Goal: Task Accomplishment & Management: Use online tool/utility

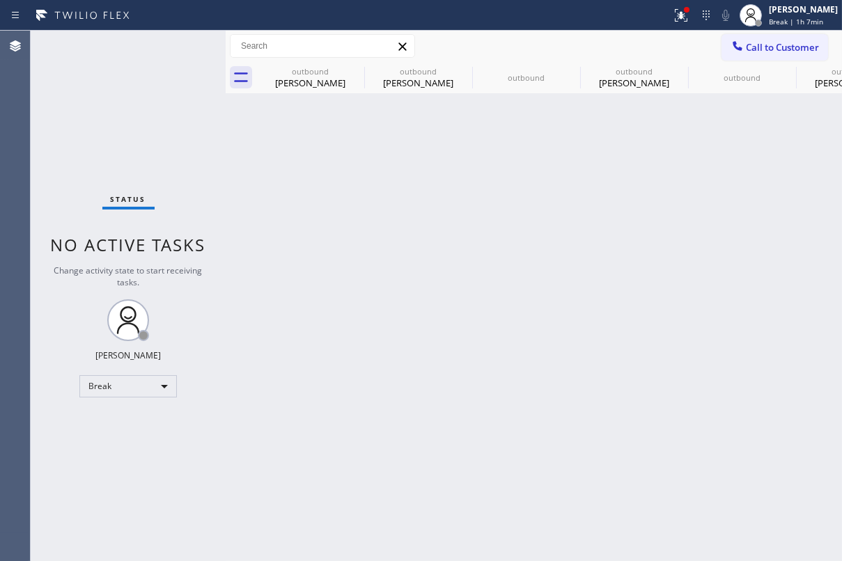
click at [704, 228] on div "Back to Dashboard Change Sender ID Customers Technicians Select a contact Outbo…" at bounding box center [534, 296] width 616 height 531
click at [135, 380] on div "Break" at bounding box center [128, 386] width 98 height 22
click at [129, 437] on li "Unavailable" at bounding box center [127, 440] width 95 height 17
click at [772, 46] on span "Call to Customer" at bounding box center [782, 47] width 73 height 13
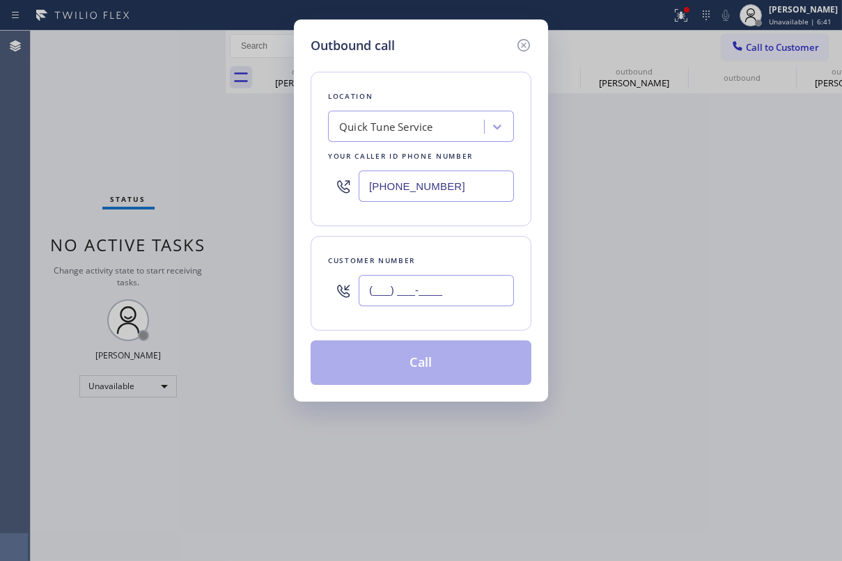
click at [428, 283] on input "(___) ___-____" at bounding box center [436, 290] width 155 height 31
paste input "516) 650-1796"
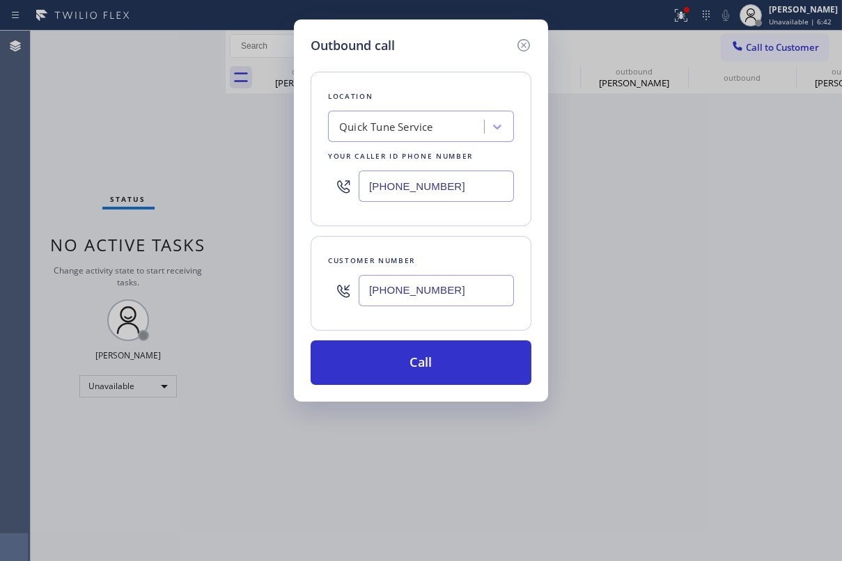
type input "[PHONE_NUMBER]"
drag, startPoint x: 469, startPoint y: 182, endPoint x: 195, endPoint y: 188, distance: 273.8
click at [195, 188] on div "Outbound call Location Quick Tune Service Your caller id phone number (480) 680…" at bounding box center [421, 280] width 842 height 561
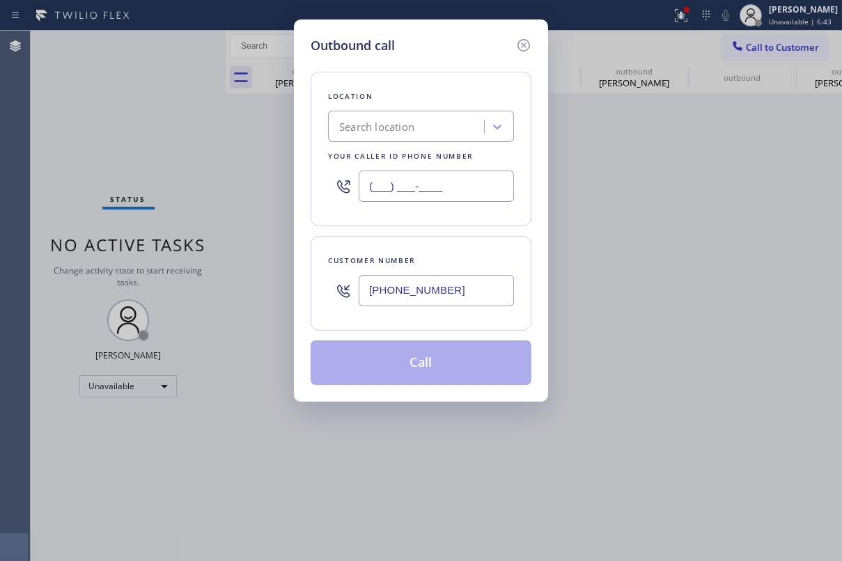
type input "(___) ___-____"
click at [382, 117] on div "Search location" at bounding box center [408, 127] width 152 height 24
click at [384, 133] on div "Search location" at bounding box center [376, 127] width 75 height 16
paste input "Sub Zero Appliance Repair [GEOGRAPHIC_DATA]"
type input "Sub Zero Appliance Repair [GEOGRAPHIC_DATA]"
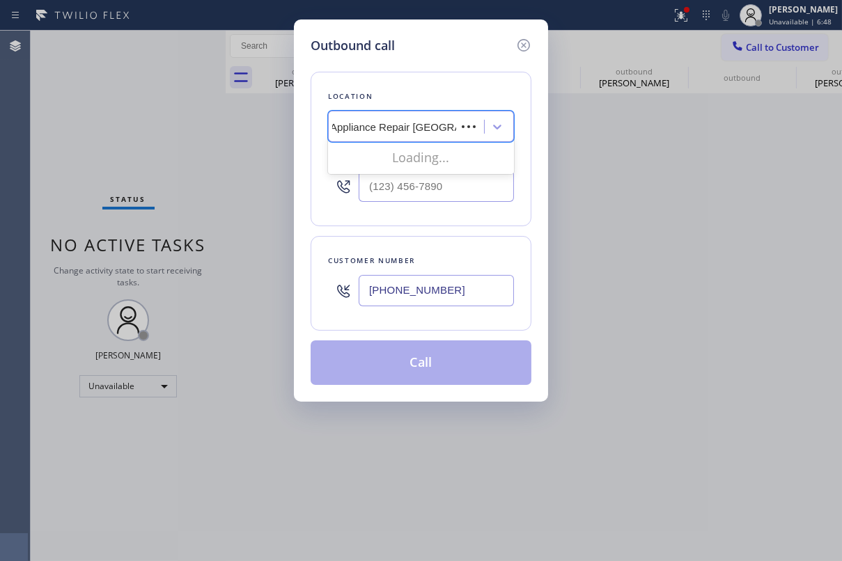
scroll to position [0, 35]
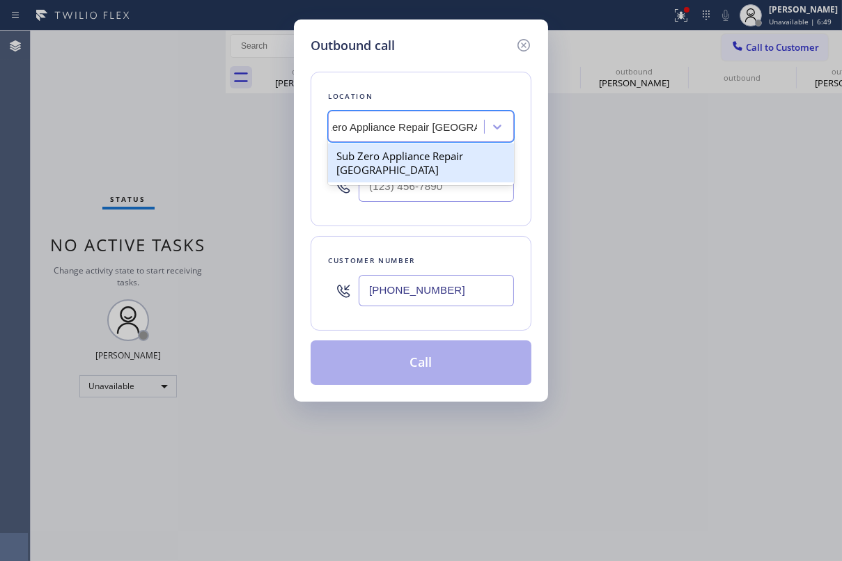
click at [376, 162] on div "Sub Zero Appliance Repair [GEOGRAPHIC_DATA]" at bounding box center [421, 162] width 186 height 39
type input "[PHONE_NUMBER]"
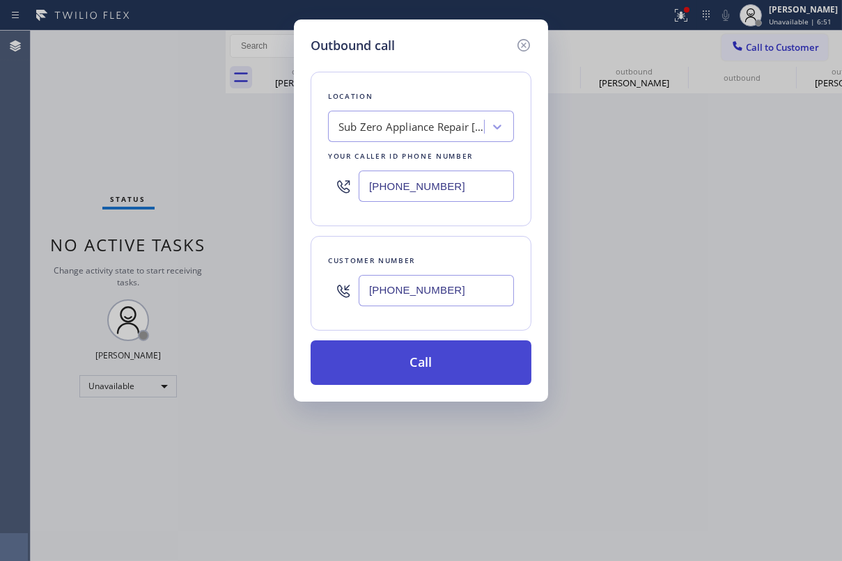
click at [443, 356] on button "Call" at bounding box center [421, 363] width 221 height 45
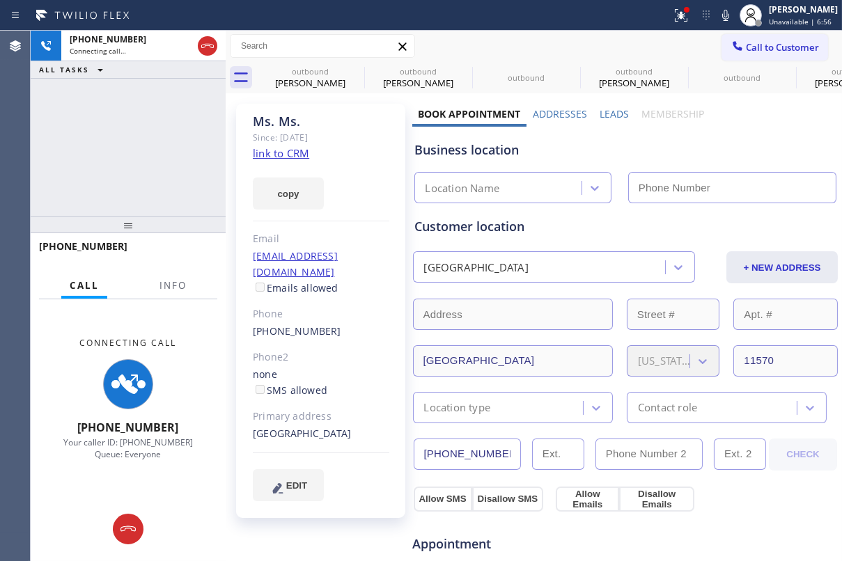
click at [287, 151] on link "link to CRM" at bounding box center [281, 153] width 56 height 14
type input "[PHONE_NUMBER]"
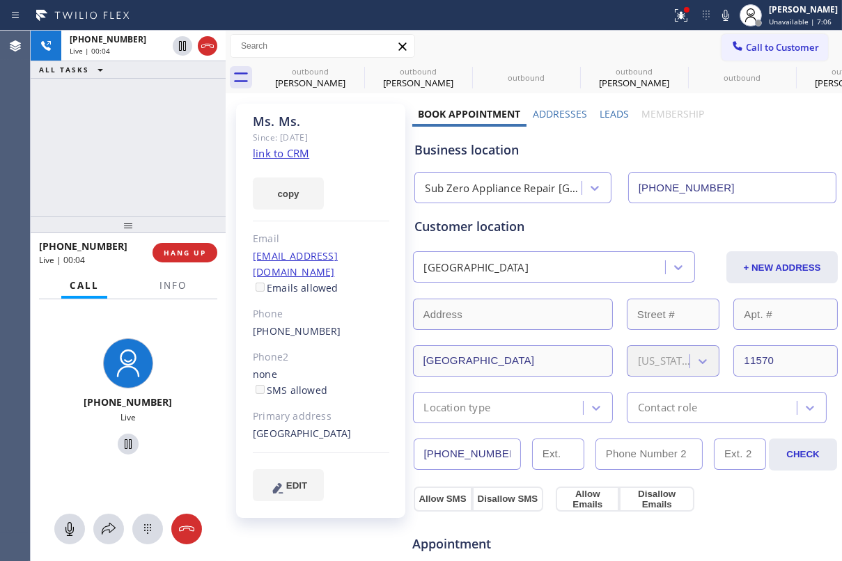
click at [585, 232] on div "Customer location" at bounding box center [625, 226] width 421 height 19
click at [582, 160] on div "Business location Sub Zero Appliance Repair Lakeview (516) 588-8908" at bounding box center [625, 165] width 427 height 77
click at [181, 42] on icon at bounding box center [182, 46] width 7 height 10
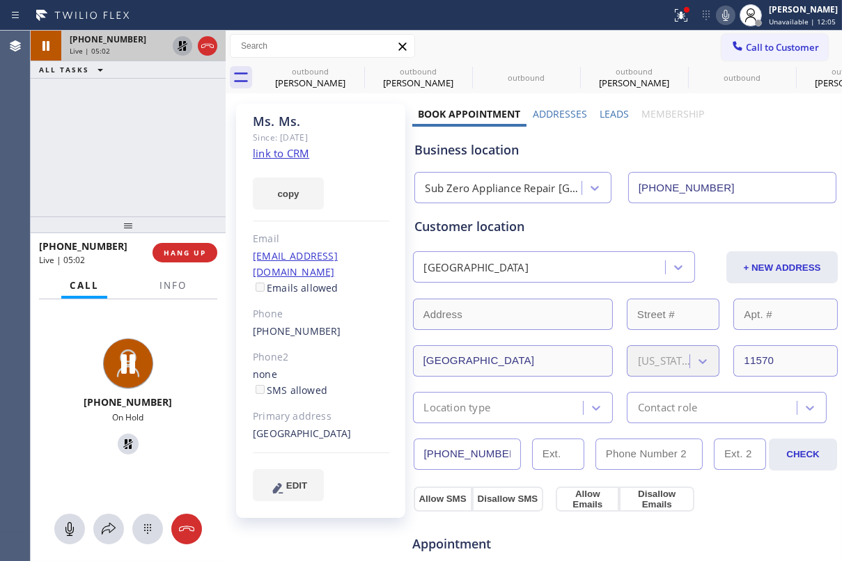
click at [722, 14] on icon at bounding box center [725, 15] width 7 height 11
drag, startPoint x: 328, startPoint y: 315, endPoint x: 251, endPoint y: 318, distance: 76.7
click at [251, 318] on div "Ms. Ms. Since: 20 may 2020 link to CRM copy Email no@gmail.com Emails allowed P…" at bounding box center [320, 311] width 169 height 414
copy link "[PHONE_NUMBER]"
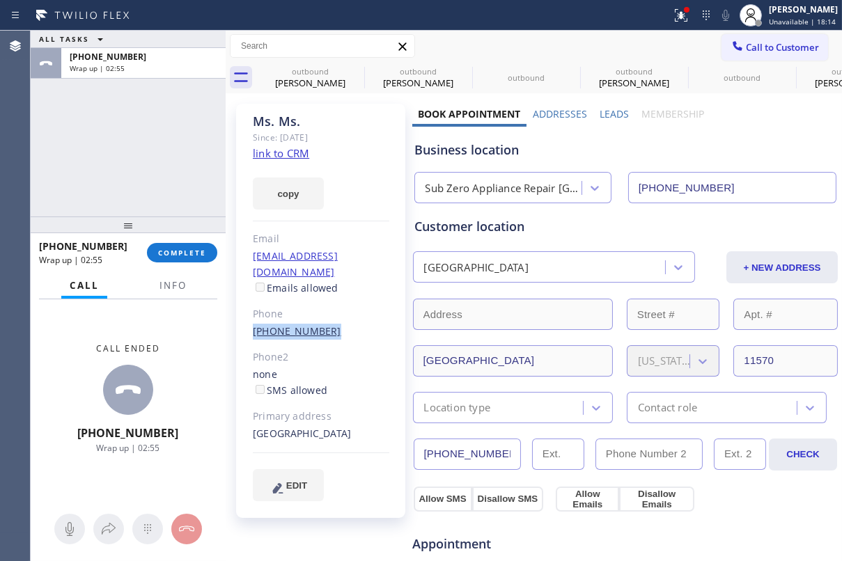
click at [305, 325] on link "[PHONE_NUMBER]" at bounding box center [297, 331] width 88 height 13
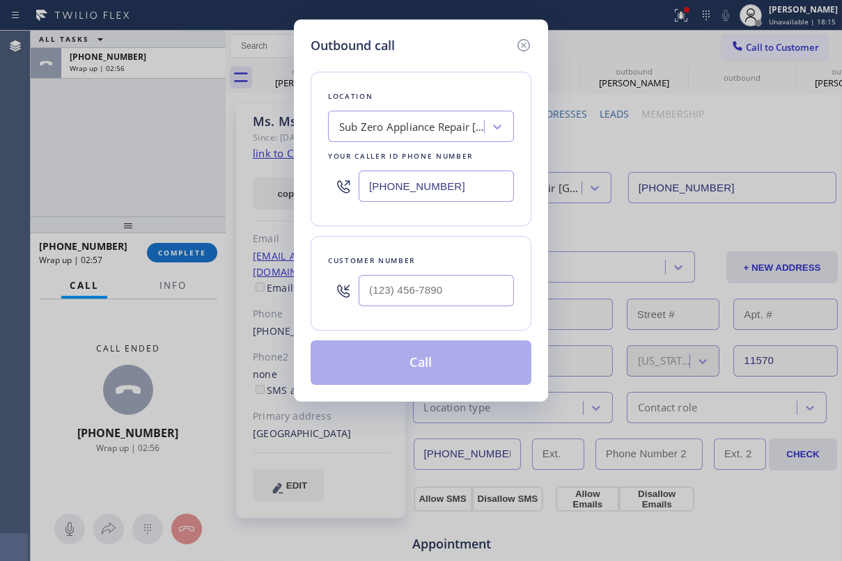
type input "[PHONE_NUMBER]"
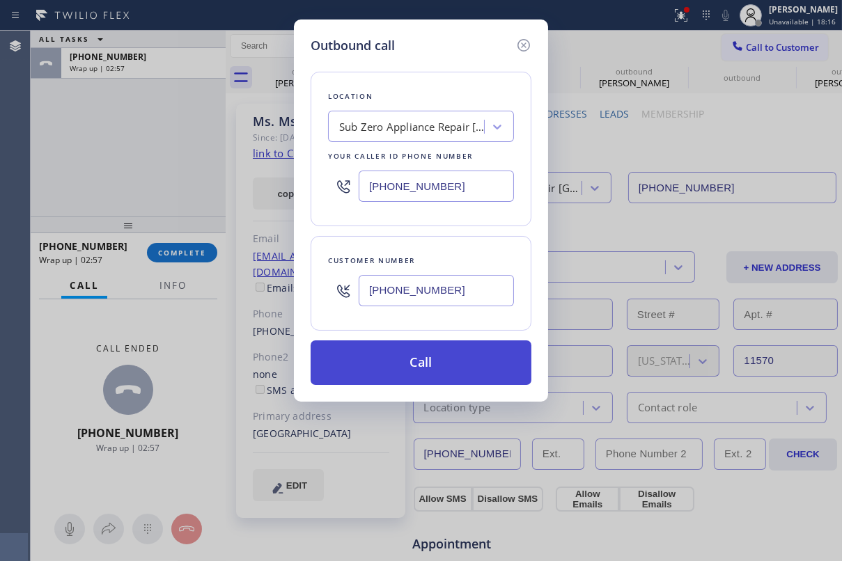
click at [410, 370] on button "Call" at bounding box center [421, 363] width 221 height 45
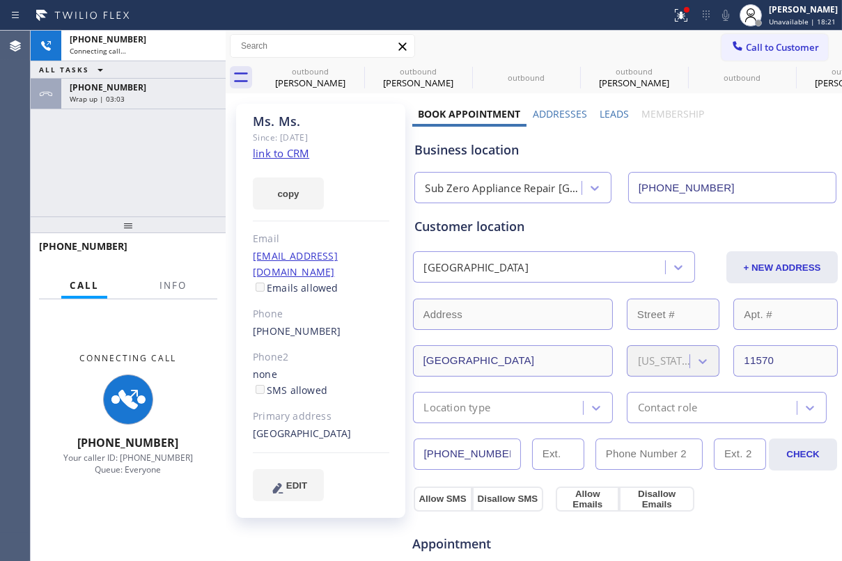
type input "[PHONE_NUMBER]"
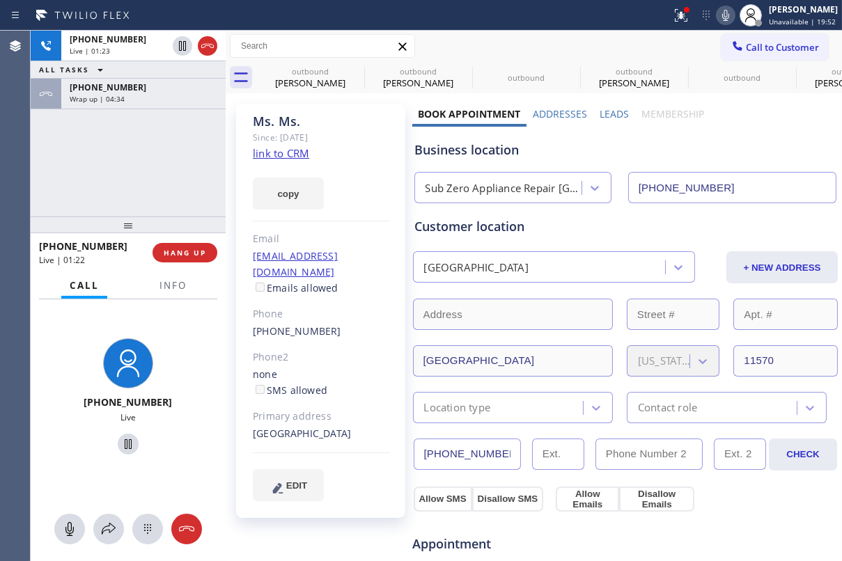
click at [584, 243] on div "Customer location Rockville Centre, 11570 NY + NEW ADDRESS Rockville Centre New…" at bounding box center [625, 320] width 421 height 206
click at [579, 242] on div "Customer location Rockville Centre, 11570 NY + NEW ADDRESS Rockville Centre New…" at bounding box center [625, 320] width 421 height 206
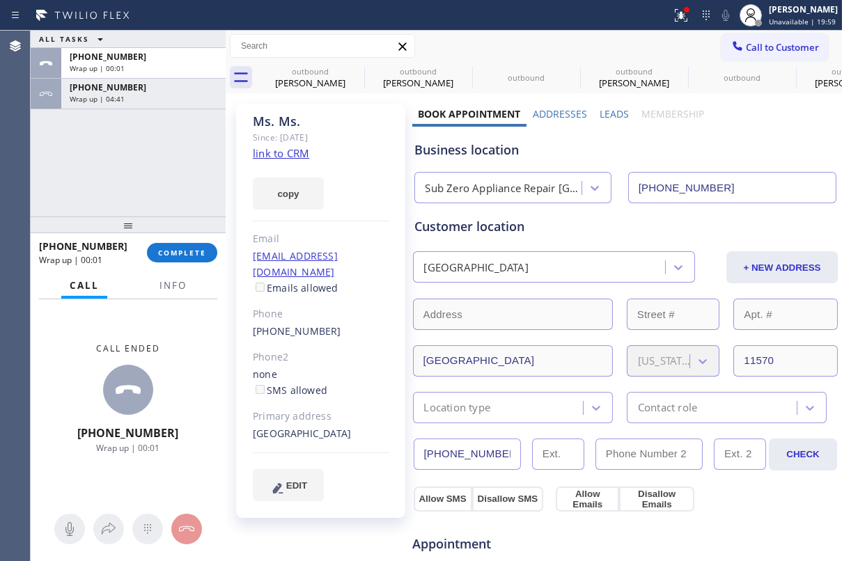
click at [612, 233] on div "Customer location" at bounding box center [625, 226] width 421 height 19
click at [613, 113] on label "Leads" at bounding box center [614, 113] width 29 height 13
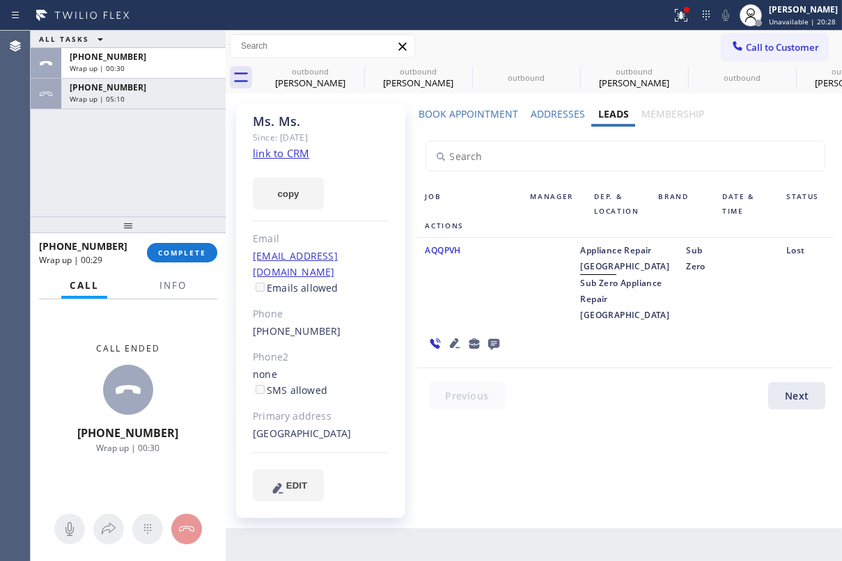
click at [499, 339] on icon at bounding box center [493, 344] width 11 height 11
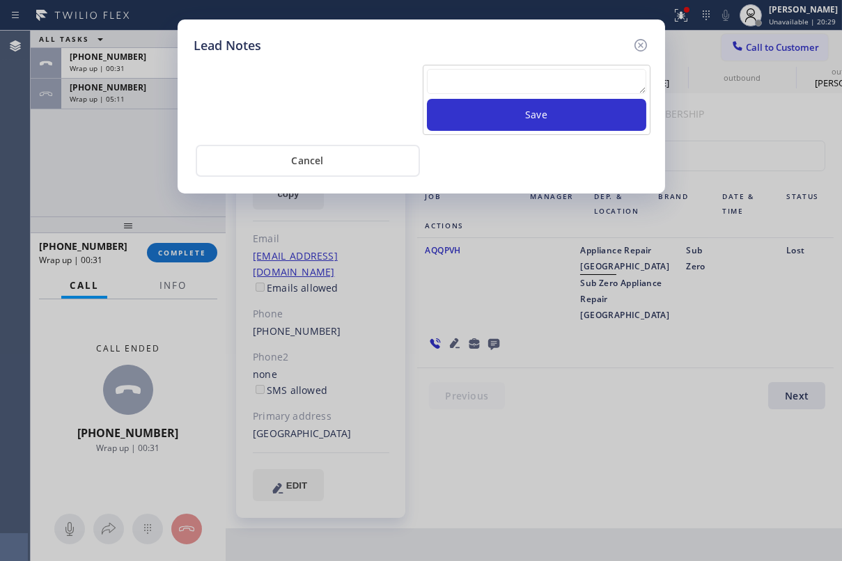
click at [508, 86] on textarea at bounding box center [536, 81] width 219 height 25
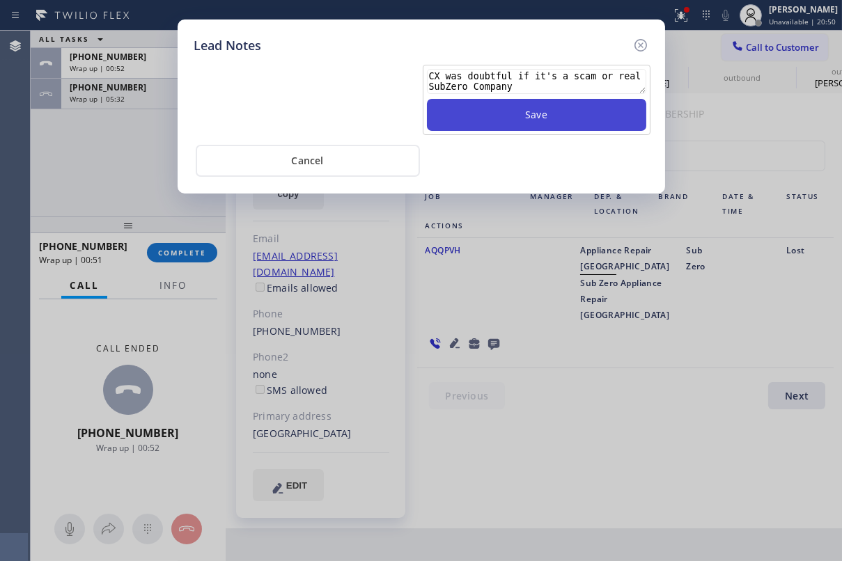
type textarea "CX was doubtful if it's a scam or real SubZero Company"
click at [541, 107] on button "Save" at bounding box center [536, 115] width 219 height 32
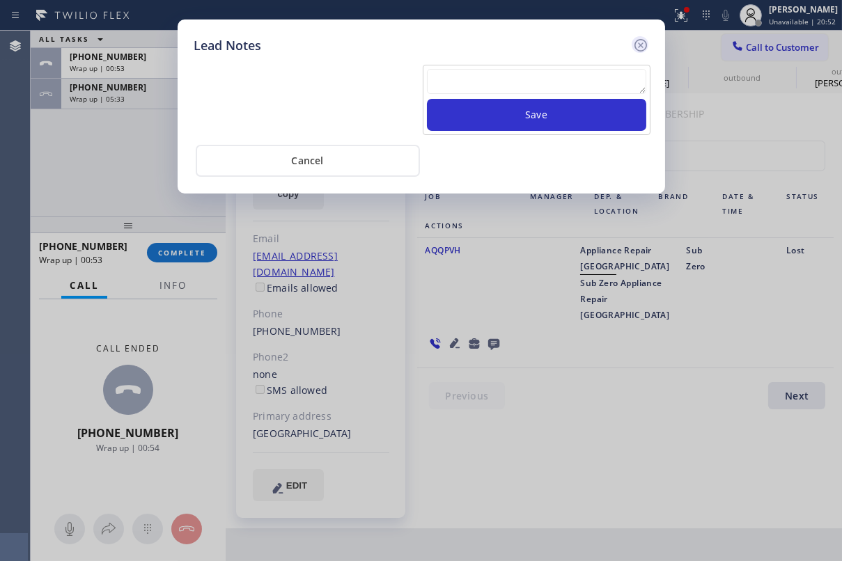
click at [639, 41] on icon at bounding box center [640, 45] width 17 height 17
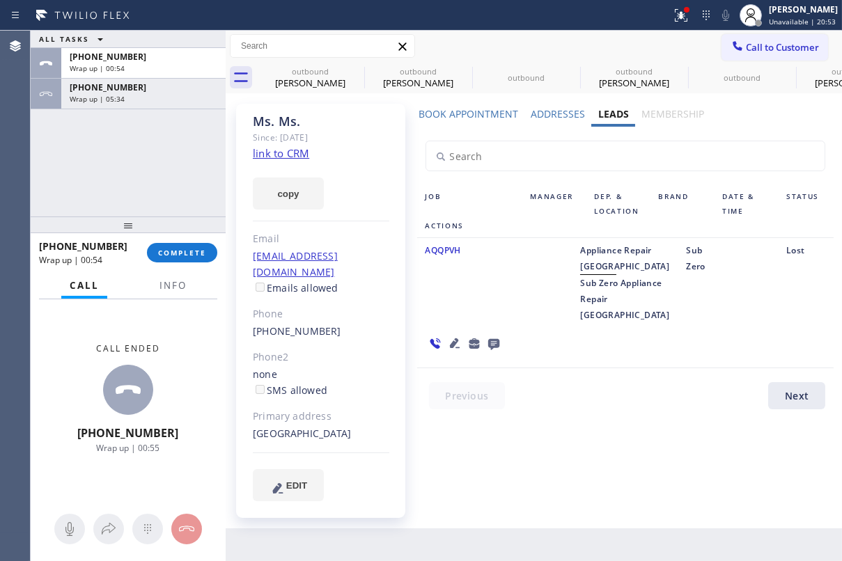
click at [450, 323] on div "AQQPVH" at bounding box center [469, 282] width 105 height 81
click at [428, 323] on div "AQQPVH" at bounding box center [469, 282] width 105 height 81
click at [182, 246] on button "COMPLETE" at bounding box center [182, 253] width 70 height 20
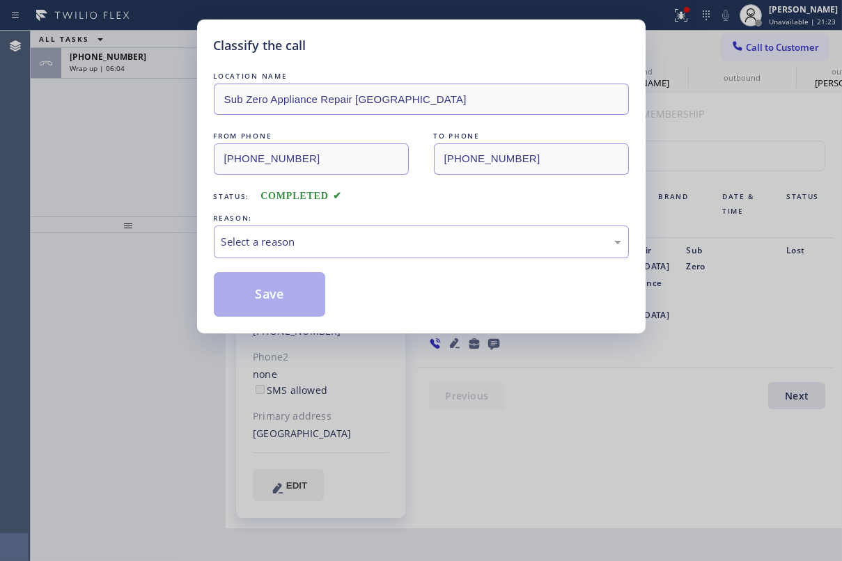
drag, startPoint x: 444, startPoint y: 28, endPoint x: 369, endPoint y: 38, distance: 75.9
click at [369, 38] on div "Classify the call LOCATION NAME Sub Zero Appliance Repair Lakeview FROM PHONE (…" at bounding box center [421, 177] width 449 height 314
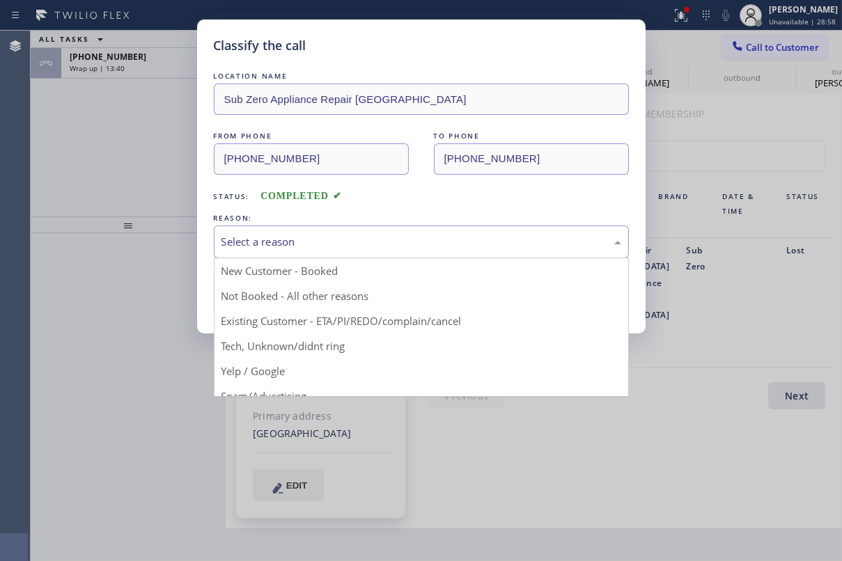
click at [432, 234] on div "Select a reason" at bounding box center [422, 242] width 400 height 16
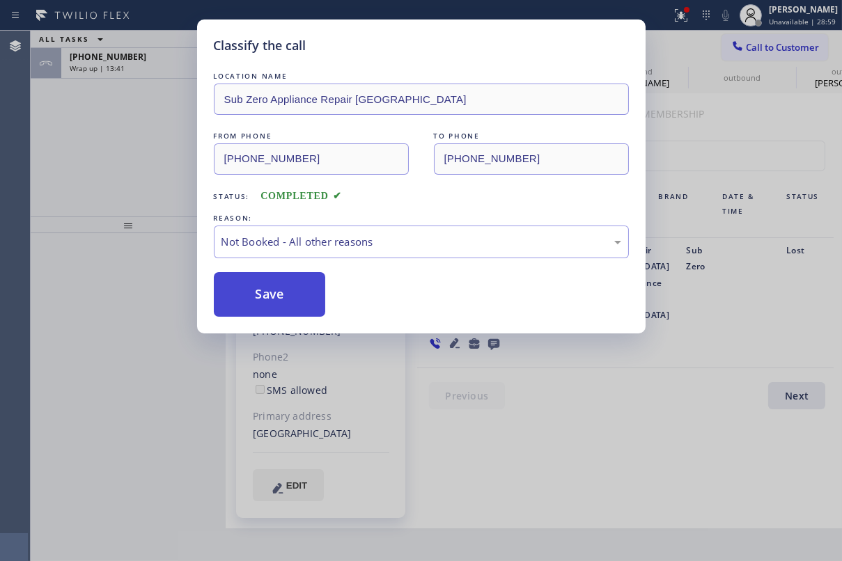
click at [309, 297] on button "Save" at bounding box center [270, 294] width 112 height 45
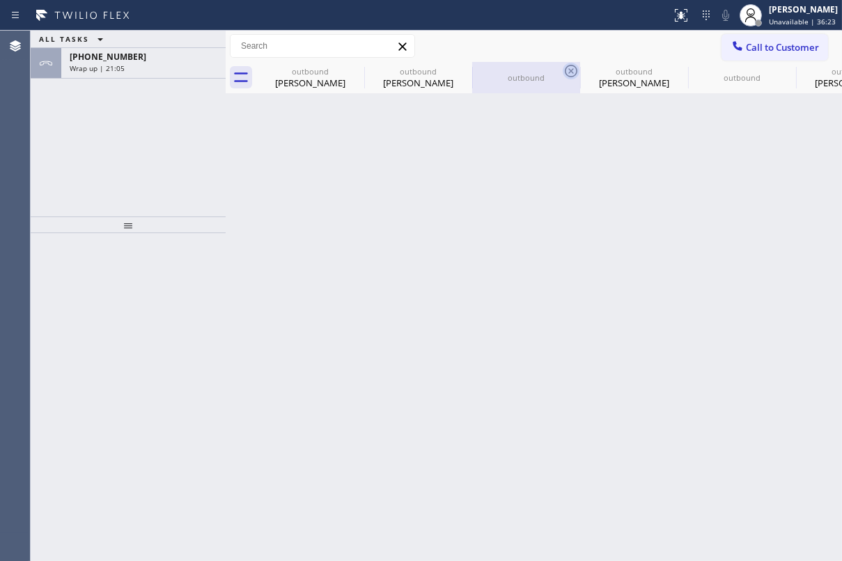
click at [567, 75] on icon at bounding box center [571, 71] width 13 height 13
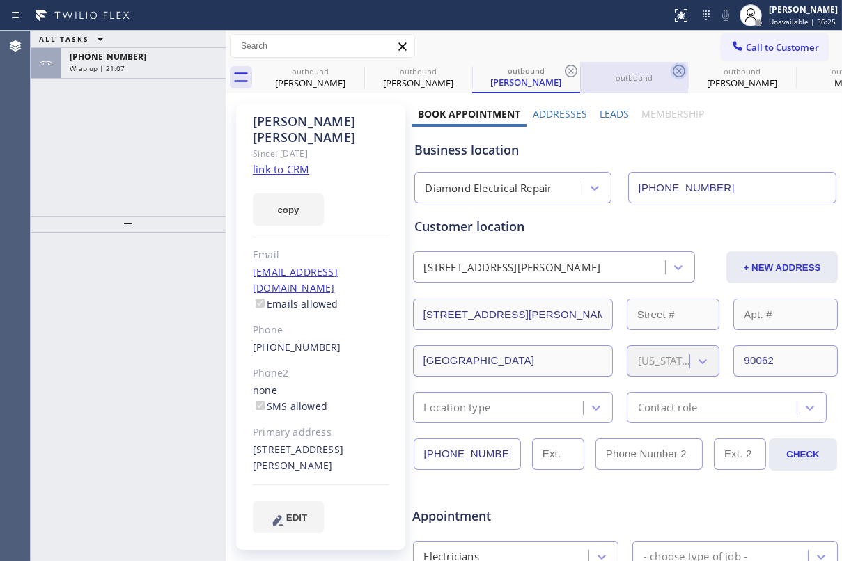
click at [681, 70] on icon at bounding box center [679, 71] width 17 height 17
type input "[PHONE_NUMBER]"
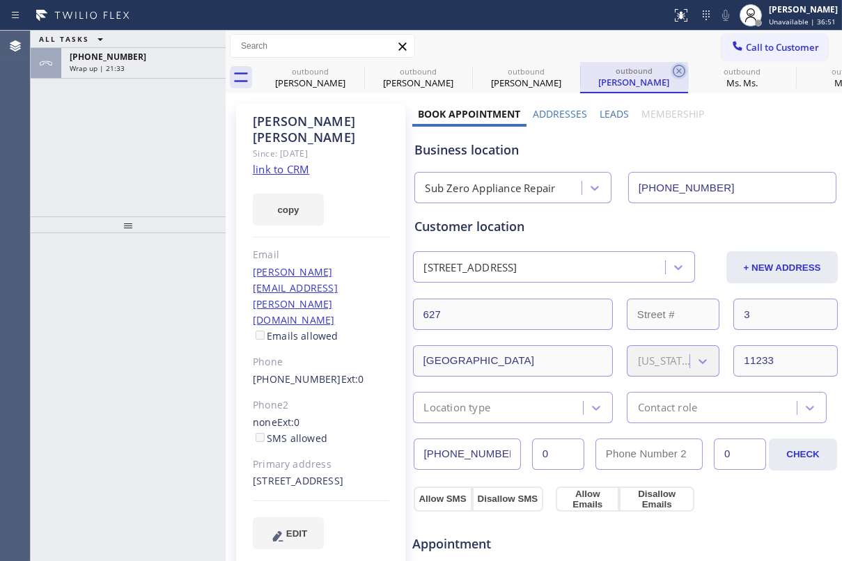
click at [679, 71] on icon at bounding box center [679, 71] width 13 height 13
type input "[PHONE_NUMBER]"
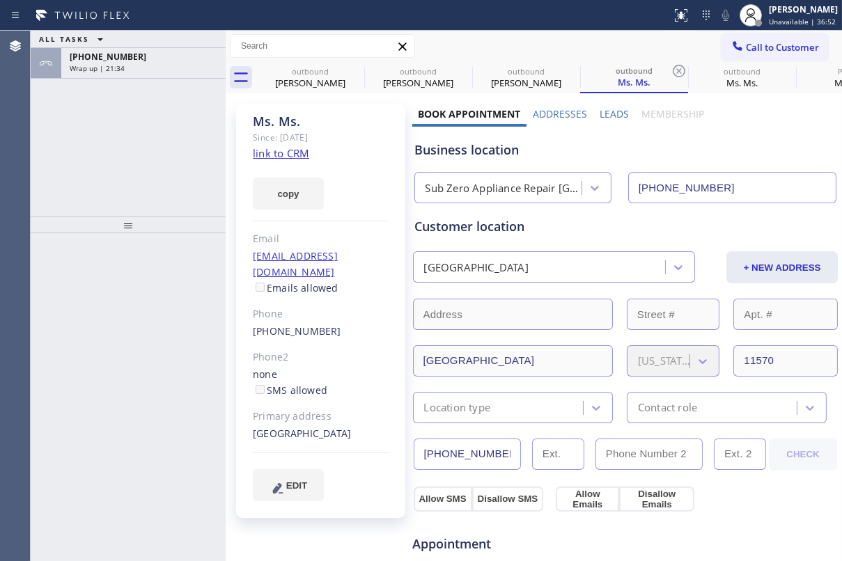
click at [679, 71] on icon at bounding box center [679, 71] width 13 height 13
type input "[PHONE_NUMBER]"
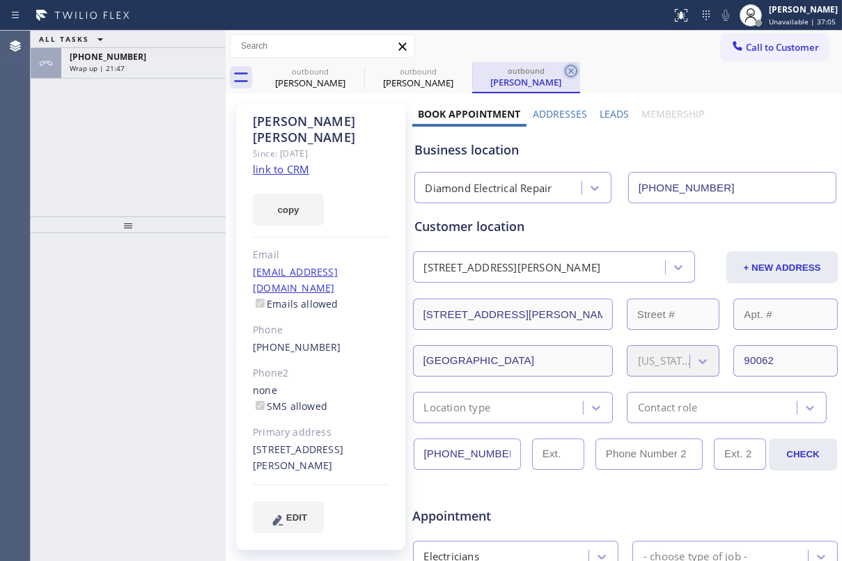
click at [575, 70] on icon at bounding box center [571, 71] width 17 height 17
type input "[PHONE_NUMBER]"
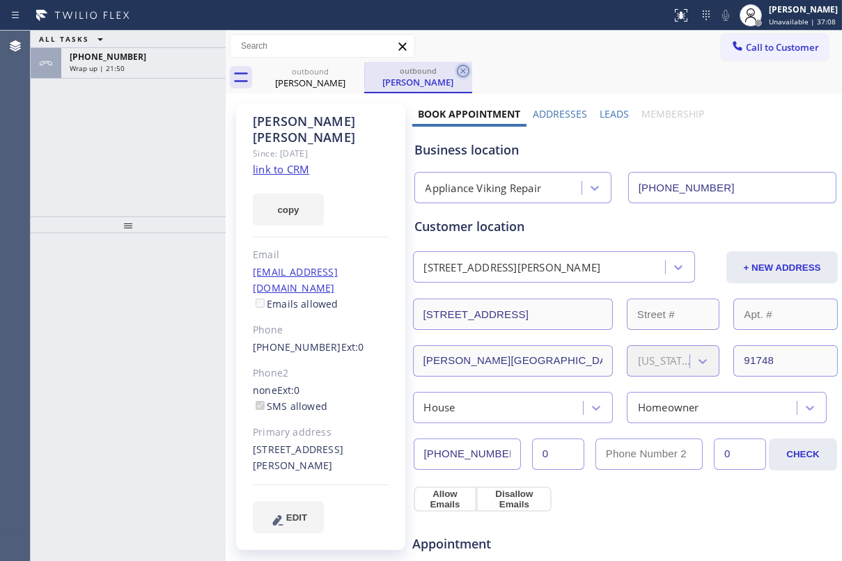
click at [461, 71] on icon at bounding box center [463, 71] width 17 height 17
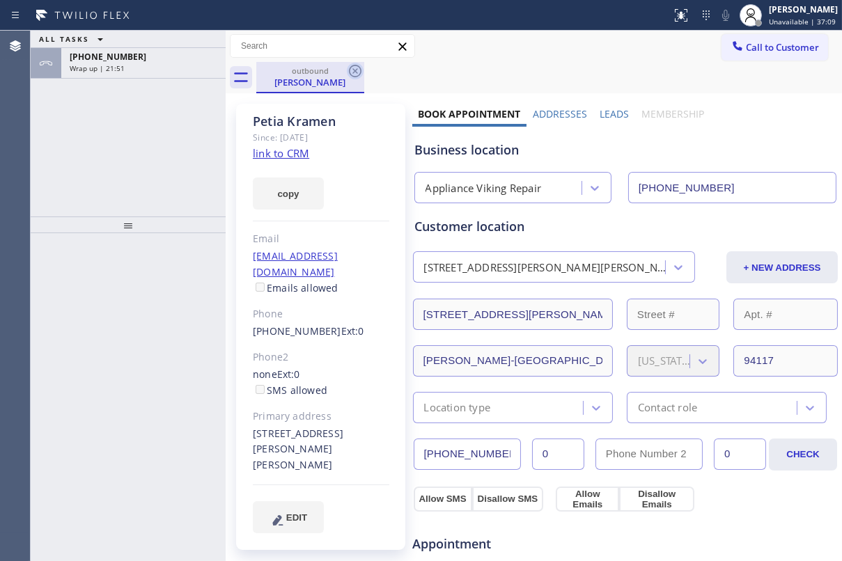
click at [351, 70] on icon at bounding box center [355, 71] width 17 height 17
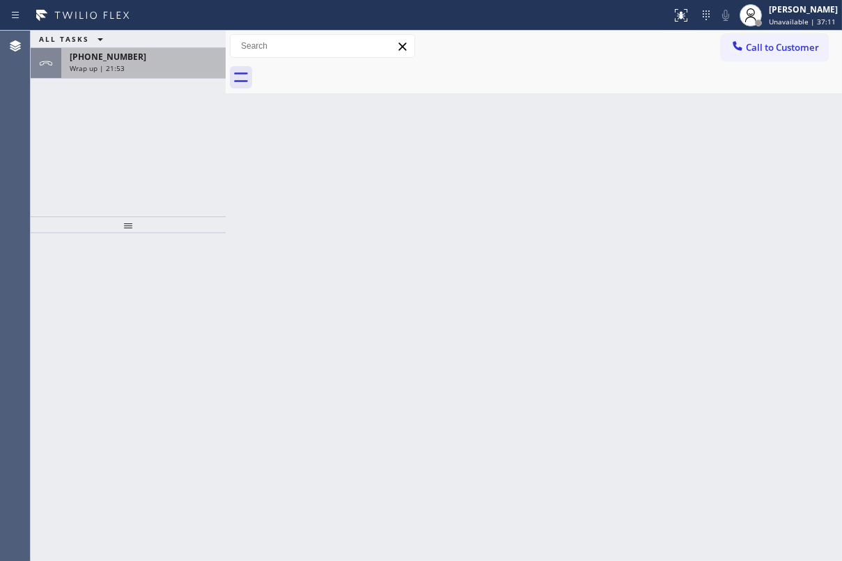
click at [152, 63] on div "Wrap up | 21:53" at bounding box center [144, 68] width 148 height 10
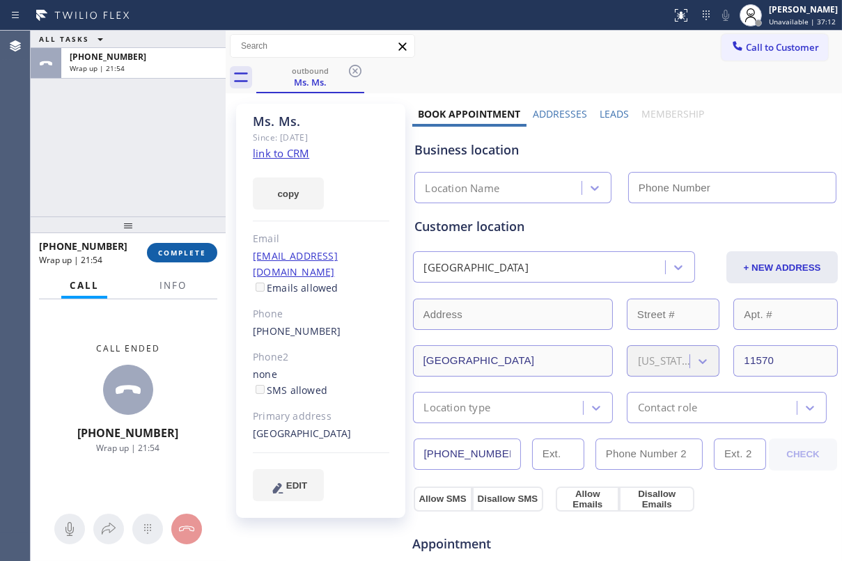
click at [178, 249] on span "COMPLETE" at bounding box center [182, 253] width 48 height 10
type input "[PHONE_NUMBER]"
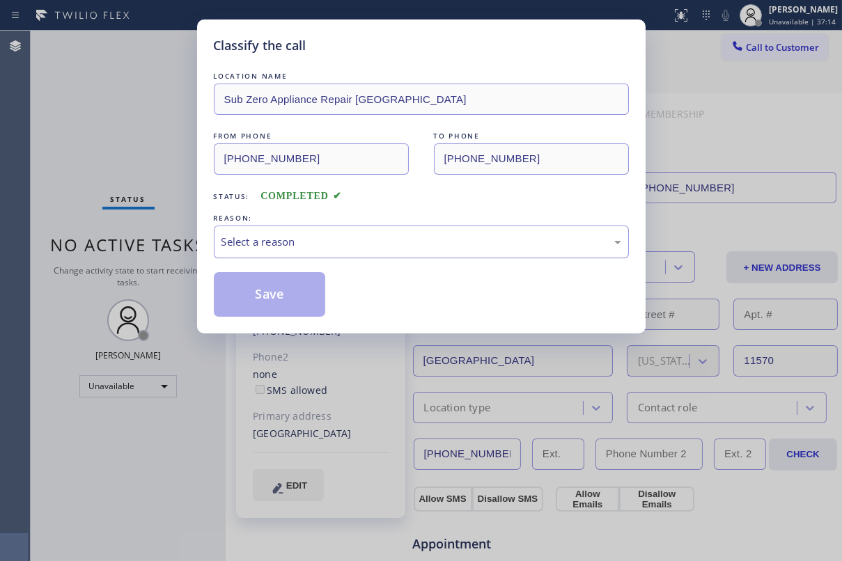
click at [358, 238] on div "Select a reason" at bounding box center [422, 242] width 400 height 16
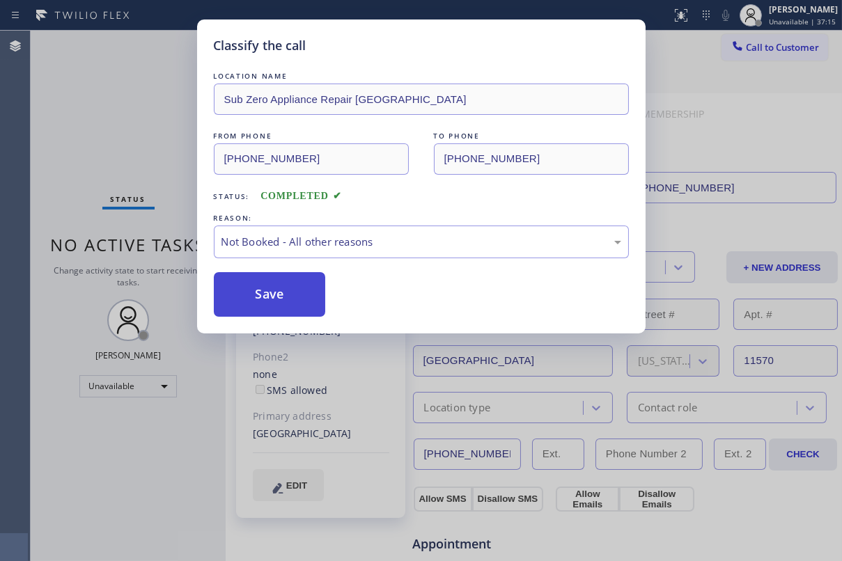
click at [272, 294] on button "Save" at bounding box center [270, 294] width 112 height 45
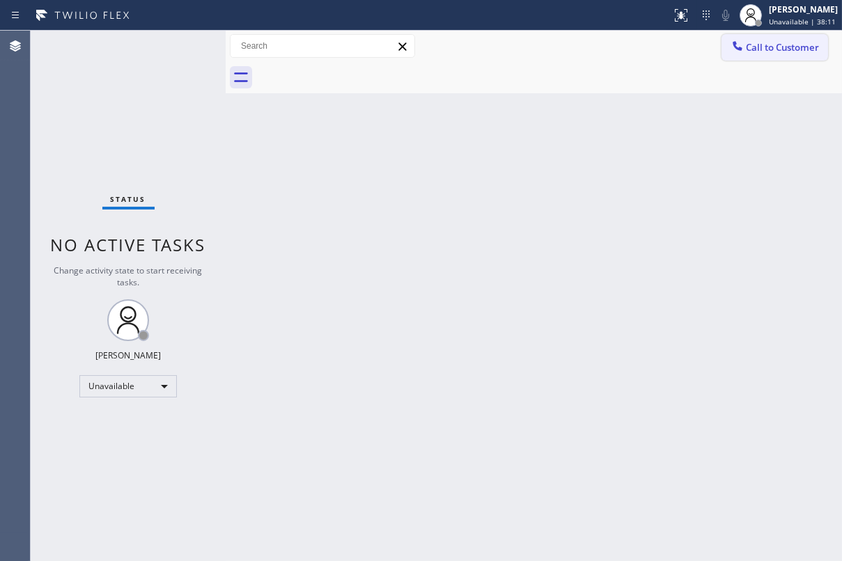
click at [772, 45] on span "Call to Customer" at bounding box center [782, 47] width 73 height 13
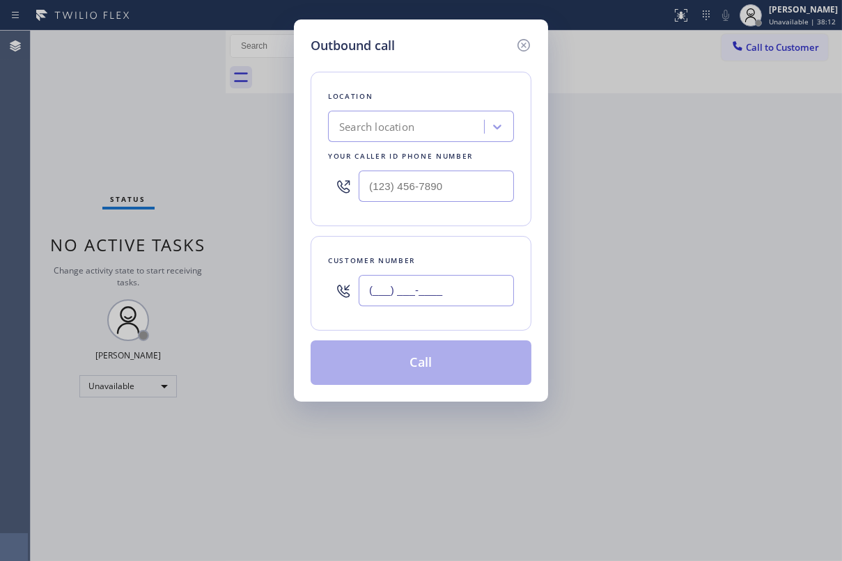
click at [425, 291] on input "(___) ___-____" at bounding box center [436, 290] width 155 height 31
paste input "619) 750-9933"
type input "[PHONE_NUMBER]"
click at [419, 184] on input "(___) ___-____" at bounding box center [436, 186] width 155 height 31
paste input "617) 219-9255"
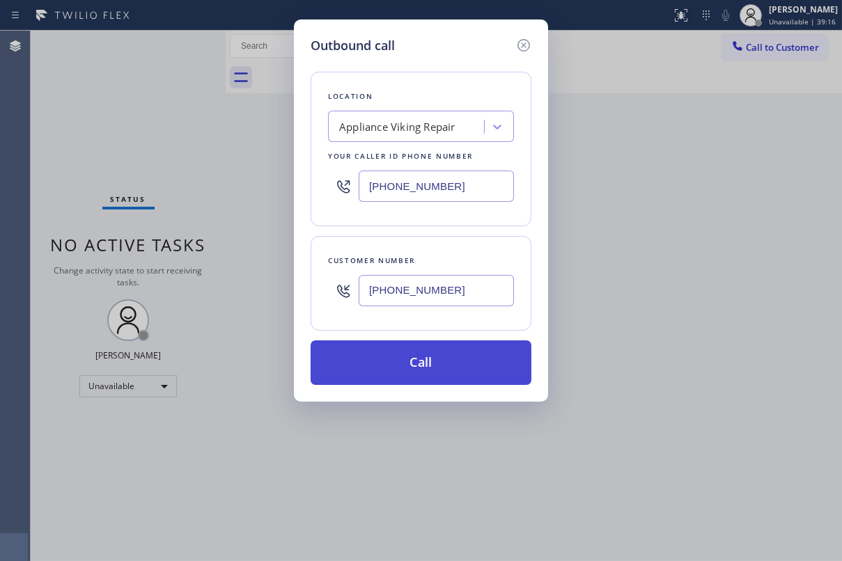
type input "[PHONE_NUMBER]"
click at [458, 353] on button "Call" at bounding box center [421, 363] width 221 height 45
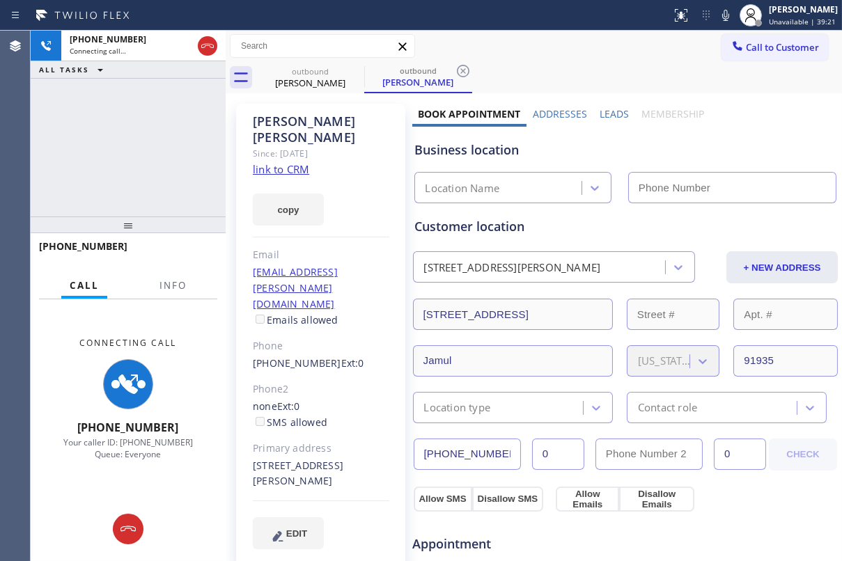
type input "[PHONE_NUMBER]"
click at [607, 116] on label "Leads" at bounding box center [614, 113] width 29 height 13
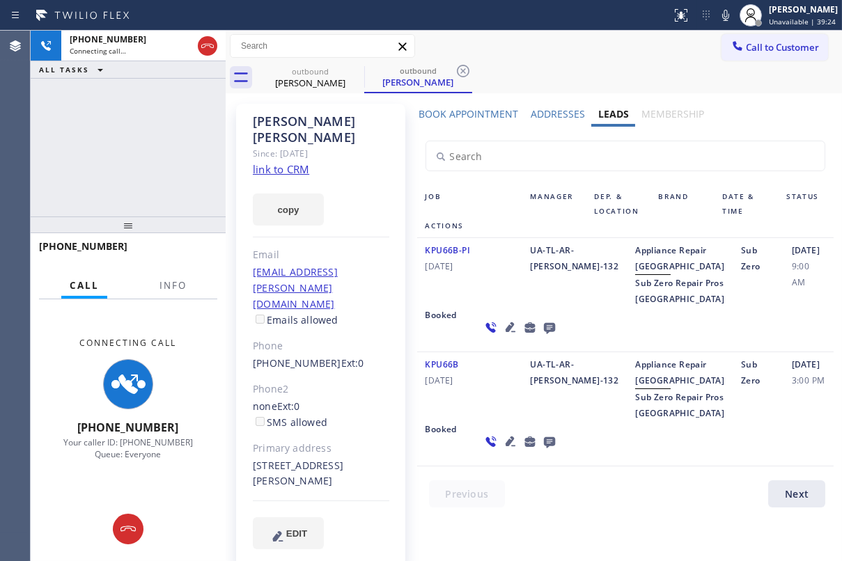
click at [502, 450] on icon at bounding box center [510, 441] width 17 height 17
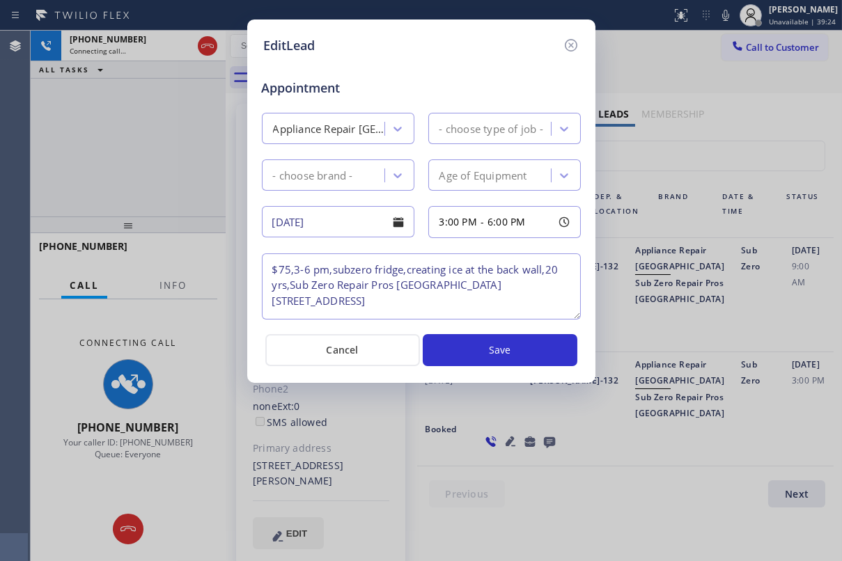
type textarea "$75,3-6 pm,subzero fridge,creating ice at the back wall,20 yrs,Sub Zero Repair …"
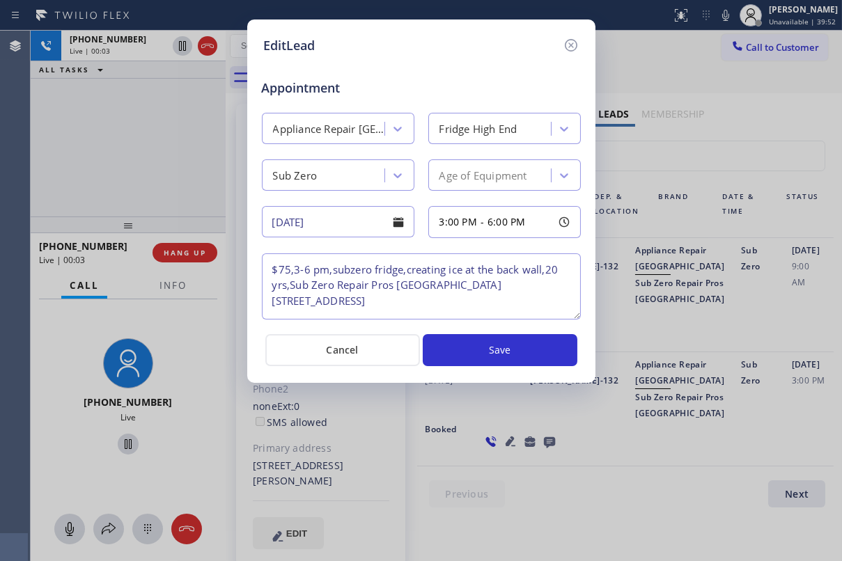
drag, startPoint x: 444, startPoint y: 20, endPoint x: 492, endPoint y: 20, distance: 48.1
click at [492, 20] on div "EditLead Appointment Appliance Repair High End Fridge High End Sub Zero Age of …" at bounding box center [421, 202] width 348 height 364
click at [572, 47] on icon at bounding box center [571, 45] width 17 height 17
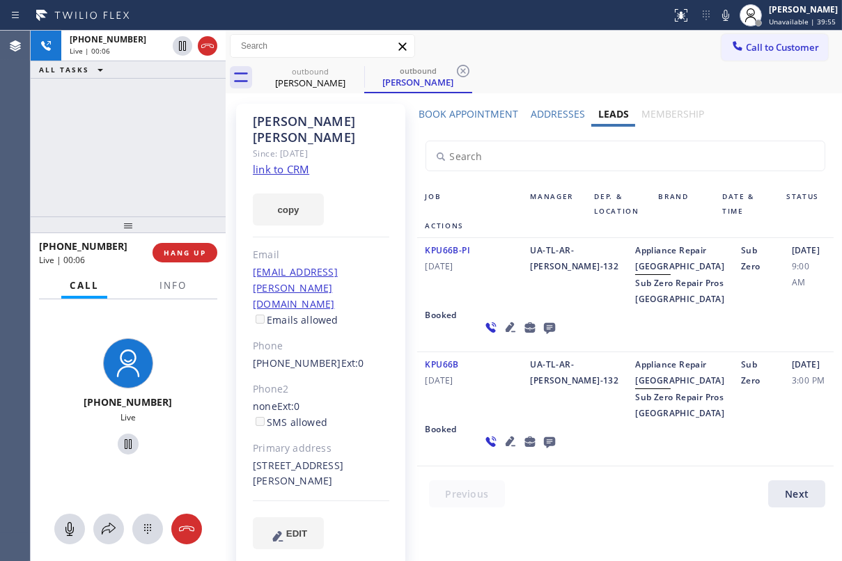
click at [543, 334] on icon at bounding box center [548, 328] width 11 height 11
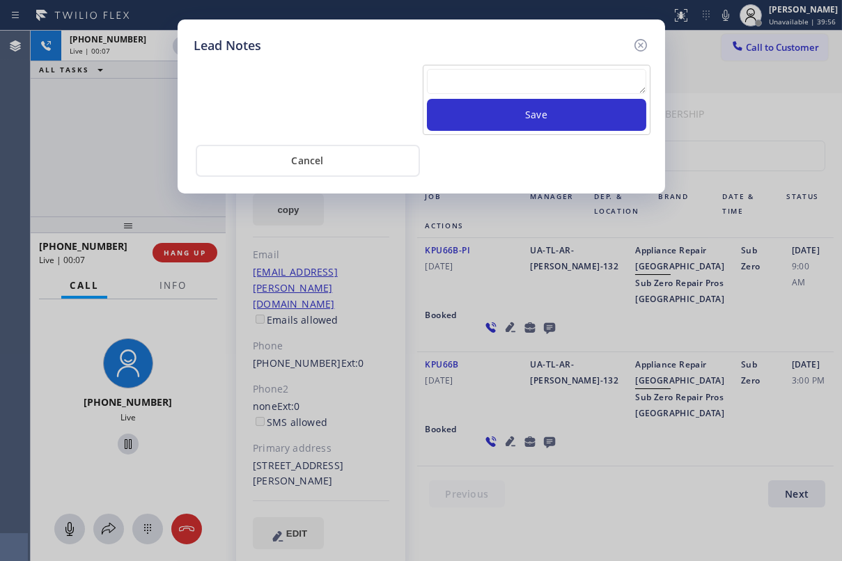
click at [186, 251] on div "Lead Notes Save Cancel" at bounding box center [421, 280] width 842 height 561
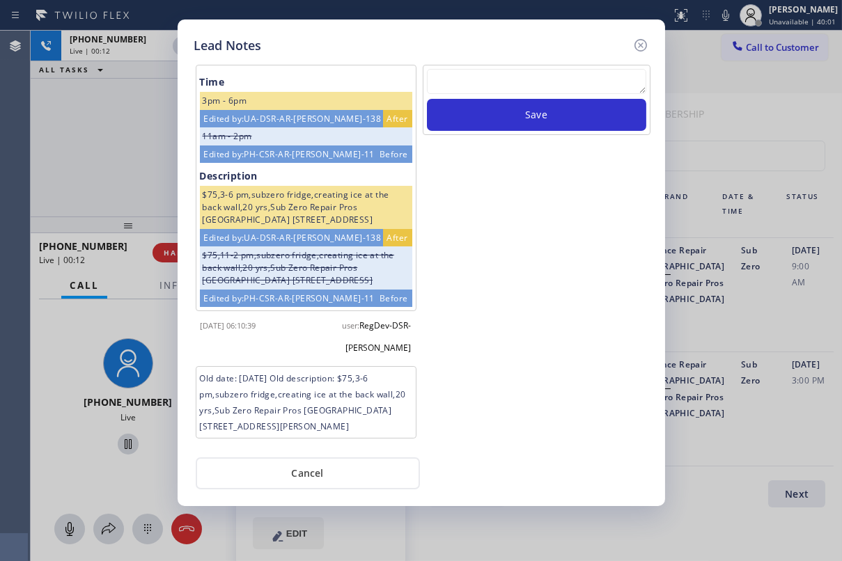
click at [518, 85] on textarea at bounding box center [536, 81] width 219 height 25
paste textarea "Routed to Voice mail// If CX will call back please transfer to me- Love:*"
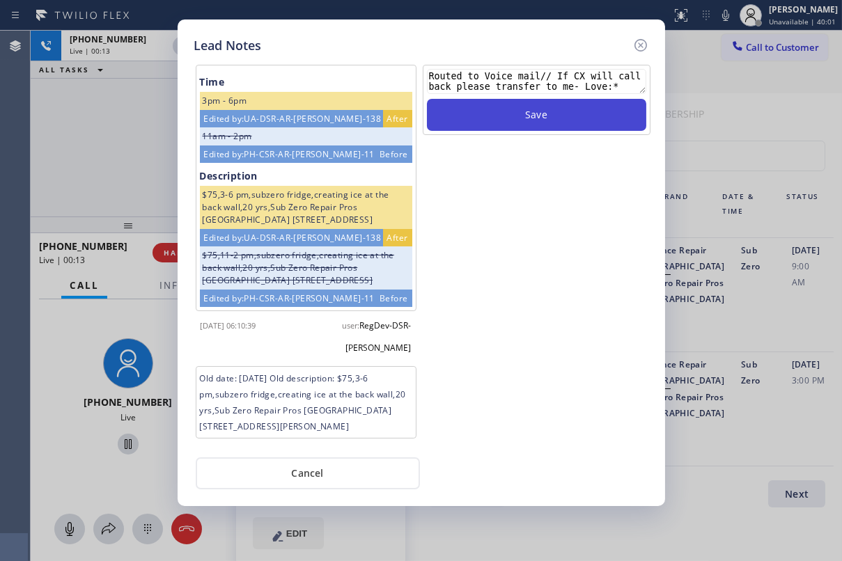
type textarea "Routed to Voice mail// If CX will call back please transfer to me- Love:*"
click at [520, 106] on button "Save" at bounding box center [536, 115] width 219 height 32
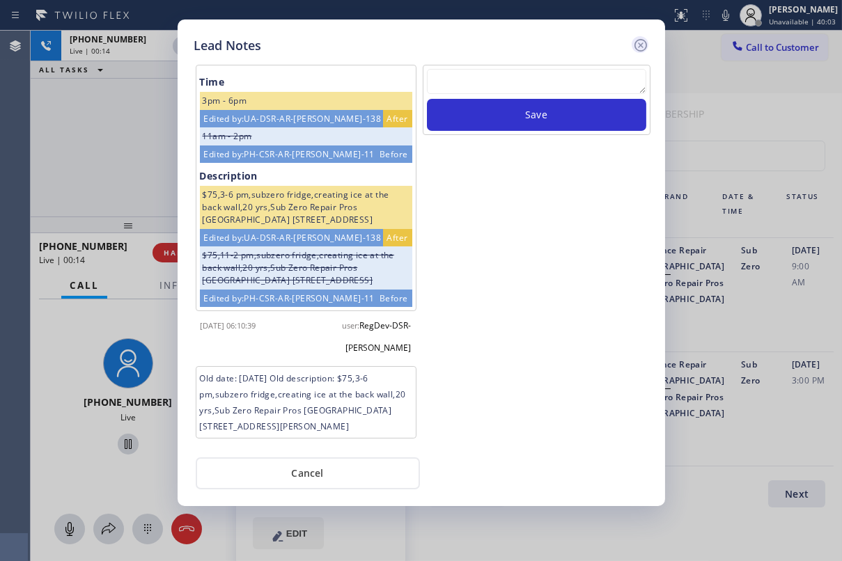
click at [637, 41] on icon at bounding box center [640, 45] width 17 height 17
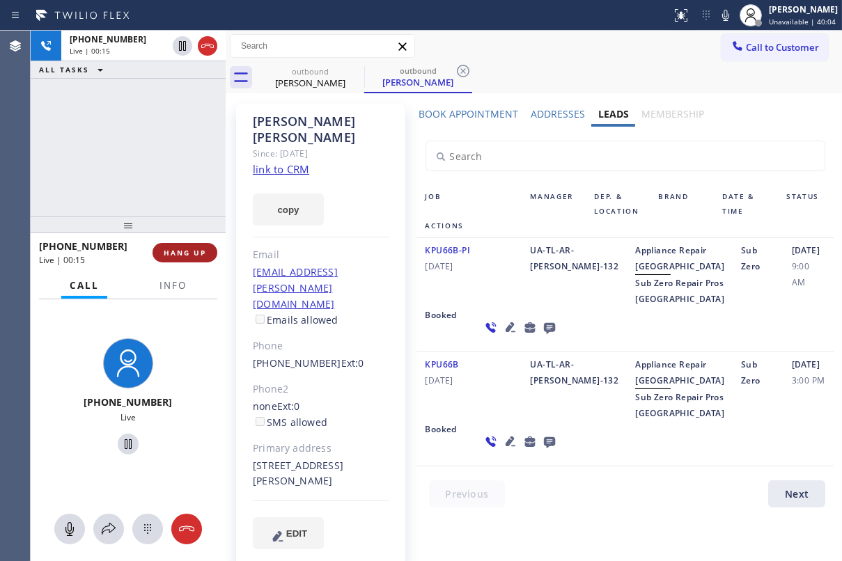
click at [184, 255] on span "HANG UP" at bounding box center [185, 253] width 42 height 10
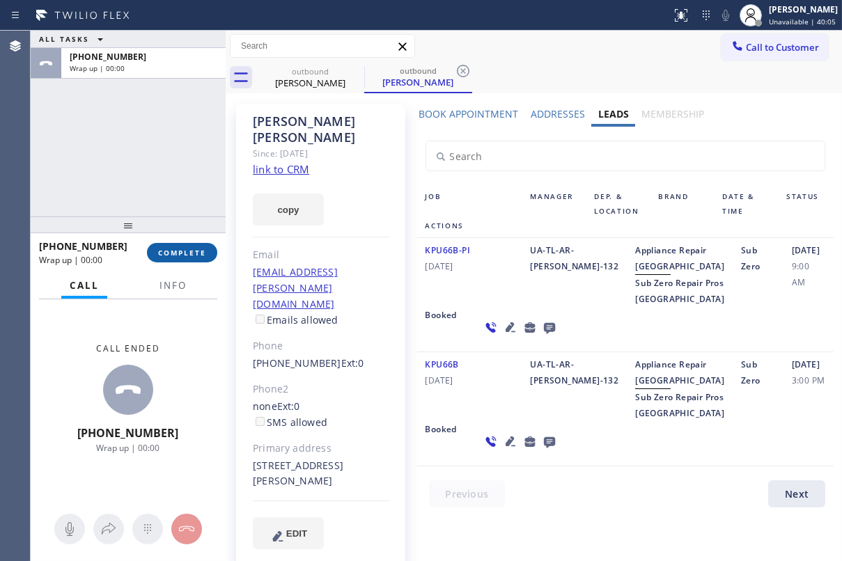
click at [180, 248] on span "COMPLETE" at bounding box center [182, 253] width 48 height 10
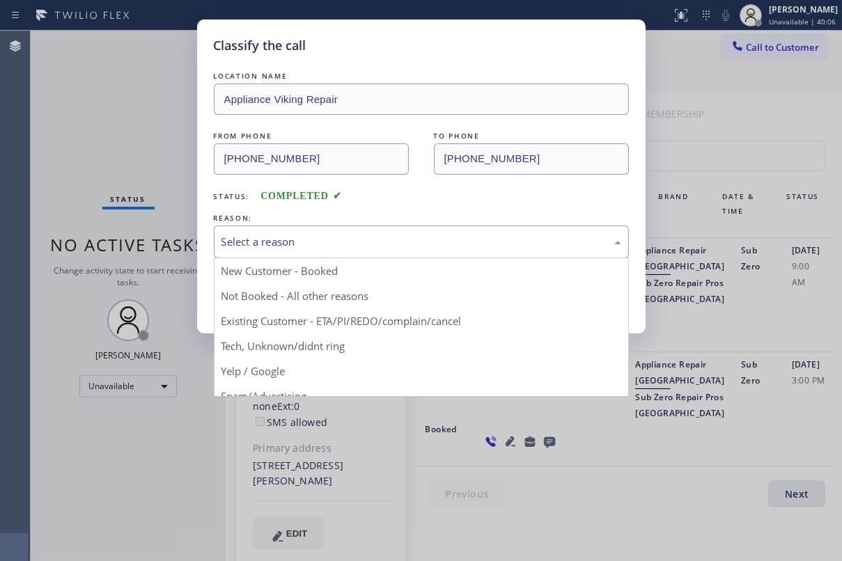
click at [275, 241] on div "Select a reason" at bounding box center [422, 242] width 400 height 16
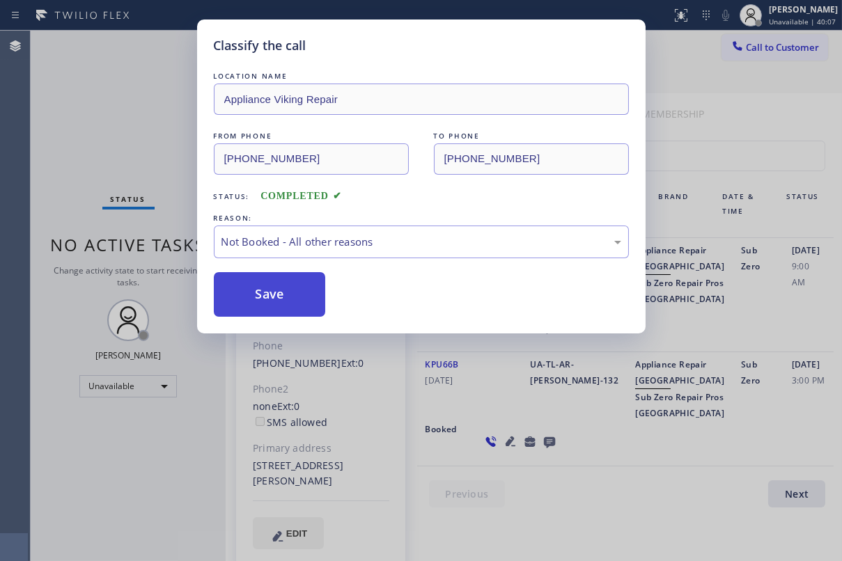
click at [245, 288] on button "Save" at bounding box center [270, 294] width 112 height 45
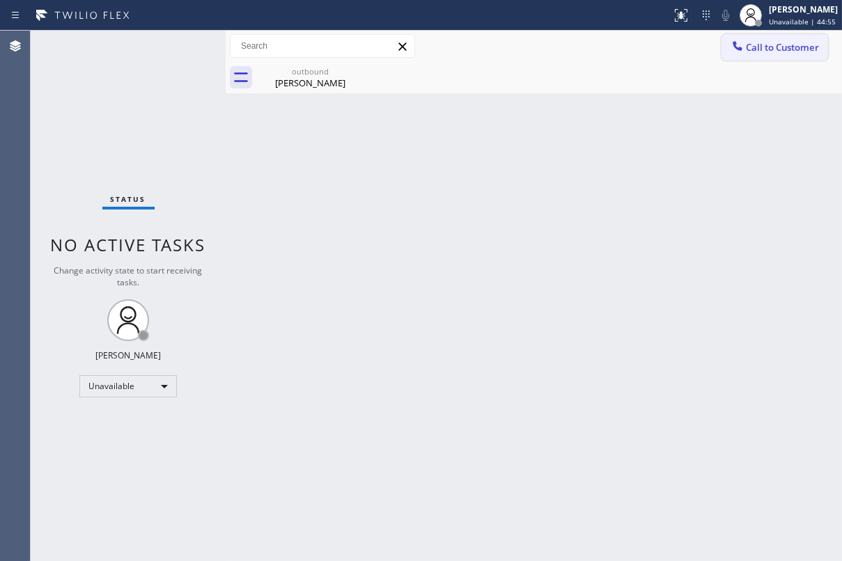
click at [794, 49] on span "Call to Customer" at bounding box center [782, 47] width 73 height 13
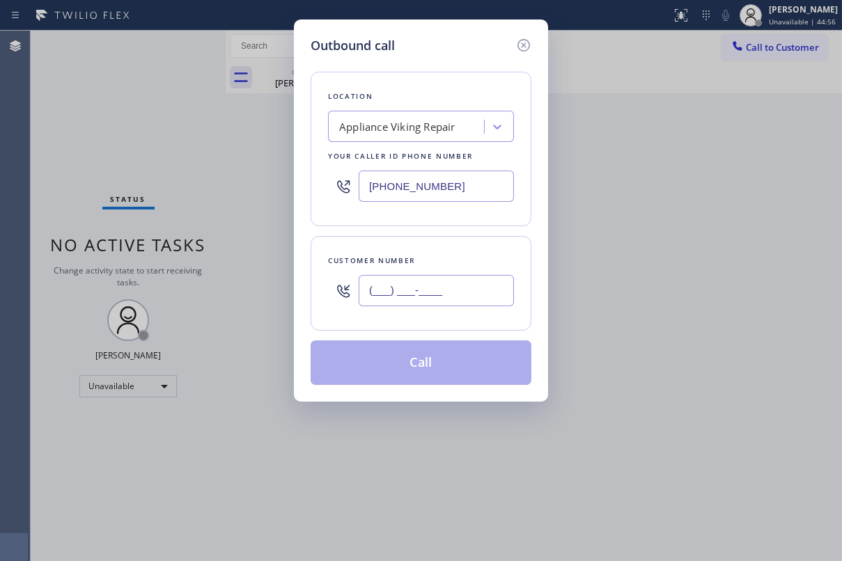
click at [407, 292] on input "(___) ___-____" at bounding box center [436, 290] width 155 height 31
paste input "818) 552-2867"
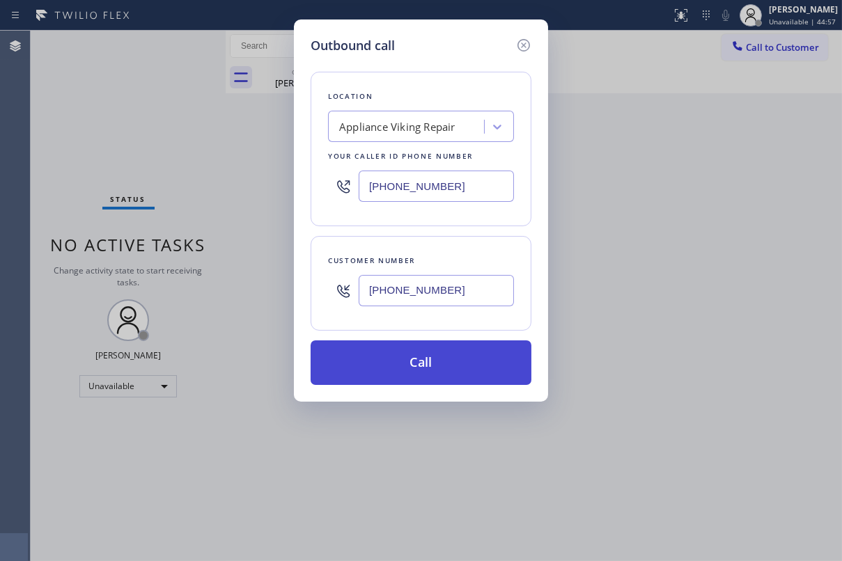
type input "[PHONE_NUMBER]"
click at [434, 368] on button "Call" at bounding box center [421, 363] width 221 height 45
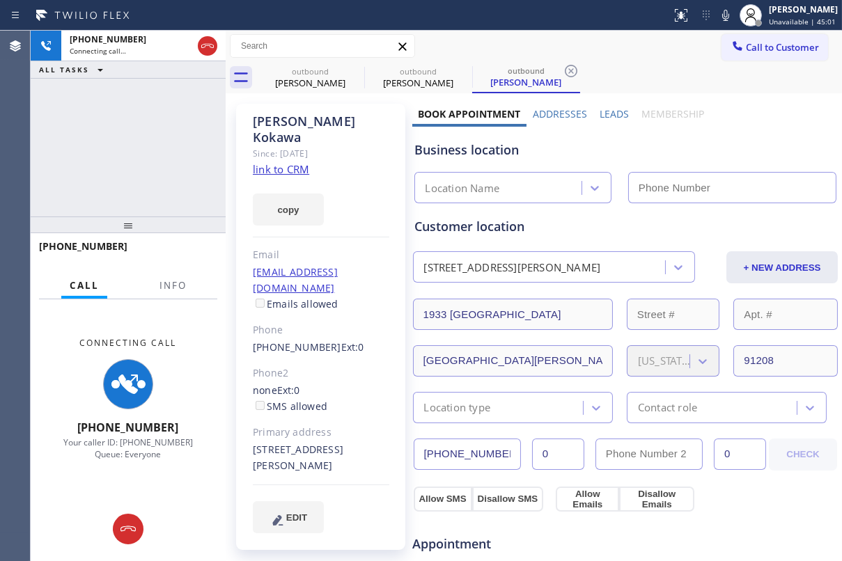
drag, startPoint x: 603, startPoint y: 110, endPoint x: 594, endPoint y: 108, distance: 9.3
click at [603, 110] on label "Leads" at bounding box center [614, 113] width 29 height 13
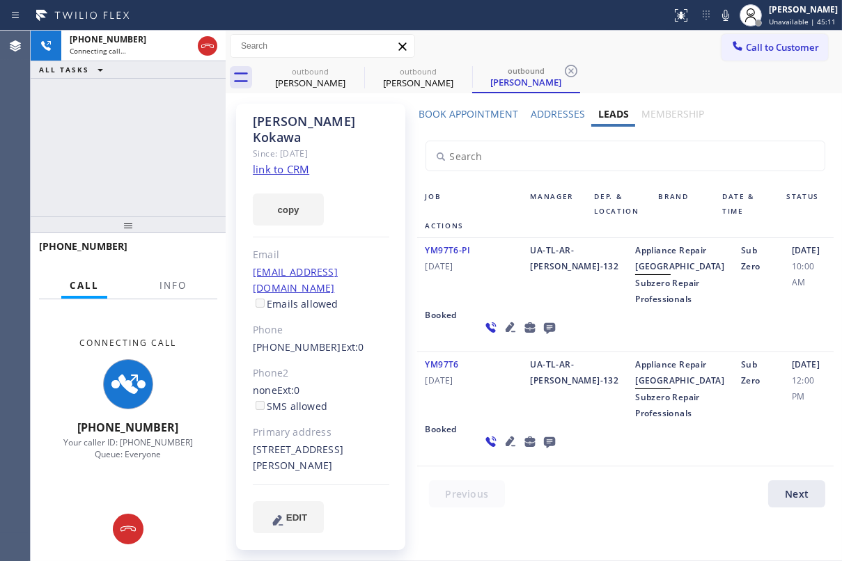
scroll to position [20, 0]
click at [502, 450] on icon at bounding box center [510, 441] width 17 height 17
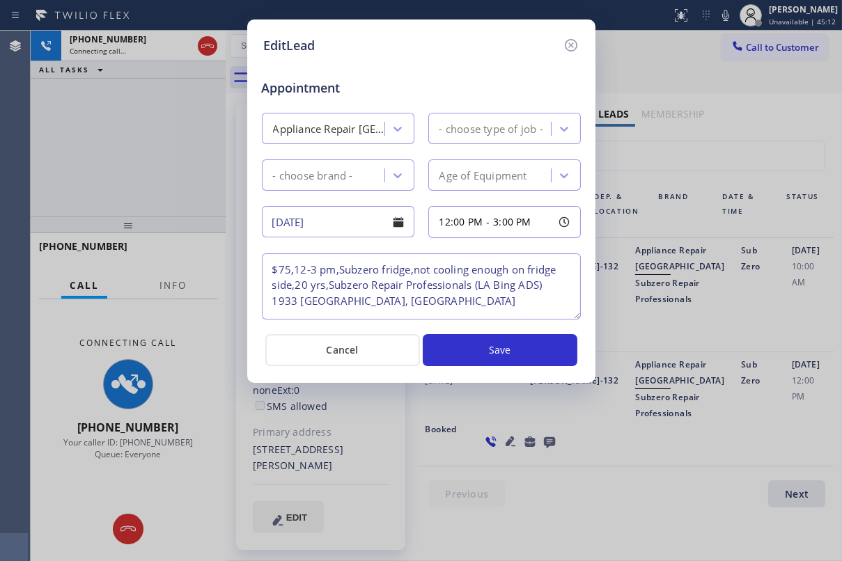
type textarea "$75,12-3 pm,Subzero fridge,not cooling enough on fridge side,20 yrs,Subzero Rep…"
click at [574, 45] on icon at bounding box center [571, 45] width 17 height 17
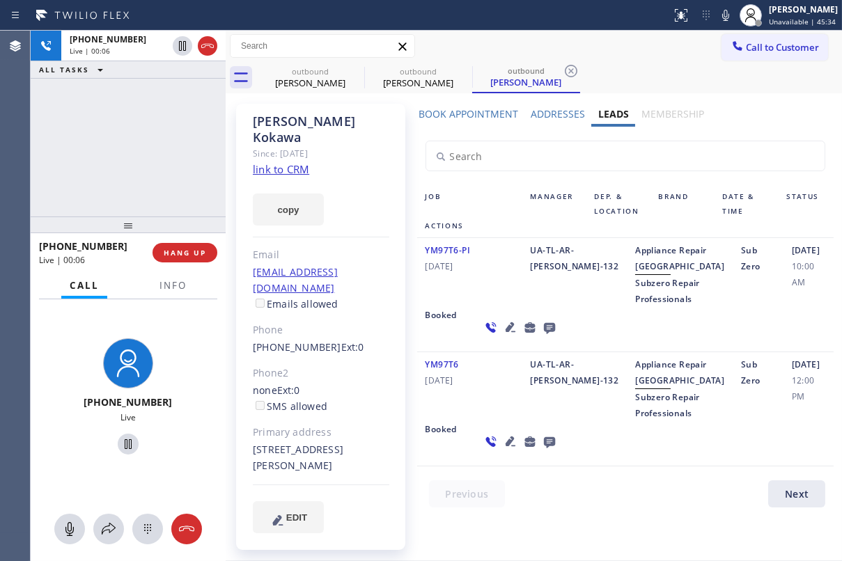
click at [457, 277] on div "YM97T6-PI [DATE]" at bounding box center [469, 274] width 105 height 65
click at [543, 334] on icon at bounding box center [548, 328] width 11 height 11
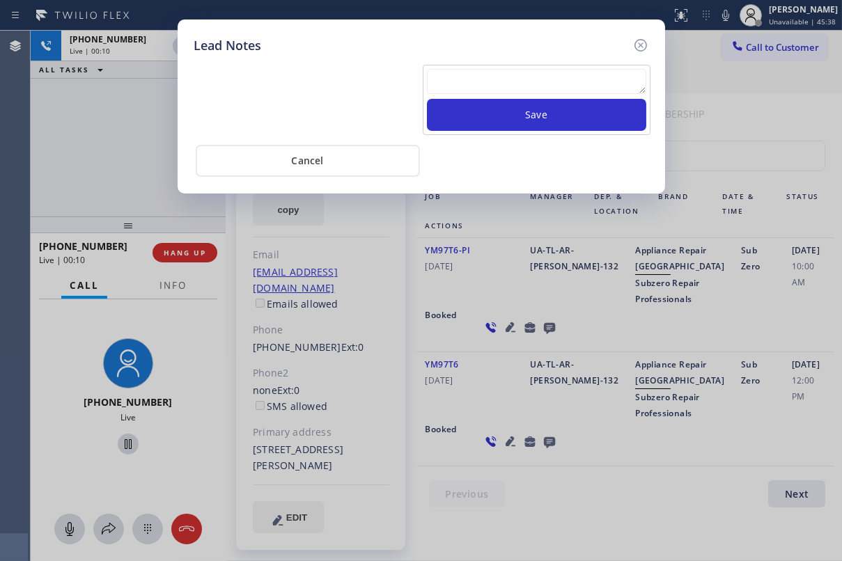
click at [478, 81] on textarea at bounding box center [536, 81] width 219 height 25
paste textarea "Routed to Voice mail// If CX will call back please transfer to me- Love:*"
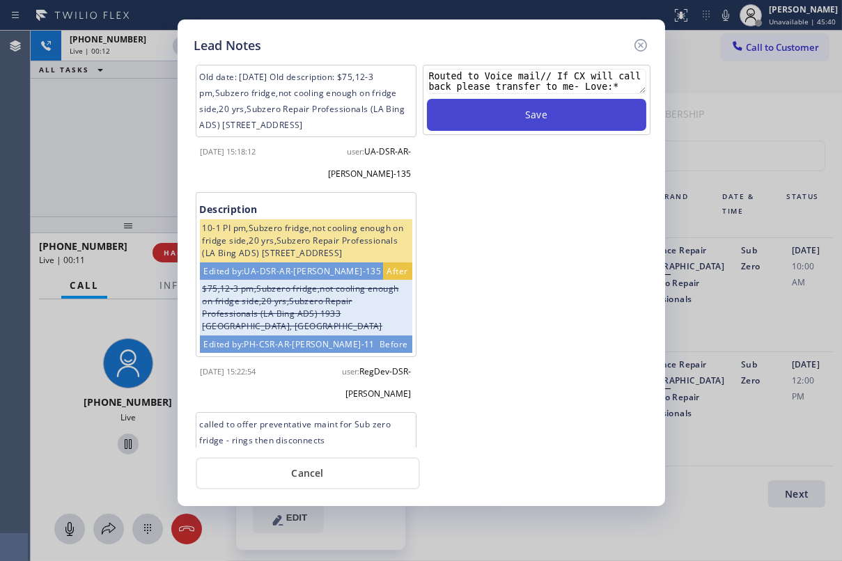
type textarea "Routed to Voice mail// If CX will call back please transfer to me- Love:*"
click at [508, 123] on button "Save" at bounding box center [536, 115] width 219 height 32
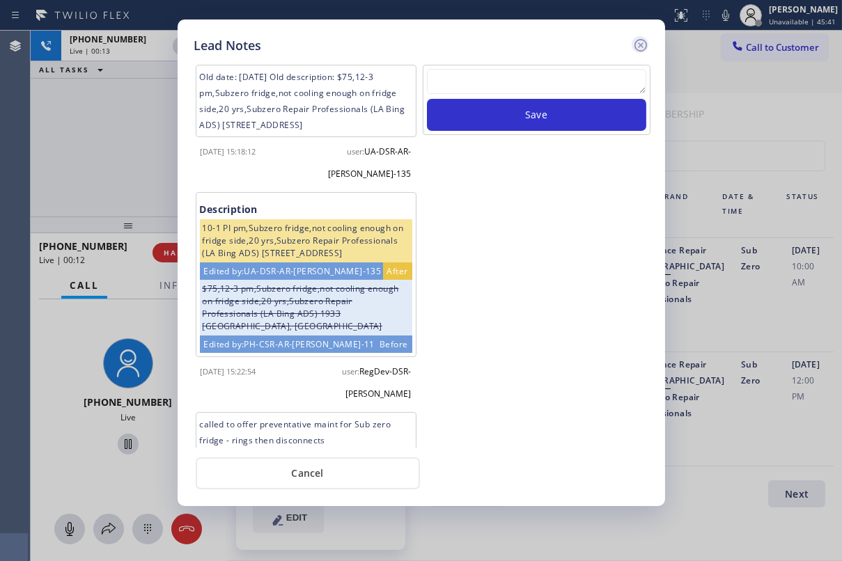
click at [643, 48] on icon at bounding box center [640, 45] width 17 height 17
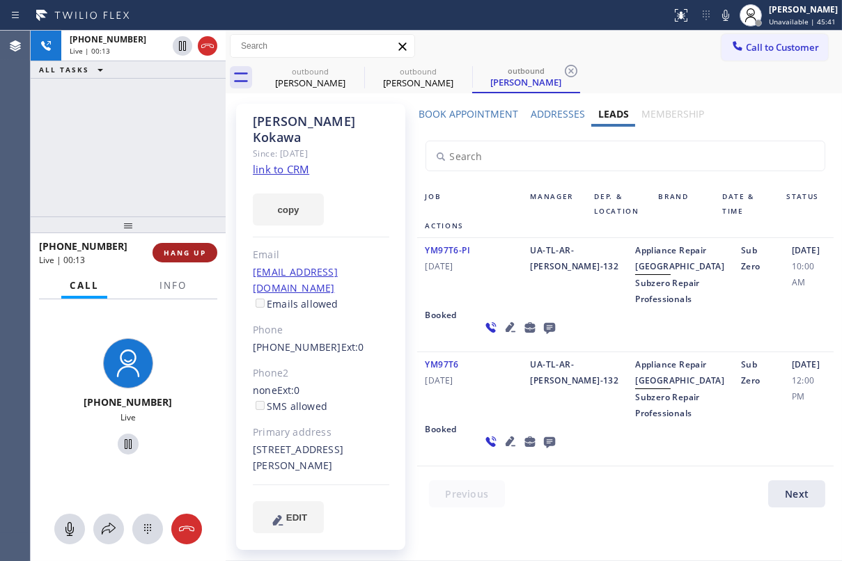
click at [189, 254] on span "HANG UP" at bounding box center [185, 253] width 42 height 10
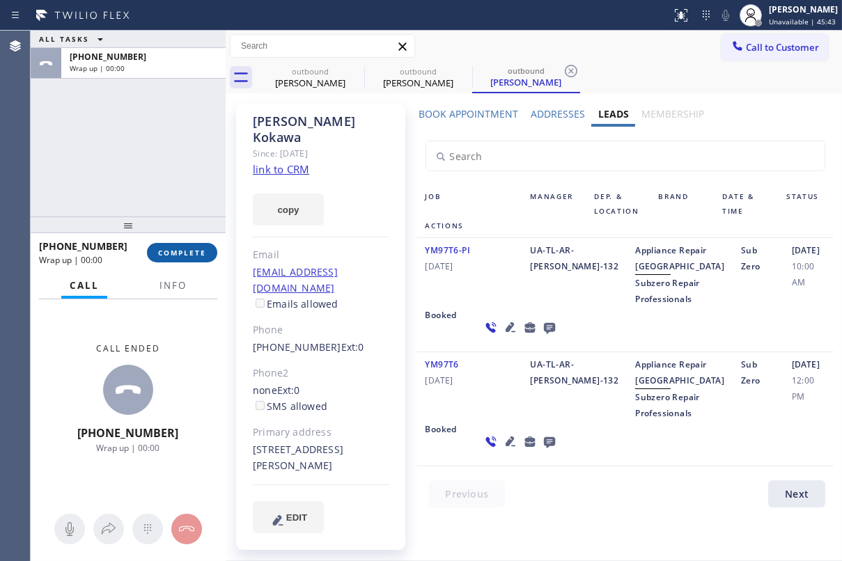
click at [188, 253] on span "COMPLETE" at bounding box center [182, 253] width 48 height 10
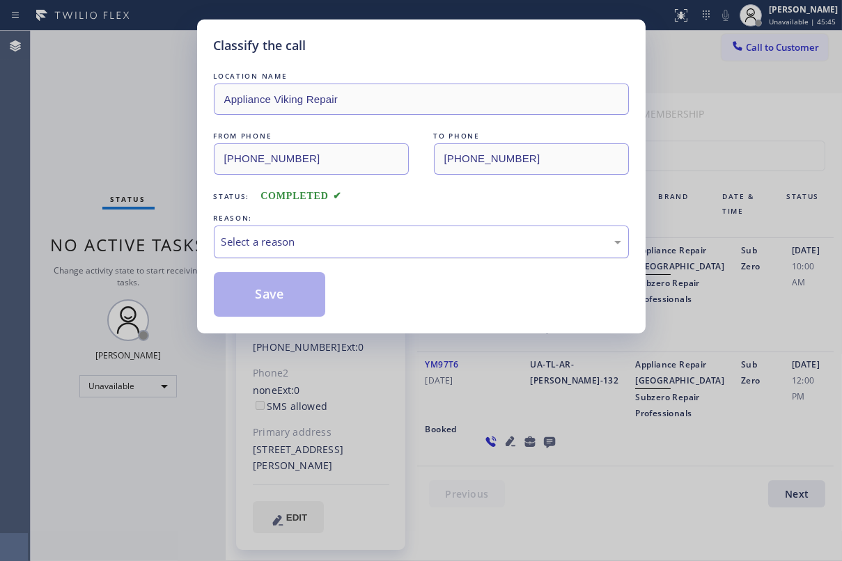
click at [321, 234] on div "Select a reason" at bounding box center [422, 242] width 400 height 16
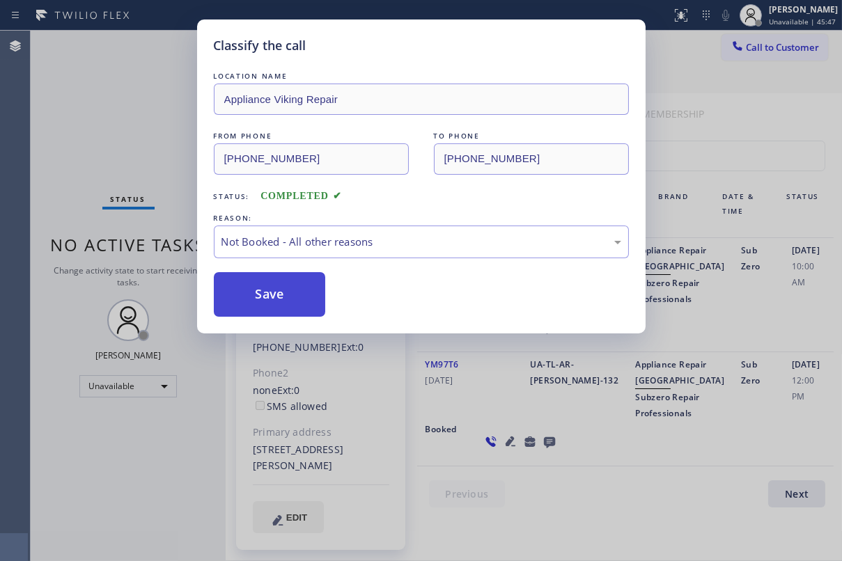
click at [280, 286] on button "Save" at bounding box center [270, 294] width 112 height 45
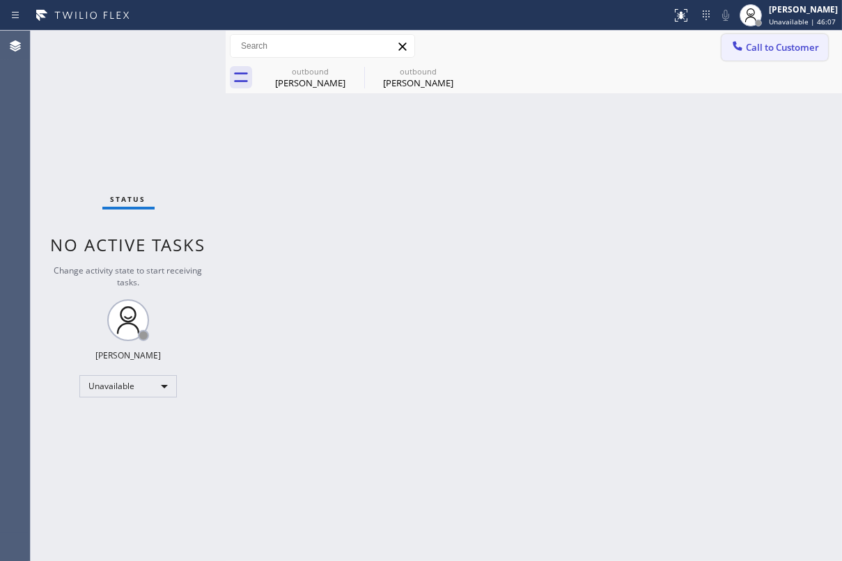
click at [758, 49] on span "Call to Customer" at bounding box center [782, 47] width 73 height 13
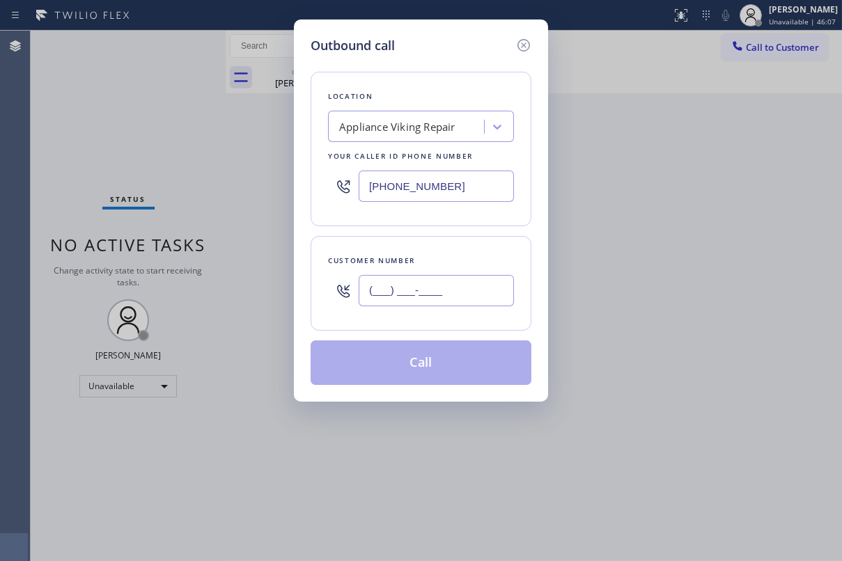
click at [414, 286] on input "(___) ___-____" at bounding box center [436, 290] width 155 height 31
paste input "661) 803-1307"
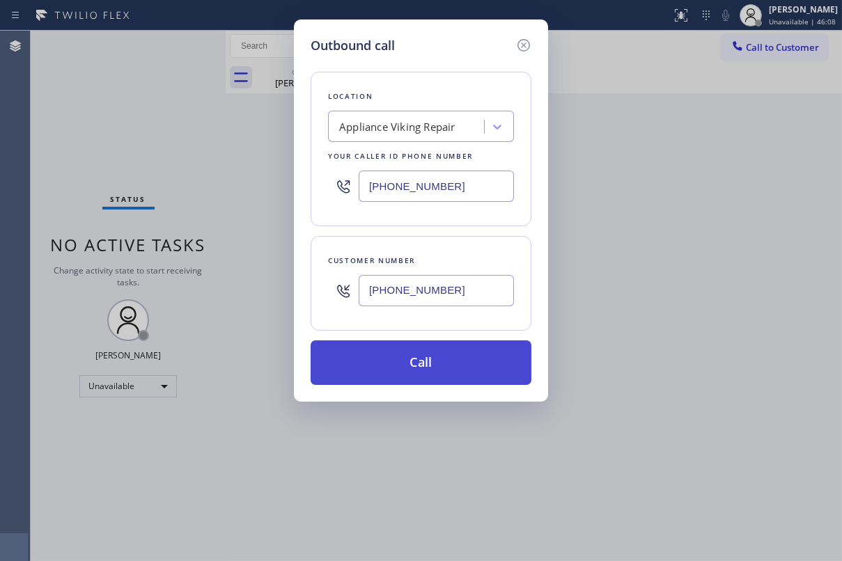
type input "[PHONE_NUMBER]"
click at [412, 360] on button "Call" at bounding box center [421, 363] width 221 height 45
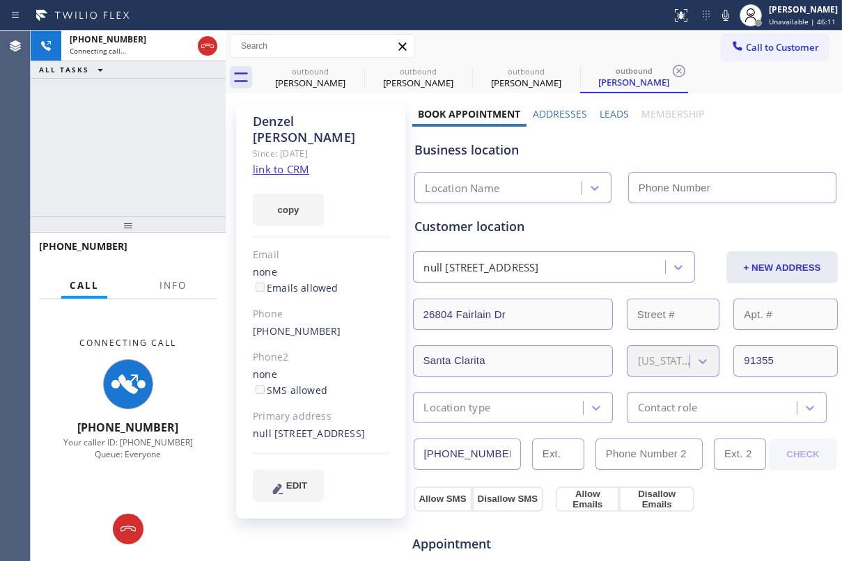
click at [605, 118] on label "Leads" at bounding box center [614, 113] width 29 height 13
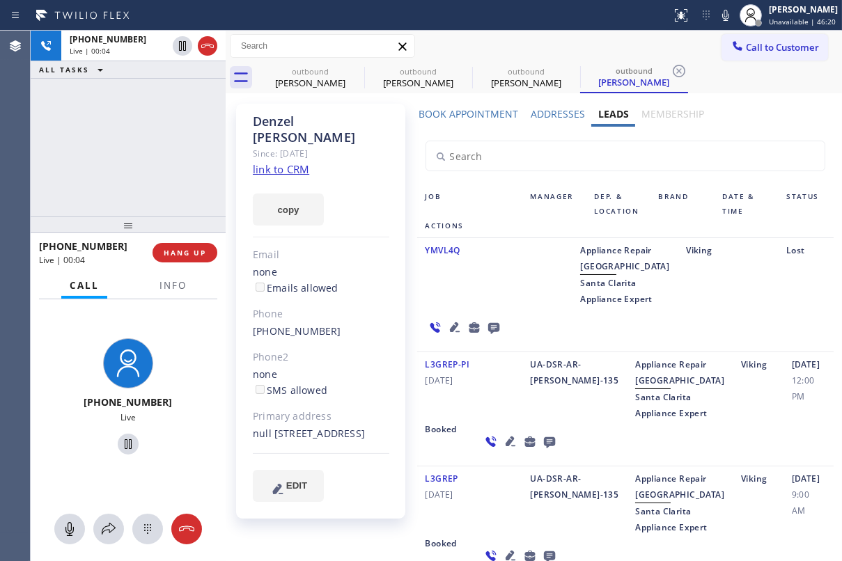
click at [481, 421] on div "L3GREP-PI [DATE]" at bounding box center [469, 389] width 105 height 65
click at [541, 451] on icon at bounding box center [549, 441] width 17 height 17
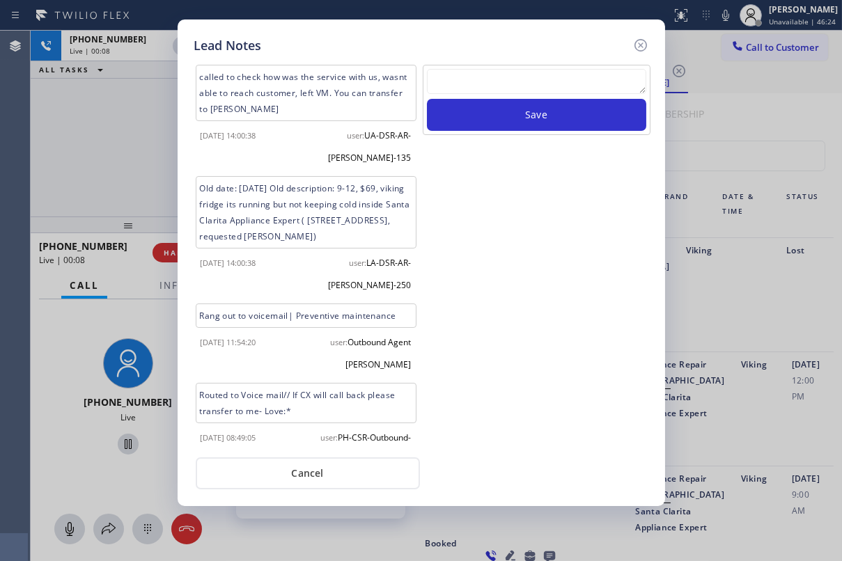
click at [503, 86] on textarea at bounding box center [536, 81] width 219 height 25
paste textarea "Routed to Voice mail// If CX will call back please transfer to me- Love:*"
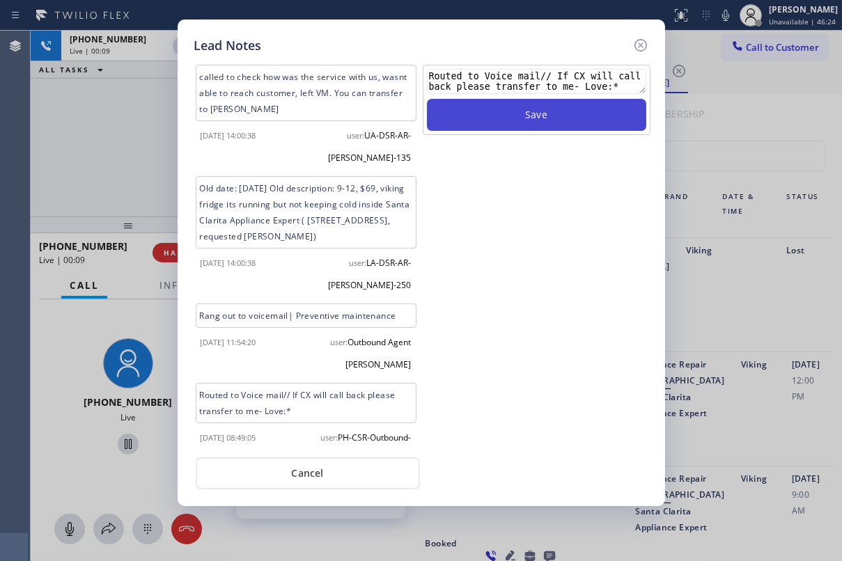
type textarea "Routed to Voice mail// If CX will call back please transfer to me- Love:*"
click at [513, 111] on button "Save" at bounding box center [536, 115] width 219 height 32
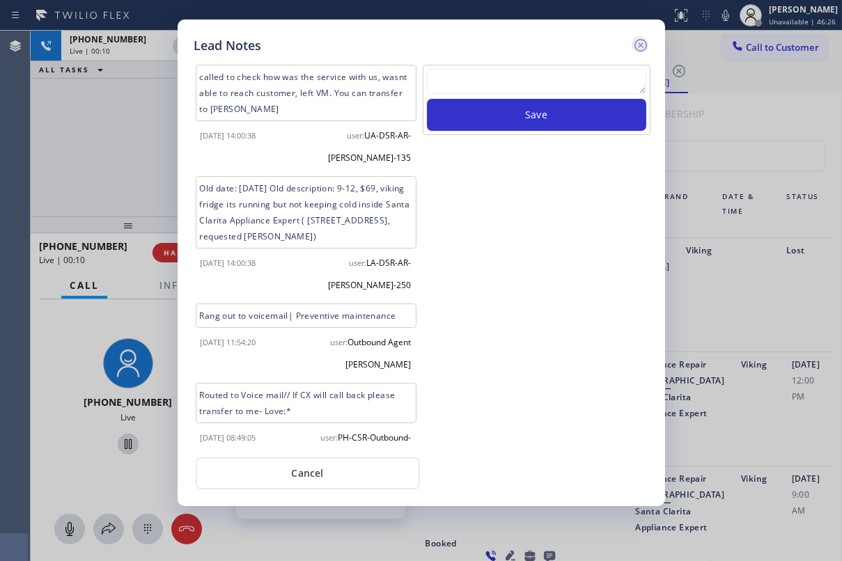
click at [635, 49] on icon at bounding box center [640, 45] width 17 height 17
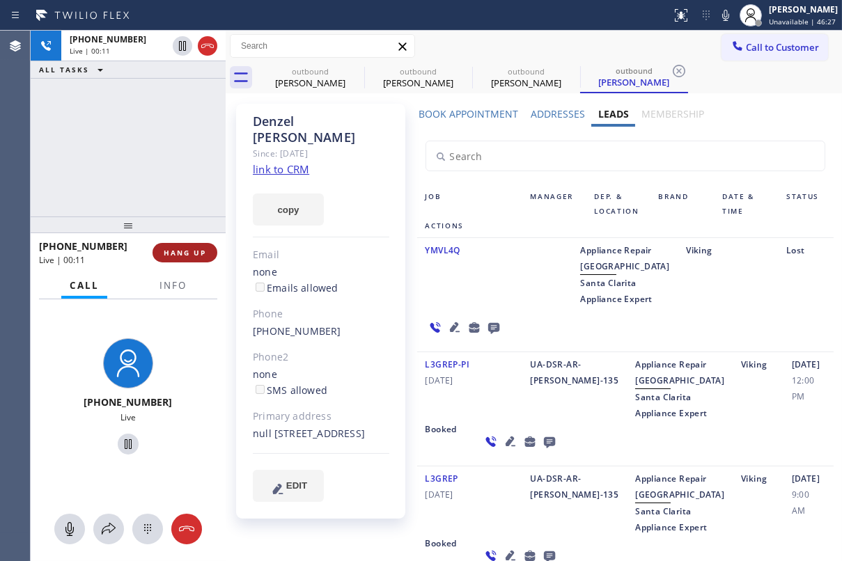
click at [189, 258] on button "HANG UP" at bounding box center [185, 253] width 65 height 20
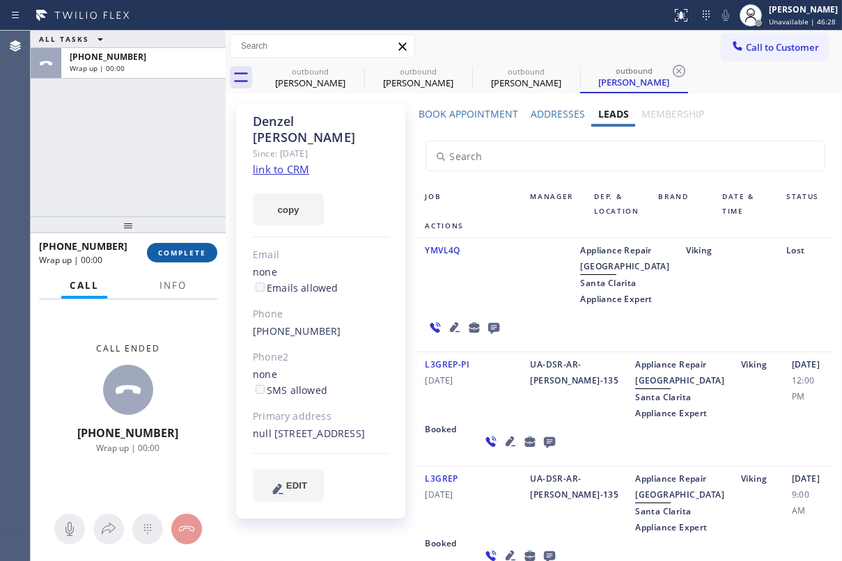
click at [189, 244] on button "COMPLETE" at bounding box center [182, 253] width 70 height 20
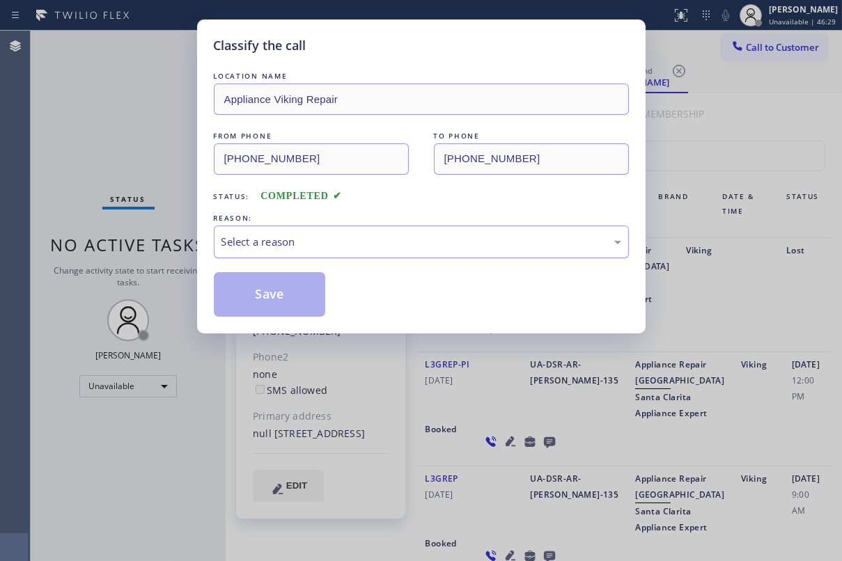
click at [396, 240] on div "Select a reason" at bounding box center [422, 242] width 400 height 16
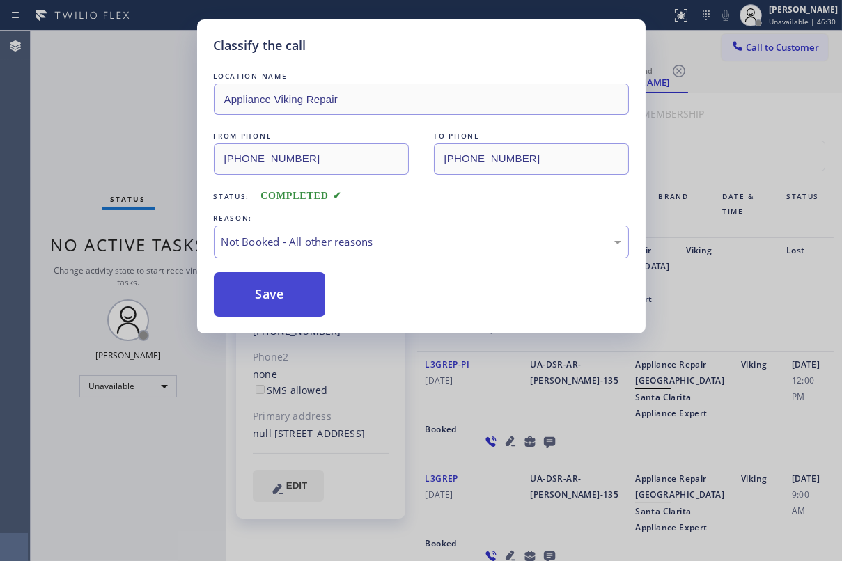
click at [287, 297] on button "Save" at bounding box center [270, 294] width 112 height 45
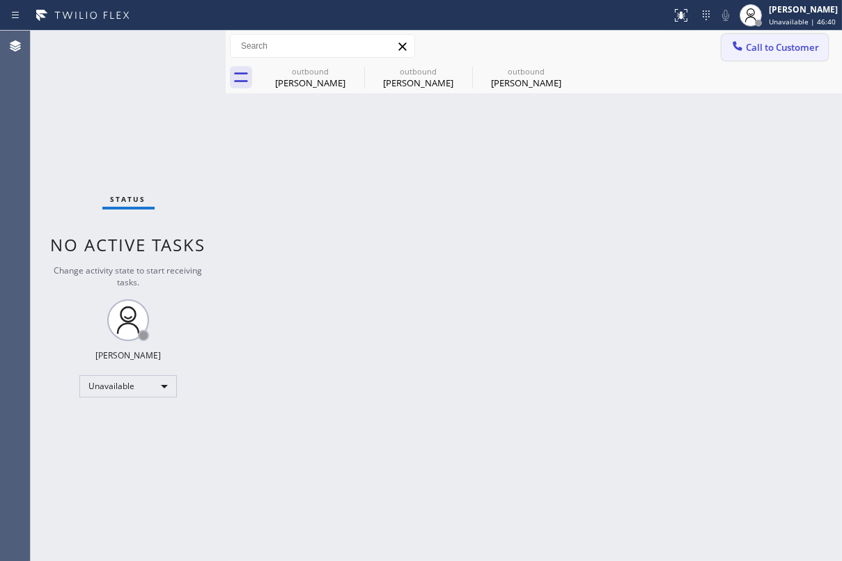
click at [762, 47] on span "Call to Customer" at bounding box center [782, 47] width 73 height 13
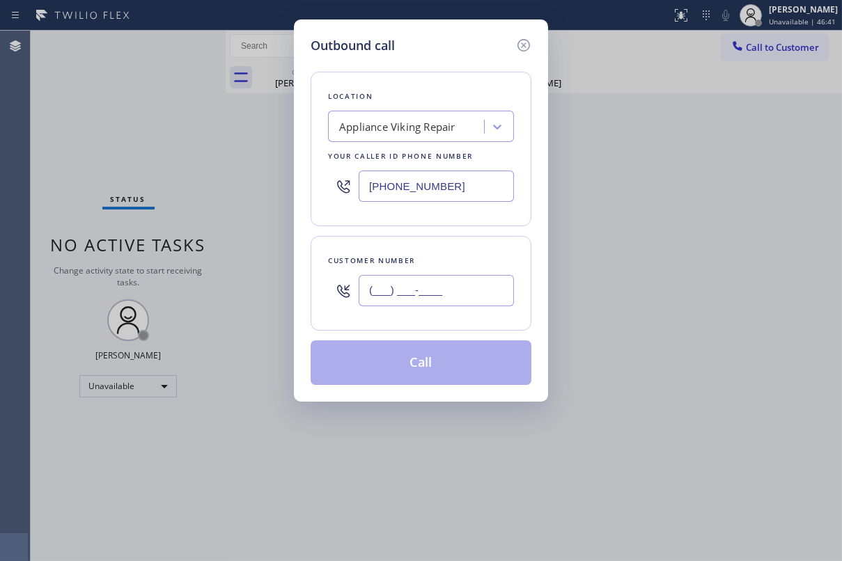
click at [453, 294] on input "(___) ___-____" at bounding box center [436, 290] width 155 height 31
paste input "310) 922-4429"
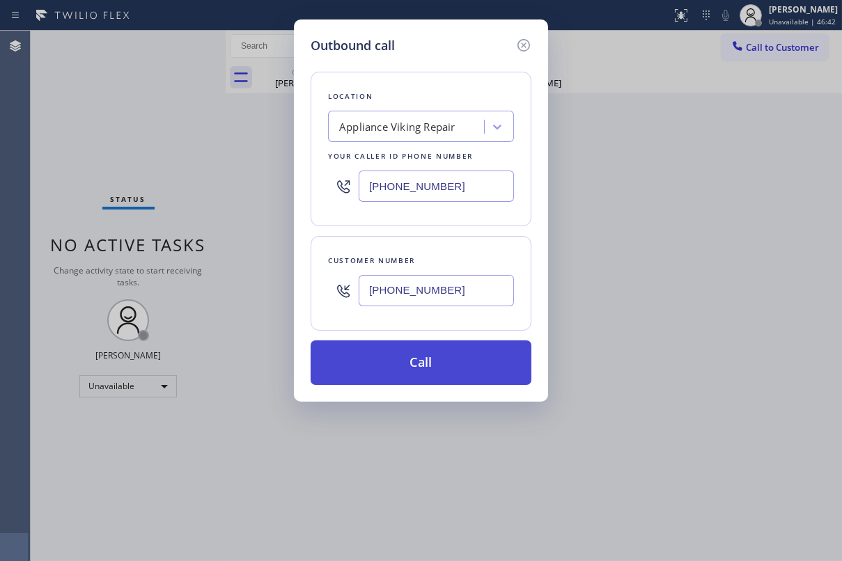
type input "[PHONE_NUMBER]"
click at [452, 364] on button "Call" at bounding box center [421, 363] width 221 height 45
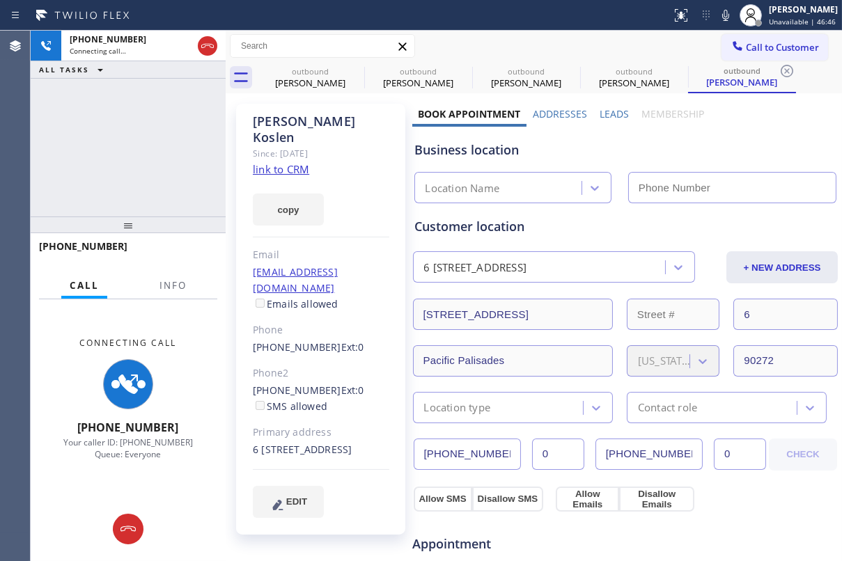
type input "[PHONE_NUMBER]"
click at [605, 112] on label "Leads" at bounding box center [614, 113] width 29 height 13
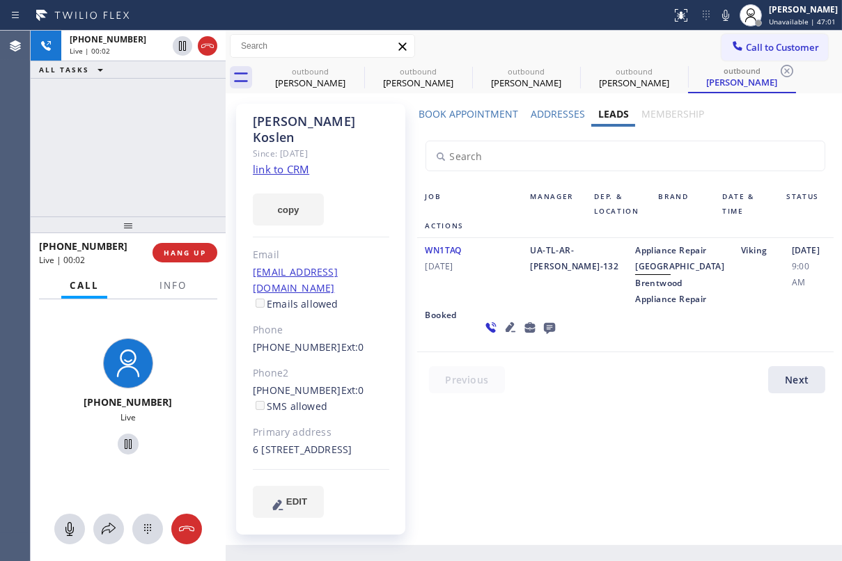
click at [541, 336] on icon at bounding box center [549, 327] width 17 height 17
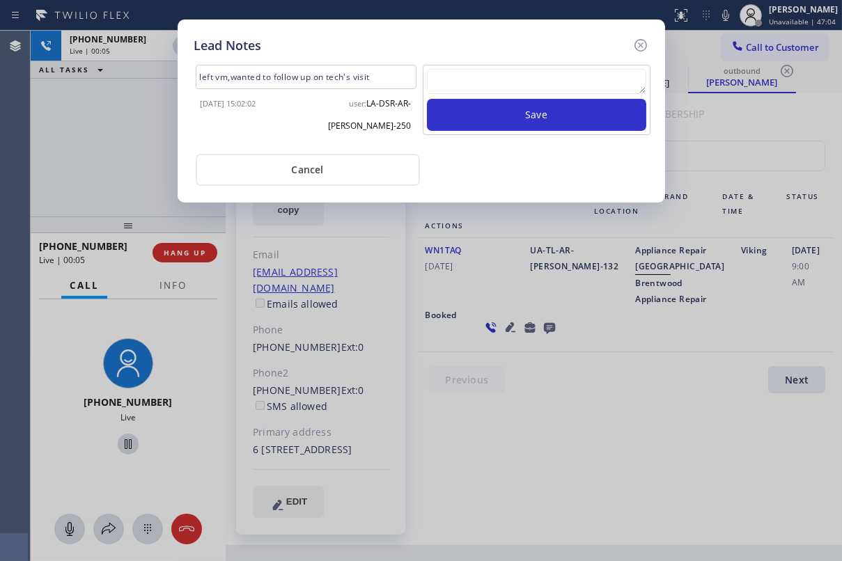
click at [518, 78] on textarea at bounding box center [536, 81] width 219 height 25
paste textarea "Routed to Voice mail// If CX will call back please transfer to me- Love:*"
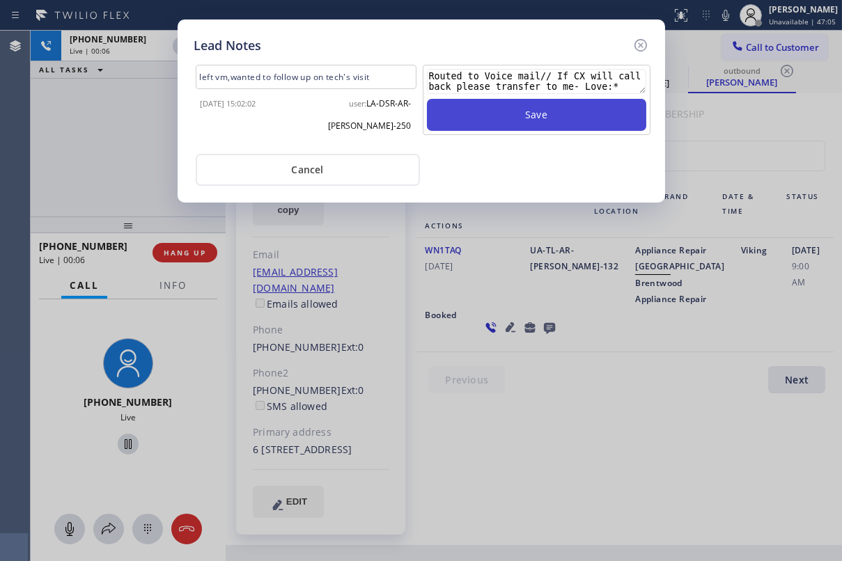
type textarea "Routed to Voice mail// If CX will call back please transfer to me- Love:*"
click at [545, 119] on button "Save" at bounding box center [536, 115] width 219 height 32
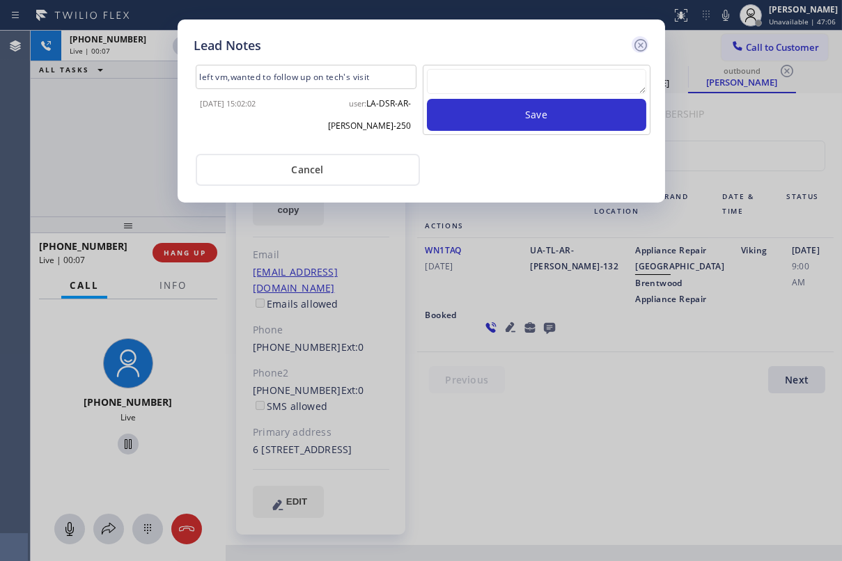
click at [639, 47] on icon at bounding box center [640, 45] width 17 height 17
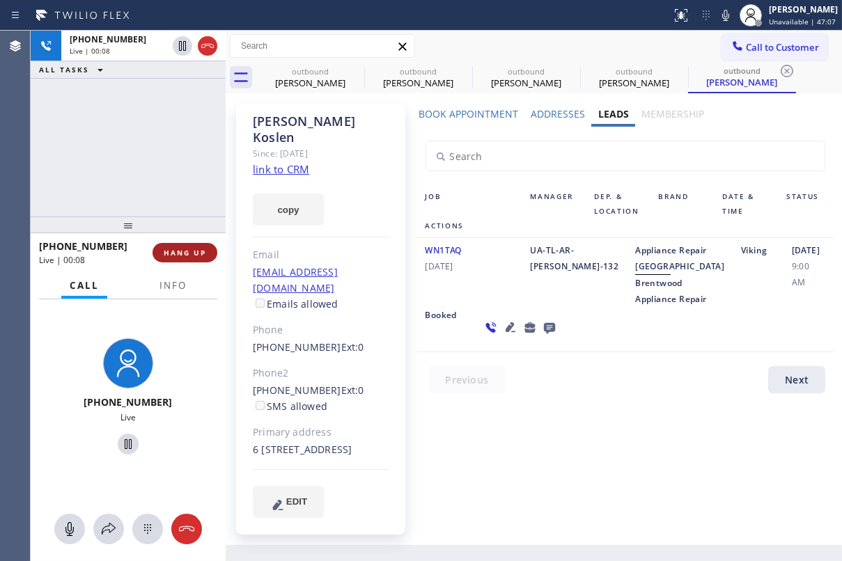
click at [198, 256] on span "HANG UP" at bounding box center [185, 253] width 42 height 10
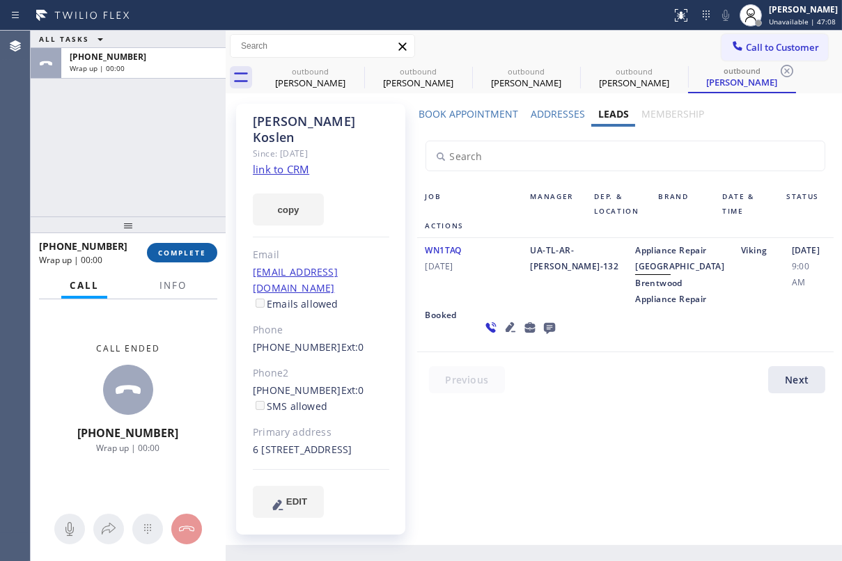
drag, startPoint x: 194, startPoint y: 256, endPoint x: 187, endPoint y: 252, distance: 7.8
click at [194, 256] on span "COMPLETE" at bounding box center [182, 253] width 48 height 10
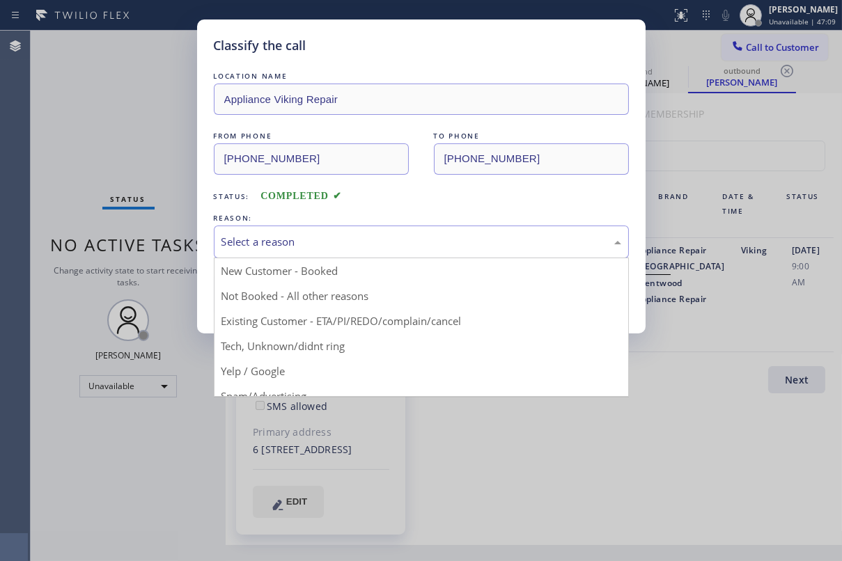
click at [348, 237] on div "Select a reason" at bounding box center [422, 242] width 400 height 16
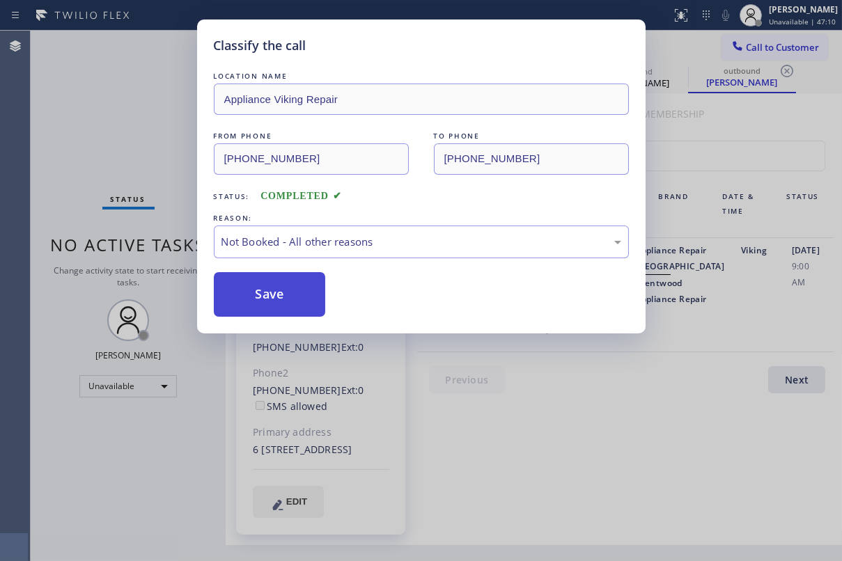
click at [265, 297] on button "Save" at bounding box center [270, 294] width 112 height 45
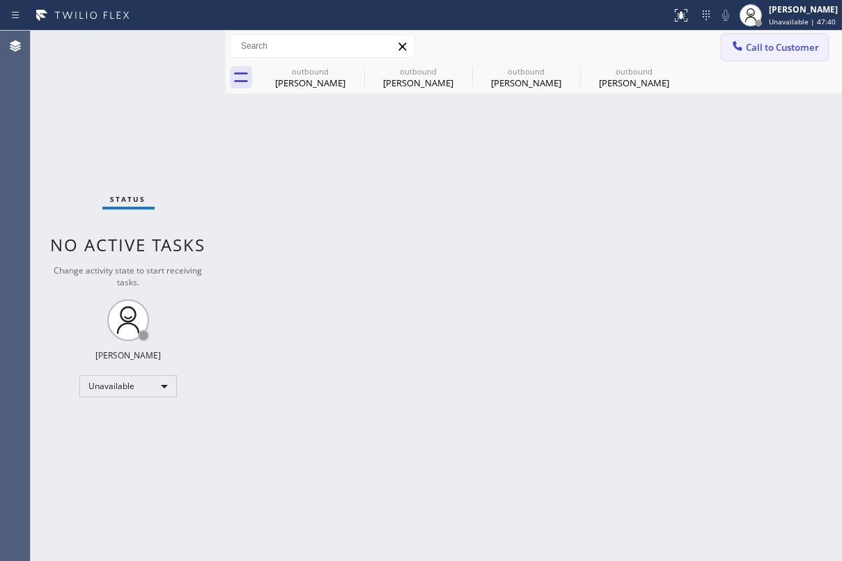
click at [749, 42] on span "Call to Customer" at bounding box center [782, 47] width 73 height 13
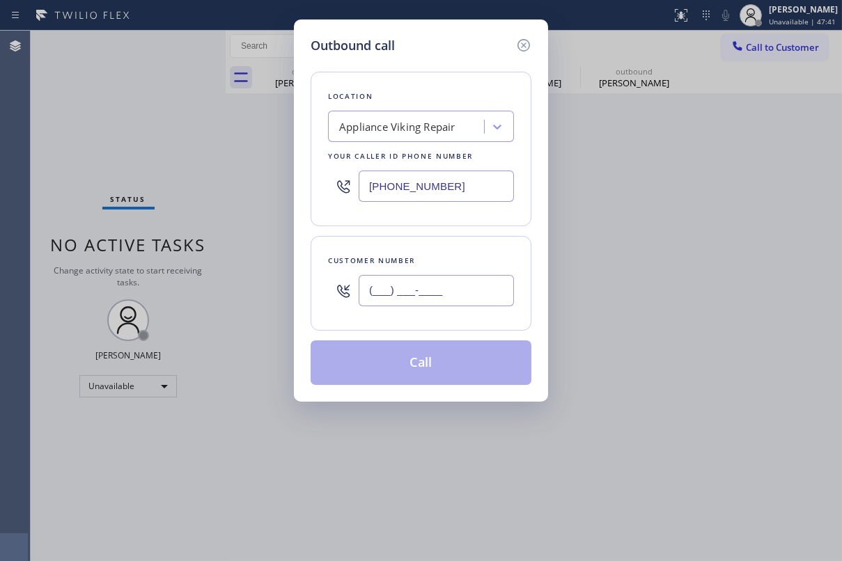
click at [395, 281] on input "(___) ___-____" at bounding box center [436, 290] width 155 height 31
paste input "480) 229-1914"
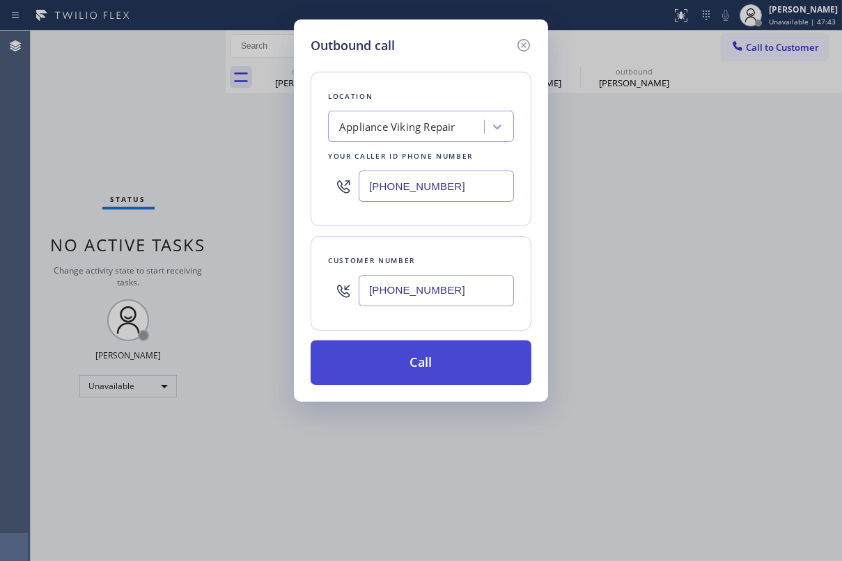
type input "[PHONE_NUMBER]"
click at [396, 369] on button "Call" at bounding box center [421, 363] width 221 height 45
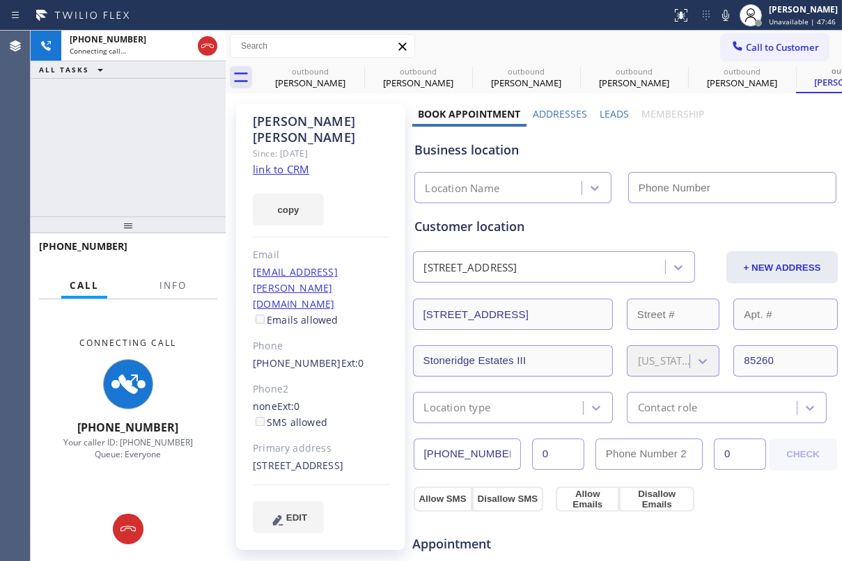
click at [608, 111] on label "Leads" at bounding box center [614, 113] width 29 height 13
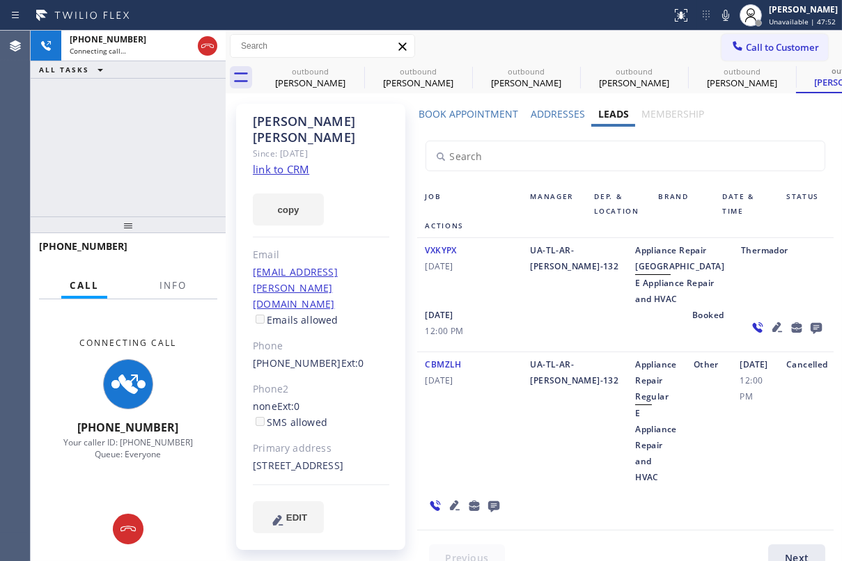
click at [811, 334] on icon at bounding box center [816, 328] width 11 height 11
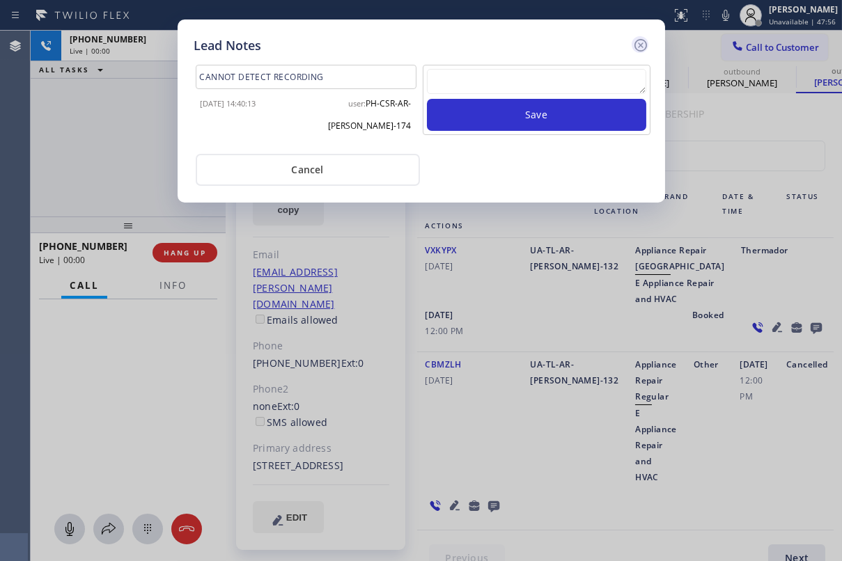
click at [637, 46] on icon at bounding box center [640, 45] width 17 height 17
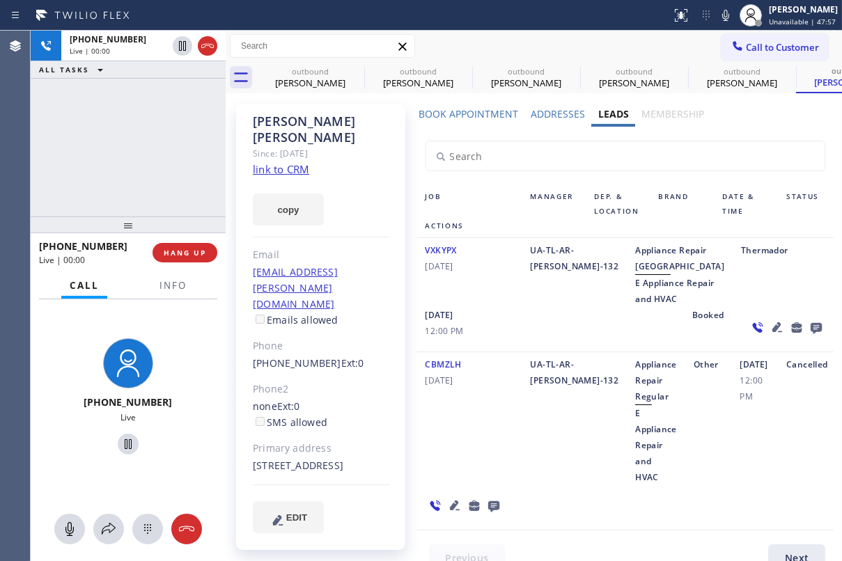
click at [811, 334] on icon at bounding box center [816, 328] width 11 height 11
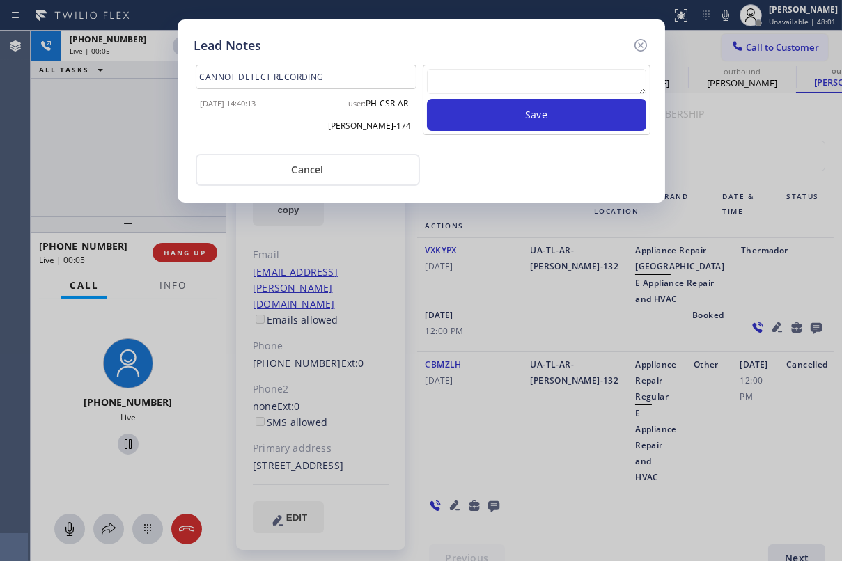
click at [538, 84] on textarea at bounding box center [536, 81] width 219 height 25
paste textarea "Routed to Voice mail// If CX will call back please transfer to me- Love:*"
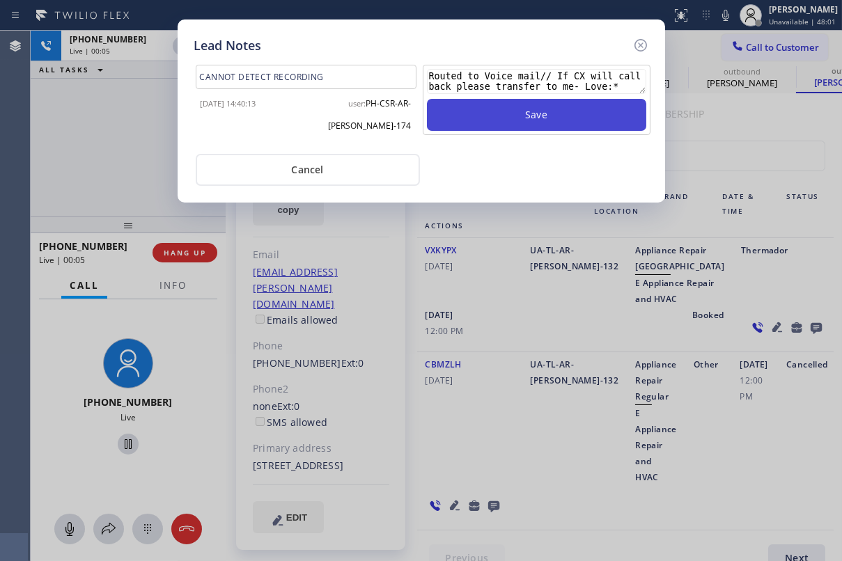
type textarea "Routed to Voice mail// If CX will call back please transfer to me- Love:*"
click at [553, 111] on button "Save" at bounding box center [536, 115] width 219 height 32
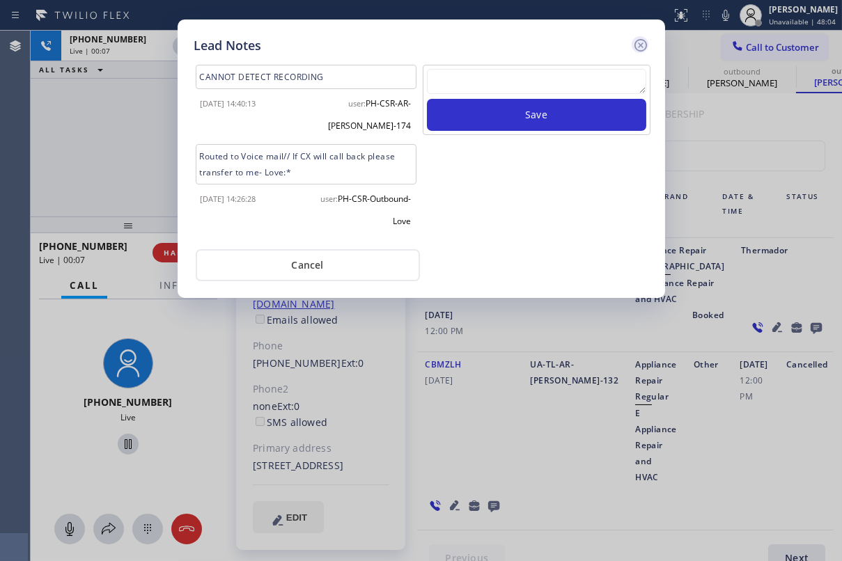
click at [644, 51] on icon at bounding box center [640, 45] width 17 height 17
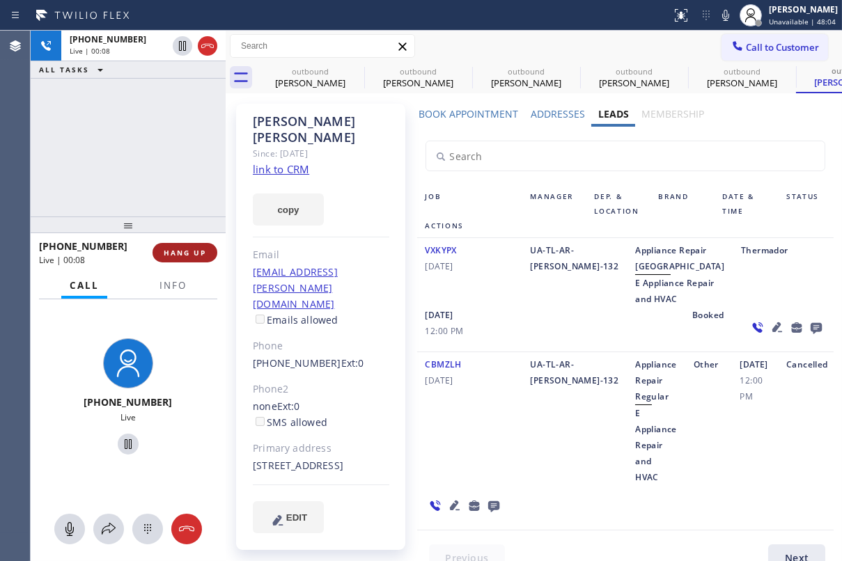
click at [162, 252] on button "HANG UP" at bounding box center [185, 253] width 65 height 20
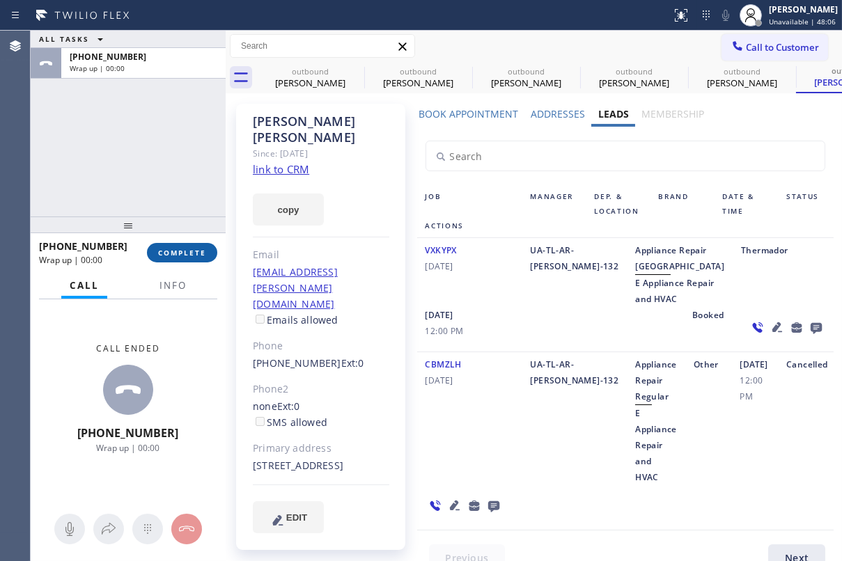
click at [173, 255] on span "COMPLETE" at bounding box center [182, 253] width 48 height 10
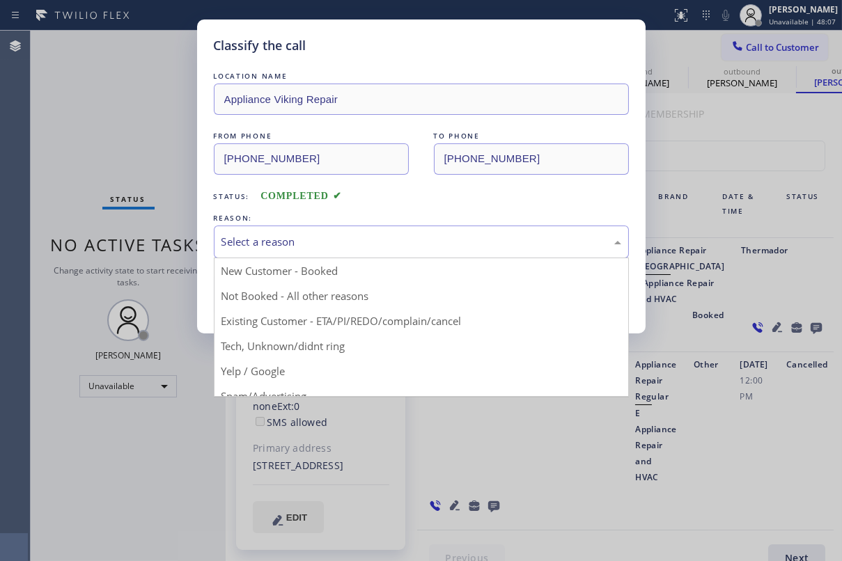
click at [305, 242] on div "Select a reason" at bounding box center [422, 242] width 400 height 16
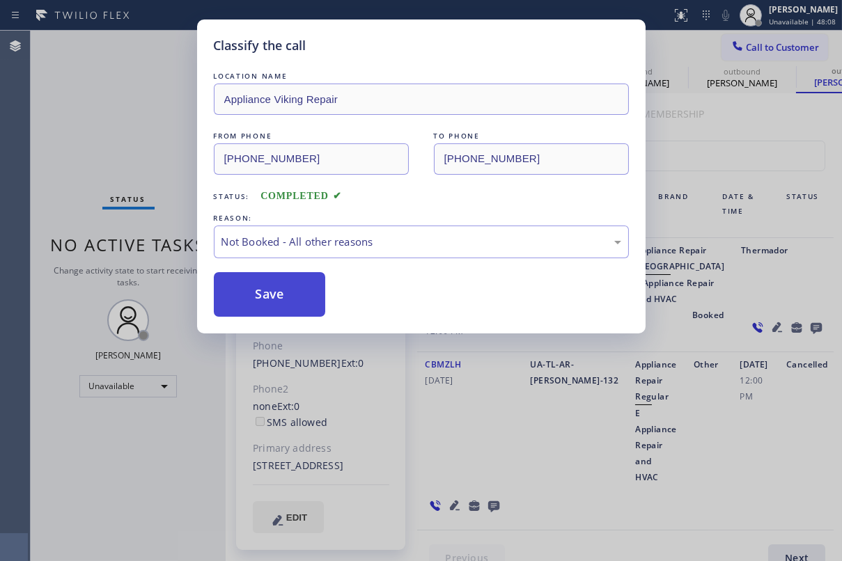
click at [251, 295] on button "Save" at bounding box center [270, 294] width 112 height 45
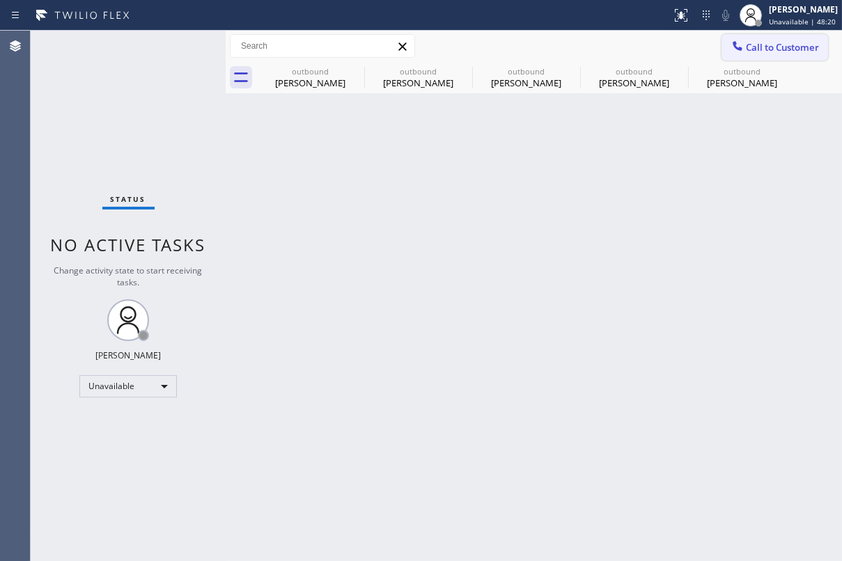
click at [784, 44] on span "Call to Customer" at bounding box center [782, 47] width 73 height 13
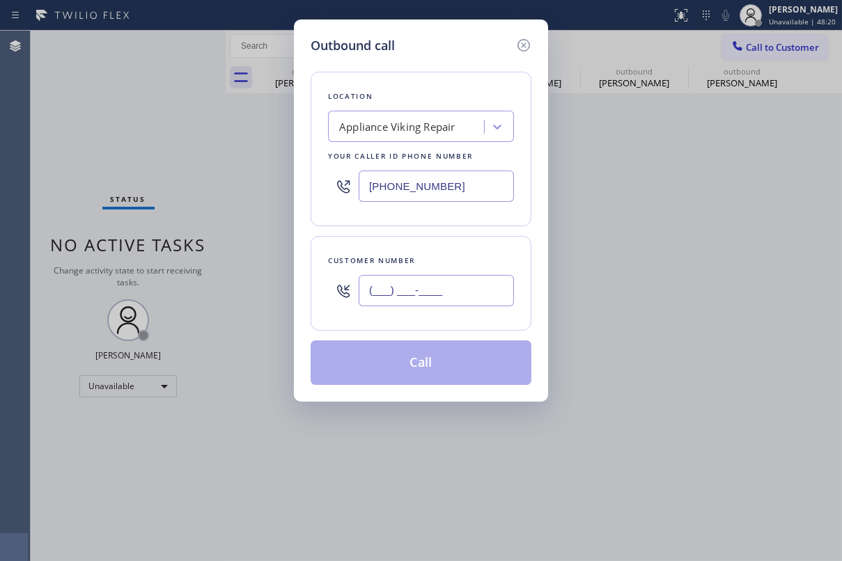
click at [406, 293] on input "(___) ___-____" at bounding box center [436, 290] width 155 height 31
paste input "626) 688-9212"
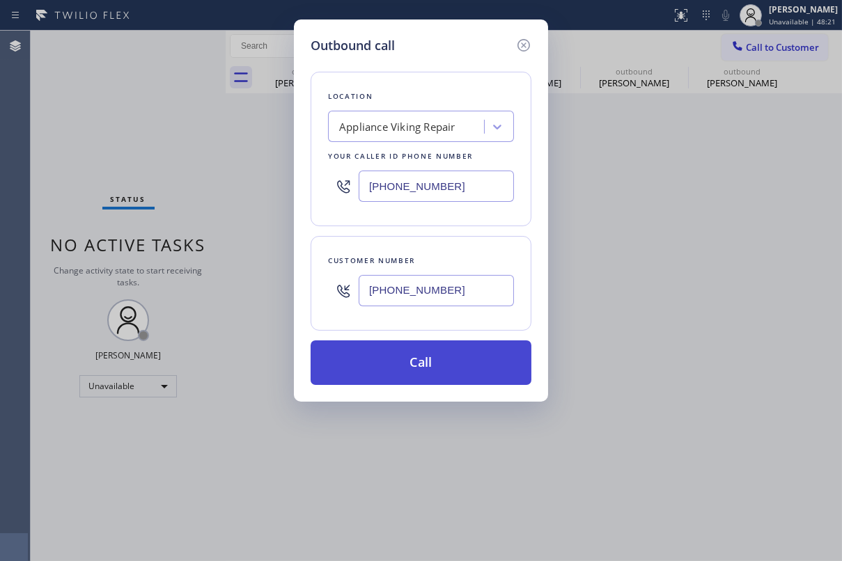
type input "[PHONE_NUMBER]"
click at [404, 362] on button "Call" at bounding box center [421, 363] width 221 height 45
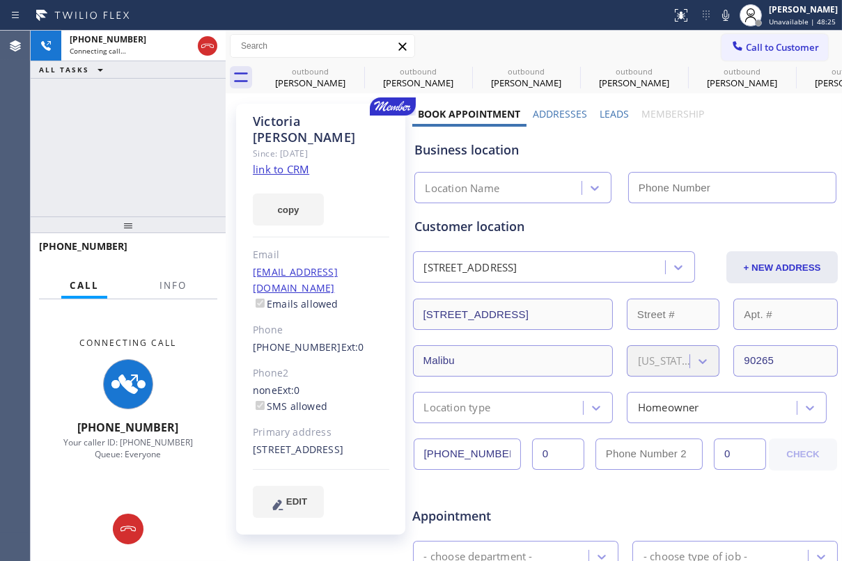
click at [603, 114] on label "Leads" at bounding box center [614, 113] width 29 height 13
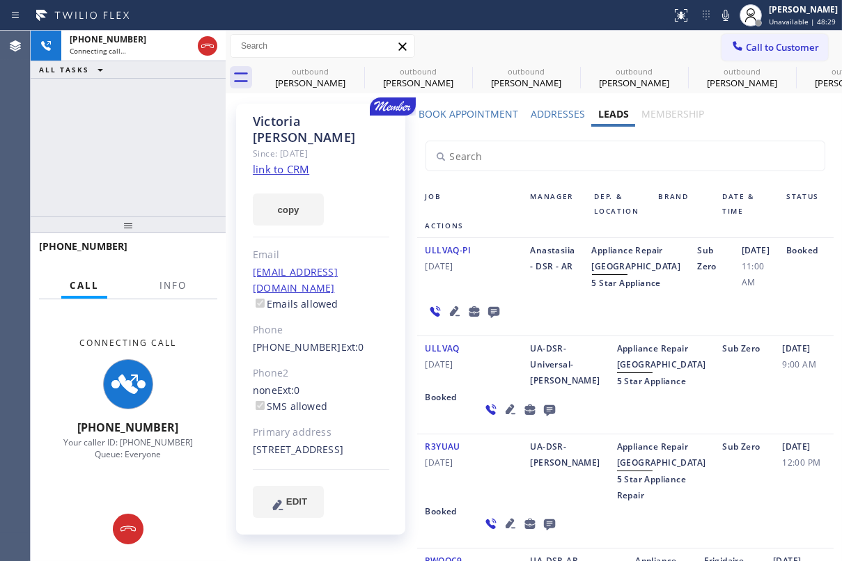
click at [502, 418] on icon at bounding box center [510, 409] width 17 height 17
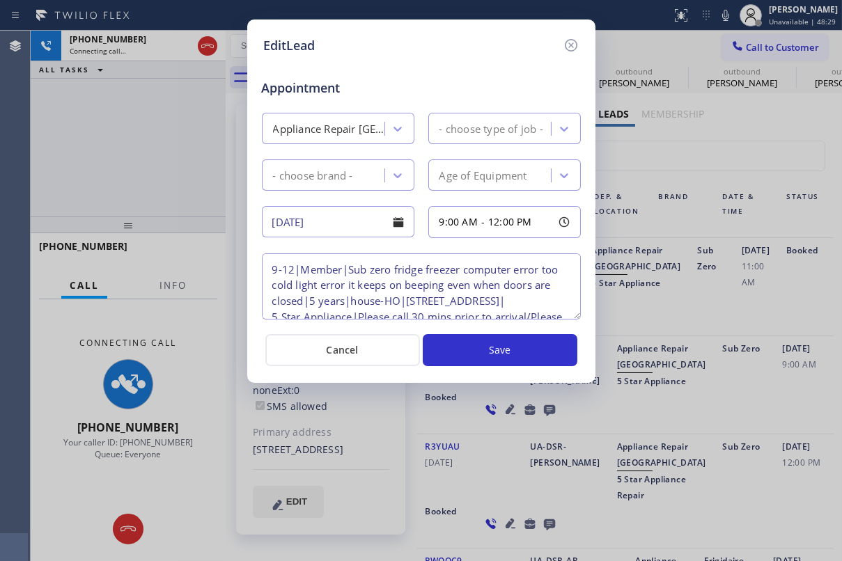
type textarea "9-12|Member|Sub zero fridge freezer computer error too cold light error it keep…"
click at [576, 45] on icon at bounding box center [570, 45] width 13 height 13
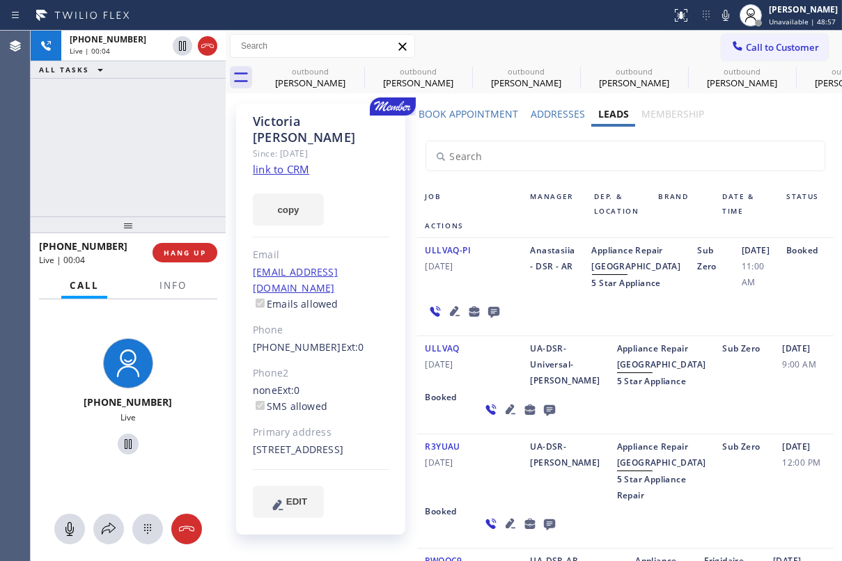
click at [485, 320] on icon at bounding box center [493, 311] width 17 height 17
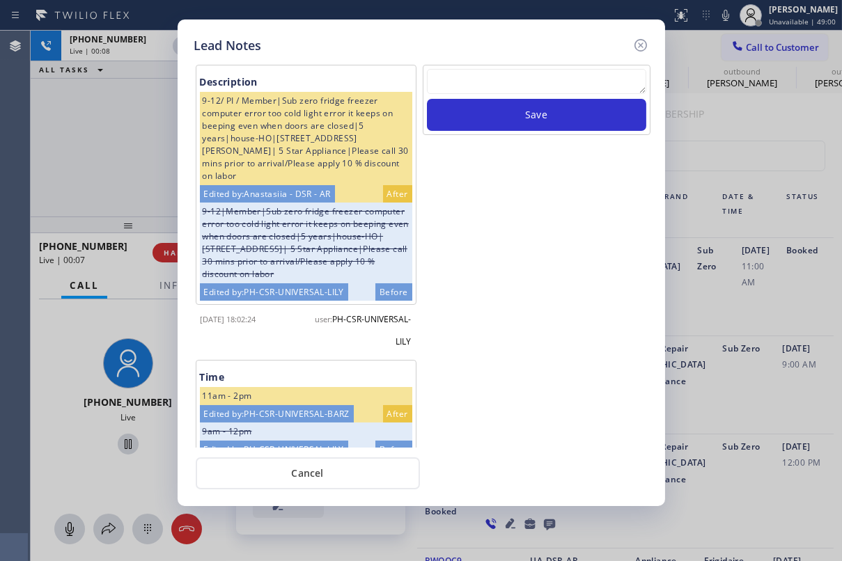
click at [479, 84] on textarea at bounding box center [536, 81] width 219 height 25
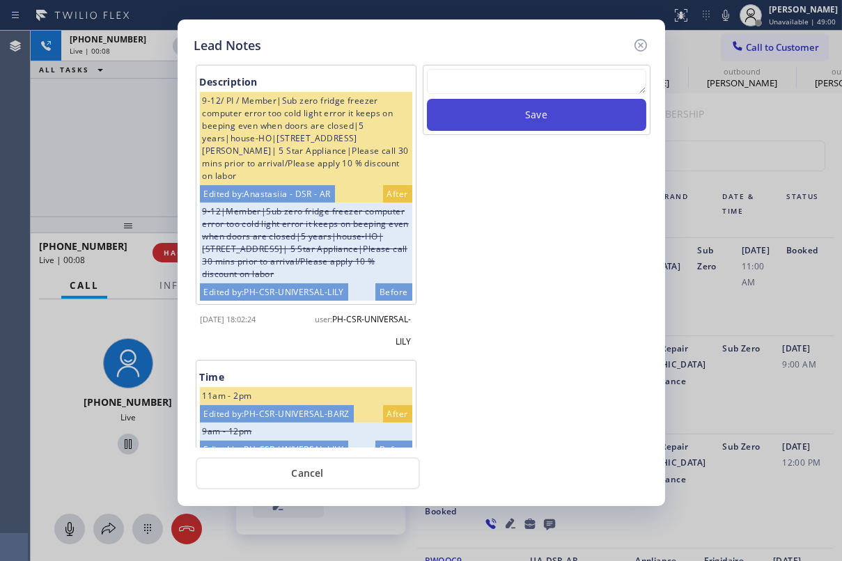
paste textarea "Routed to Voice mail// If CX will call back please transfer to me- Love:*"
type textarea "Routed to Voice mail// If CX will call back please transfer to me- Love:*"
click at [527, 111] on button "Save" at bounding box center [536, 115] width 219 height 32
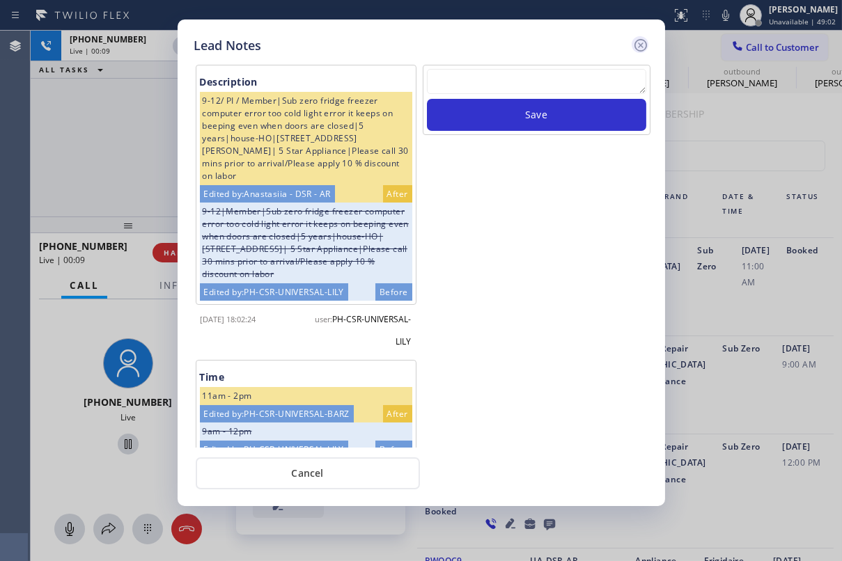
click at [642, 45] on icon at bounding box center [640, 45] width 17 height 17
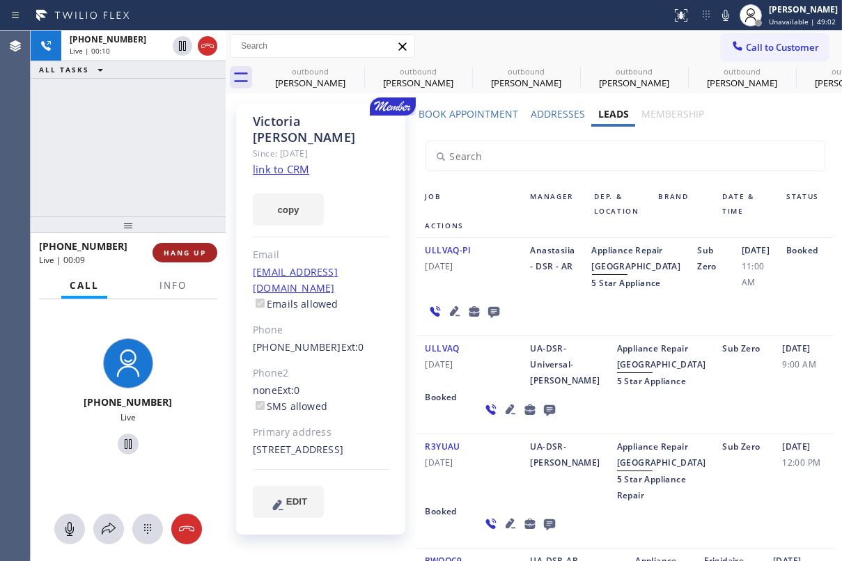
click at [196, 256] on span "HANG UP" at bounding box center [185, 253] width 42 height 10
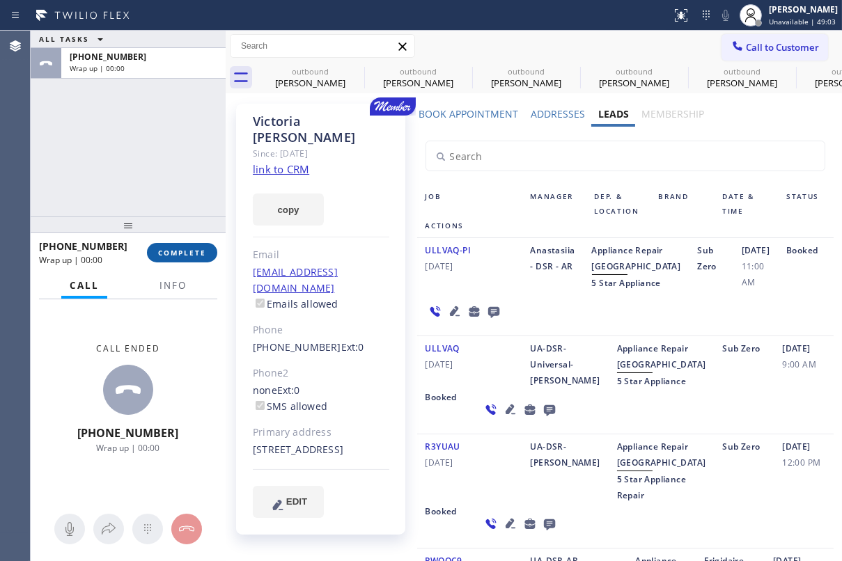
click at [195, 258] on button "COMPLETE" at bounding box center [182, 253] width 70 height 20
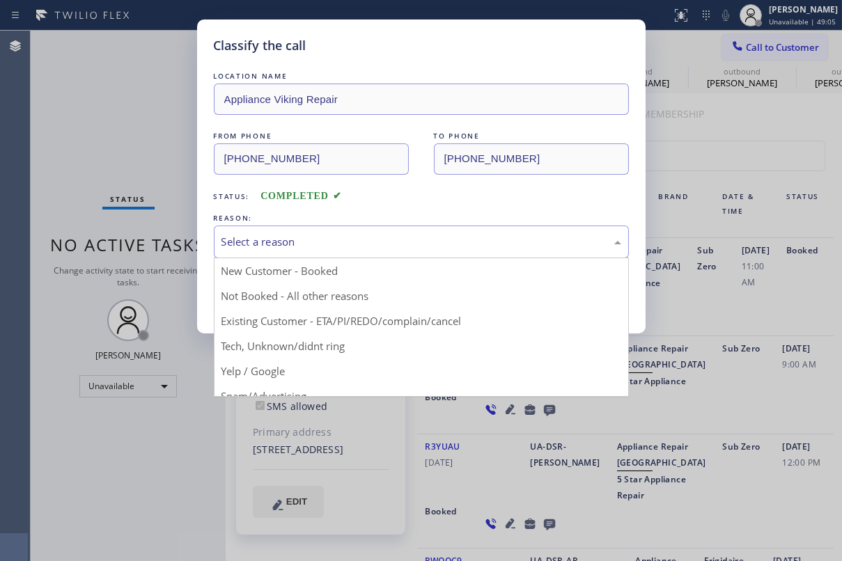
click at [323, 242] on div "Select a reason" at bounding box center [422, 242] width 400 height 16
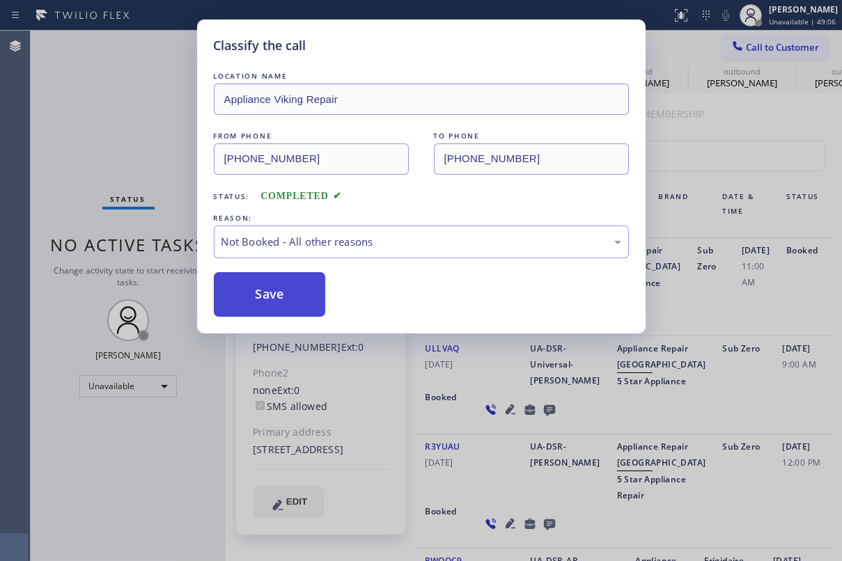
click at [282, 306] on button "Save" at bounding box center [270, 294] width 112 height 45
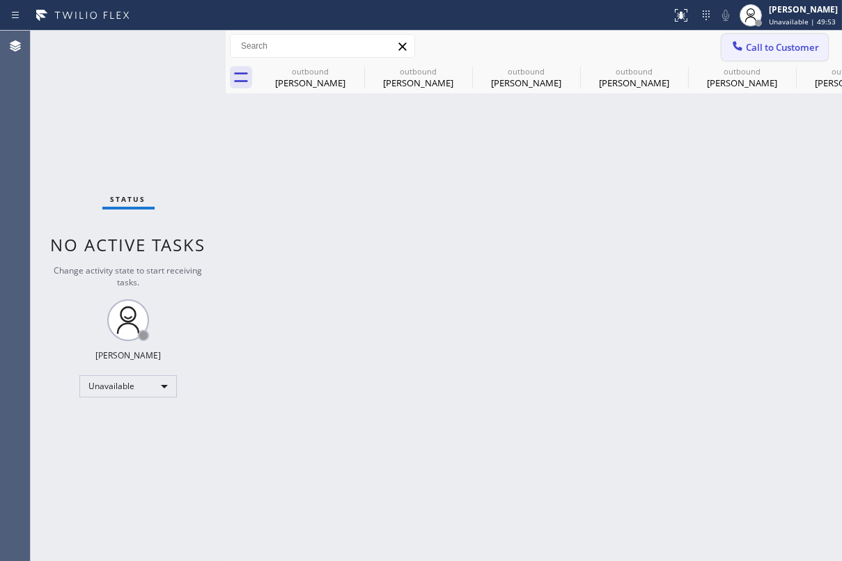
click at [801, 42] on span "Call to Customer" at bounding box center [782, 47] width 73 height 13
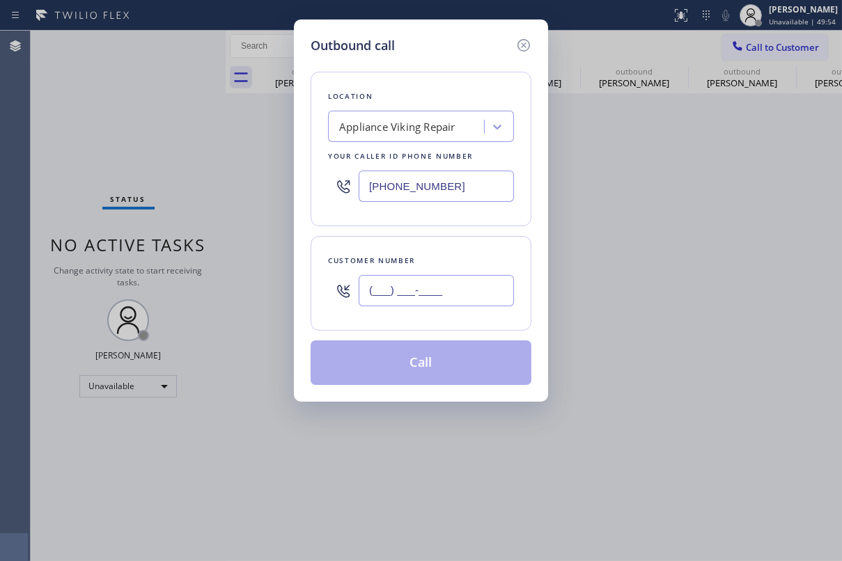
click at [421, 302] on input "(___) ___-____" at bounding box center [436, 290] width 155 height 31
paste input "201) 673-1001"
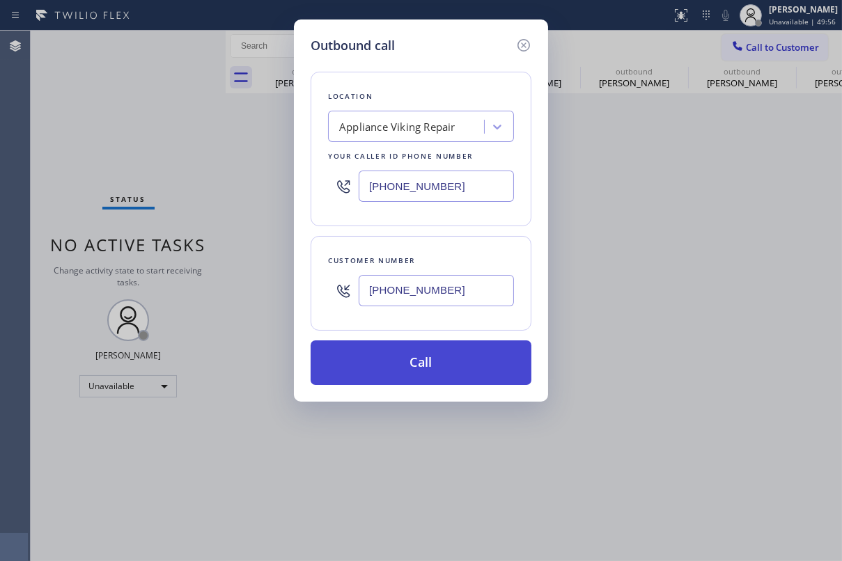
type input "[PHONE_NUMBER]"
click at [424, 366] on button "Call" at bounding box center [421, 363] width 221 height 45
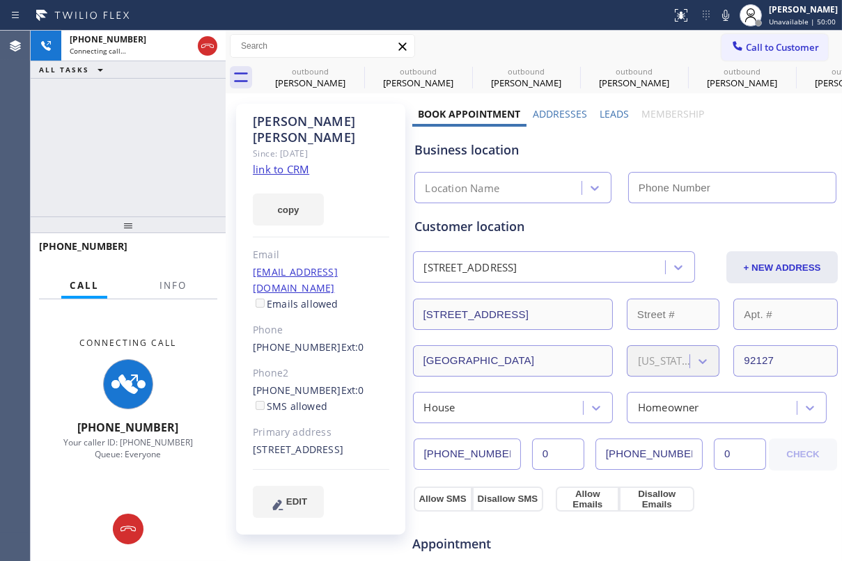
click at [614, 111] on label "Leads" at bounding box center [614, 113] width 29 height 13
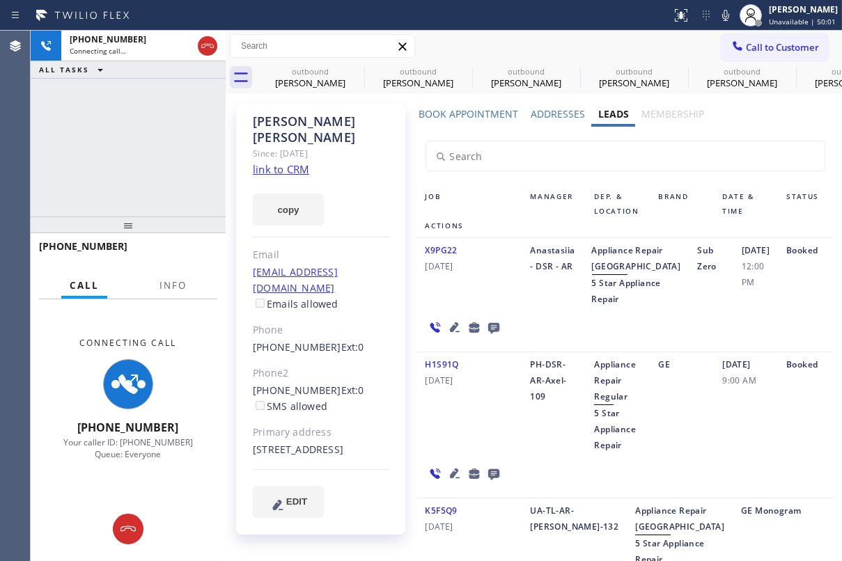
click at [446, 336] on icon at bounding box center [454, 327] width 17 height 17
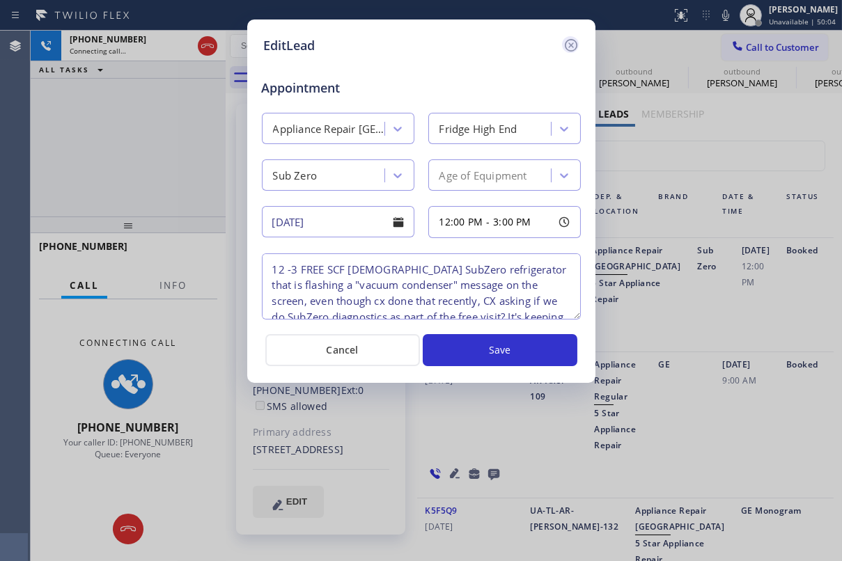
click at [571, 42] on icon at bounding box center [571, 45] width 17 height 17
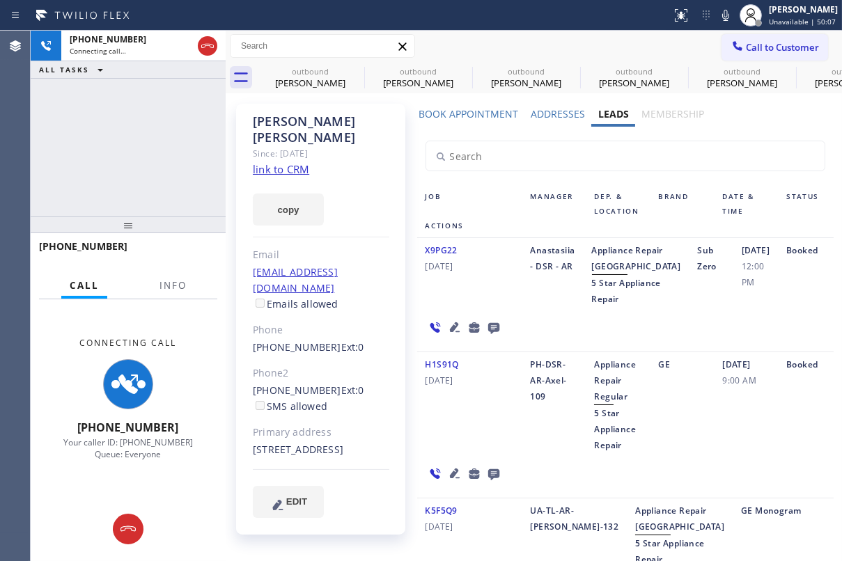
click at [488, 334] on icon at bounding box center [493, 328] width 11 height 11
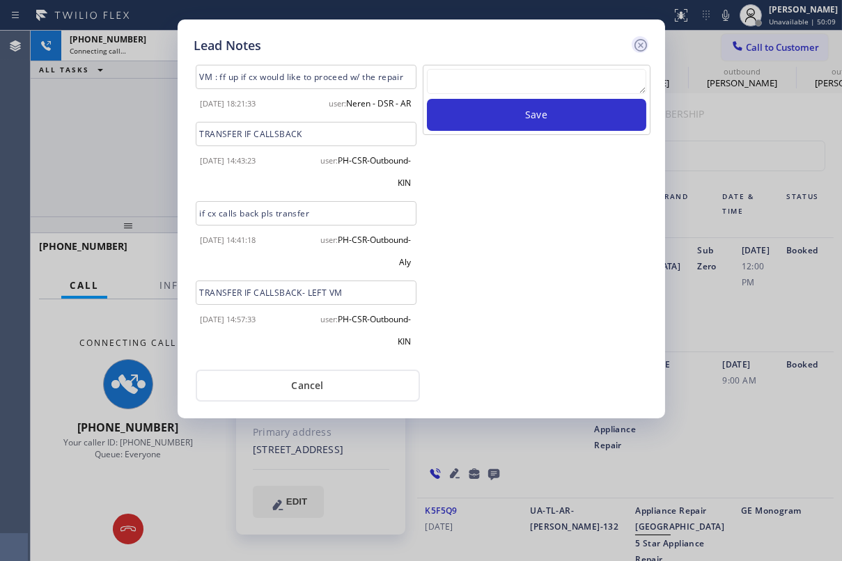
click at [641, 47] on icon at bounding box center [640, 45] width 17 height 17
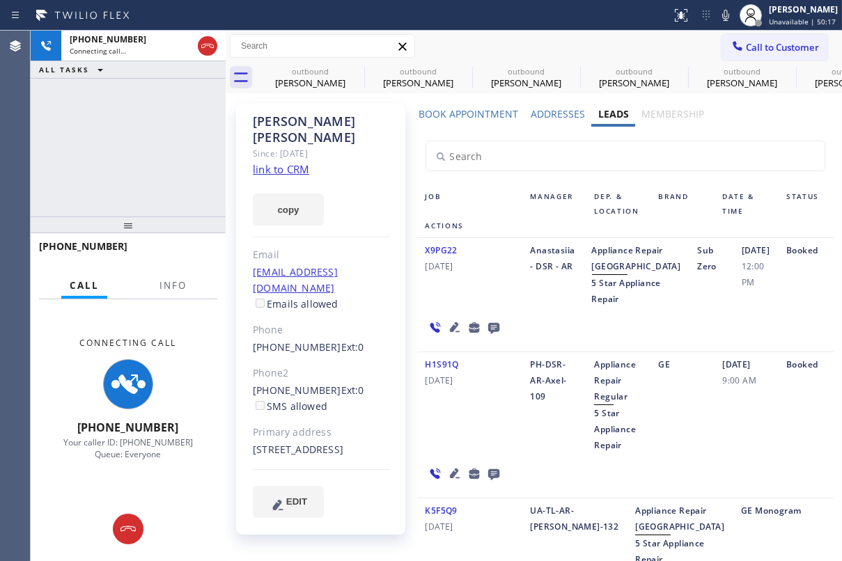
click at [488, 334] on icon at bounding box center [493, 328] width 11 height 11
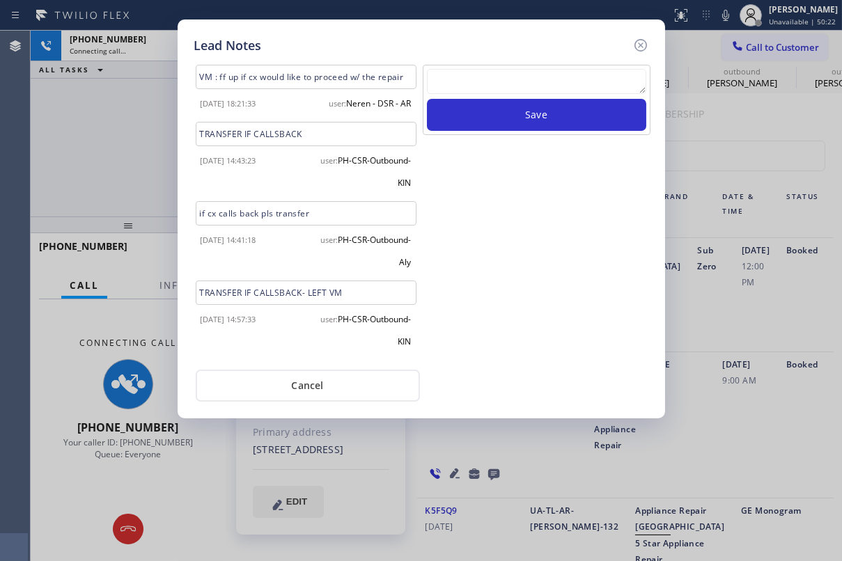
click at [461, 93] on textarea at bounding box center [536, 81] width 219 height 25
paste textarea "Routed to Voice mail// If CX will call back please transfer to me- Love:*"
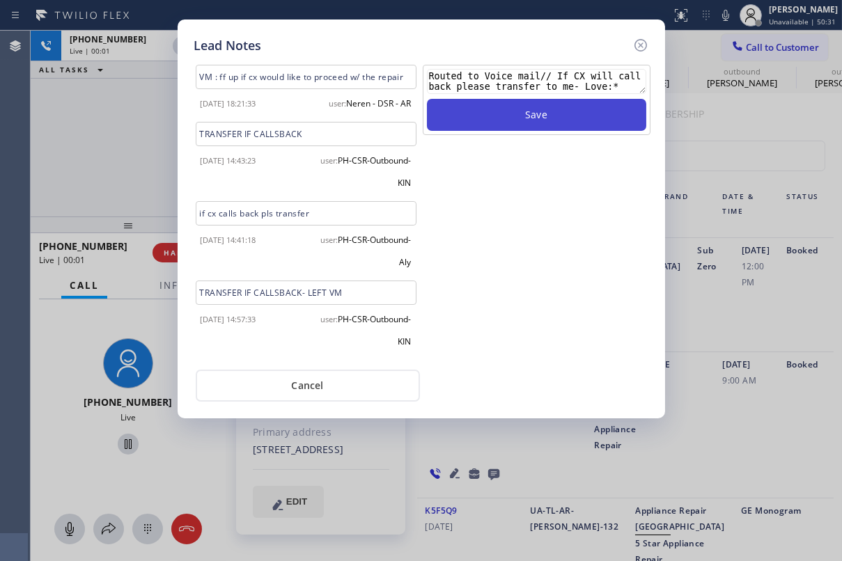
type textarea "Routed to Voice mail// If CX will call back please transfer to me- Love:*"
click at [573, 116] on button "Save" at bounding box center [536, 115] width 219 height 32
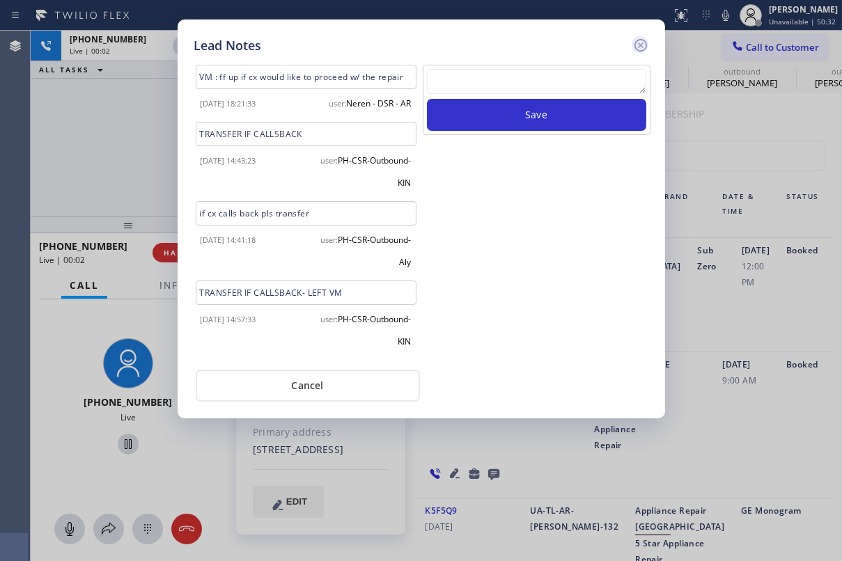
click at [637, 44] on icon at bounding box center [640, 45] width 17 height 17
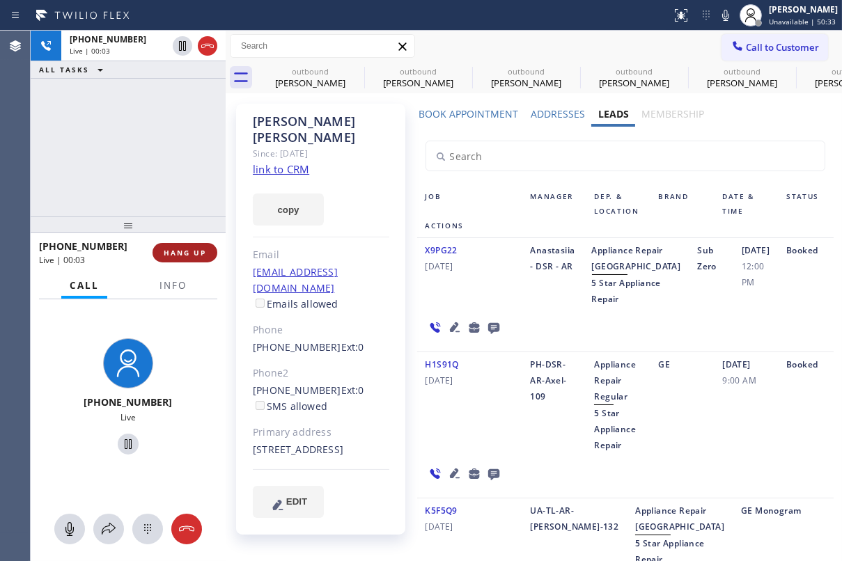
click at [188, 249] on span "HANG UP" at bounding box center [185, 253] width 42 height 10
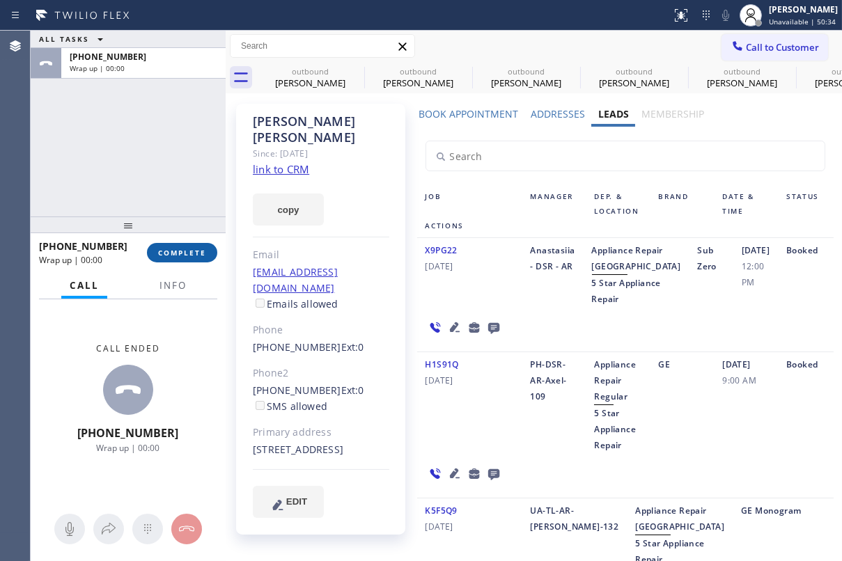
click at [185, 251] on span "COMPLETE" at bounding box center [182, 253] width 48 height 10
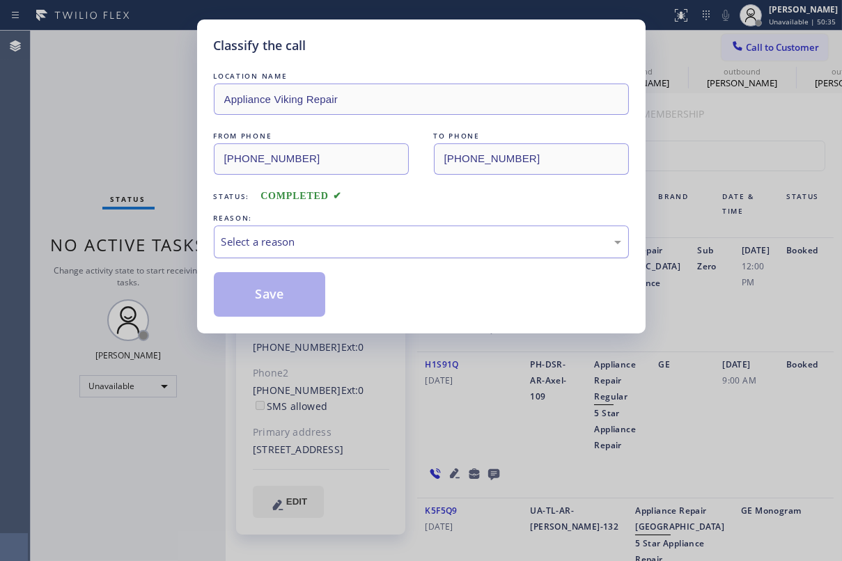
click at [272, 247] on div "Select a reason" at bounding box center [422, 242] width 400 height 16
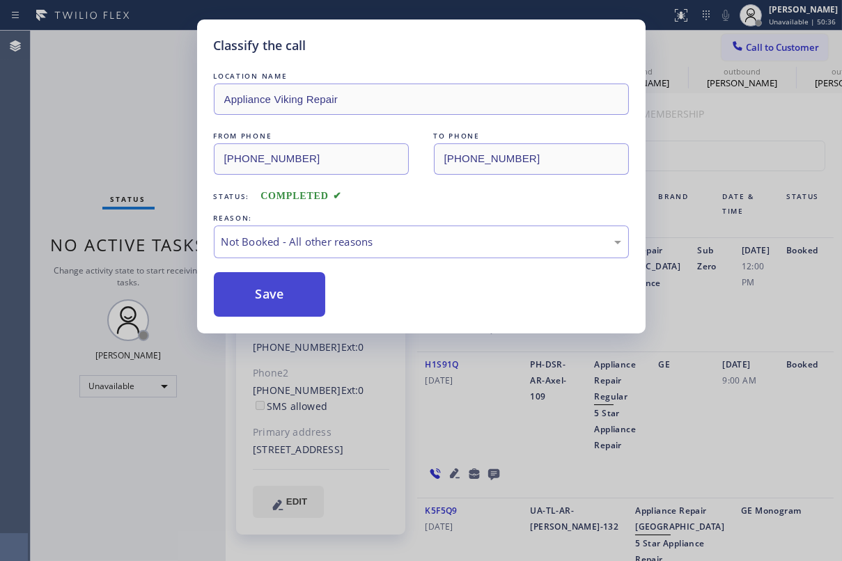
click at [249, 300] on button "Save" at bounding box center [270, 294] width 112 height 45
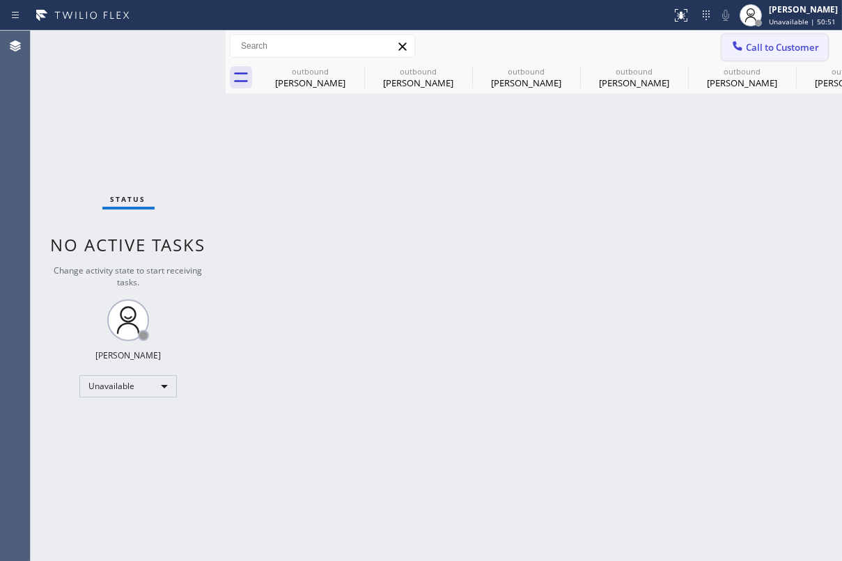
click at [780, 44] on span "Call to Customer" at bounding box center [782, 47] width 73 height 13
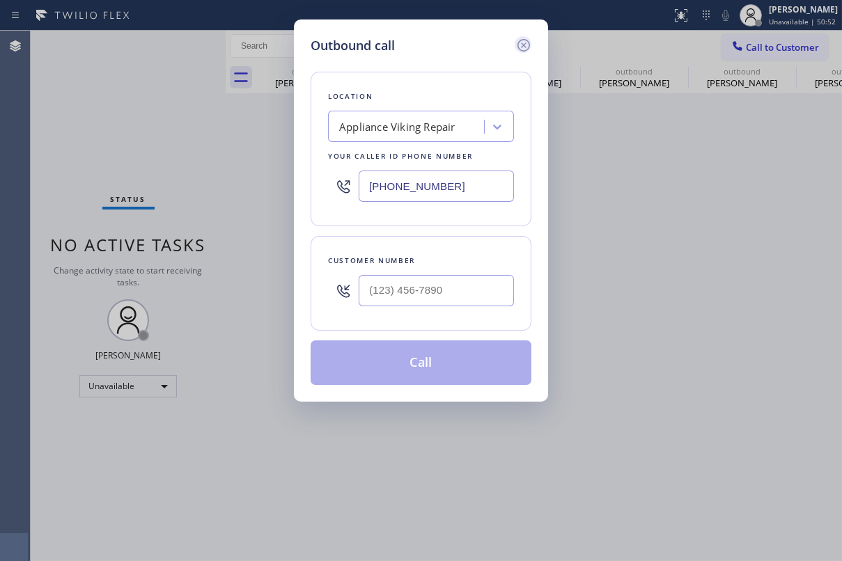
click at [527, 42] on icon at bounding box center [523, 45] width 17 height 17
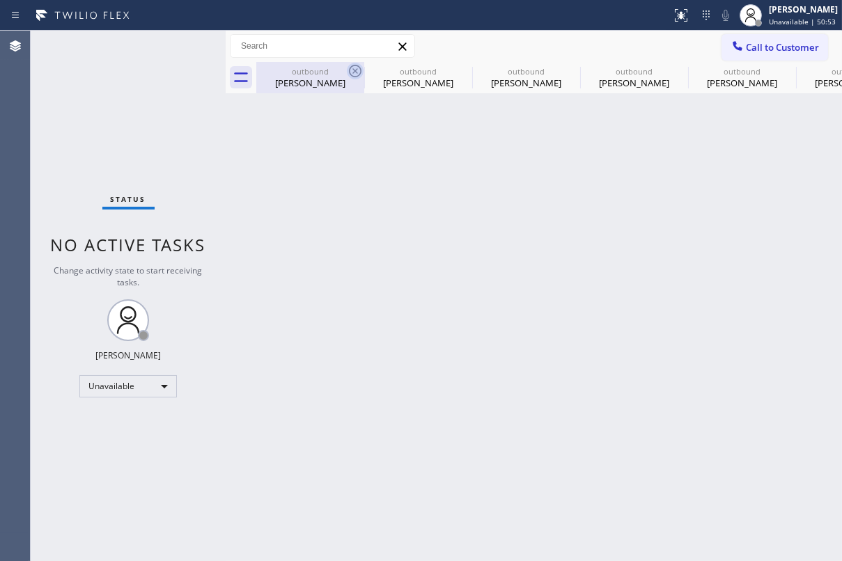
click at [355, 71] on icon at bounding box center [355, 71] width 13 height 13
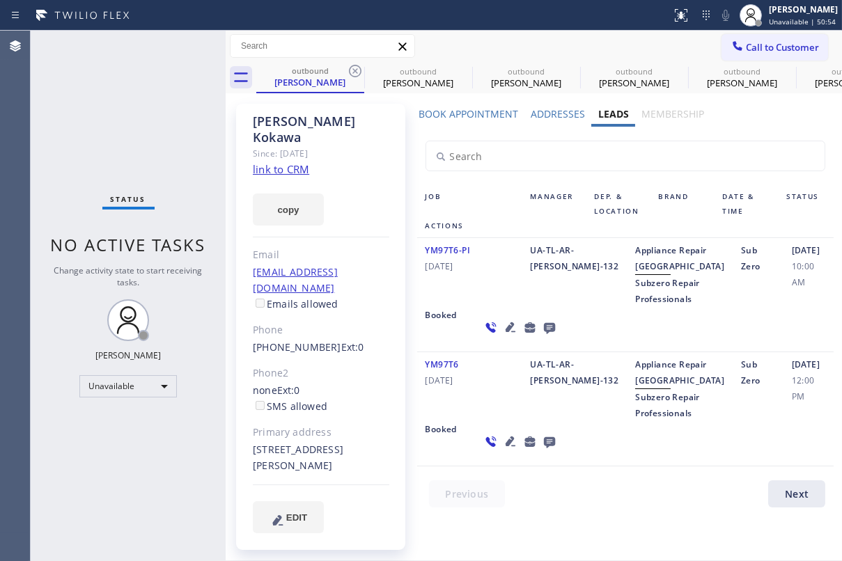
click at [355, 71] on icon at bounding box center [355, 71] width 13 height 13
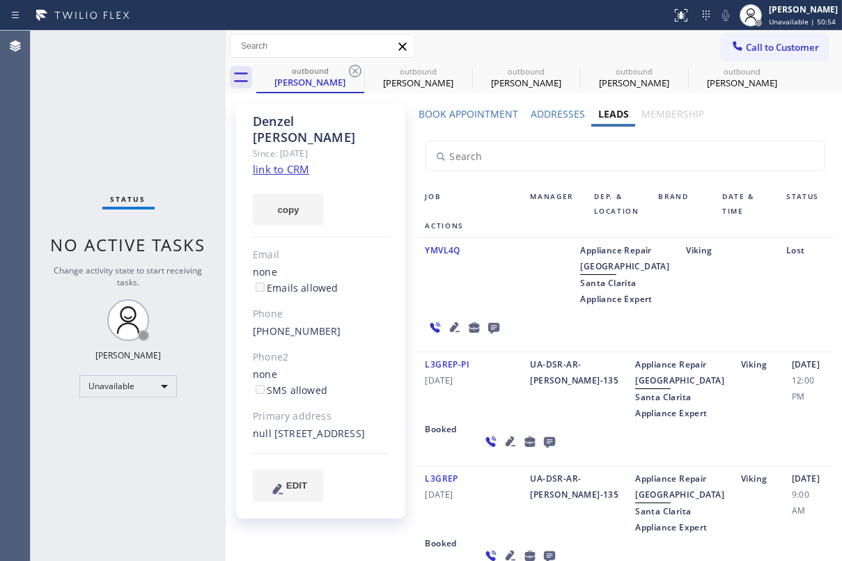
click at [355, 71] on icon at bounding box center [355, 71] width 13 height 13
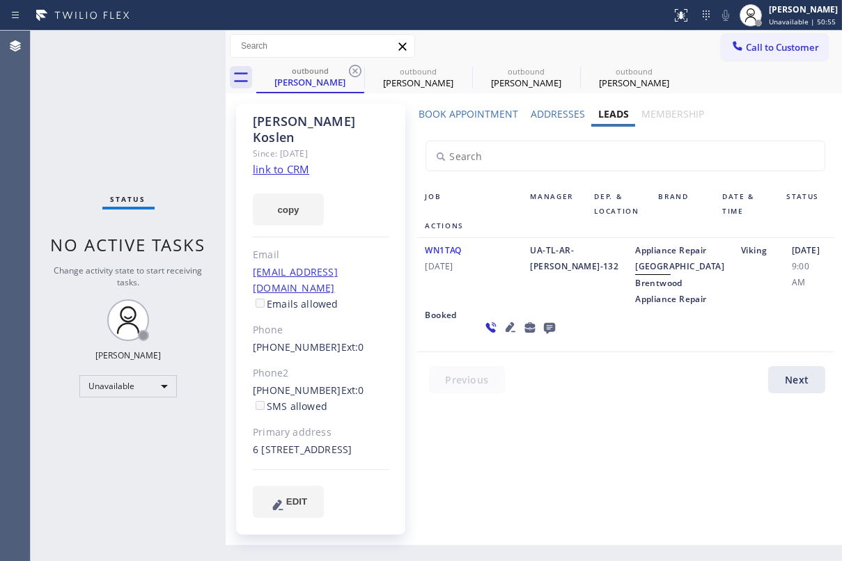
click at [355, 71] on icon at bounding box center [355, 71] width 13 height 13
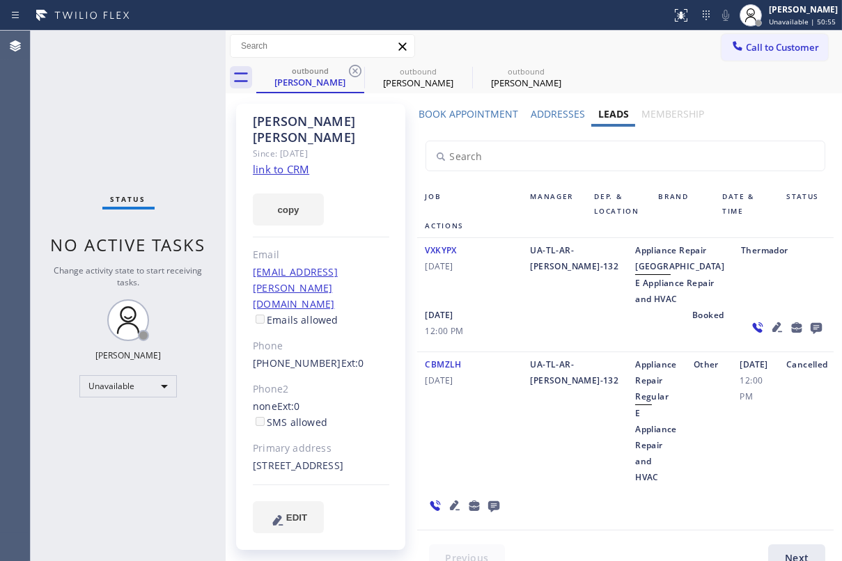
click at [355, 71] on icon at bounding box center [355, 71] width 13 height 13
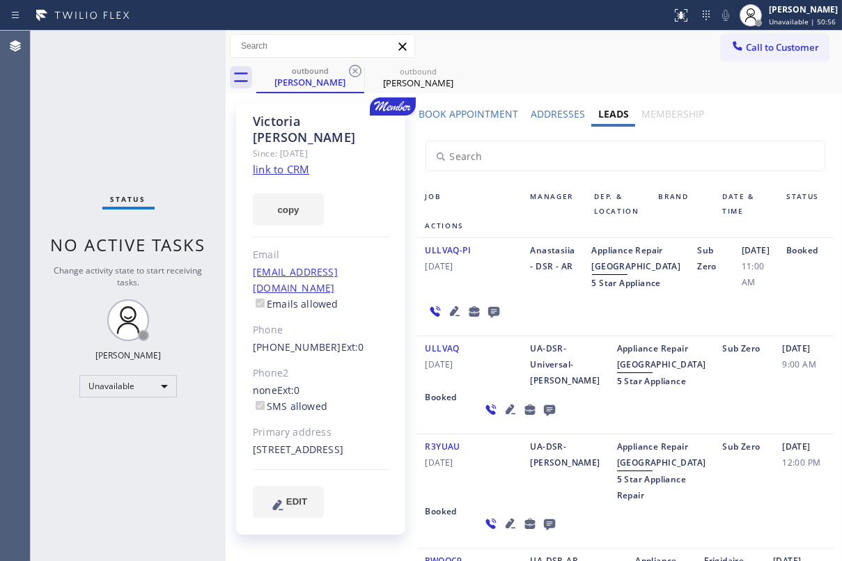
click at [355, 71] on icon at bounding box center [355, 71] width 13 height 13
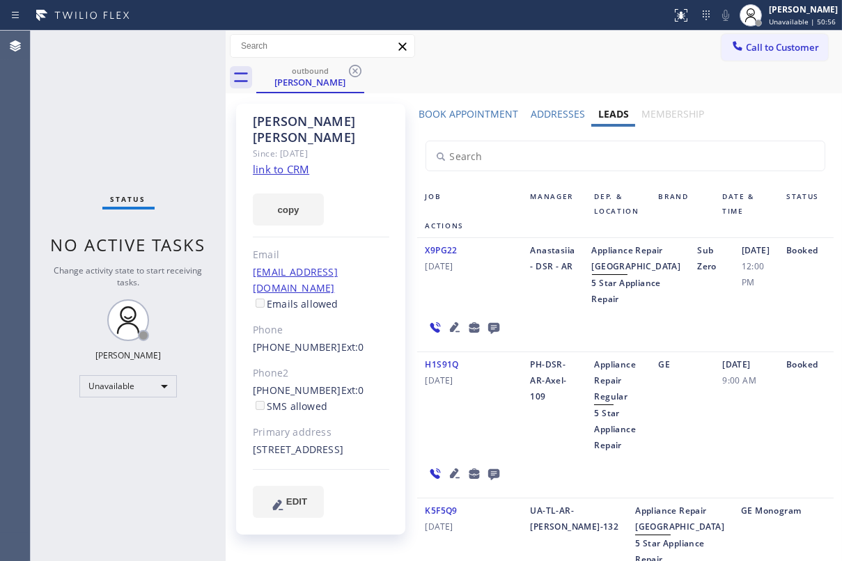
click at [355, 71] on icon at bounding box center [355, 71] width 13 height 13
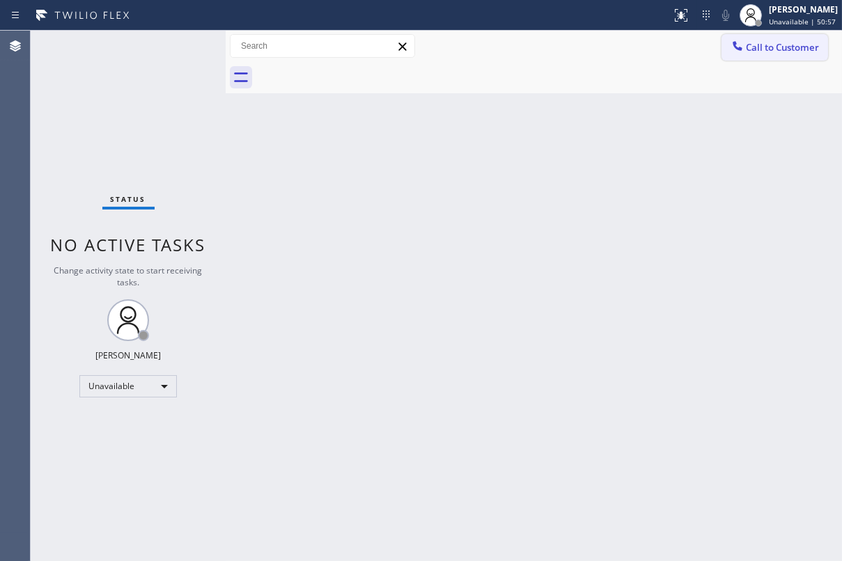
click at [783, 54] on button "Call to Customer" at bounding box center [775, 47] width 107 height 26
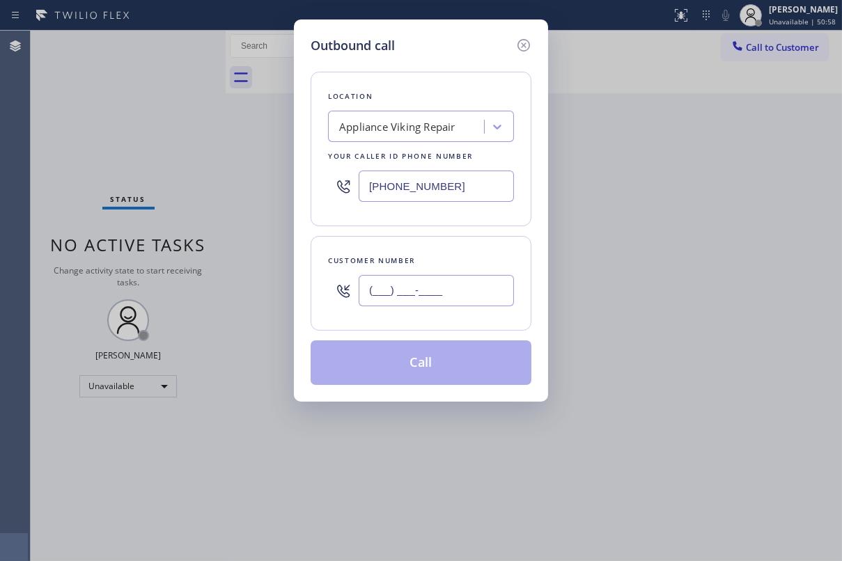
click at [432, 283] on input "(___) ___-____" at bounding box center [436, 290] width 155 height 31
paste input "206) 423-5401"
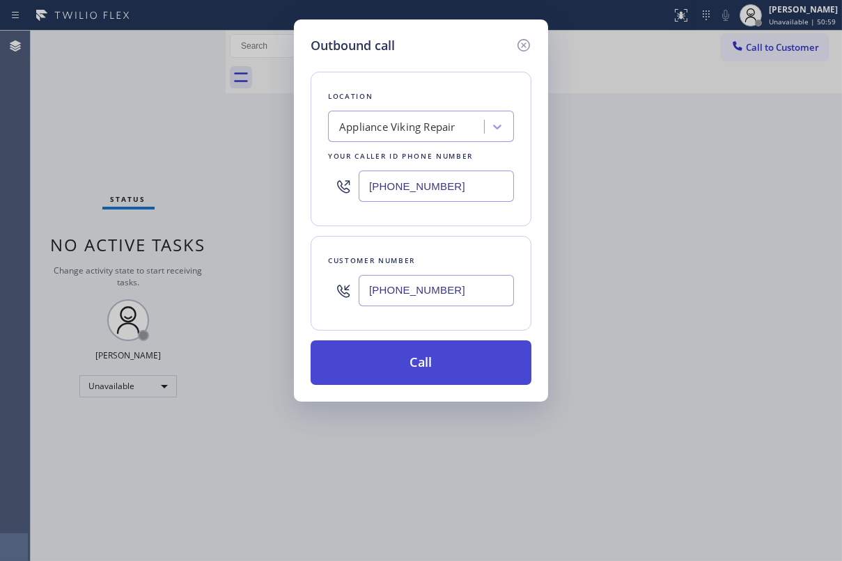
type input "[PHONE_NUMBER]"
click at [420, 375] on button "Call" at bounding box center [421, 363] width 221 height 45
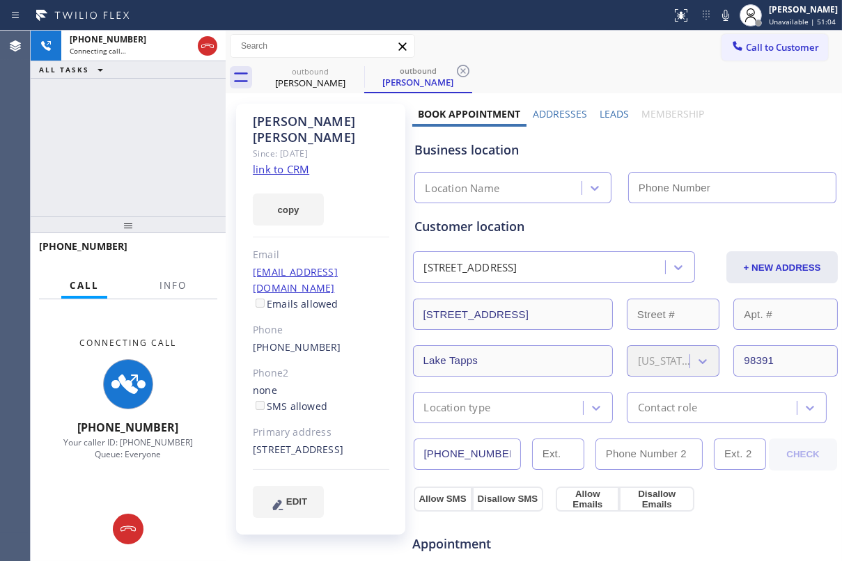
type input "[PHONE_NUMBER]"
click at [607, 115] on label "Leads" at bounding box center [614, 113] width 29 height 13
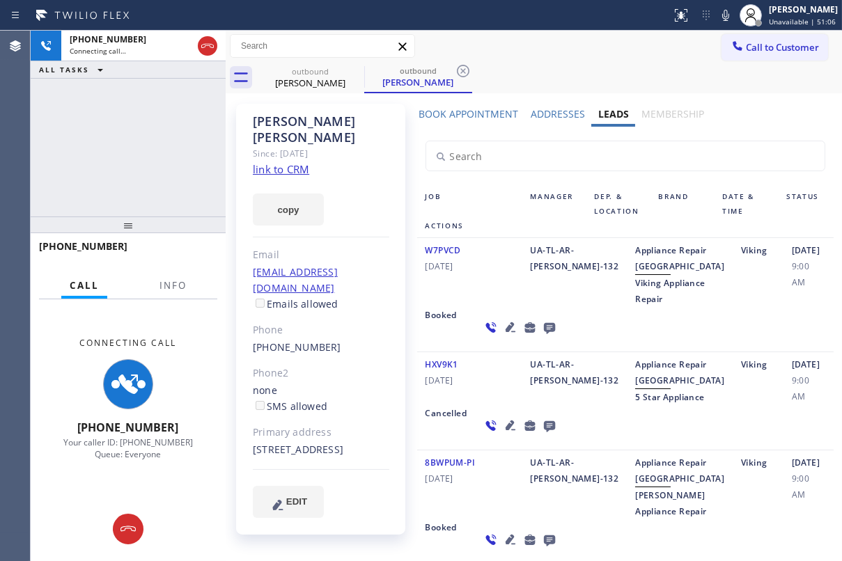
click at [505, 332] on icon at bounding box center [510, 328] width 10 height 10
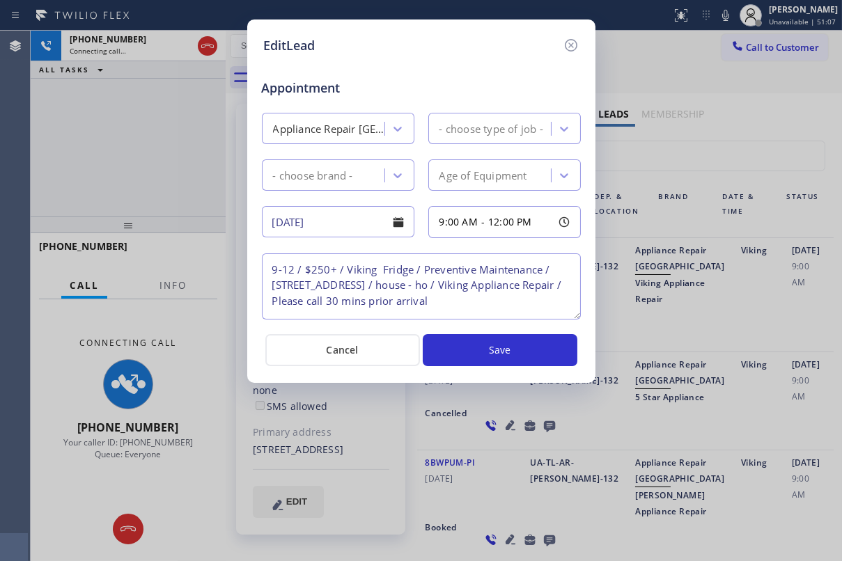
type textarea "9-12 / $250+ / Viking Fridge / Preventive Maintenance / [STREET_ADDRESS] / hous…"
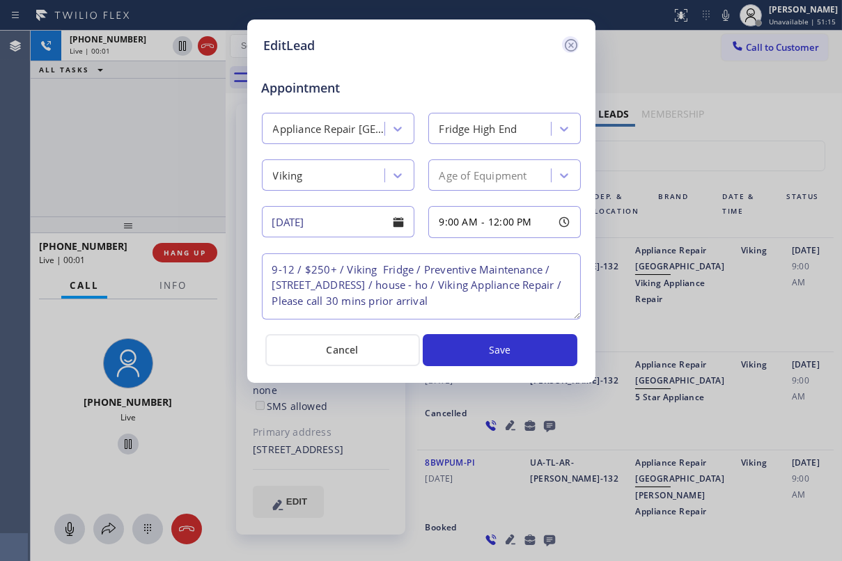
click at [571, 44] on icon at bounding box center [570, 45] width 13 height 13
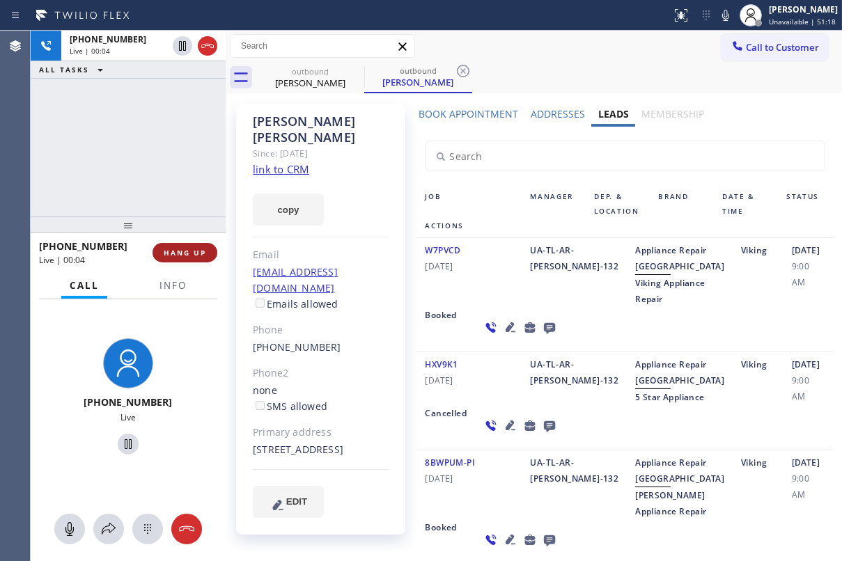
click at [194, 255] on span "HANG UP" at bounding box center [185, 253] width 42 height 10
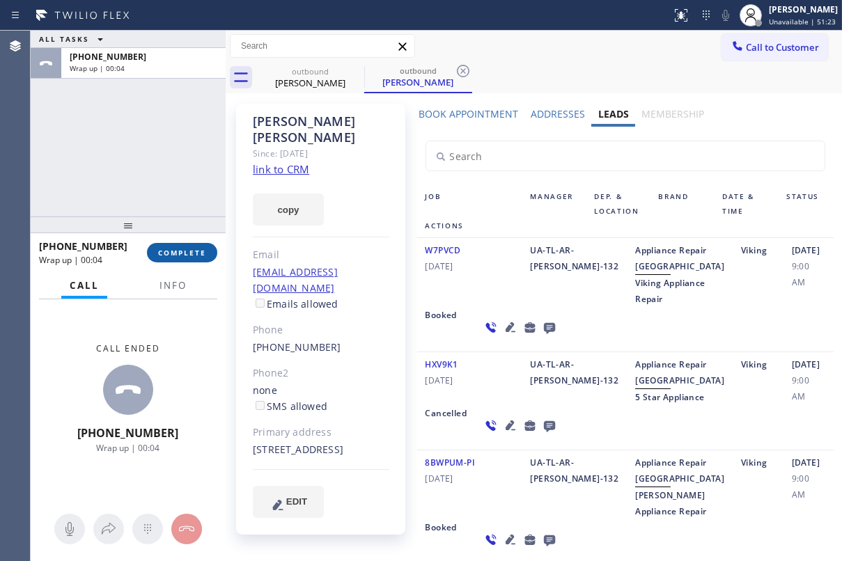
click at [192, 244] on button "COMPLETE" at bounding box center [182, 253] width 70 height 20
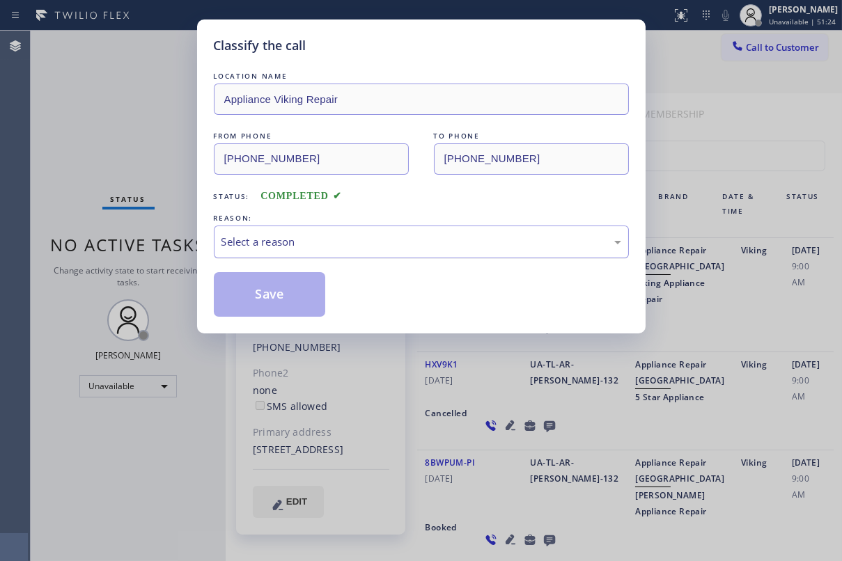
click at [391, 237] on div "Select a reason" at bounding box center [422, 242] width 400 height 16
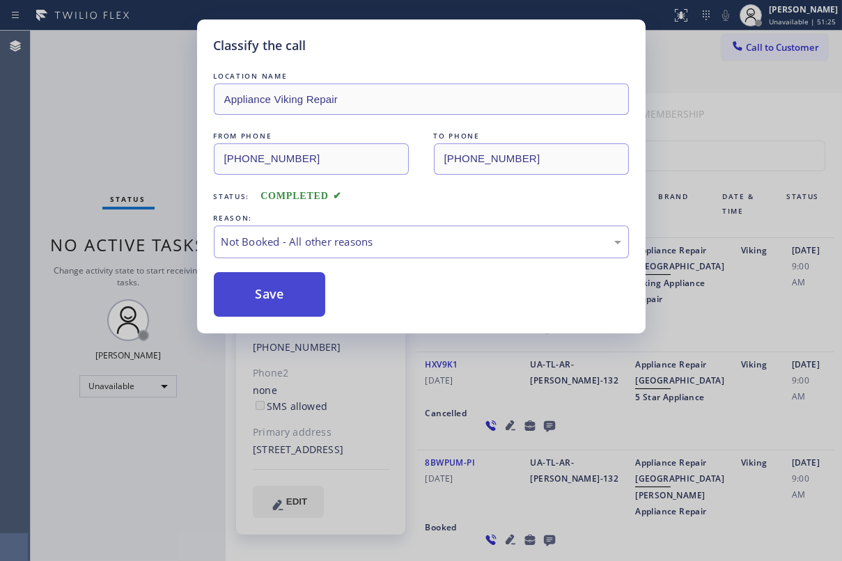
click at [263, 288] on button "Save" at bounding box center [270, 294] width 112 height 45
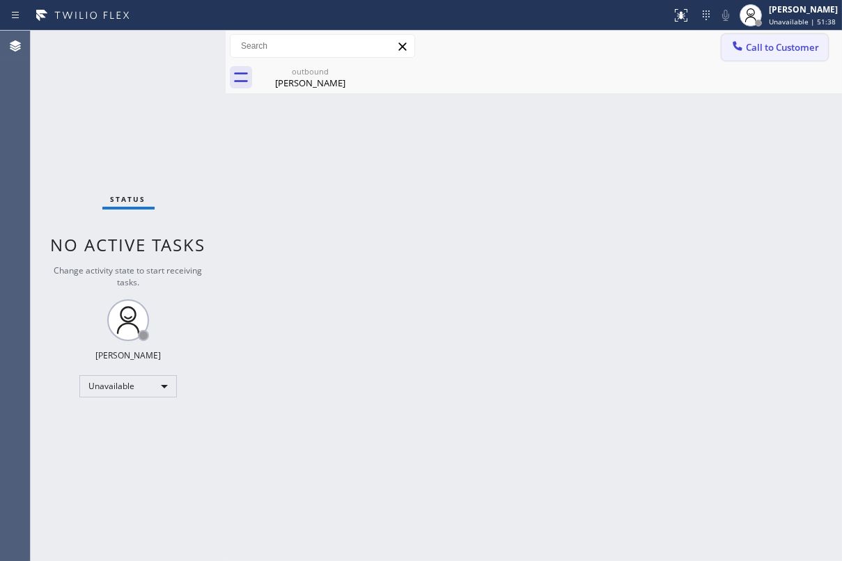
click at [783, 52] on span "Call to Customer" at bounding box center [782, 47] width 73 height 13
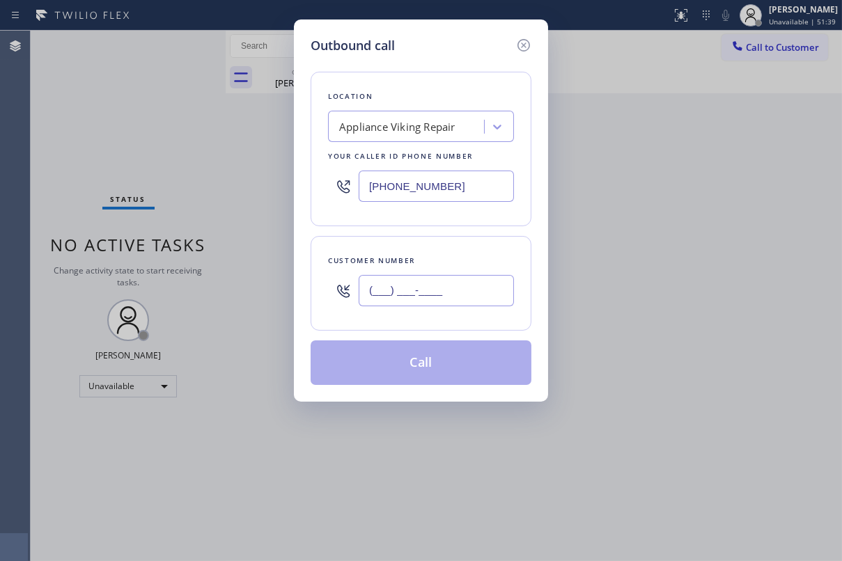
click at [427, 298] on input "(___) ___-____" at bounding box center [436, 290] width 155 height 31
paste input "408) 464-1153"
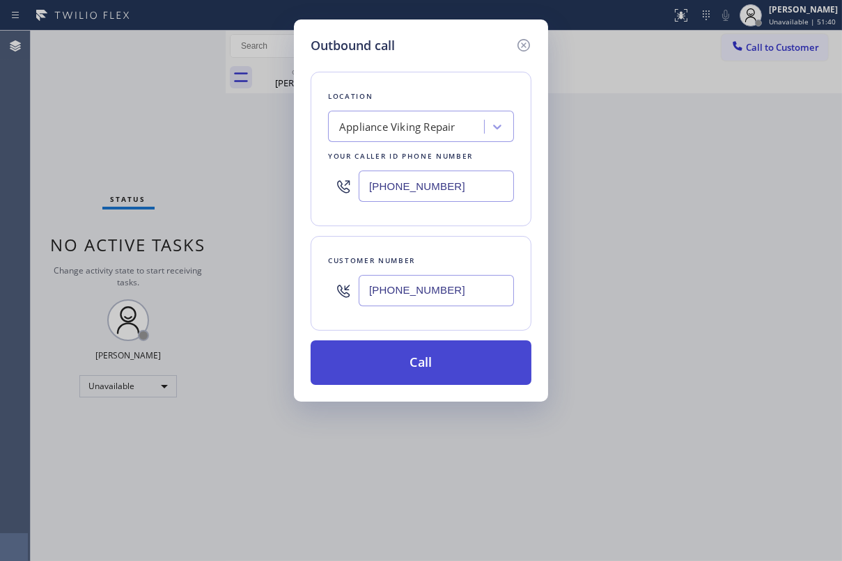
type input "[PHONE_NUMBER]"
click at [425, 357] on button "Call" at bounding box center [421, 363] width 221 height 45
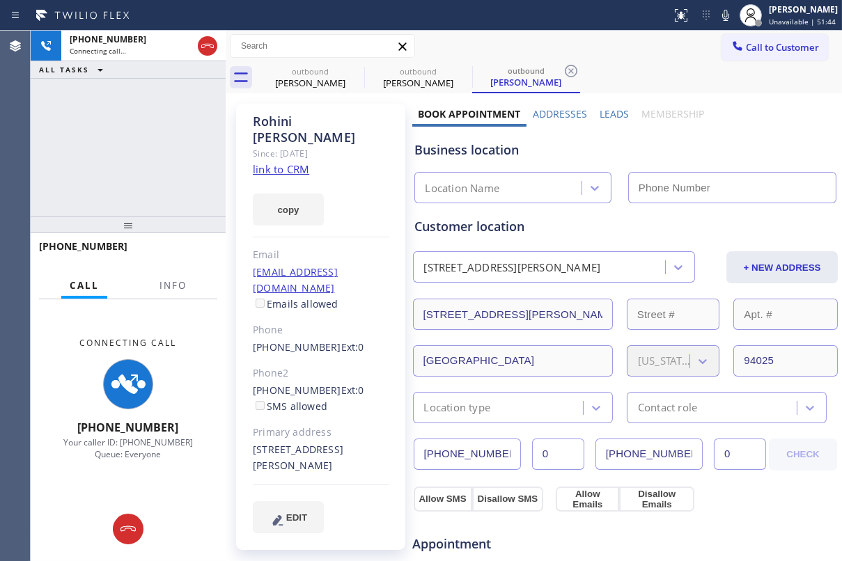
click at [612, 113] on label "Leads" at bounding box center [614, 113] width 29 height 13
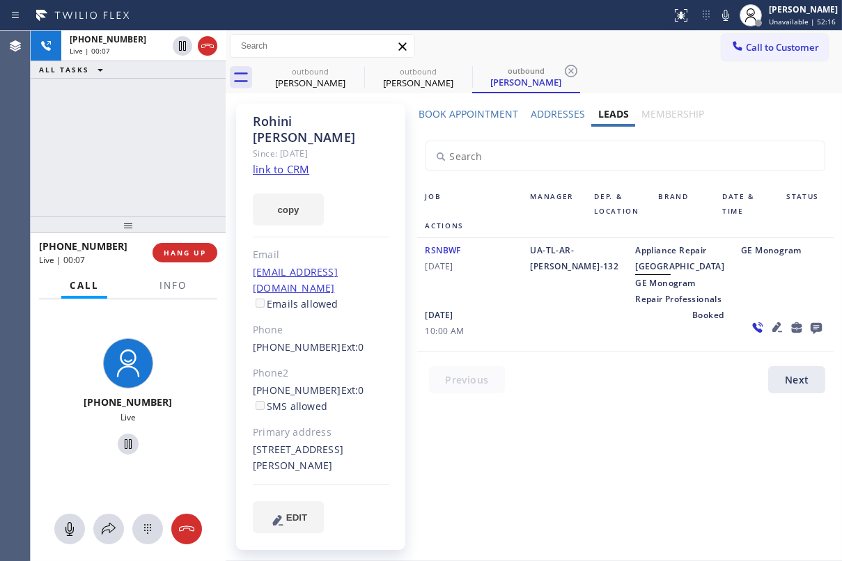
click at [811, 334] on icon at bounding box center [816, 328] width 11 height 11
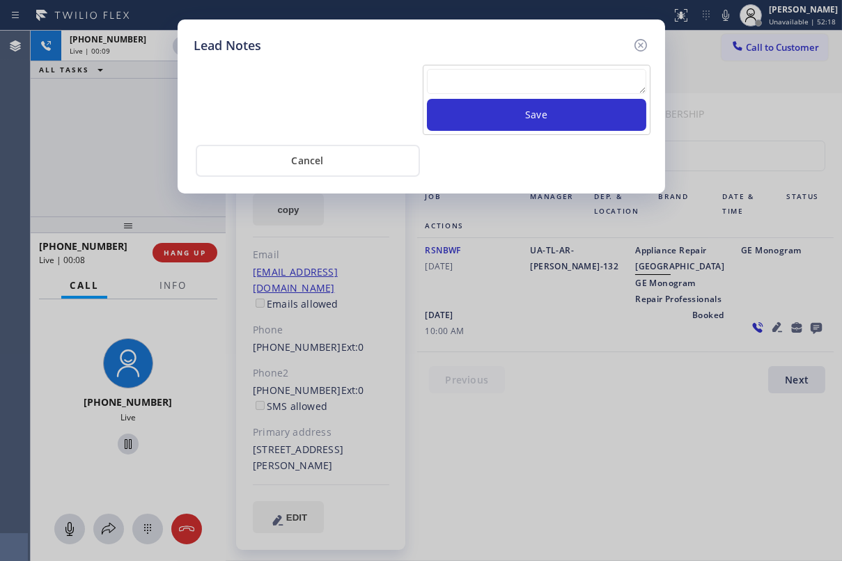
click at [463, 90] on textarea at bounding box center [536, 81] width 219 height 25
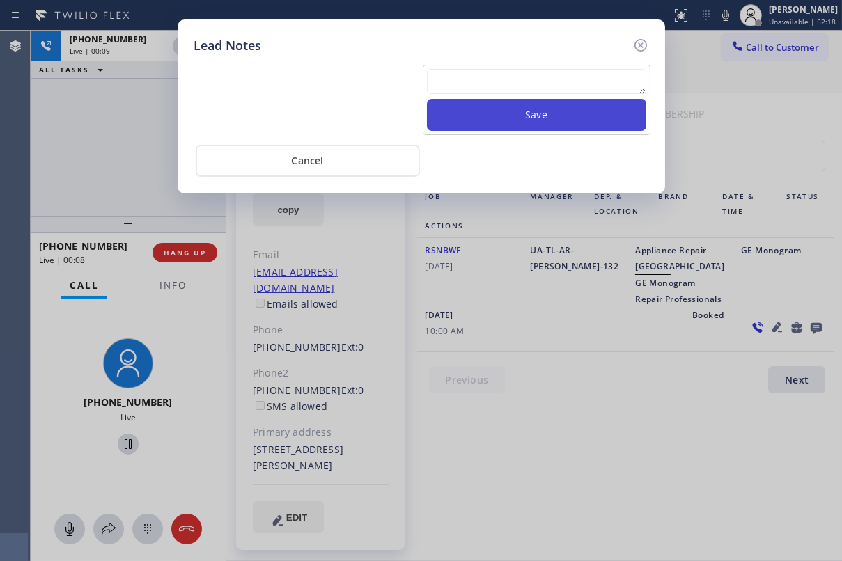
paste textarea "Routed to Voice mail// If CX will call back please transfer to me- Love:*"
type textarea "Routed to Voice mail// If CX will call back please transfer to me- Love:*"
click at [548, 116] on button "Save" at bounding box center [536, 115] width 219 height 32
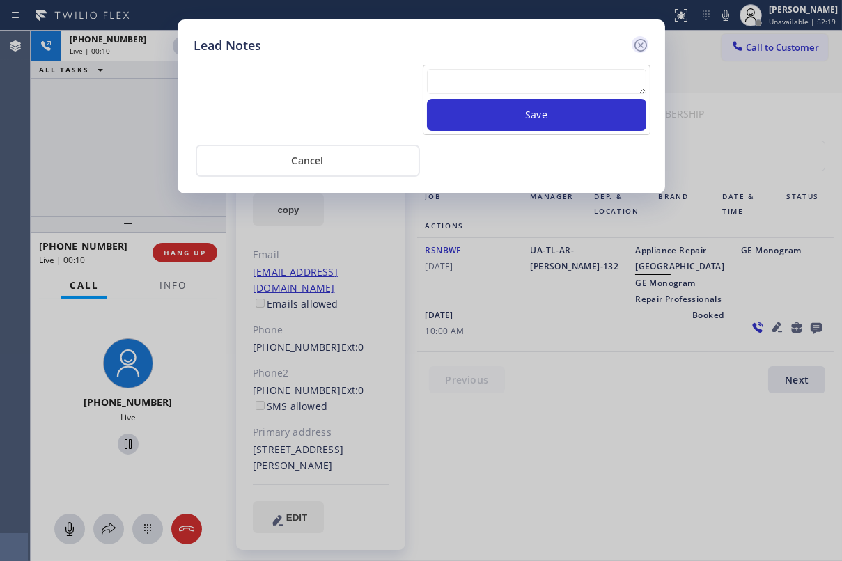
click at [641, 43] on icon at bounding box center [640, 45] width 13 height 13
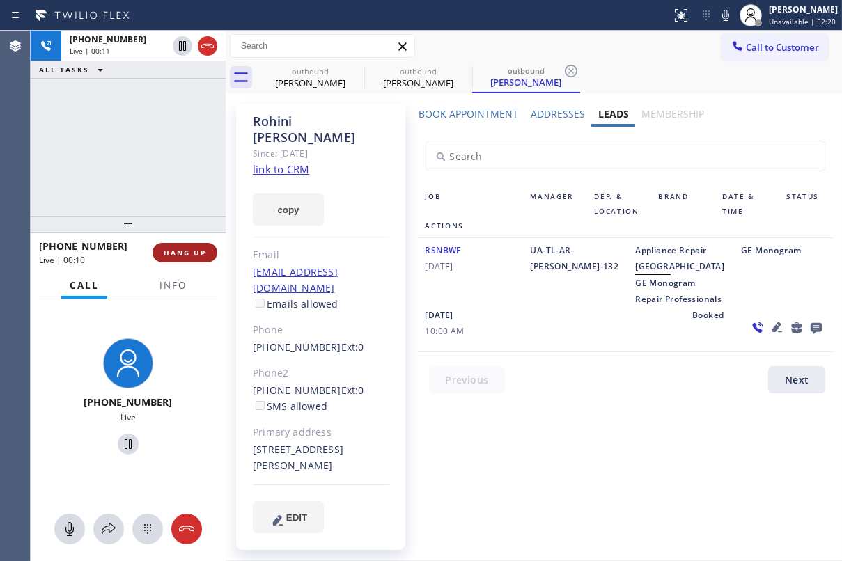
click at [191, 251] on span "HANG UP" at bounding box center [185, 253] width 42 height 10
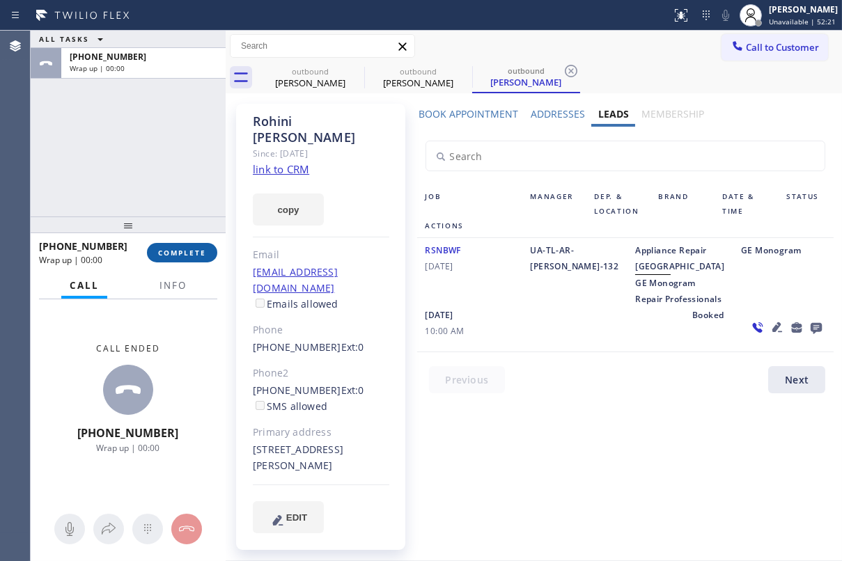
click at [201, 249] on span "COMPLETE" at bounding box center [182, 253] width 48 height 10
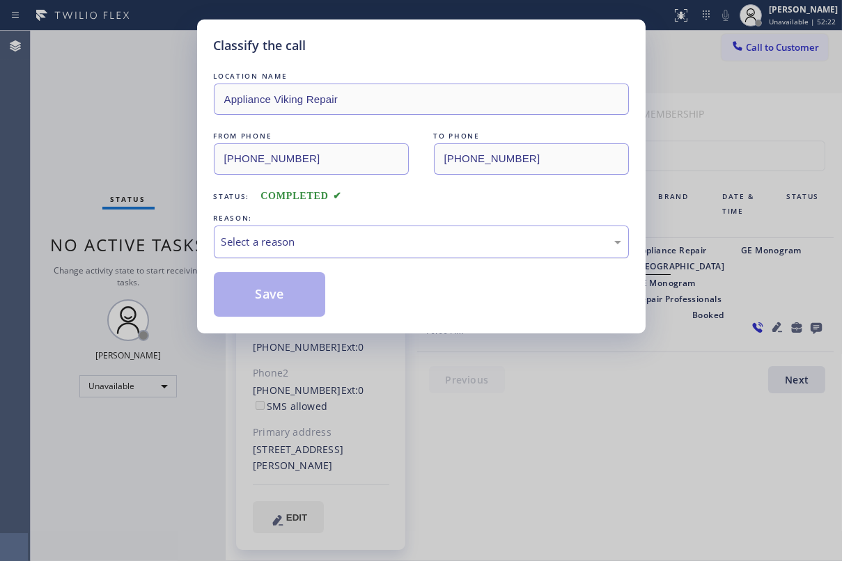
click at [285, 239] on div "Select a reason" at bounding box center [422, 242] width 400 height 16
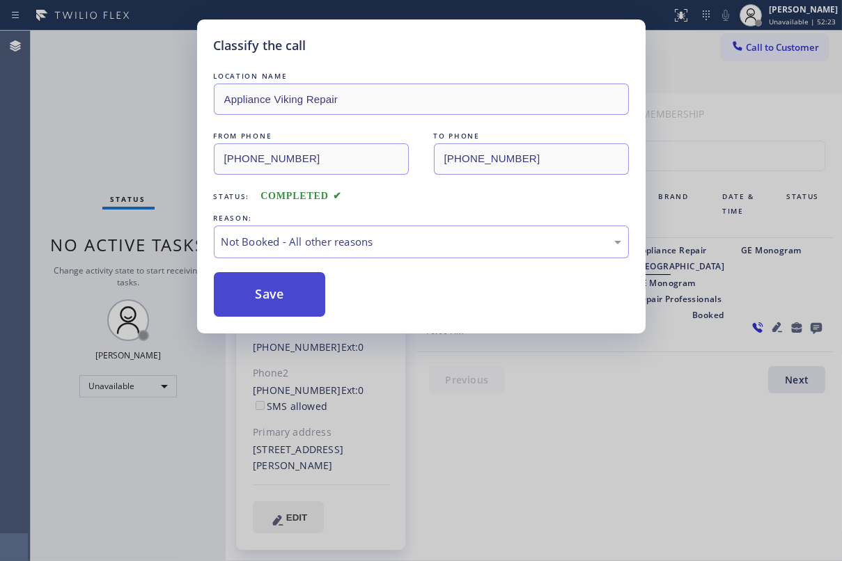
click at [263, 293] on button "Save" at bounding box center [270, 294] width 112 height 45
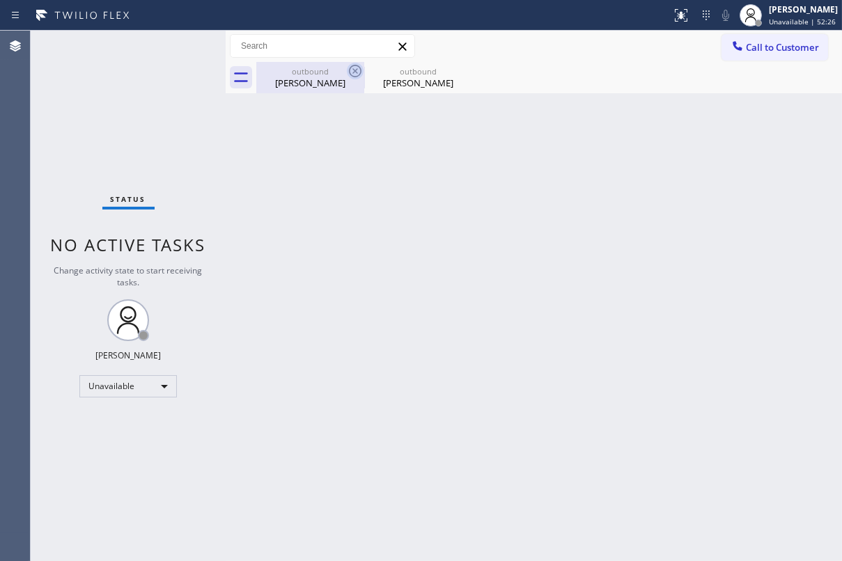
click at [358, 73] on icon at bounding box center [355, 71] width 17 height 17
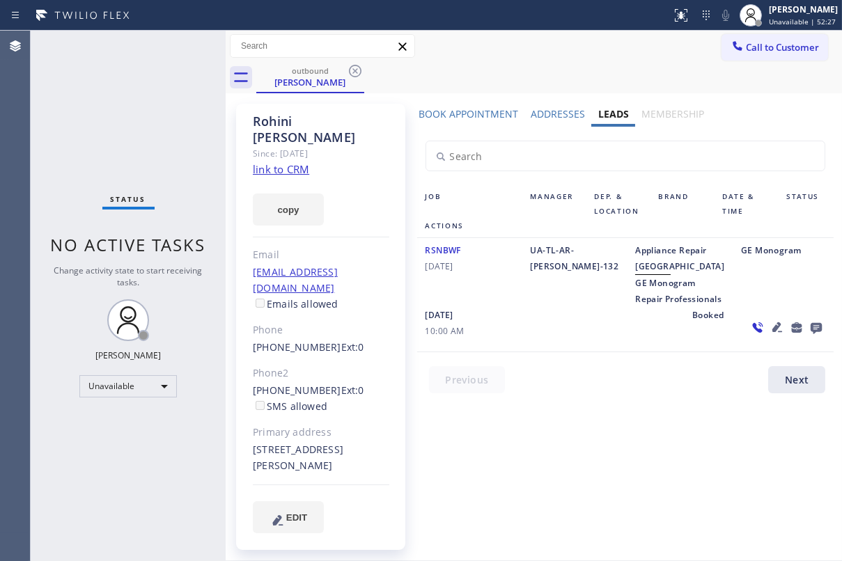
click at [358, 73] on icon at bounding box center [355, 71] width 17 height 17
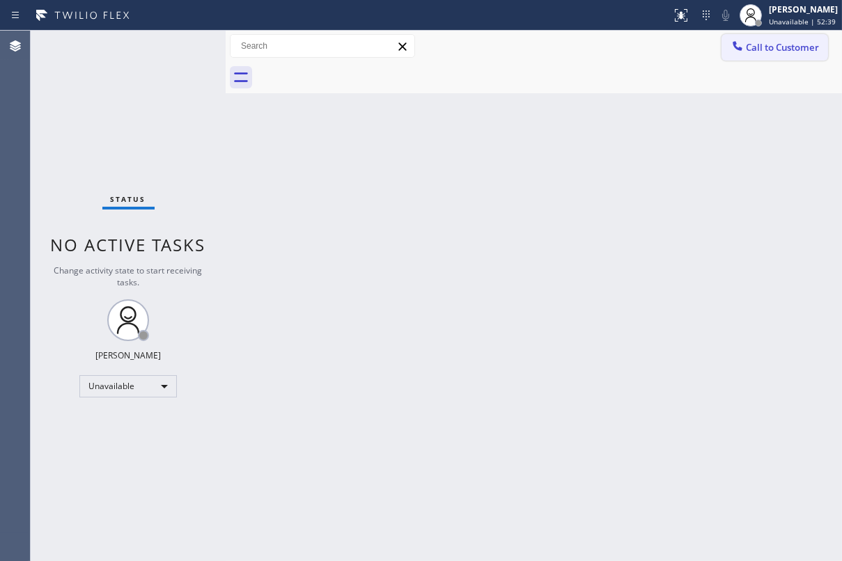
click at [758, 48] on span "Call to Customer" at bounding box center [782, 47] width 73 height 13
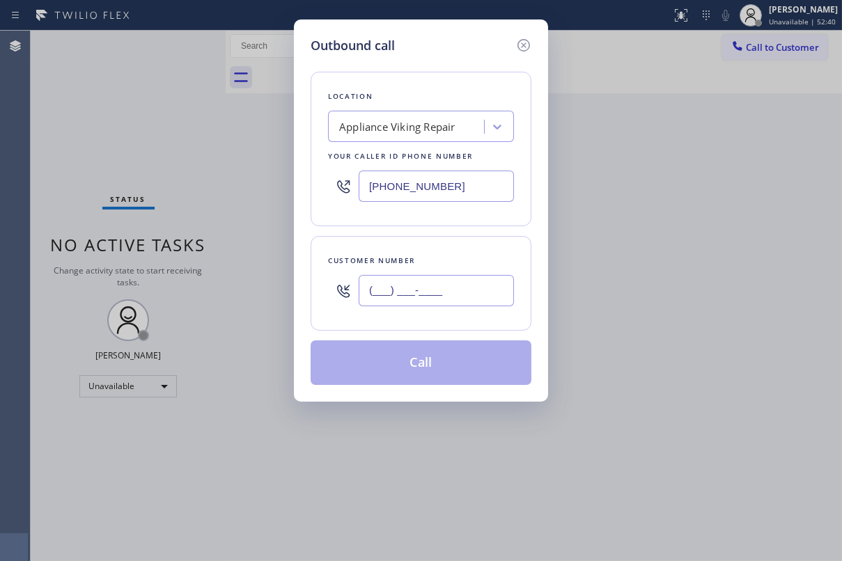
click at [452, 295] on input "(___) ___-____" at bounding box center [436, 290] width 155 height 31
paste input "424) 333-4368"
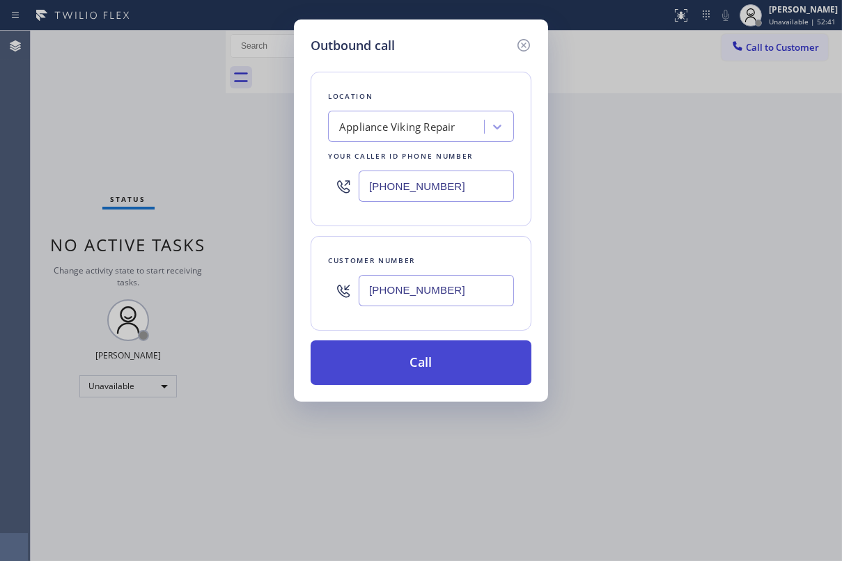
type input "[PHONE_NUMBER]"
click at [414, 367] on button "Call" at bounding box center [421, 363] width 221 height 45
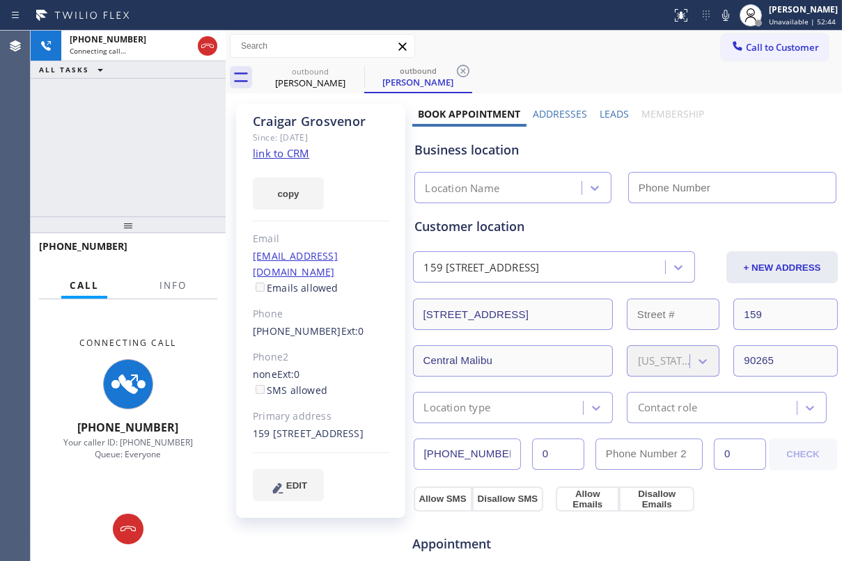
click at [600, 114] on label "Leads" at bounding box center [614, 113] width 29 height 13
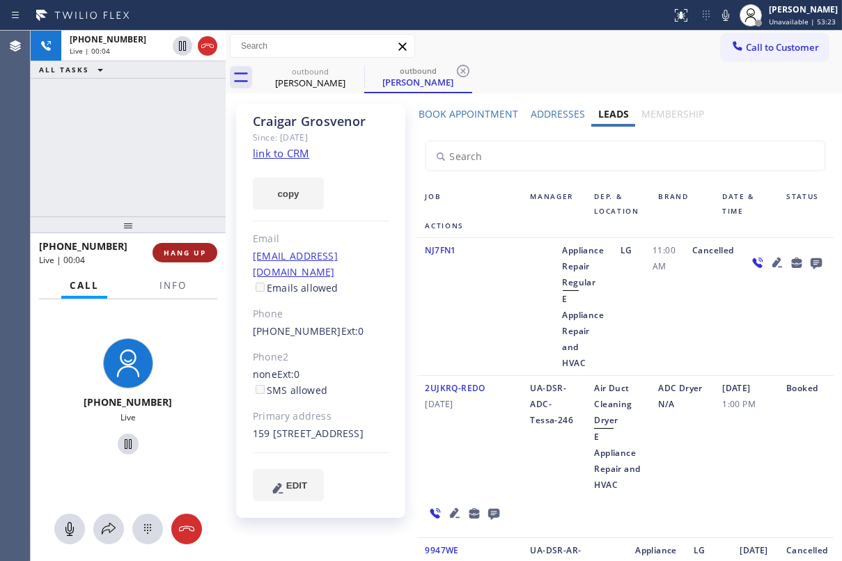
click at [177, 254] on span "HANG UP" at bounding box center [185, 253] width 42 height 10
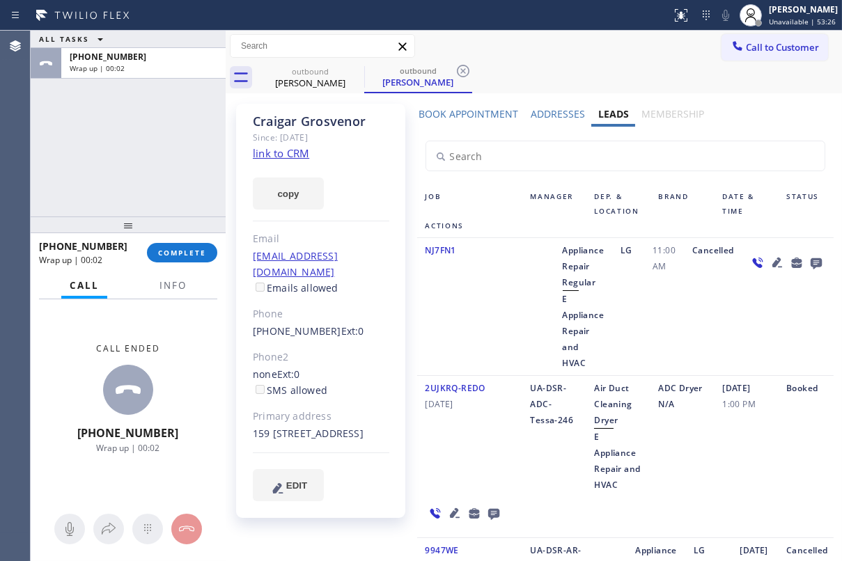
click at [465, 319] on div "NJ7FN1" at bounding box center [469, 306] width 105 height 129
click at [811, 258] on icon at bounding box center [816, 263] width 11 height 11
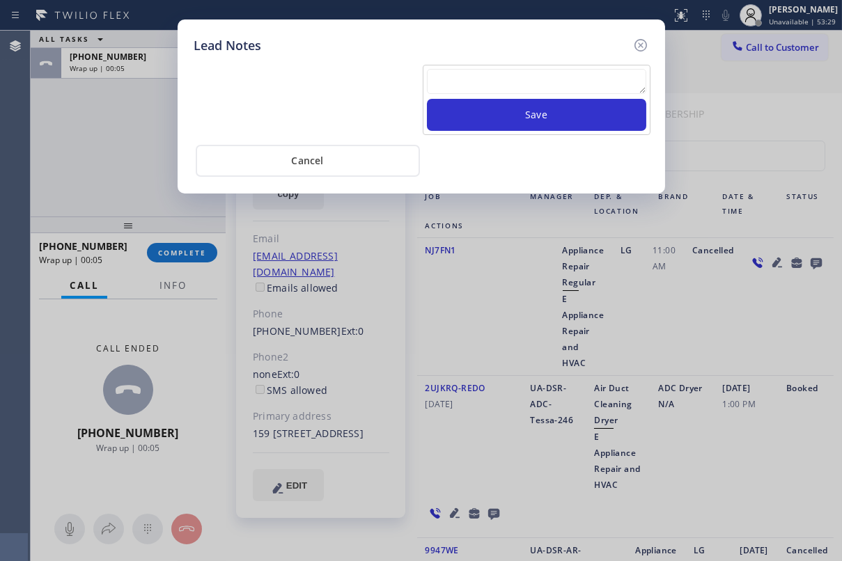
click at [551, 74] on textarea at bounding box center [536, 81] width 219 height 25
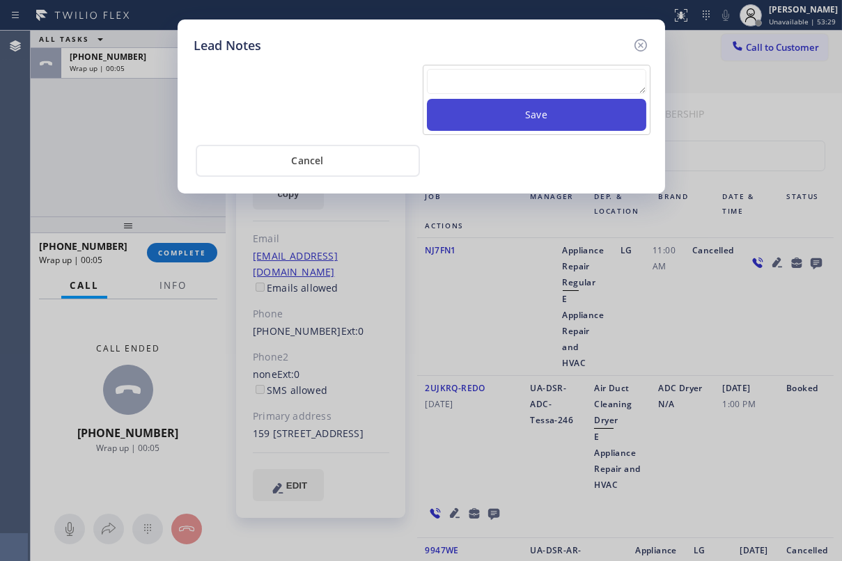
paste textarea "Routed to Voice mail// If CX will call back please transfer to me- Love:*"
type textarea "Routed to Voice mail// If CX will call back please transfer to me- Love:*"
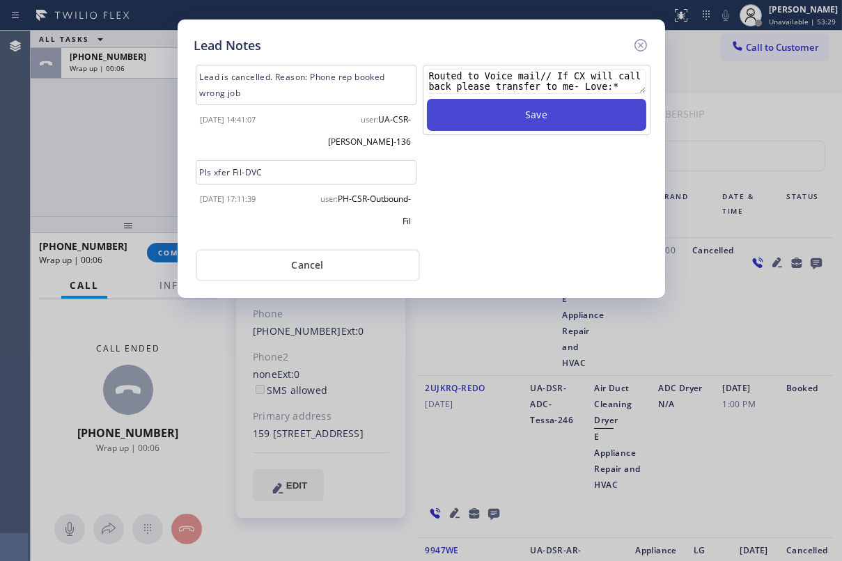
click at [545, 111] on button "Save" at bounding box center [536, 115] width 219 height 32
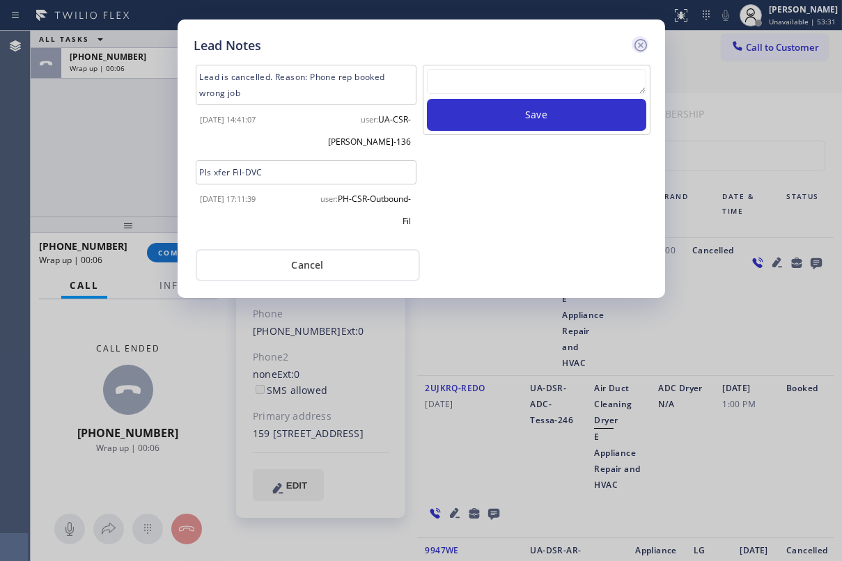
click at [639, 45] on icon at bounding box center [640, 45] width 17 height 17
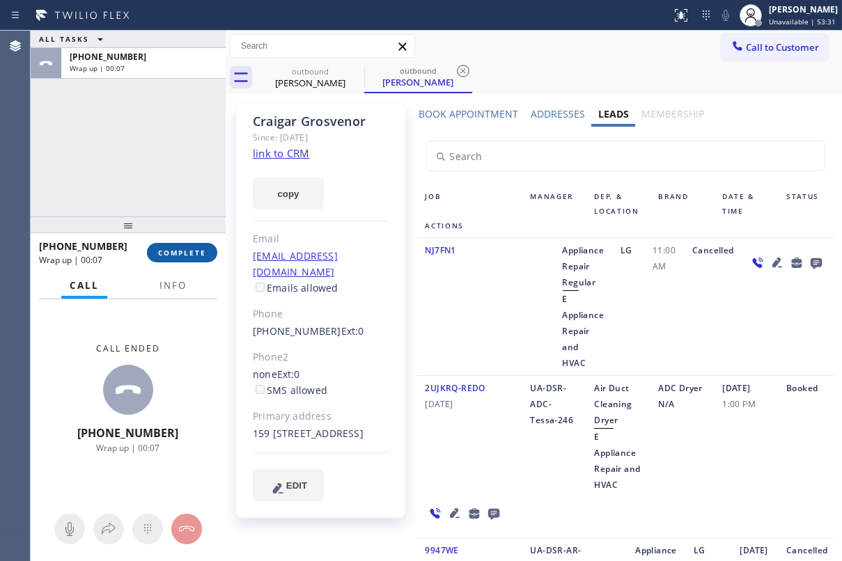
click at [177, 256] on span "COMPLETE" at bounding box center [182, 253] width 48 height 10
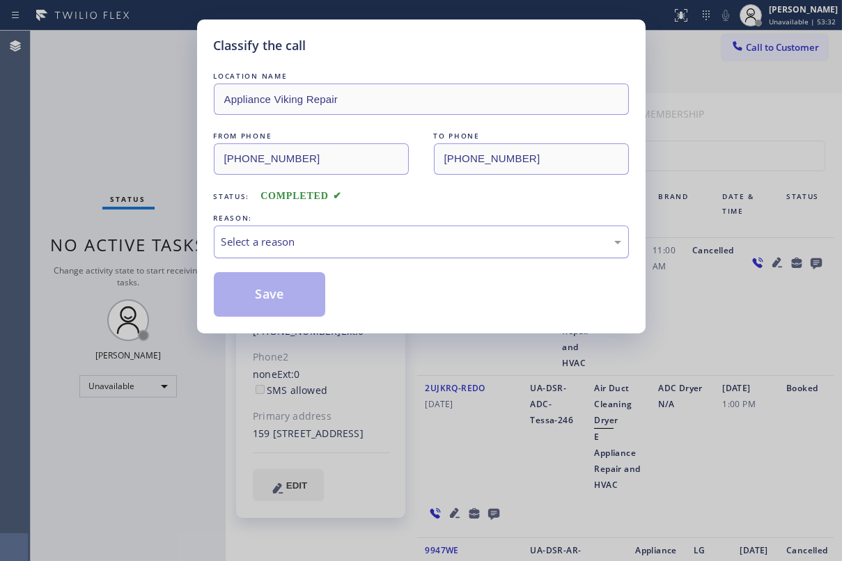
click at [340, 243] on div "Select a reason" at bounding box center [422, 242] width 400 height 16
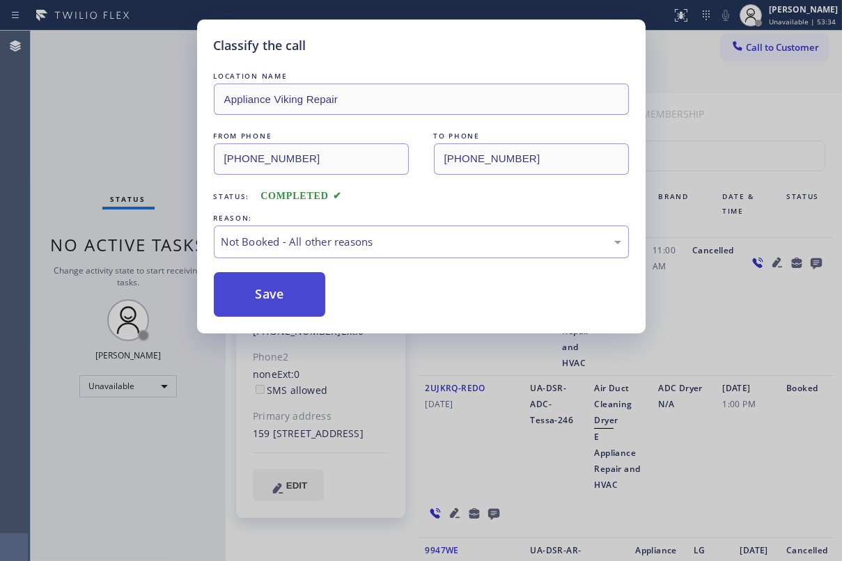
click at [267, 297] on button "Save" at bounding box center [270, 294] width 112 height 45
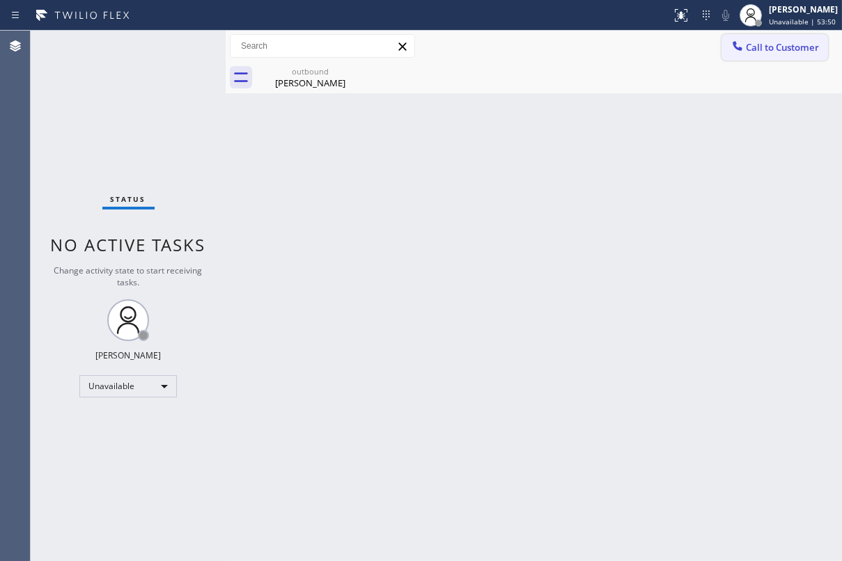
click at [772, 46] on span "Call to Customer" at bounding box center [782, 47] width 73 height 13
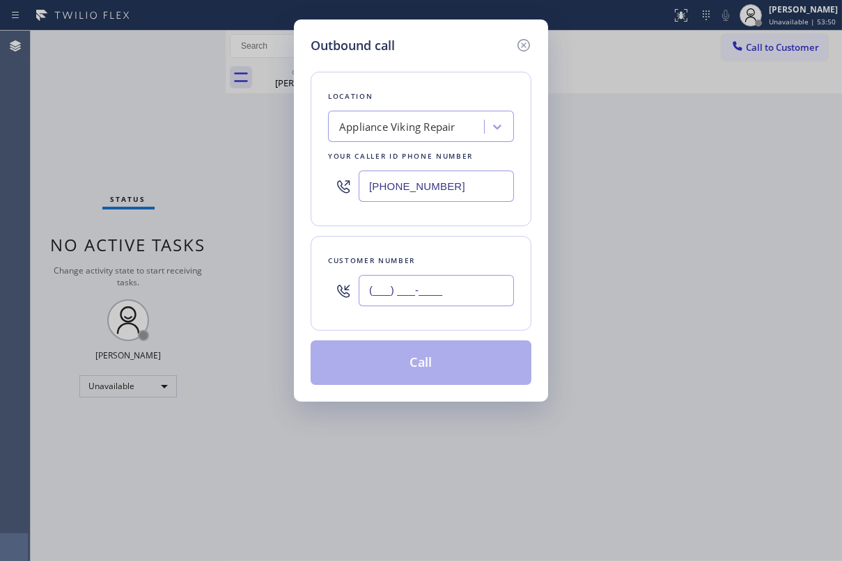
click at [460, 293] on input "(___) ___-____" at bounding box center [436, 290] width 155 height 31
paste input "480) 310-4993"
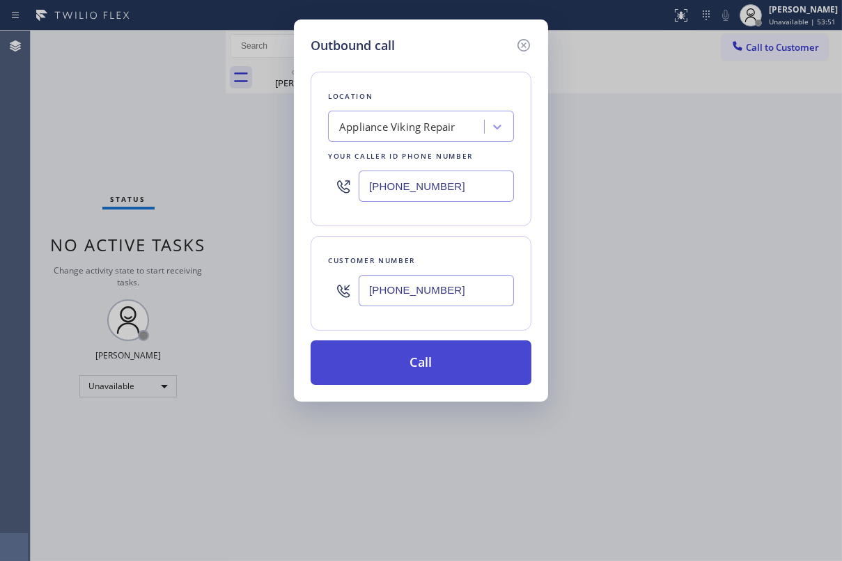
type input "[PHONE_NUMBER]"
click at [422, 358] on button "Call" at bounding box center [421, 363] width 221 height 45
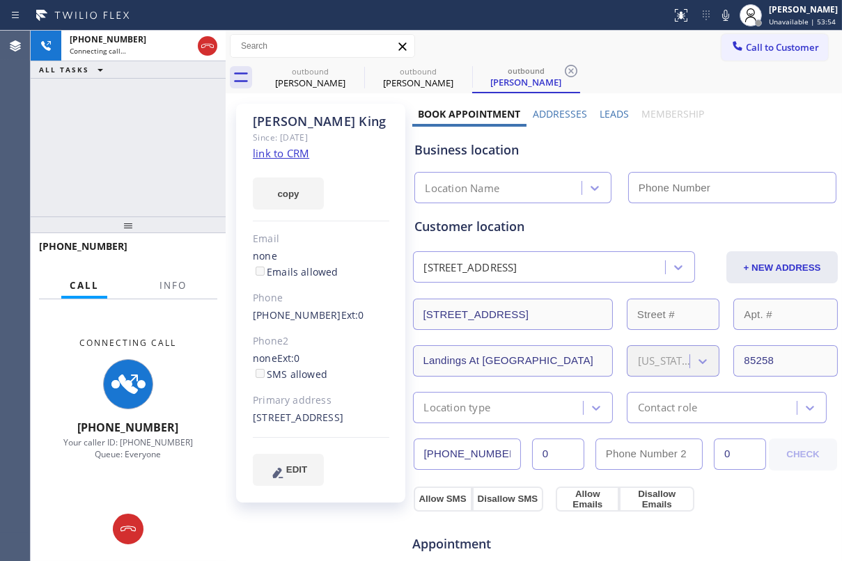
click at [612, 112] on label "Leads" at bounding box center [614, 113] width 29 height 13
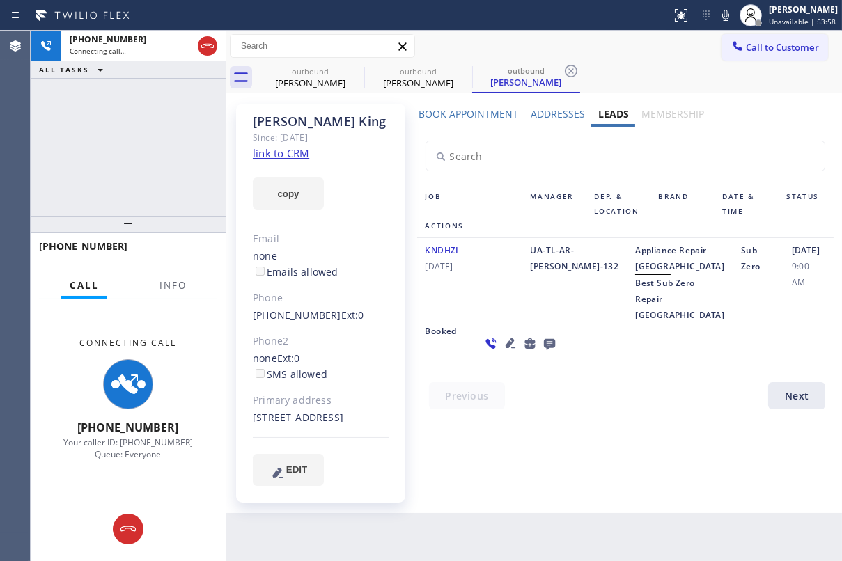
click at [502, 352] on icon at bounding box center [510, 343] width 17 height 17
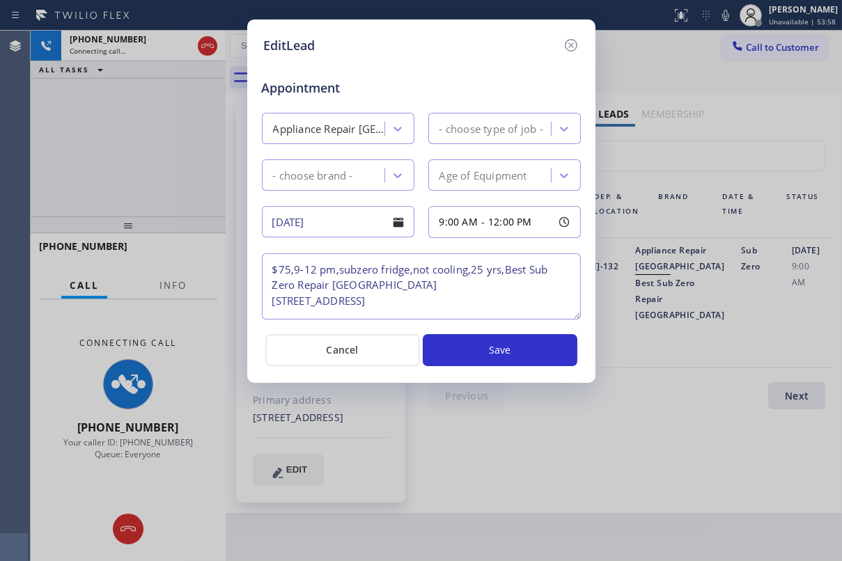
type textarea "$75,9-12 pm,subzero fridge,not cooling,25 yrs,Best Sub Zero Repair [GEOGRAPHIC_…"
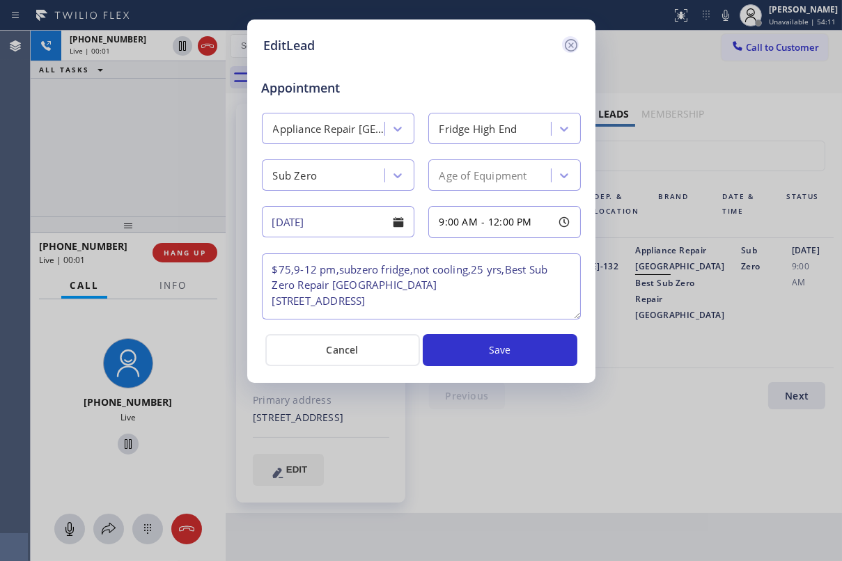
click at [571, 43] on icon at bounding box center [570, 45] width 13 height 13
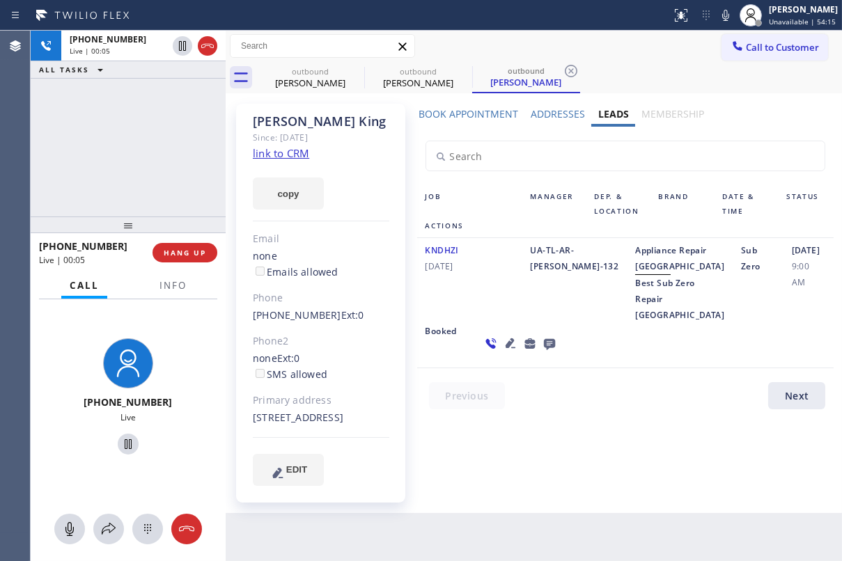
click at [543, 350] on icon at bounding box center [548, 344] width 11 height 11
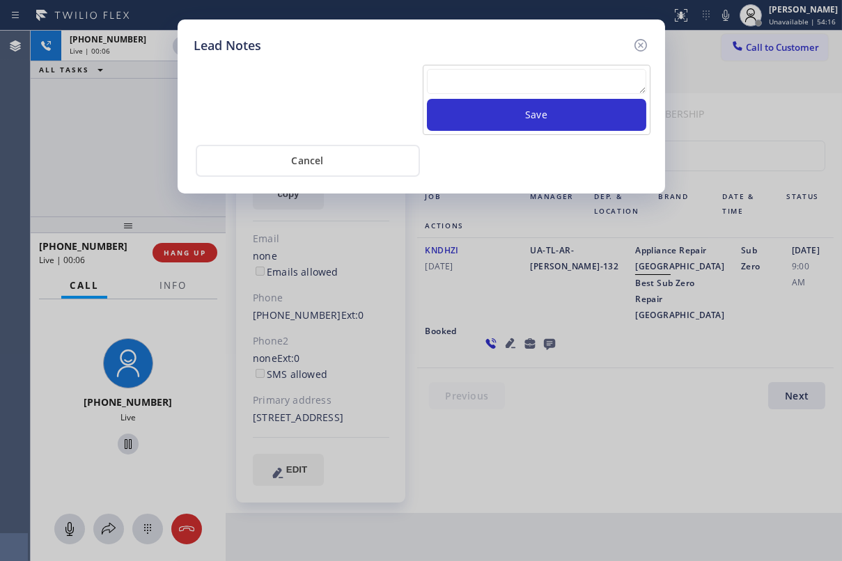
click at [522, 63] on div "Save" at bounding box center [421, 98] width 461 height 73
click at [521, 76] on textarea at bounding box center [536, 81] width 219 height 25
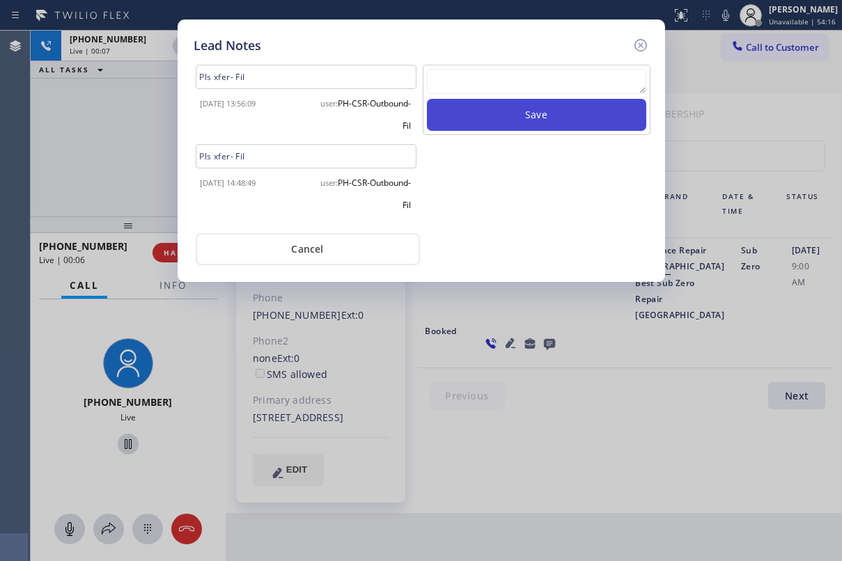
paste textarea "Routed to Voice mail// If CX will call back please transfer to me- Love:*"
type textarea "Routed to Voice mail// If CX will call back please transfer to me- Love:*"
click at [532, 118] on button "Save" at bounding box center [536, 115] width 219 height 32
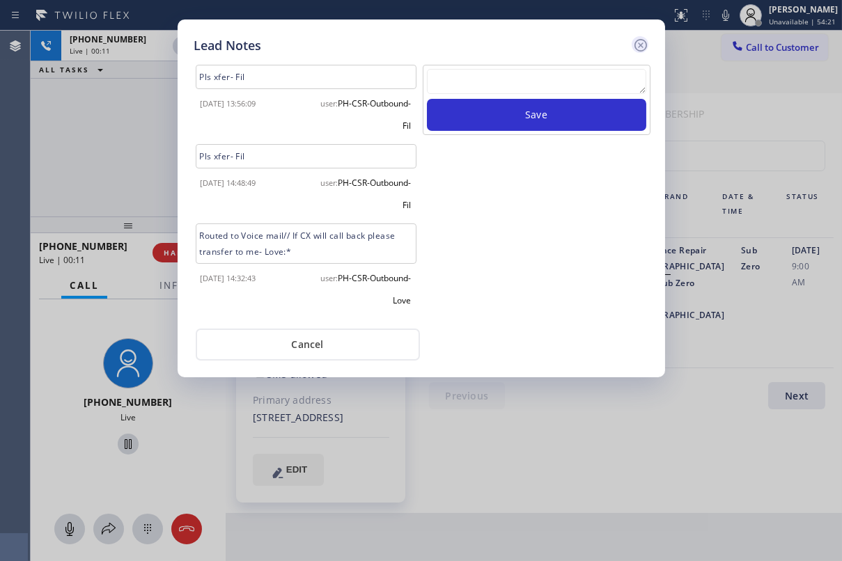
click at [640, 41] on icon at bounding box center [640, 45] width 17 height 17
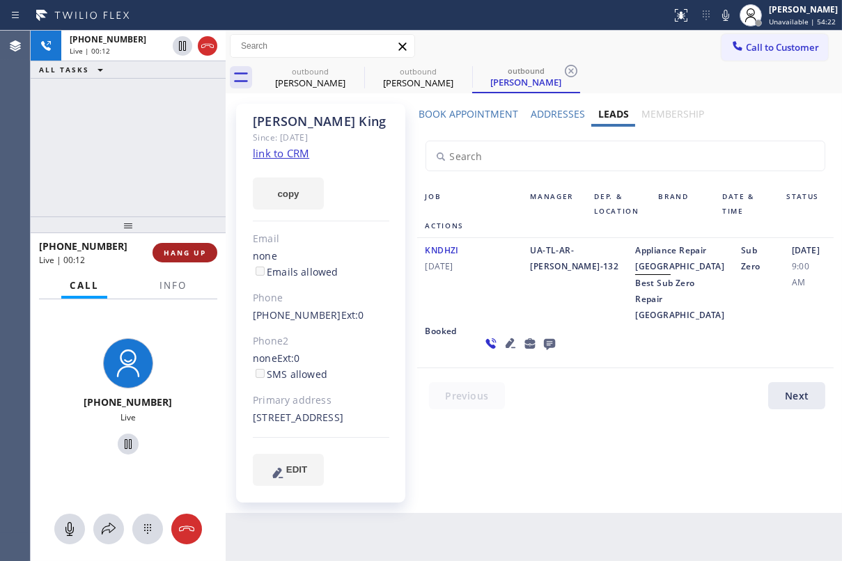
click at [179, 251] on span "HANG UP" at bounding box center [185, 253] width 42 height 10
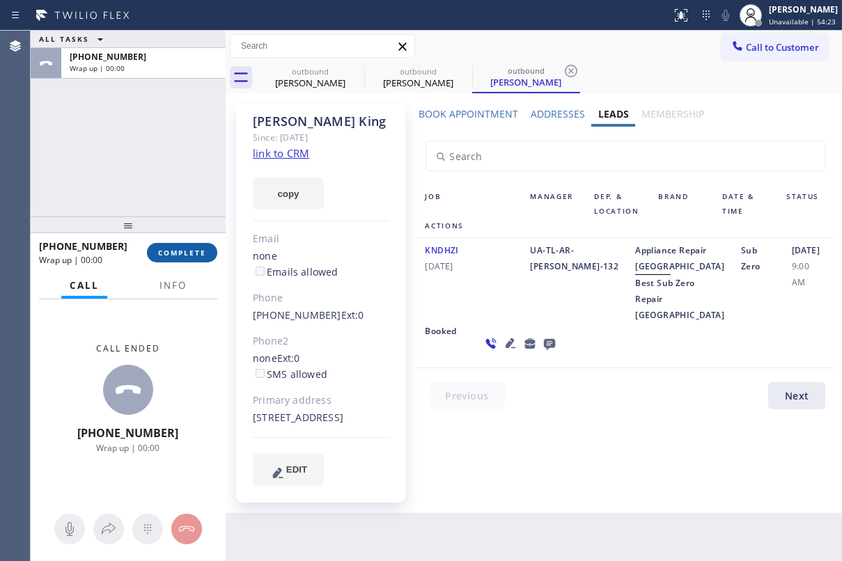
click at [179, 251] on span "COMPLETE" at bounding box center [182, 253] width 48 height 10
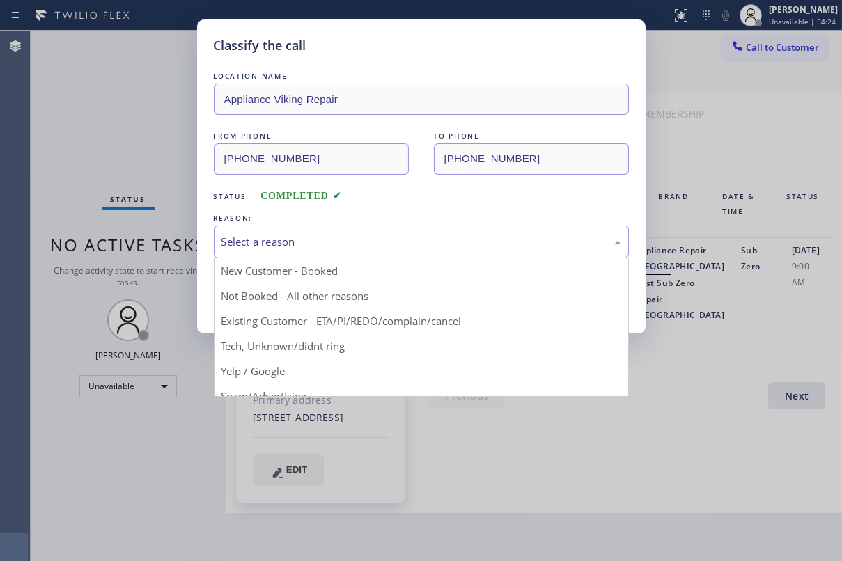
click at [304, 242] on div "Select a reason" at bounding box center [422, 242] width 400 height 16
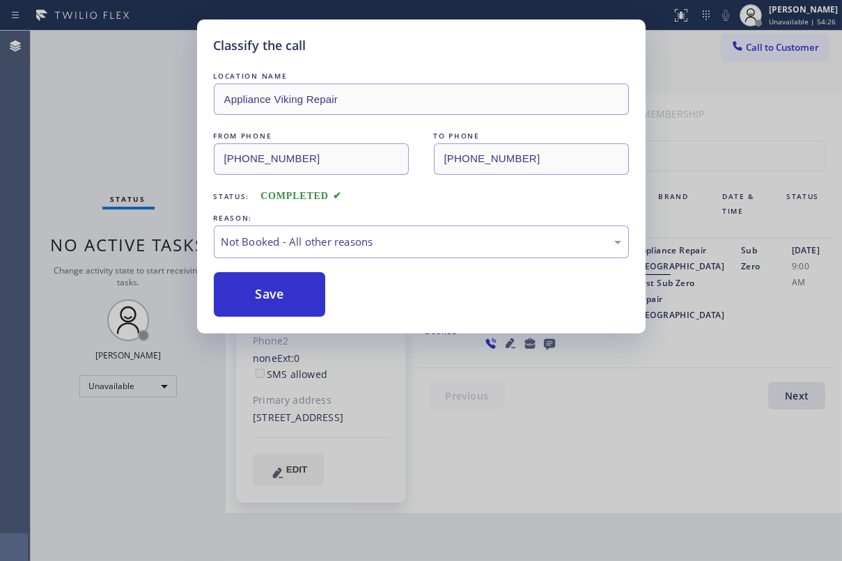
click at [303, 286] on button "Save" at bounding box center [270, 294] width 112 height 45
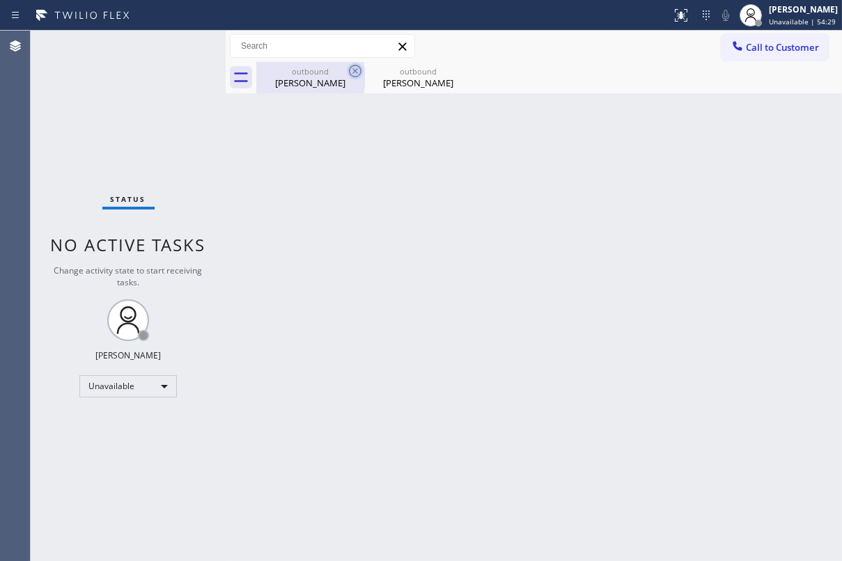
click at [358, 72] on icon at bounding box center [355, 71] width 17 height 17
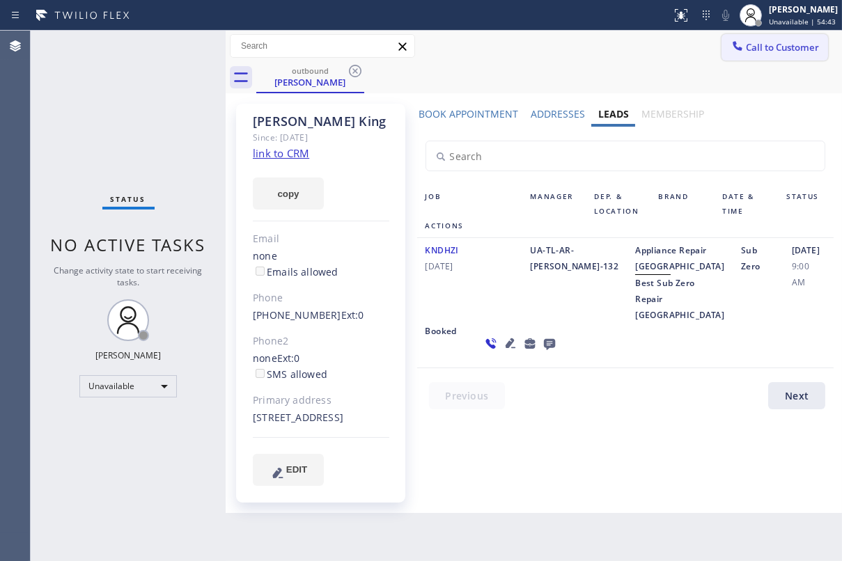
click at [780, 42] on span "Call to Customer" at bounding box center [782, 47] width 73 height 13
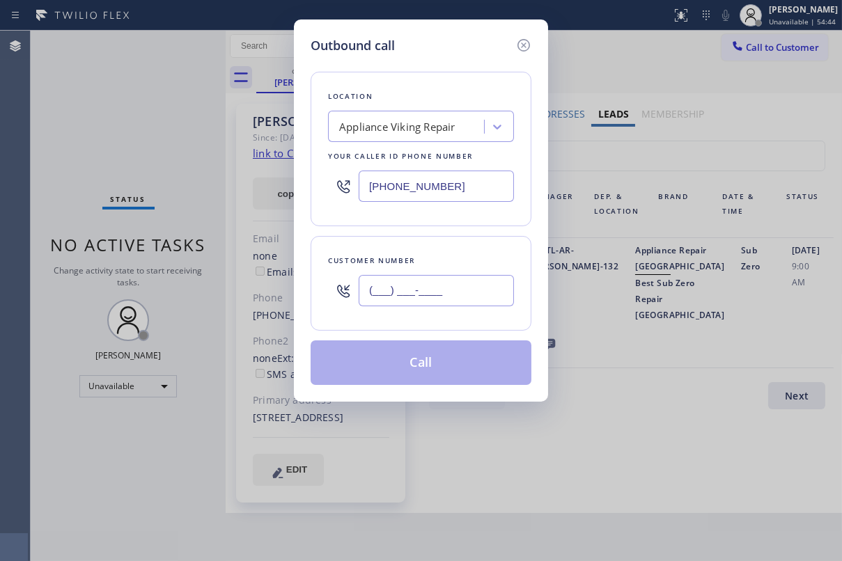
click at [444, 294] on input "(___) ___-____" at bounding box center [436, 290] width 155 height 31
paste input "714) 296-2223"
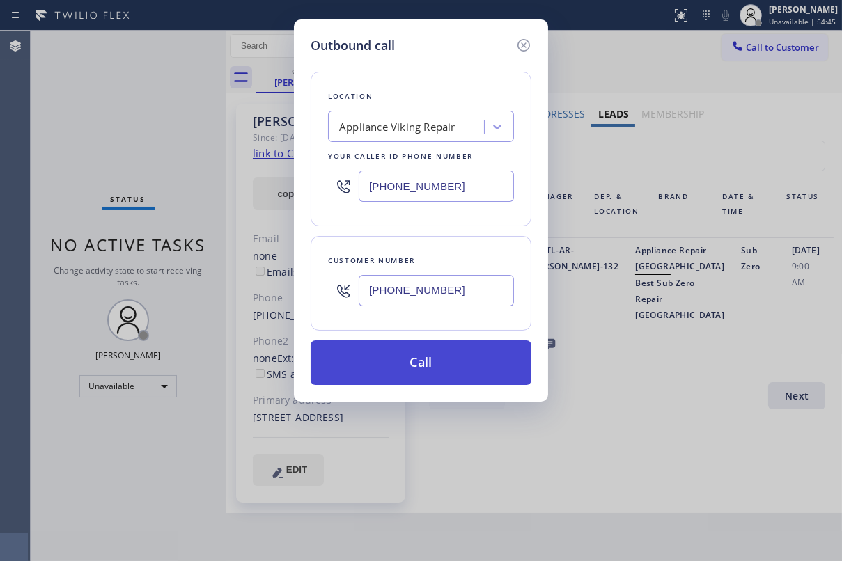
type input "[PHONE_NUMBER]"
click at [417, 371] on button "Call" at bounding box center [421, 363] width 221 height 45
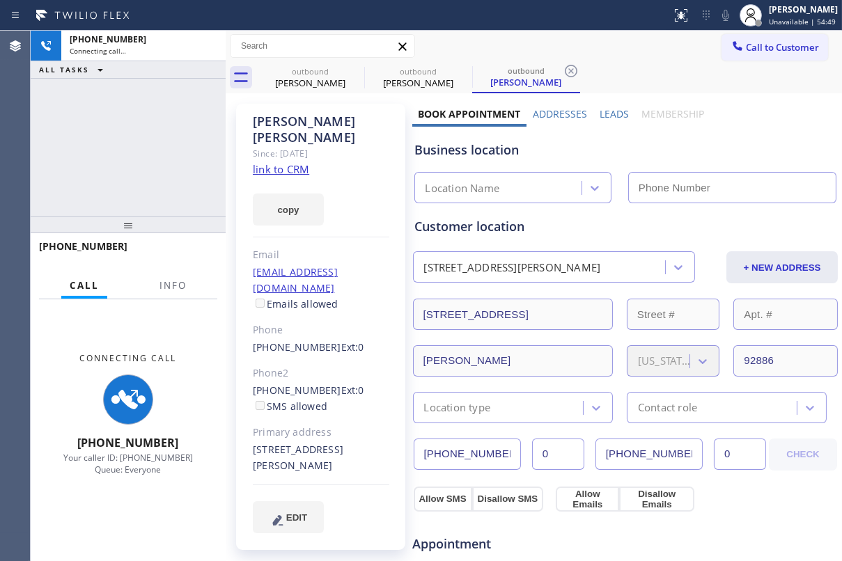
type input "[PHONE_NUMBER]"
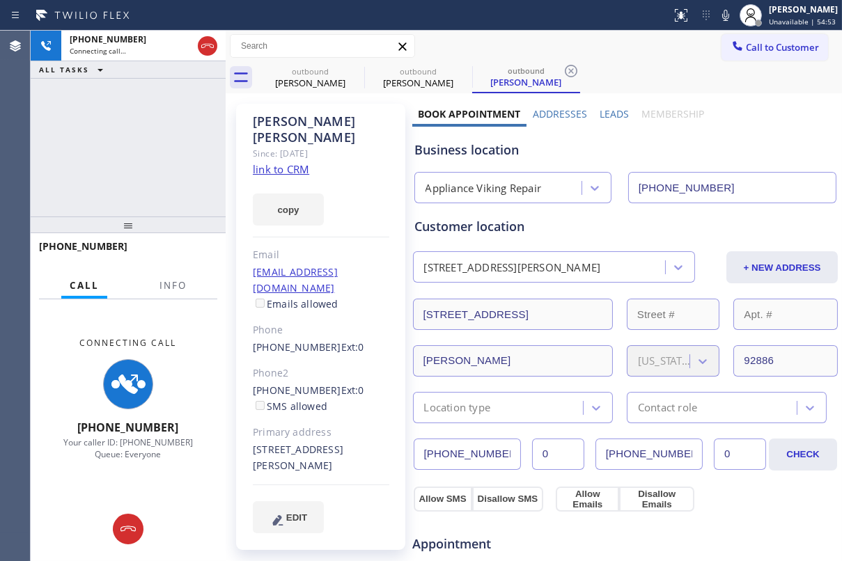
click at [600, 113] on label "Leads" at bounding box center [614, 113] width 29 height 13
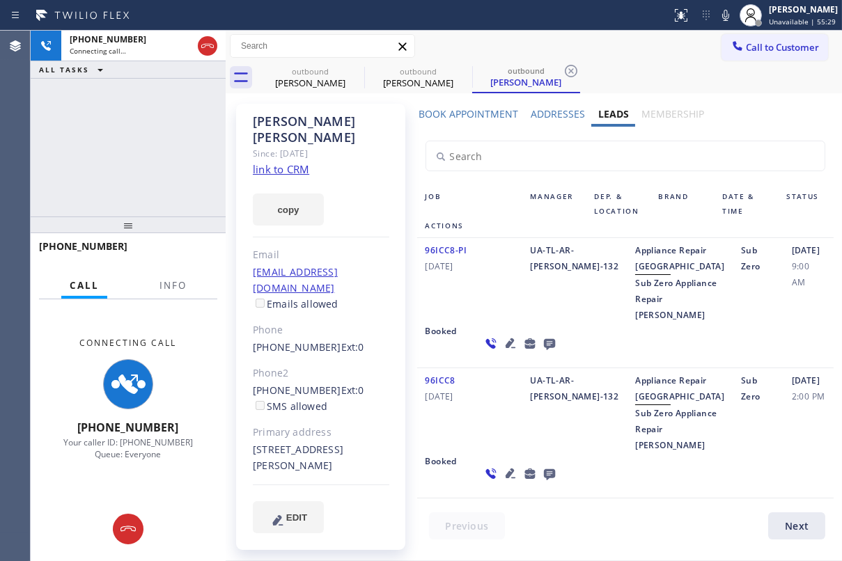
click at [543, 350] on icon at bounding box center [548, 344] width 11 height 11
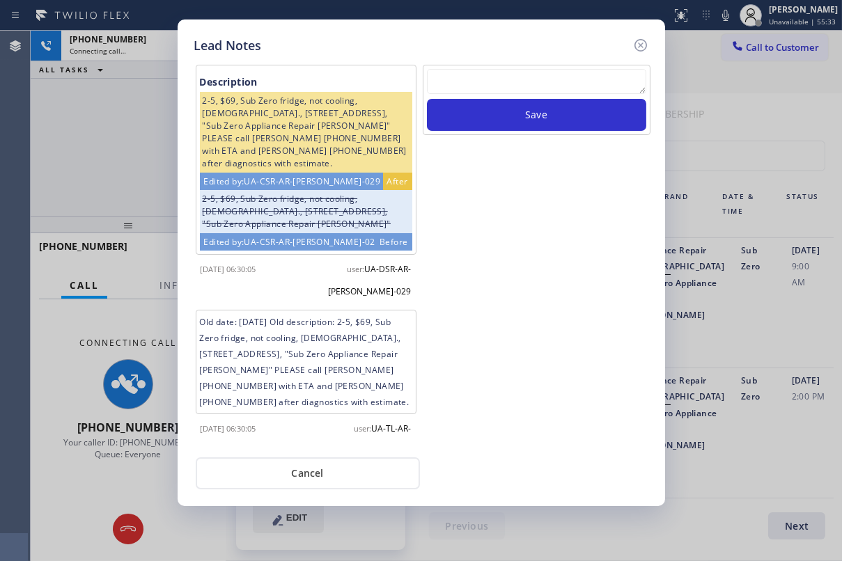
click at [522, 85] on textarea at bounding box center [536, 81] width 219 height 25
paste textarea "Routed to Voice mail// If CX will call back please transfer to me- Love:*"
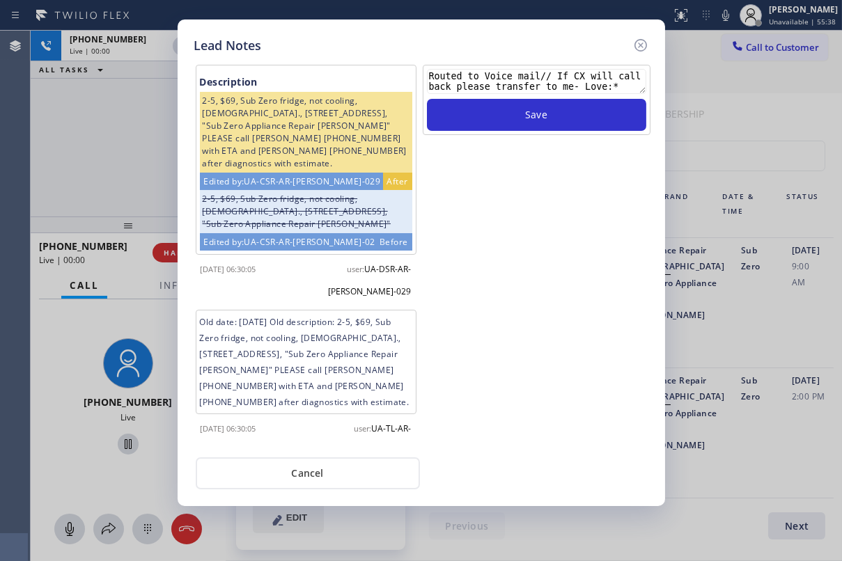
type textarea "Routed to Voice mail// If CX will call back please transfer to me- Love:*"
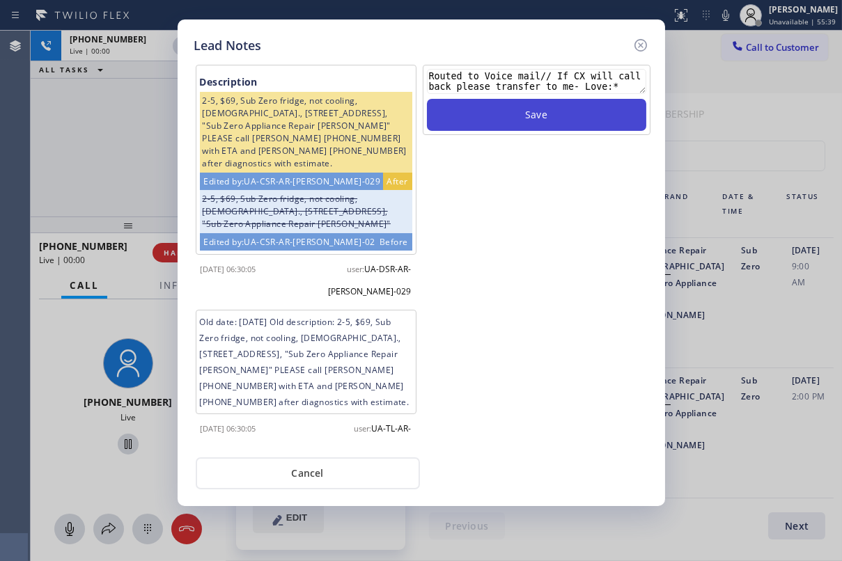
click at [554, 120] on button "Save" at bounding box center [536, 115] width 219 height 32
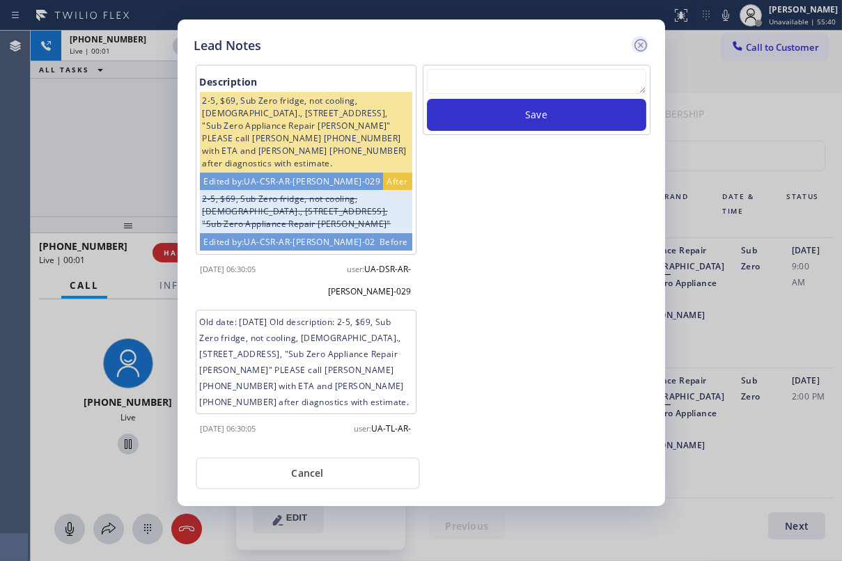
click at [637, 43] on icon at bounding box center [640, 45] width 17 height 17
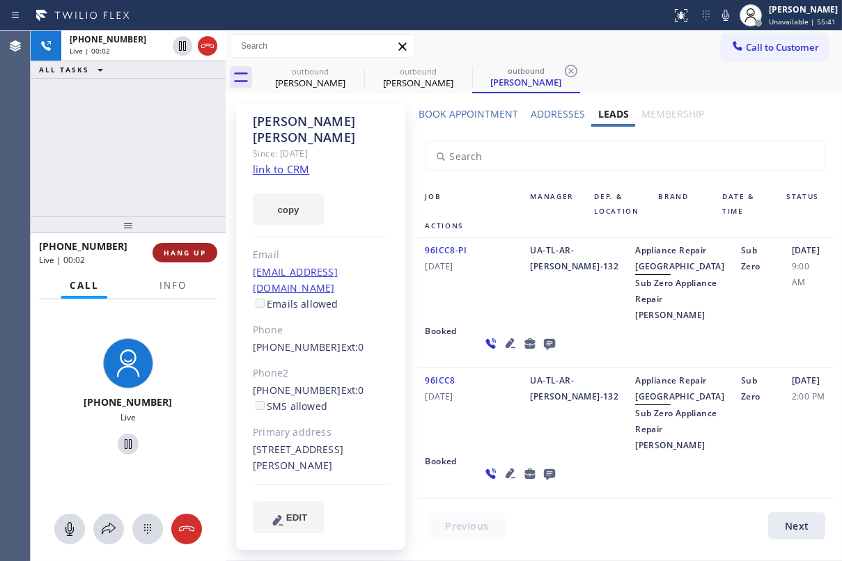
click at [169, 248] on span "HANG UP" at bounding box center [185, 253] width 42 height 10
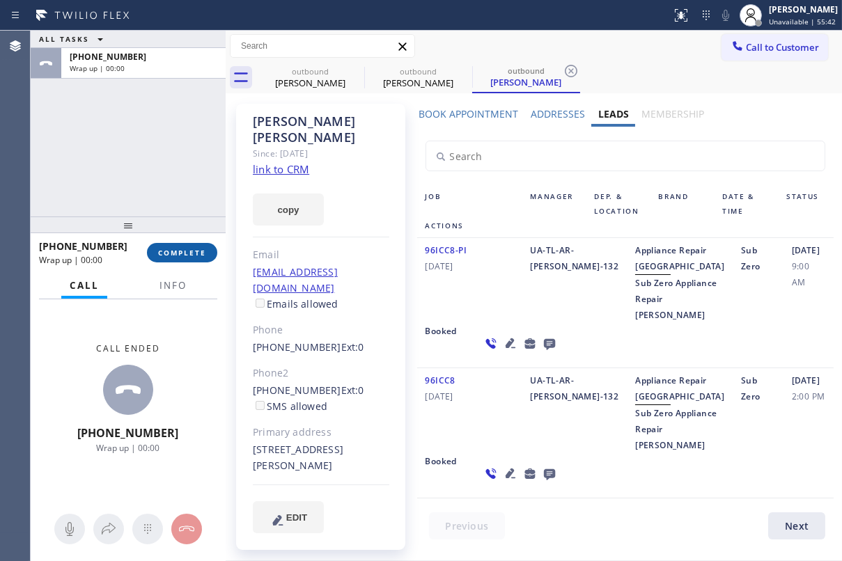
click at [162, 250] on span "COMPLETE" at bounding box center [182, 253] width 48 height 10
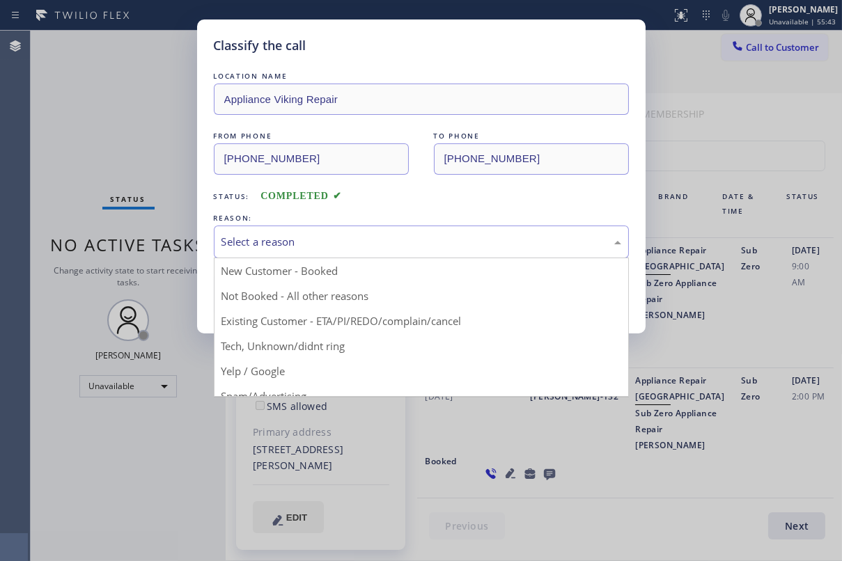
click at [407, 244] on div "Select a reason" at bounding box center [422, 242] width 400 height 16
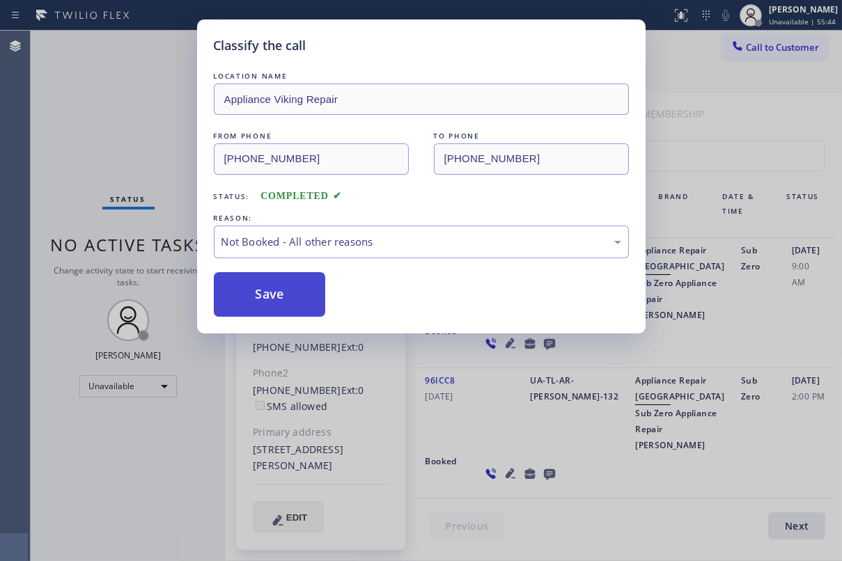
click at [258, 300] on button "Save" at bounding box center [270, 294] width 112 height 45
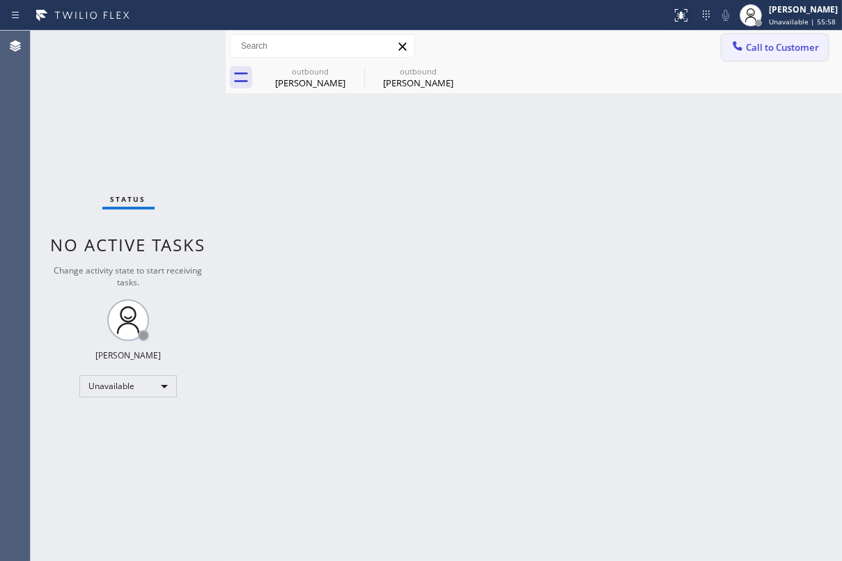
click at [747, 54] on button "Call to Customer" at bounding box center [775, 47] width 107 height 26
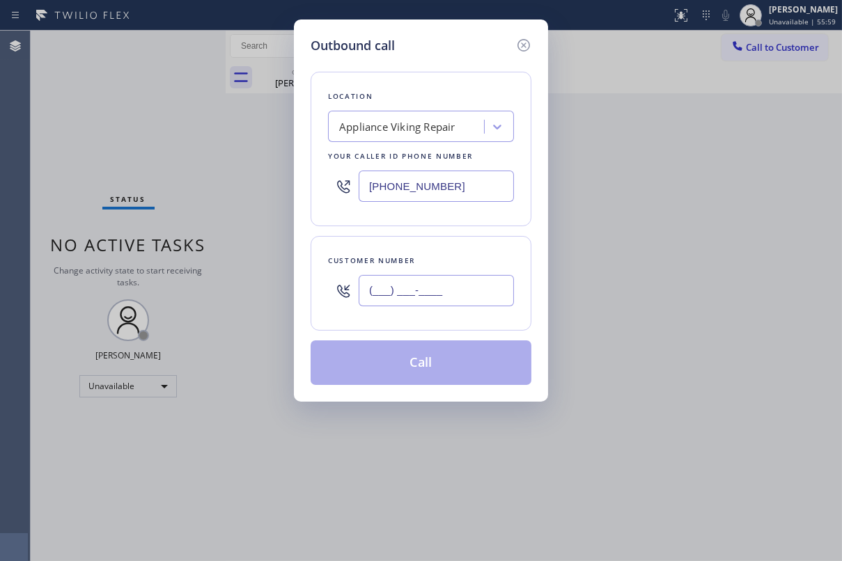
click at [417, 293] on input "(___) ___-____" at bounding box center [436, 290] width 155 height 31
paste input "949) 293-2820"
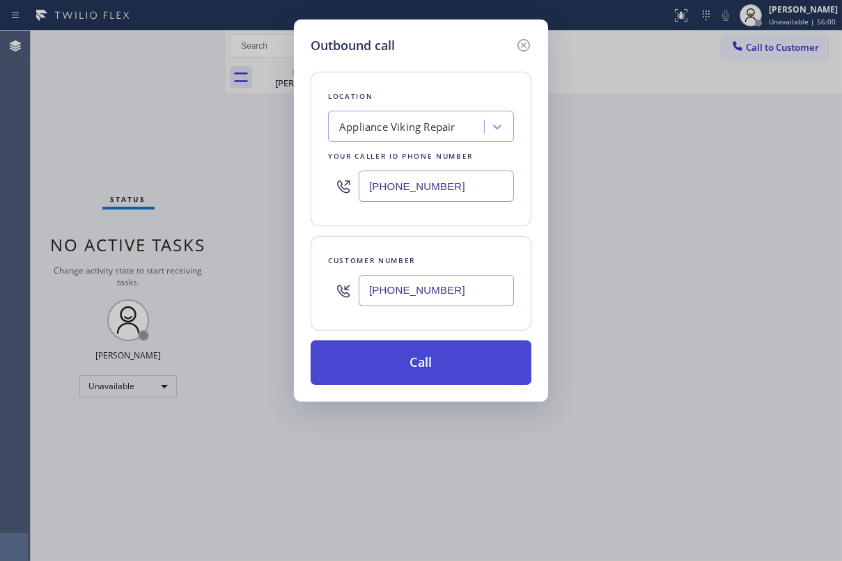
type input "[PHONE_NUMBER]"
click at [429, 368] on button "Call" at bounding box center [421, 363] width 221 height 45
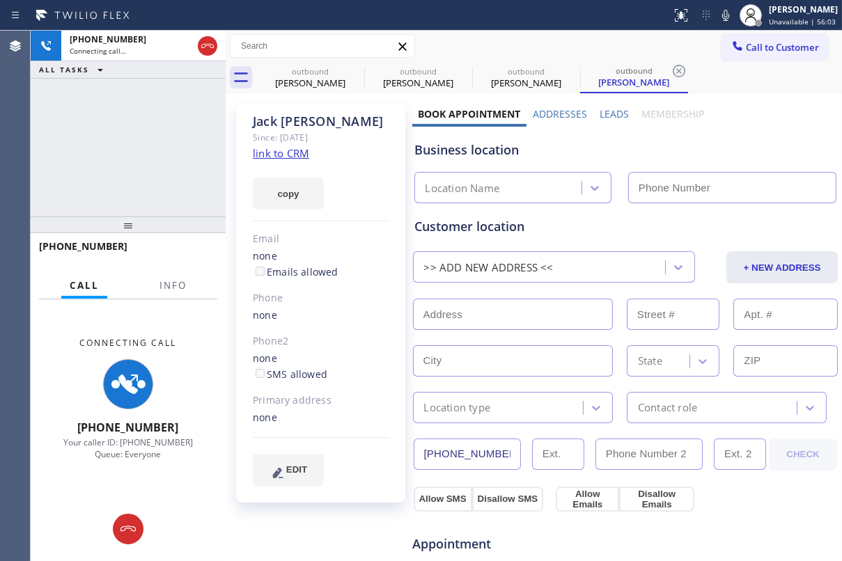
click at [612, 114] on label "Leads" at bounding box center [614, 113] width 29 height 13
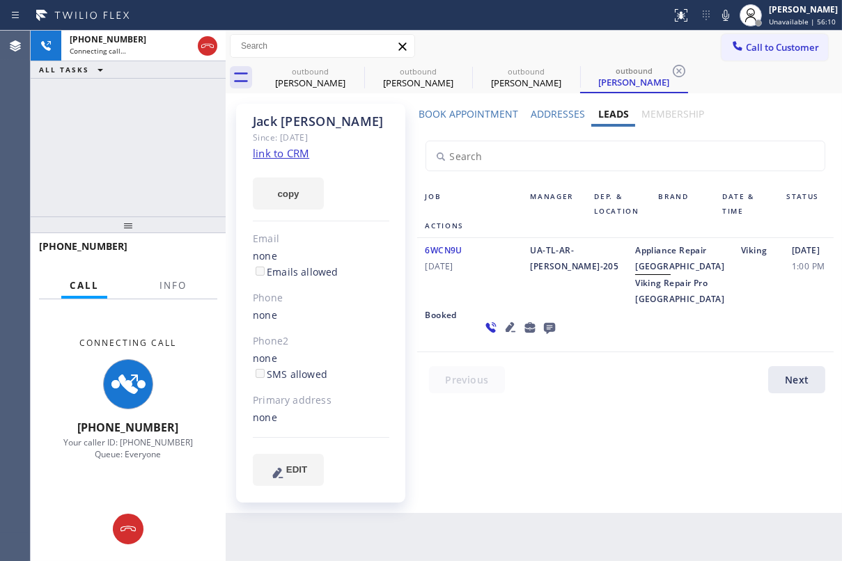
click at [505, 332] on icon at bounding box center [510, 328] width 10 height 10
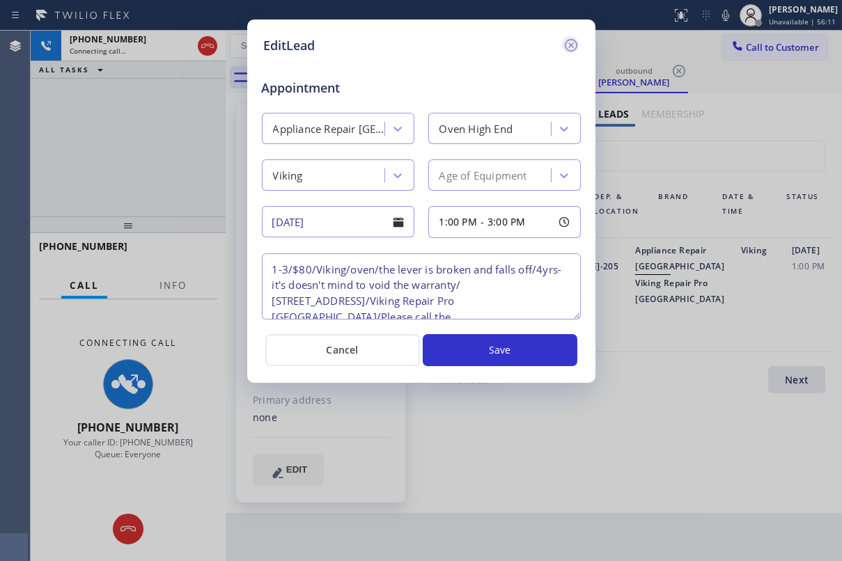
click at [573, 49] on icon at bounding box center [571, 45] width 17 height 17
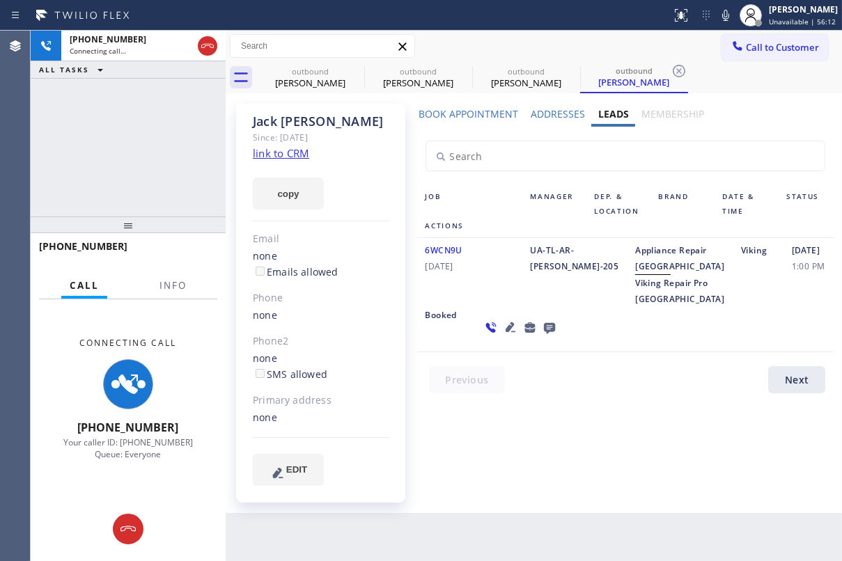
click at [543, 334] on icon at bounding box center [548, 328] width 11 height 11
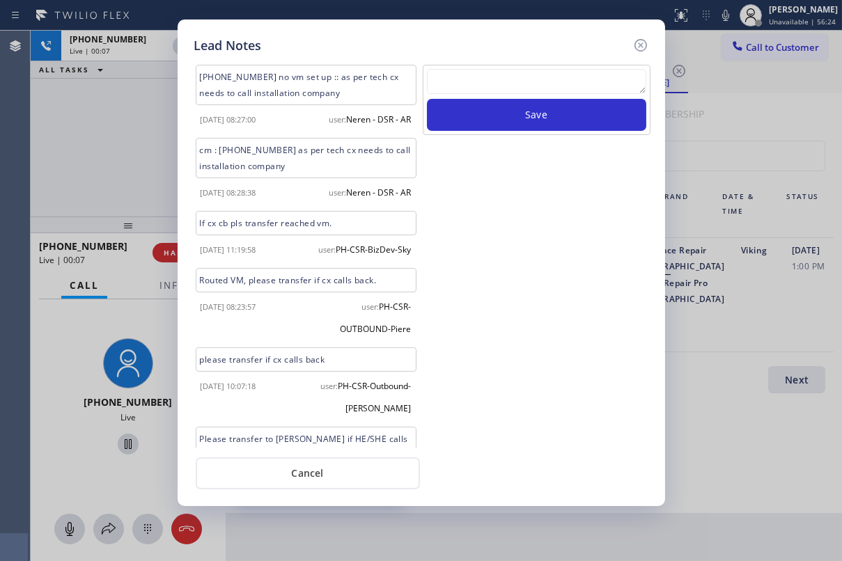
click at [512, 88] on textarea at bounding box center [536, 81] width 219 height 25
type textarea "v"
paste textarea "Routed to Voice mail// If CX will call back please transfer to me- Love:*"
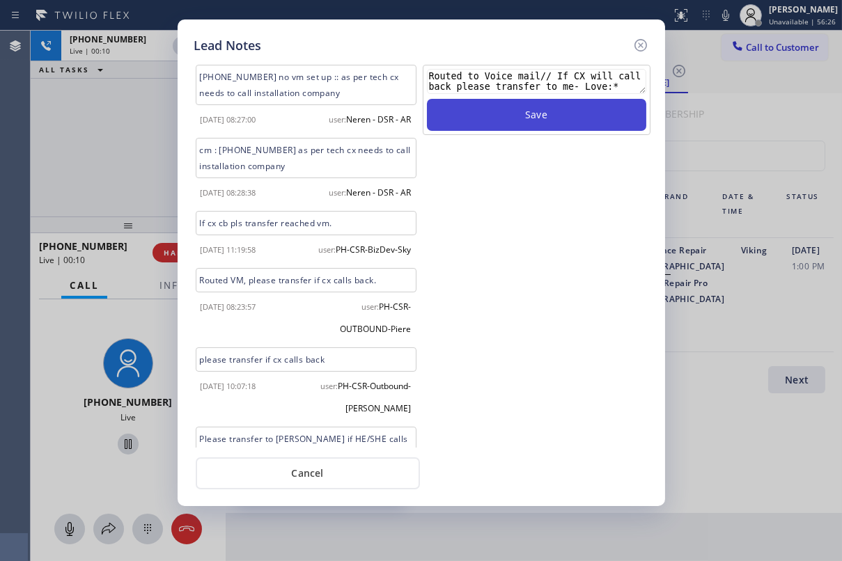
type textarea "Routed to Voice mail// If CX will call back please transfer to me- Love:*"
click at [518, 106] on button "Save" at bounding box center [536, 115] width 219 height 32
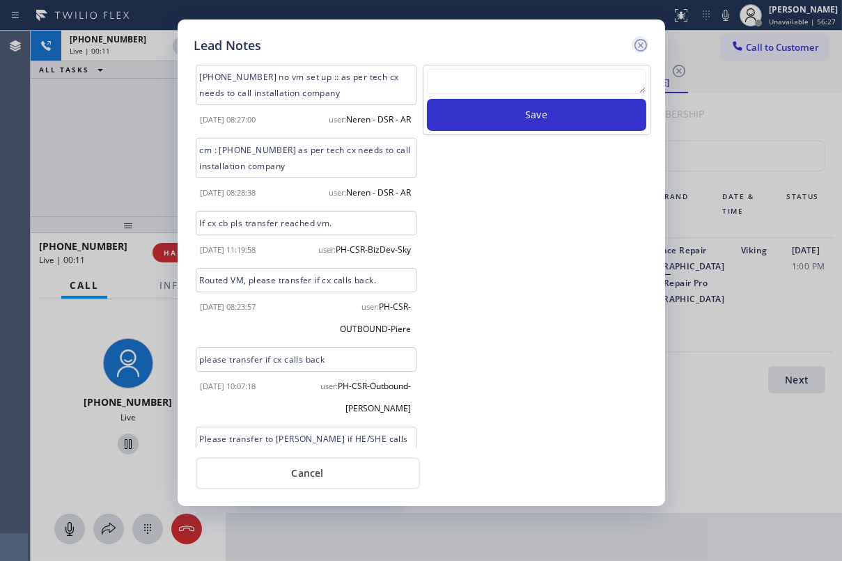
click at [639, 47] on icon at bounding box center [640, 45] width 13 height 13
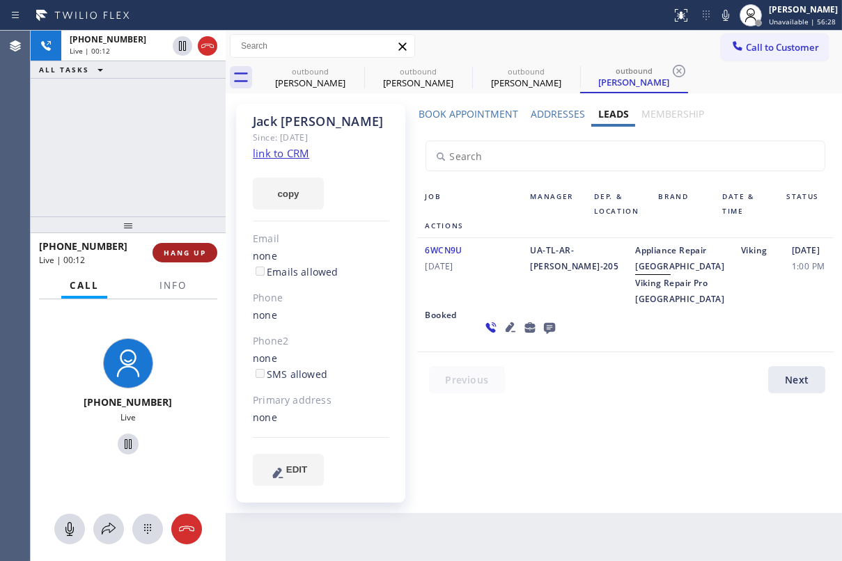
click at [207, 254] on button "HANG UP" at bounding box center [185, 253] width 65 height 20
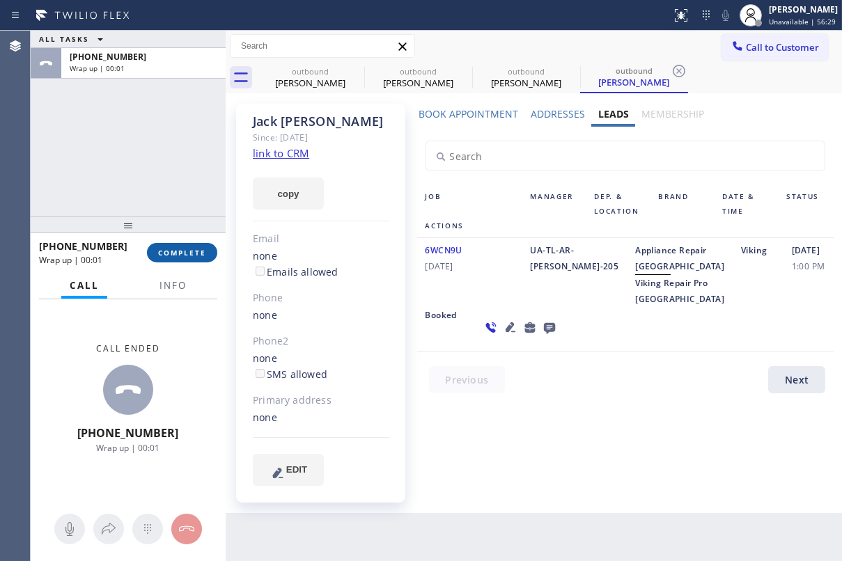
click at [193, 258] on button "COMPLETE" at bounding box center [182, 253] width 70 height 20
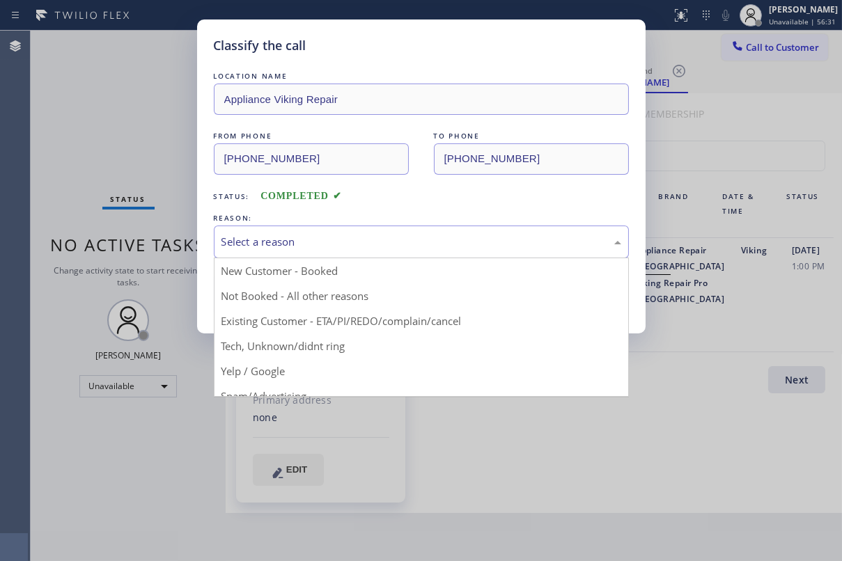
click at [293, 235] on div "Select a reason" at bounding box center [422, 242] width 400 height 16
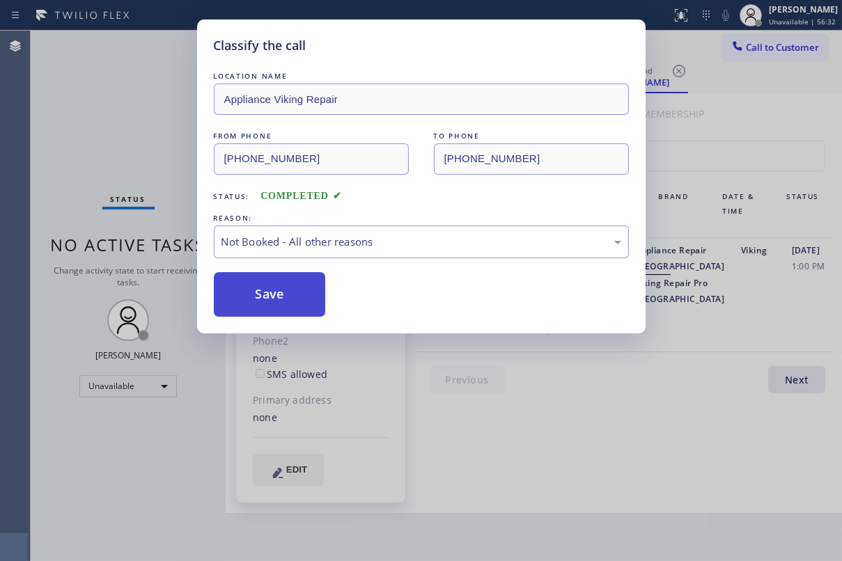
click at [265, 295] on button "Save" at bounding box center [270, 294] width 112 height 45
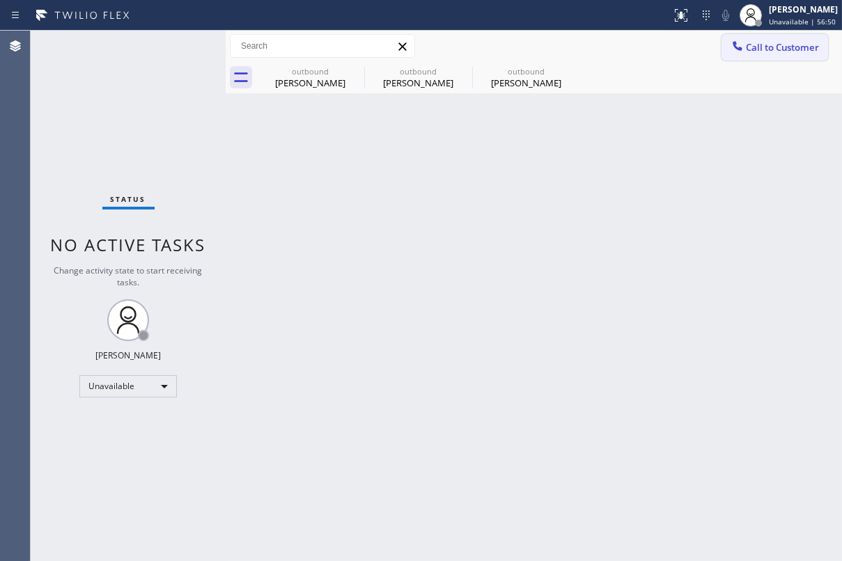
click at [766, 41] on span "Call to Customer" at bounding box center [782, 47] width 73 height 13
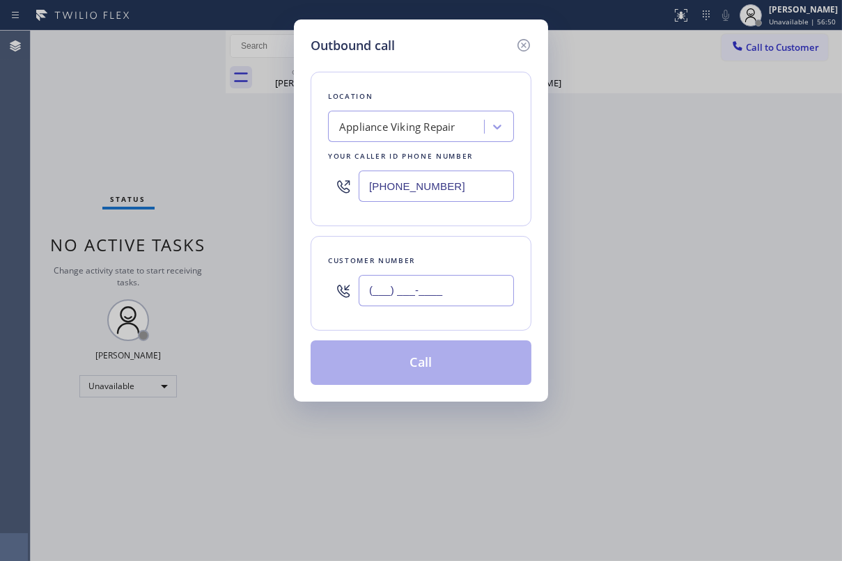
click at [403, 296] on input "(___) ___-____" at bounding box center [436, 290] width 155 height 31
paste input "425) 985-3297"
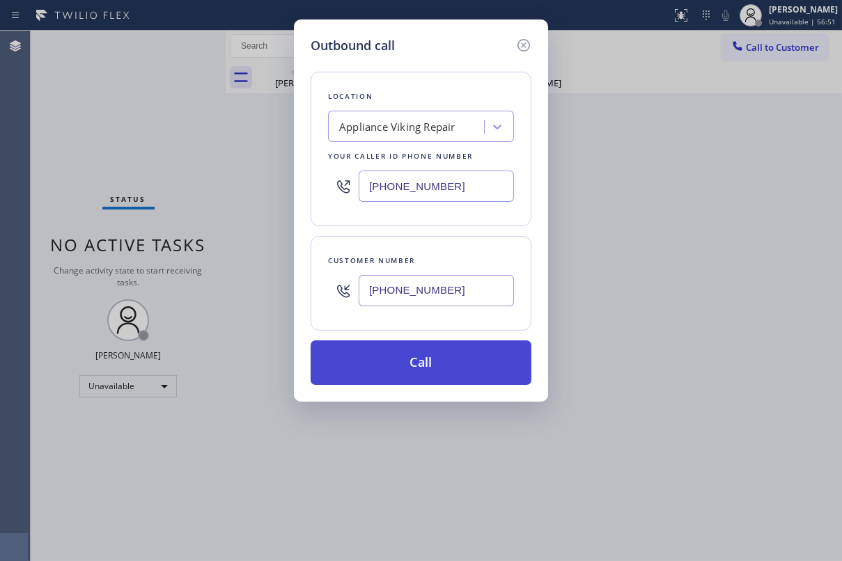
click at [421, 369] on button "Call" at bounding box center [421, 363] width 221 height 45
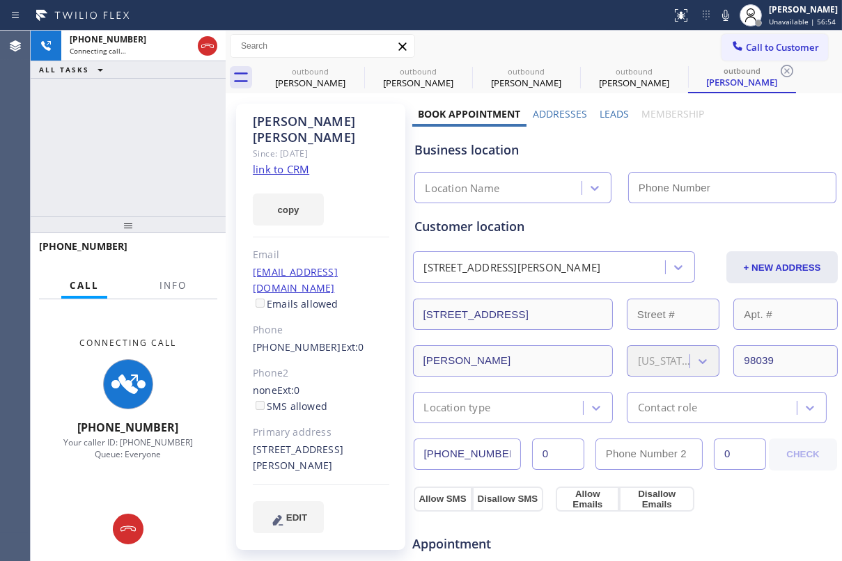
click at [600, 111] on label "Leads" at bounding box center [614, 113] width 29 height 13
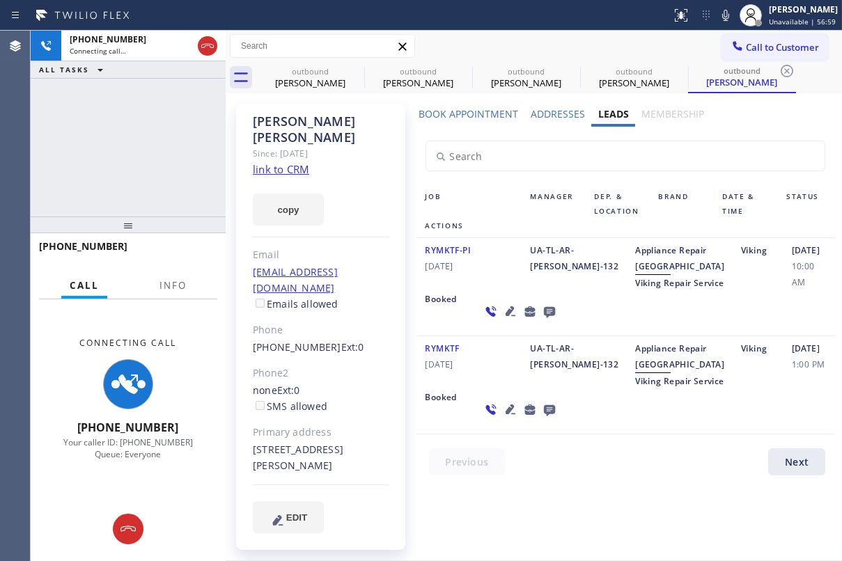
click at [502, 418] on icon at bounding box center [510, 409] width 17 height 17
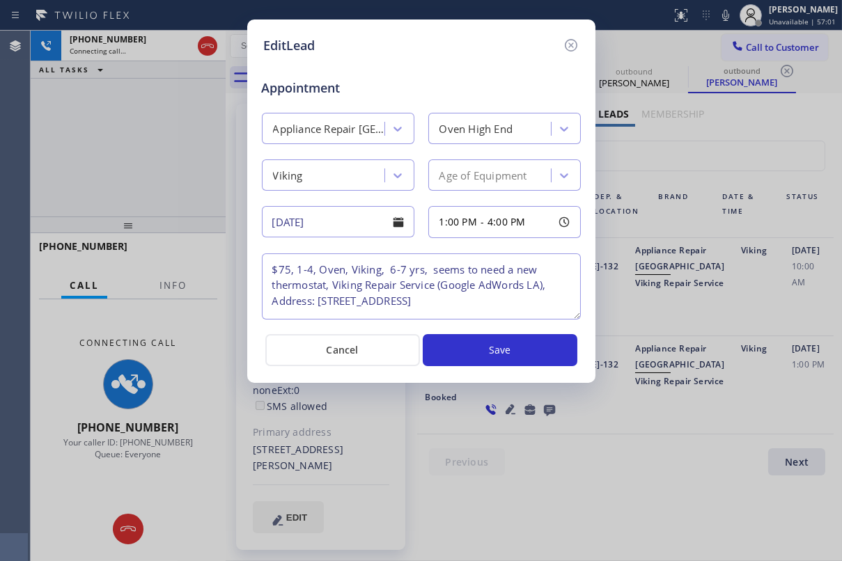
click at [522, 291] on textarea "$75, 1-4, Oven, Viking, 6-7 yrs, seems to need a new thermostat, Viking Repair …" at bounding box center [421, 287] width 319 height 66
click at [571, 44] on icon at bounding box center [570, 45] width 13 height 13
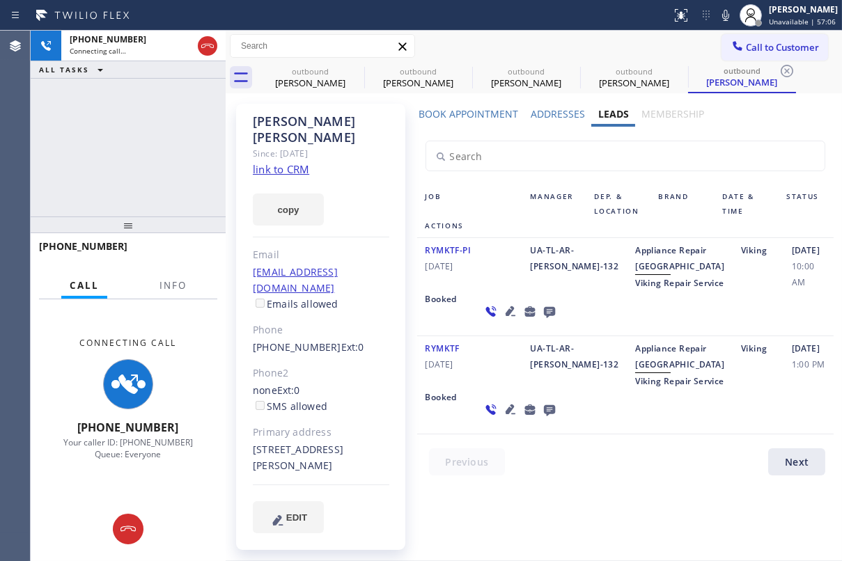
click at [505, 414] on icon at bounding box center [510, 410] width 10 height 10
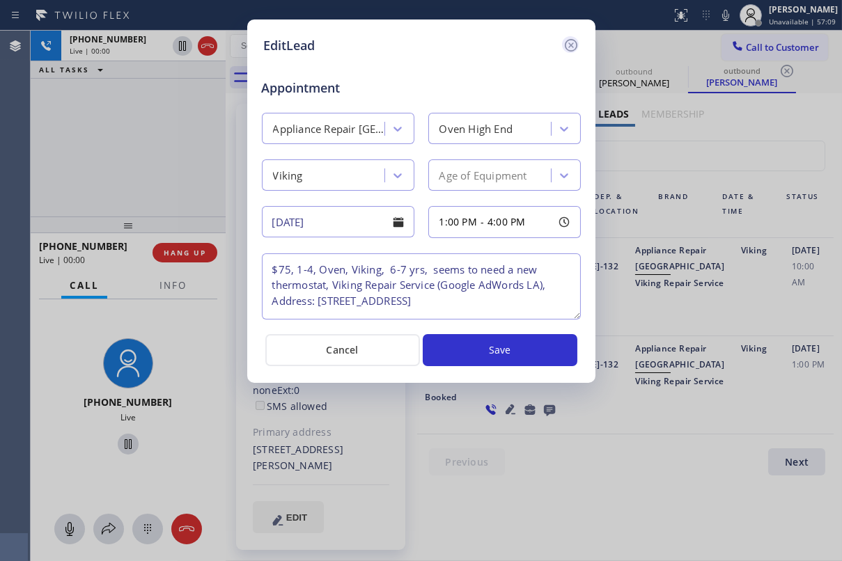
click at [574, 41] on icon at bounding box center [570, 45] width 13 height 13
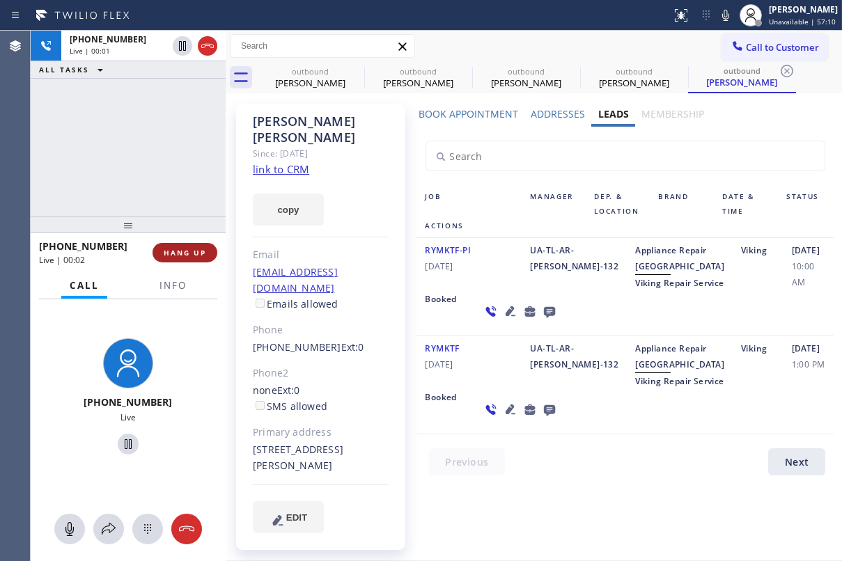
click at [201, 251] on span "HANG UP" at bounding box center [185, 253] width 42 height 10
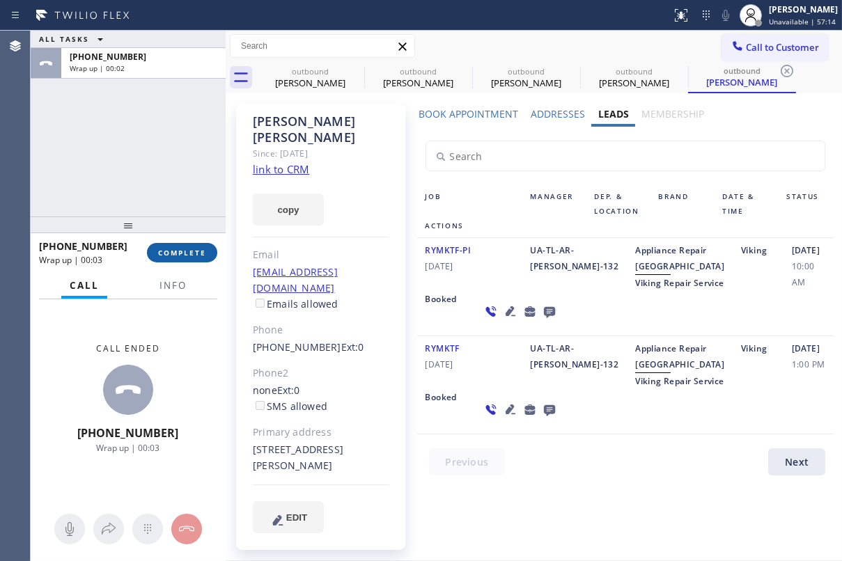
click at [198, 253] on span "COMPLETE" at bounding box center [182, 253] width 48 height 10
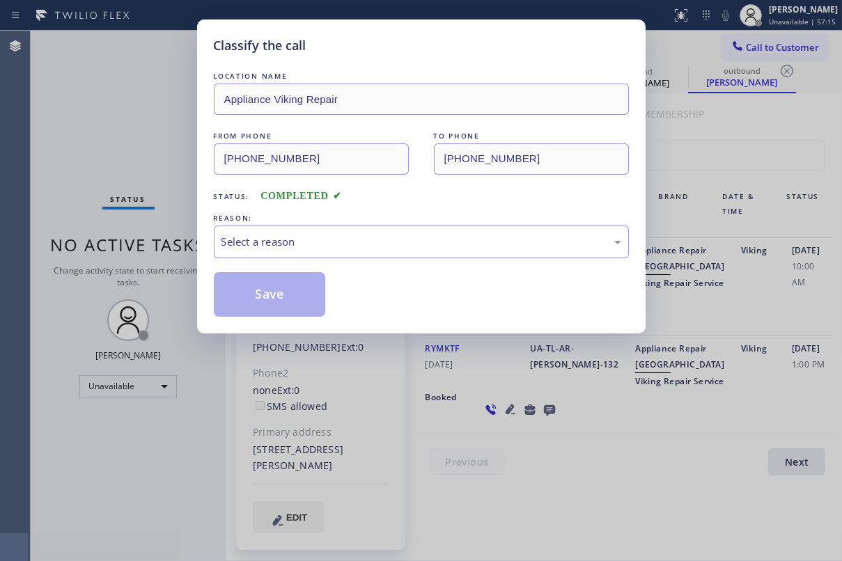
click at [355, 242] on div "Select a reason" at bounding box center [422, 242] width 400 height 16
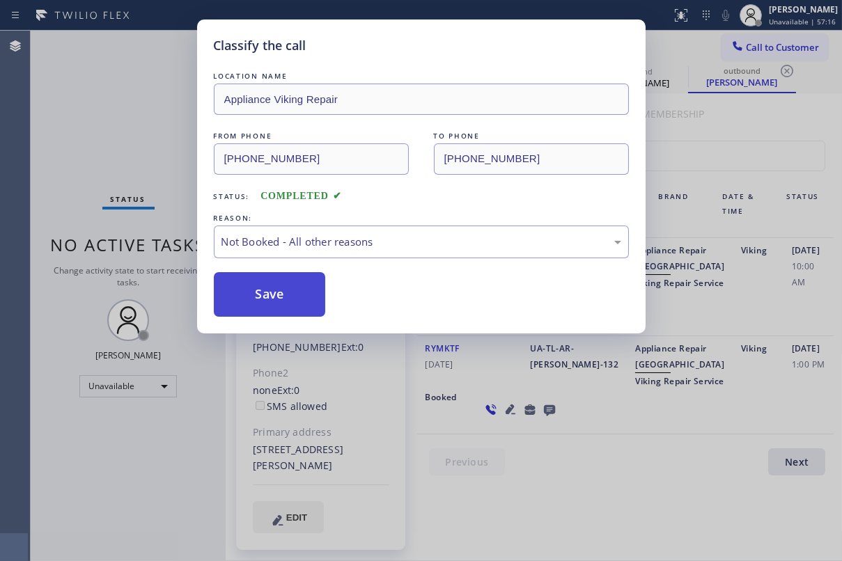
click at [298, 299] on button "Save" at bounding box center [270, 294] width 112 height 45
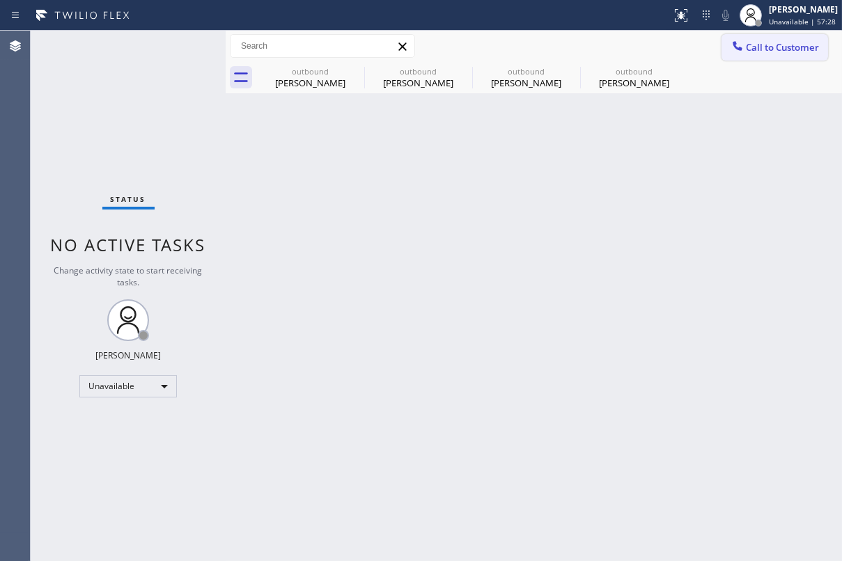
click at [766, 56] on button "Call to Customer" at bounding box center [775, 47] width 107 height 26
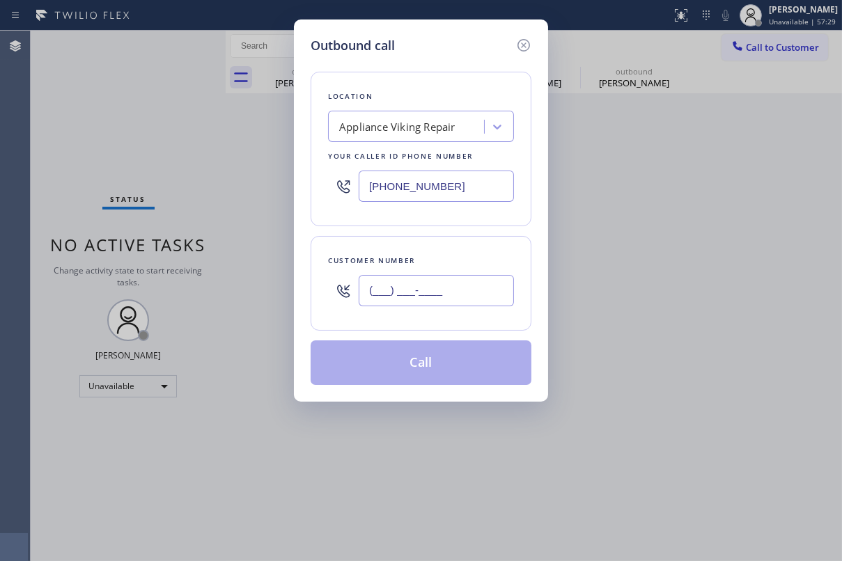
click at [393, 287] on input "(___) ___-____" at bounding box center [436, 290] width 155 height 31
paste input "626) 755-6275"
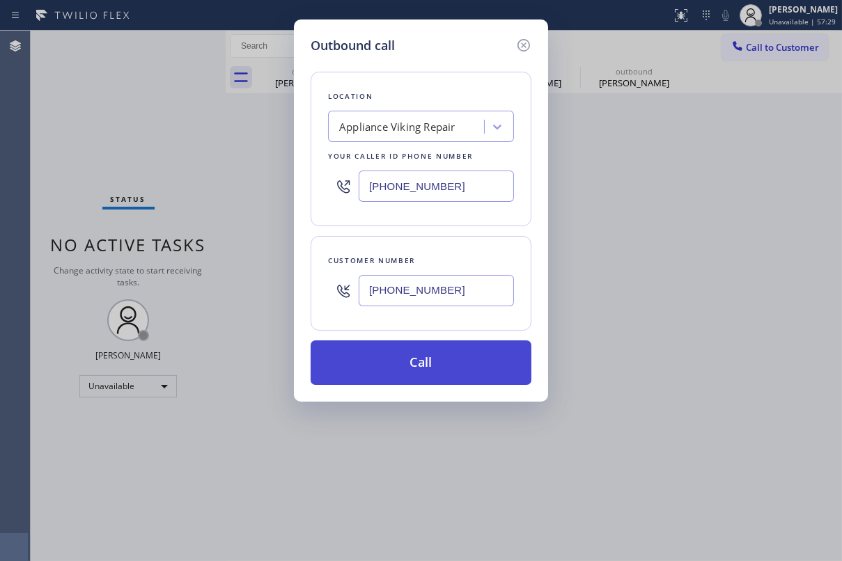
type input "[PHONE_NUMBER]"
click at [417, 362] on button "Call" at bounding box center [421, 363] width 221 height 45
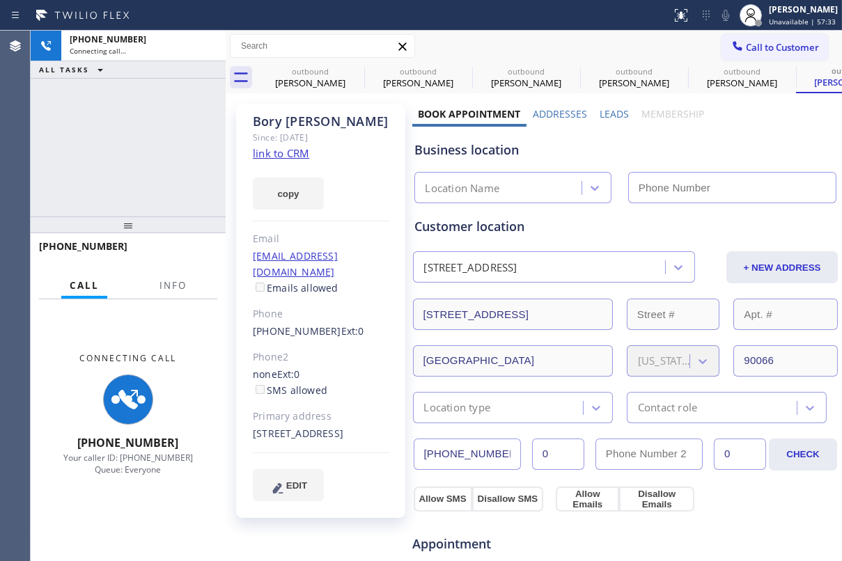
click at [613, 108] on label "Leads" at bounding box center [614, 113] width 29 height 13
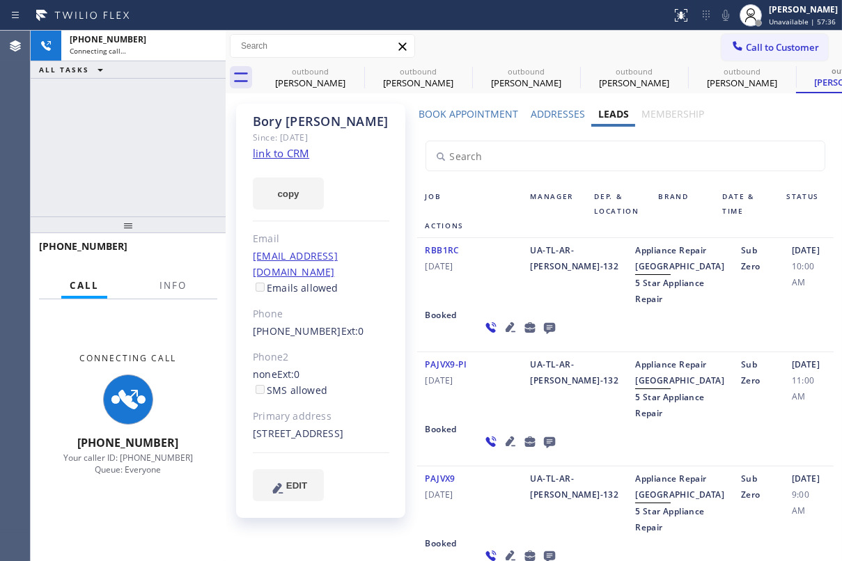
click at [502, 336] on icon at bounding box center [510, 327] width 17 height 17
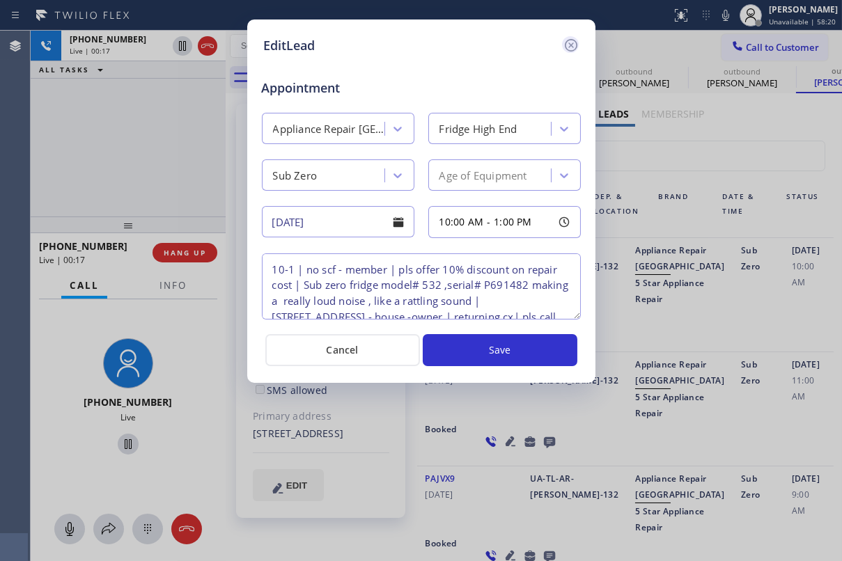
click at [574, 45] on icon at bounding box center [571, 45] width 17 height 17
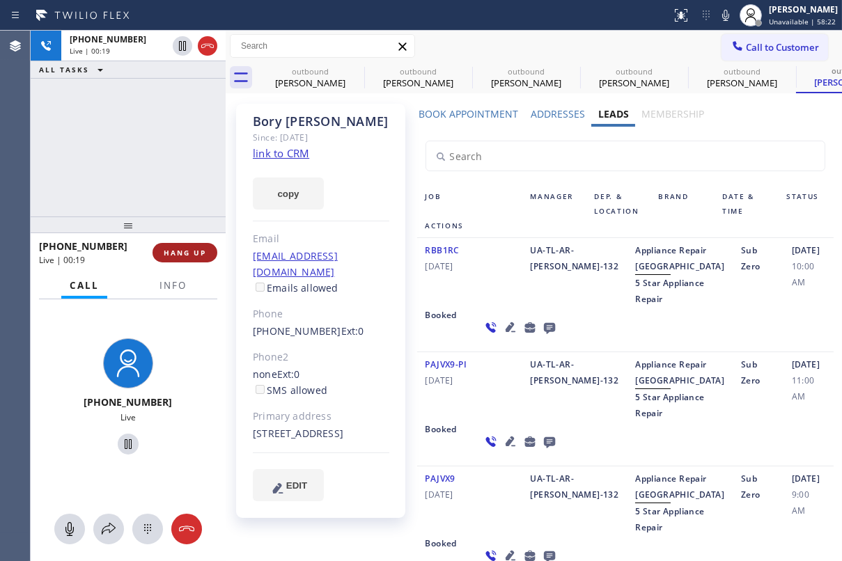
click at [171, 250] on span "HANG UP" at bounding box center [185, 253] width 42 height 10
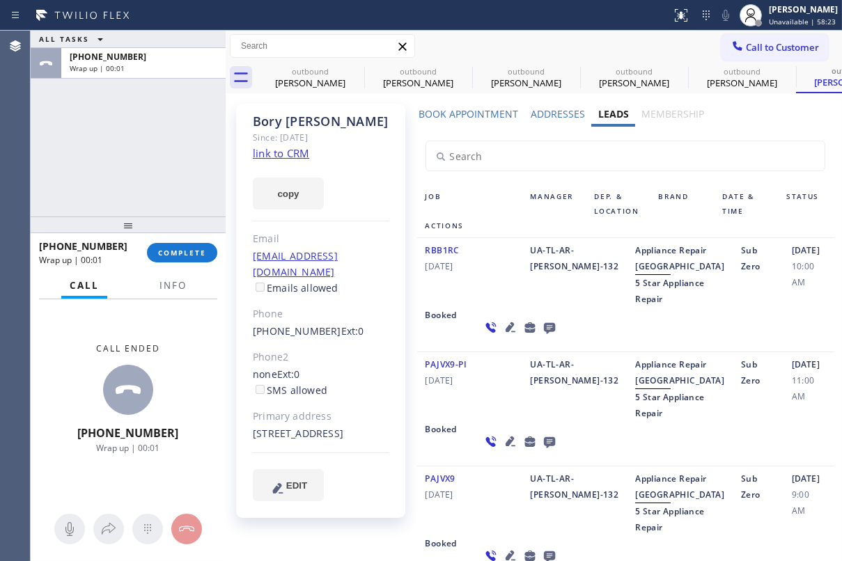
click at [543, 334] on icon at bounding box center [548, 328] width 11 height 11
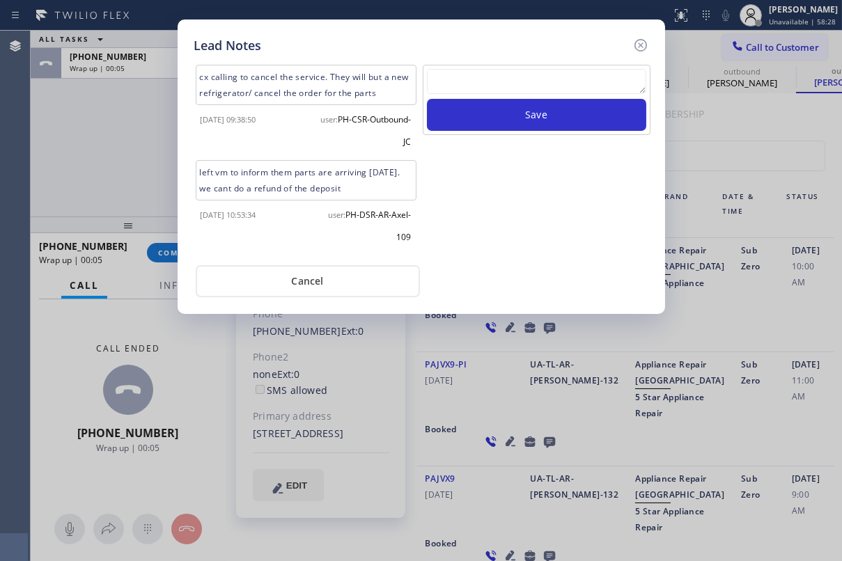
click at [494, 79] on textarea at bounding box center [536, 81] width 219 height 25
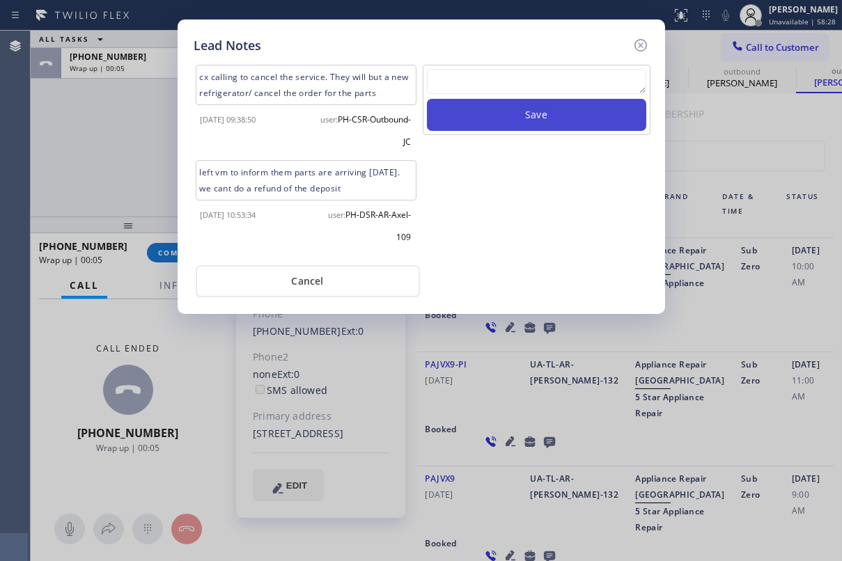
paste textarea "Routed to Voice mail// If CX will call back please transfer to me- Love:*"
type textarea "Routed to Voice mail// If CX will call back please transfer to me- Love:*"
click at [518, 109] on button "Save" at bounding box center [536, 115] width 219 height 32
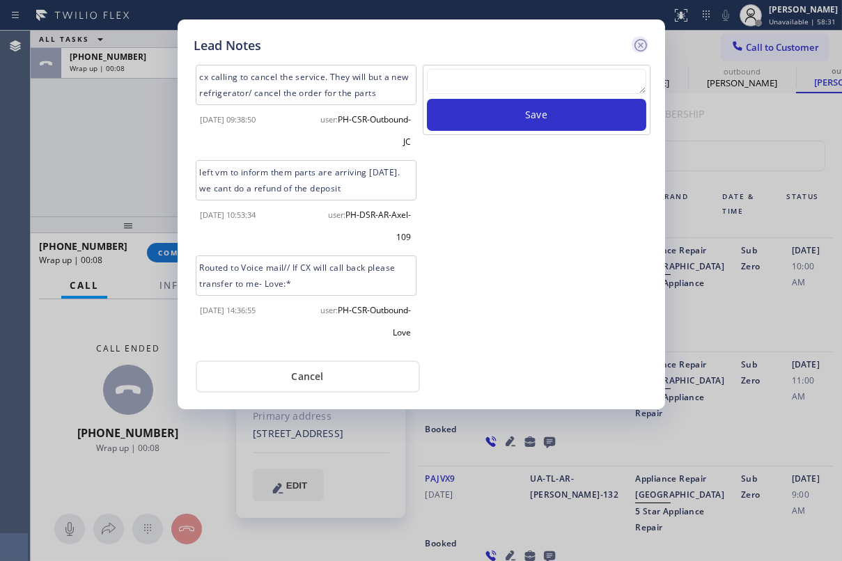
click at [640, 47] on icon at bounding box center [640, 45] width 17 height 17
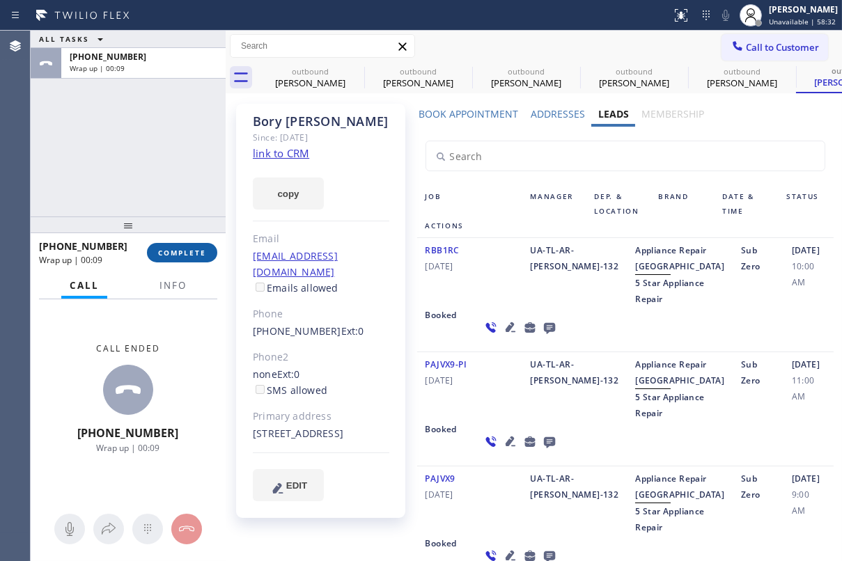
click at [194, 250] on span "COMPLETE" at bounding box center [182, 253] width 48 height 10
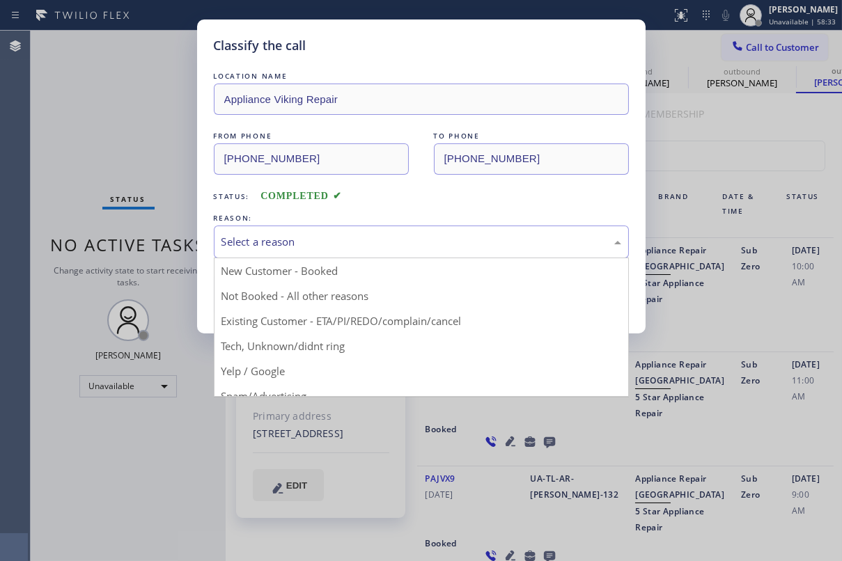
click at [296, 240] on div "Select a reason" at bounding box center [422, 242] width 400 height 16
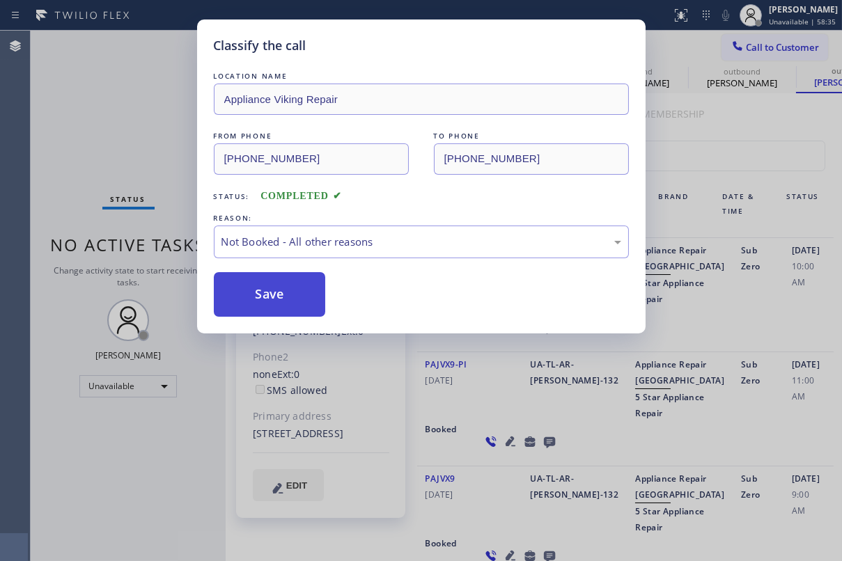
click at [292, 293] on button "Save" at bounding box center [270, 294] width 112 height 45
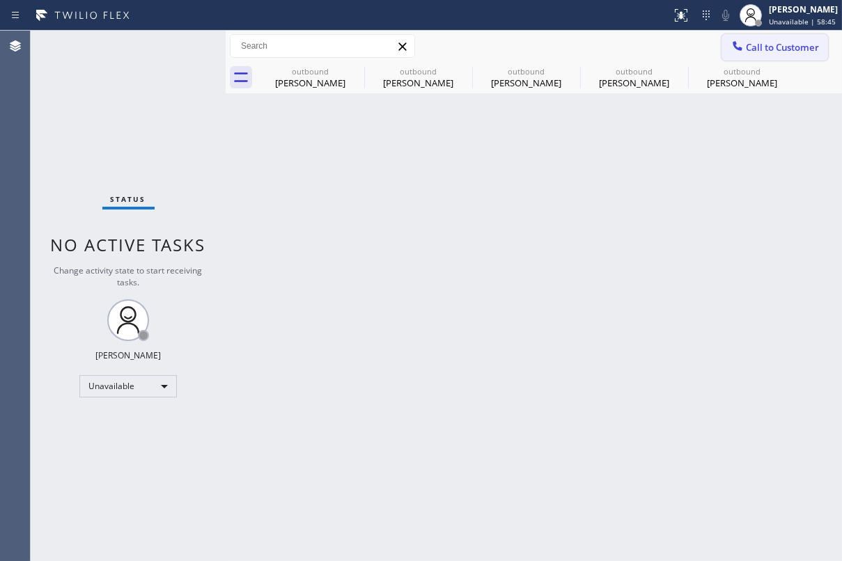
click at [782, 45] on span "Call to Customer" at bounding box center [782, 47] width 73 height 13
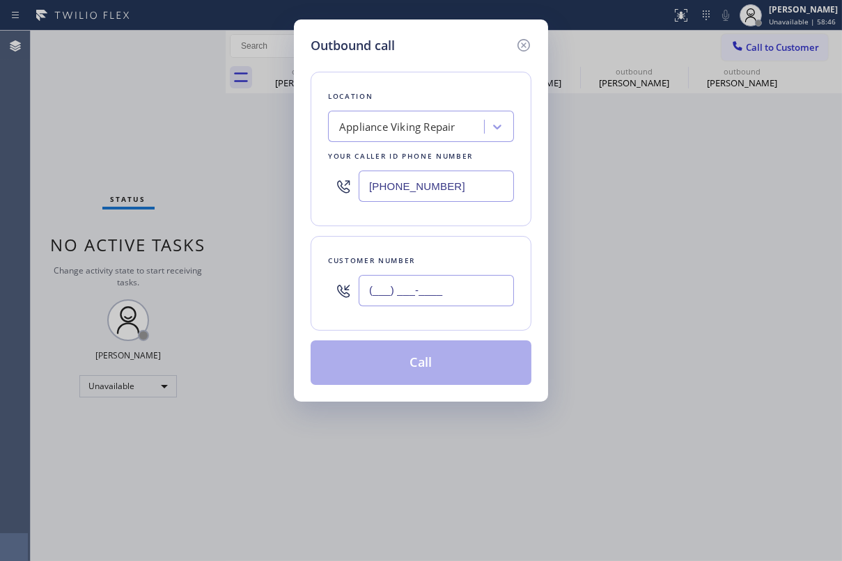
click at [461, 299] on input "(___) ___-____" at bounding box center [436, 290] width 155 height 31
paste input "310) 988-9545"
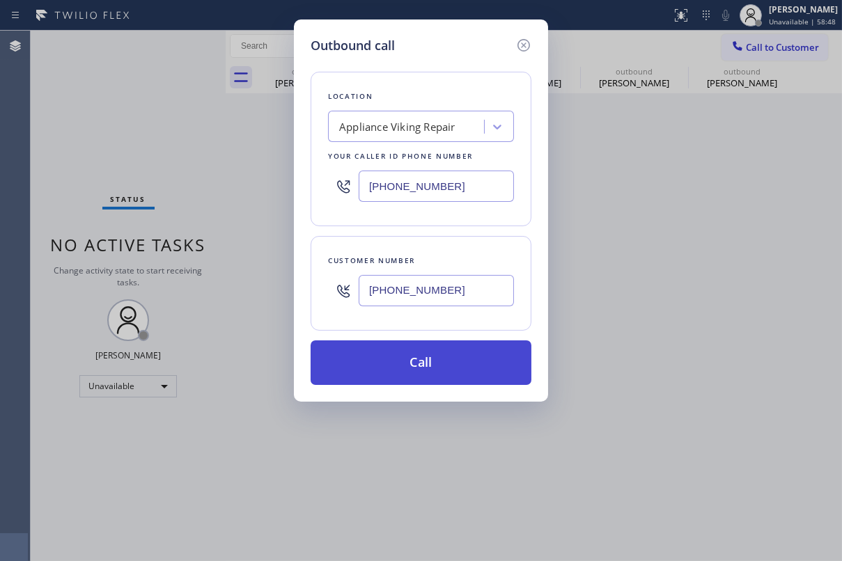
click at [418, 359] on button "Call" at bounding box center [421, 363] width 221 height 45
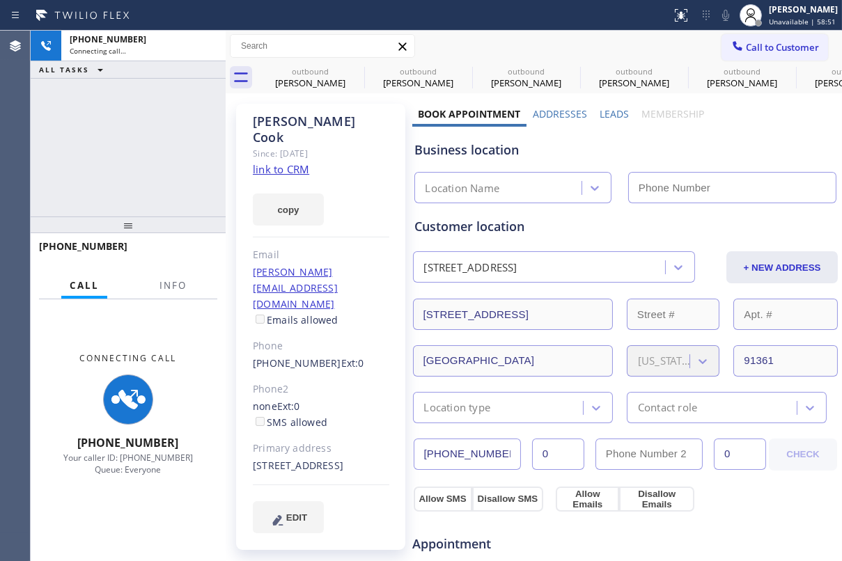
click at [600, 113] on label "Leads" at bounding box center [614, 113] width 29 height 13
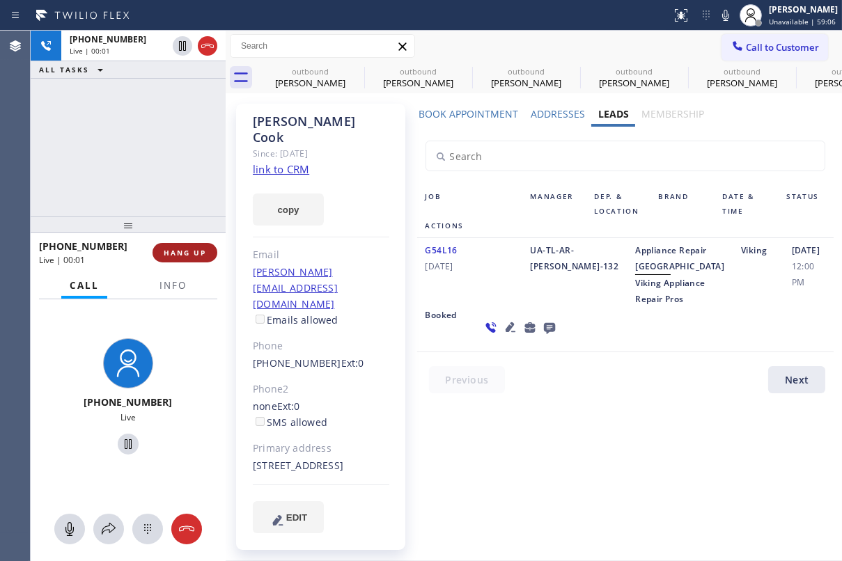
click at [192, 256] on span "HANG UP" at bounding box center [185, 253] width 42 height 10
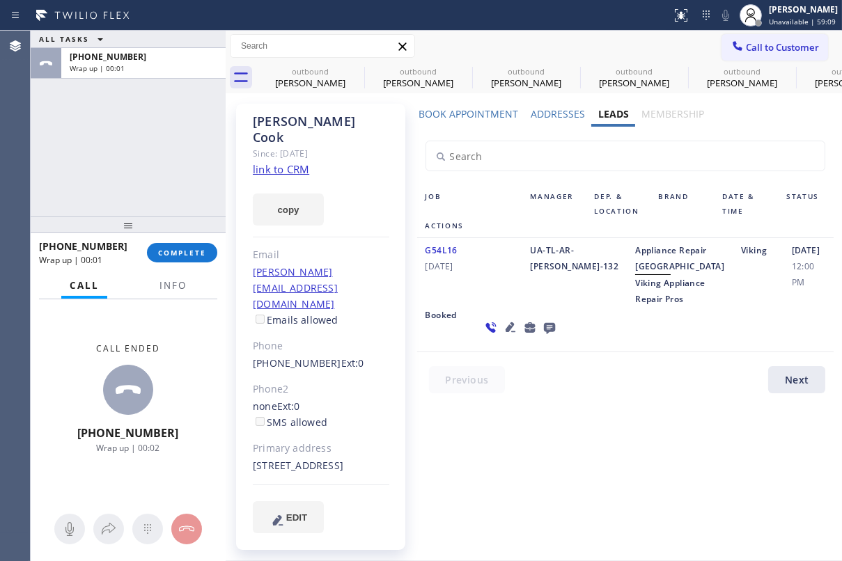
click at [505, 332] on icon at bounding box center [510, 328] width 10 height 10
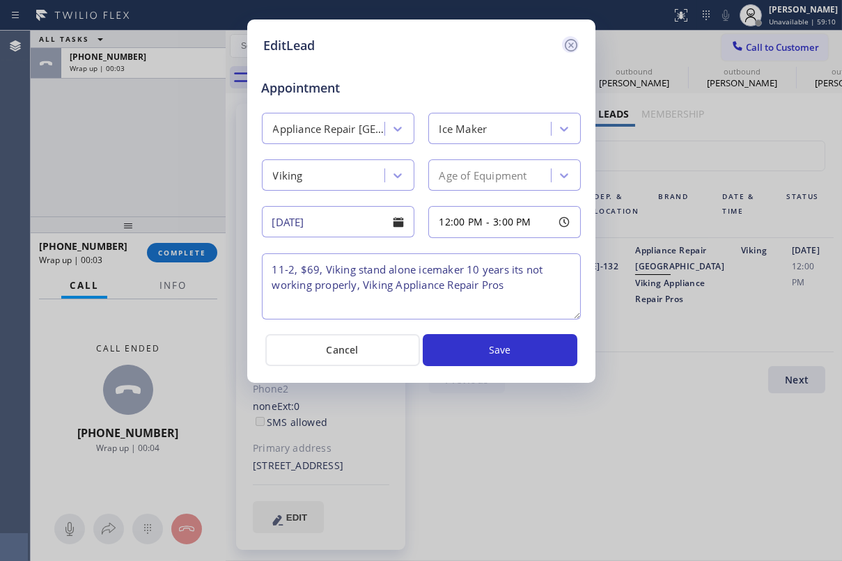
click at [573, 45] on icon at bounding box center [571, 45] width 17 height 17
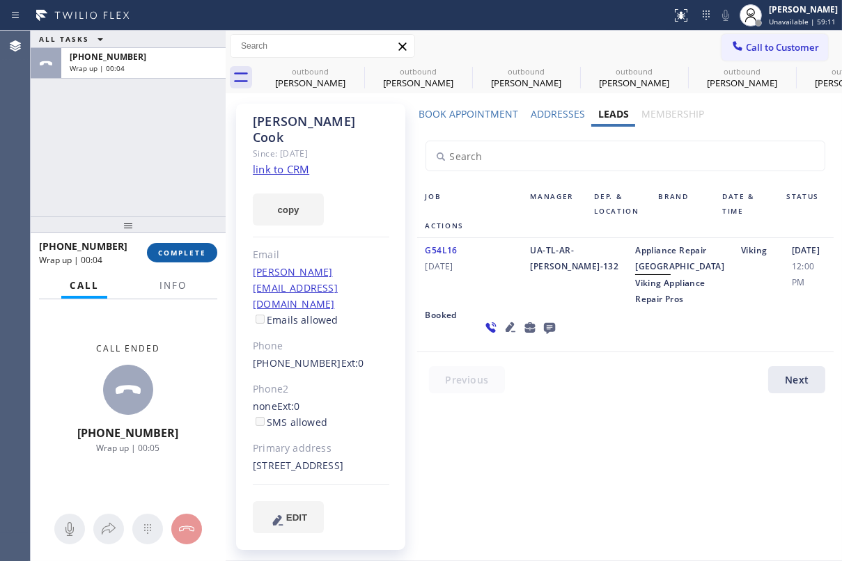
click at [178, 249] on span "COMPLETE" at bounding box center [182, 253] width 48 height 10
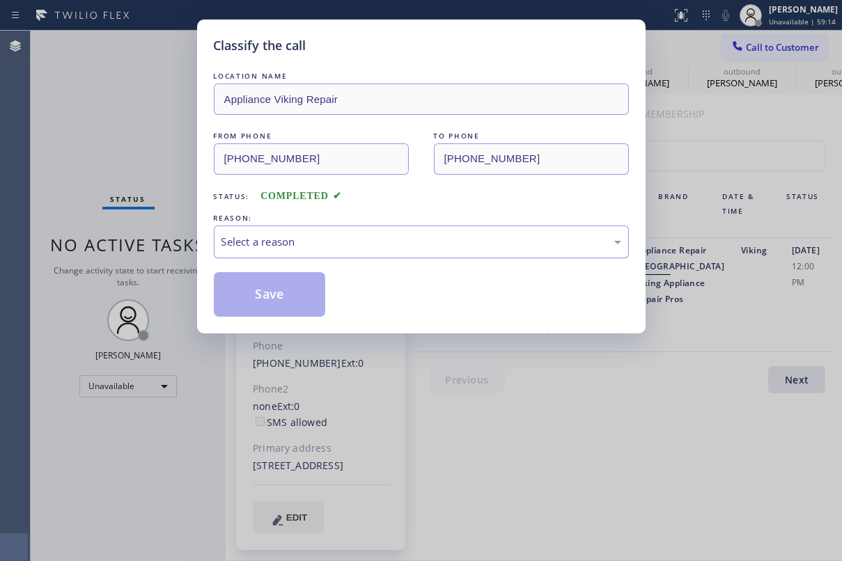
click at [364, 241] on div "Select a reason" at bounding box center [422, 242] width 400 height 16
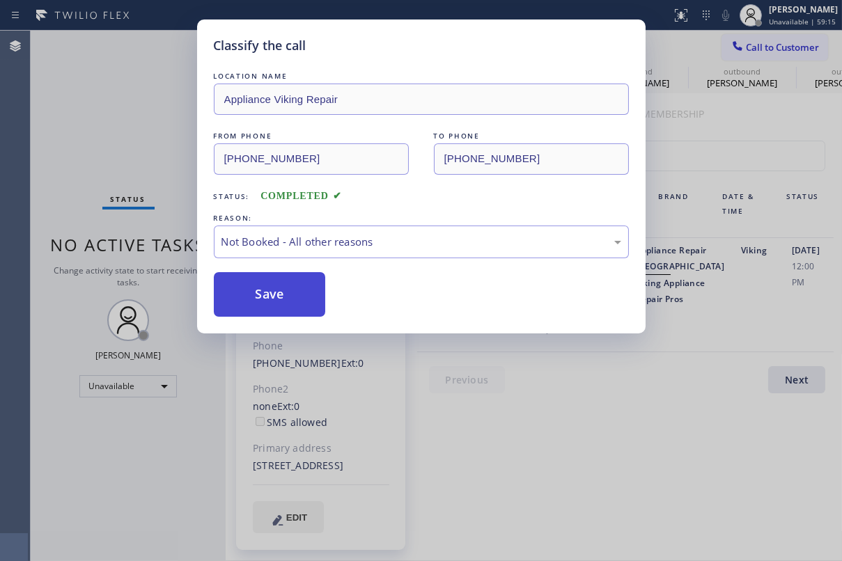
click at [262, 286] on button "Save" at bounding box center [270, 294] width 112 height 45
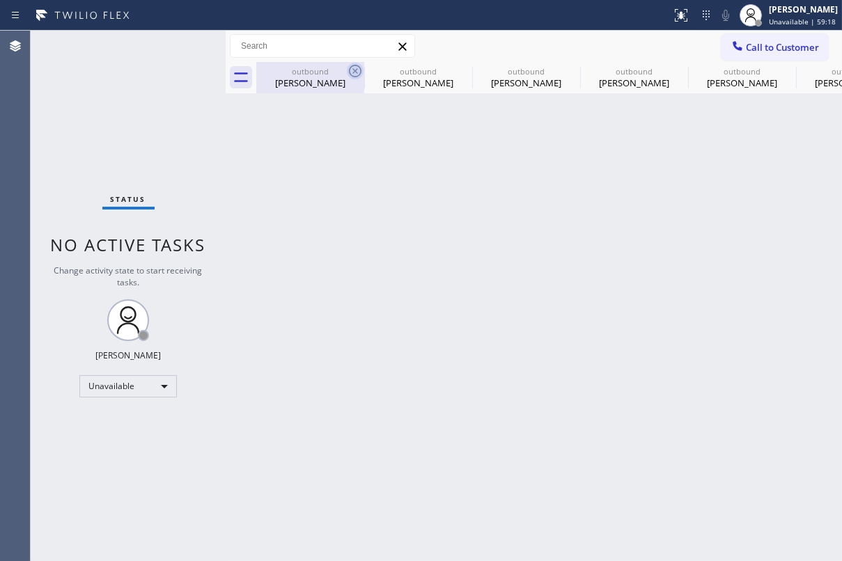
click at [355, 70] on icon at bounding box center [355, 71] width 13 height 13
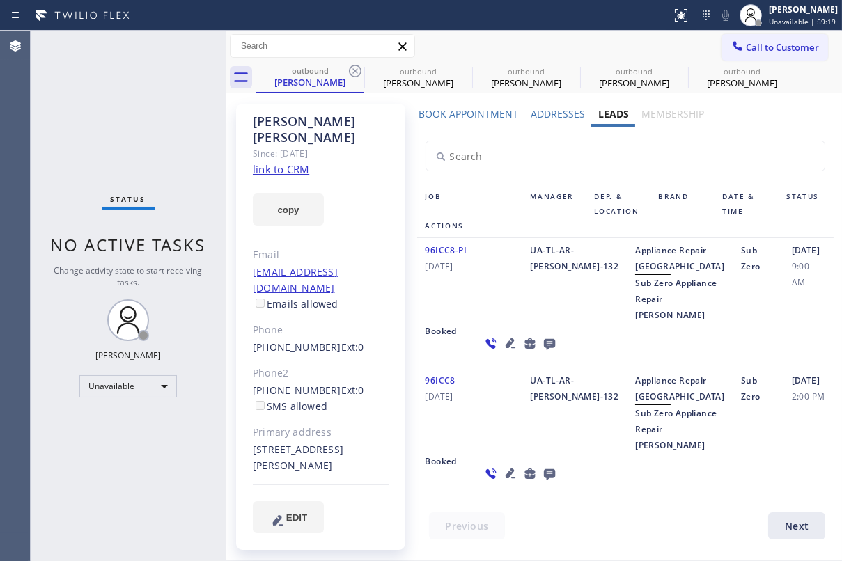
click at [355, 70] on icon at bounding box center [355, 71] width 13 height 13
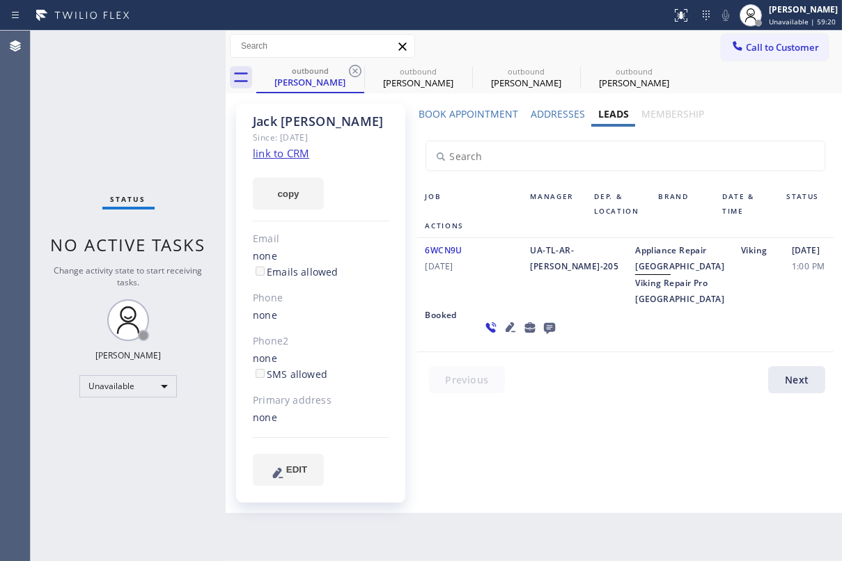
click at [355, 70] on icon at bounding box center [355, 71] width 13 height 13
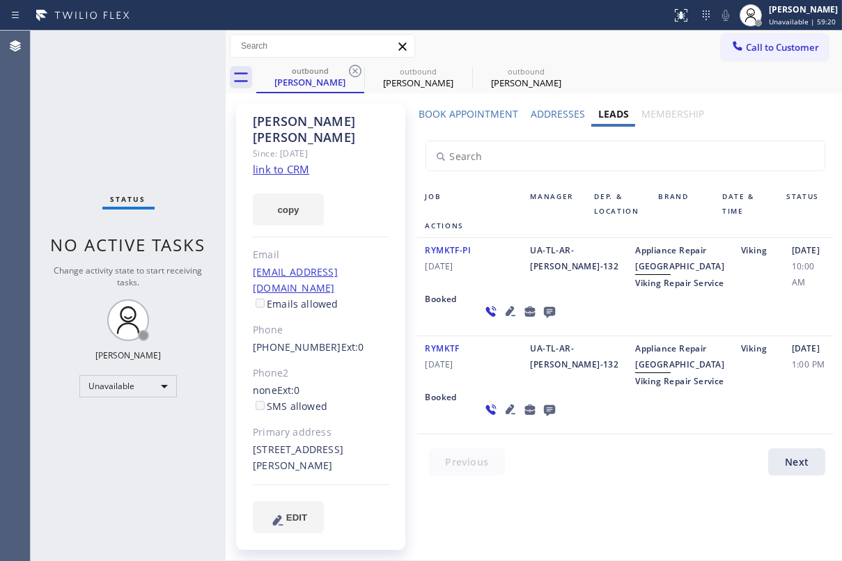
click at [355, 70] on icon at bounding box center [355, 71] width 13 height 13
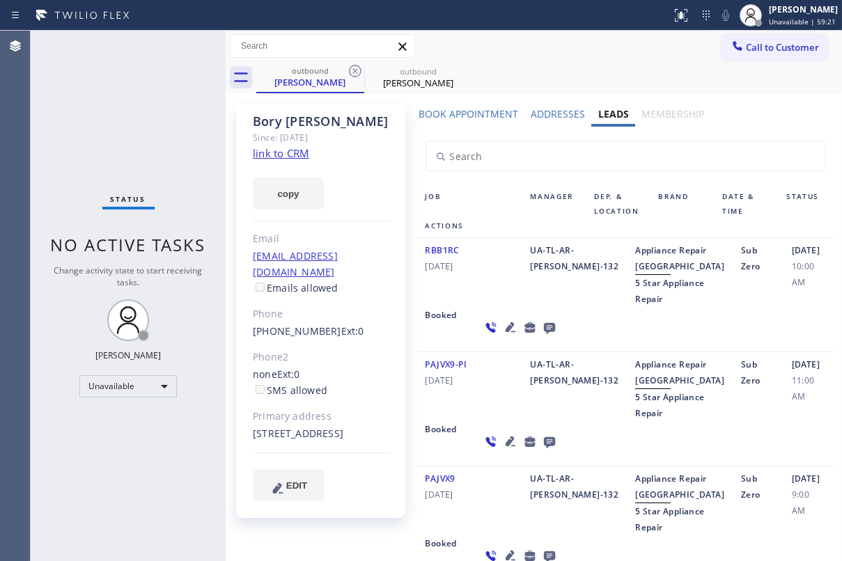
click at [355, 70] on icon at bounding box center [355, 71] width 13 height 13
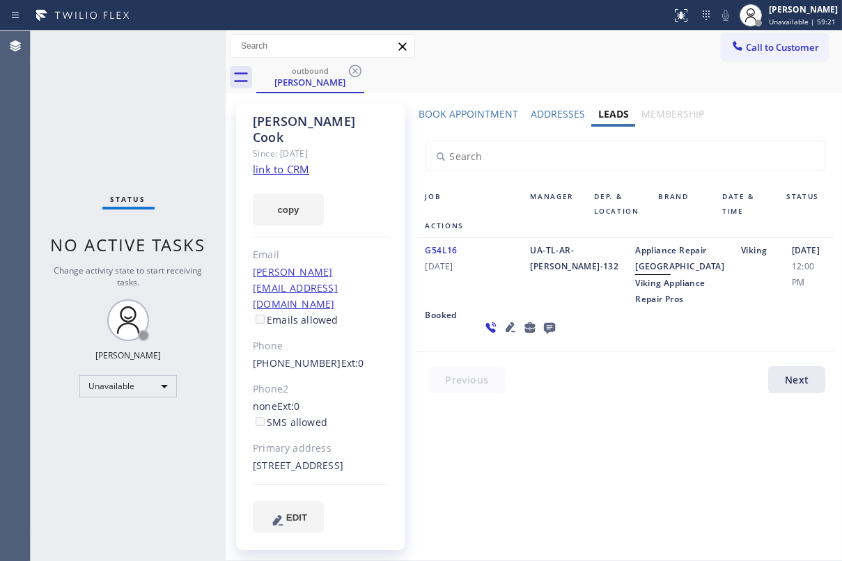
click at [355, 70] on icon at bounding box center [355, 71] width 13 height 13
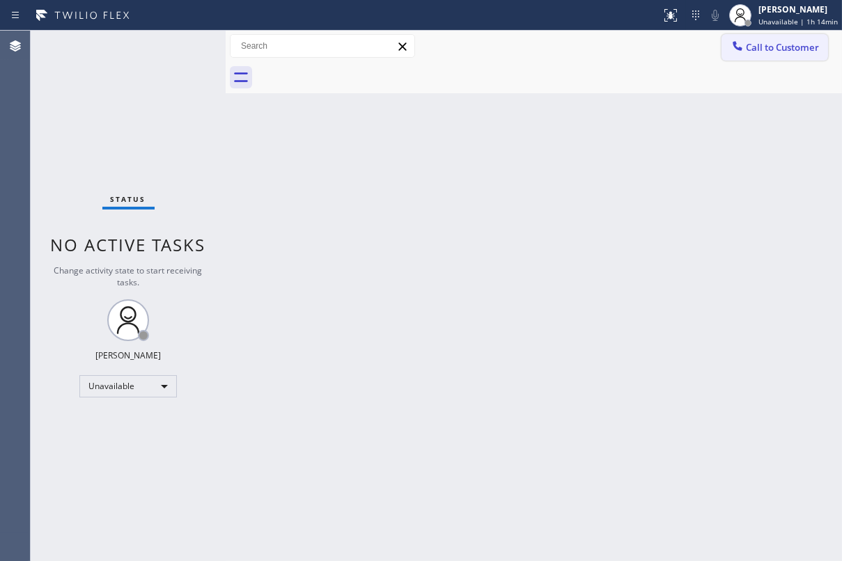
click at [754, 45] on span "Call to Customer" at bounding box center [782, 47] width 73 height 13
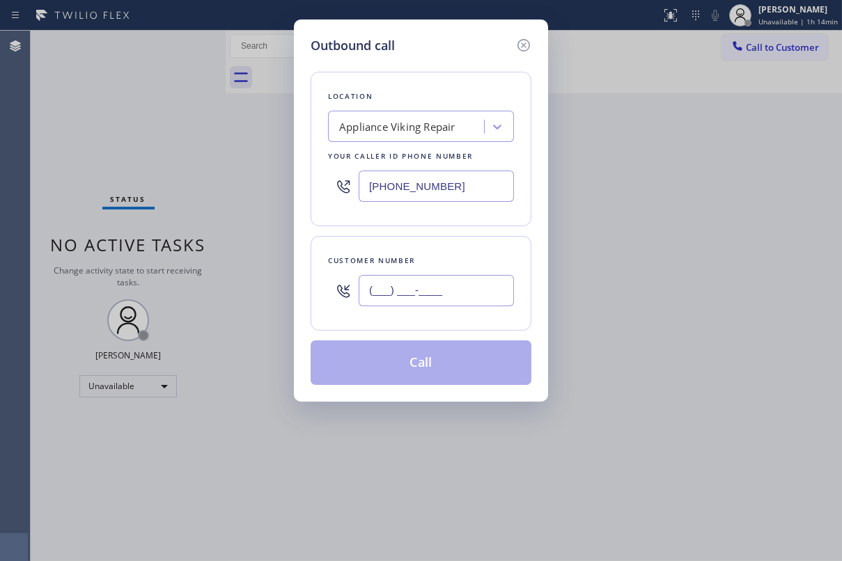
click at [425, 297] on input "(___) ___-____" at bounding box center [436, 290] width 155 height 31
paste input "310) 948-2558"
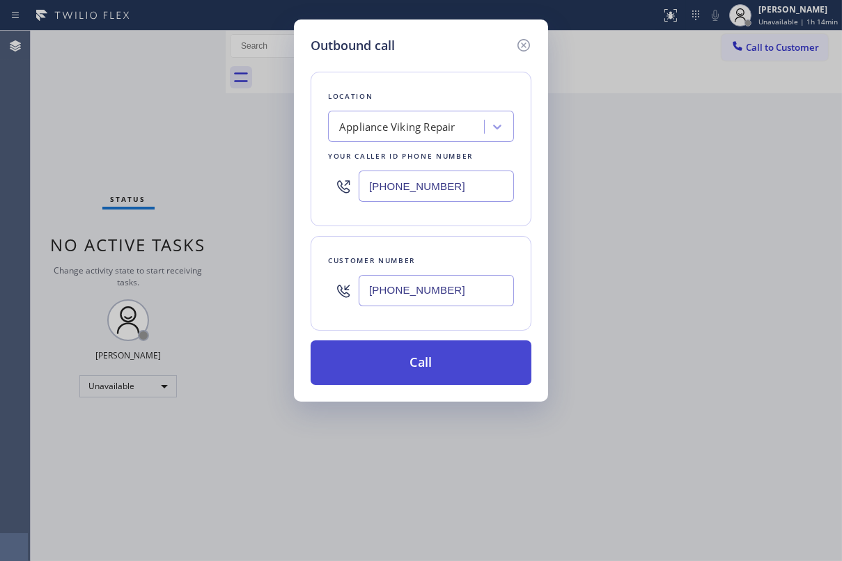
click at [418, 364] on button "Call" at bounding box center [421, 363] width 221 height 45
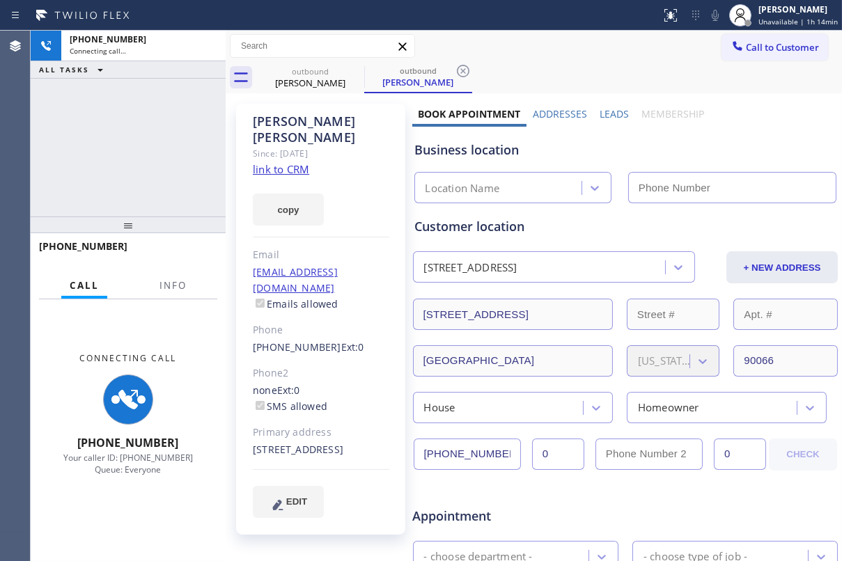
click at [610, 114] on label "Leads" at bounding box center [614, 113] width 29 height 13
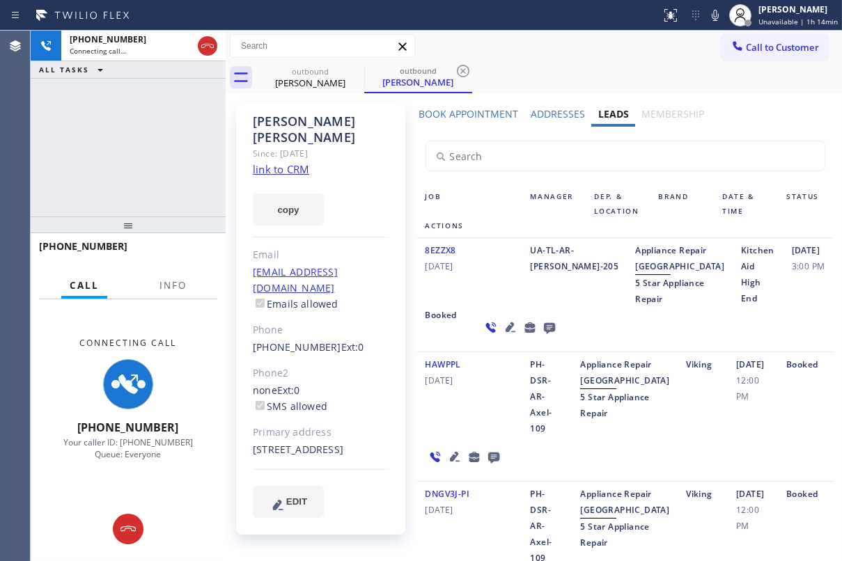
click at [505, 332] on icon at bounding box center [510, 328] width 10 height 10
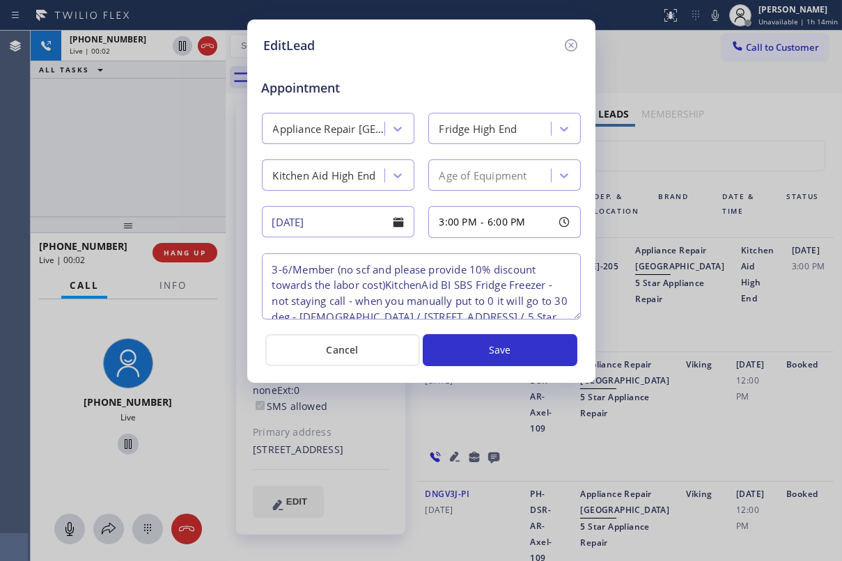
drag, startPoint x: 576, startPoint y: 43, endPoint x: 206, endPoint y: 267, distance: 432.2
click at [576, 43] on icon at bounding box center [570, 45] width 13 height 13
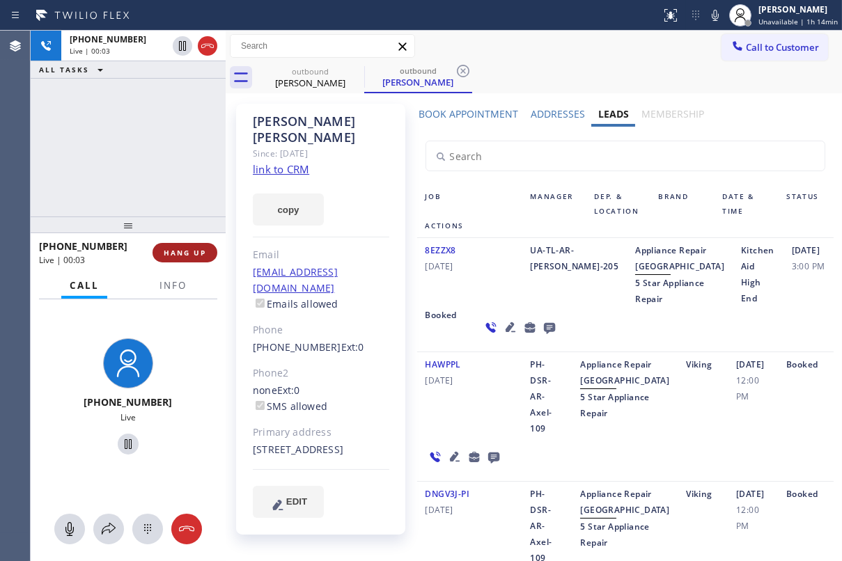
click at [192, 255] on span "HANG UP" at bounding box center [185, 253] width 42 height 10
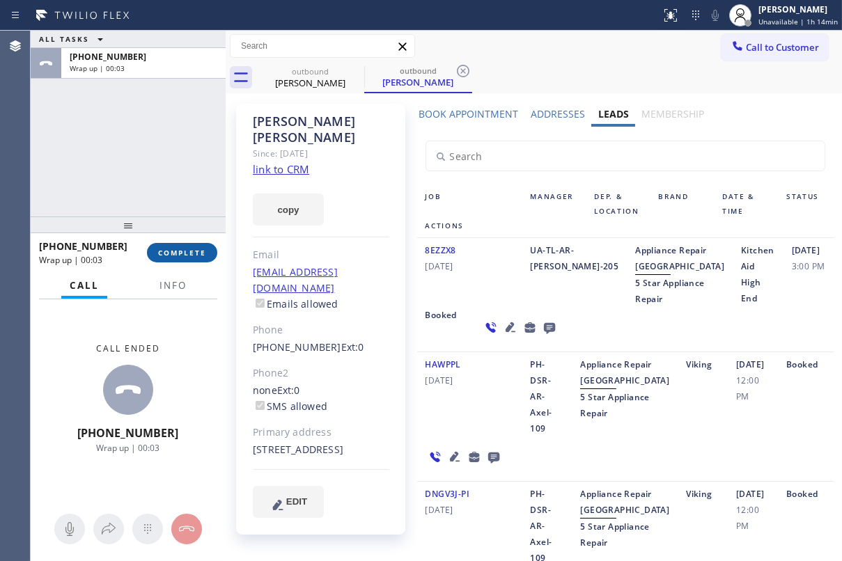
click at [162, 251] on span "COMPLETE" at bounding box center [182, 253] width 48 height 10
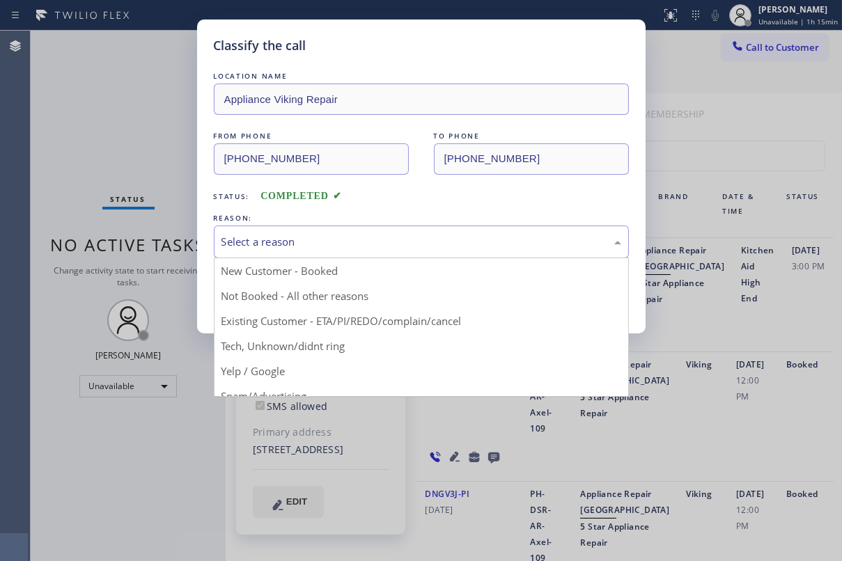
click at [405, 237] on div "Select a reason" at bounding box center [422, 242] width 400 height 16
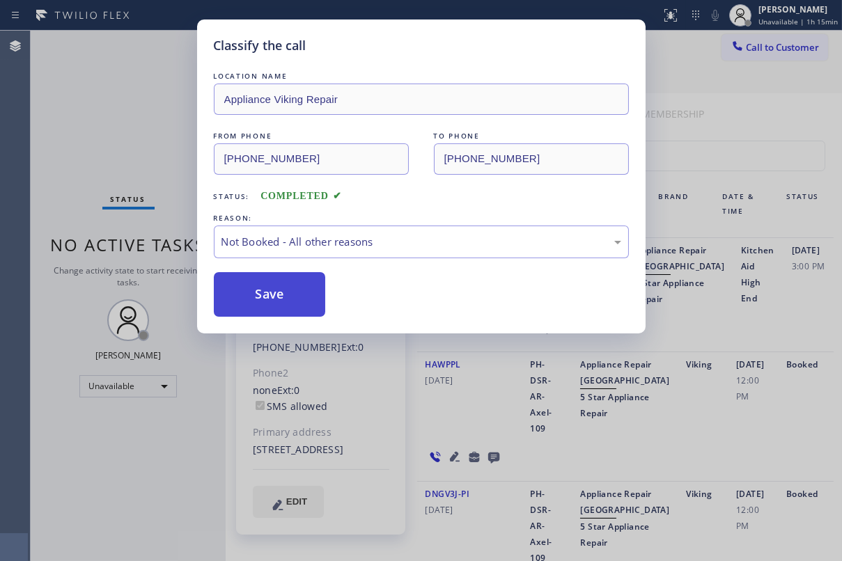
click at [293, 296] on button "Save" at bounding box center [270, 294] width 112 height 45
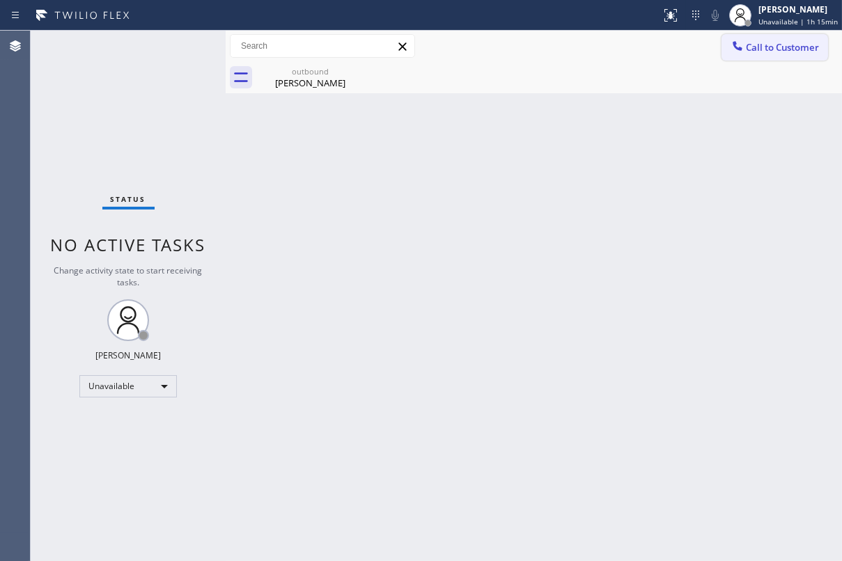
click at [797, 60] on button "Call to Customer" at bounding box center [775, 47] width 107 height 26
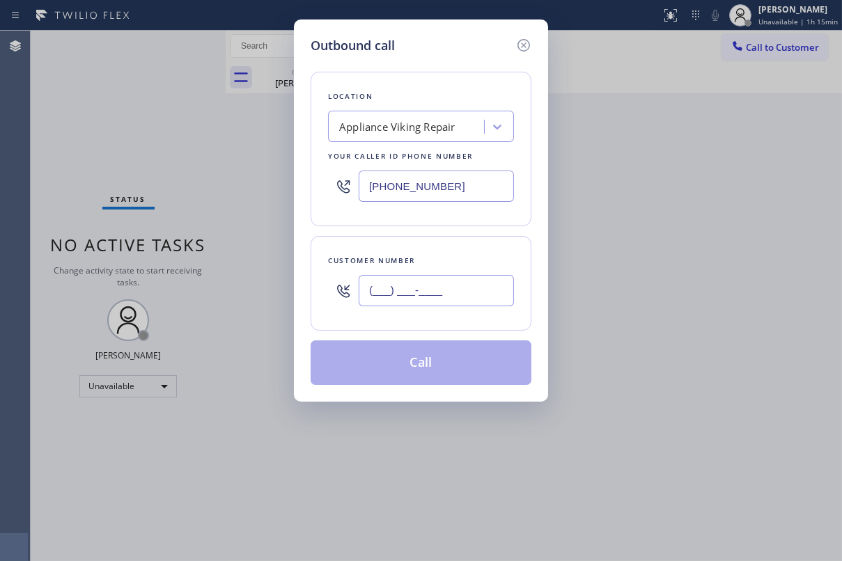
click at [447, 297] on input "(___) ___-____" at bounding box center [436, 290] width 155 height 31
paste input "310) 948-2558"
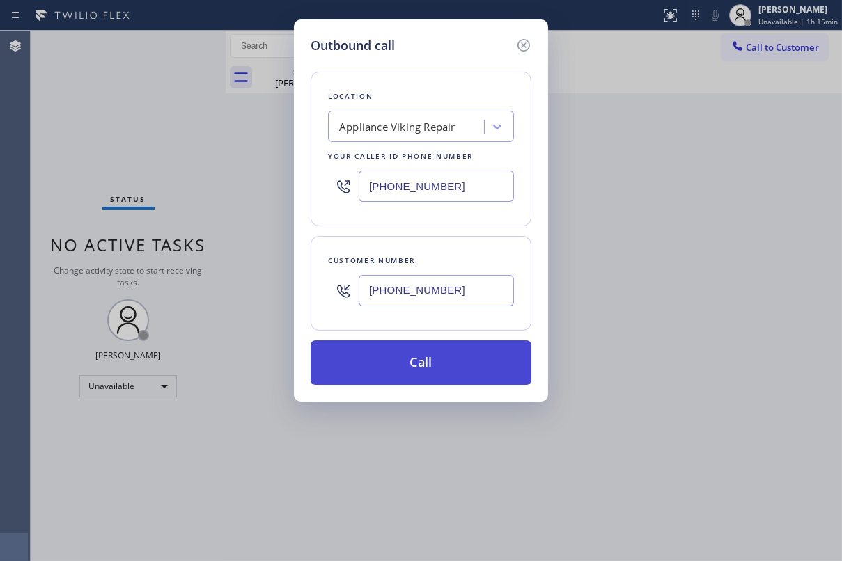
click at [444, 368] on button "Call" at bounding box center [421, 363] width 221 height 45
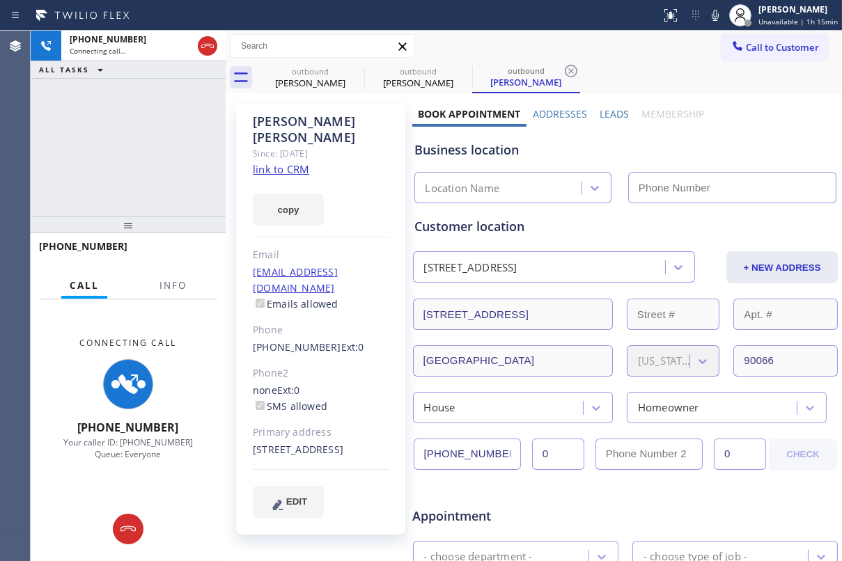
click at [602, 114] on label "Leads" at bounding box center [614, 113] width 29 height 13
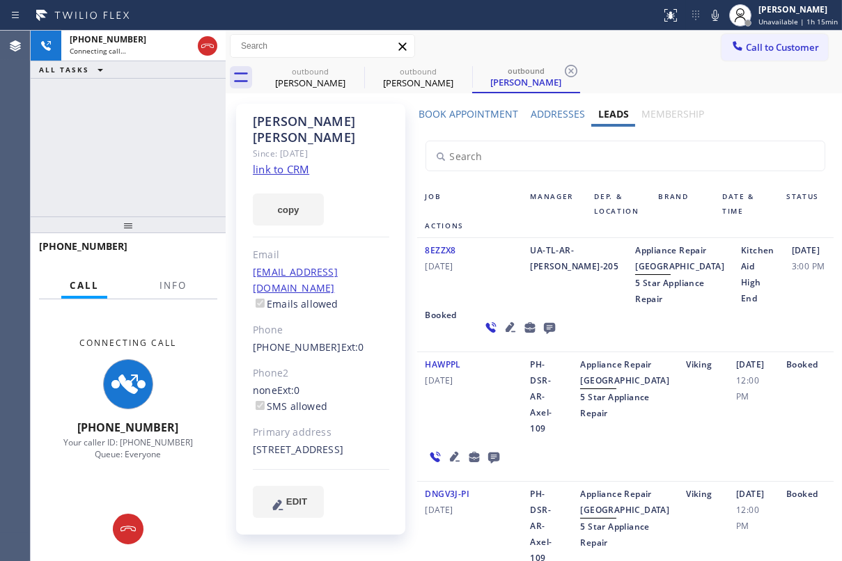
click at [502, 336] on icon at bounding box center [510, 327] width 17 height 17
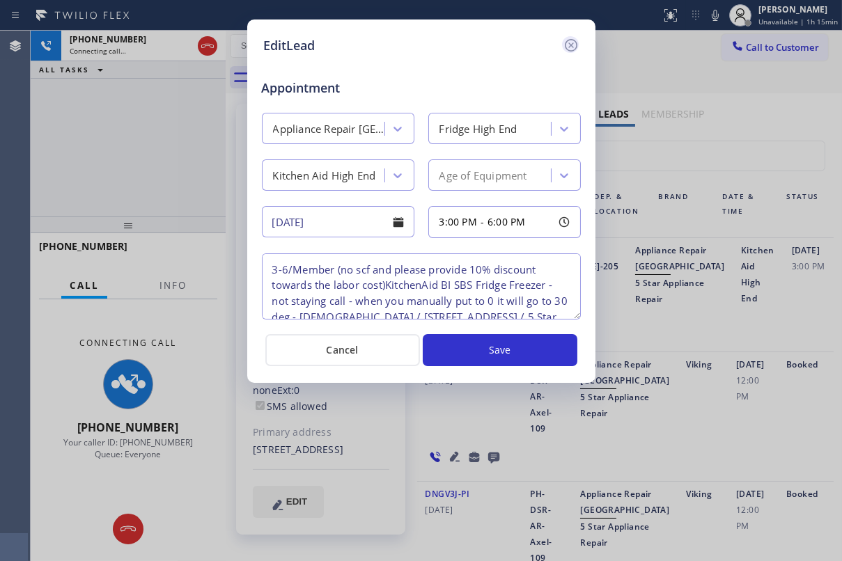
click at [574, 46] on icon at bounding box center [571, 45] width 17 height 17
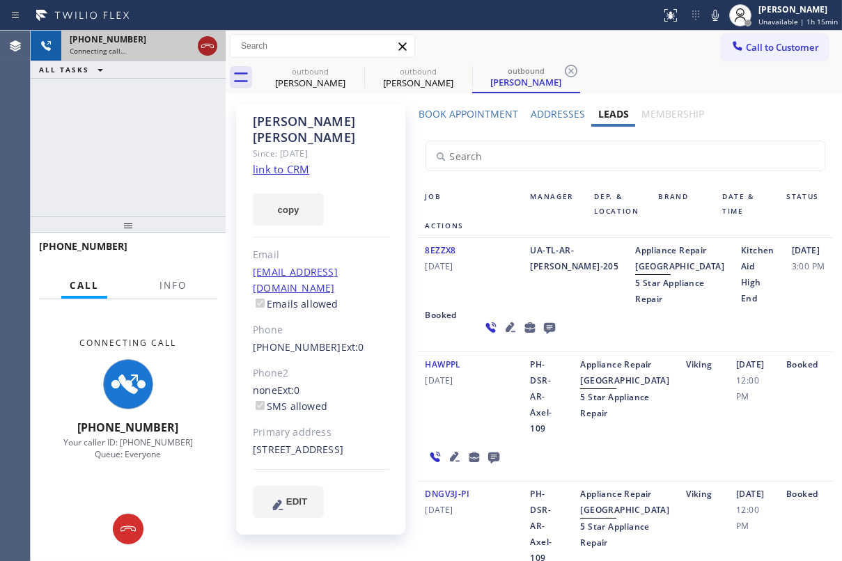
click at [205, 46] on icon at bounding box center [207, 46] width 17 height 17
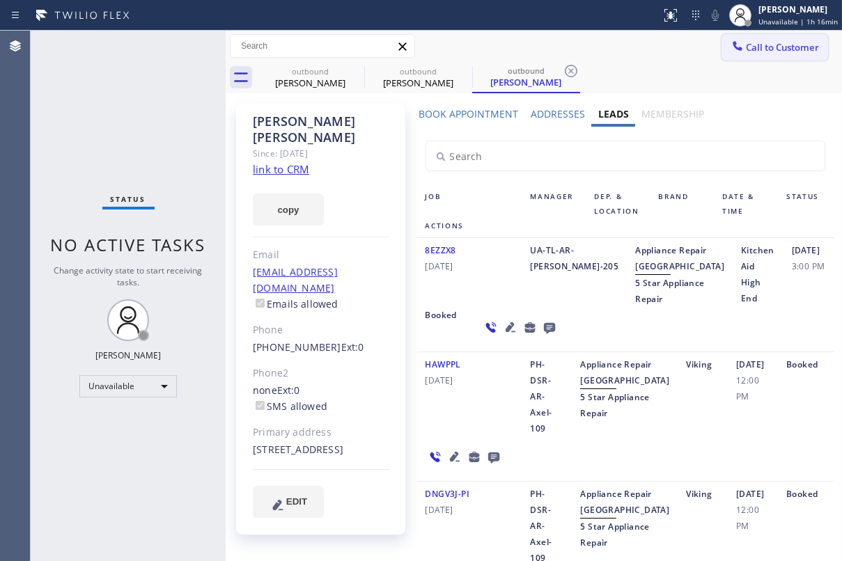
click at [783, 46] on span "Call to Customer" at bounding box center [782, 47] width 73 height 13
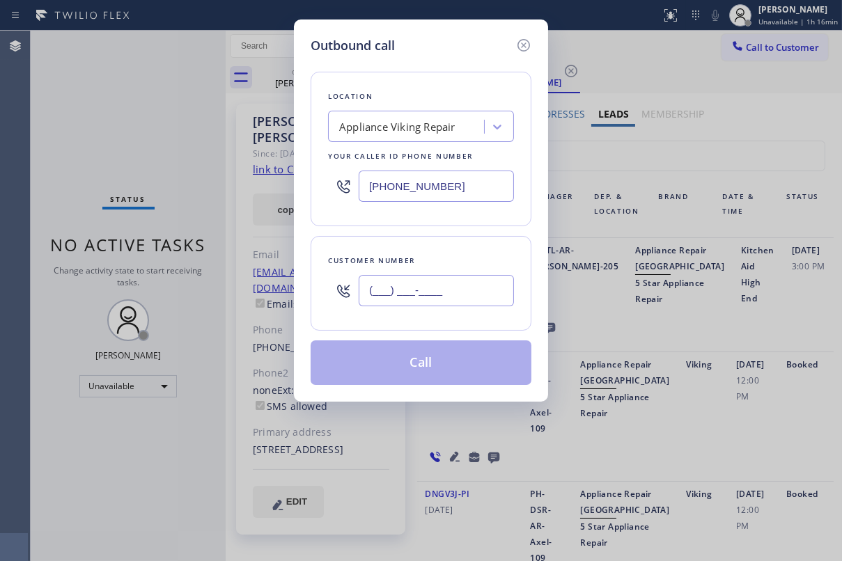
click at [440, 287] on input "(___) ___-____" at bounding box center [436, 290] width 155 height 31
paste input "805) 583-2146"
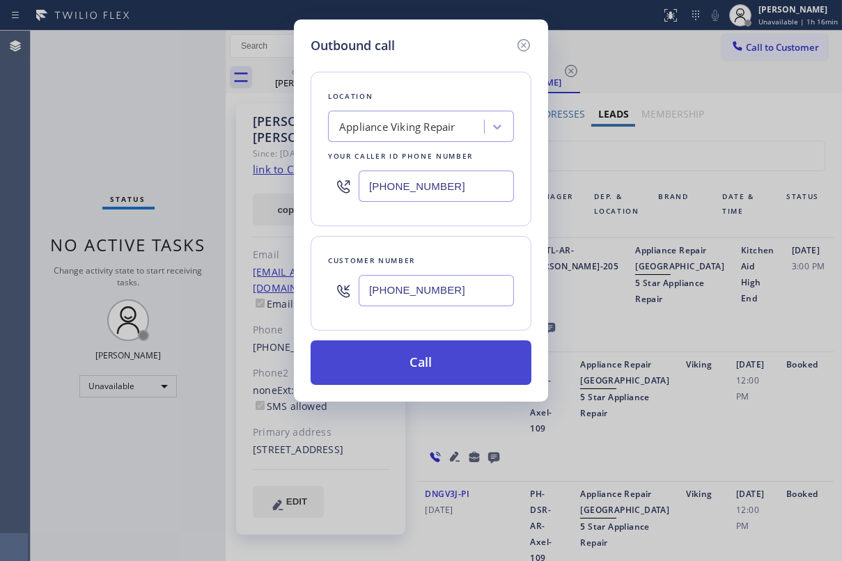
type input "[PHONE_NUMBER]"
click at [451, 356] on button "Call" at bounding box center [421, 363] width 221 height 45
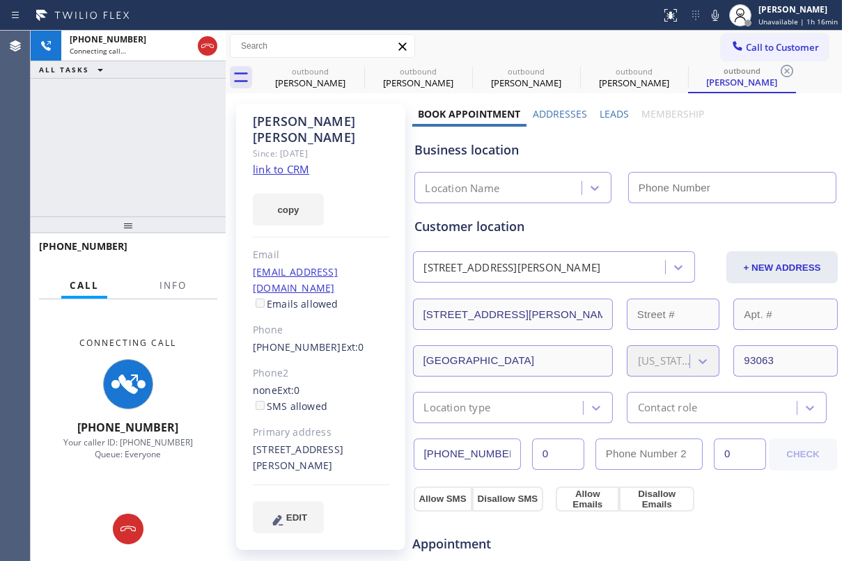
type input "[PHONE_NUMBER]"
click at [610, 114] on label "Leads" at bounding box center [614, 113] width 29 height 13
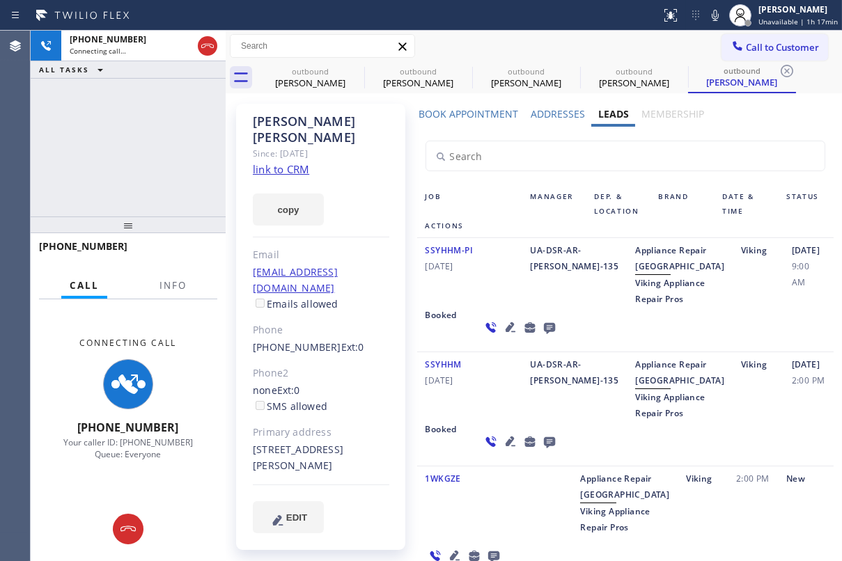
click at [543, 334] on icon at bounding box center [548, 328] width 11 height 11
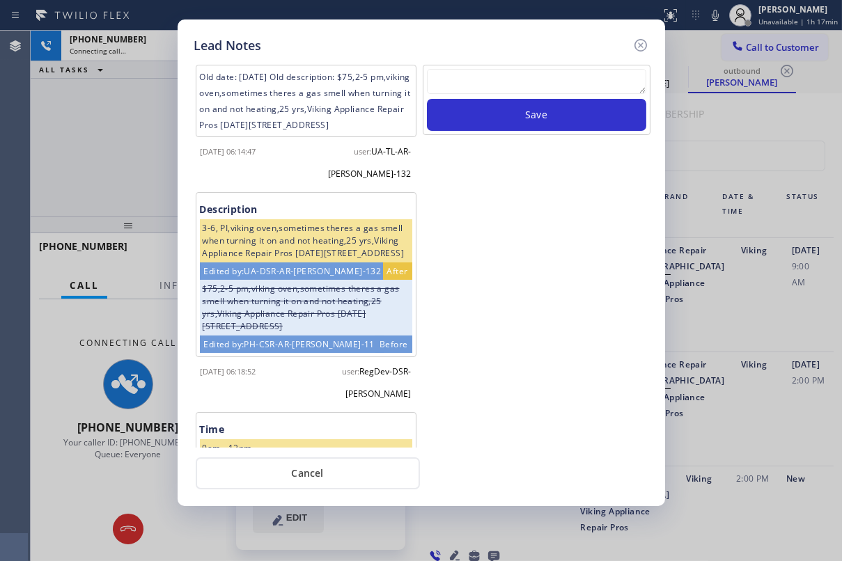
click at [498, 76] on textarea at bounding box center [536, 81] width 219 height 25
paste textarea "Routed to Voice mail// If CX will call back please transfer to me- Love:*"
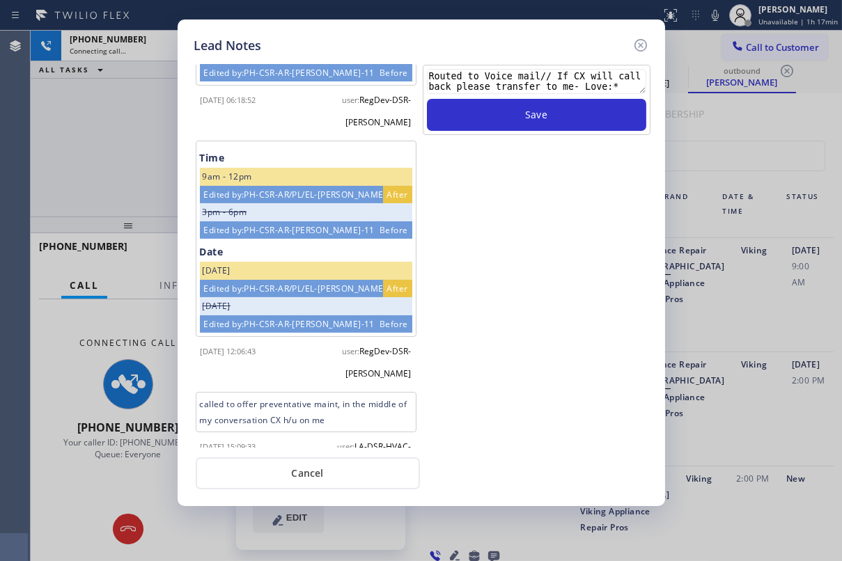
scroll to position [290, 0]
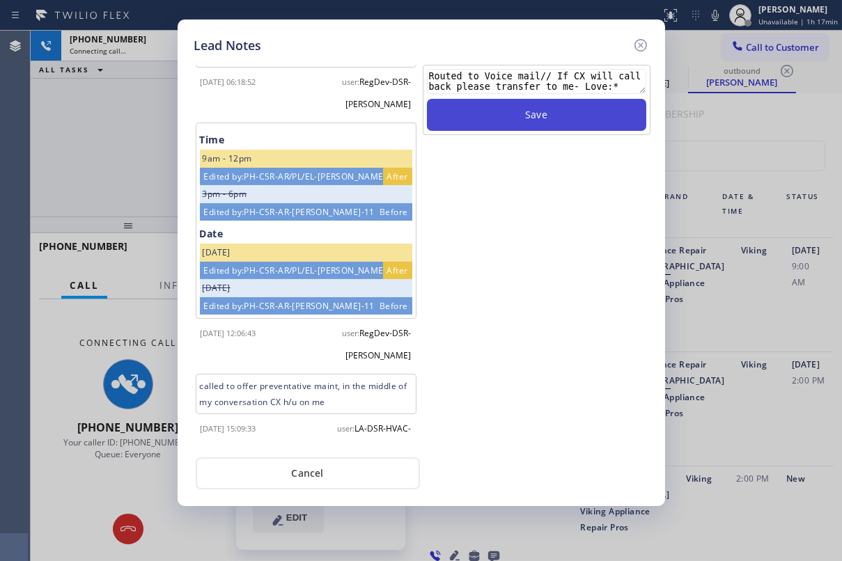
type textarea "Routed to Voice mail// If CX will call back please transfer to me- Love:*"
click at [585, 111] on button "Save" at bounding box center [536, 115] width 219 height 32
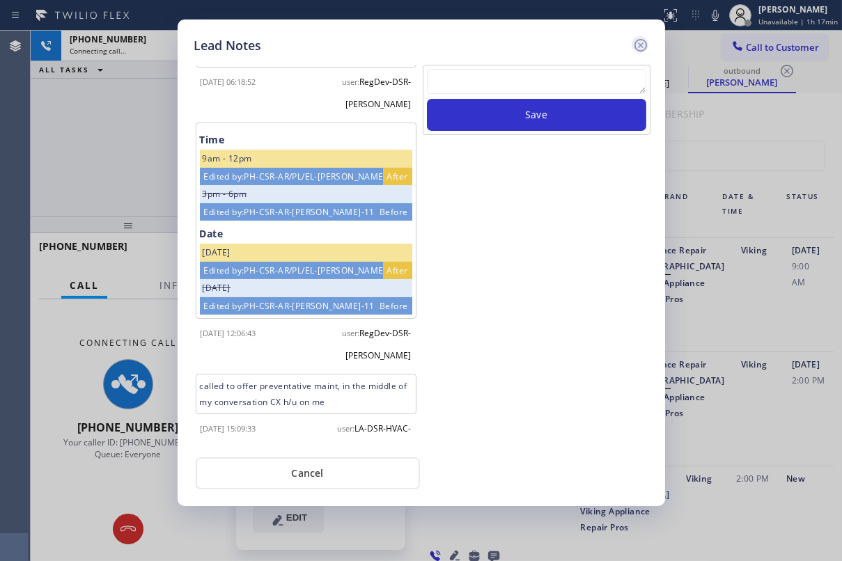
click at [641, 45] on icon at bounding box center [640, 45] width 17 height 17
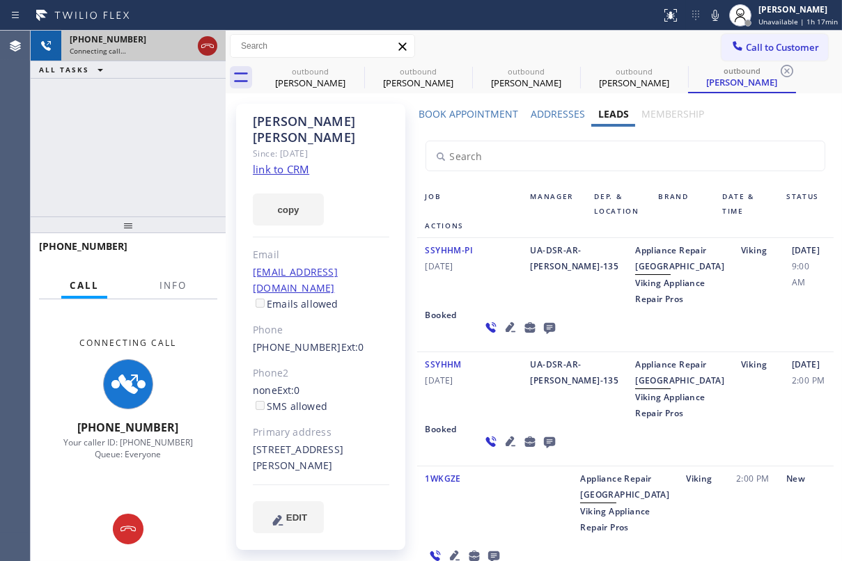
click at [201, 46] on icon at bounding box center [207, 46] width 17 height 17
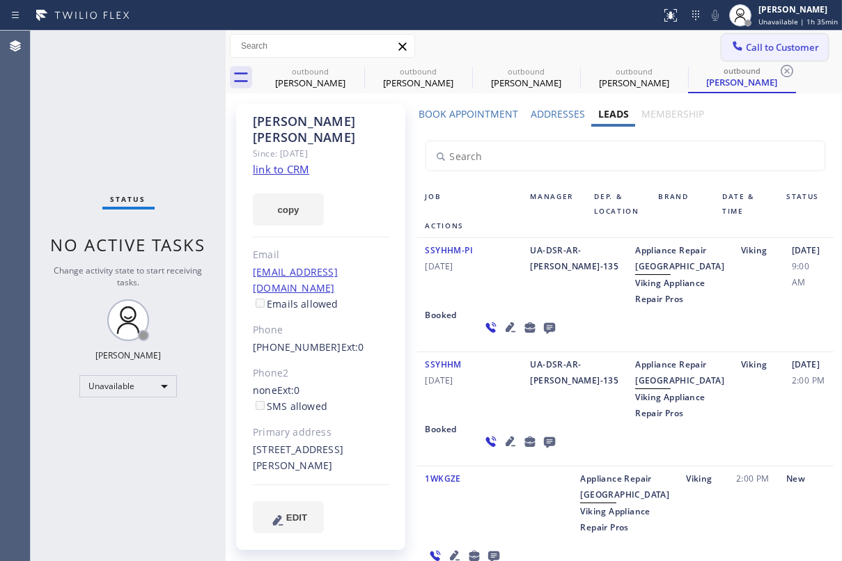
click at [776, 51] on span "Call to Customer" at bounding box center [782, 47] width 73 height 13
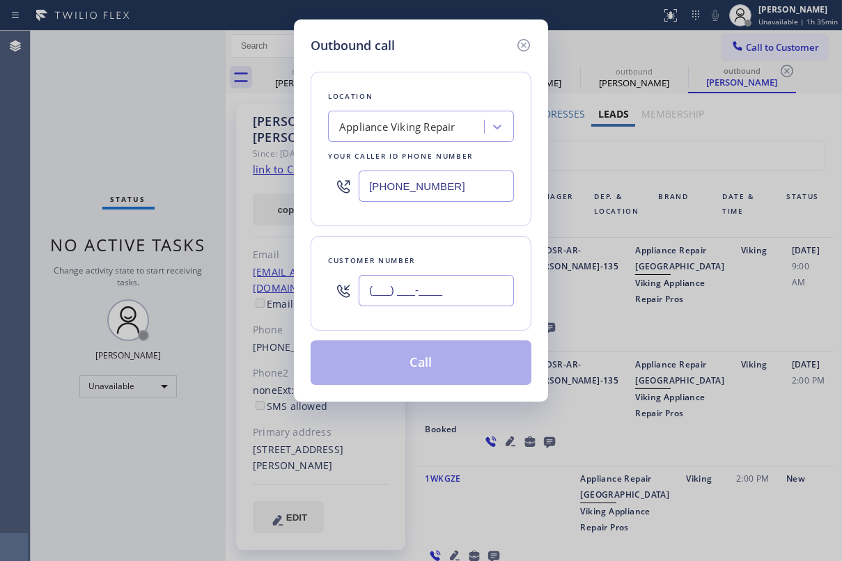
click at [421, 295] on input "(___) ___-____" at bounding box center [436, 290] width 155 height 31
paste input "408) 772-7513"
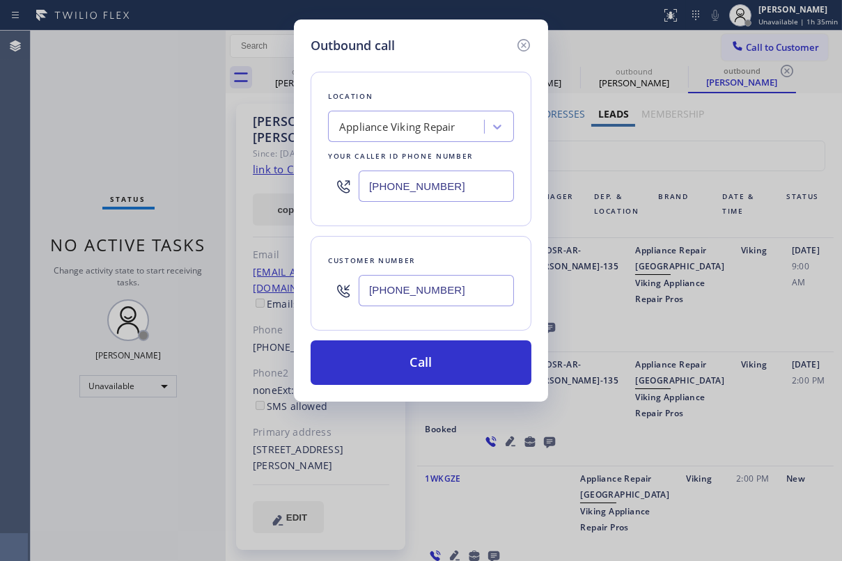
type input "[PHONE_NUMBER]"
click at [476, 187] on input "[PHONE_NUMBER]" at bounding box center [436, 186] width 155 height 31
drag, startPoint x: 479, startPoint y: 186, endPoint x: 238, endPoint y: 186, distance: 241.0
click at [238, 186] on div "Outbound call Location Appliance Viking Repair Your caller id phone number [PHO…" at bounding box center [421, 280] width 842 height 561
paste input "408) 912-1040"
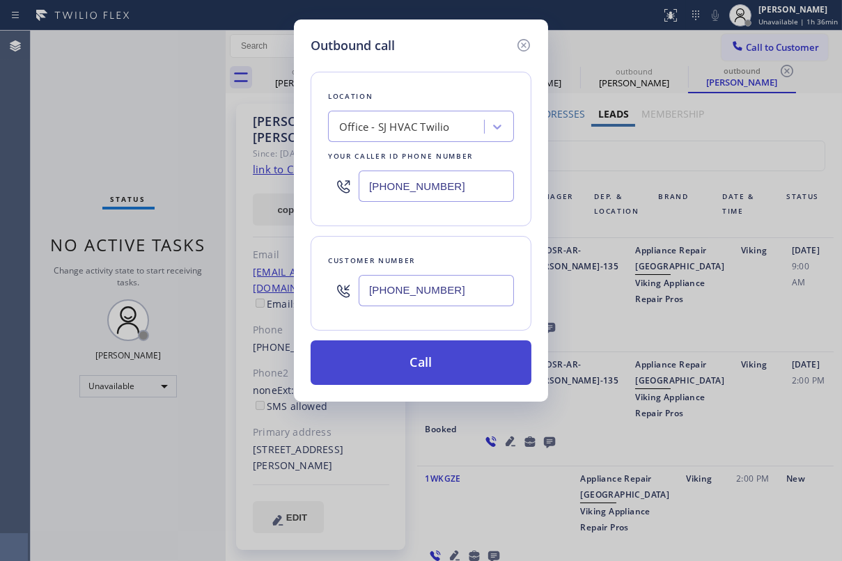
type input "[PHONE_NUMBER]"
click at [421, 368] on button "Call" at bounding box center [421, 363] width 221 height 45
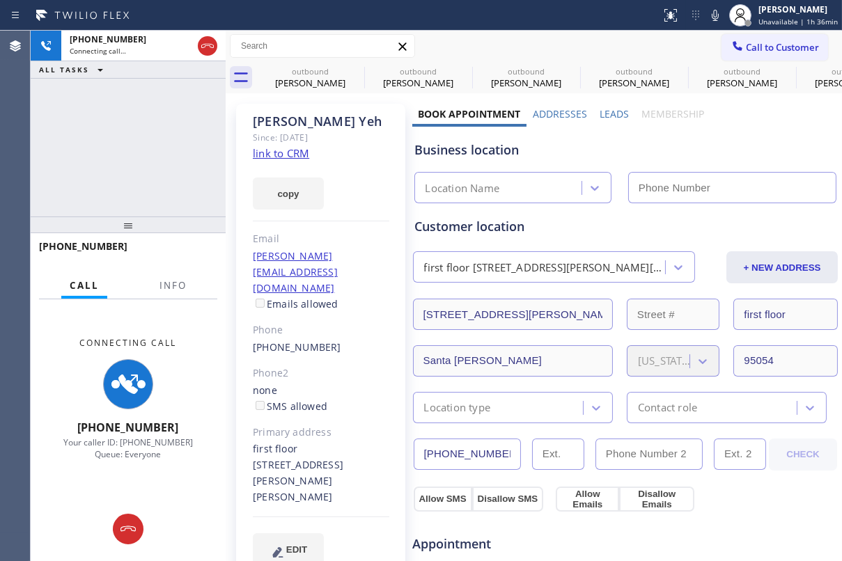
type input "[PHONE_NUMBER]"
click at [293, 156] on link "link to CRM" at bounding box center [281, 153] width 56 height 14
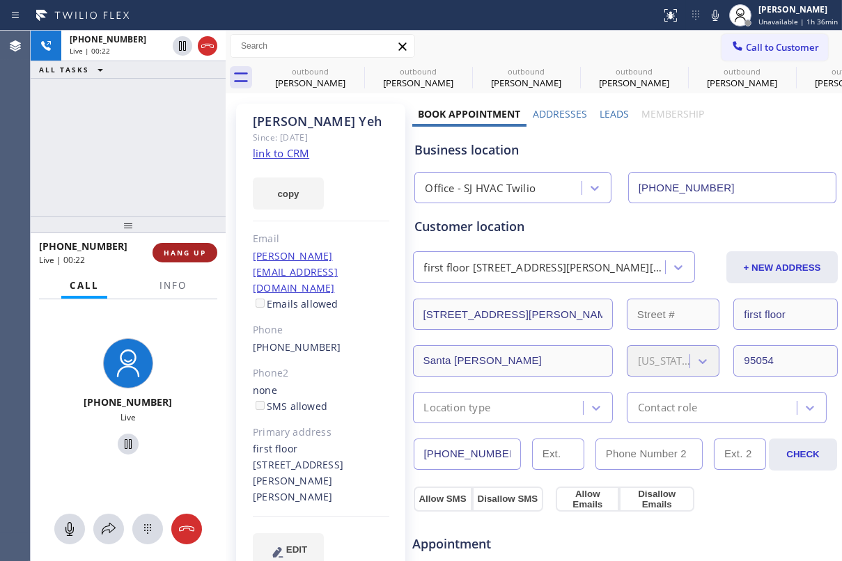
click at [178, 251] on span "HANG UP" at bounding box center [185, 253] width 42 height 10
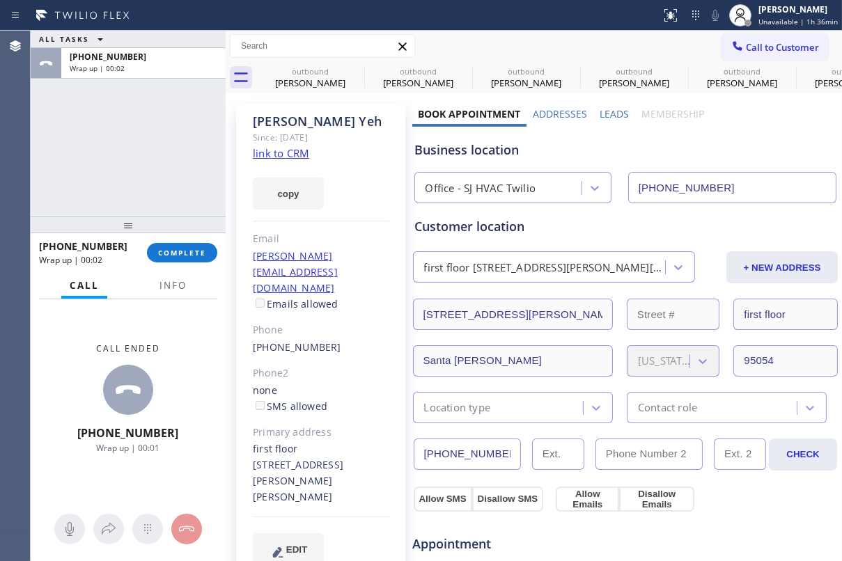
click at [612, 112] on label "Leads" at bounding box center [614, 113] width 29 height 13
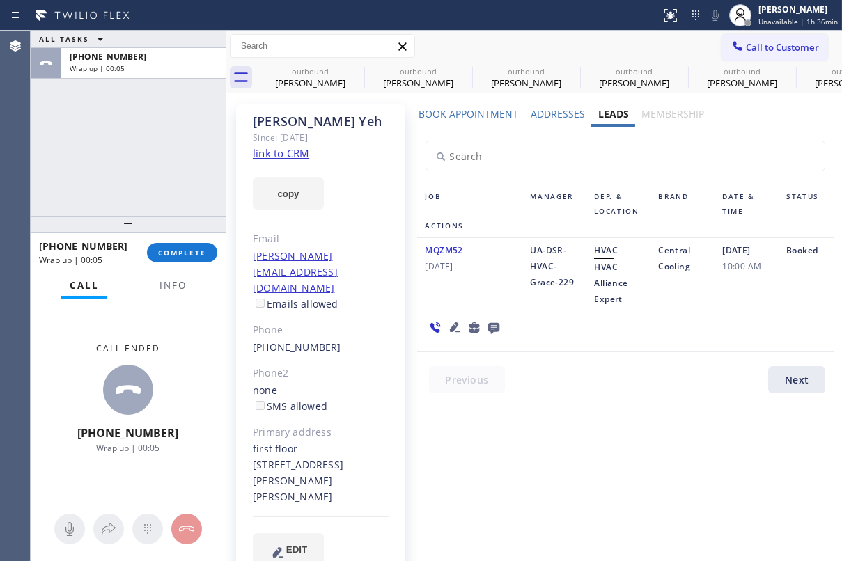
click at [547, 423] on div "Book Appointment Addresses Leads Membership Business location Office - SJ HVAC …" at bounding box center [625, 348] width 427 height 482
click at [497, 323] on icon at bounding box center [493, 327] width 17 height 17
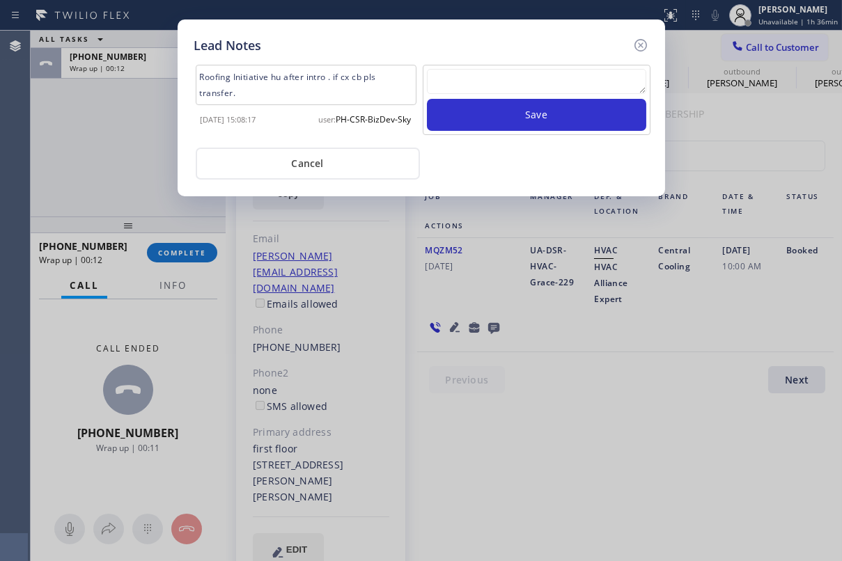
click at [529, 86] on textarea at bounding box center [536, 81] width 219 height 25
type textarea "n"
click at [636, 49] on icon at bounding box center [640, 45] width 13 height 13
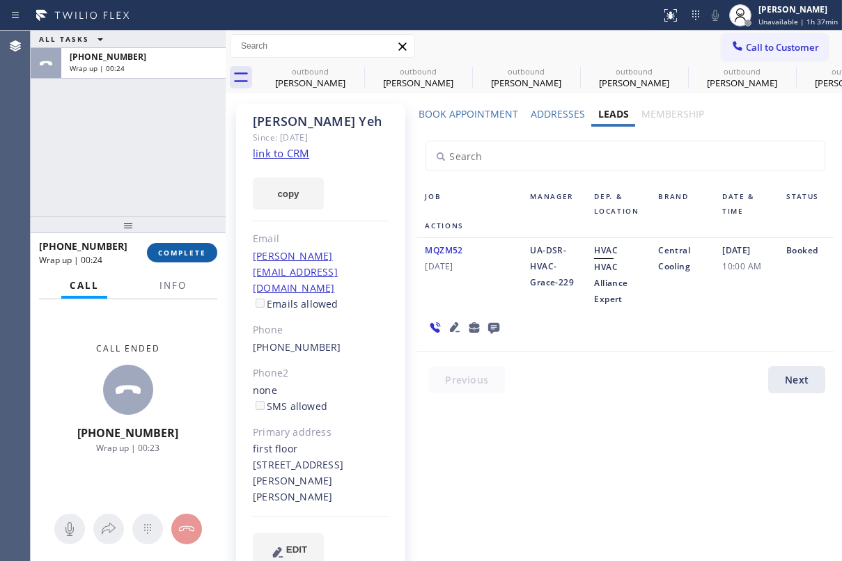
click at [195, 248] on span "COMPLETE" at bounding box center [182, 253] width 48 height 10
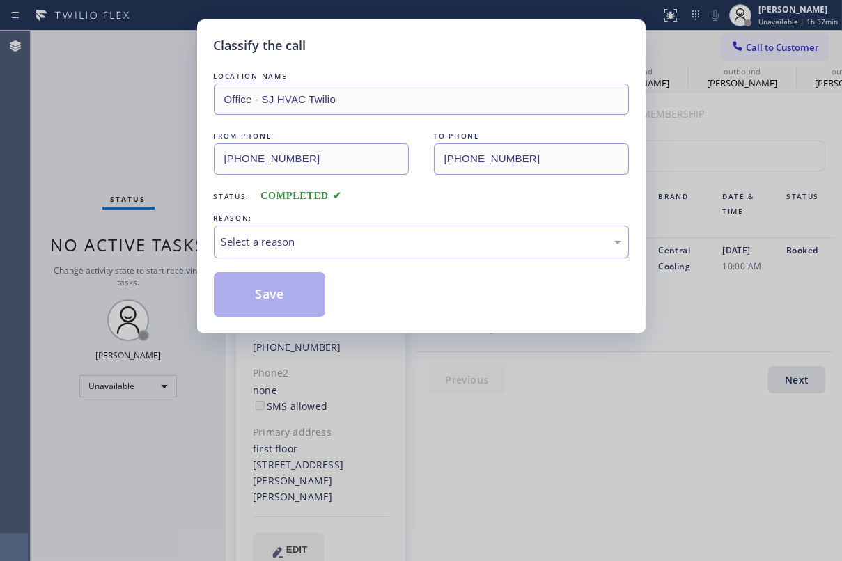
click at [279, 242] on div "Select a reason" at bounding box center [422, 242] width 400 height 16
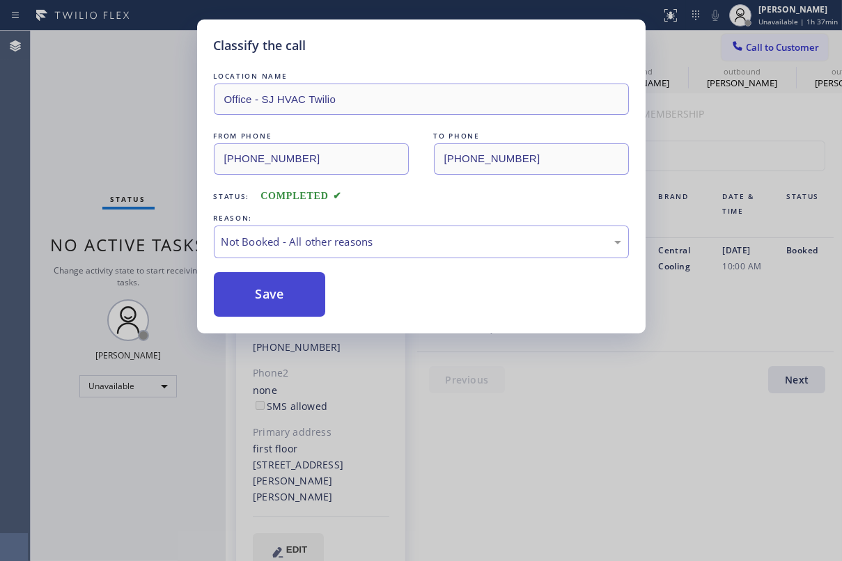
click at [274, 291] on button "Save" at bounding box center [270, 294] width 112 height 45
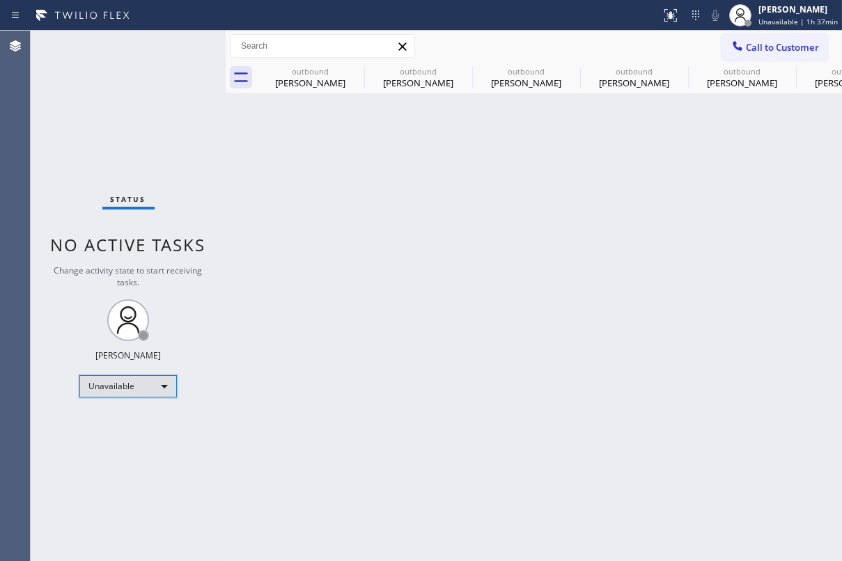
click at [153, 387] on div "Unavailable" at bounding box center [128, 386] width 98 height 22
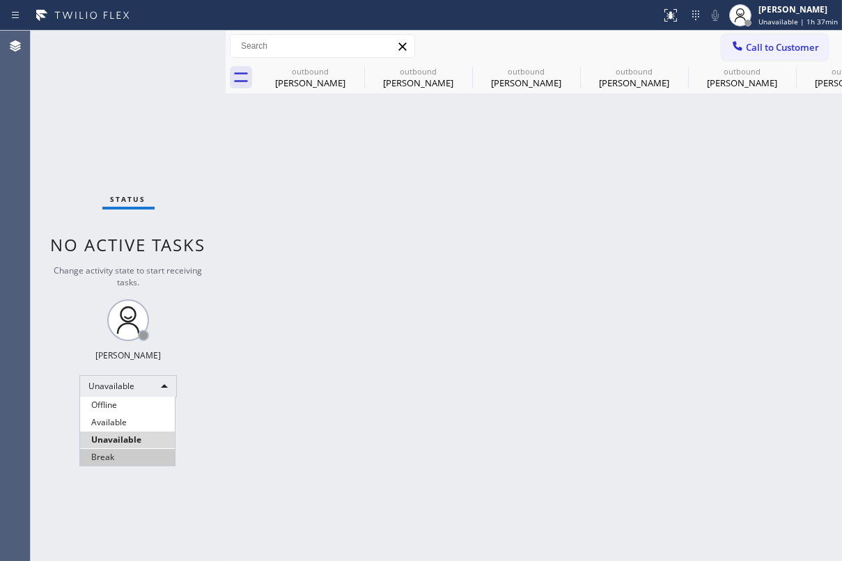
click at [134, 457] on li "Break" at bounding box center [127, 457] width 95 height 17
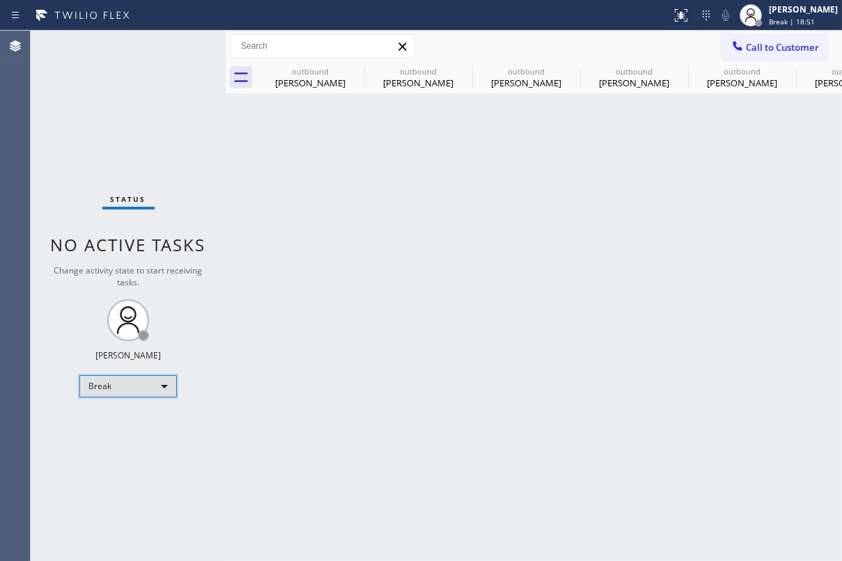
click at [139, 392] on div "Break" at bounding box center [128, 386] width 98 height 22
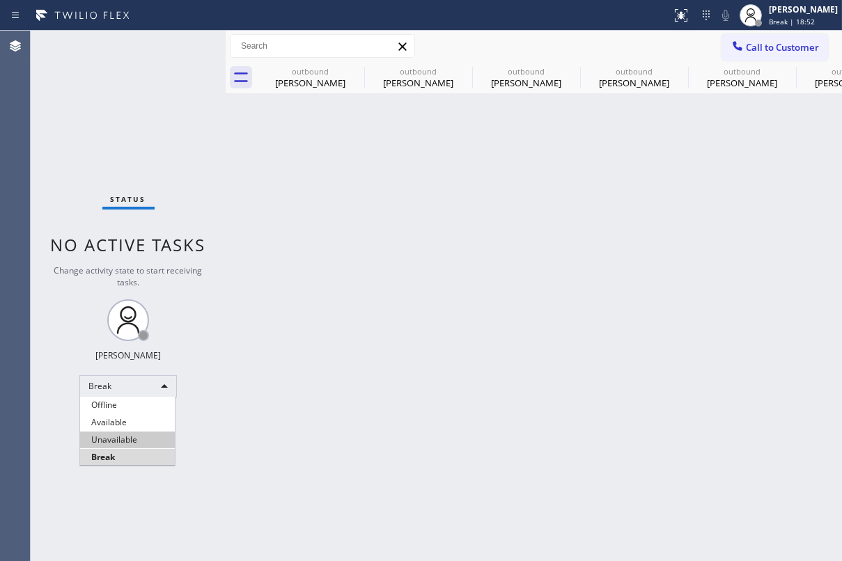
click at [111, 437] on li "Unavailable" at bounding box center [127, 440] width 95 height 17
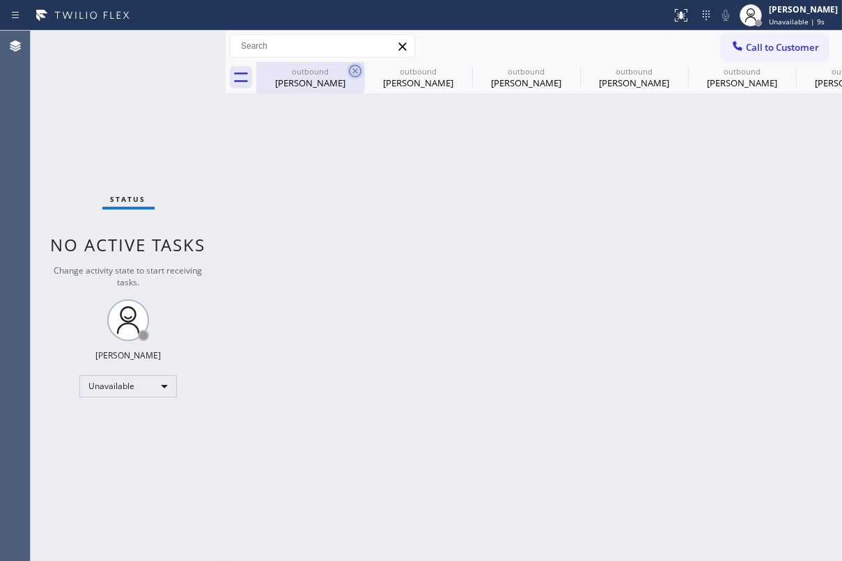
click at [354, 68] on icon at bounding box center [355, 71] width 17 height 17
type input "[PHONE_NUMBER]"
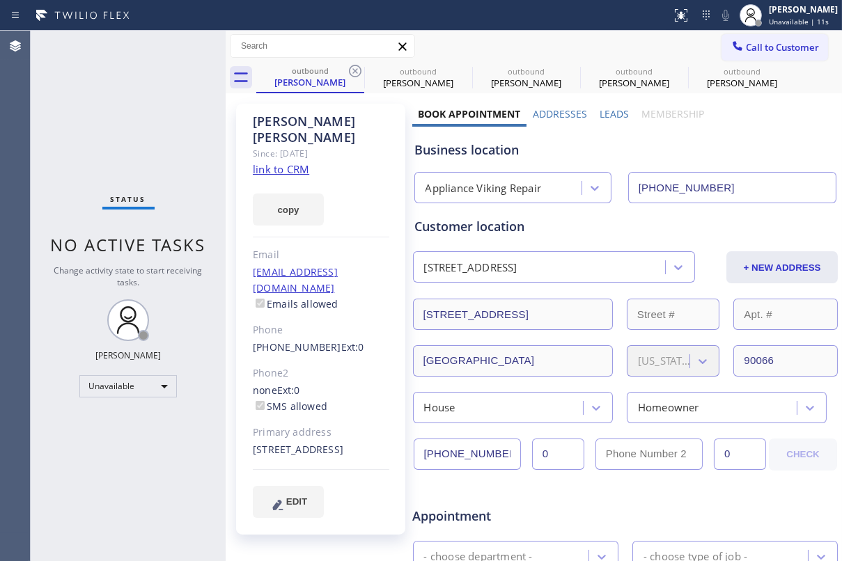
click at [354, 68] on icon at bounding box center [355, 71] width 17 height 17
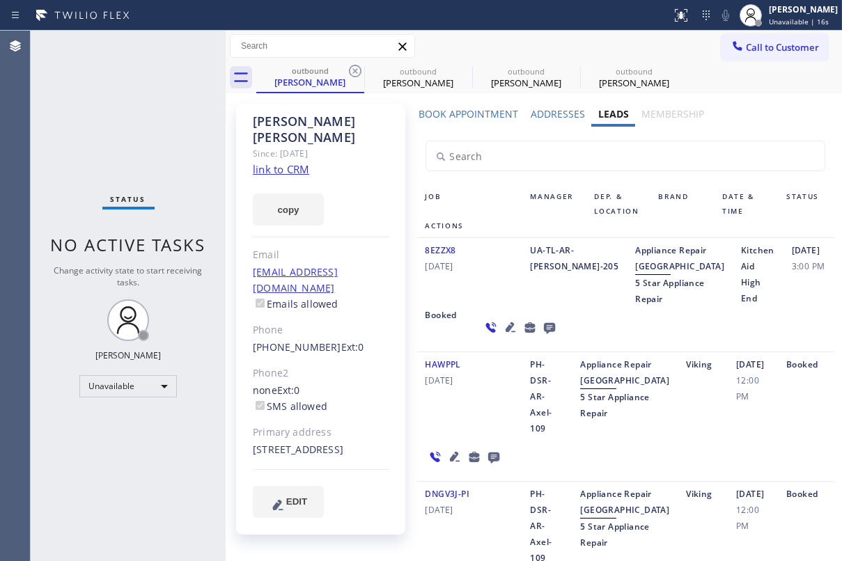
click at [354, 68] on icon at bounding box center [355, 71] width 17 height 17
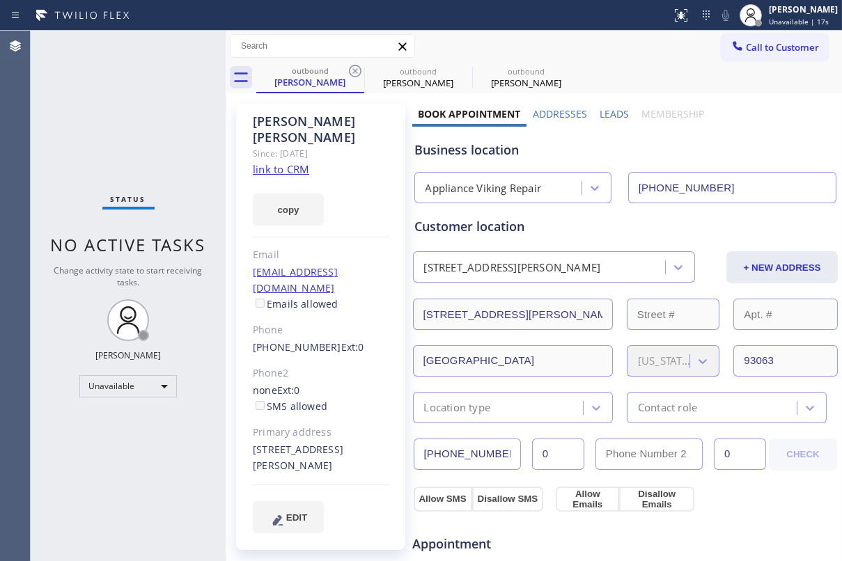
click at [354, 68] on icon at bounding box center [355, 71] width 17 height 17
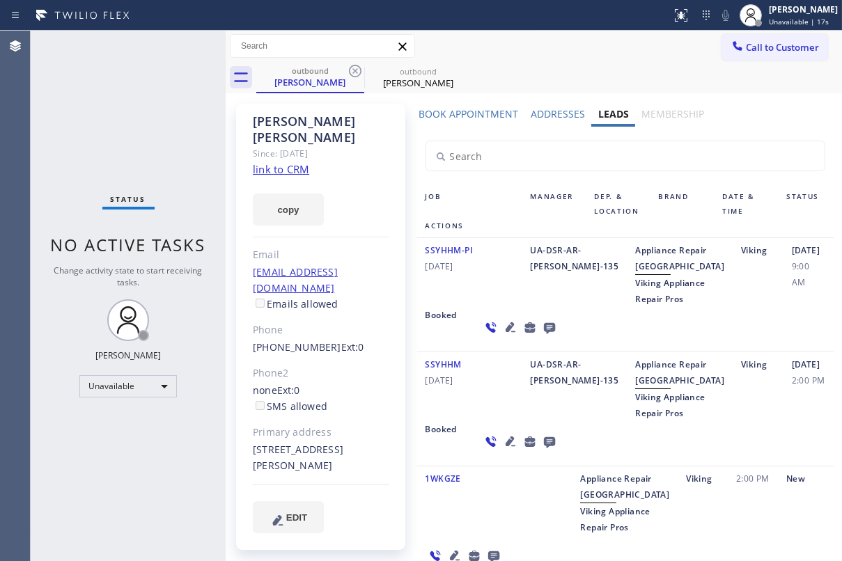
click at [354, 68] on icon at bounding box center [355, 71] width 17 height 17
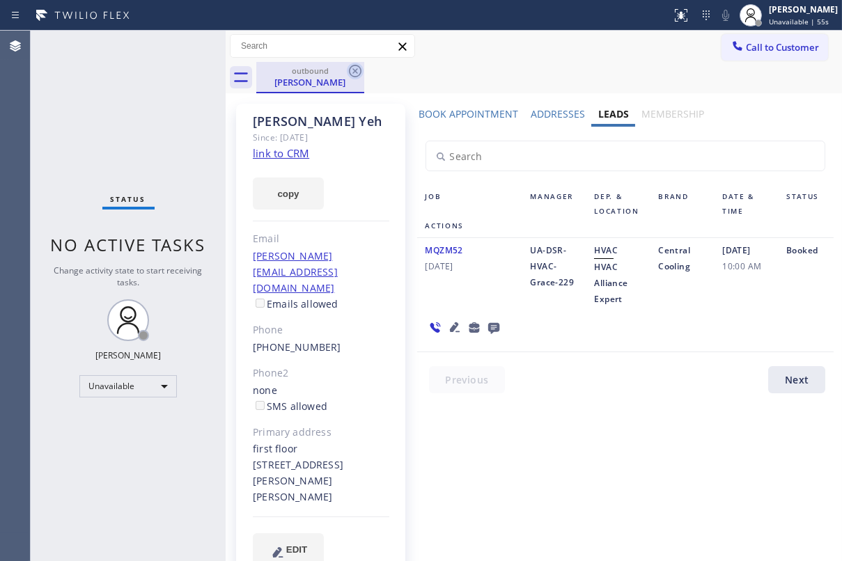
click at [357, 72] on icon at bounding box center [355, 71] width 17 height 17
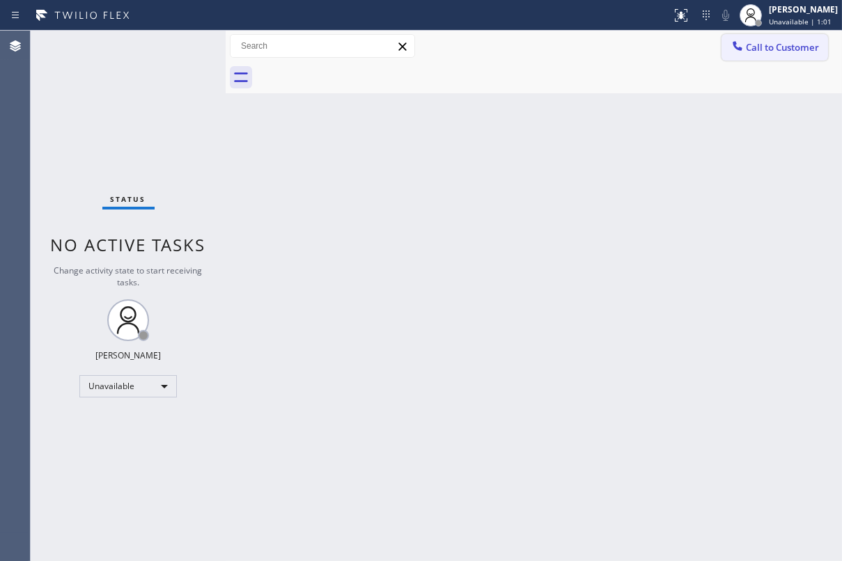
click at [777, 43] on span "Call to Customer" at bounding box center [782, 47] width 73 height 13
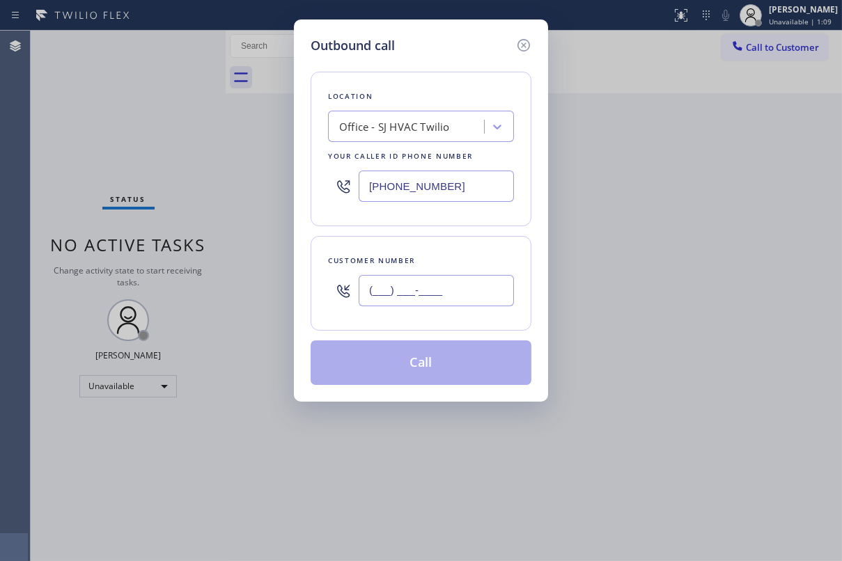
click at [451, 294] on input "(___) ___-____" at bounding box center [436, 290] width 155 height 31
paste input "805) 583-2146"
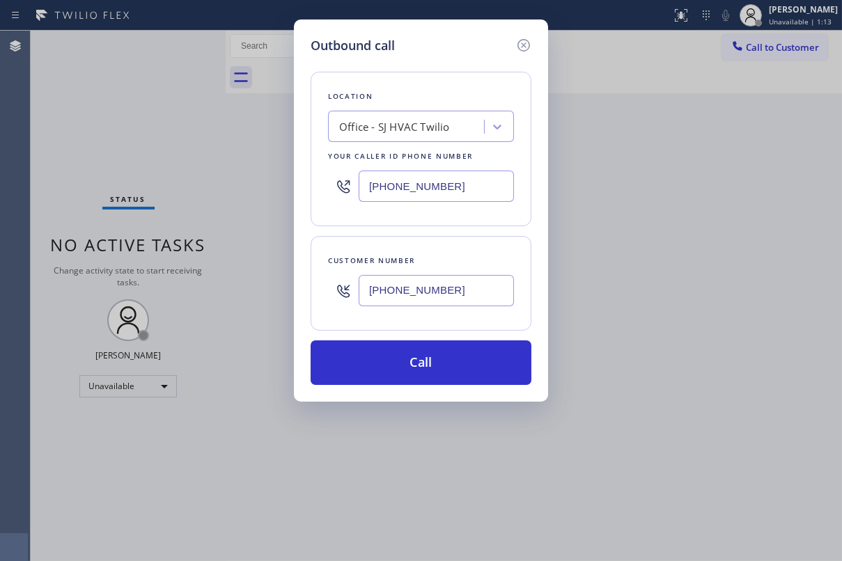
type input "[PHONE_NUMBER]"
drag, startPoint x: 473, startPoint y: 193, endPoint x: 200, endPoint y: 191, distance: 273.1
click at [200, 191] on div "Outbound call Location Office - SJ HVAC Twilio Your caller id phone number [PHO…" at bounding box center [421, 280] width 842 height 561
paste input "617) 219-9255"
type input "[PHONE_NUMBER]"
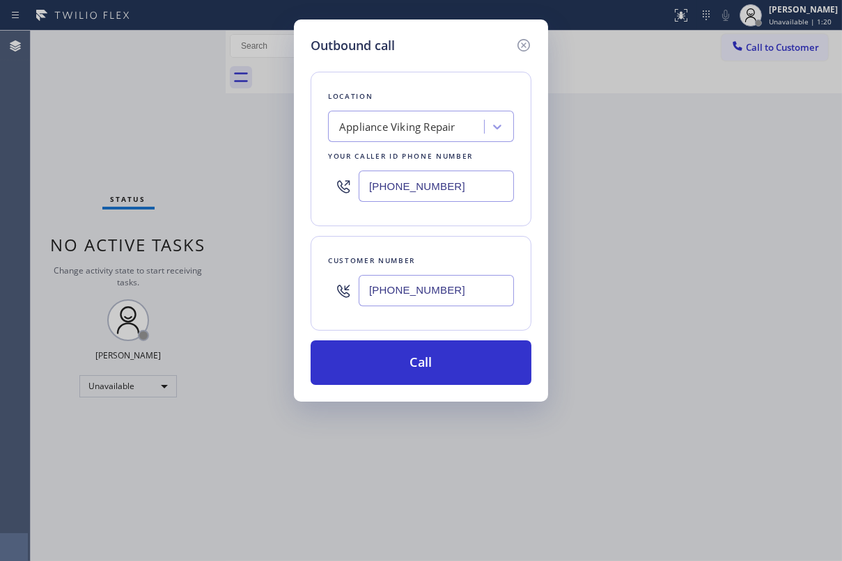
click at [524, 248] on div "Customer number [PHONE_NUMBER]" at bounding box center [421, 283] width 221 height 95
click at [530, 231] on div "Location Appliance Viking Repair Your caller id phone number [PHONE_NUMBER] Cus…" at bounding box center [421, 220] width 221 height 330
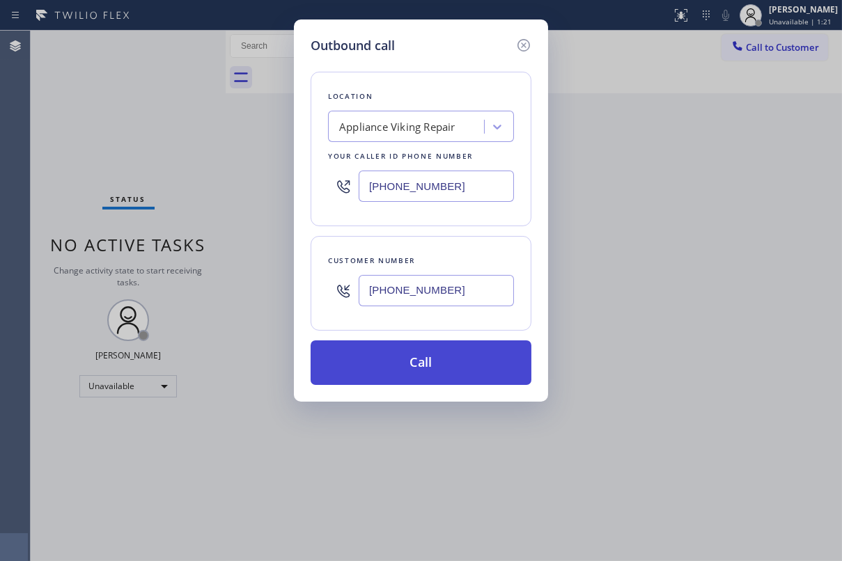
click at [426, 364] on button "Call" at bounding box center [421, 363] width 221 height 45
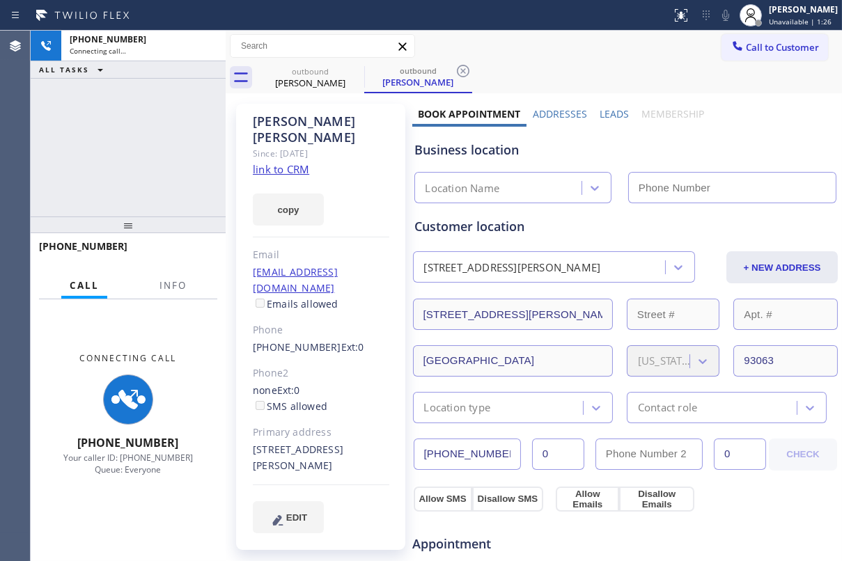
type input "[PHONE_NUMBER]"
click at [612, 115] on label "Leads" at bounding box center [614, 113] width 29 height 13
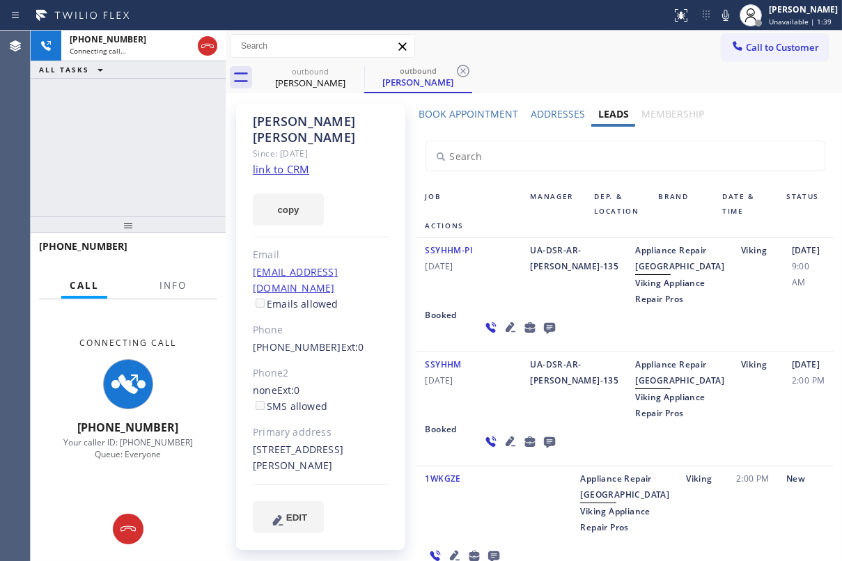
click at [474, 307] on div "SSYHHM-PI [DATE]" at bounding box center [469, 274] width 105 height 65
click at [543, 334] on icon at bounding box center [548, 328] width 11 height 11
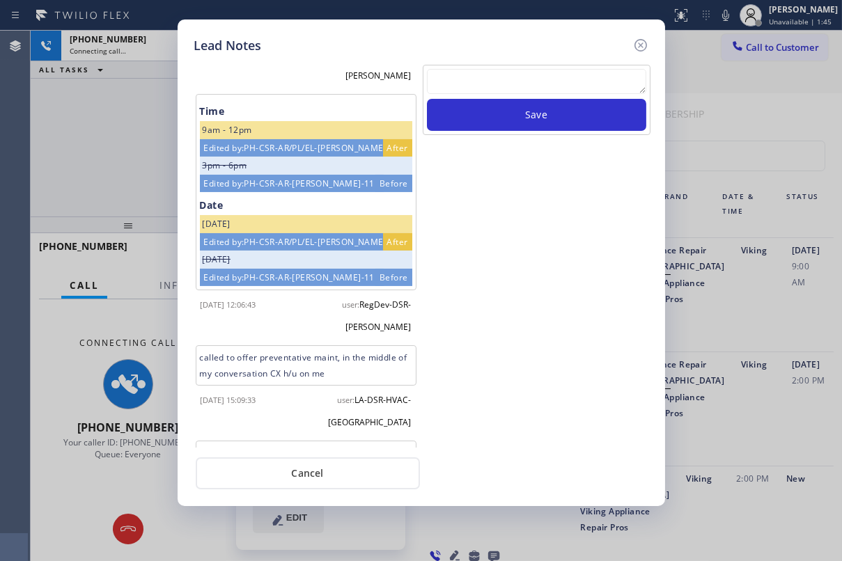
scroll to position [383, 0]
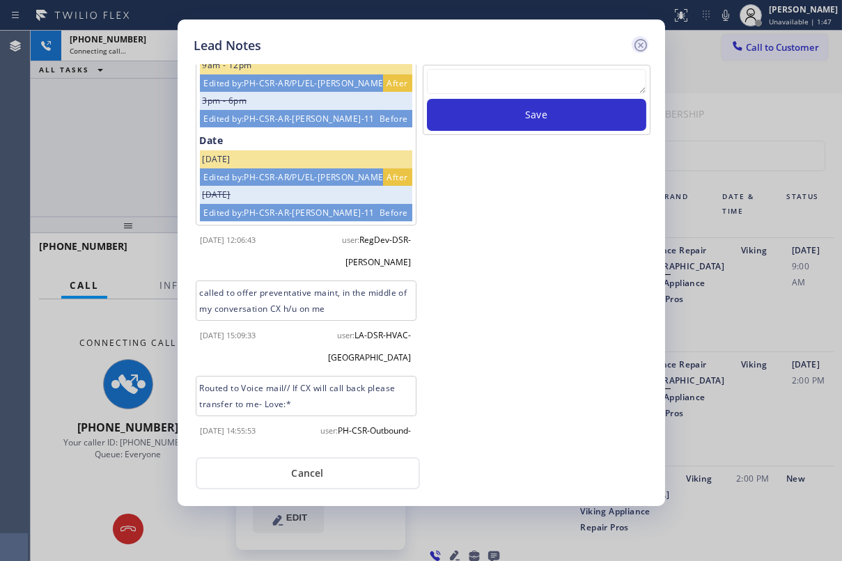
click at [636, 41] on icon at bounding box center [640, 45] width 13 height 13
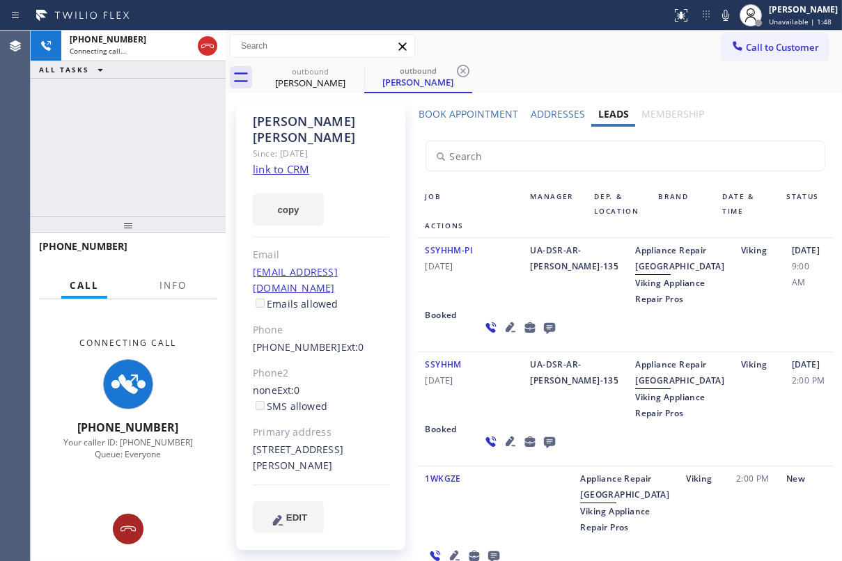
click at [127, 527] on icon at bounding box center [128, 529] width 17 height 17
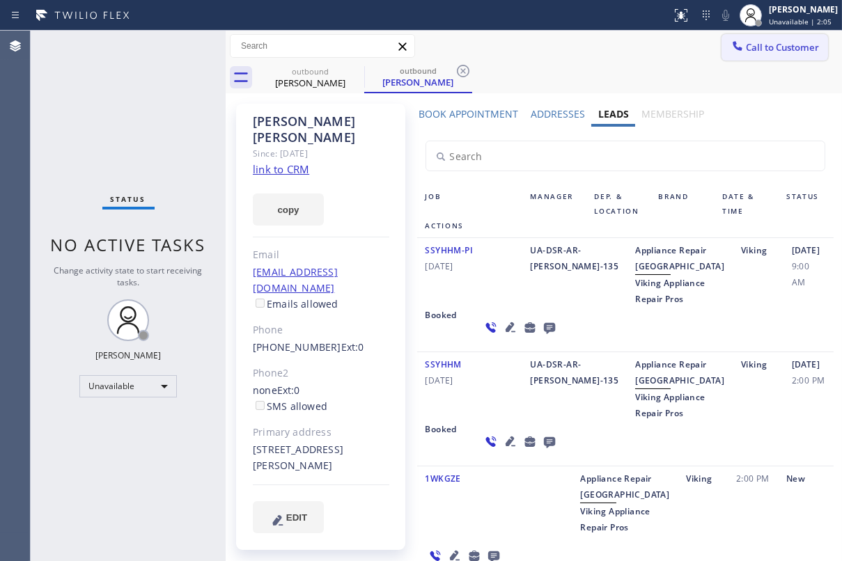
click at [773, 52] on span "Call to Customer" at bounding box center [782, 47] width 73 height 13
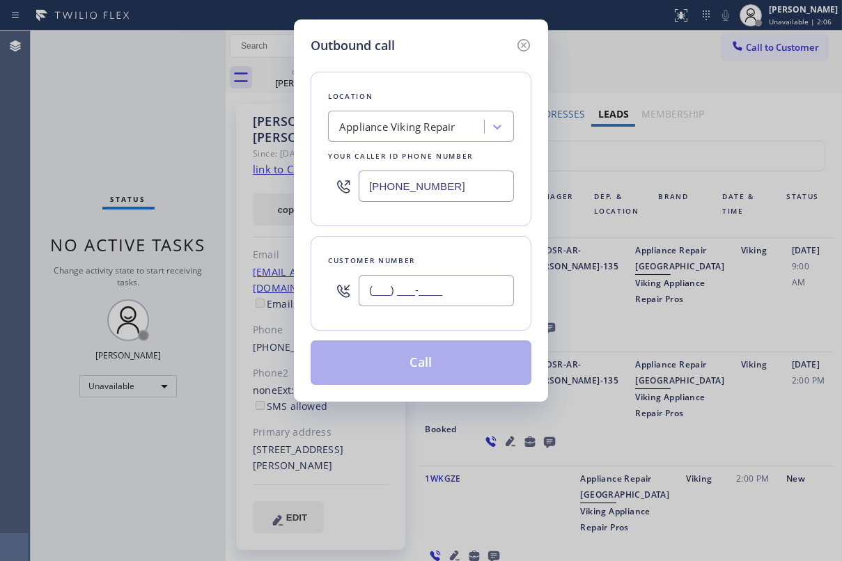
click at [421, 280] on input "(___) ___-____" at bounding box center [436, 290] width 155 height 31
paste input "714) 305-0331"
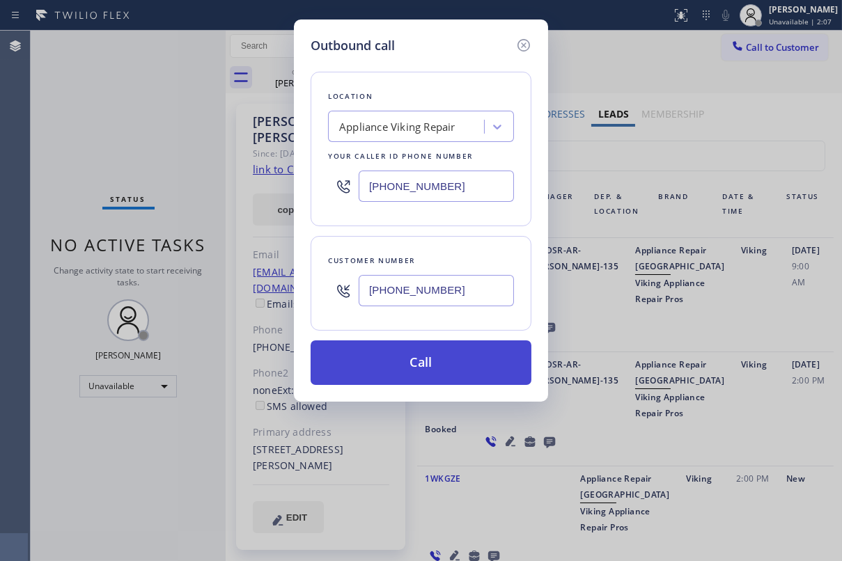
click at [426, 362] on button "Call" at bounding box center [421, 363] width 221 height 45
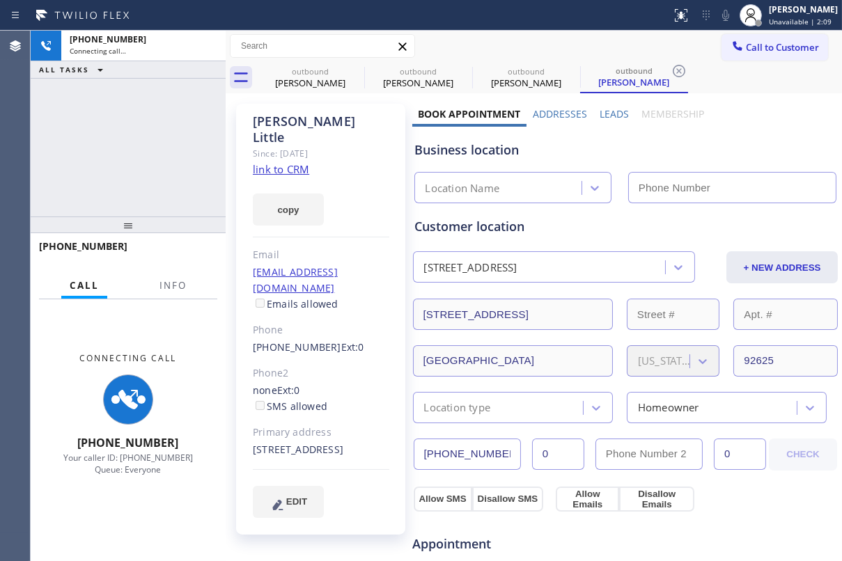
click at [609, 111] on label "Leads" at bounding box center [614, 113] width 29 height 13
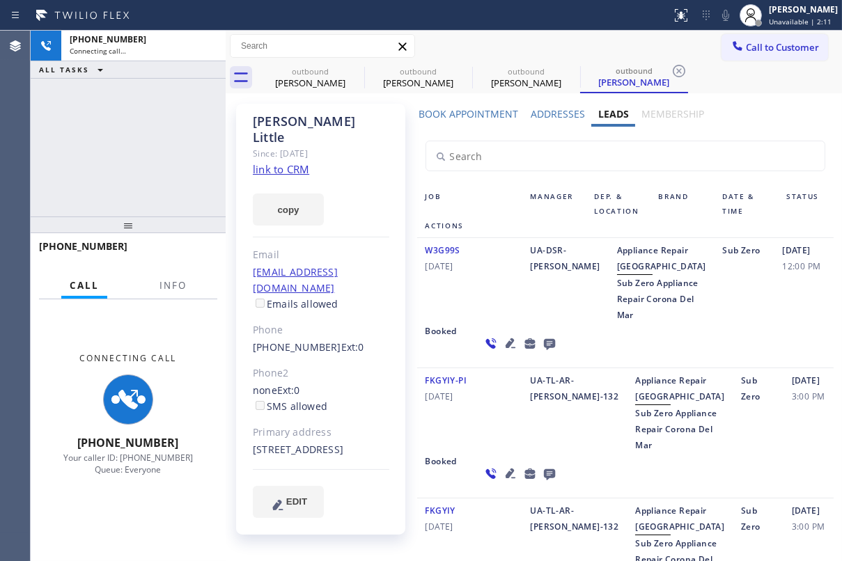
click at [543, 350] on icon at bounding box center [548, 344] width 11 height 11
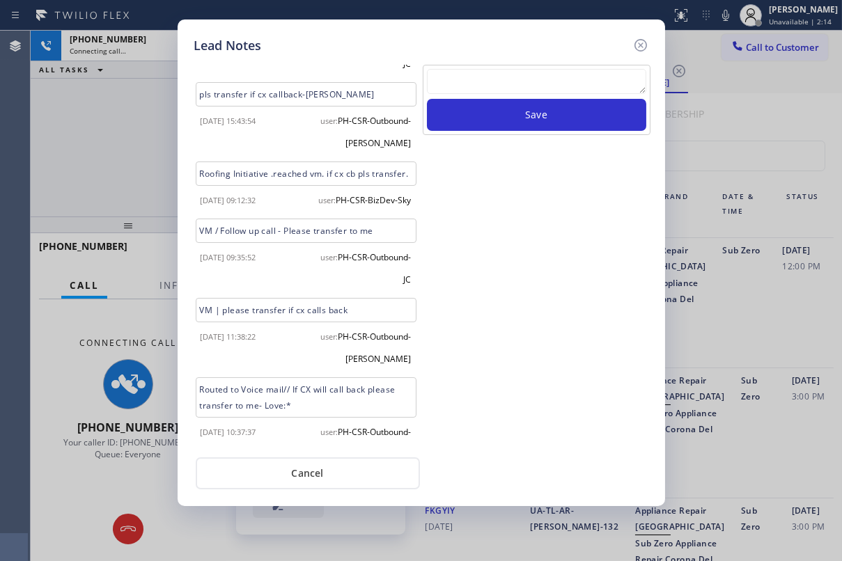
scroll to position [426, 0]
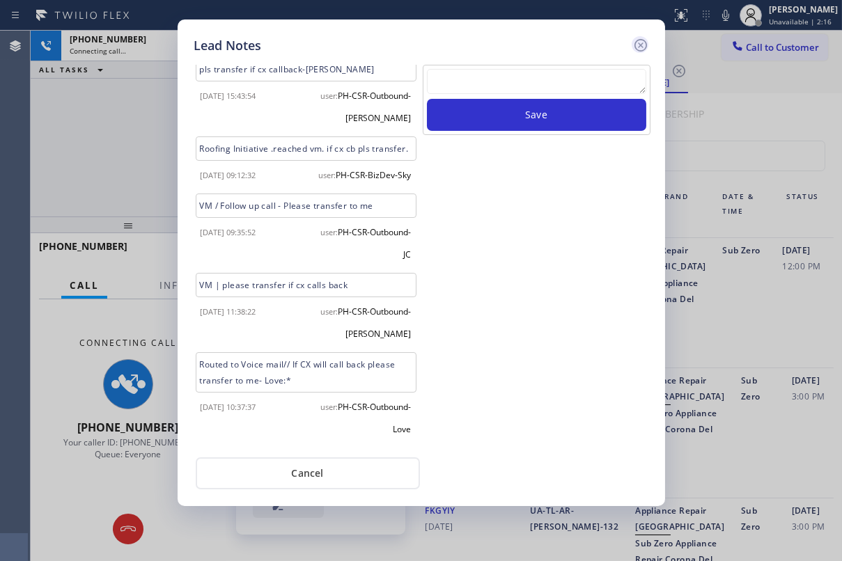
click at [640, 43] on icon at bounding box center [640, 45] width 17 height 17
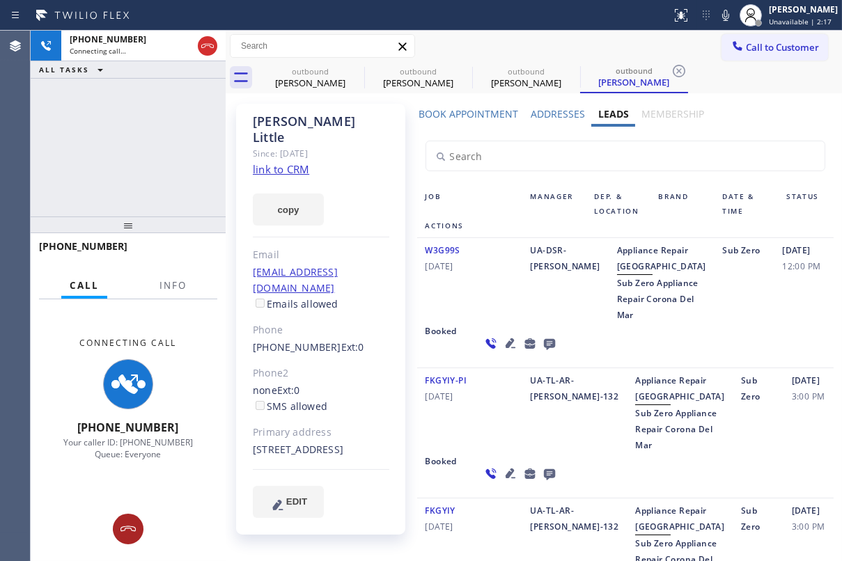
click at [128, 528] on icon at bounding box center [128, 529] width 17 height 17
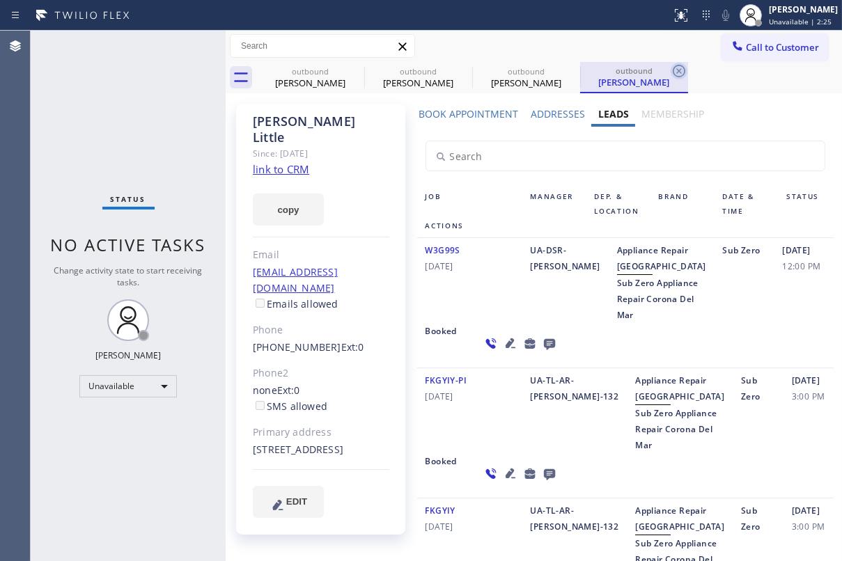
click at [678, 70] on icon at bounding box center [679, 71] width 17 height 17
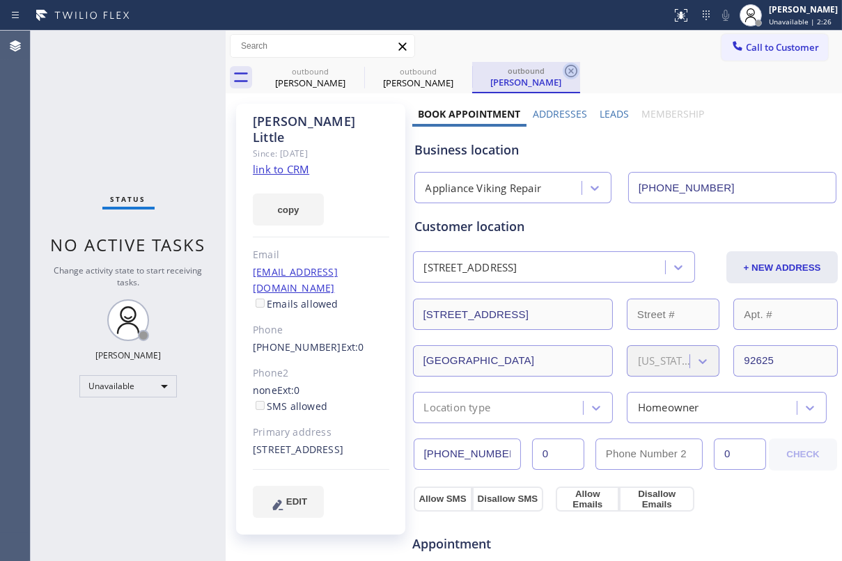
click at [567, 70] on icon at bounding box center [571, 71] width 17 height 17
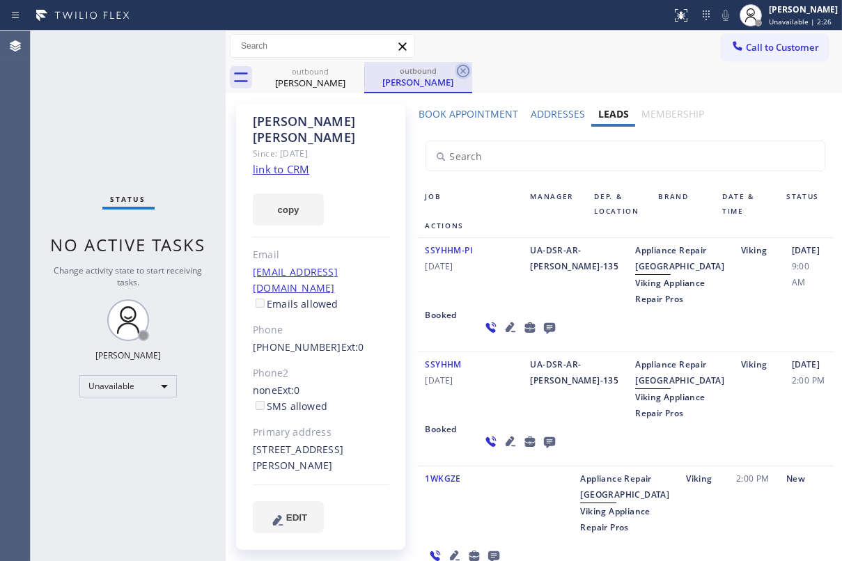
click at [460, 70] on icon at bounding box center [463, 71] width 17 height 17
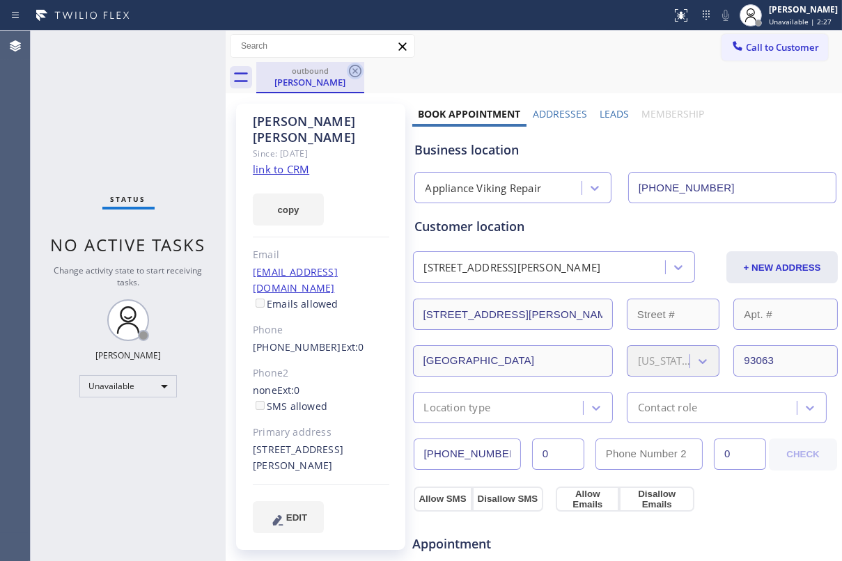
click at [355, 71] on icon at bounding box center [355, 71] width 13 height 13
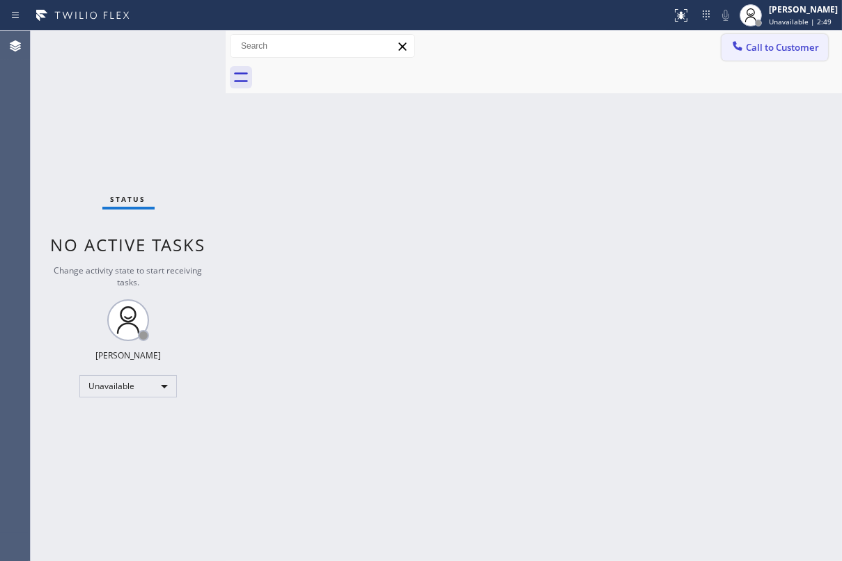
click at [793, 50] on span "Call to Customer" at bounding box center [782, 47] width 73 height 13
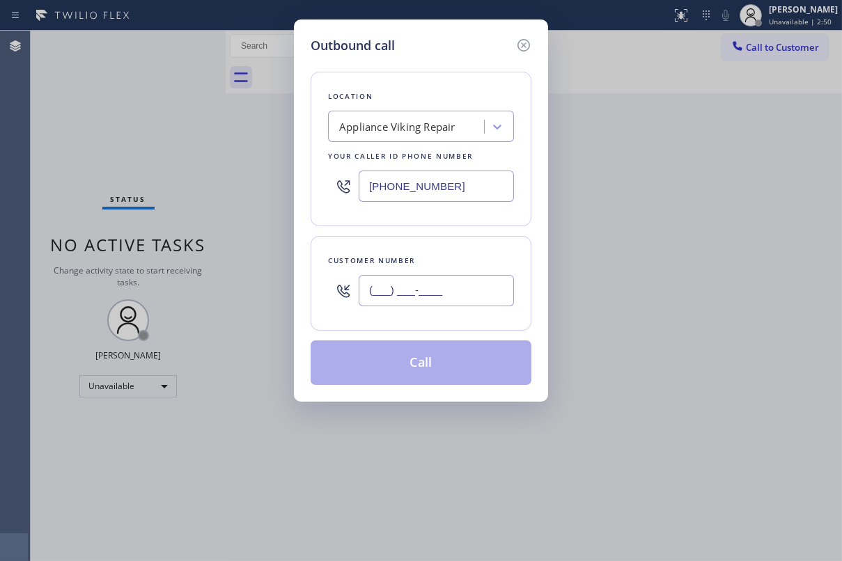
click at [446, 286] on input "(___) ___-____" at bounding box center [436, 290] width 155 height 31
paste input "305) 775-8988"
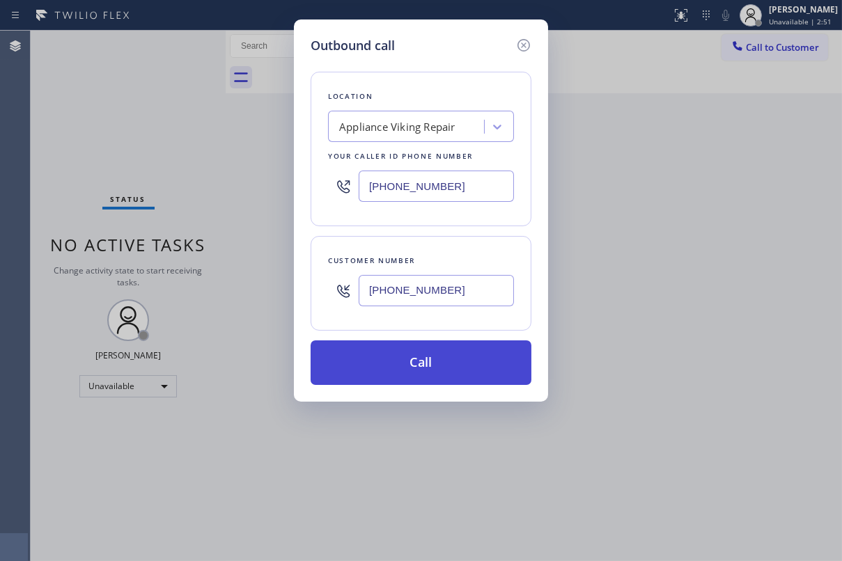
type input "[PHONE_NUMBER]"
click at [403, 359] on button "Call" at bounding box center [421, 363] width 221 height 45
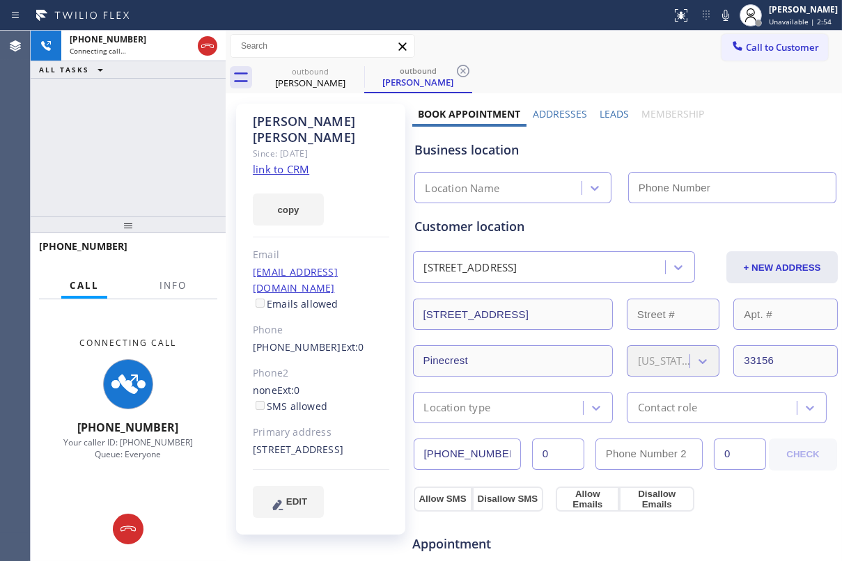
click at [605, 112] on label "Leads" at bounding box center [614, 113] width 29 height 13
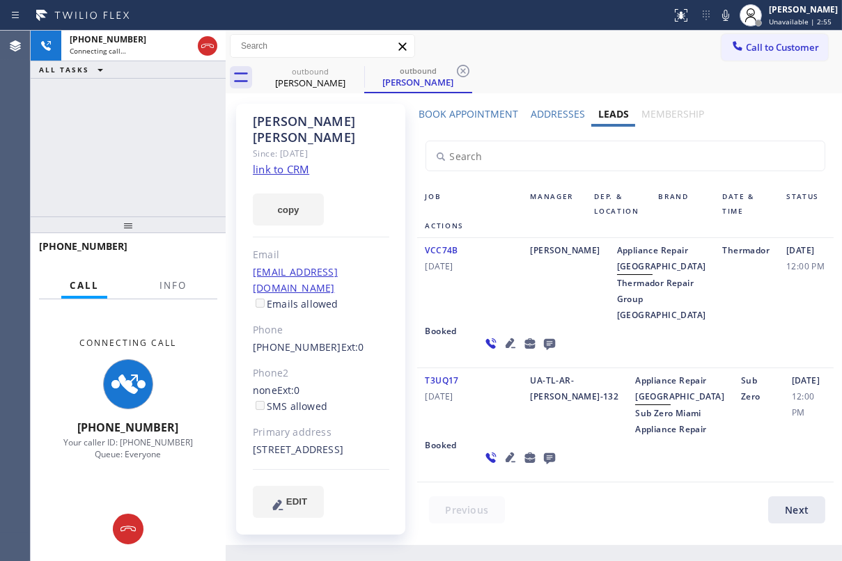
click at [464, 323] on div "VCC74B [DATE]" at bounding box center [469, 282] width 105 height 81
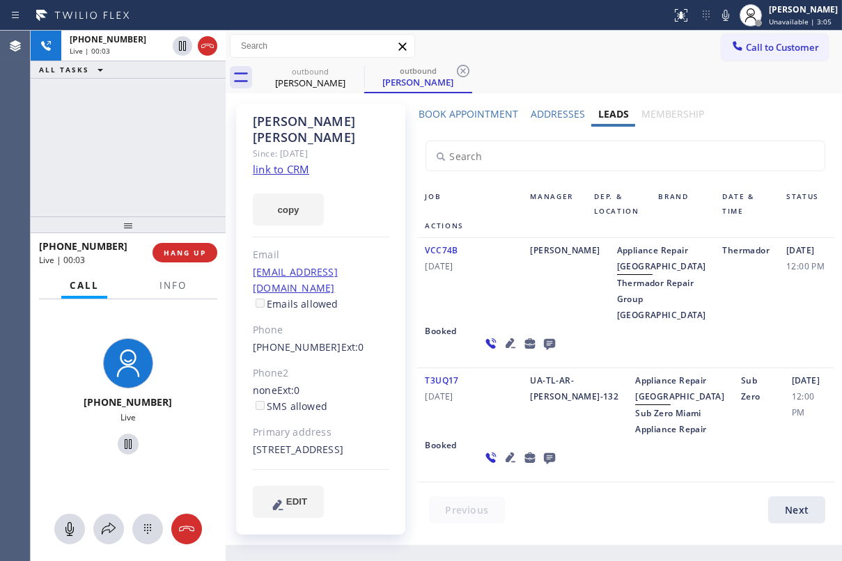
click at [543, 350] on icon at bounding box center [548, 344] width 11 height 11
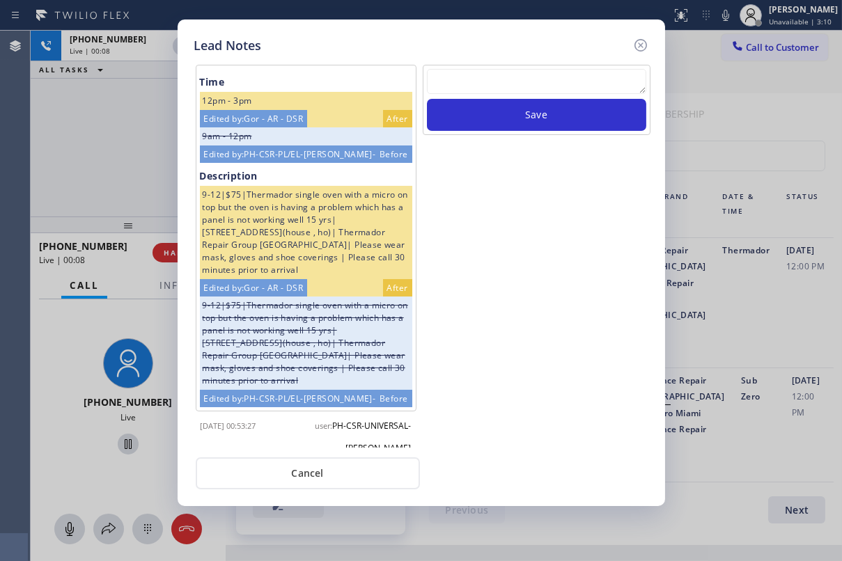
click at [511, 81] on textarea at bounding box center [536, 81] width 219 height 25
paste textarea "Routed to Voice mail// If CX will call back please transfer to me- Love:*"
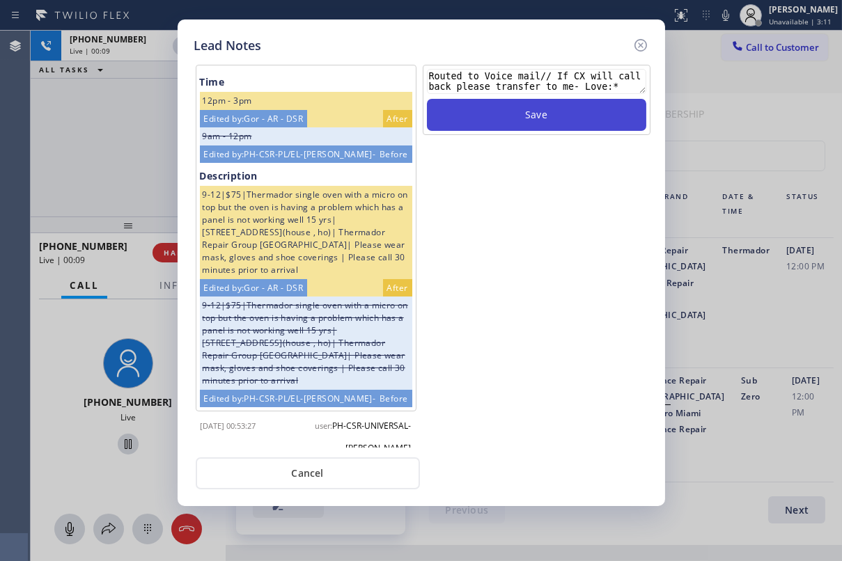
type textarea "Routed to Voice mail// If CX will call back please transfer to me- Love:*"
click at [515, 123] on button "Save" at bounding box center [536, 115] width 219 height 32
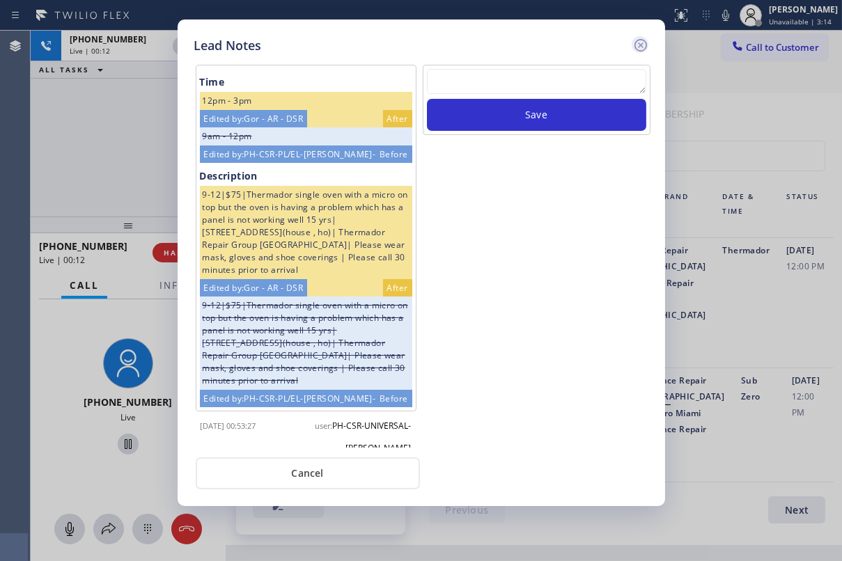
click at [641, 49] on icon at bounding box center [640, 45] width 13 height 13
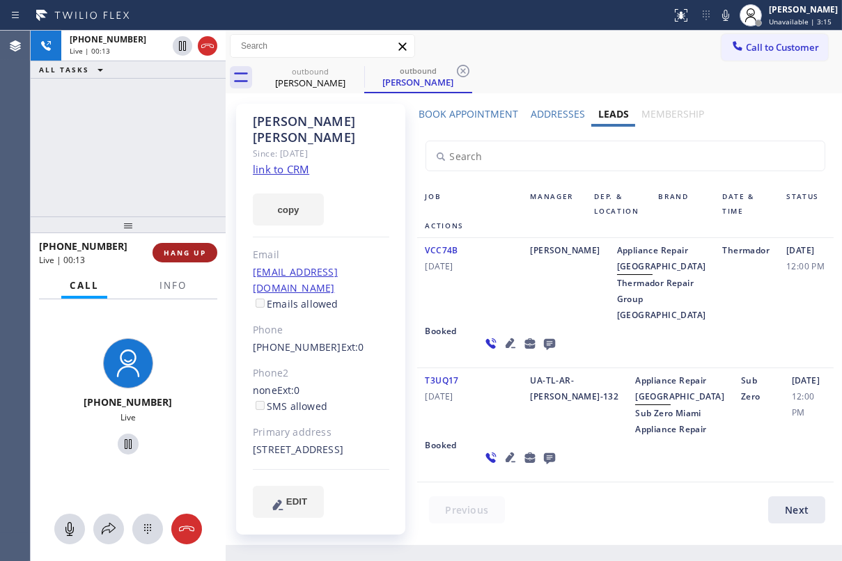
click at [205, 245] on button "HANG UP" at bounding box center [185, 253] width 65 height 20
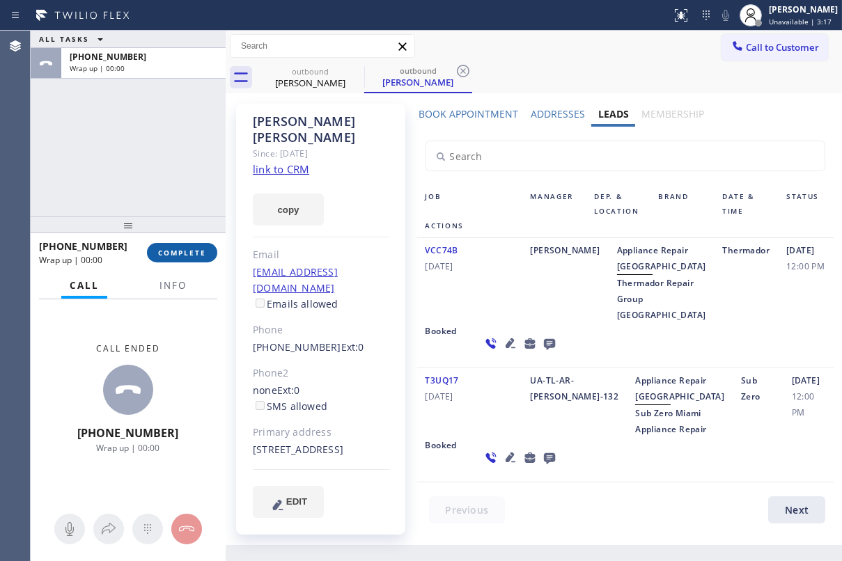
click at [192, 254] on span "COMPLETE" at bounding box center [182, 253] width 48 height 10
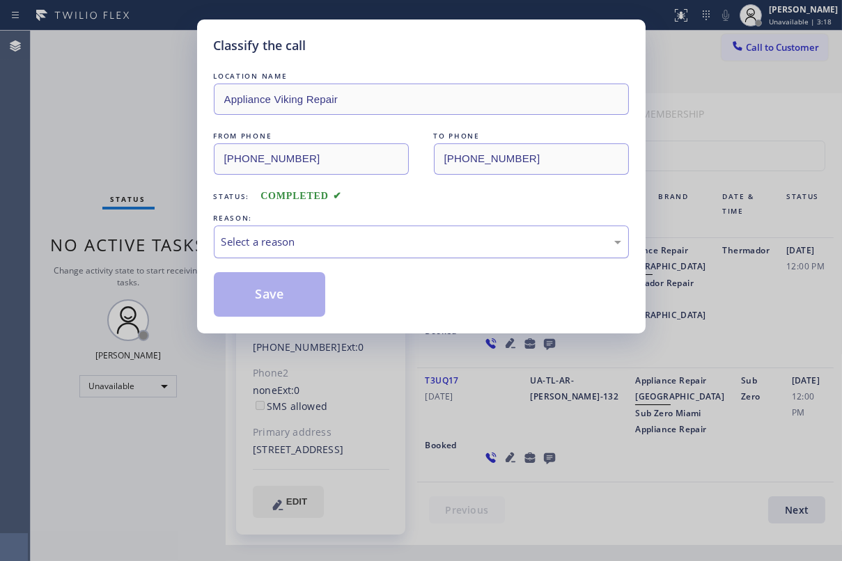
click at [352, 240] on div "Select a reason" at bounding box center [422, 242] width 400 height 16
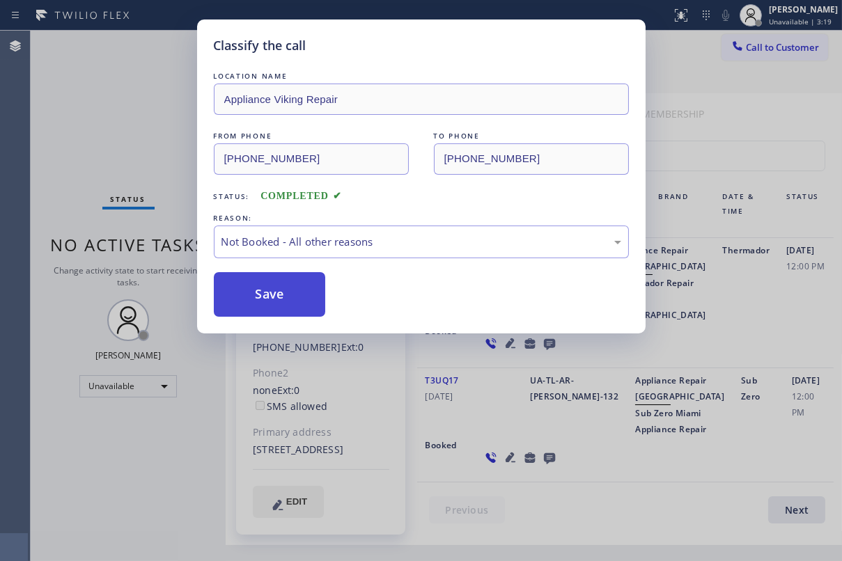
click at [267, 289] on button "Save" at bounding box center [270, 294] width 112 height 45
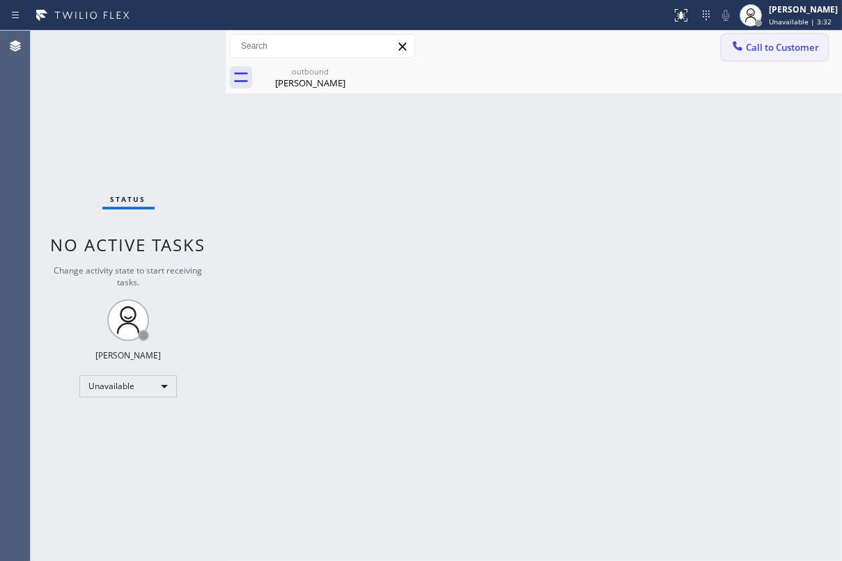
click at [807, 46] on span "Call to Customer" at bounding box center [782, 47] width 73 height 13
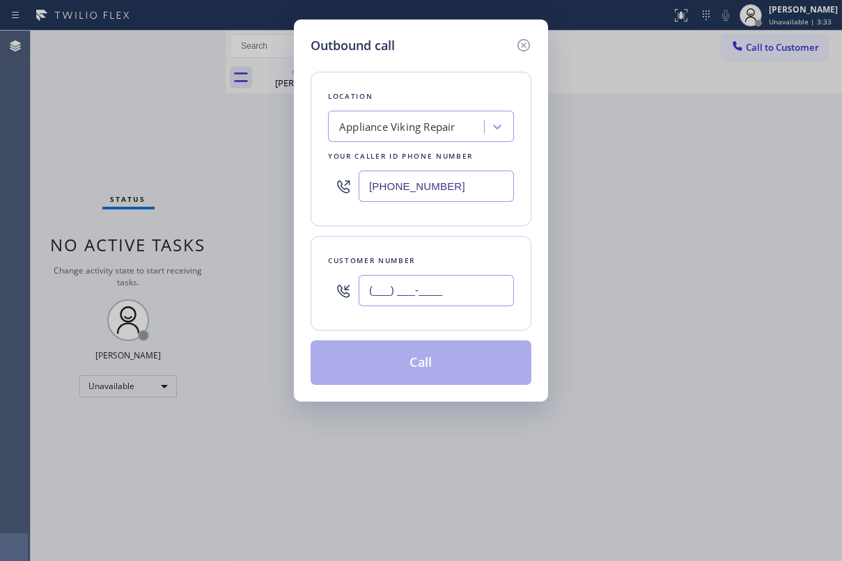
click at [453, 287] on input "(___) ___-____" at bounding box center [436, 290] width 155 height 31
paste input "480) 203-8887"
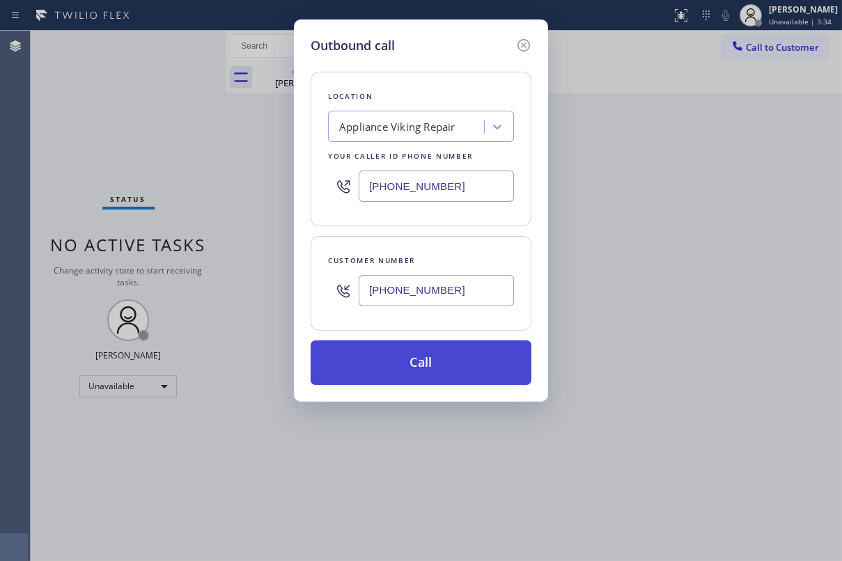
click at [411, 362] on button "Call" at bounding box center [421, 363] width 221 height 45
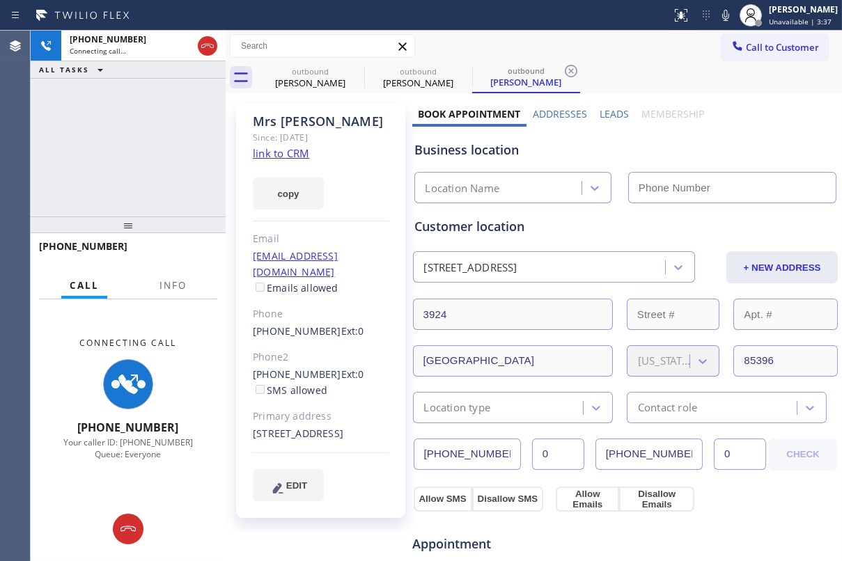
click at [601, 115] on label "Leads" at bounding box center [614, 113] width 29 height 13
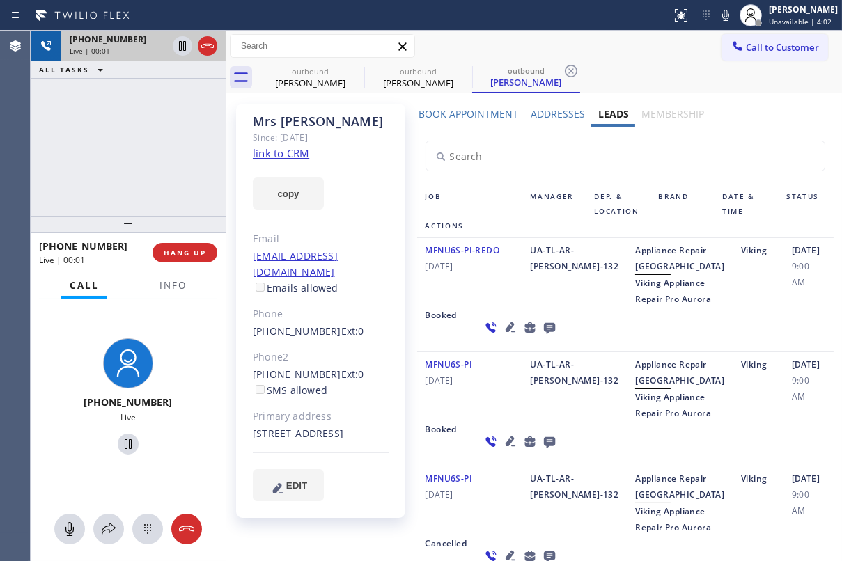
click at [208, 49] on icon at bounding box center [207, 46] width 17 height 17
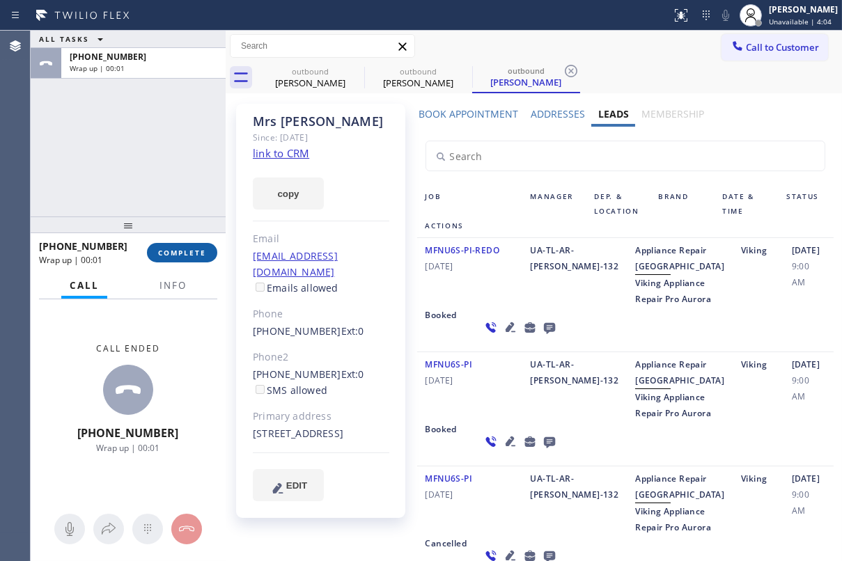
click at [201, 252] on span "COMPLETE" at bounding box center [182, 253] width 48 height 10
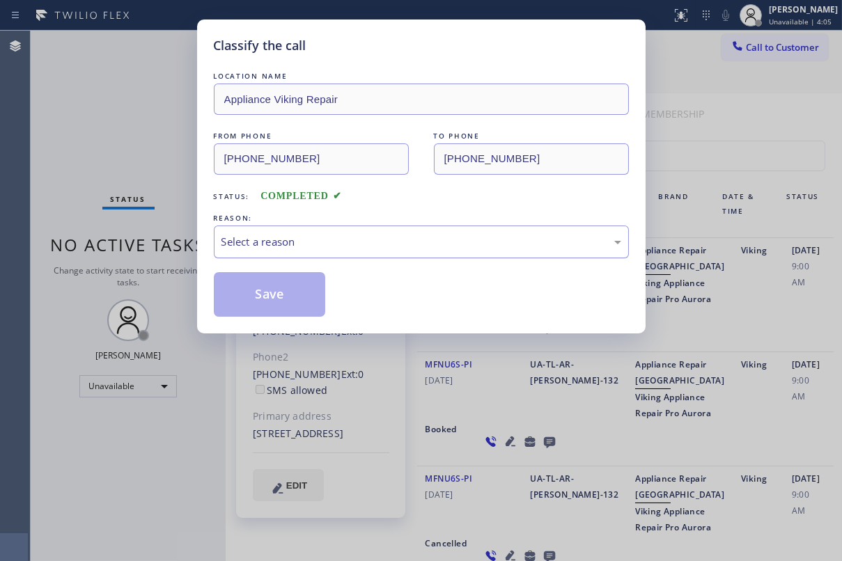
click at [319, 228] on div "Select a reason" at bounding box center [421, 242] width 415 height 33
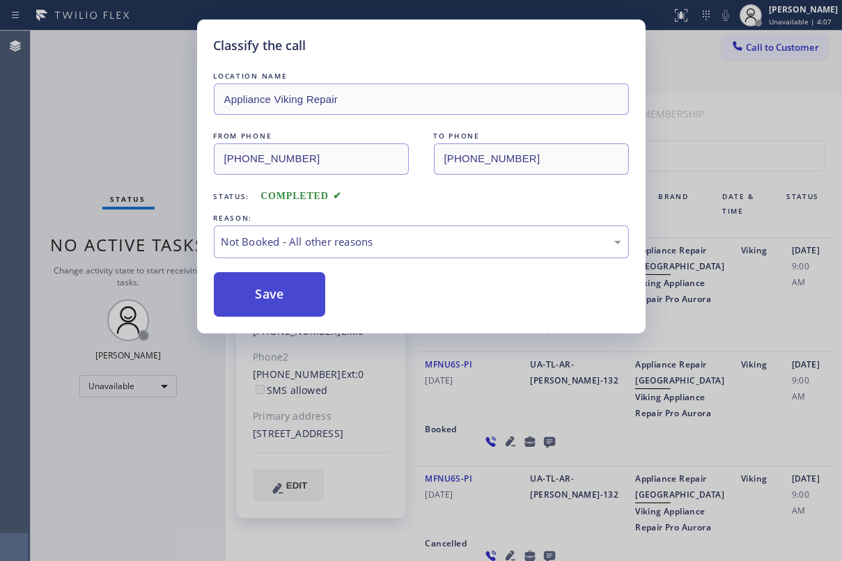
click at [275, 293] on button "Save" at bounding box center [270, 294] width 112 height 45
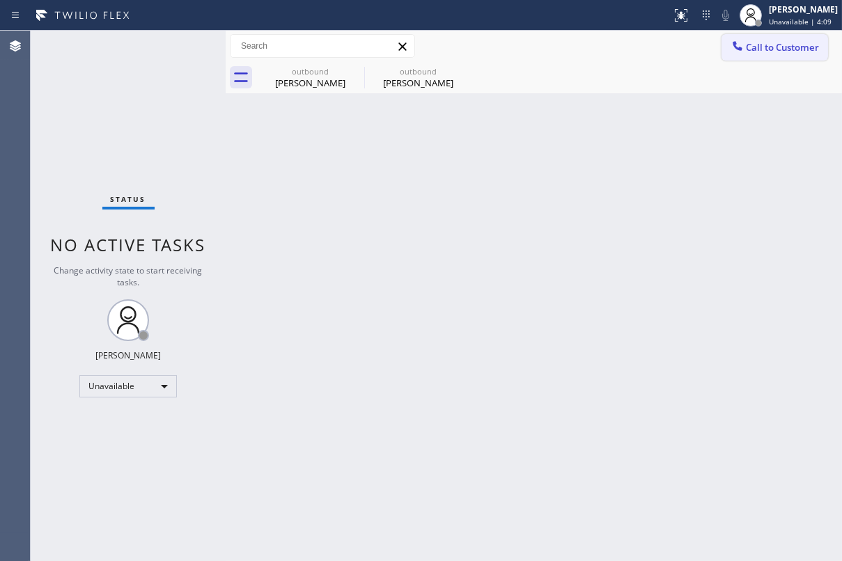
click at [763, 41] on span "Call to Customer" at bounding box center [782, 47] width 73 height 13
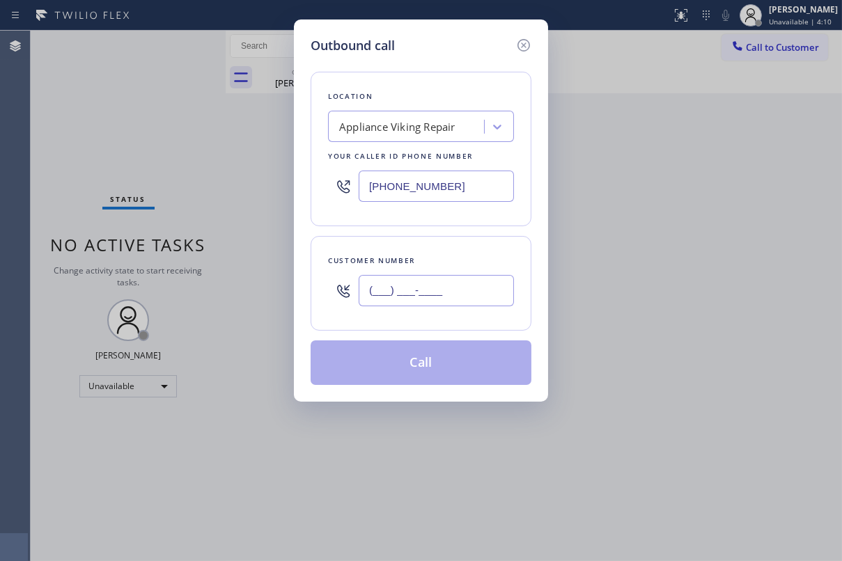
click at [441, 284] on input "(___) ___-____" at bounding box center [436, 290] width 155 height 31
paste input "323) 605-6196"
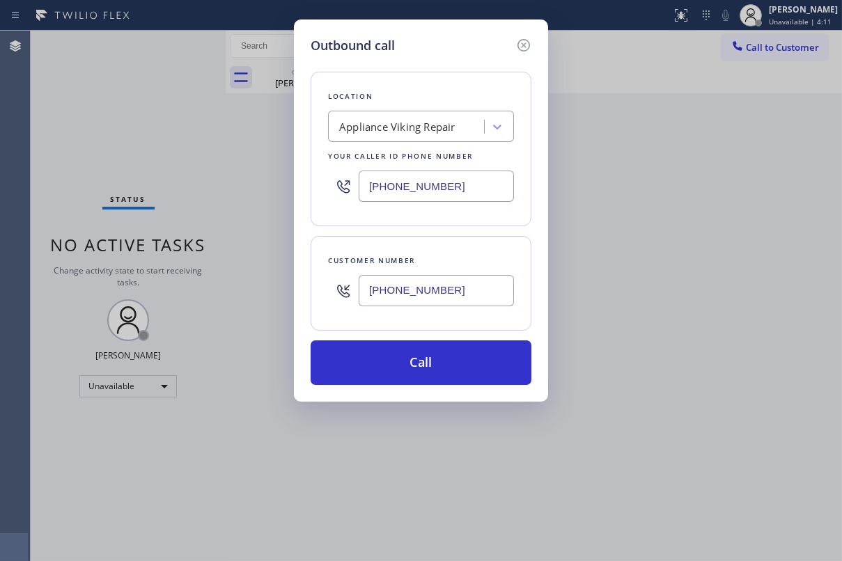
type input "[PHONE_NUMBER]"
drag, startPoint x: 474, startPoint y: 188, endPoint x: 327, endPoint y: 187, distance: 147.0
click at [327, 187] on div "Location Appliance Viking Repair Your caller id phone number [PHONE_NUMBER]" at bounding box center [421, 149] width 221 height 155
paste input "415) 582-6736"
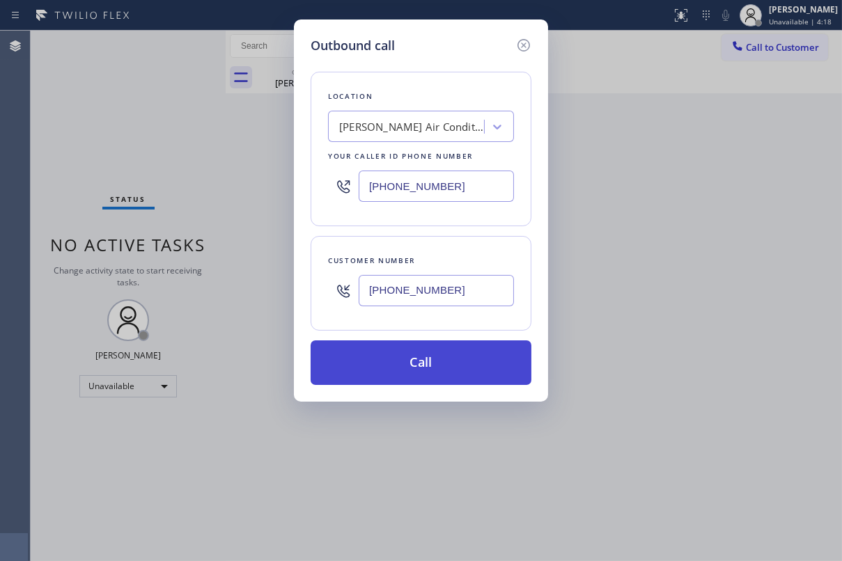
type input "[PHONE_NUMBER]"
click at [432, 353] on button "Call" at bounding box center [421, 363] width 221 height 45
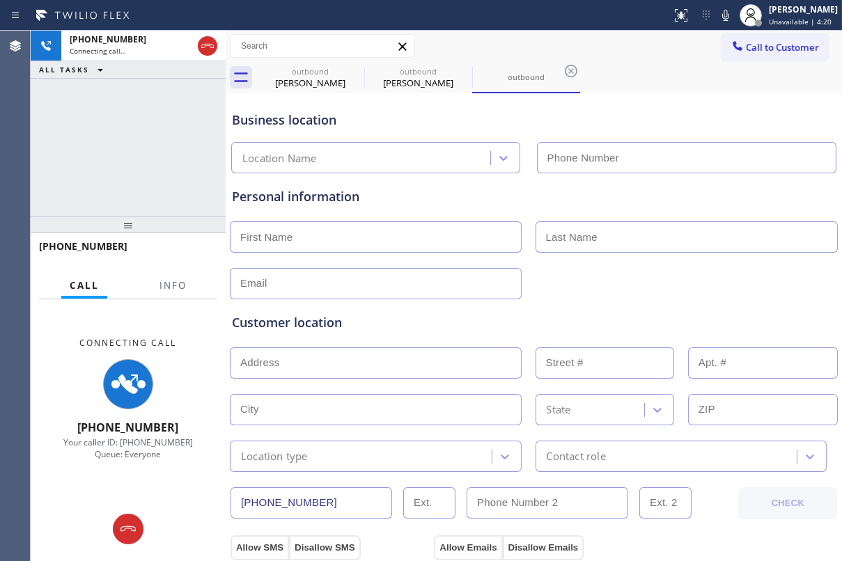
type input "[PHONE_NUMBER]"
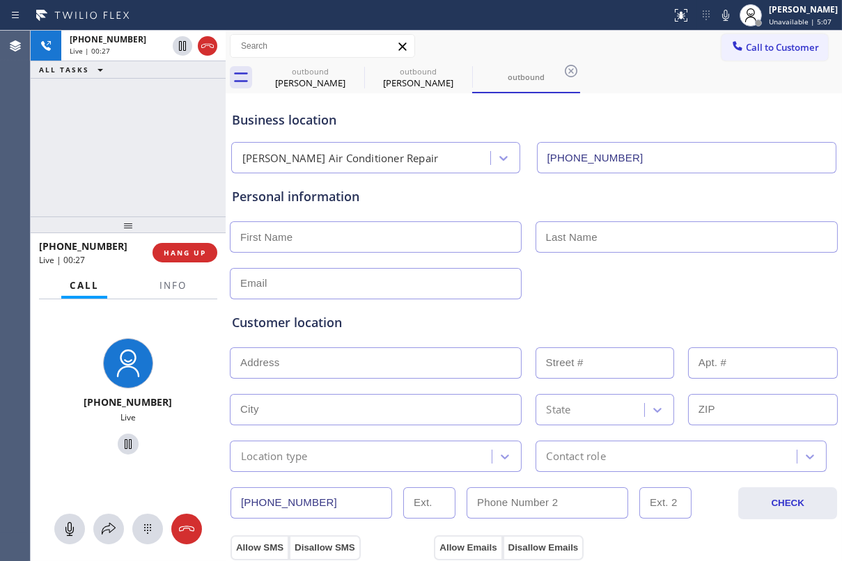
click at [658, 291] on div at bounding box center [533, 282] width 611 height 34
click at [596, 326] on div "Customer location" at bounding box center [534, 322] width 604 height 19
click at [605, 293] on div at bounding box center [533, 282] width 611 height 34
click at [188, 256] on span "HANG UP" at bounding box center [185, 253] width 42 height 10
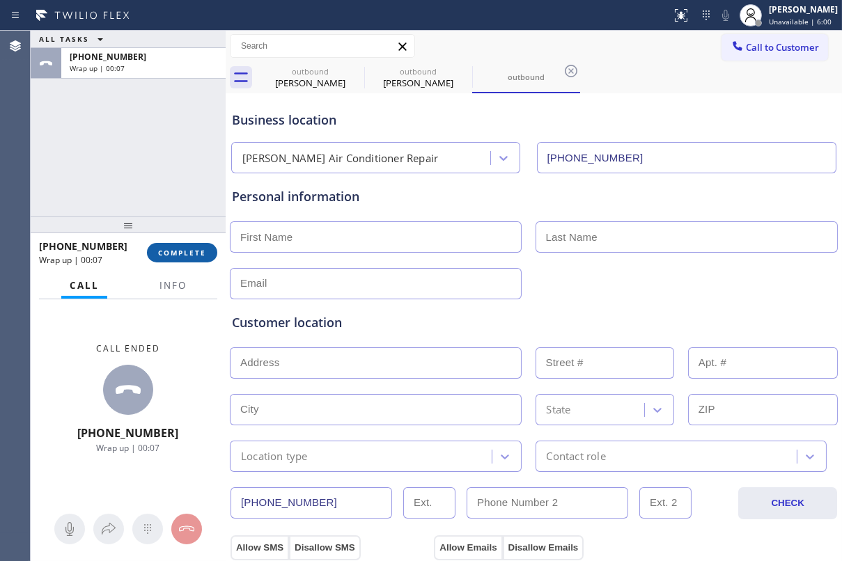
click at [176, 254] on span "COMPLETE" at bounding box center [182, 253] width 48 height 10
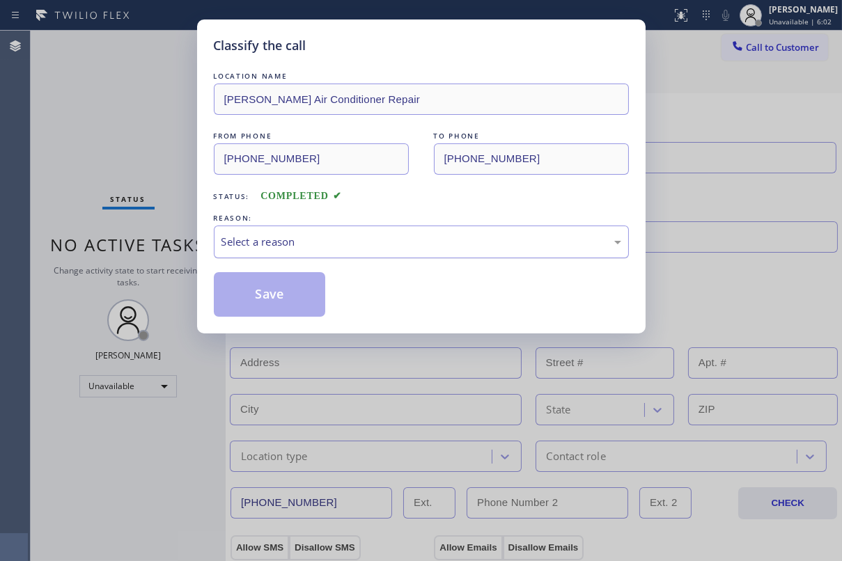
click at [309, 238] on div "Select a reason" at bounding box center [422, 242] width 400 height 16
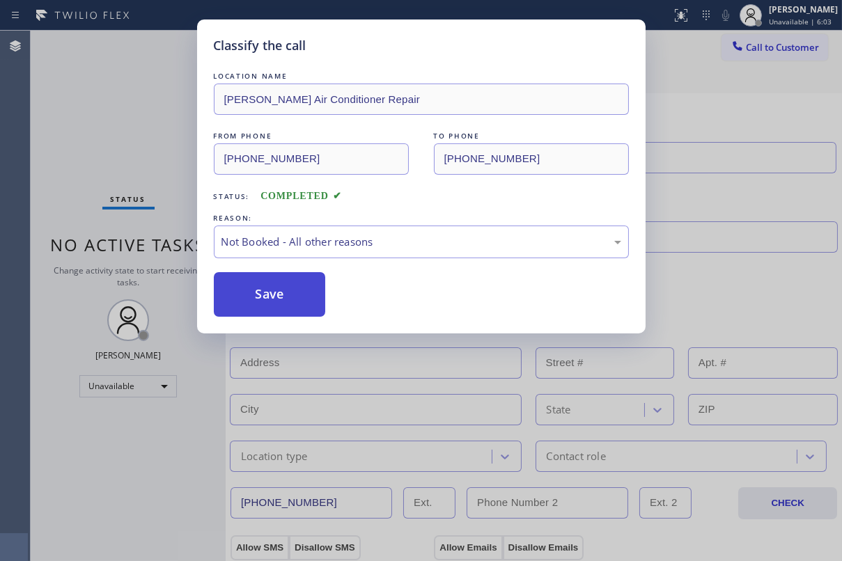
click at [260, 303] on button "Save" at bounding box center [270, 294] width 112 height 45
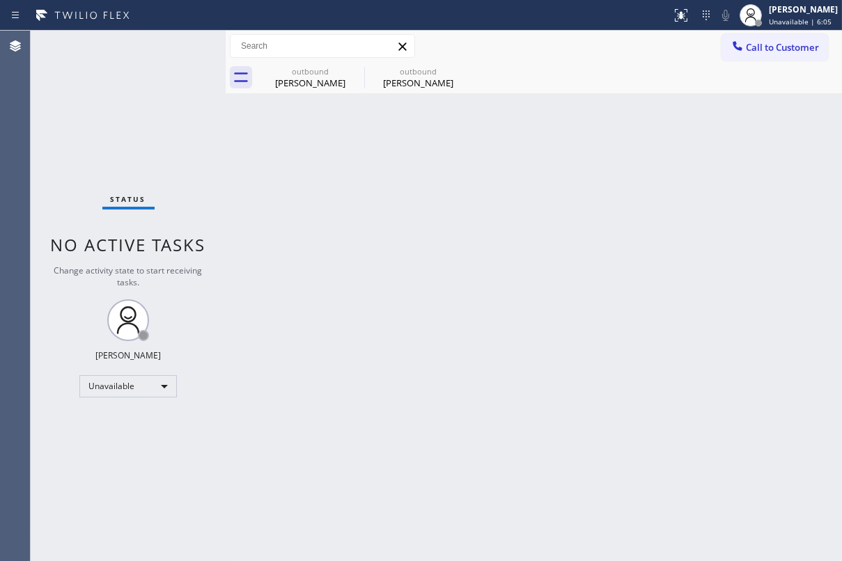
click at [419, 209] on div "Back to Dashboard Change Sender ID Customers Technicians Select a contact Outbo…" at bounding box center [534, 296] width 616 height 531
click at [355, 70] on icon at bounding box center [355, 71] width 13 height 13
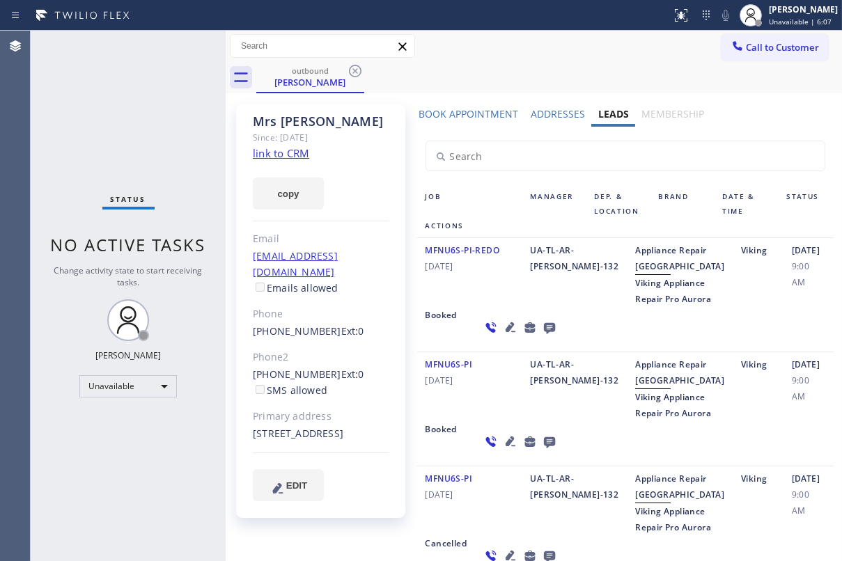
click at [355, 70] on icon at bounding box center [355, 71] width 13 height 13
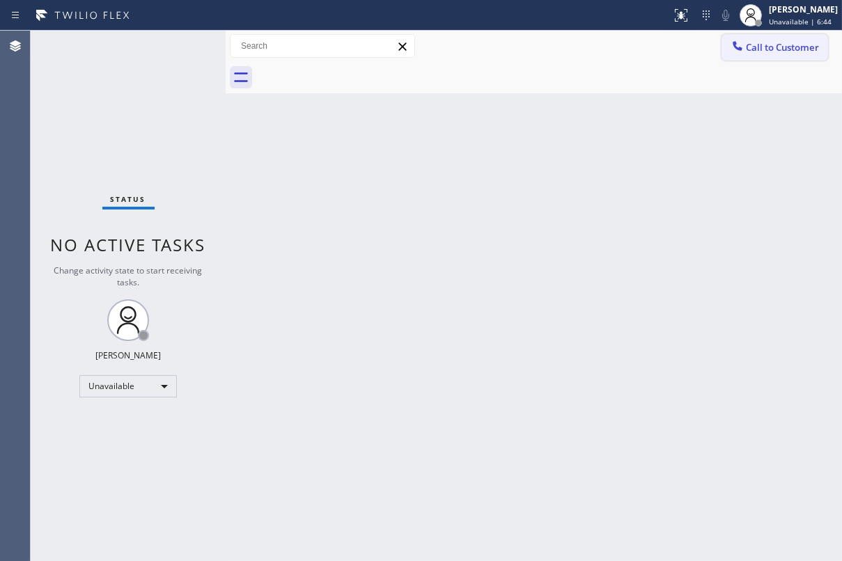
click at [783, 54] on button "Call to Customer" at bounding box center [775, 47] width 107 height 26
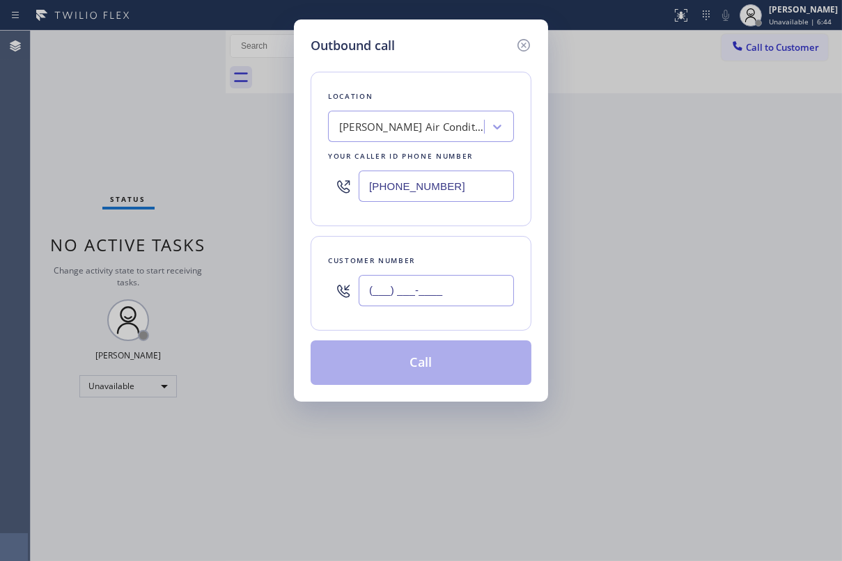
click at [430, 294] on input "(___) ___-____" at bounding box center [436, 290] width 155 height 31
paste input "508) 335-7048"
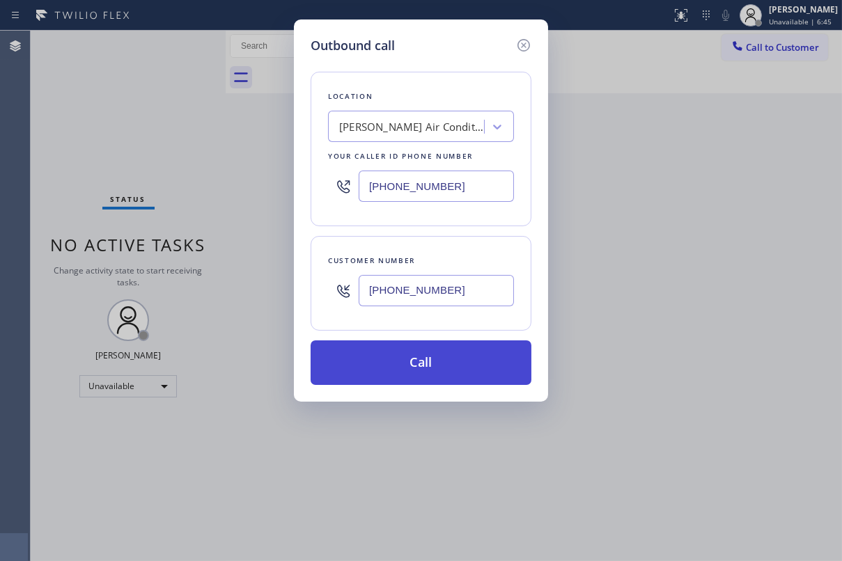
click at [428, 366] on button "Call" at bounding box center [421, 363] width 221 height 45
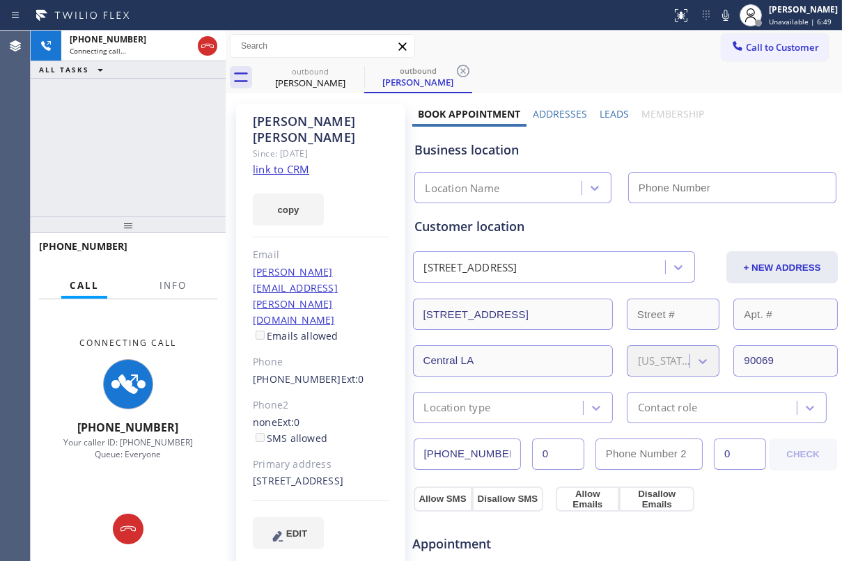
click at [608, 107] on label "Leads" at bounding box center [614, 113] width 29 height 13
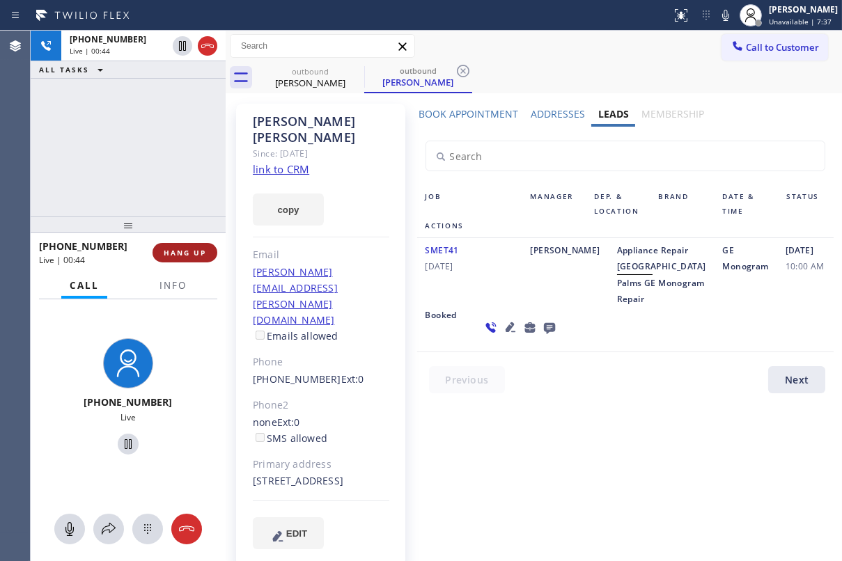
click at [207, 255] on button "HANG UP" at bounding box center [185, 253] width 65 height 20
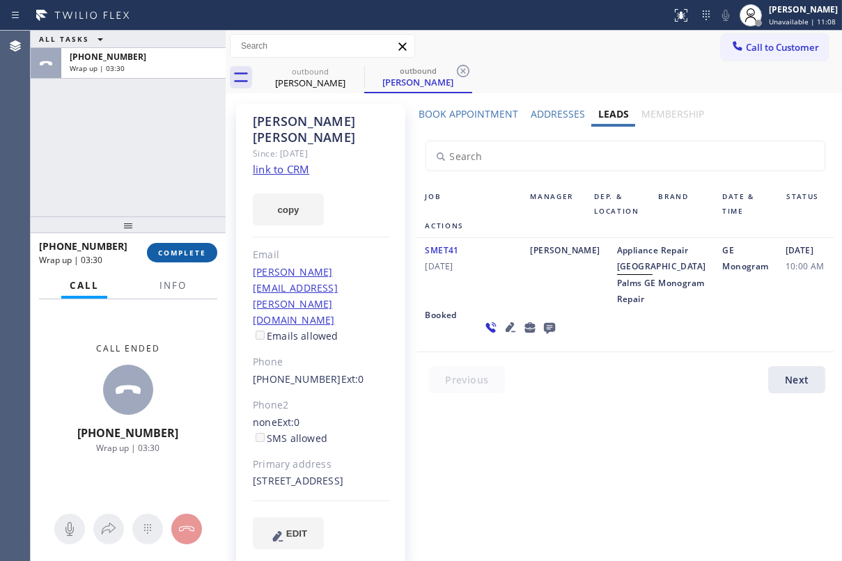
click at [159, 258] on button "COMPLETE" at bounding box center [182, 253] width 70 height 20
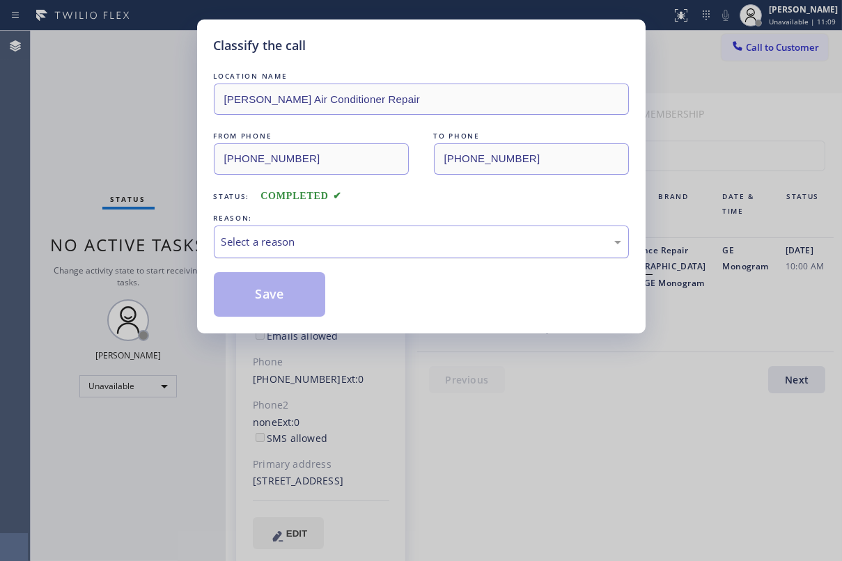
click at [374, 244] on div "Select a reason" at bounding box center [422, 242] width 400 height 16
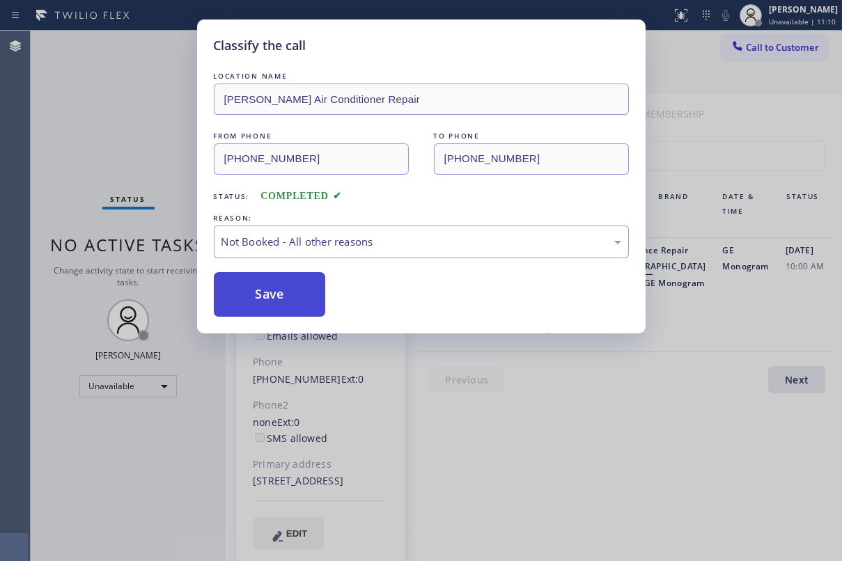
click at [291, 303] on button "Save" at bounding box center [270, 294] width 112 height 45
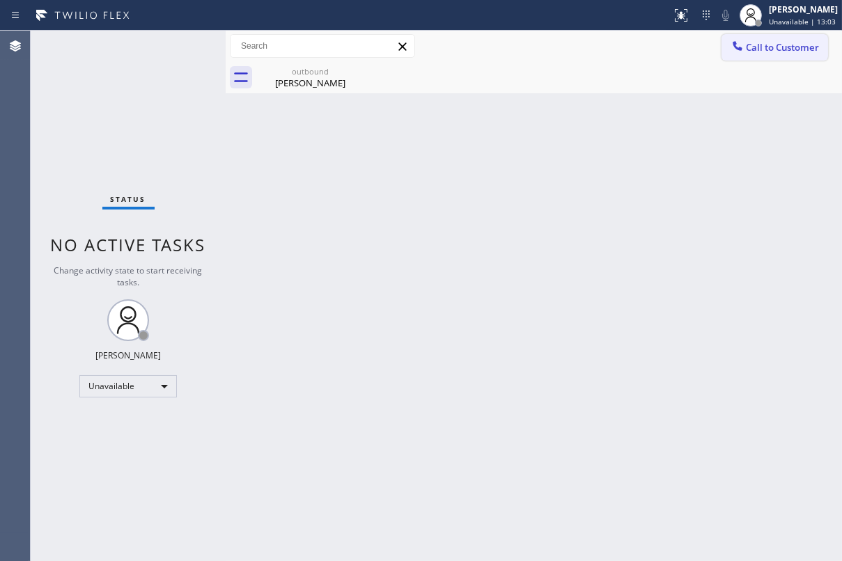
click at [755, 51] on span "Call to Customer" at bounding box center [782, 47] width 73 height 13
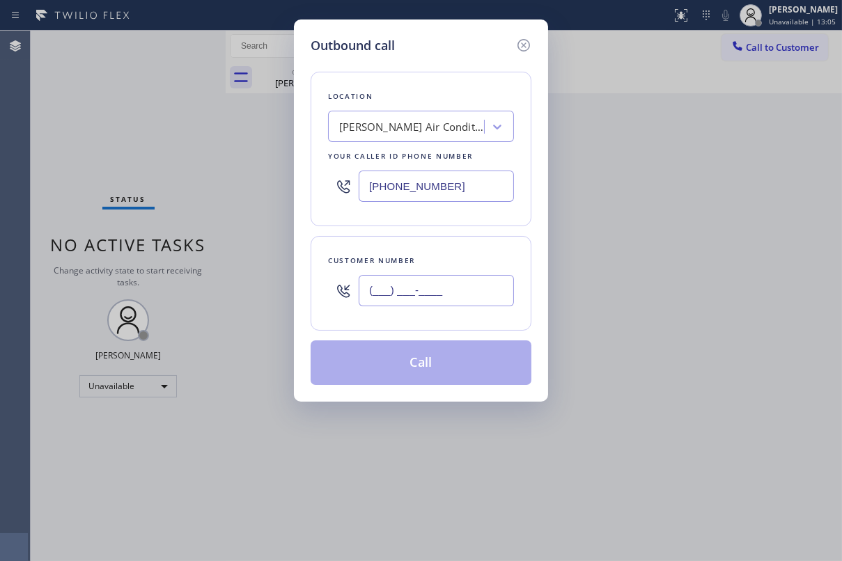
click at [431, 286] on input "(___) ___-____" at bounding box center [436, 290] width 155 height 31
paste input "760) 485-6061"
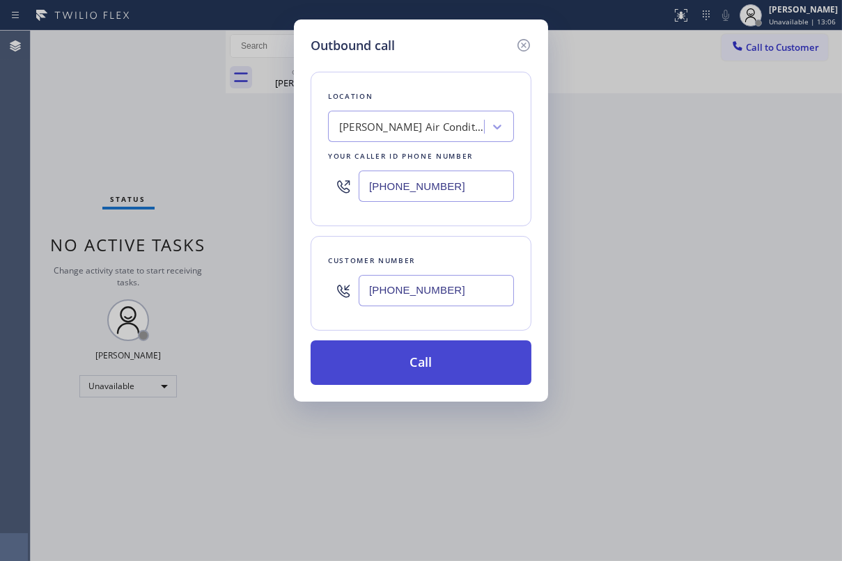
type input "[PHONE_NUMBER]"
click at [432, 375] on button "Call" at bounding box center [421, 363] width 221 height 45
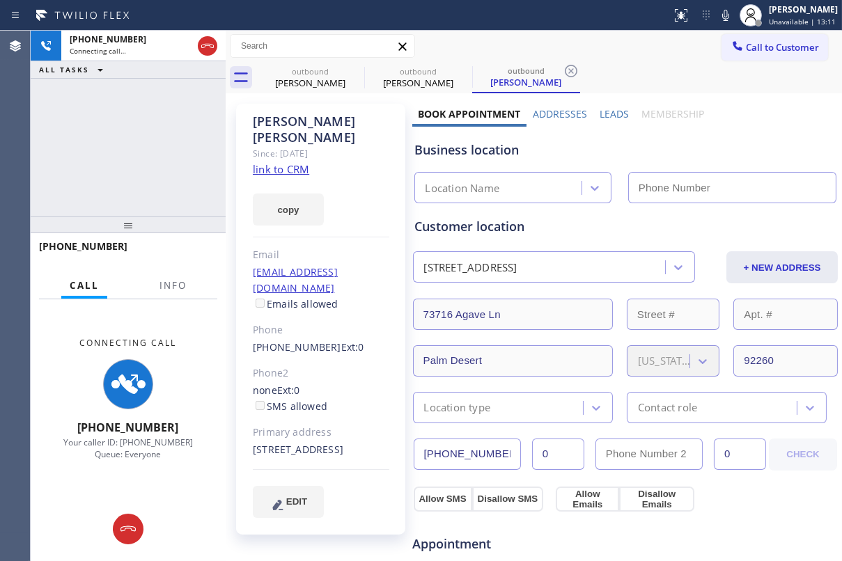
type input "[PHONE_NUMBER]"
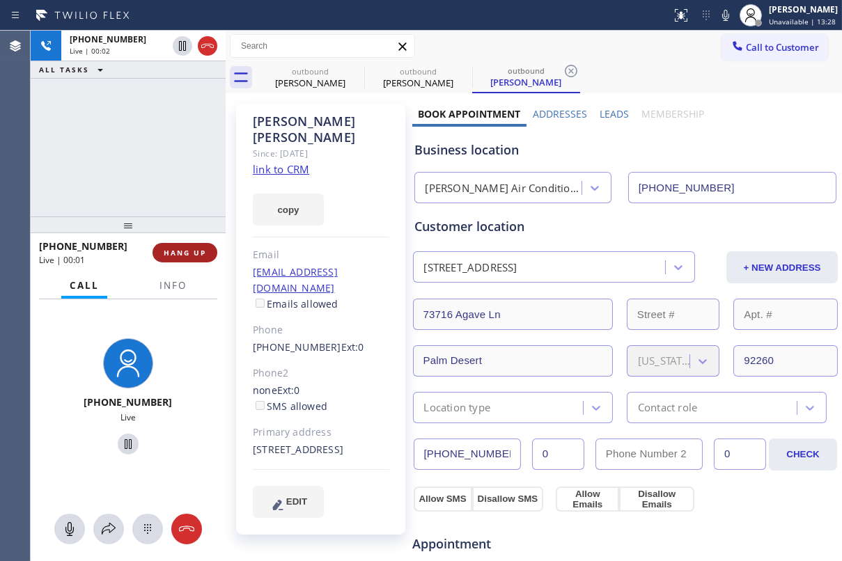
click at [188, 256] on span "HANG UP" at bounding box center [185, 253] width 42 height 10
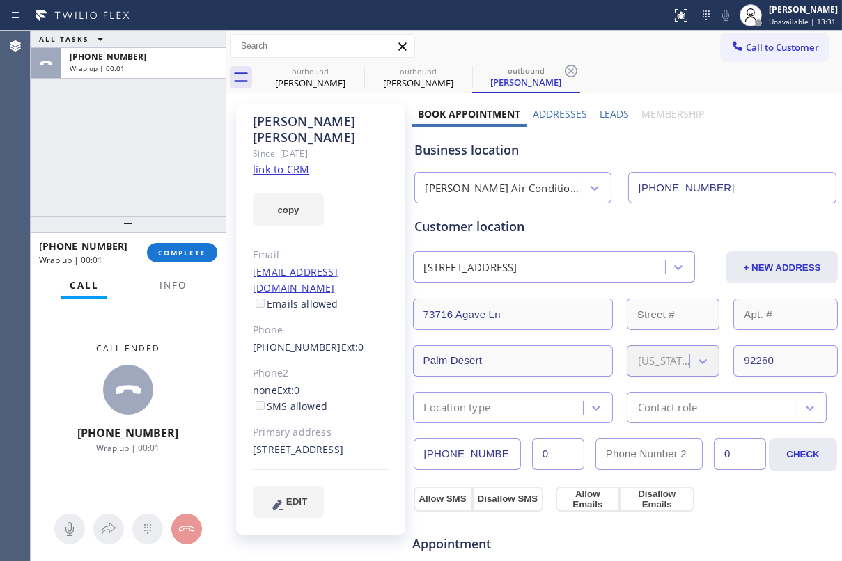
click at [605, 109] on label "Leads" at bounding box center [614, 113] width 29 height 13
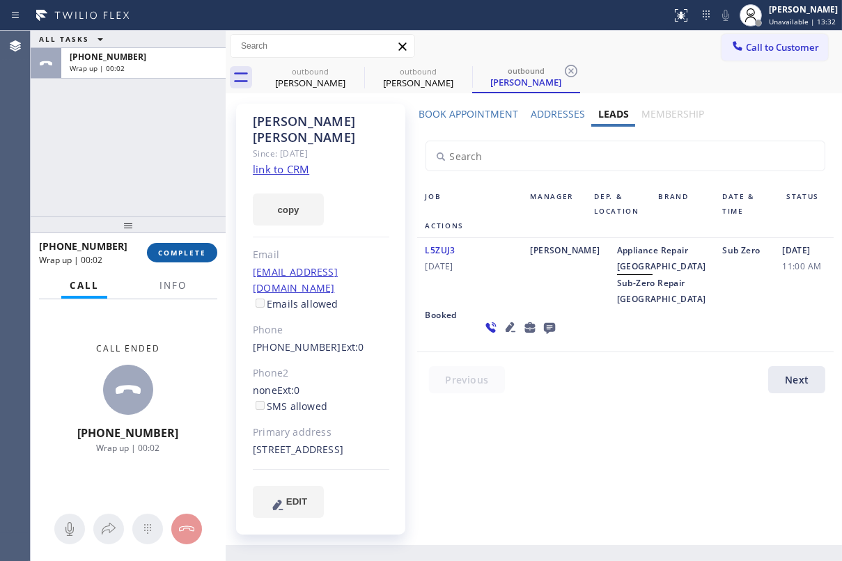
click at [183, 247] on button "COMPLETE" at bounding box center [182, 253] width 70 height 20
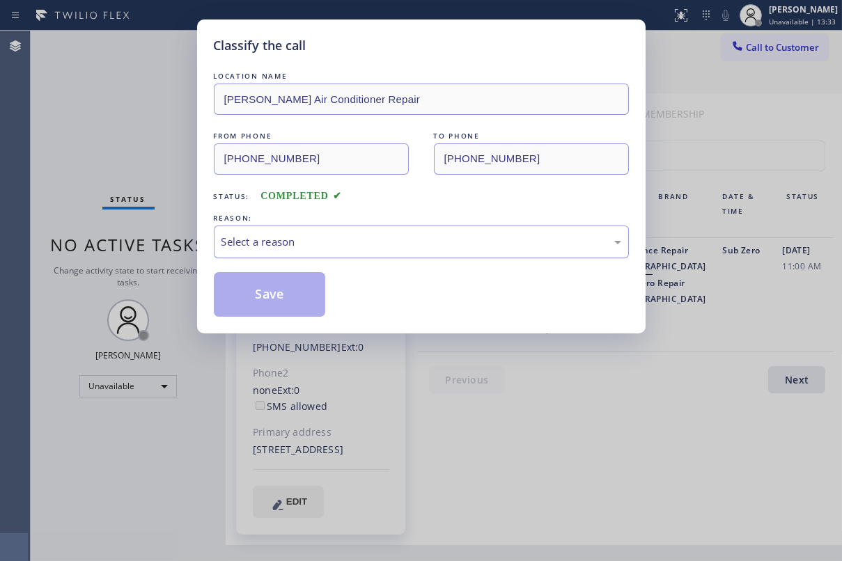
click at [337, 234] on div "Select a reason" at bounding box center [422, 242] width 400 height 16
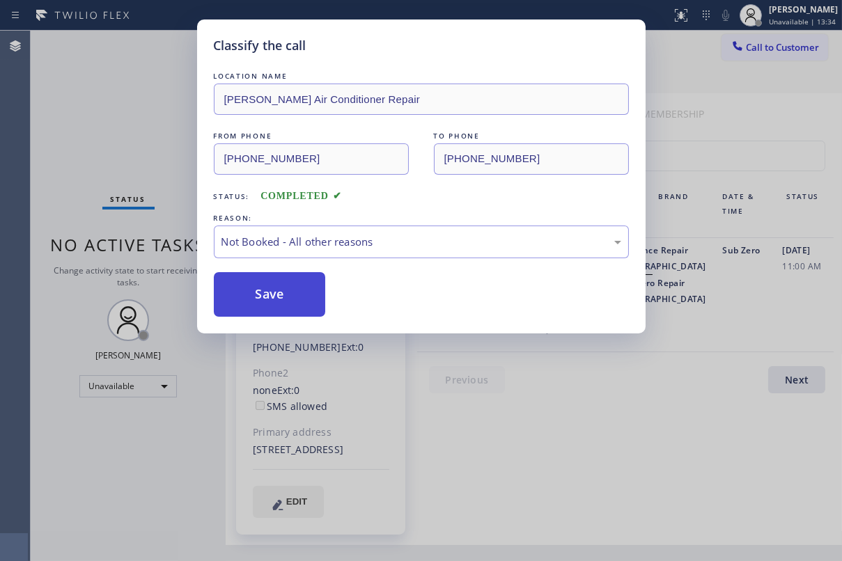
click at [272, 292] on button "Save" at bounding box center [270, 294] width 112 height 45
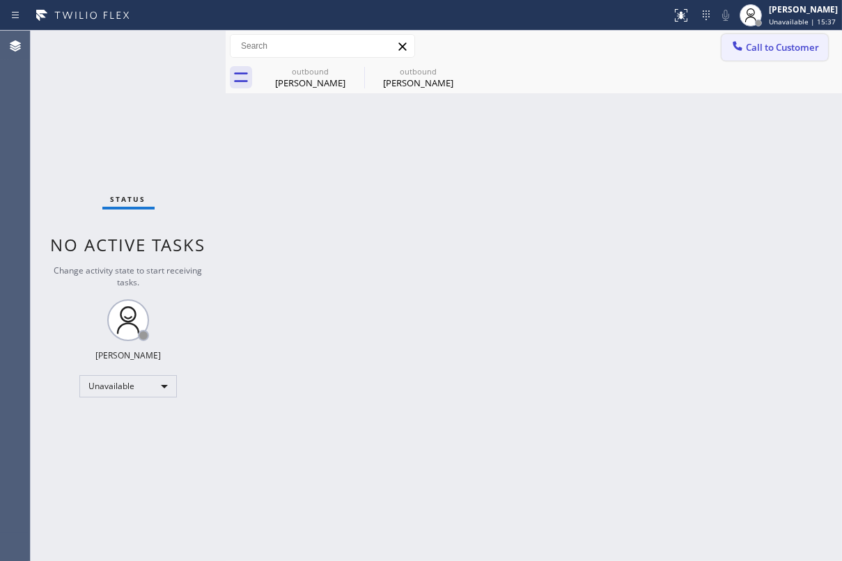
click at [770, 56] on button "Call to Customer" at bounding box center [775, 47] width 107 height 26
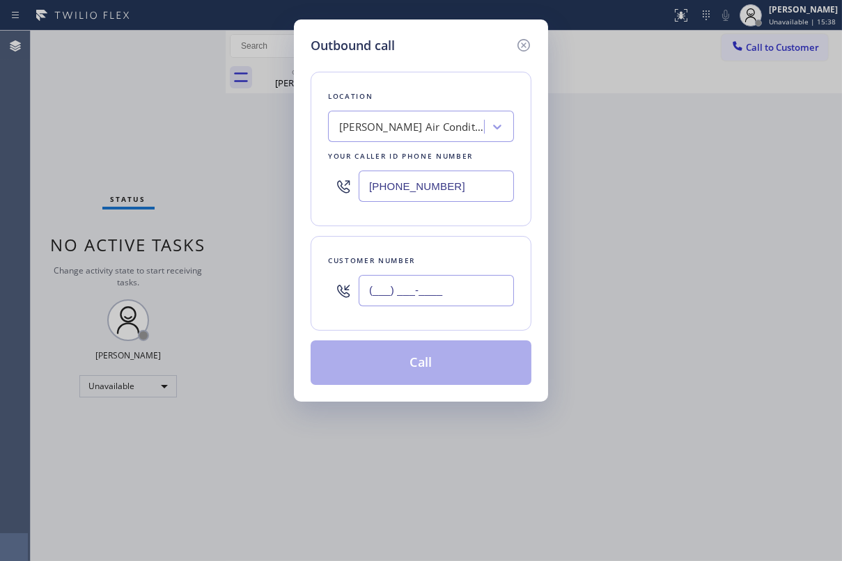
click at [464, 293] on input "(___) ___-____" at bounding box center [436, 290] width 155 height 31
paste input "310) 457-8255"
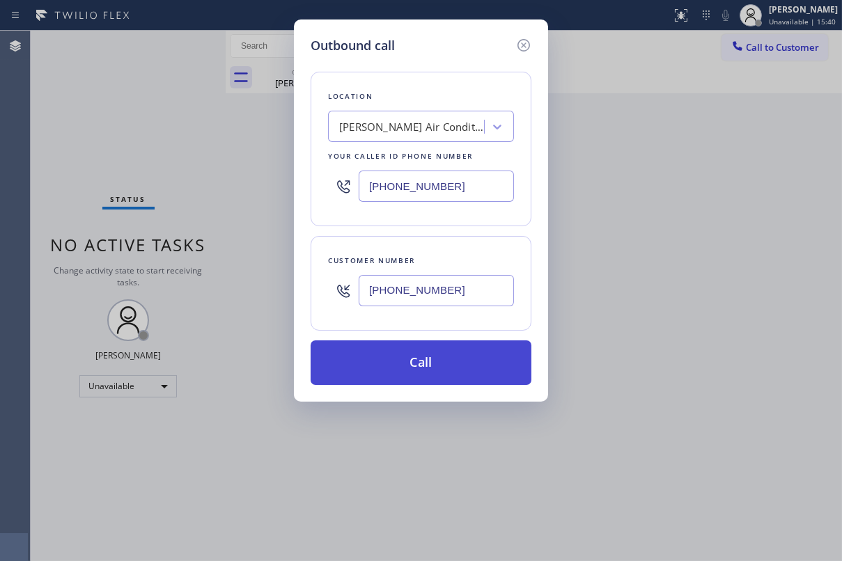
type input "[PHONE_NUMBER]"
click at [443, 364] on button "Call" at bounding box center [421, 363] width 221 height 45
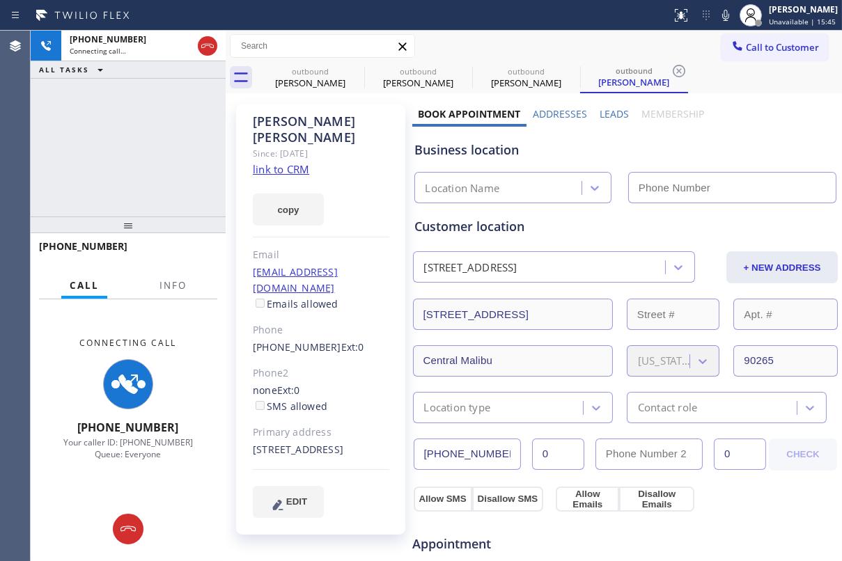
type input "[PHONE_NUMBER]"
click at [611, 117] on label "Leads" at bounding box center [614, 113] width 29 height 13
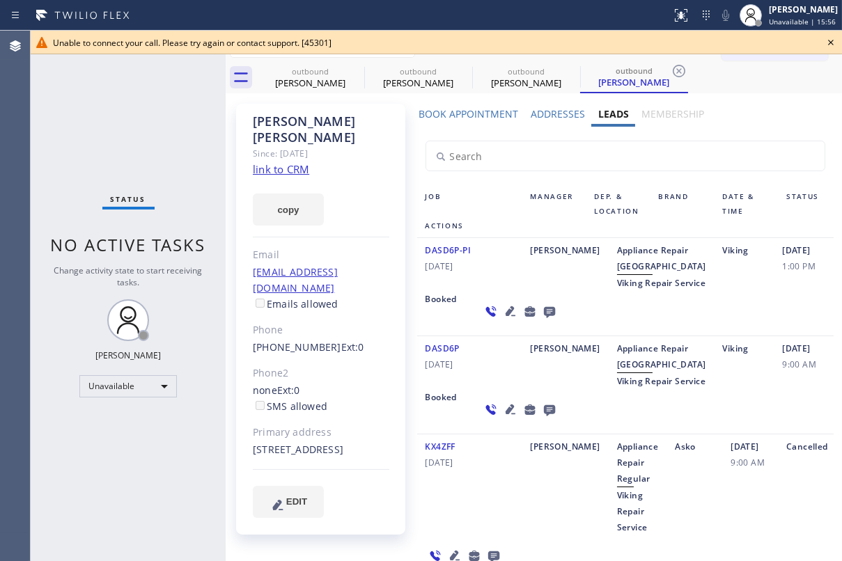
drag, startPoint x: 829, startPoint y: 36, endPoint x: 821, endPoint y: 38, distance: 7.8
click at [829, 36] on icon at bounding box center [831, 42] width 17 height 17
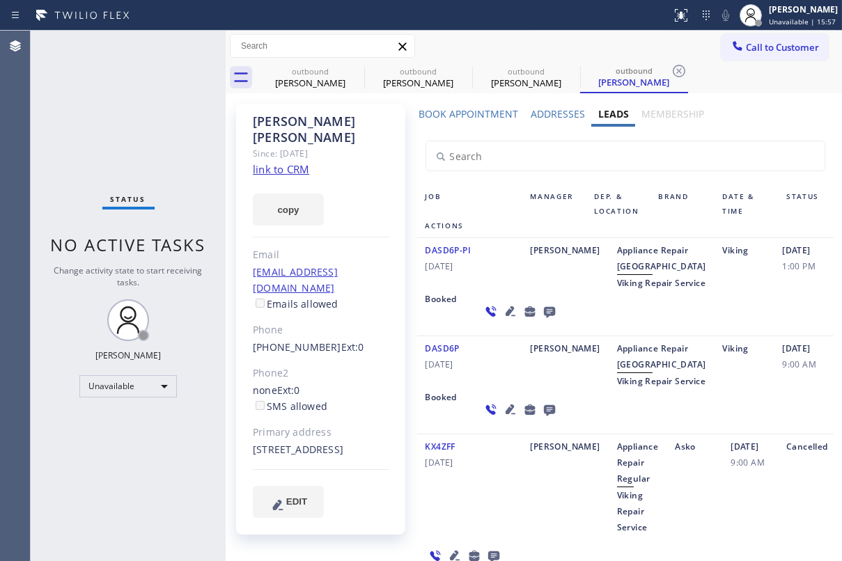
click at [541, 320] on icon at bounding box center [549, 311] width 17 height 17
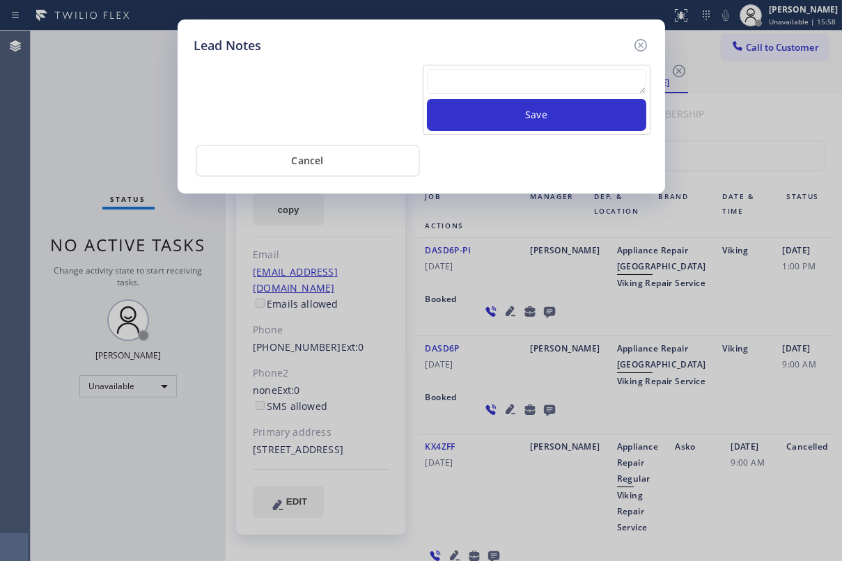
click at [466, 91] on textarea at bounding box center [536, 81] width 219 height 25
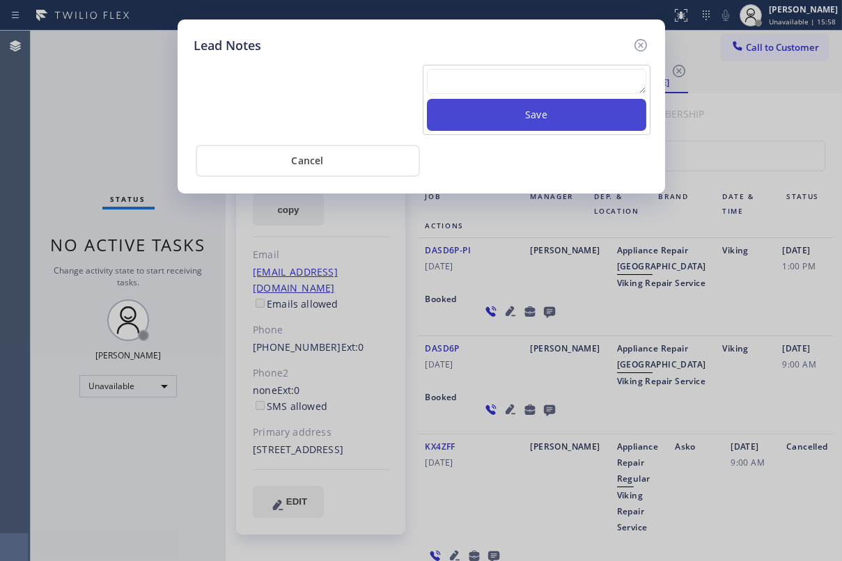
paste textarea "Routed to Voice mail// If CX will call back please transfer to me- Love:*"
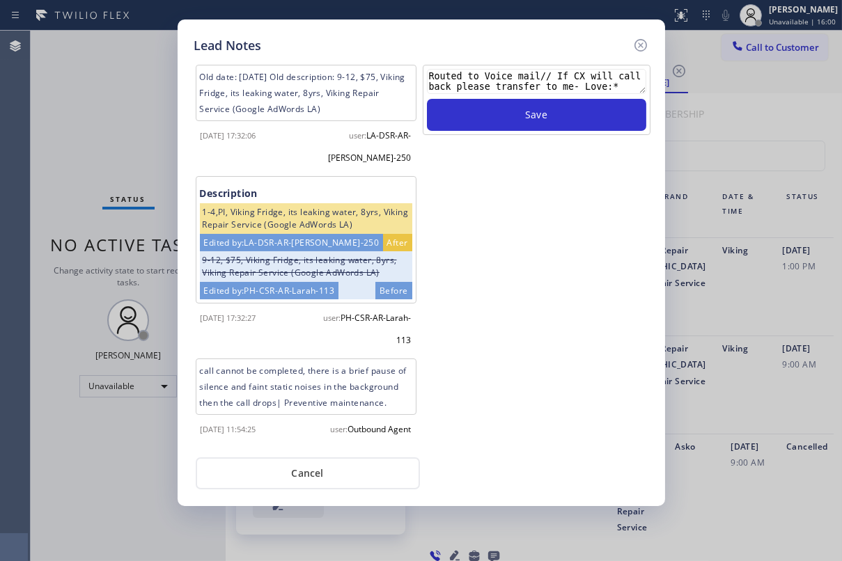
drag, startPoint x: 544, startPoint y: 75, endPoint x: 261, endPoint y: 75, distance: 282.8
click at [261, 75] on div "Old date: [DATE] Old description: 9-12, $75, [PERSON_NAME], its leaking water, …" at bounding box center [421, 255] width 461 height 386
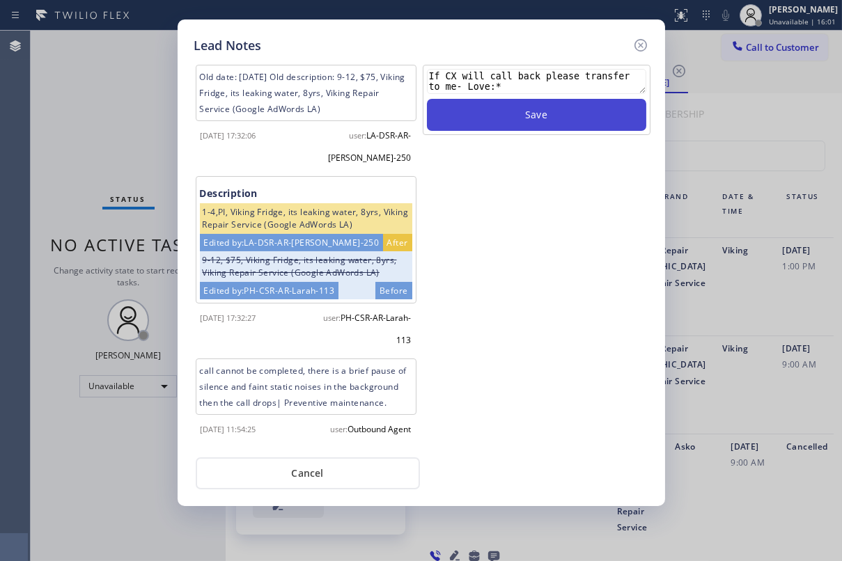
type textarea "If CX will call back please transfer to me- Love:*"
click at [575, 114] on button "Save" at bounding box center [536, 115] width 219 height 32
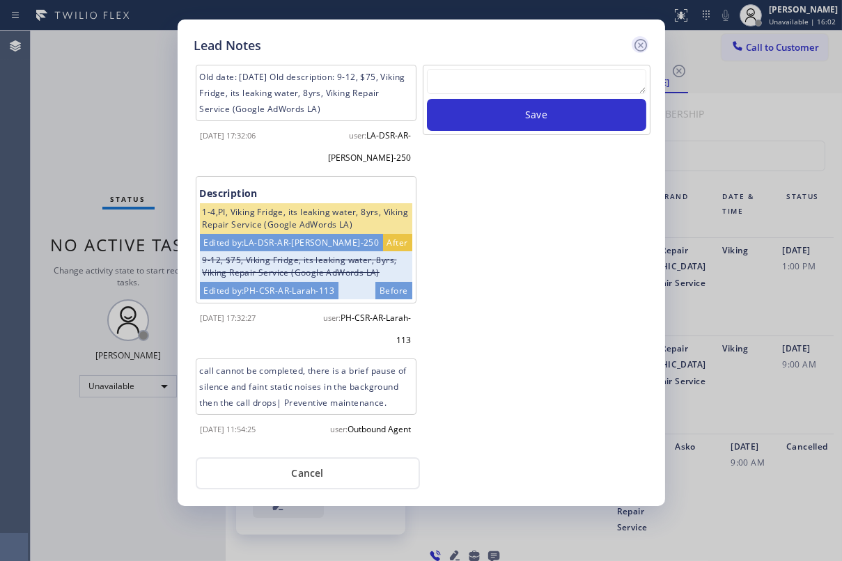
click at [635, 45] on icon at bounding box center [640, 45] width 13 height 13
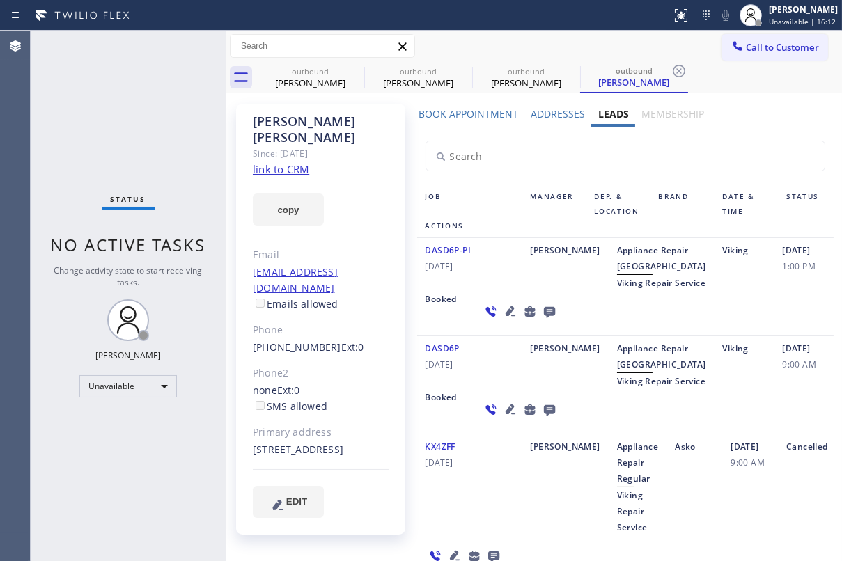
click at [774, 54] on button "Call to Customer" at bounding box center [775, 47] width 107 height 26
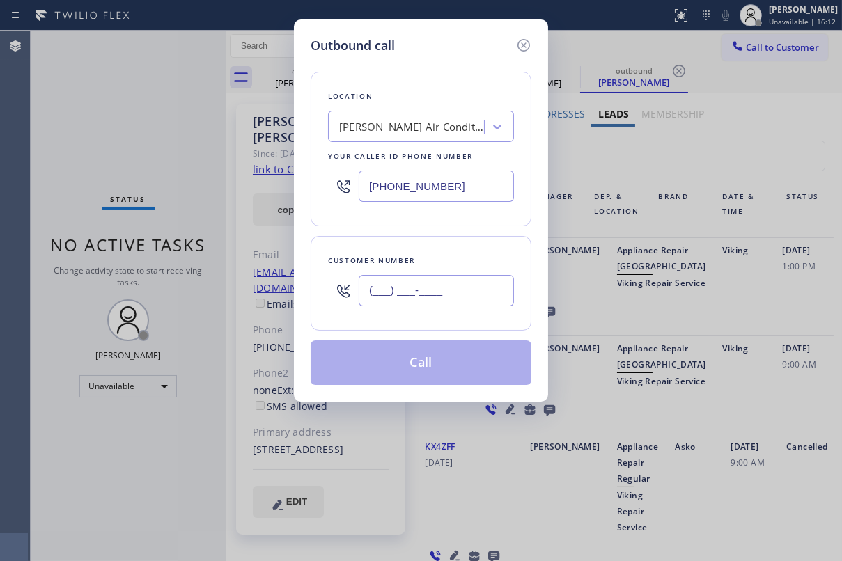
click at [464, 291] on input "(___) ___-____" at bounding box center [436, 290] width 155 height 31
paste input "818) 709-1879"
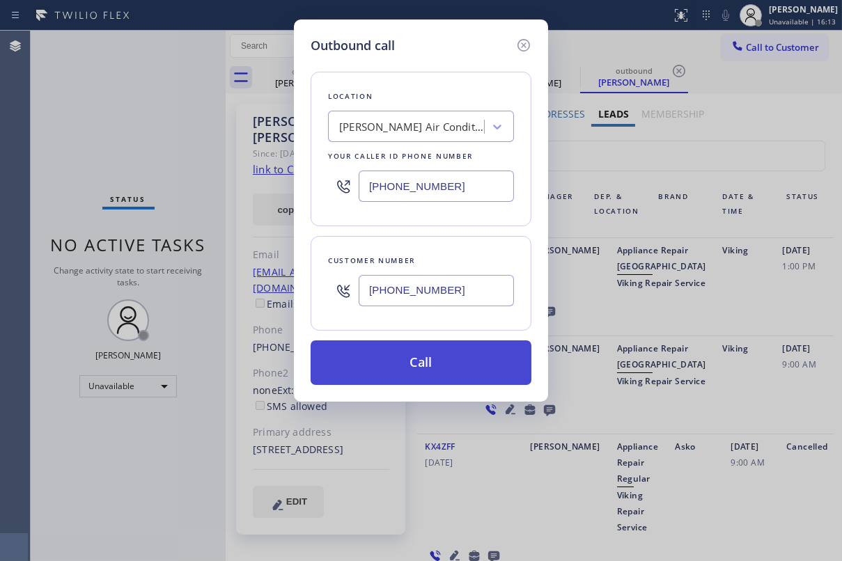
type input "[PHONE_NUMBER]"
click at [442, 368] on button "Call" at bounding box center [421, 363] width 221 height 45
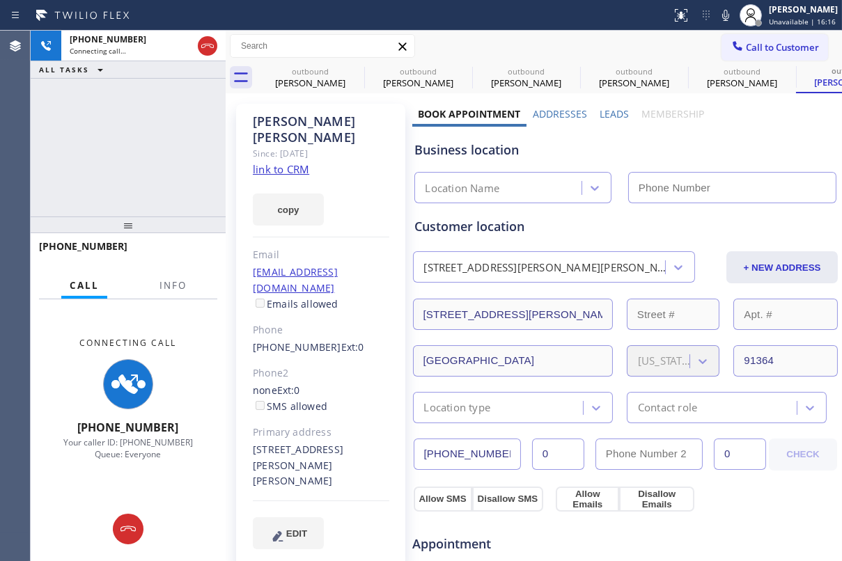
click at [614, 114] on label "Leads" at bounding box center [614, 113] width 29 height 13
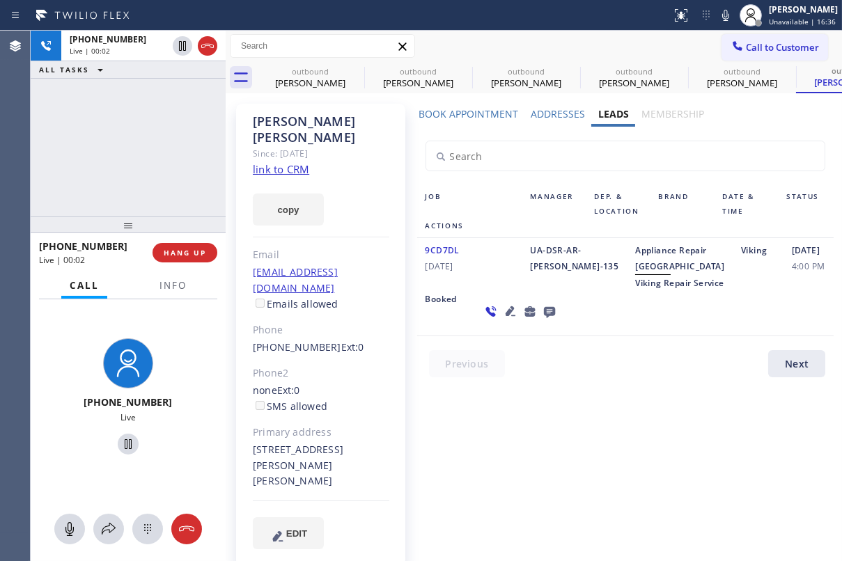
click at [541, 320] on icon at bounding box center [549, 311] width 17 height 17
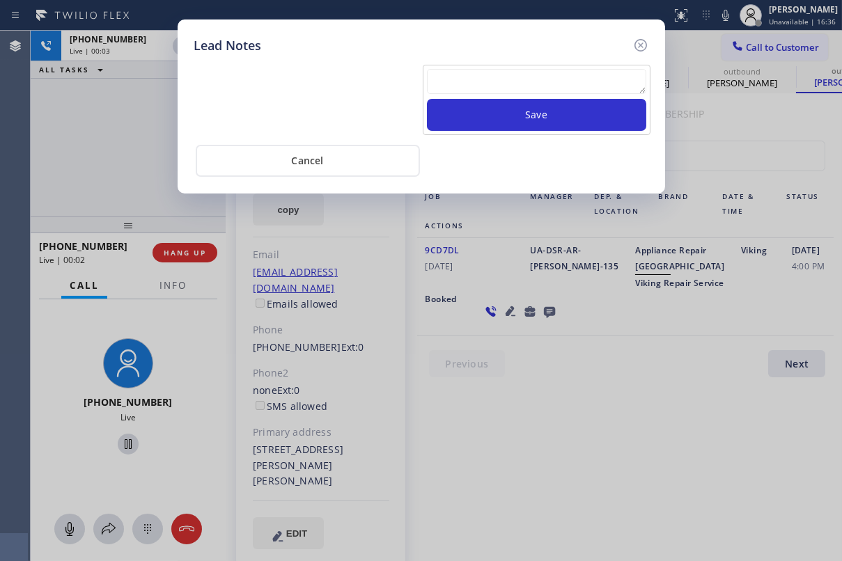
click at [692, 554] on div "Lead Notes Save Cancel" at bounding box center [421, 280] width 842 height 561
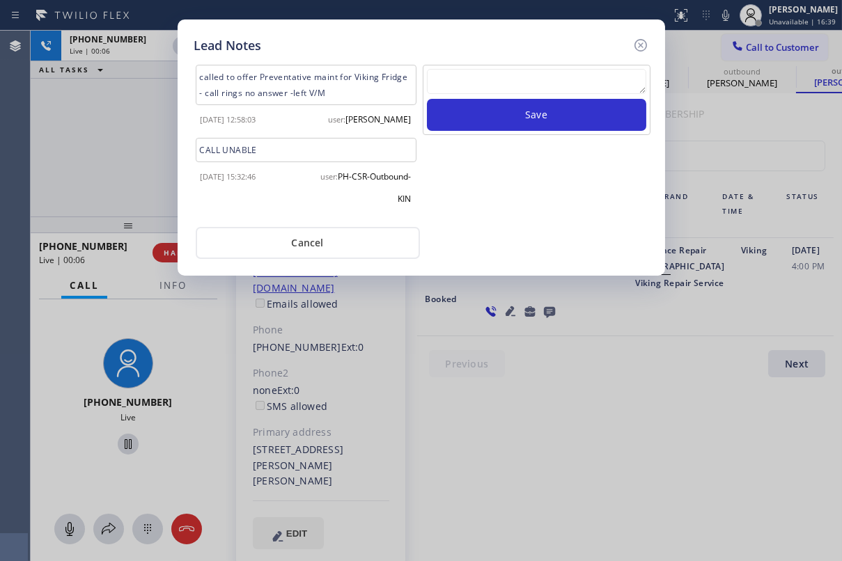
click at [570, 75] on textarea at bounding box center [536, 81] width 219 height 25
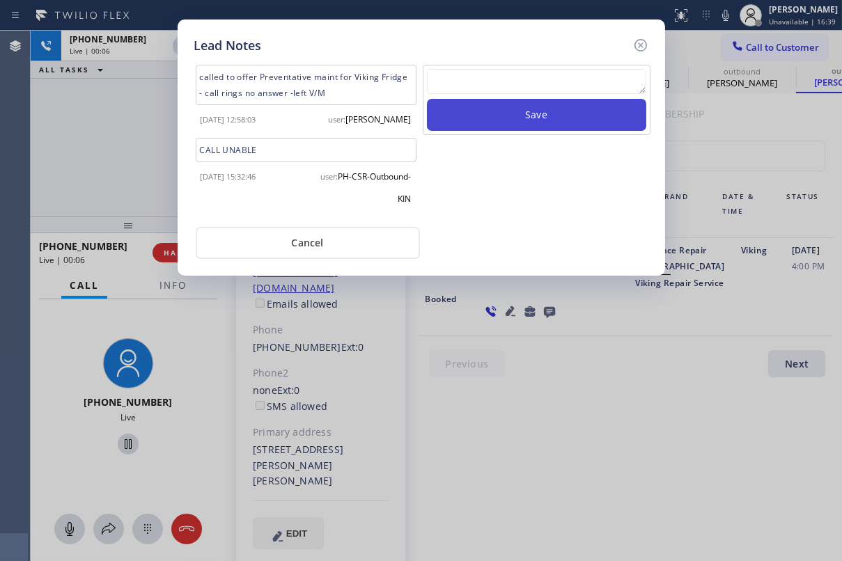
paste textarea "Routed to Voice mail// If CX will call back please transfer to me- Love:*"
type textarea "Routed to Voice mail// If CX will call back please transfer to me- Love:*"
click at [580, 121] on button "Save" at bounding box center [536, 115] width 219 height 32
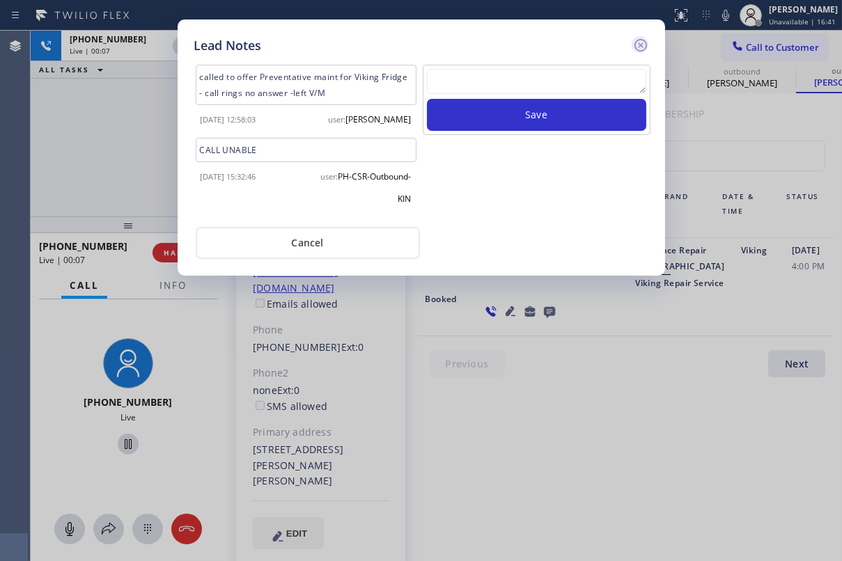
click at [641, 42] on icon at bounding box center [640, 45] width 17 height 17
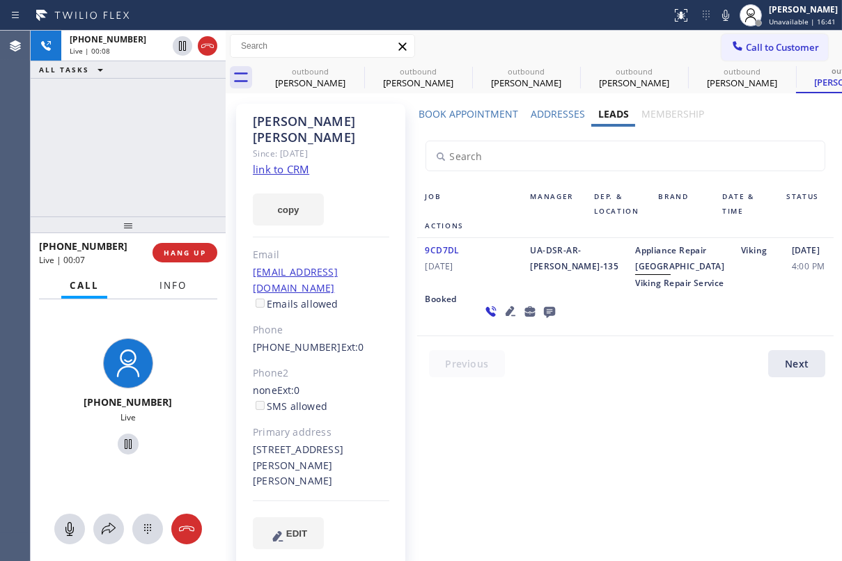
click at [180, 272] on button "Info" at bounding box center [173, 285] width 44 height 27
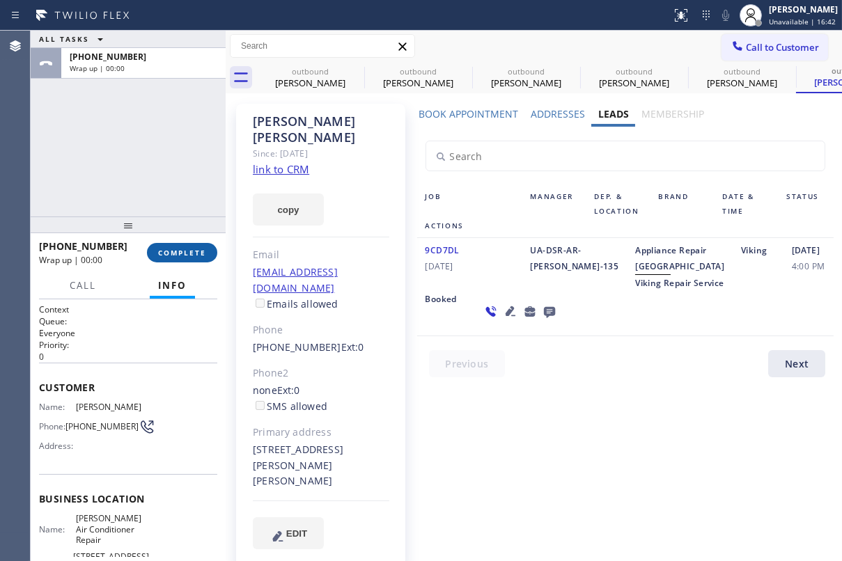
click at [185, 248] on span "COMPLETE" at bounding box center [182, 253] width 48 height 10
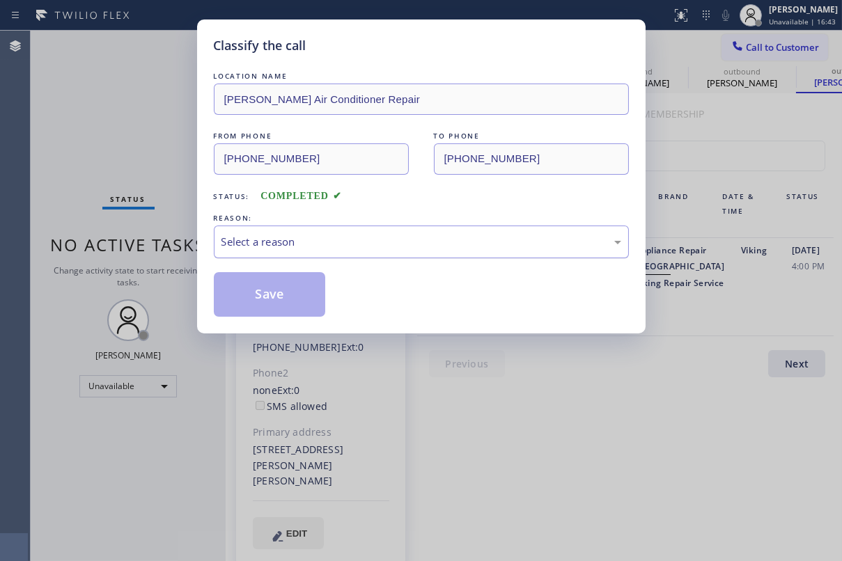
click at [382, 234] on div "Select a reason" at bounding box center [422, 242] width 400 height 16
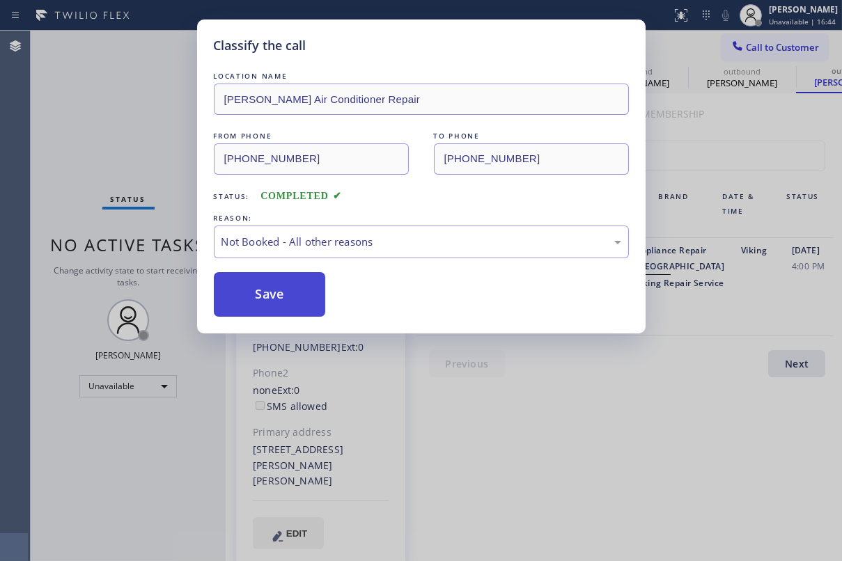
click at [268, 288] on button "Save" at bounding box center [270, 294] width 112 height 45
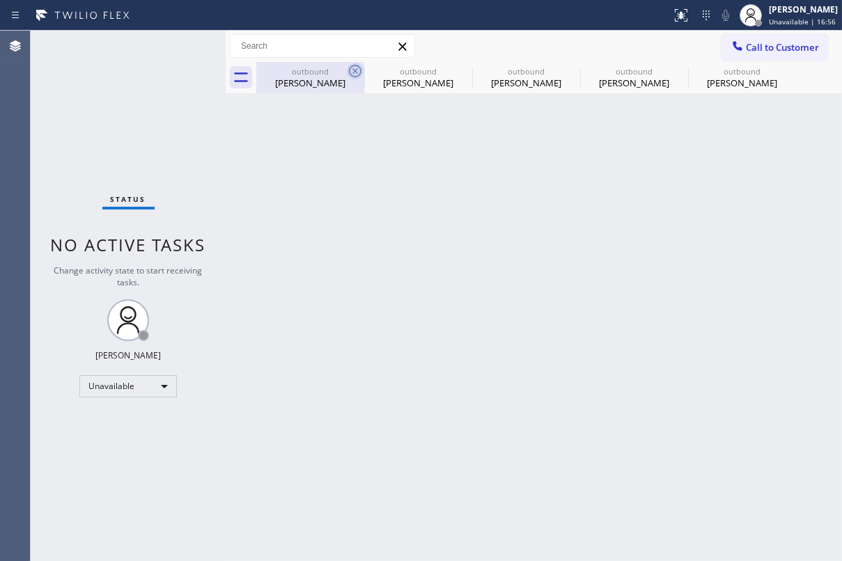
click at [358, 68] on icon at bounding box center [355, 71] width 17 height 17
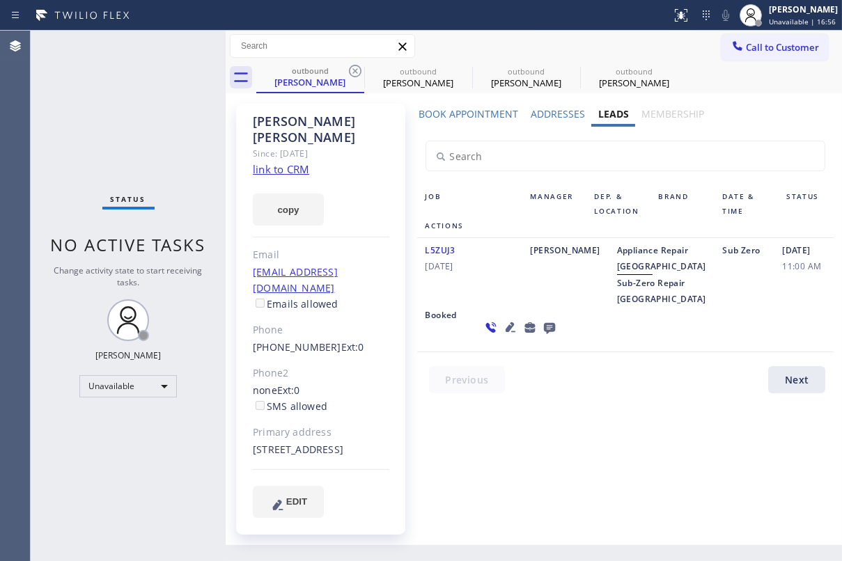
click at [358, 68] on icon at bounding box center [355, 71] width 17 height 17
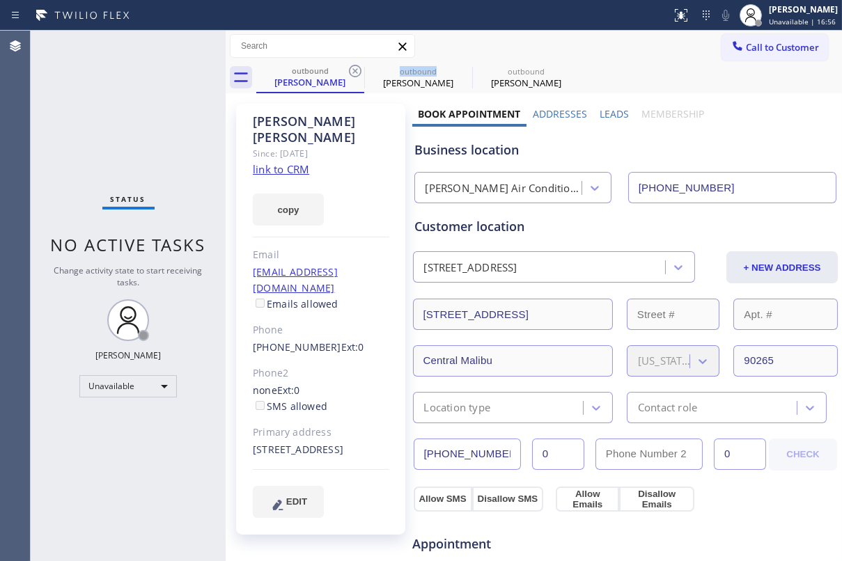
click at [358, 68] on icon at bounding box center [355, 71] width 17 height 17
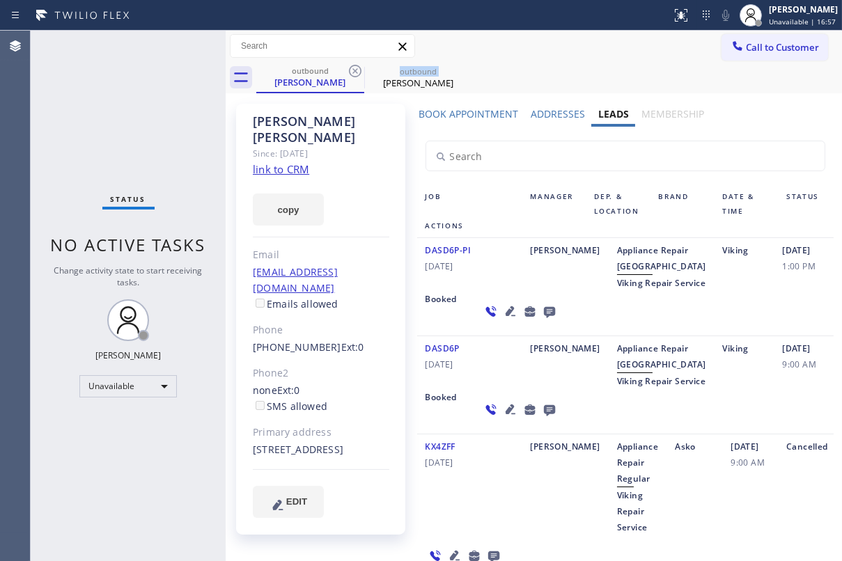
click at [358, 68] on icon at bounding box center [355, 71] width 17 height 17
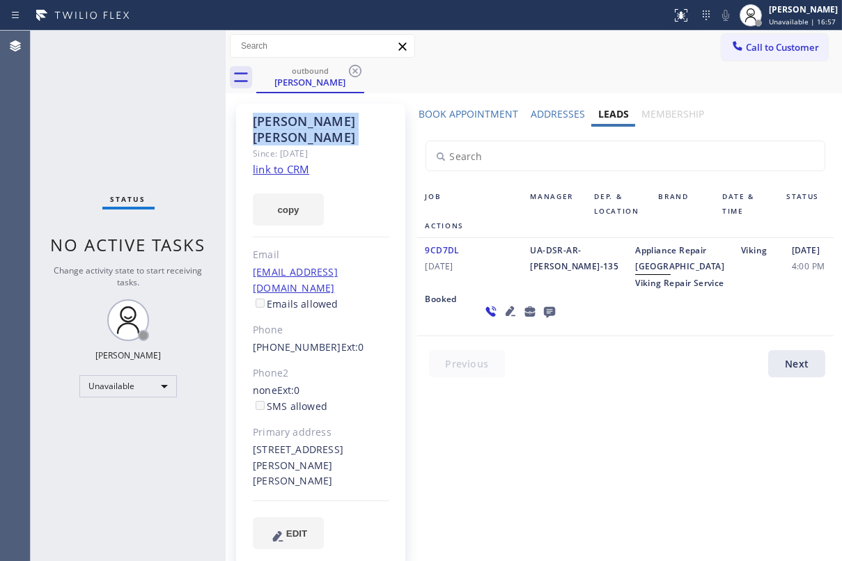
click at [358, 68] on icon at bounding box center [355, 71] width 17 height 17
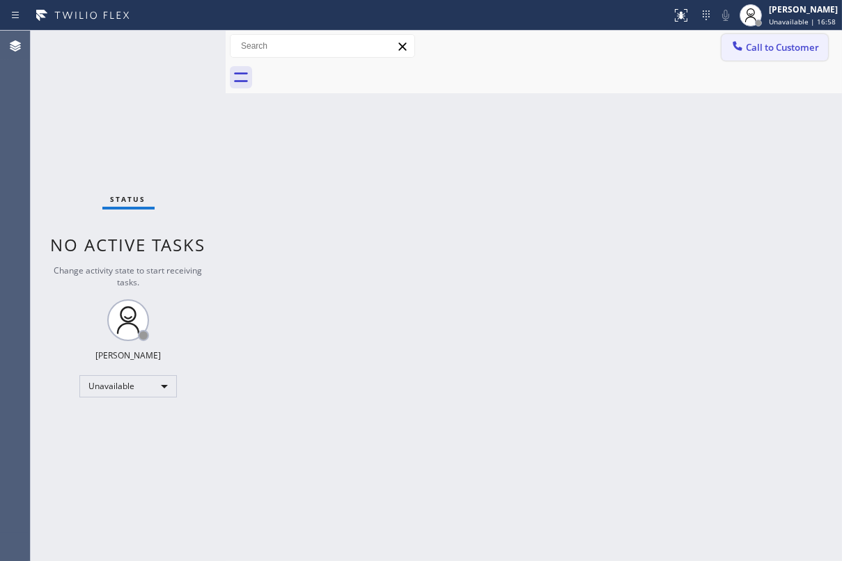
click at [763, 47] on span "Call to Customer" at bounding box center [782, 47] width 73 height 13
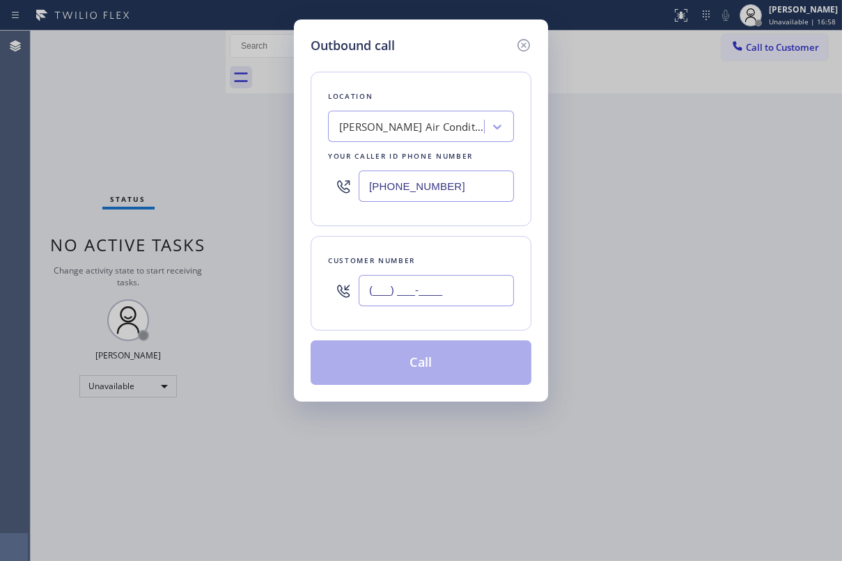
click at [481, 293] on input "(___) ___-____" at bounding box center [436, 290] width 155 height 31
paste input "408) 838-0497"
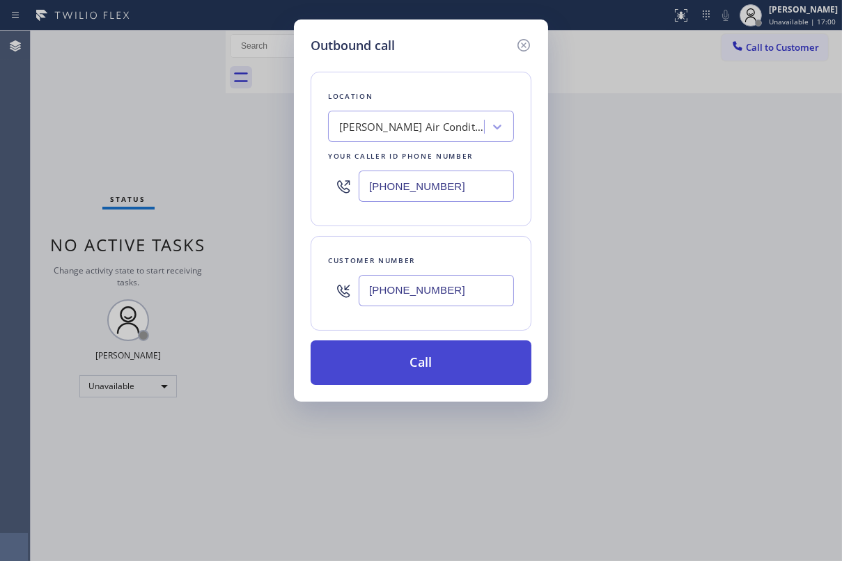
type input "[PHONE_NUMBER]"
click at [432, 369] on button "Call" at bounding box center [421, 363] width 221 height 45
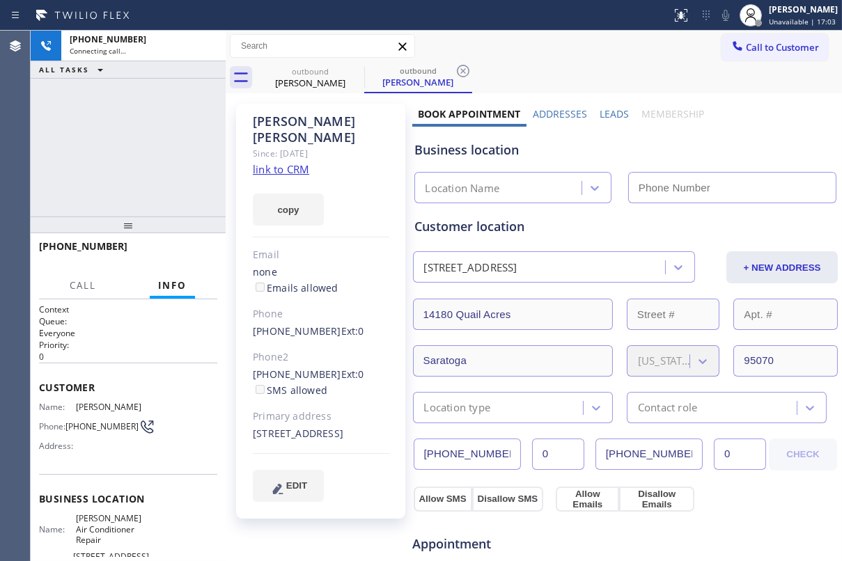
click at [603, 110] on label "Leads" at bounding box center [614, 113] width 29 height 13
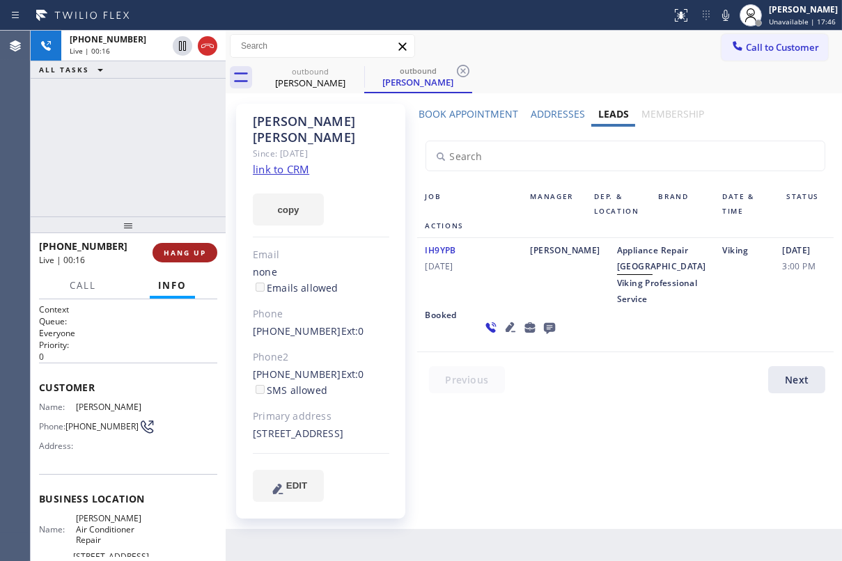
click at [190, 248] on span "HANG UP" at bounding box center [185, 253] width 42 height 10
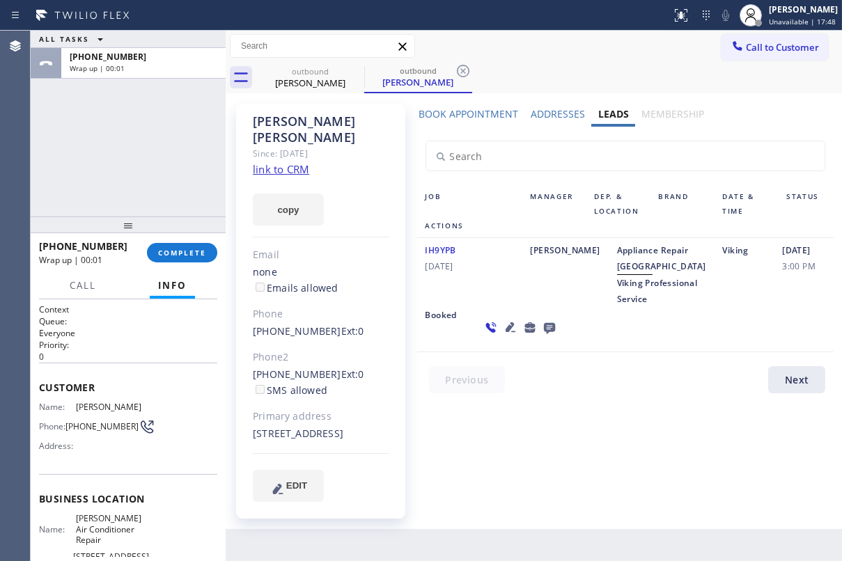
click at [541, 336] on icon at bounding box center [549, 327] width 17 height 17
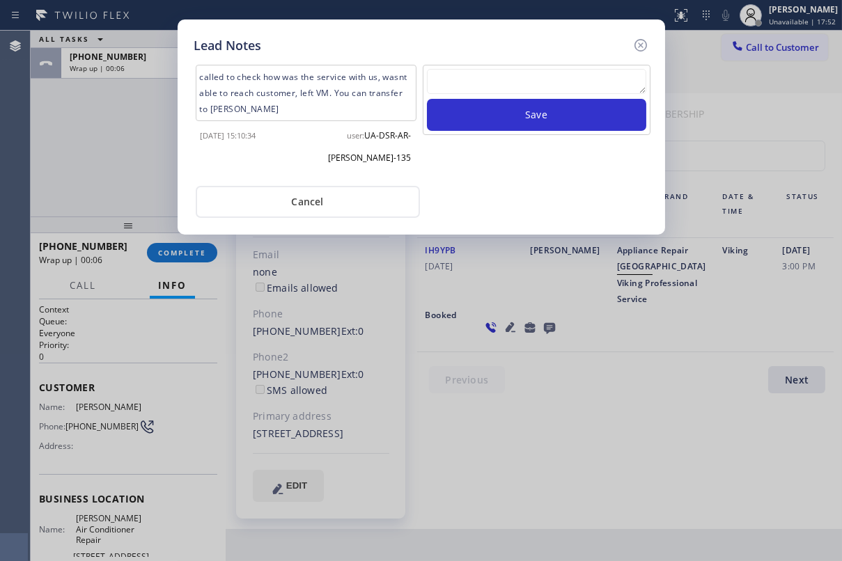
click at [499, 75] on textarea at bounding box center [536, 81] width 219 height 25
paste textarea "Routed to Voice mail// If CX will call back please transfer to me- Love:*"
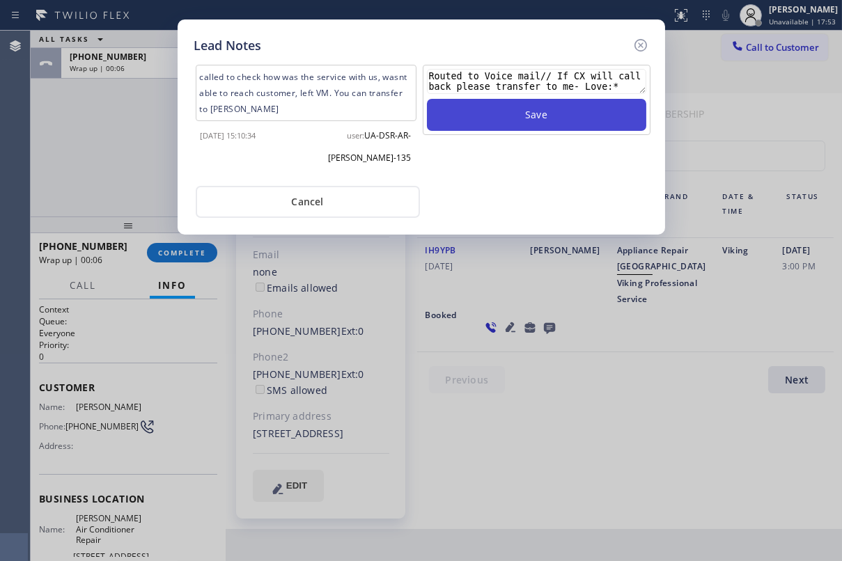
type textarea "Routed to Voice mail// If CX will call back please transfer to me- Love:*"
click at [525, 118] on button "Save" at bounding box center [536, 115] width 219 height 32
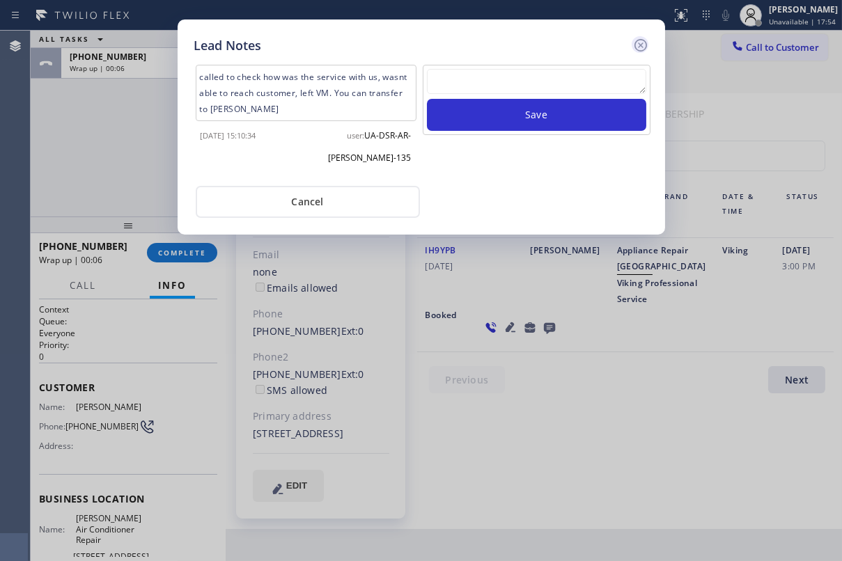
click at [639, 40] on icon at bounding box center [640, 45] width 17 height 17
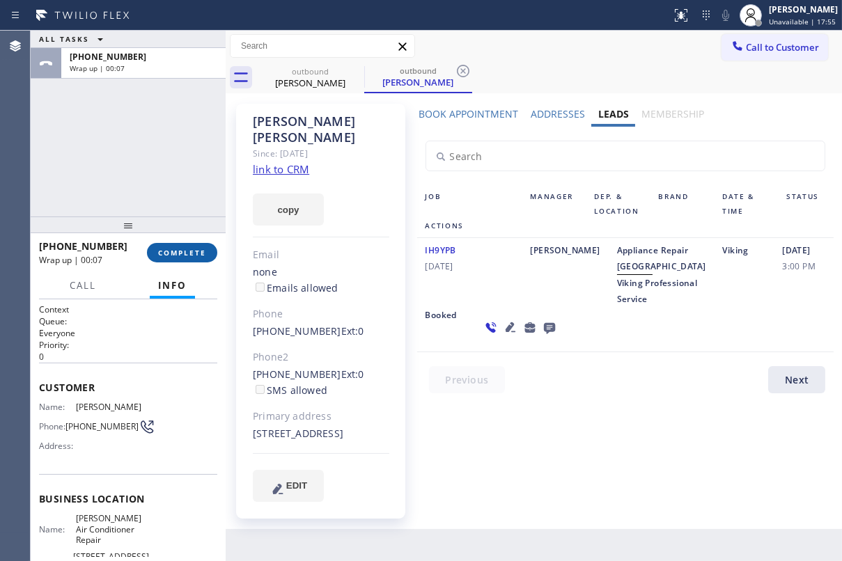
click at [203, 255] on span "COMPLETE" at bounding box center [182, 253] width 48 height 10
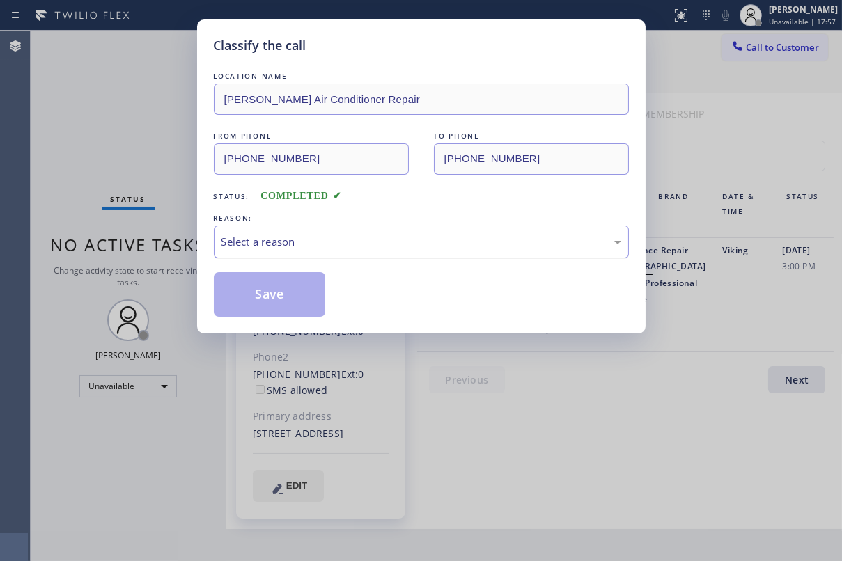
click at [341, 251] on div "Select a reason" at bounding box center [421, 242] width 415 height 33
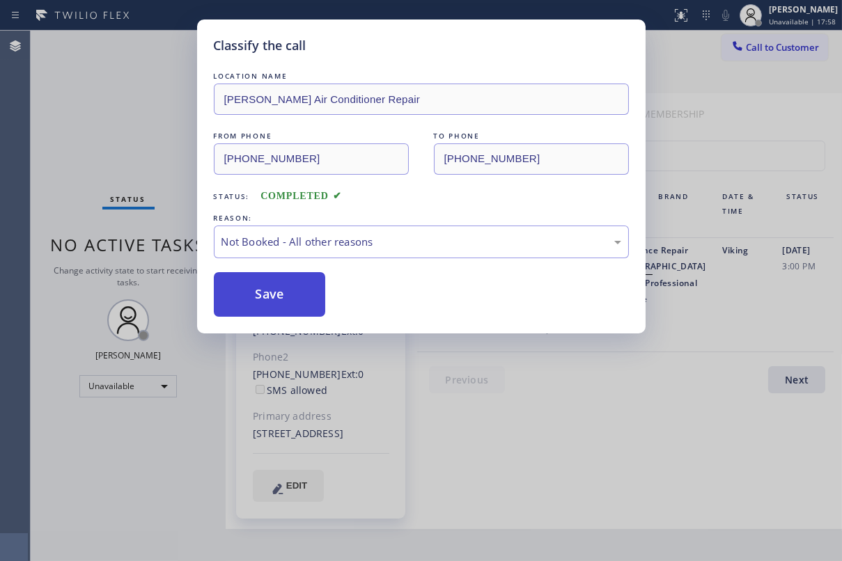
click at [281, 302] on button "Save" at bounding box center [270, 294] width 112 height 45
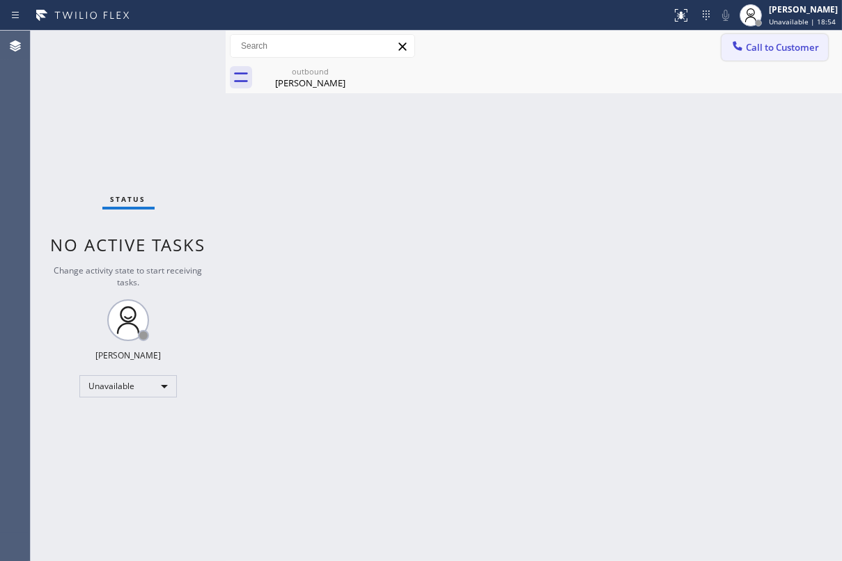
click at [768, 53] on span "Call to Customer" at bounding box center [782, 47] width 73 height 13
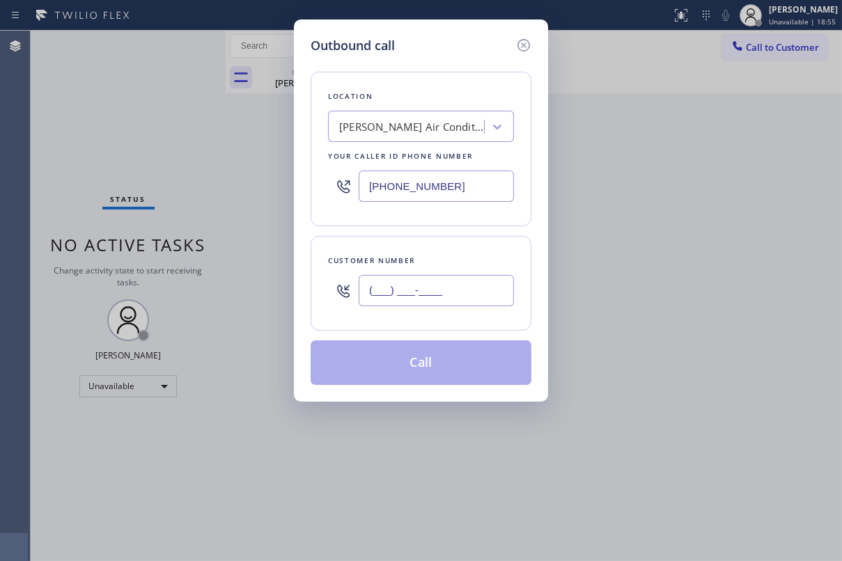
click at [438, 285] on input "(___) ___-____" at bounding box center [436, 290] width 155 height 31
paste input "714) 501-4978"
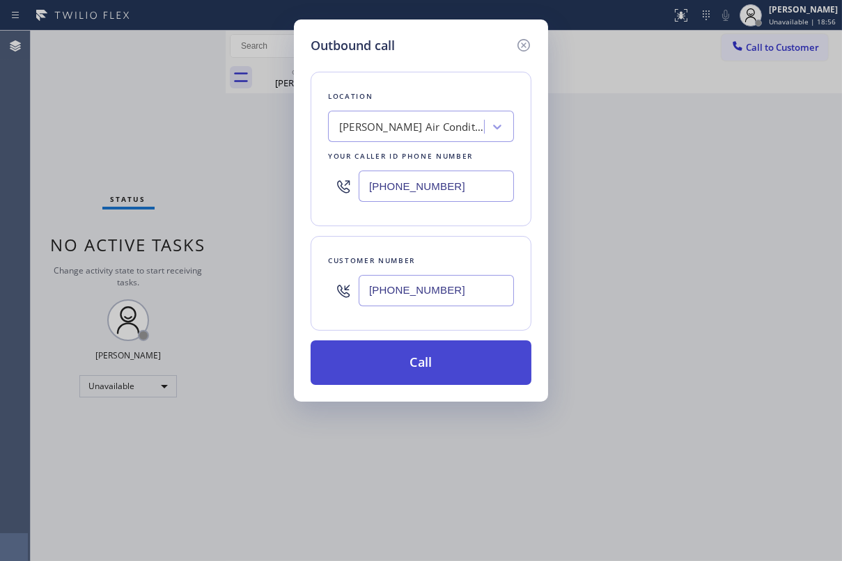
type input "[PHONE_NUMBER]"
click at [389, 371] on button "Call" at bounding box center [421, 363] width 221 height 45
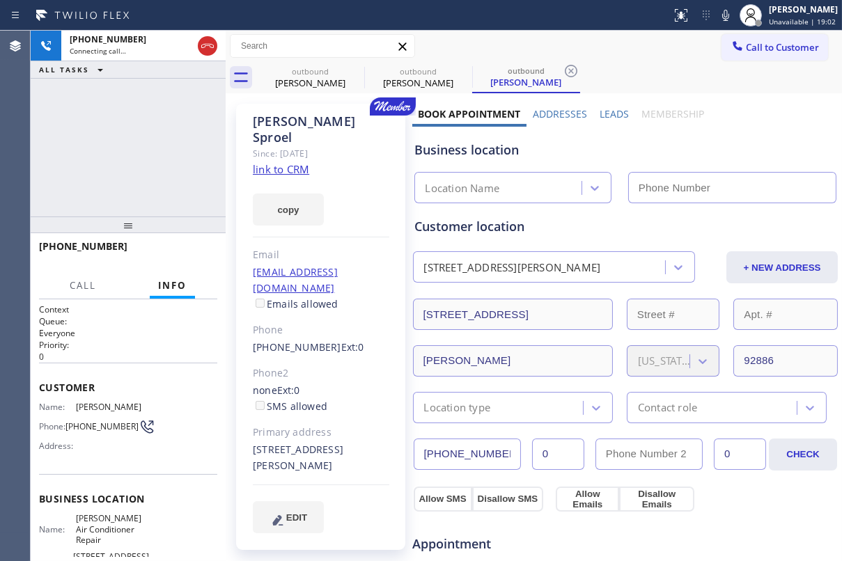
type input "[PHONE_NUMBER]"
click at [196, 251] on span "HANG UP" at bounding box center [185, 253] width 42 height 10
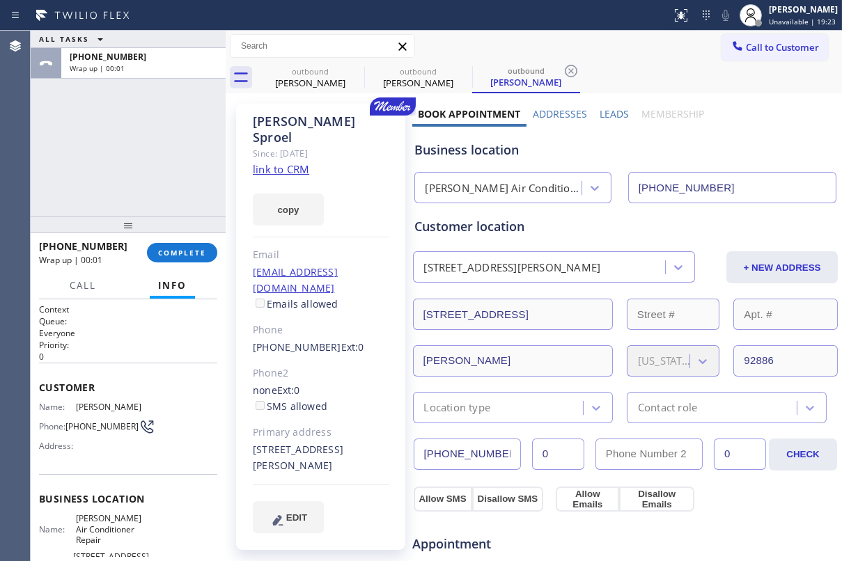
click at [600, 114] on label "Leads" at bounding box center [614, 113] width 29 height 13
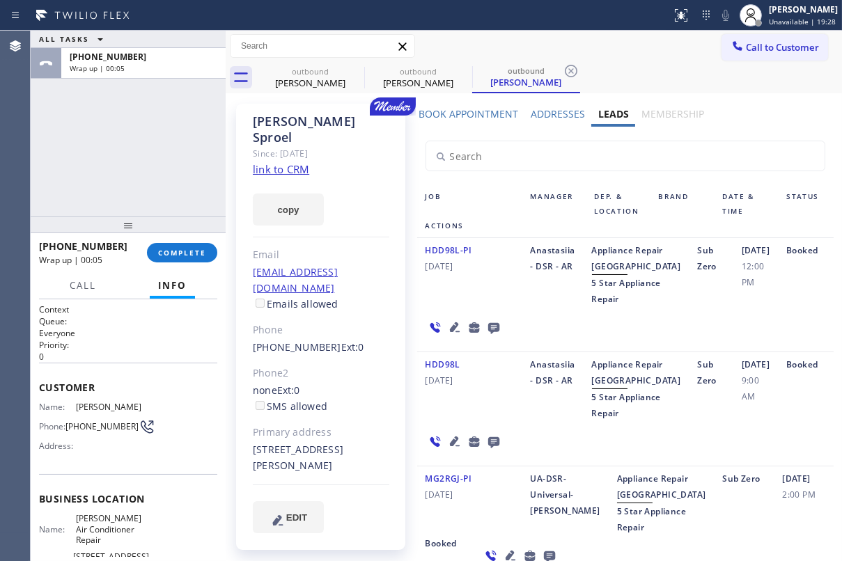
click at [492, 334] on icon at bounding box center [493, 328] width 11 height 11
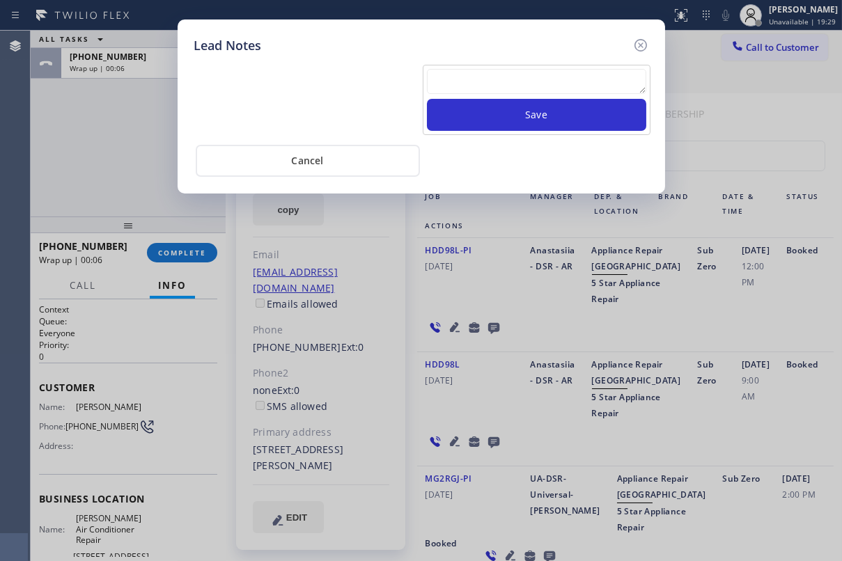
click at [493, 83] on textarea at bounding box center [536, 81] width 219 height 25
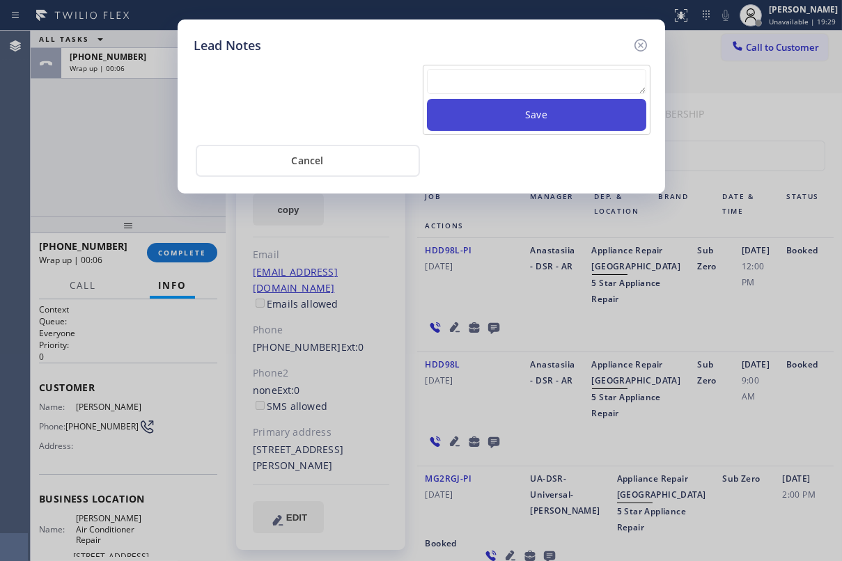
paste textarea "Routed to Voice mail// If CX will call back please transfer to me- Love:*"
type textarea "Routed to Voice mail// If CX will call back please transfer to me- Love:*"
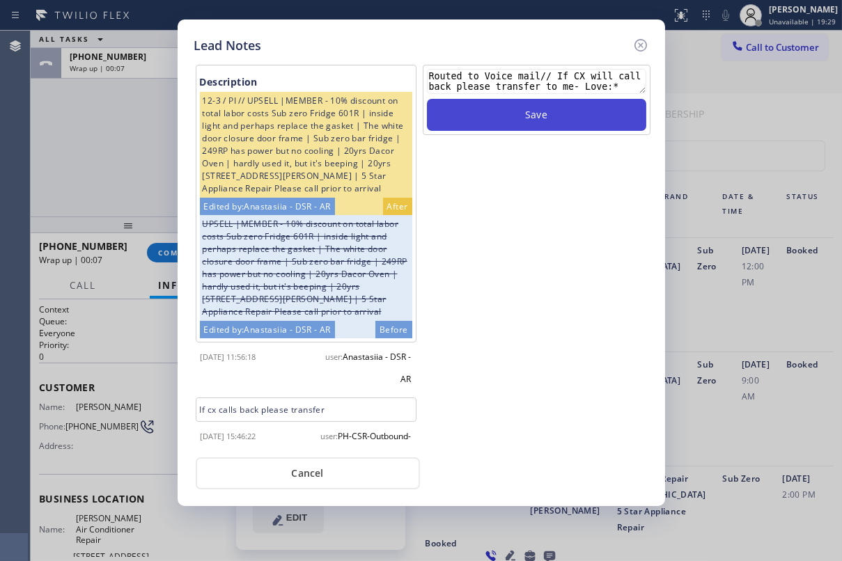
click at [522, 118] on button "Save" at bounding box center [536, 115] width 219 height 32
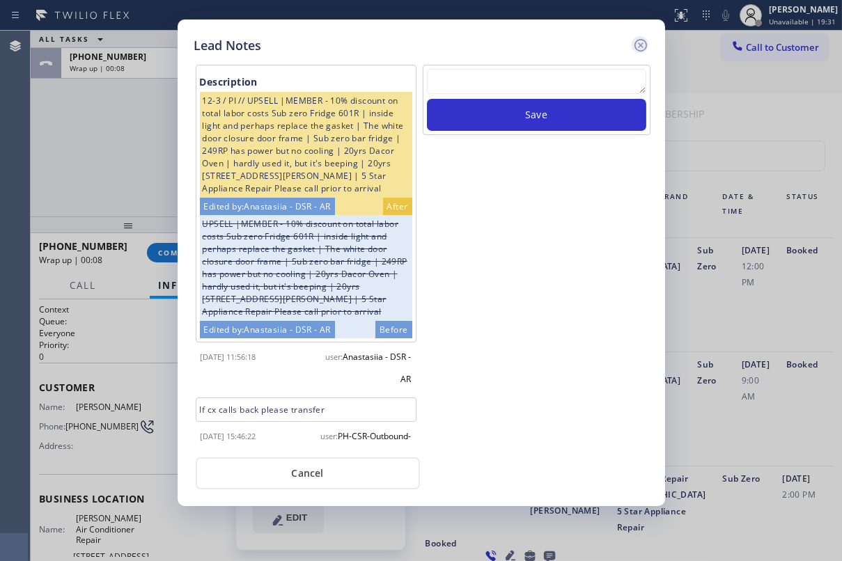
click at [632, 47] on icon at bounding box center [640, 45] width 17 height 17
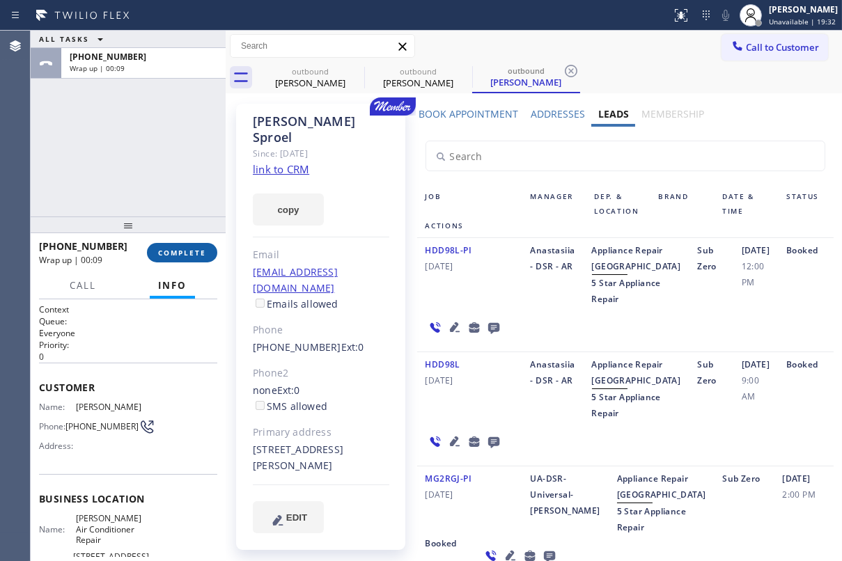
click at [201, 251] on span "COMPLETE" at bounding box center [182, 253] width 48 height 10
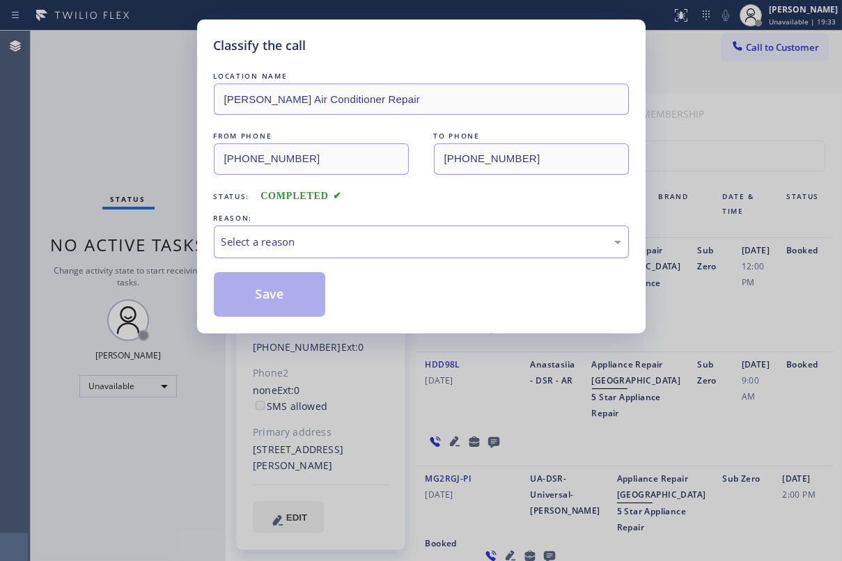
click at [327, 240] on div "Select a reason" at bounding box center [422, 242] width 400 height 16
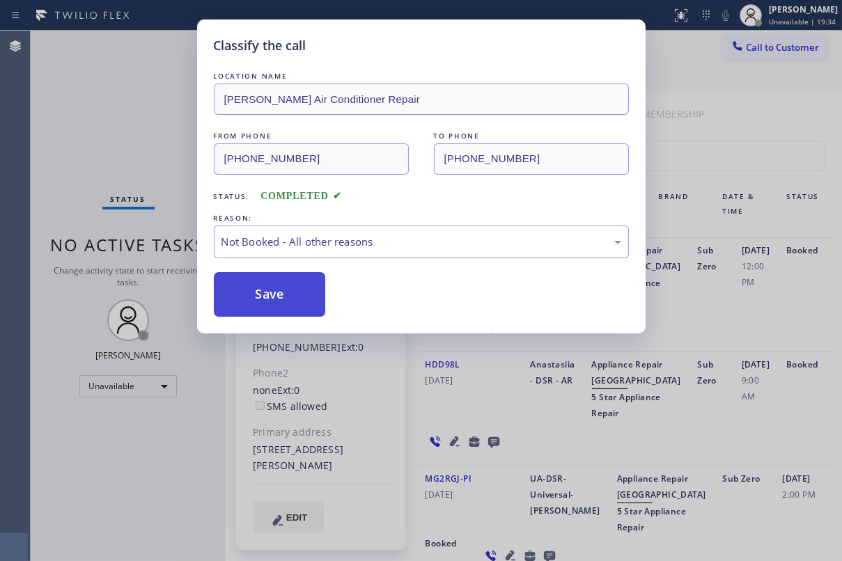
click at [280, 301] on button "Save" at bounding box center [270, 294] width 112 height 45
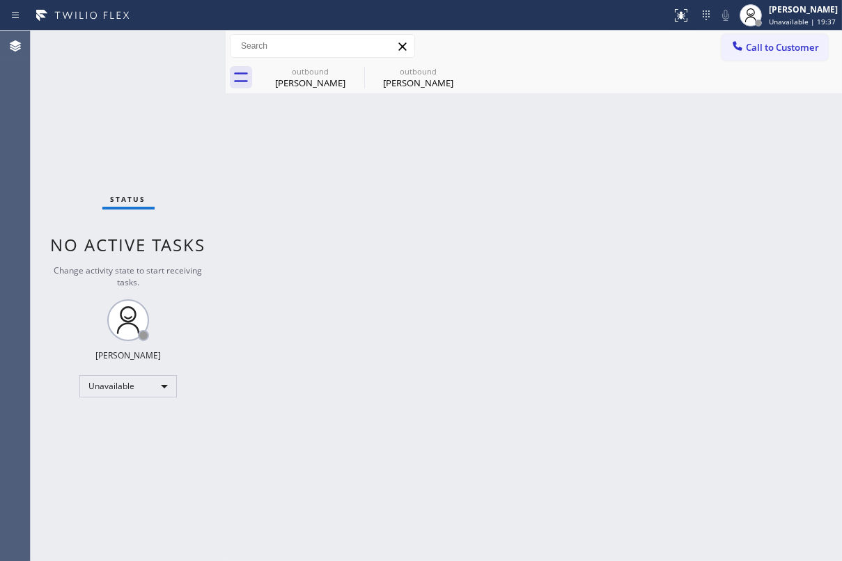
click at [527, 75] on div "outbound [PERSON_NAME] outbound [PERSON_NAME] Sproel" at bounding box center [549, 77] width 586 height 31
click at [357, 70] on icon at bounding box center [355, 71] width 17 height 17
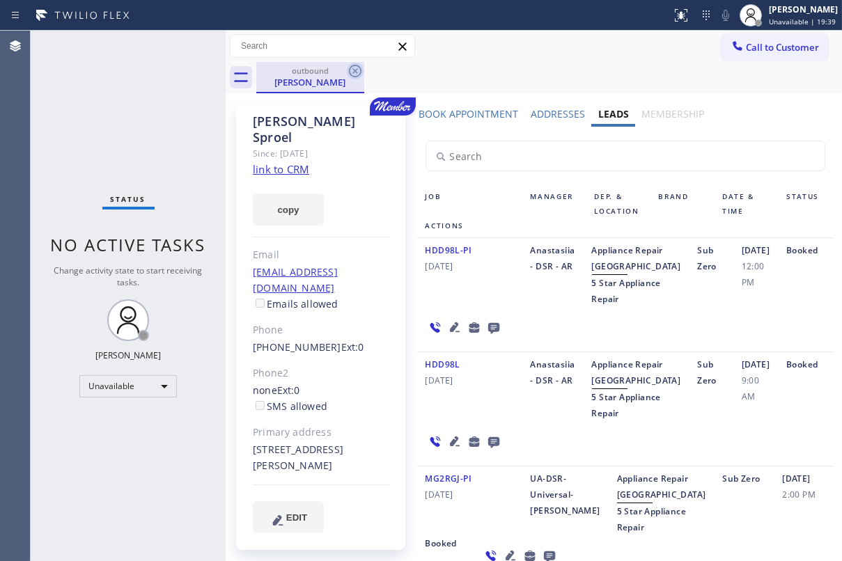
click at [359, 71] on icon at bounding box center [355, 71] width 17 height 17
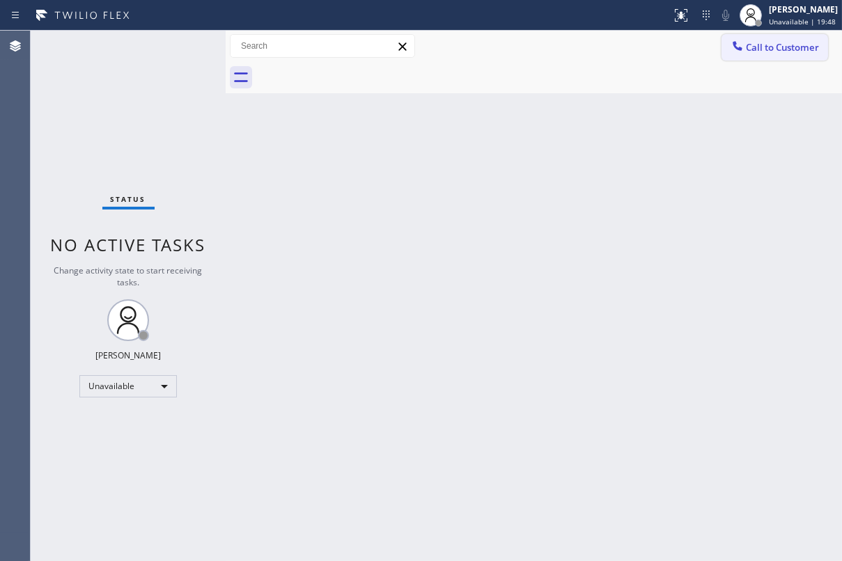
click at [773, 54] on button "Call to Customer" at bounding box center [775, 47] width 107 height 26
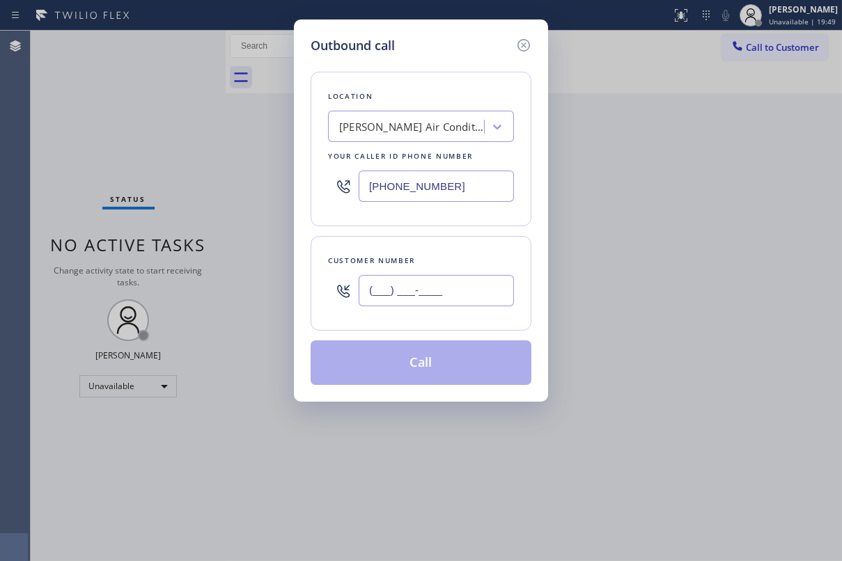
click at [463, 296] on input "(___) ___-____" at bounding box center [436, 290] width 155 height 31
paste input "310) 717-3695"
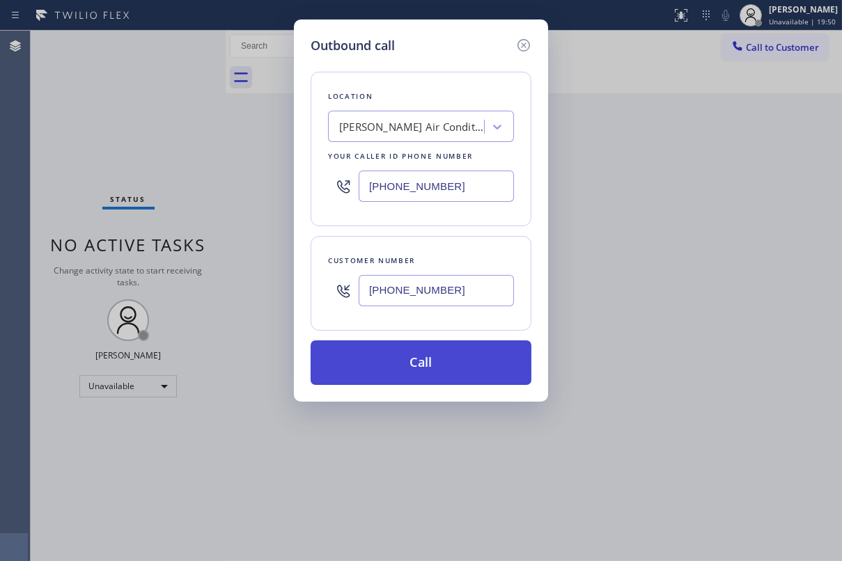
type input "[PHONE_NUMBER]"
click at [443, 367] on button "Call" at bounding box center [421, 363] width 221 height 45
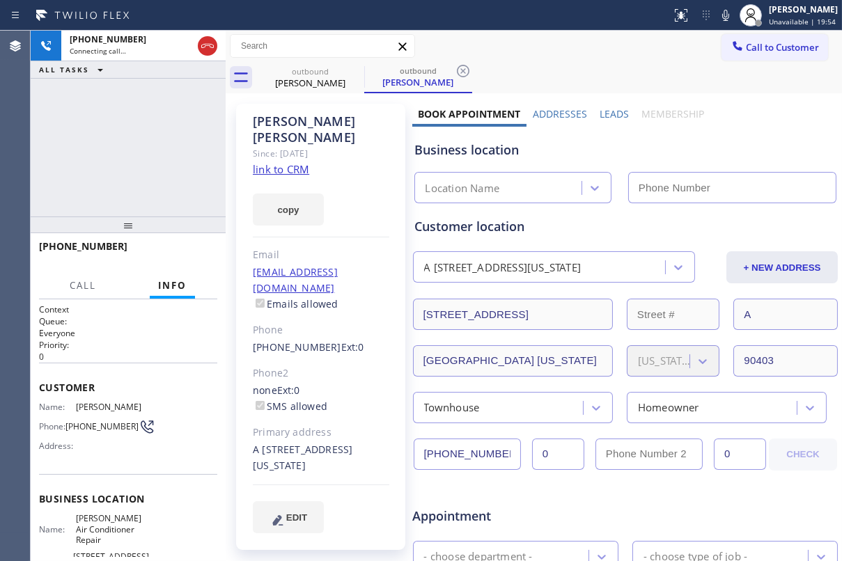
type input "[PHONE_NUMBER]"
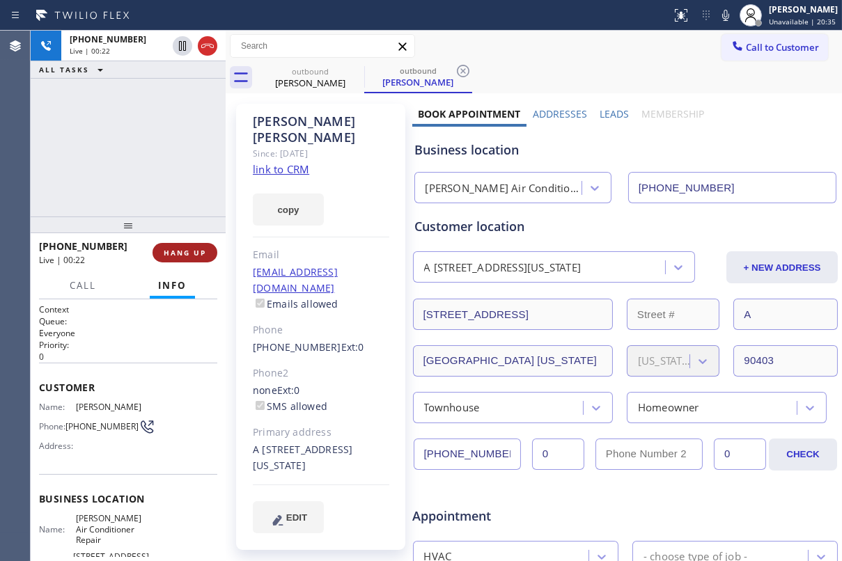
click at [200, 258] on button "HANG UP" at bounding box center [185, 253] width 65 height 20
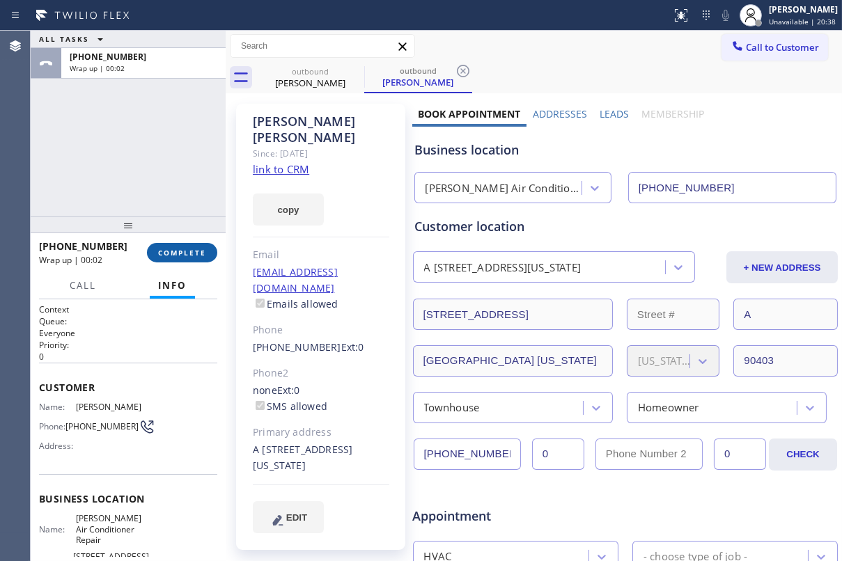
click at [187, 255] on span "COMPLETE" at bounding box center [182, 253] width 48 height 10
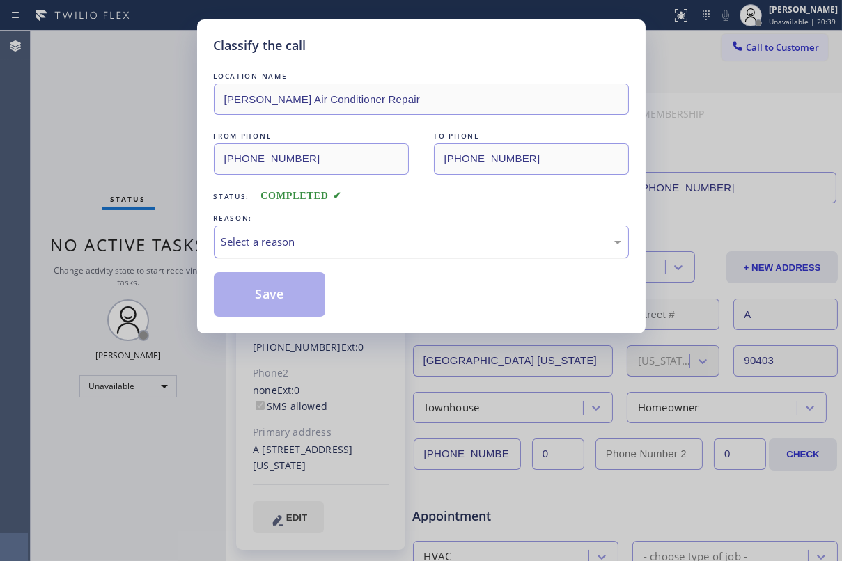
click at [339, 243] on div "Select a reason" at bounding box center [422, 242] width 400 height 16
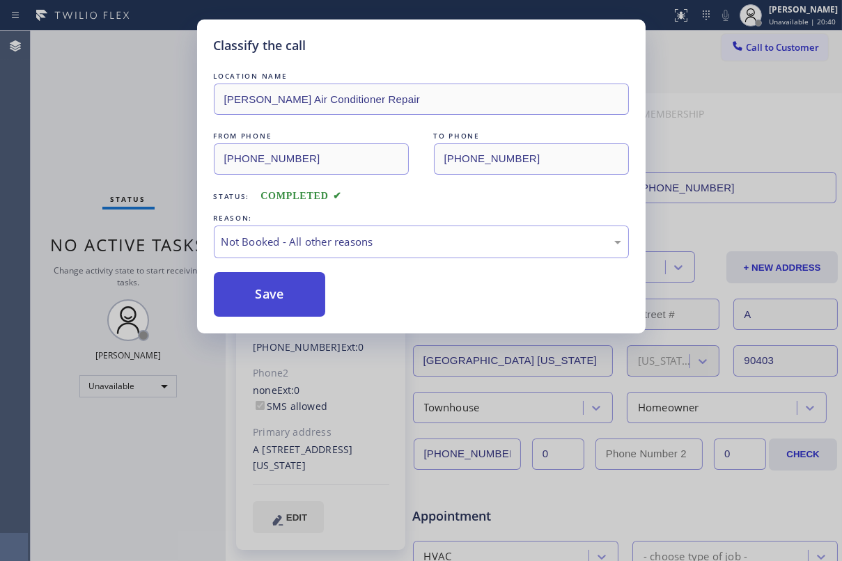
click at [272, 297] on button "Save" at bounding box center [270, 294] width 112 height 45
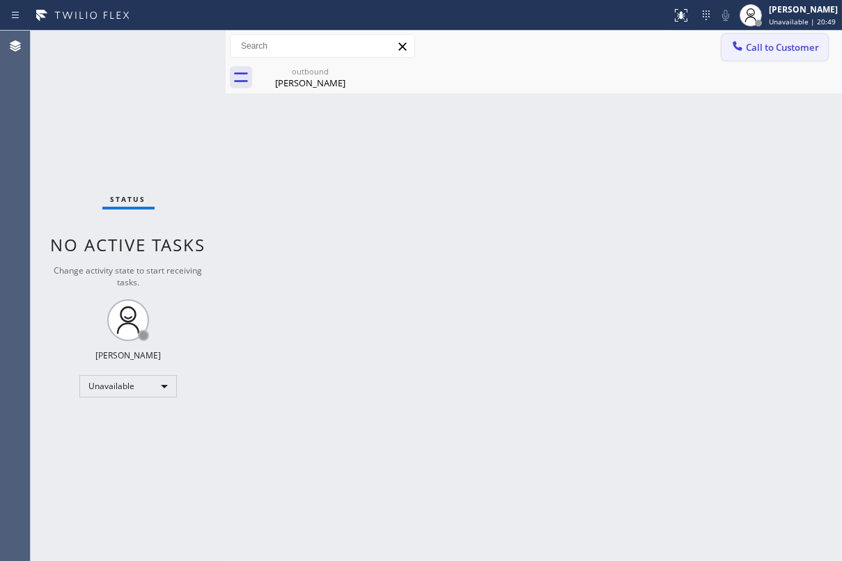
click at [775, 50] on span "Call to Customer" at bounding box center [782, 47] width 73 height 13
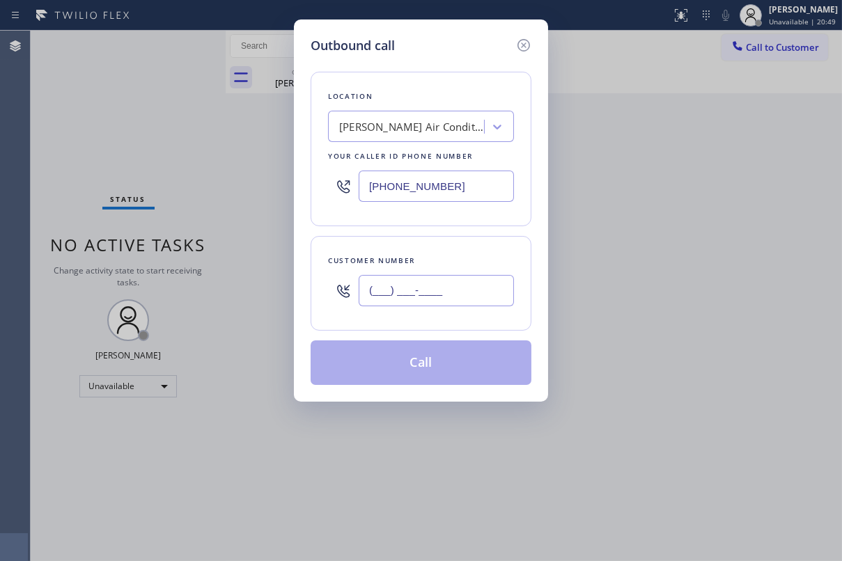
click at [469, 301] on input "(___) ___-____" at bounding box center [436, 290] width 155 height 31
paste input "818) 983-4021"
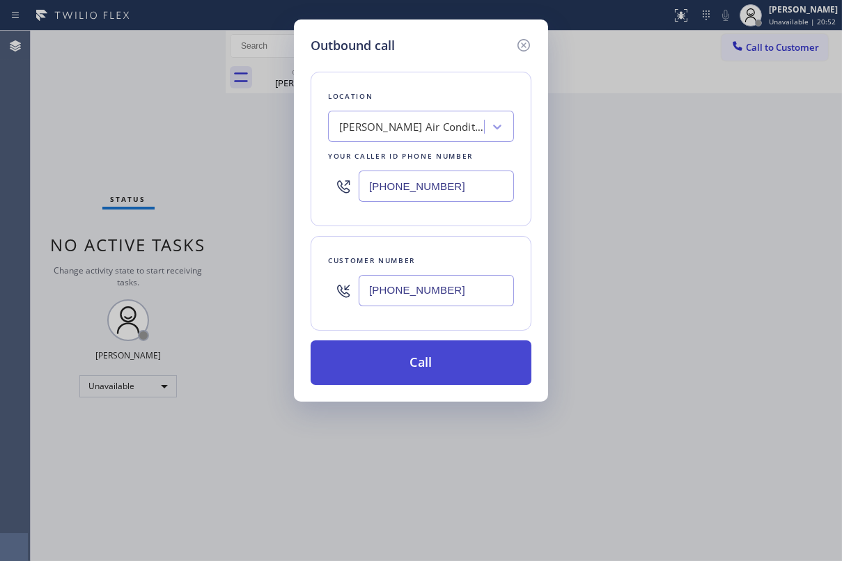
type input "[PHONE_NUMBER]"
click at [441, 365] on button "Call" at bounding box center [421, 363] width 221 height 45
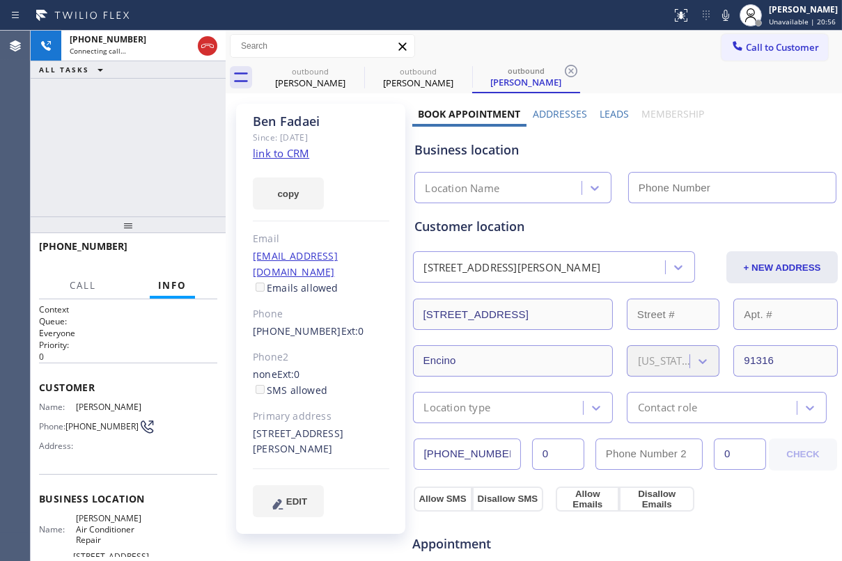
type input "[PHONE_NUMBER]"
click at [600, 111] on label "Leads" at bounding box center [614, 113] width 29 height 13
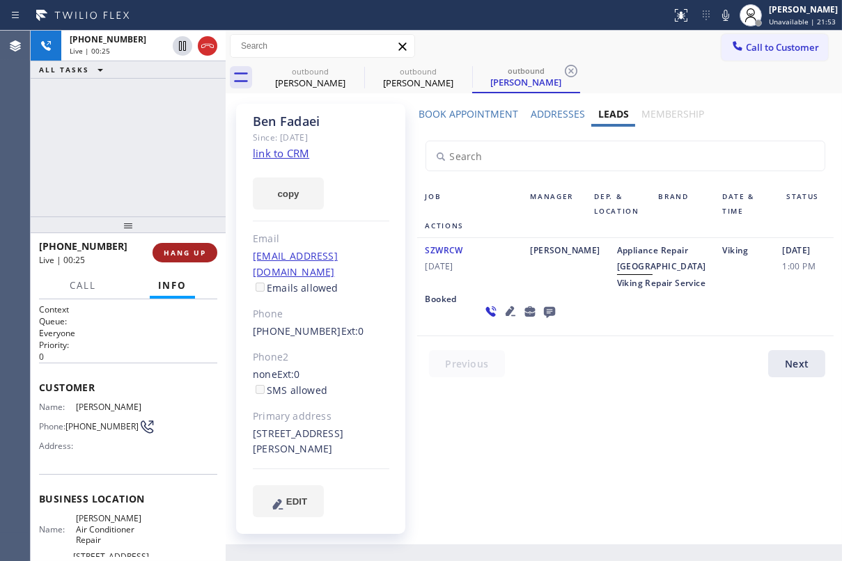
click at [193, 253] on span "HANG UP" at bounding box center [185, 253] width 42 height 10
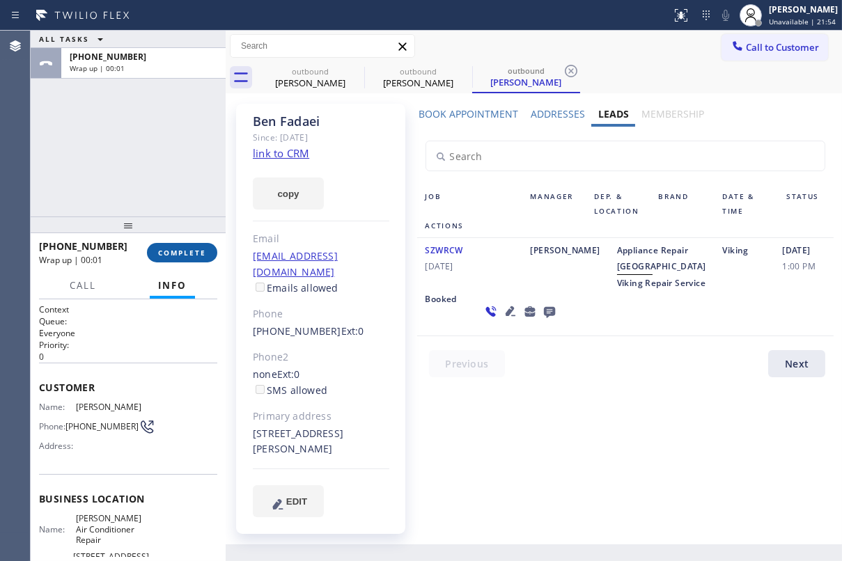
click at [171, 250] on span "COMPLETE" at bounding box center [182, 253] width 48 height 10
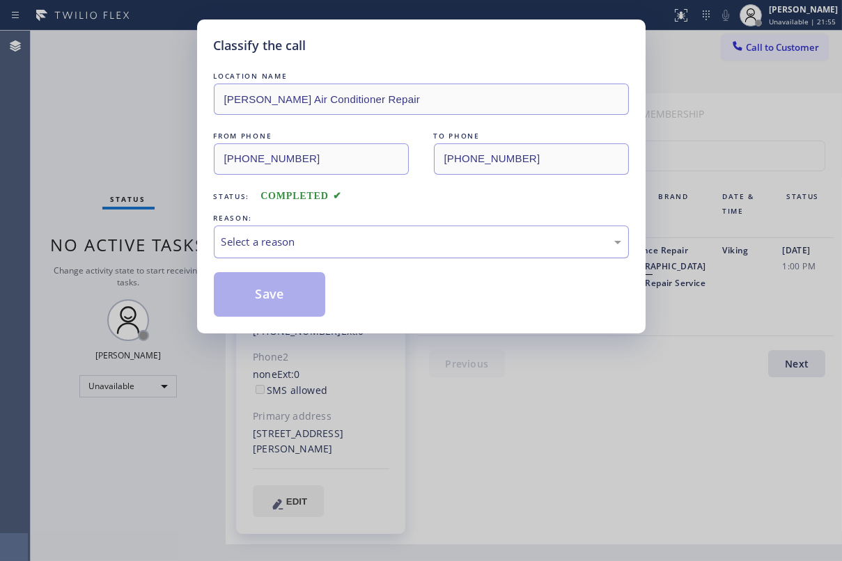
click at [320, 244] on div "Select a reason" at bounding box center [422, 242] width 400 height 16
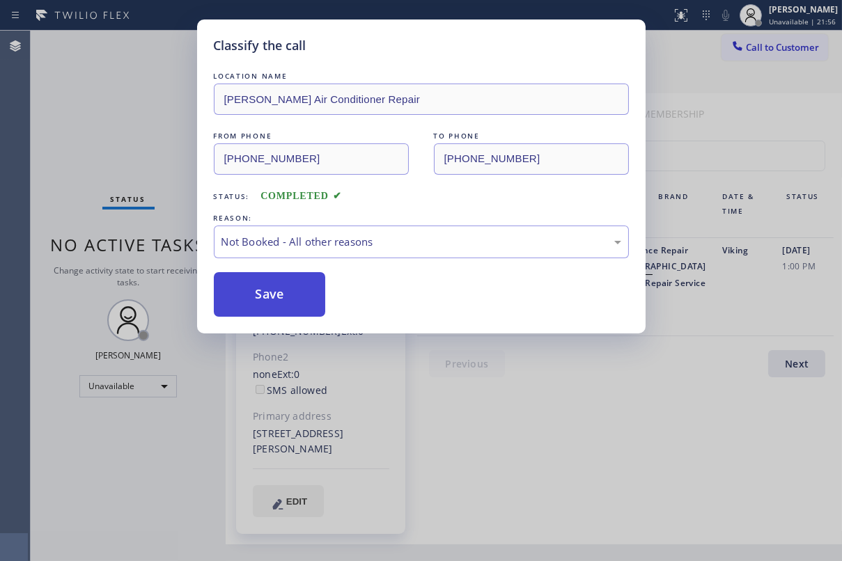
click at [283, 294] on button "Save" at bounding box center [270, 294] width 112 height 45
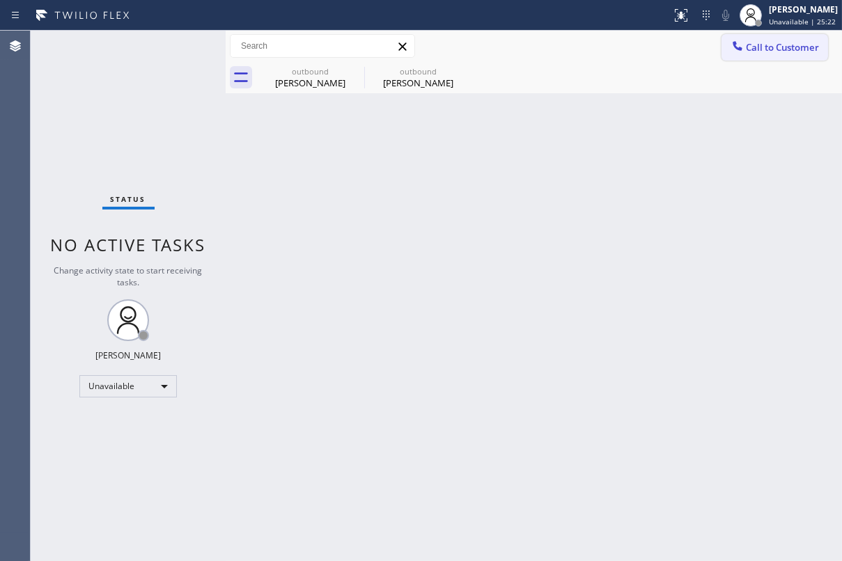
click at [761, 51] on span "Call to Customer" at bounding box center [782, 47] width 73 height 13
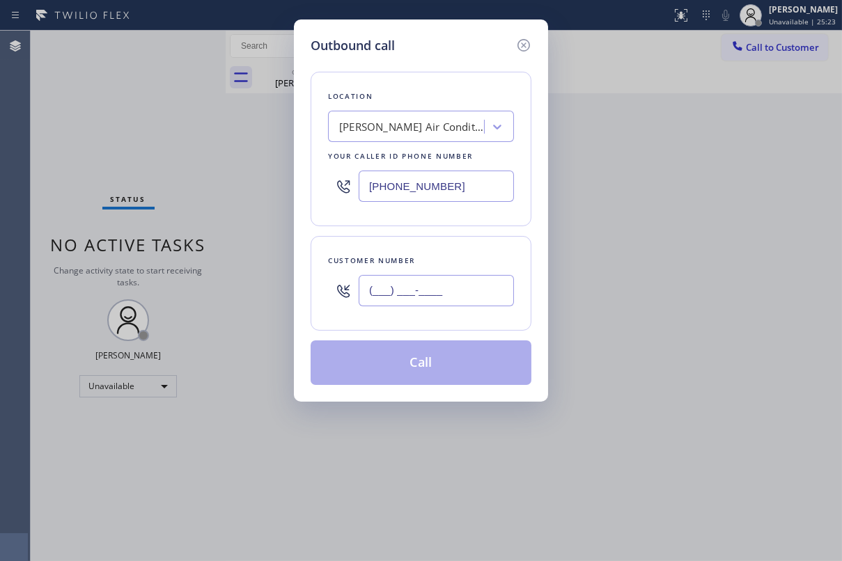
click at [432, 300] on input "(___) ___-____" at bounding box center [436, 290] width 155 height 31
paste input "714) 960-7269"
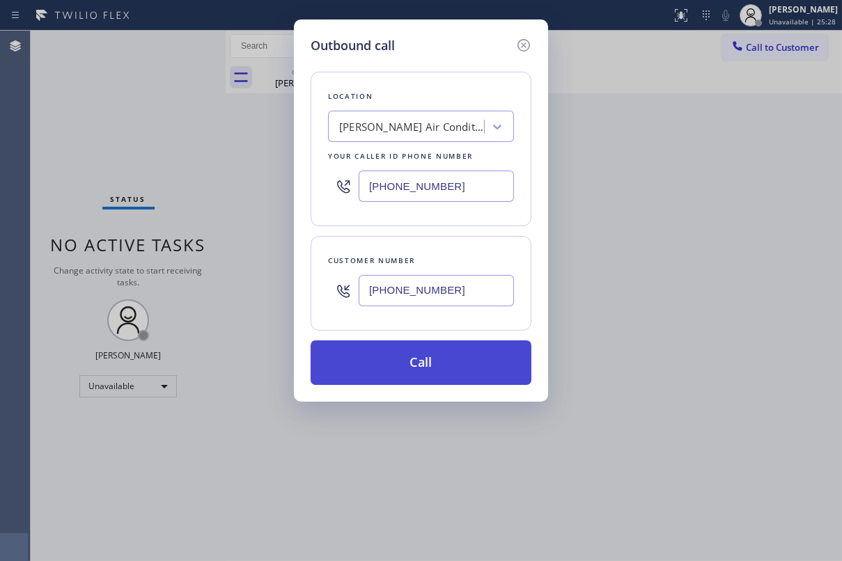
type input "[PHONE_NUMBER]"
click at [424, 362] on button "Call" at bounding box center [421, 363] width 221 height 45
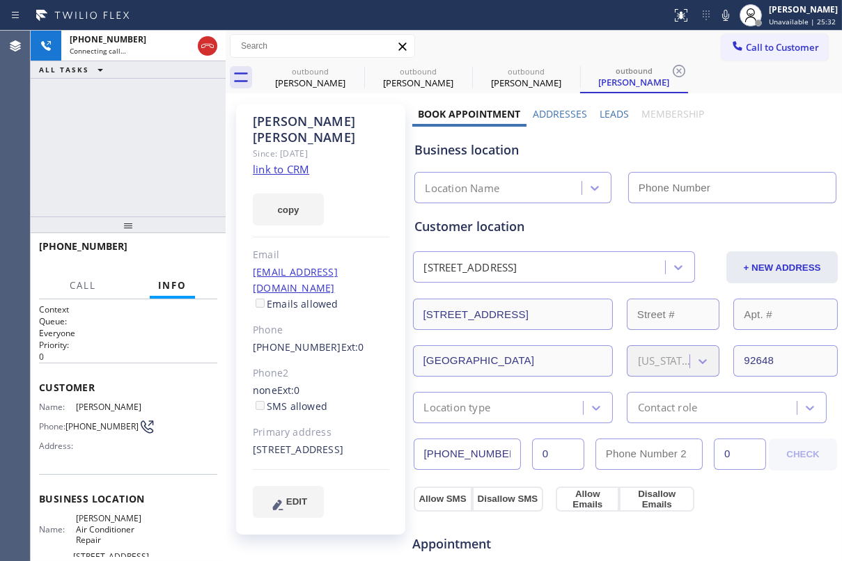
type input "[PHONE_NUMBER]"
click at [609, 114] on label "Leads" at bounding box center [614, 113] width 29 height 13
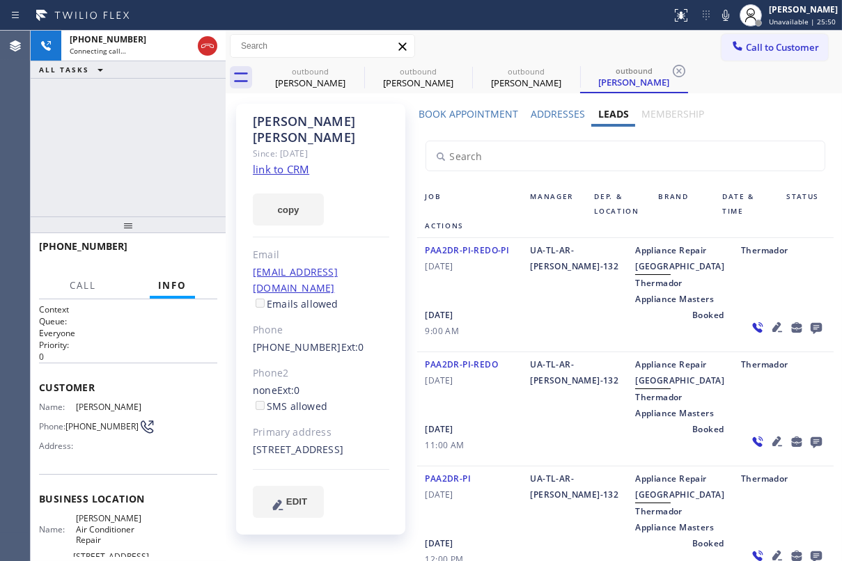
click at [811, 334] on icon at bounding box center [816, 328] width 11 height 11
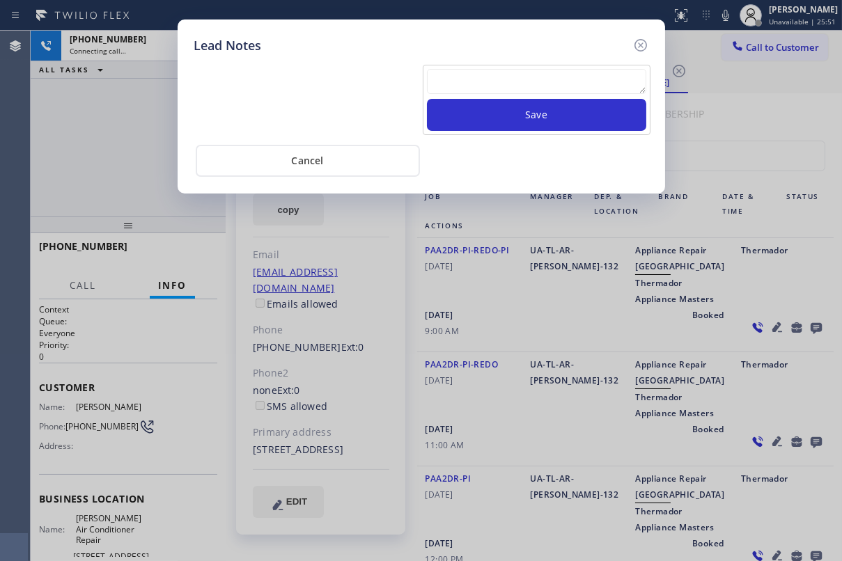
click at [564, 86] on textarea at bounding box center [536, 81] width 219 height 25
paste textarea "Routed to Voice mail// If CX will call back please transfer to me- Love:*"
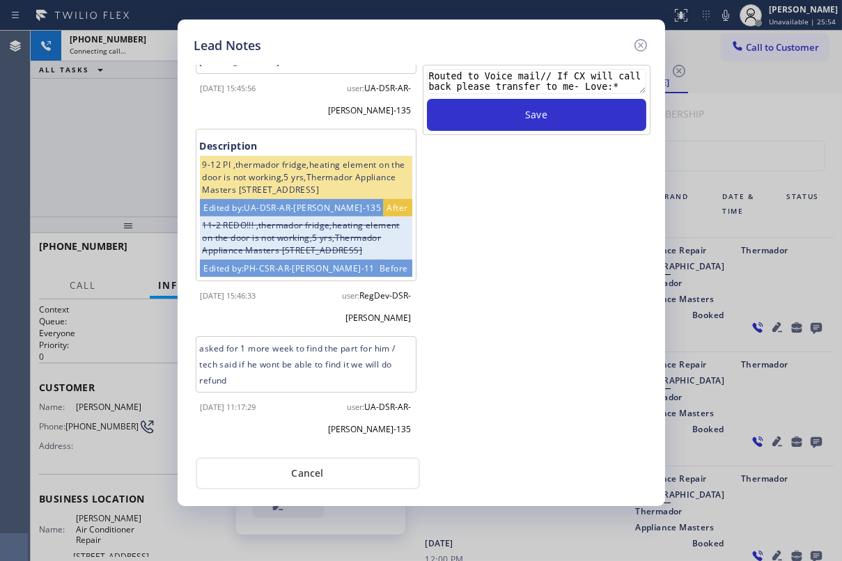
scroll to position [1162, 0]
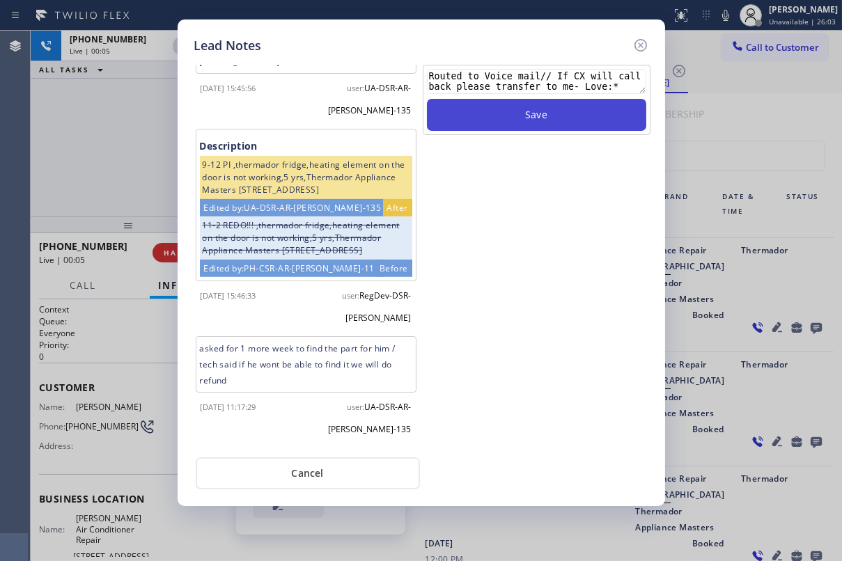
type textarea "Routed to Voice mail// If CX will call back please transfer to me- Love:*"
click at [538, 118] on button "Save" at bounding box center [536, 115] width 219 height 32
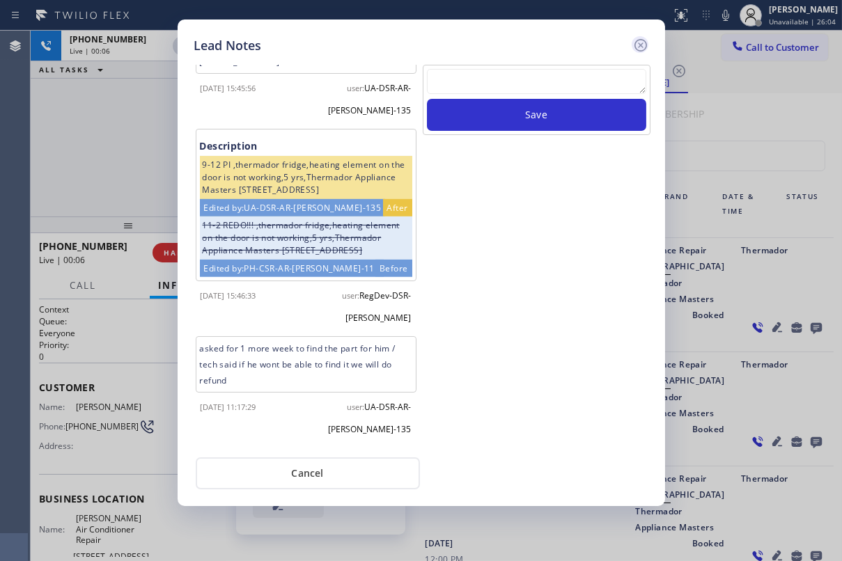
click at [632, 47] on icon at bounding box center [640, 45] width 17 height 17
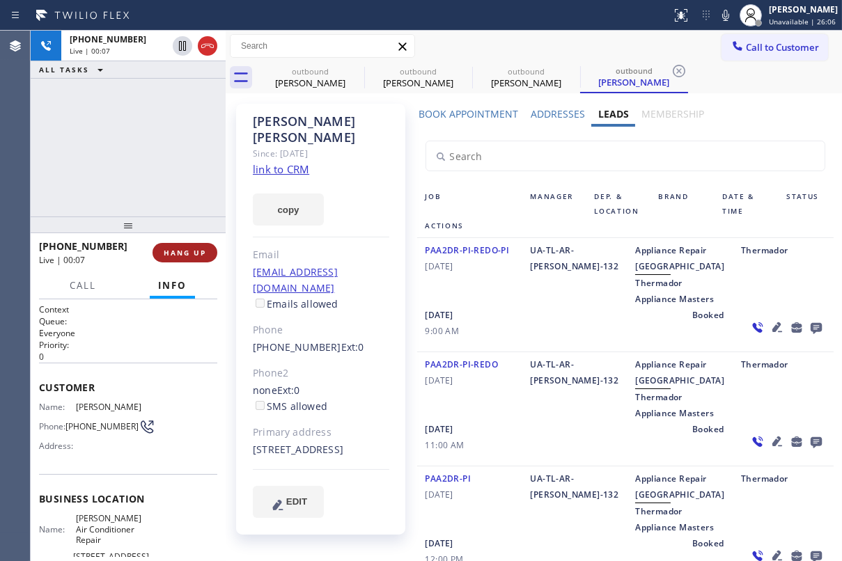
click at [173, 260] on button "HANG UP" at bounding box center [185, 253] width 65 height 20
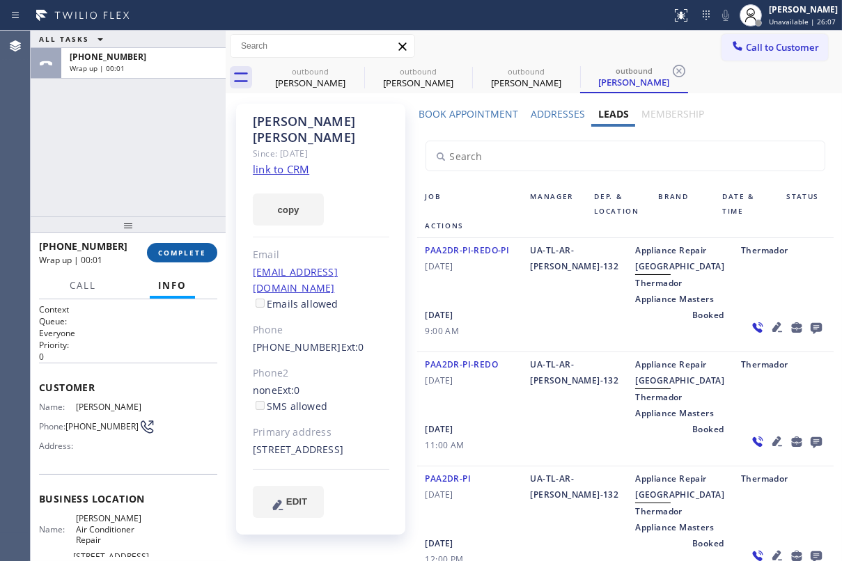
click at [178, 251] on span "COMPLETE" at bounding box center [182, 253] width 48 height 10
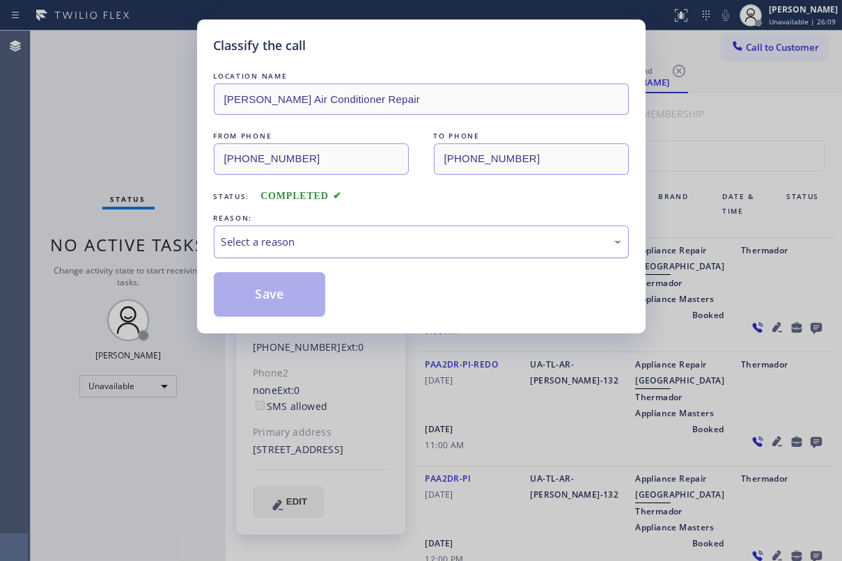
click at [362, 238] on div "Select a reason" at bounding box center [422, 242] width 400 height 16
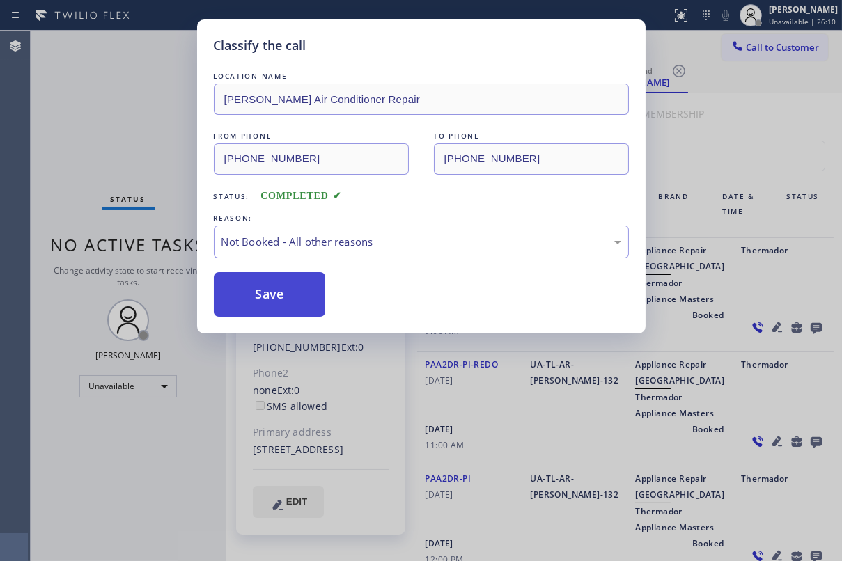
click at [278, 293] on button "Save" at bounding box center [270, 294] width 112 height 45
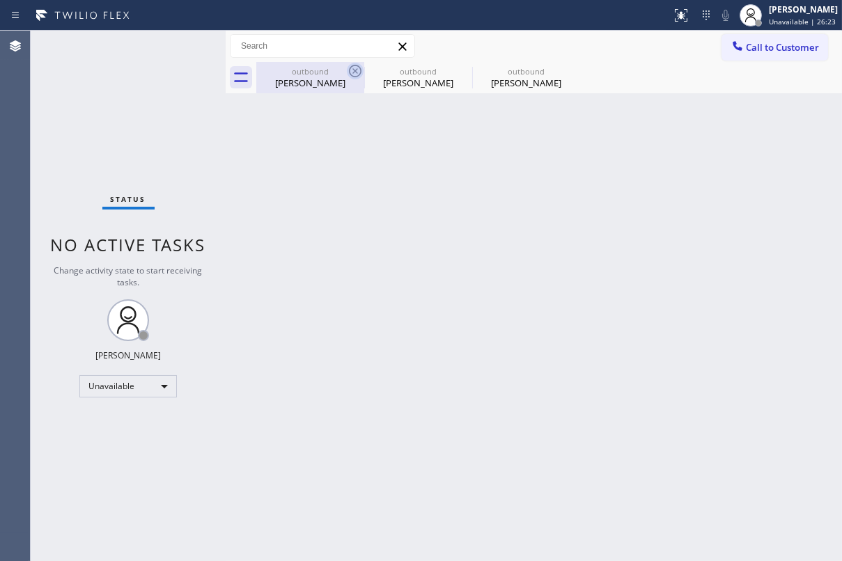
click at [348, 68] on icon at bounding box center [355, 71] width 17 height 17
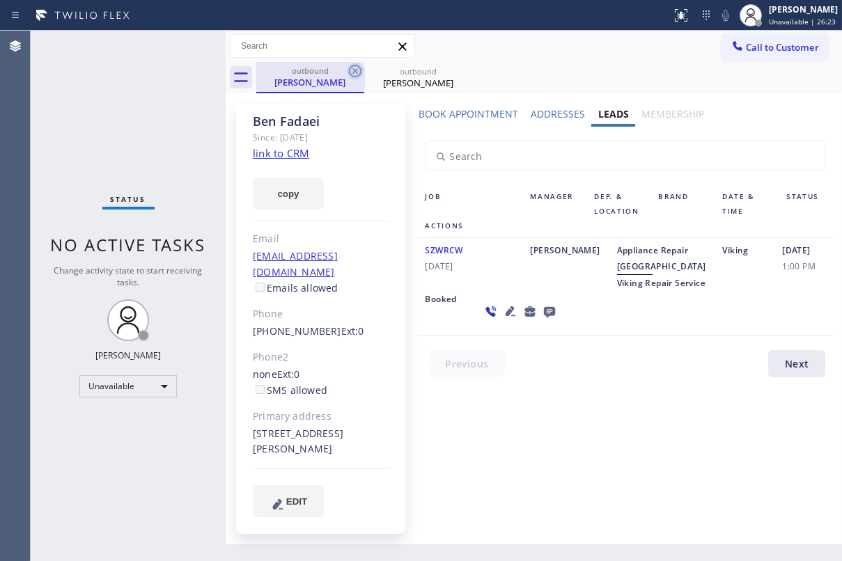
click at [350, 70] on icon at bounding box center [355, 71] width 17 height 17
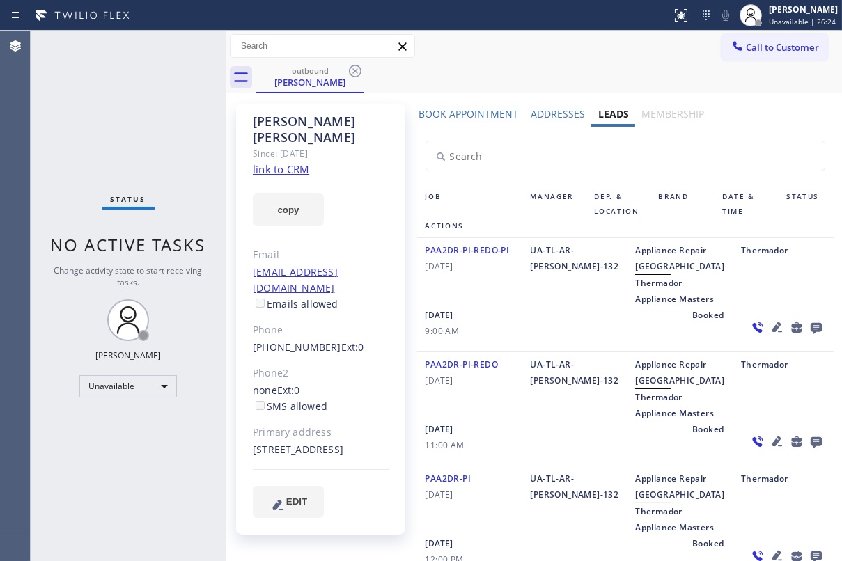
click at [350, 70] on icon at bounding box center [355, 71] width 17 height 17
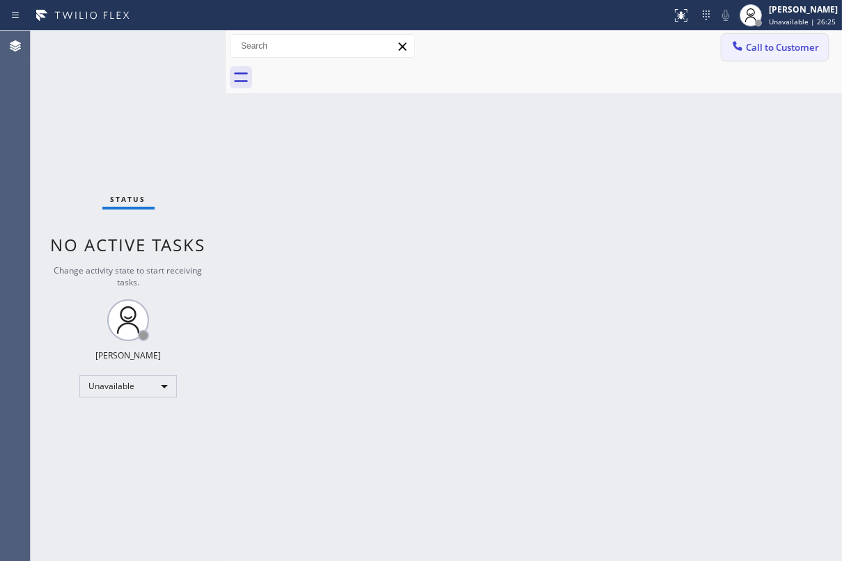
click at [779, 51] on span "Call to Customer" at bounding box center [782, 47] width 73 height 13
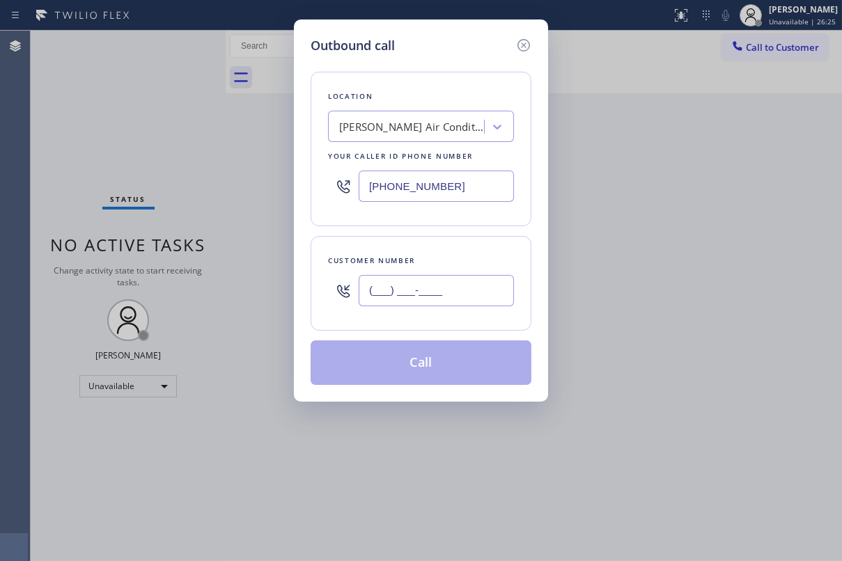
click at [443, 303] on input "(___) ___-____" at bounding box center [436, 290] width 155 height 31
paste input "323) 547-6758"
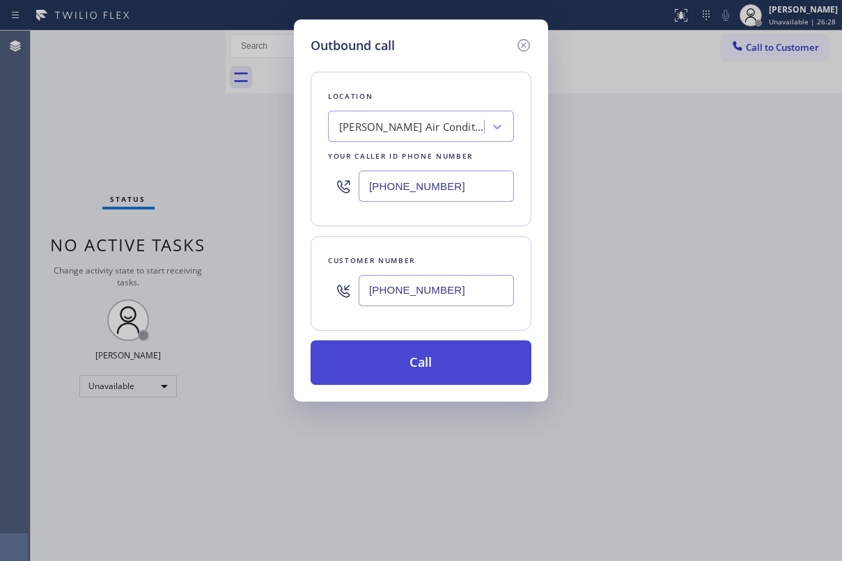
type input "[PHONE_NUMBER]"
click at [440, 365] on button "Call" at bounding box center [421, 363] width 221 height 45
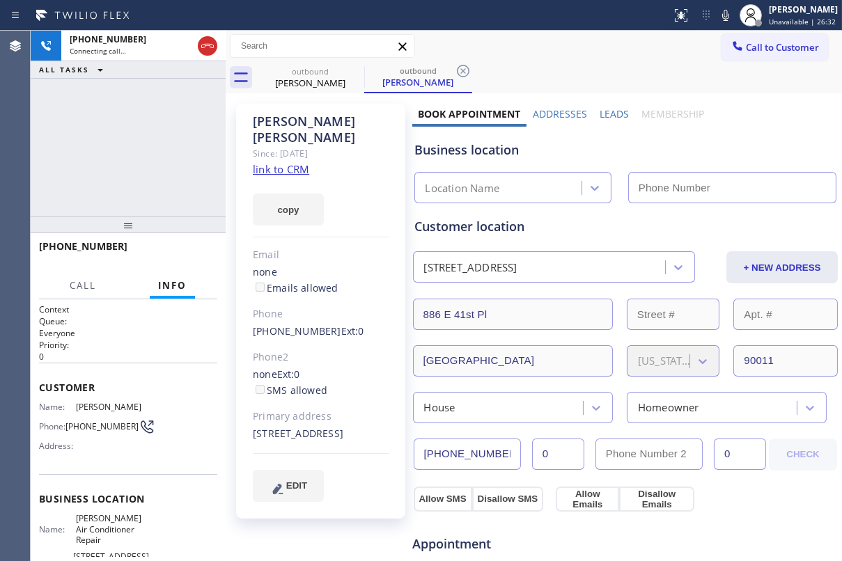
type input "[PHONE_NUMBER]"
click at [605, 111] on label "Leads" at bounding box center [614, 113] width 29 height 13
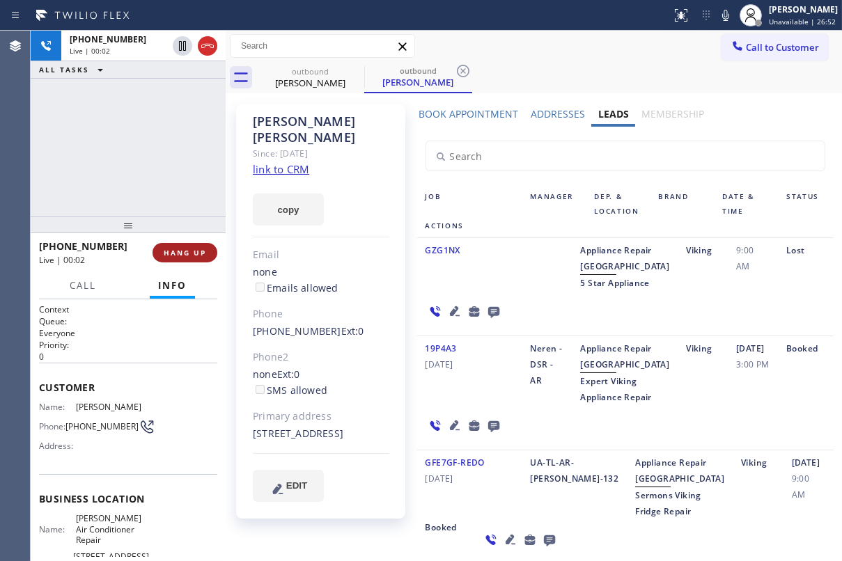
click at [185, 251] on span "HANG UP" at bounding box center [185, 253] width 42 height 10
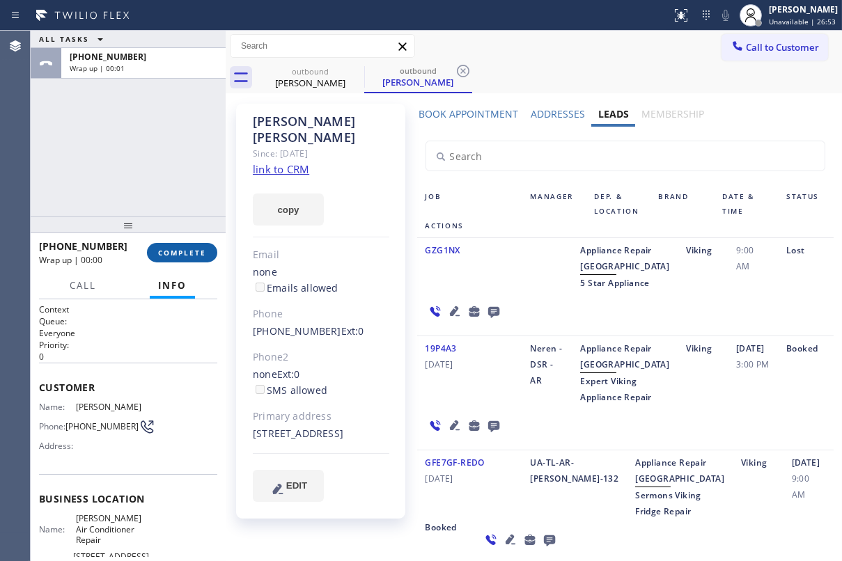
click at [187, 253] on span "COMPLETE" at bounding box center [182, 253] width 48 height 10
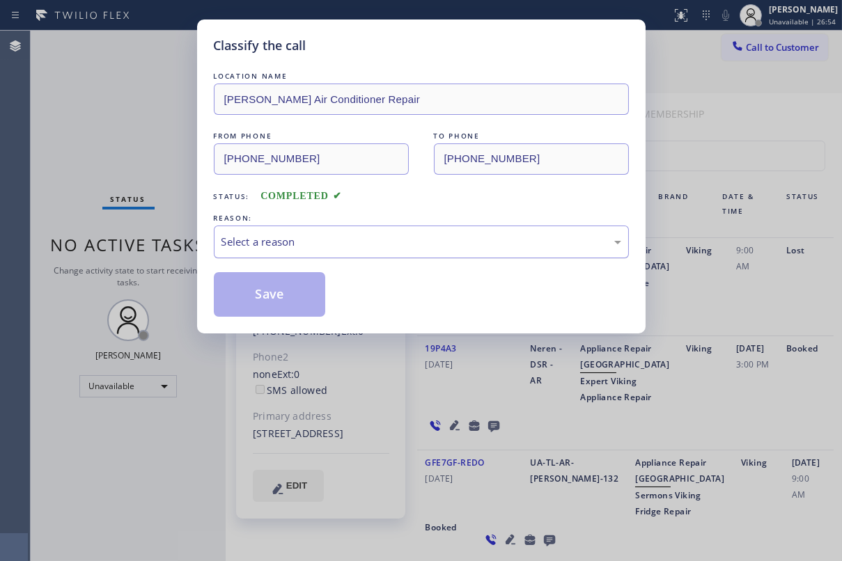
click at [387, 245] on div "Select a reason" at bounding box center [422, 242] width 400 height 16
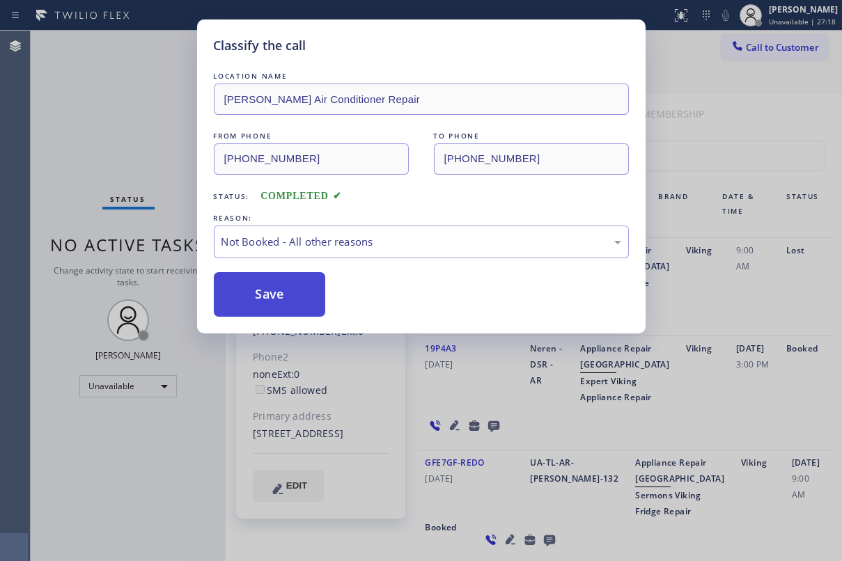
click at [306, 296] on button "Save" at bounding box center [270, 294] width 112 height 45
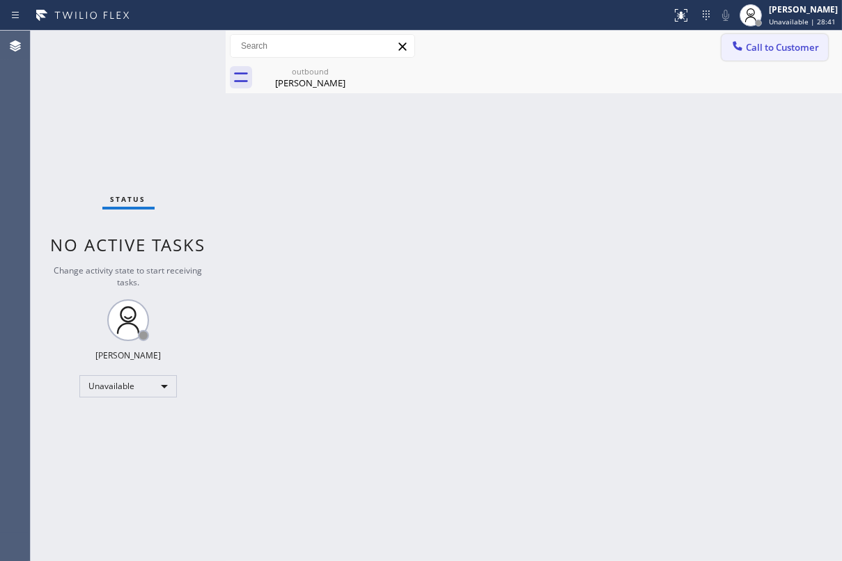
click at [791, 56] on button "Call to Customer" at bounding box center [775, 47] width 107 height 26
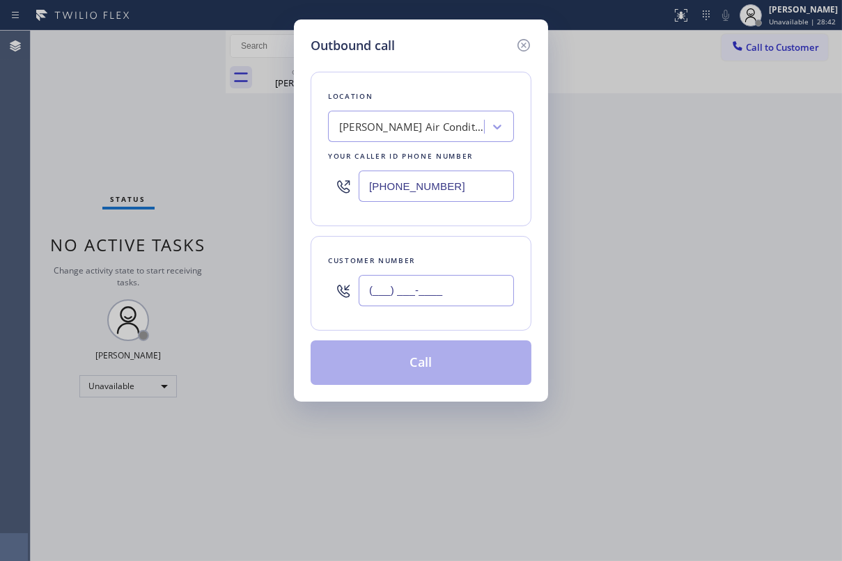
click at [453, 303] on input "(___) ___-____" at bounding box center [436, 290] width 155 height 31
paste input "602) 524-6728"
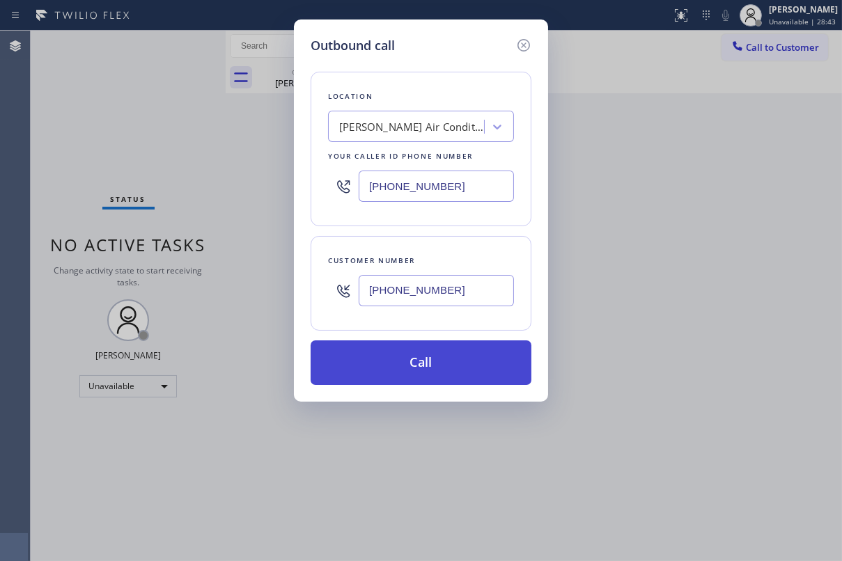
type input "[PHONE_NUMBER]"
click at [440, 367] on button "Call" at bounding box center [421, 363] width 221 height 45
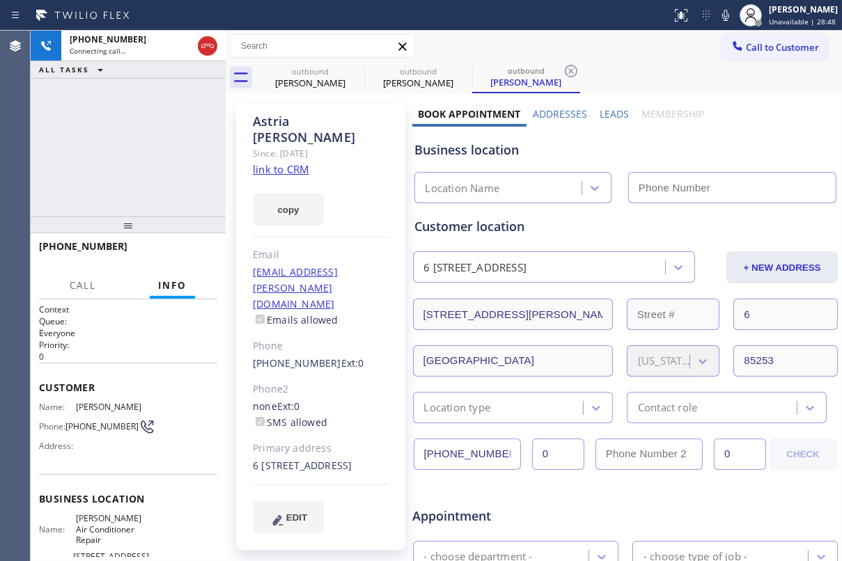
type input "[PHONE_NUMBER]"
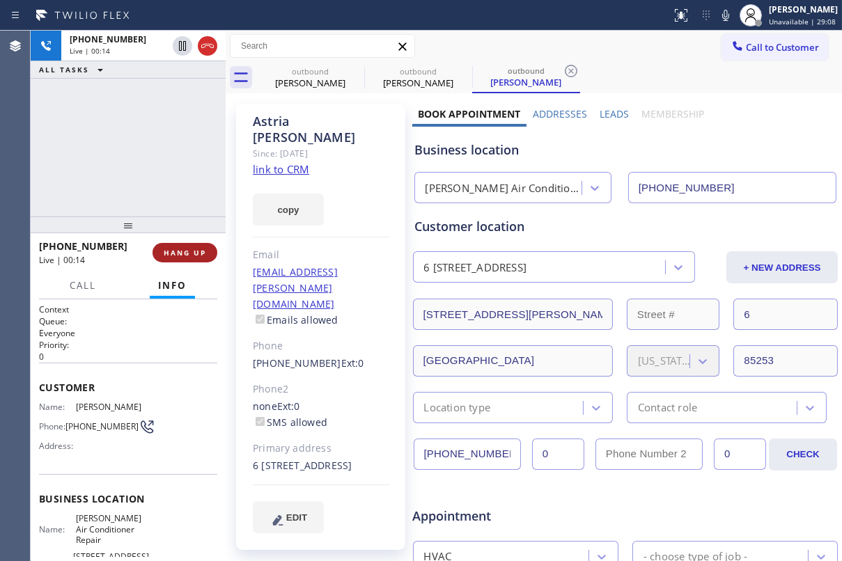
click at [205, 249] on span "HANG UP" at bounding box center [185, 253] width 42 height 10
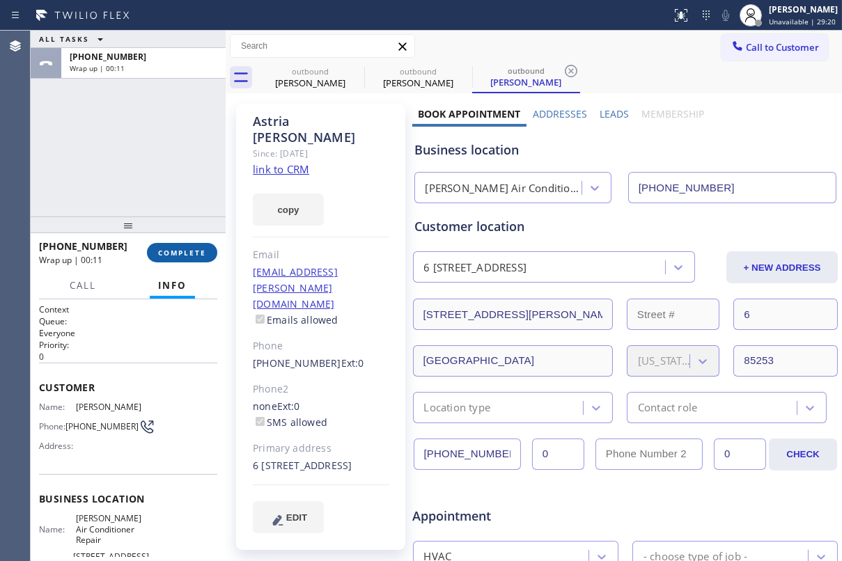
click at [160, 254] on span "COMPLETE" at bounding box center [182, 253] width 48 height 10
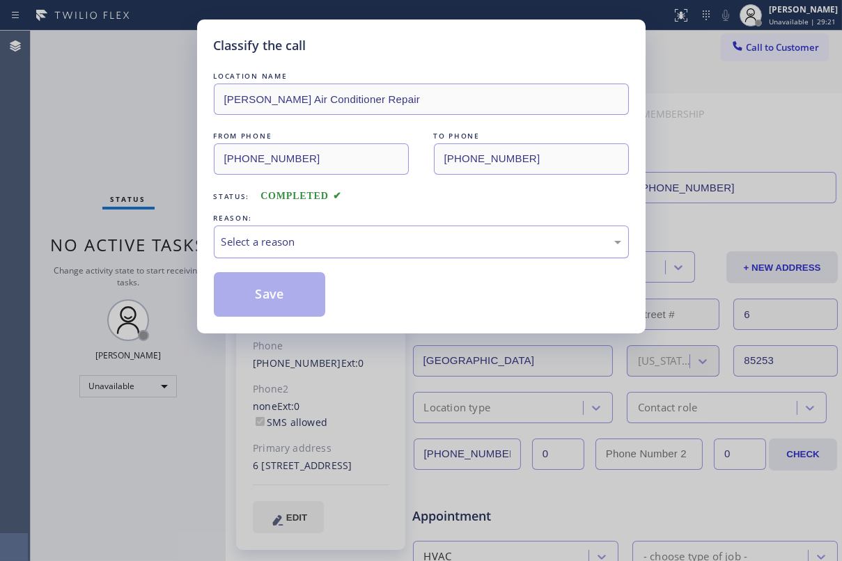
click at [378, 239] on div "Select a reason" at bounding box center [422, 242] width 400 height 16
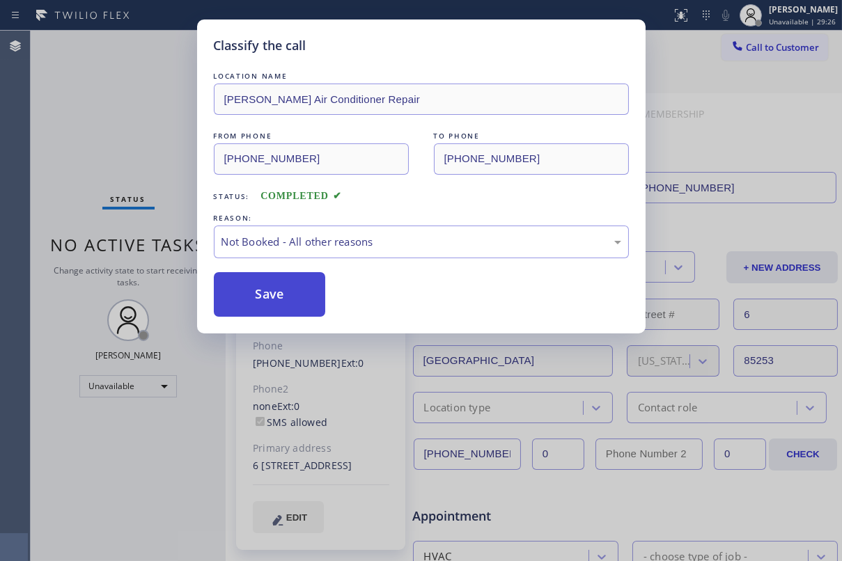
click at [269, 304] on button "Save" at bounding box center [270, 294] width 112 height 45
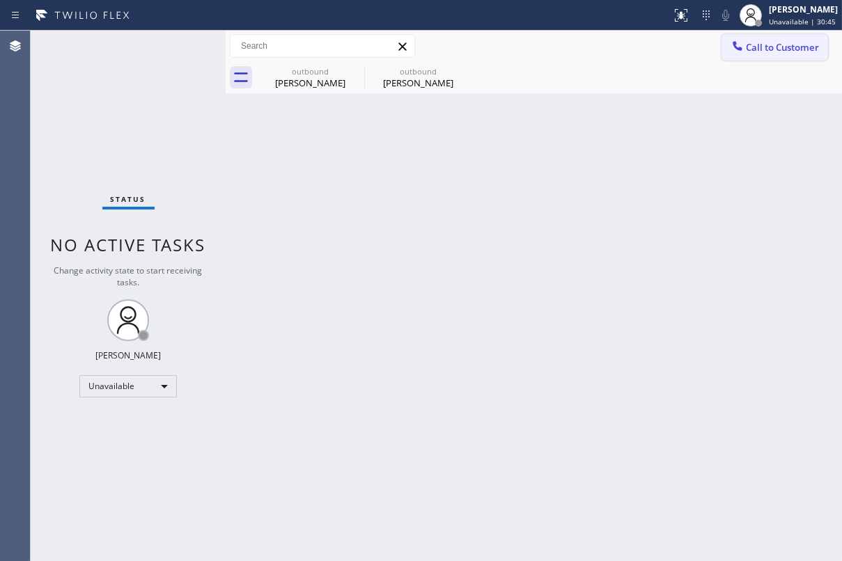
click at [761, 47] on span "Call to Customer" at bounding box center [782, 47] width 73 height 13
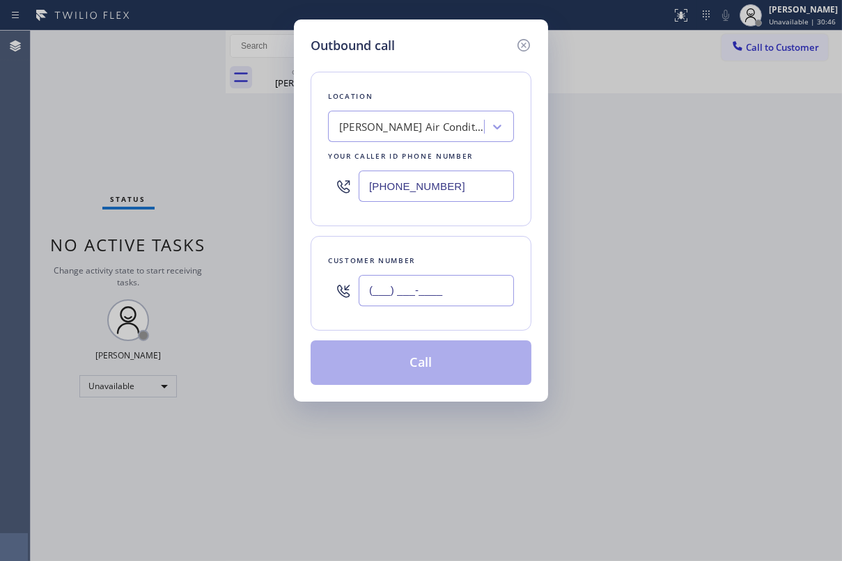
click at [407, 290] on input "(___) ___-____" at bounding box center [436, 290] width 155 height 31
paste input "310) 909-4965"
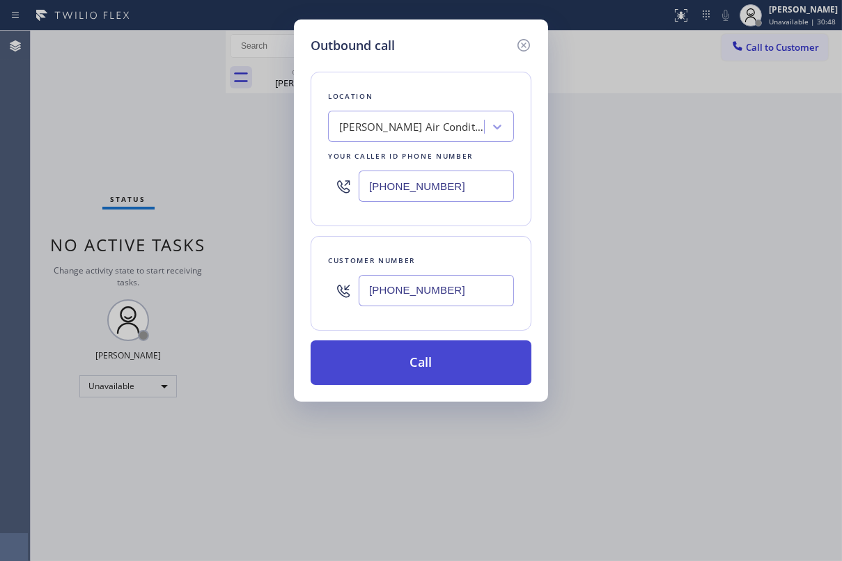
type input "[PHONE_NUMBER]"
click at [440, 369] on button "Call" at bounding box center [421, 363] width 221 height 45
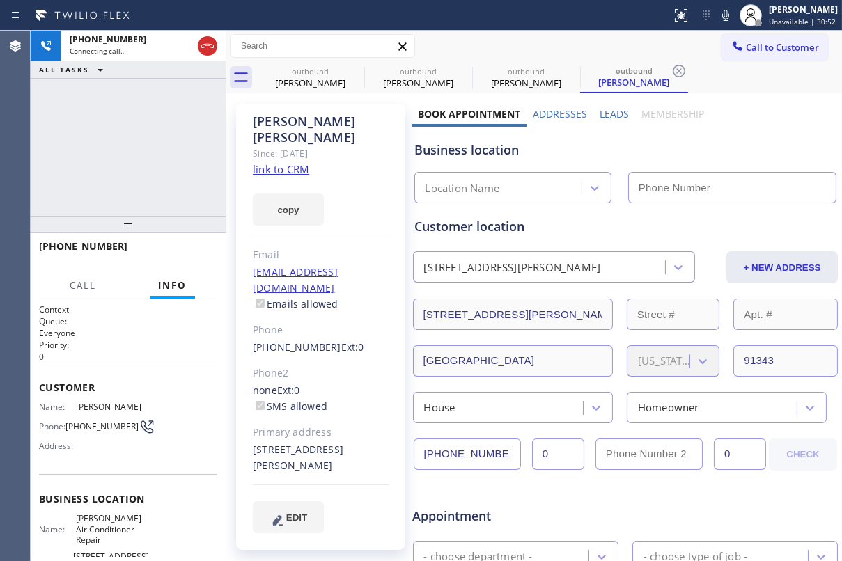
type input "[PHONE_NUMBER]"
click at [603, 114] on label "Leads" at bounding box center [614, 113] width 29 height 13
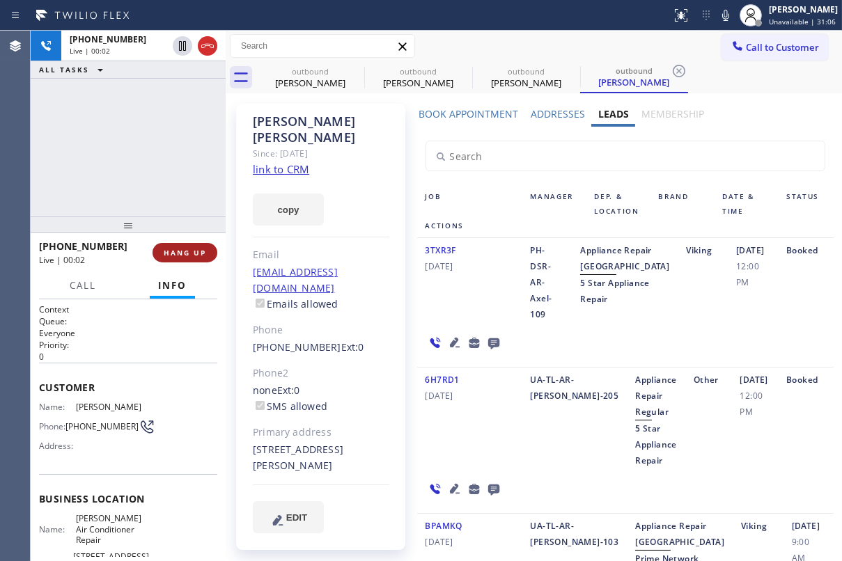
click at [208, 249] on button "HANG UP" at bounding box center [185, 253] width 65 height 20
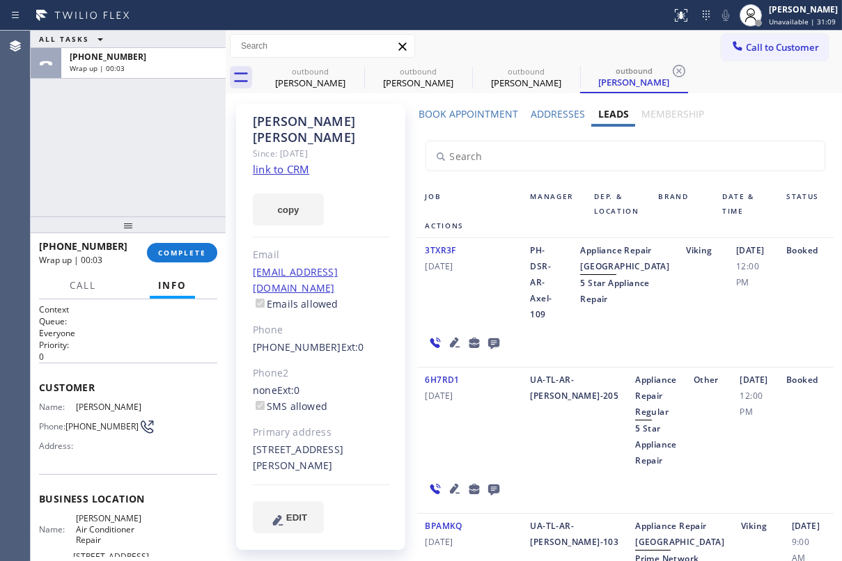
click at [488, 350] on icon at bounding box center [493, 344] width 11 height 11
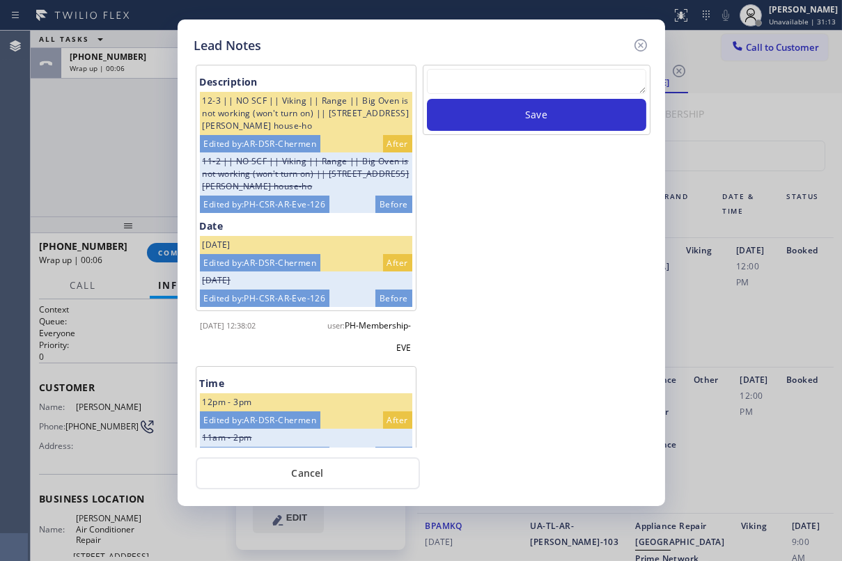
click at [492, 70] on textarea at bounding box center [536, 81] width 219 height 25
paste textarea "Routed to Voice mail// If CX will call back please transfer to me- Love:*"
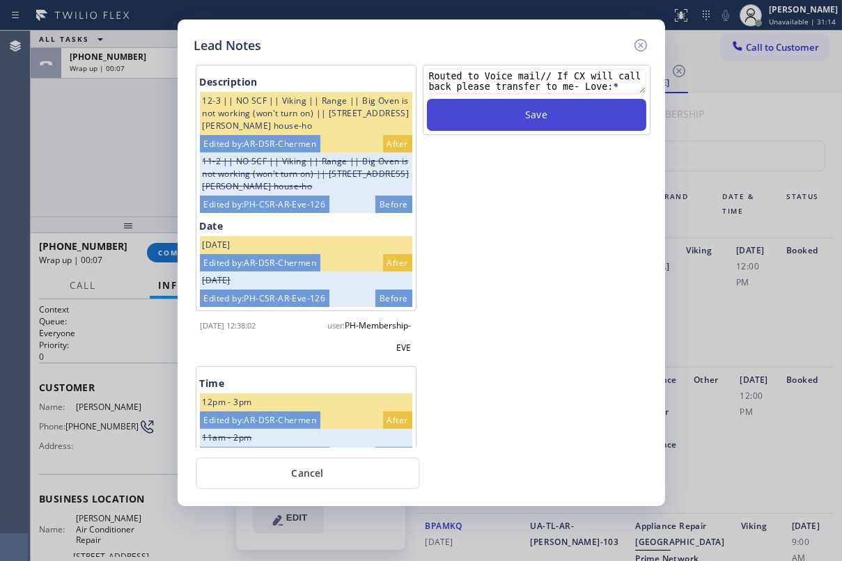
type textarea "Routed to Voice mail// If CX will call back please transfer to me- Love:*"
click at [497, 112] on button "Save" at bounding box center [536, 115] width 219 height 32
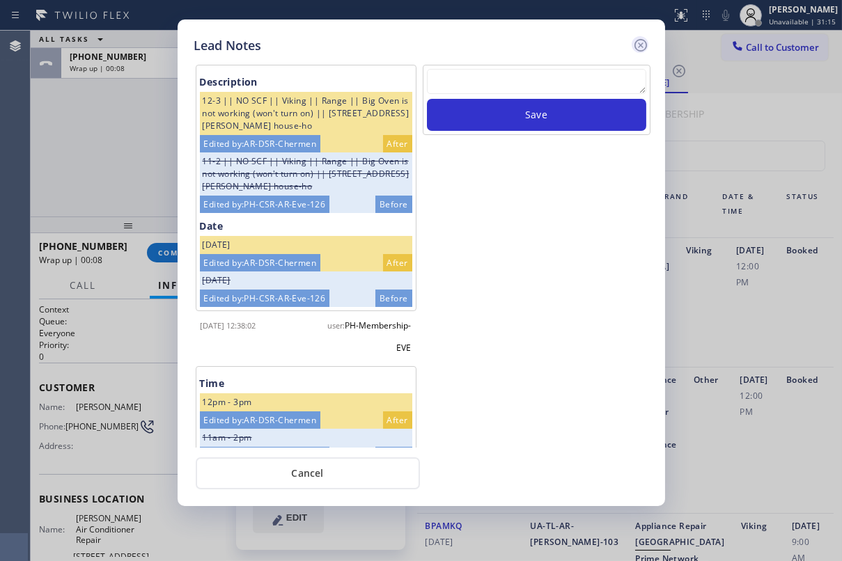
click at [633, 52] on icon at bounding box center [640, 45] width 17 height 17
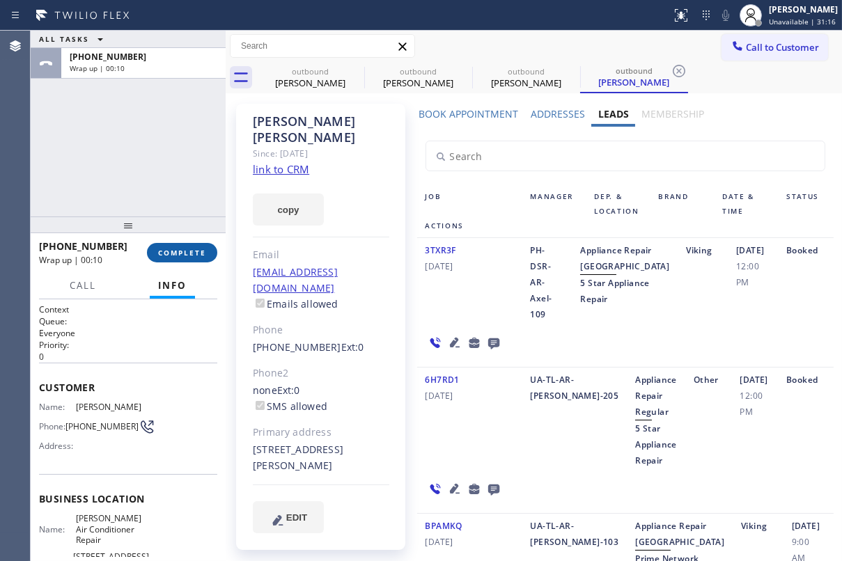
click at [194, 251] on span "COMPLETE" at bounding box center [182, 253] width 48 height 10
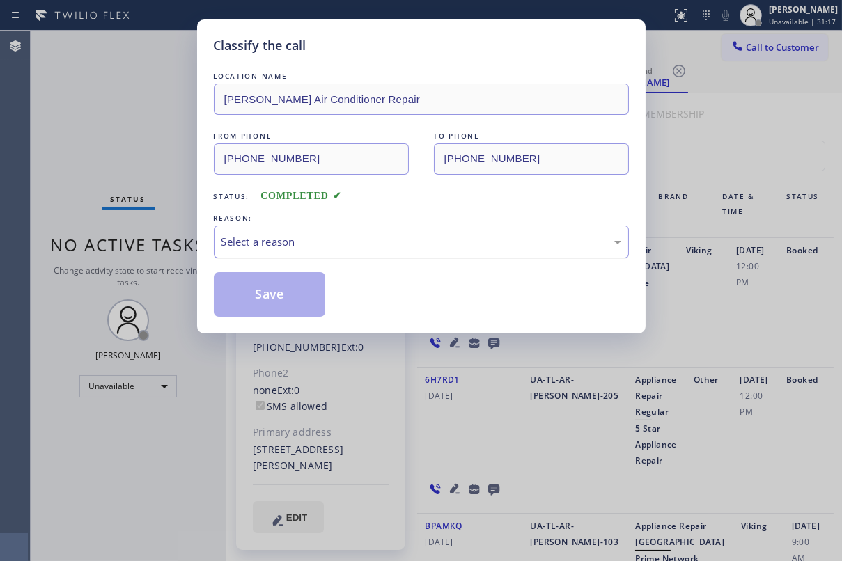
click at [292, 228] on div "Select a reason" at bounding box center [421, 242] width 415 height 33
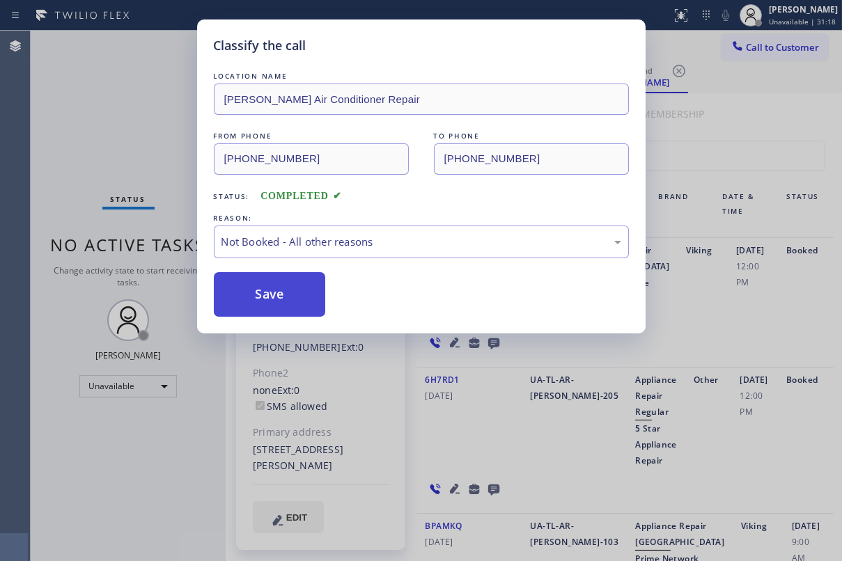
click at [268, 299] on button "Save" at bounding box center [270, 294] width 112 height 45
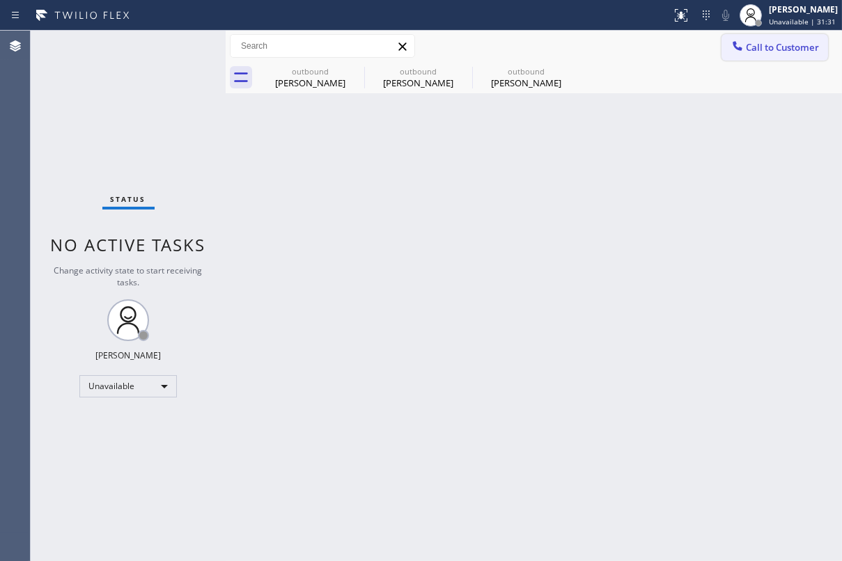
click at [772, 45] on span "Call to Customer" at bounding box center [782, 47] width 73 height 13
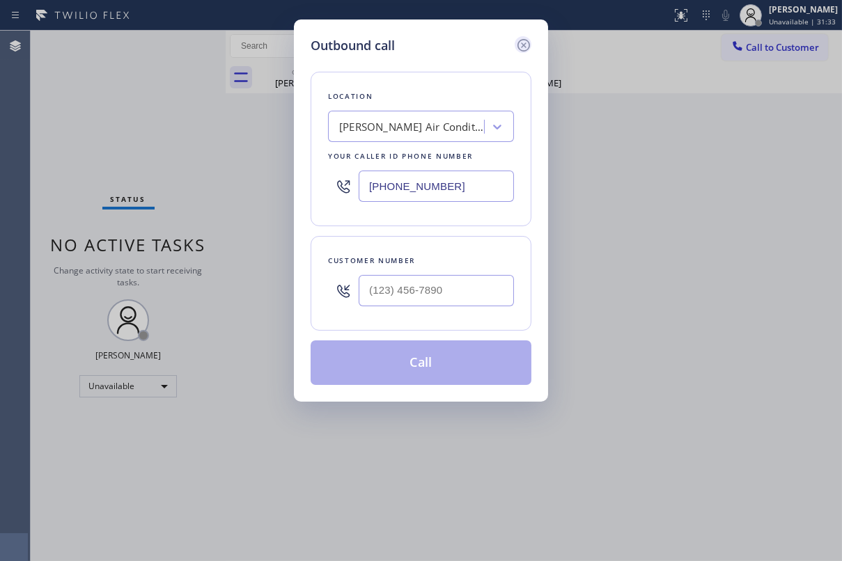
click at [524, 44] on icon at bounding box center [524, 45] width 13 height 13
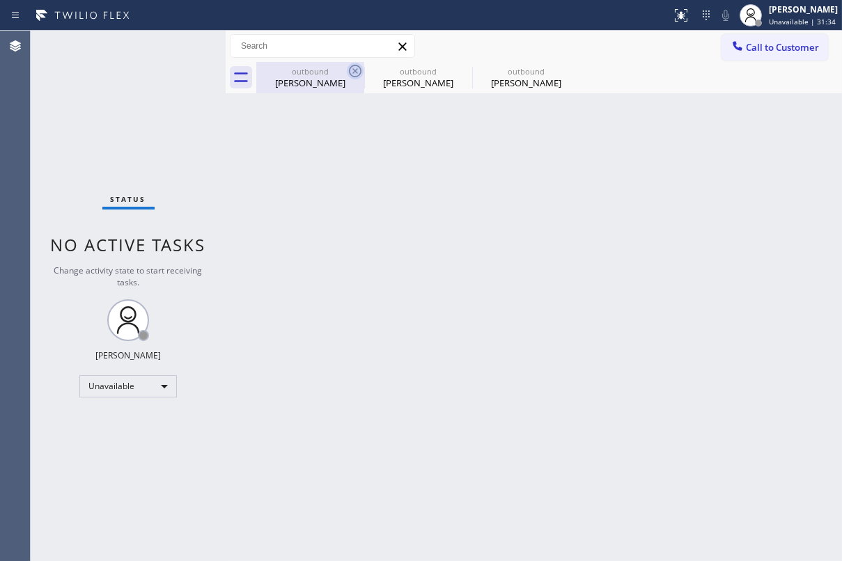
click at [359, 68] on icon at bounding box center [355, 71] width 17 height 17
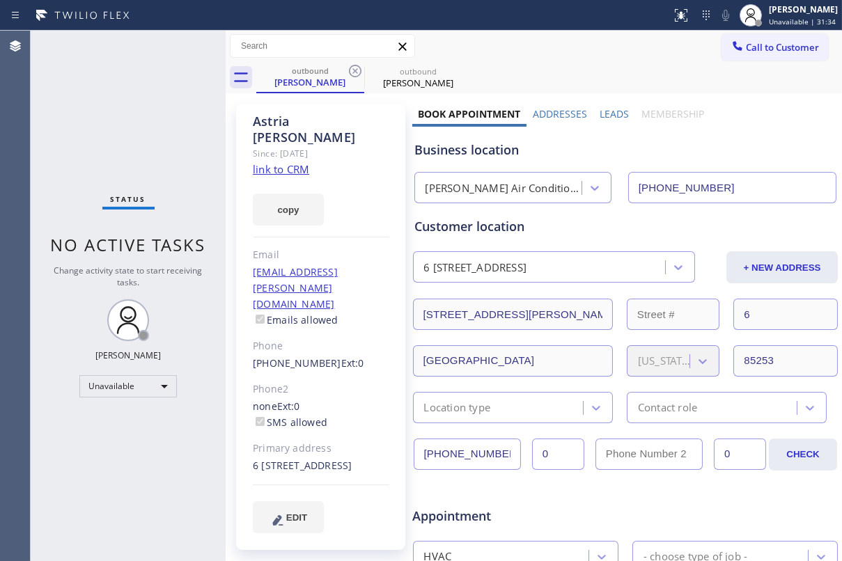
click at [359, 68] on icon at bounding box center [355, 71] width 17 height 17
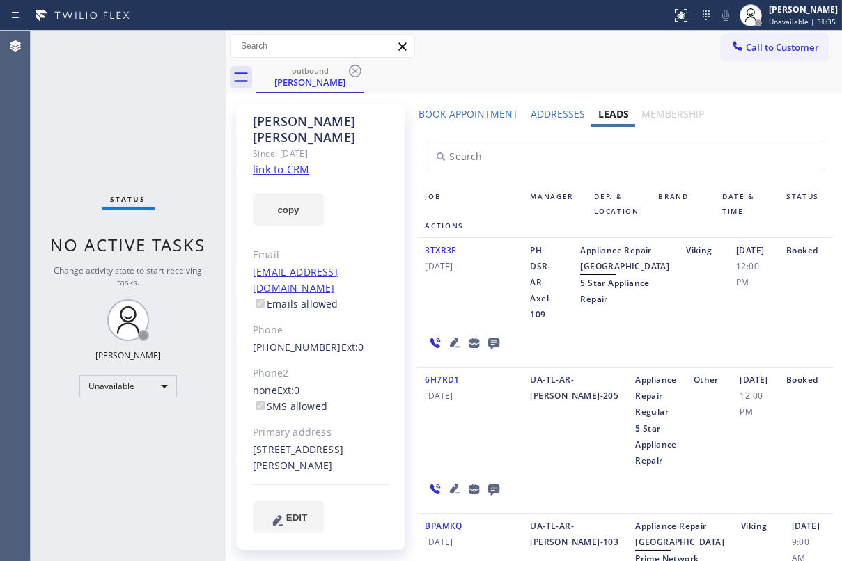
click at [359, 68] on icon at bounding box center [355, 71] width 17 height 17
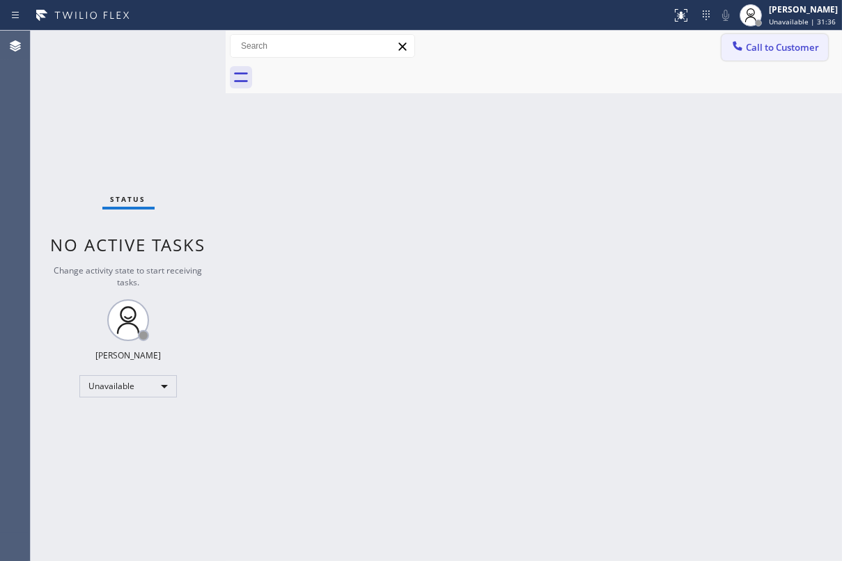
click at [763, 49] on span "Call to Customer" at bounding box center [782, 47] width 73 height 13
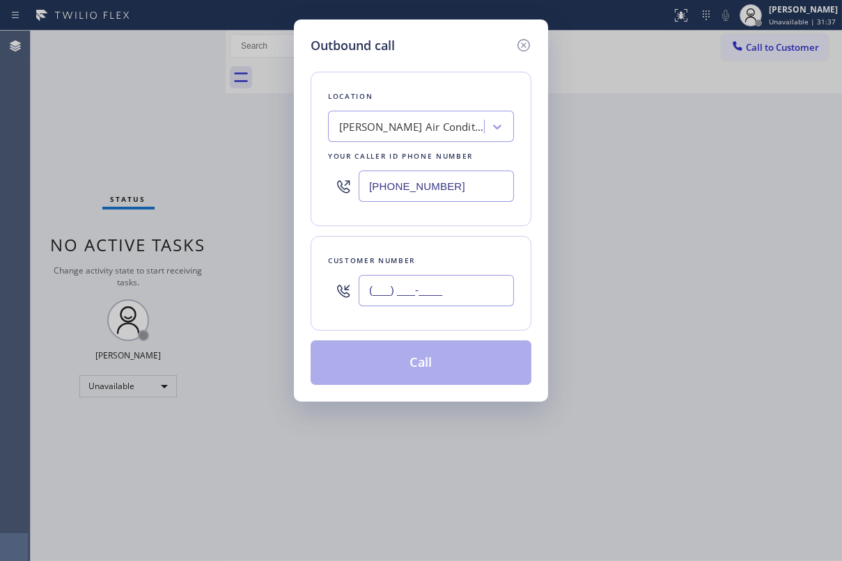
click at [418, 290] on input "(___) ___-____" at bounding box center [436, 290] width 155 height 31
paste input "415) 601-2498"
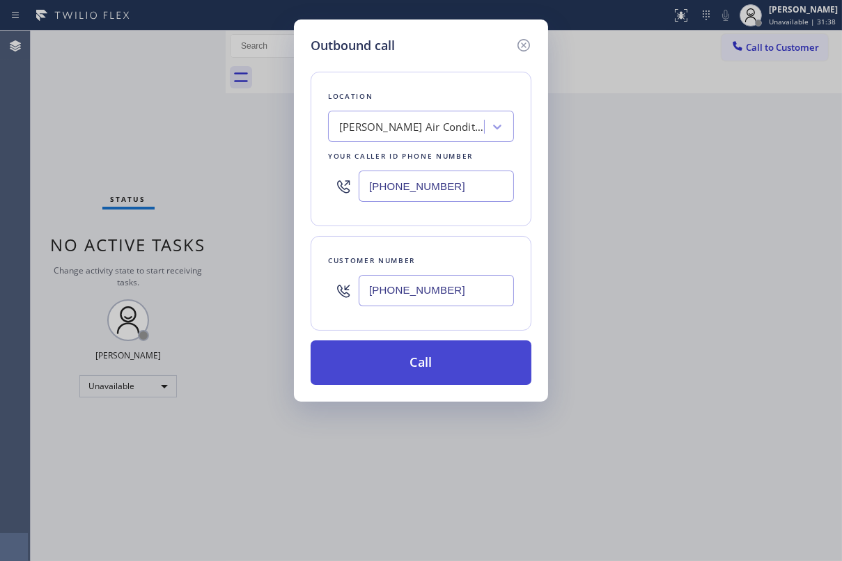
click at [404, 375] on button "Call" at bounding box center [421, 363] width 221 height 45
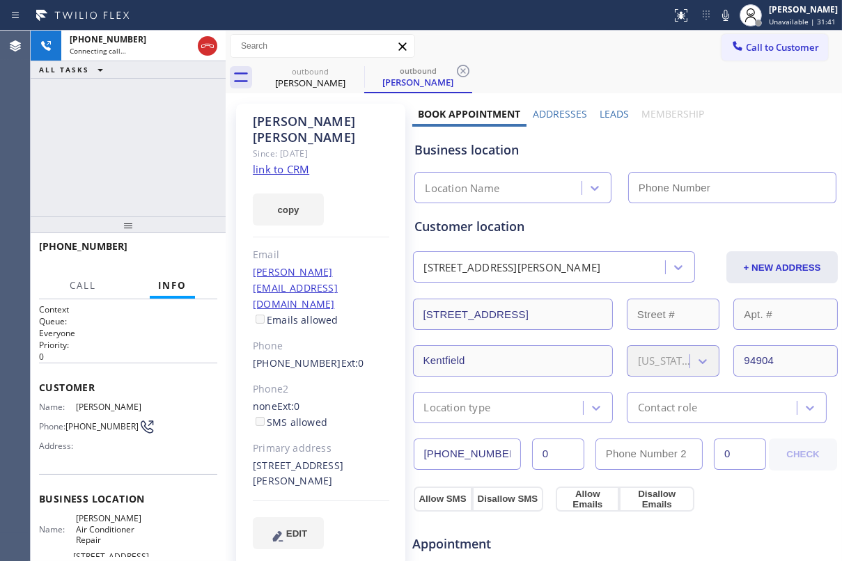
click at [600, 113] on label "Leads" at bounding box center [614, 113] width 29 height 13
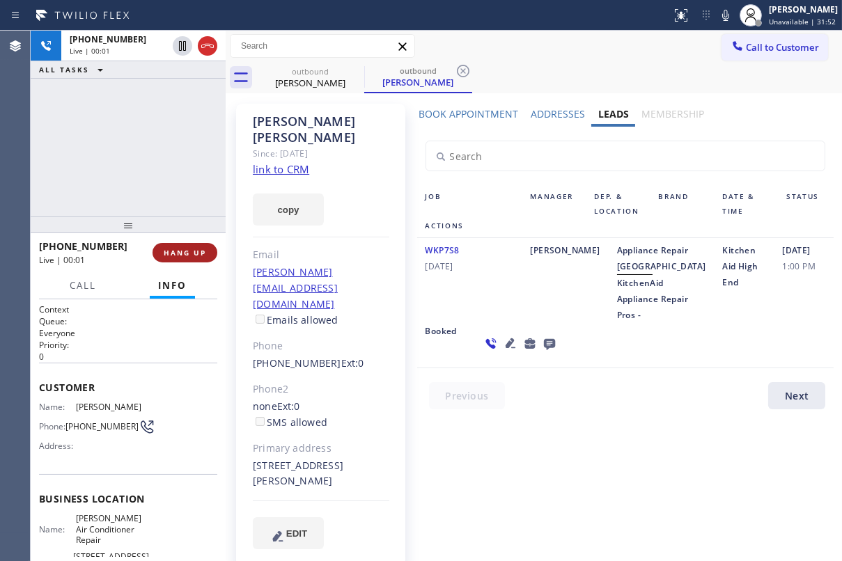
click at [190, 251] on span "HANG UP" at bounding box center [185, 253] width 42 height 10
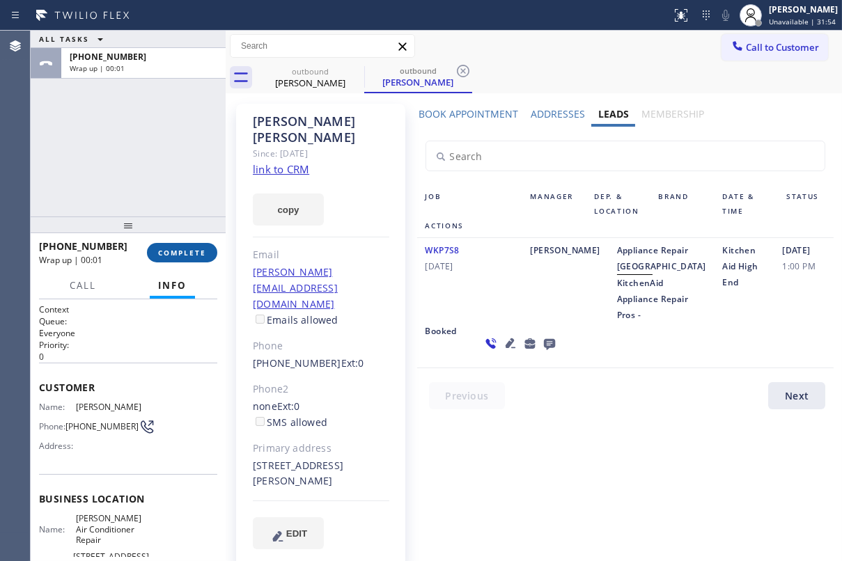
click at [182, 254] on span "COMPLETE" at bounding box center [182, 253] width 48 height 10
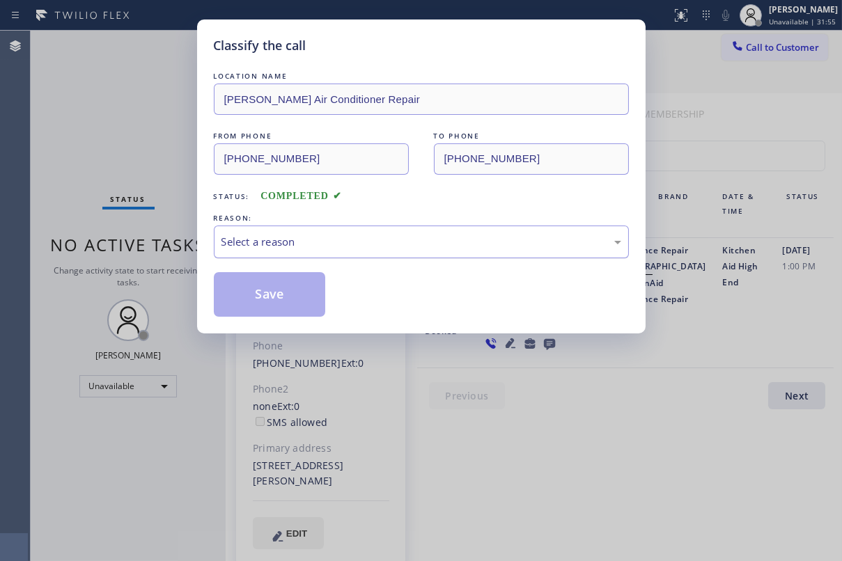
click at [365, 239] on div "Select a reason" at bounding box center [422, 242] width 400 height 16
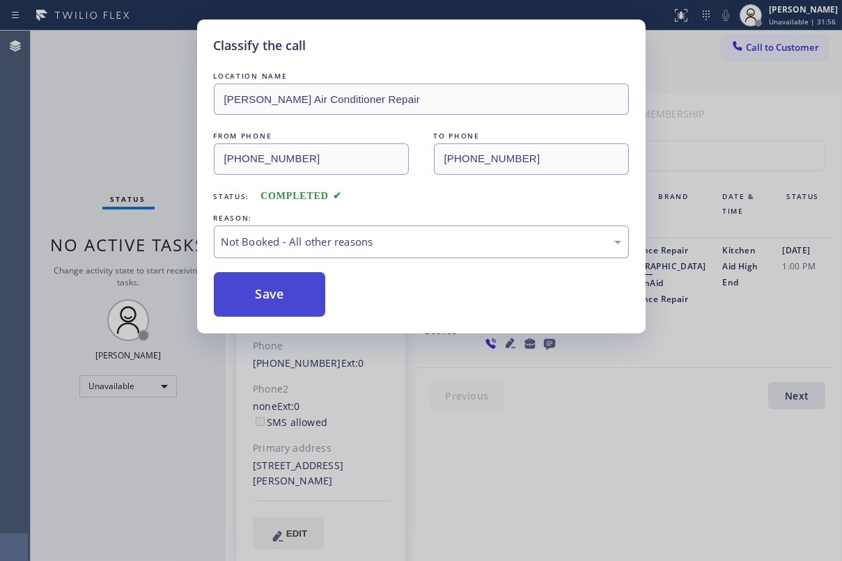
click at [250, 290] on button "Save" at bounding box center [270, 294] width 112 height 45
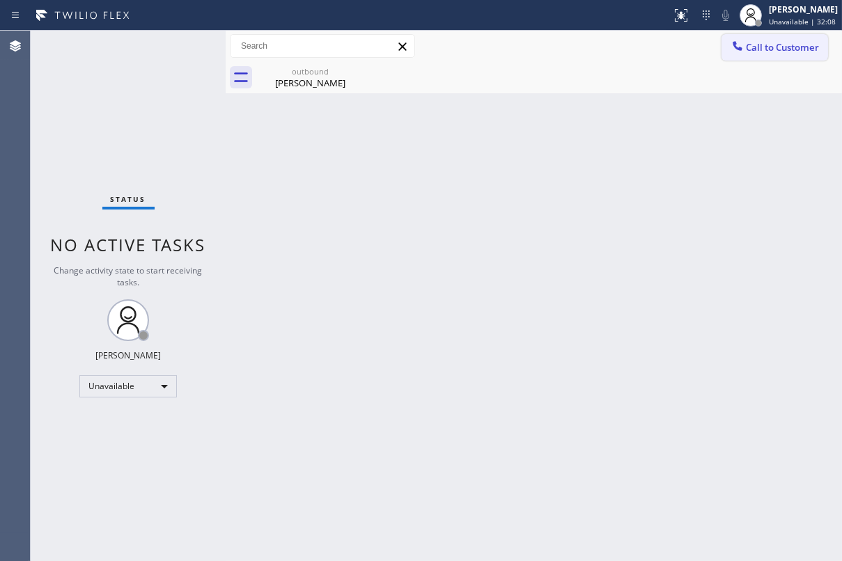
click at [754, 45] on span "Call to Customer" at bounding box center [782, 47] width 73 height 13
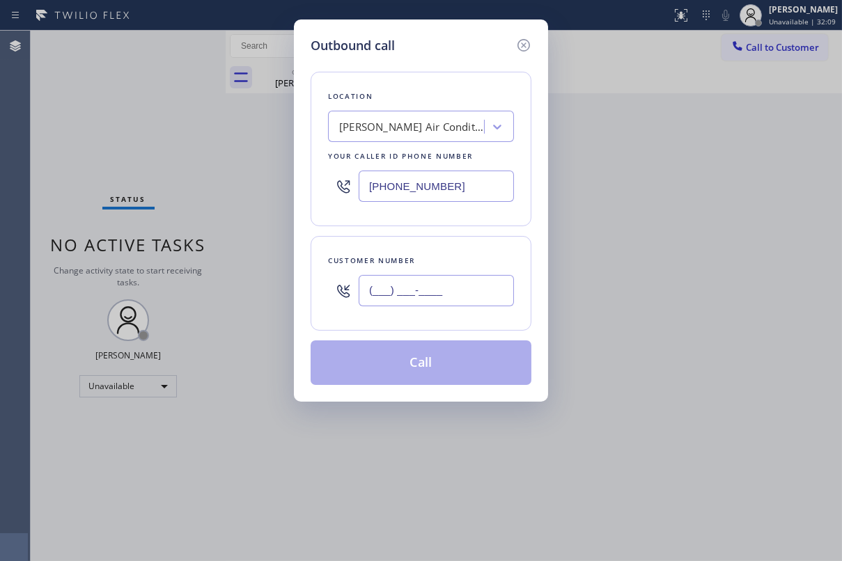
click at [439, 298] on input "(___) ___-____" at bounding box center [436, 290] width 155 height 31
paste input "310) 820-2420"
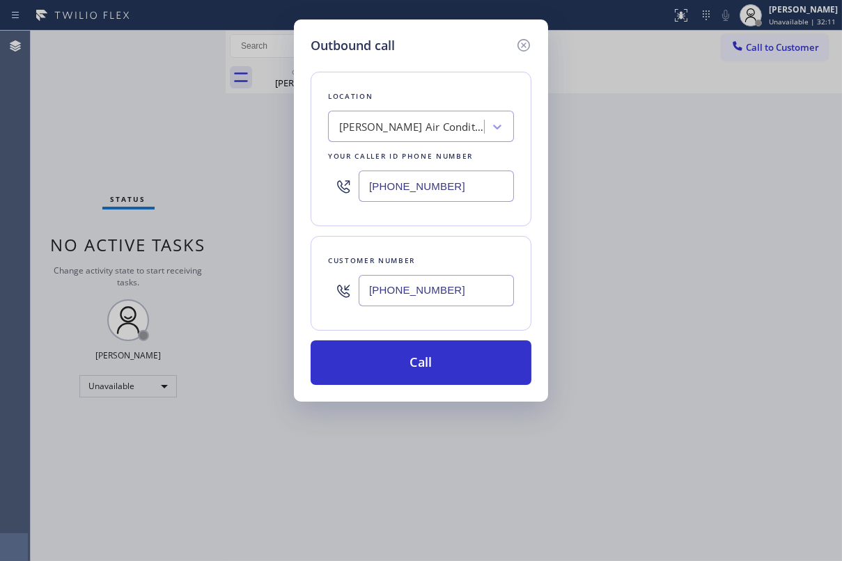
type input "[PHONE_NUMBER]"
drag, startPoint x: 456, startPoint y: 190, endPoint x: 297, endPoint y: 182, distance: 159.0
click at [297, 182] on div "Outbound call Location [PERSON_NAME] Air Conditioner Repair Your caller id phon…" at bounding box center [421, 211] width 254 height 382
paste input "617) 219-9255"
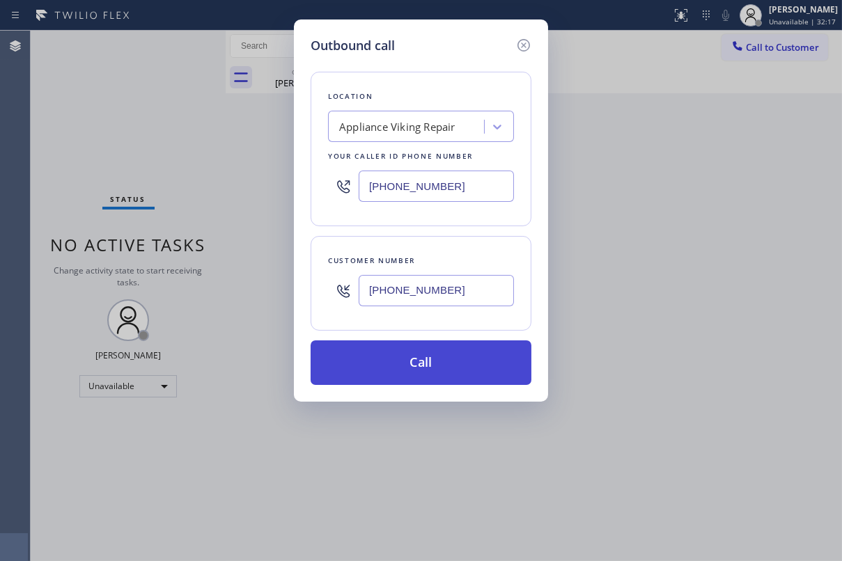
type input "[PHONE_NUMBER]"
click at [403, 378] on button "Call" at bounding box center [421, 363] width 221 height 45
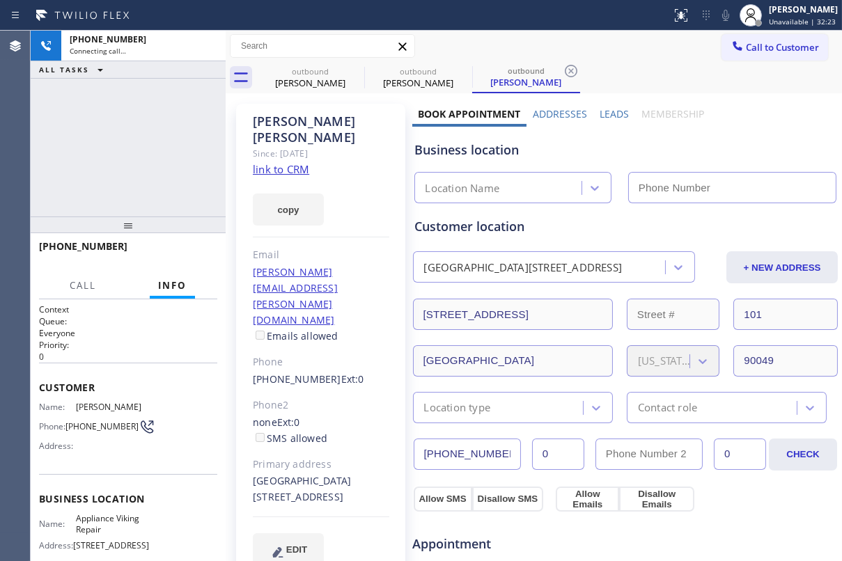
type input "[PHONE_NUMBER]"
click at [609, 111] on label "Leads" at bounding box center [614, 113] width 29 height 13
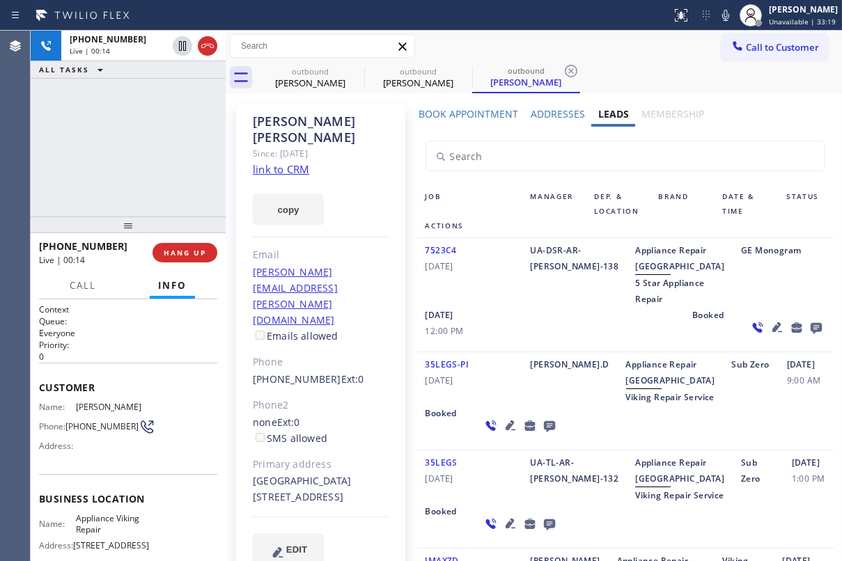
click at [808, 336] on icon at bounding box center [816, 327] width 17 height 17
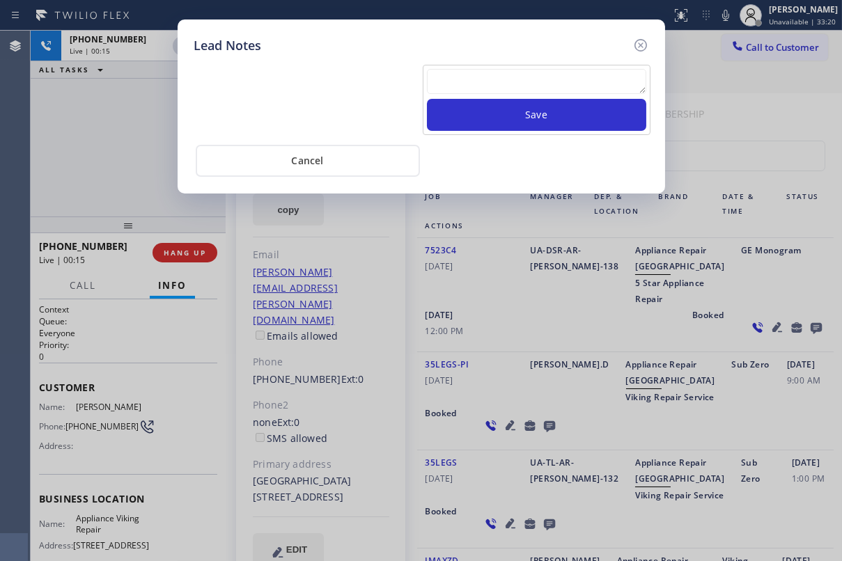
click at [488, 81] on textarea at bounding box center [536, 81] width 219 height 25
paste textarea "Routed to Voice mail// If CX will call back please transfer to me- Love:*"
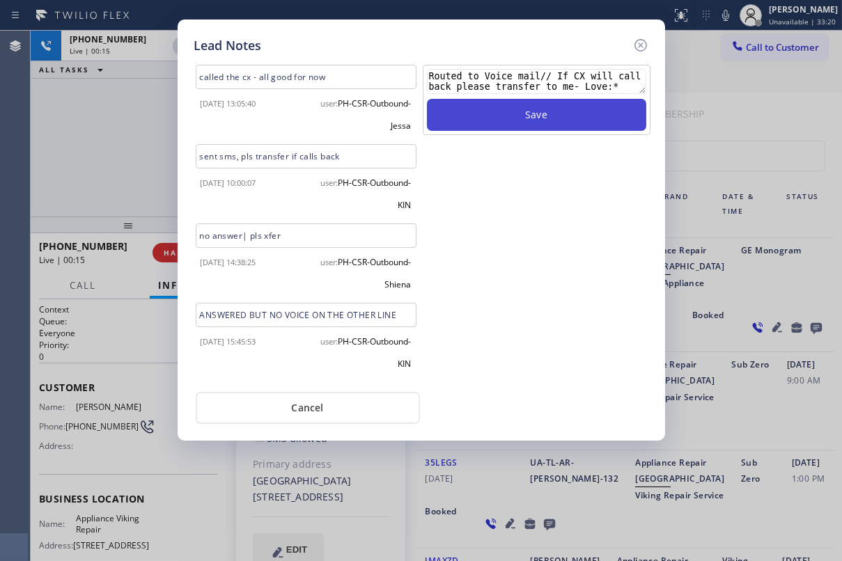
type textarea "Routed to Voice mail// If CX will call back please transfer to me- Love:*"
click at [510, 111] on button "Save" at bounding box center [536, 115] width 219 height 32
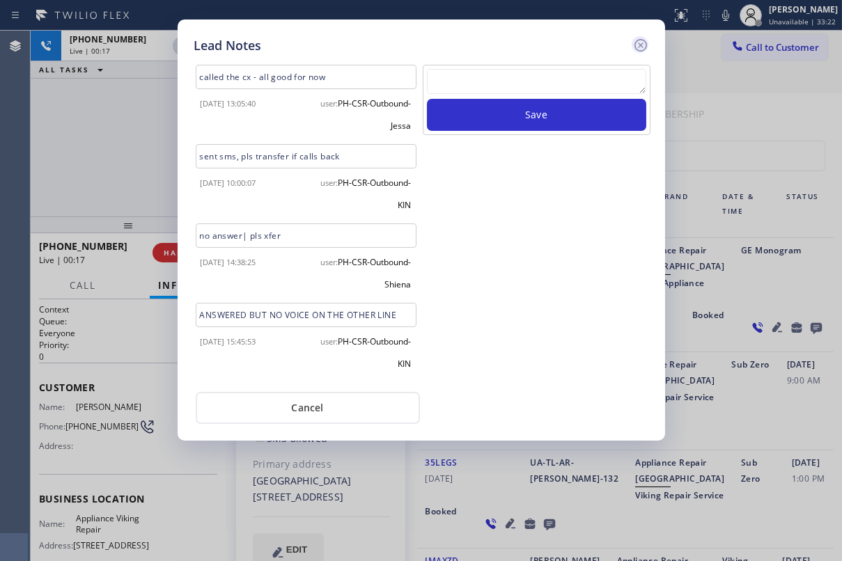
click at [639, 46] on icon at bounding box center [640, 45] width 13 height 13
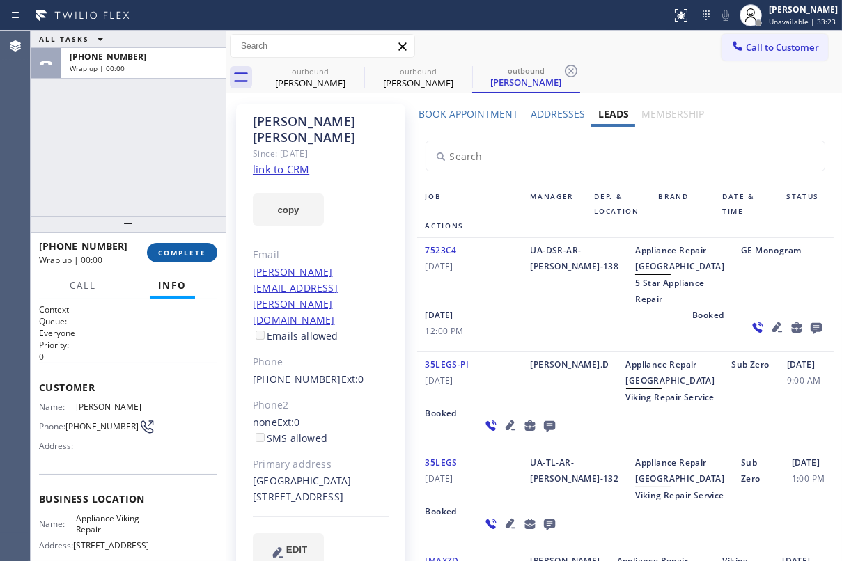
click at [198, 248] on span "COMPLETE" at bounding box center [182, 253] width 48 height 10
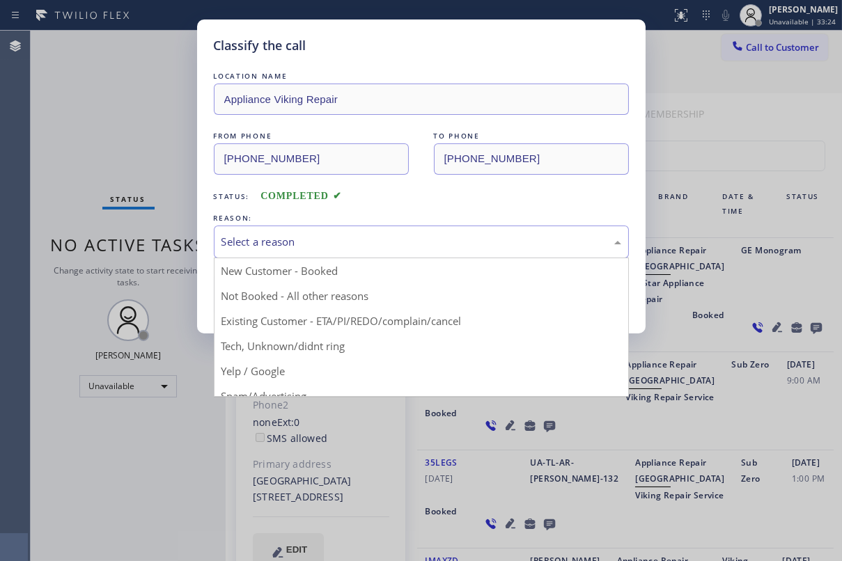
click at [332, 234] on div "Select a reason" at bounding box center [422, 242] width 400 height 16
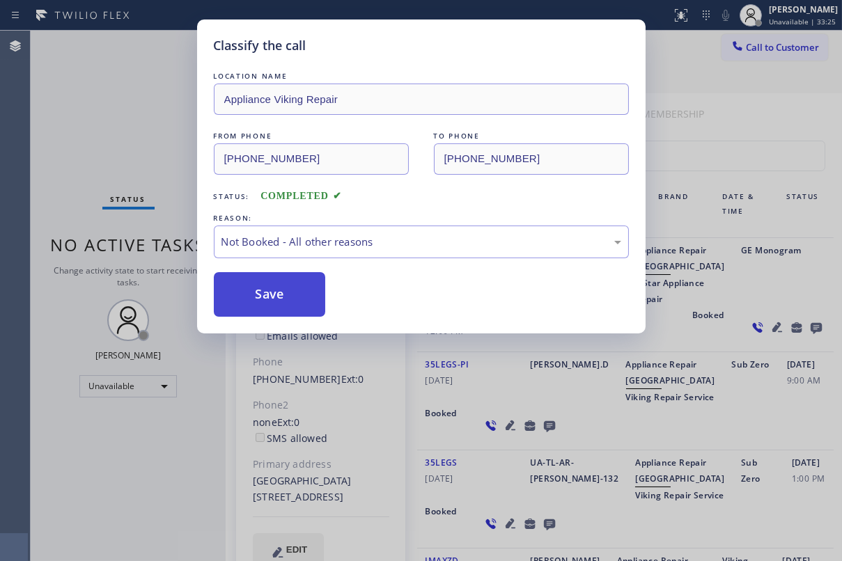
click at [263, 294] on button "Save" at bounding box center [270, 294] width 112 height 45
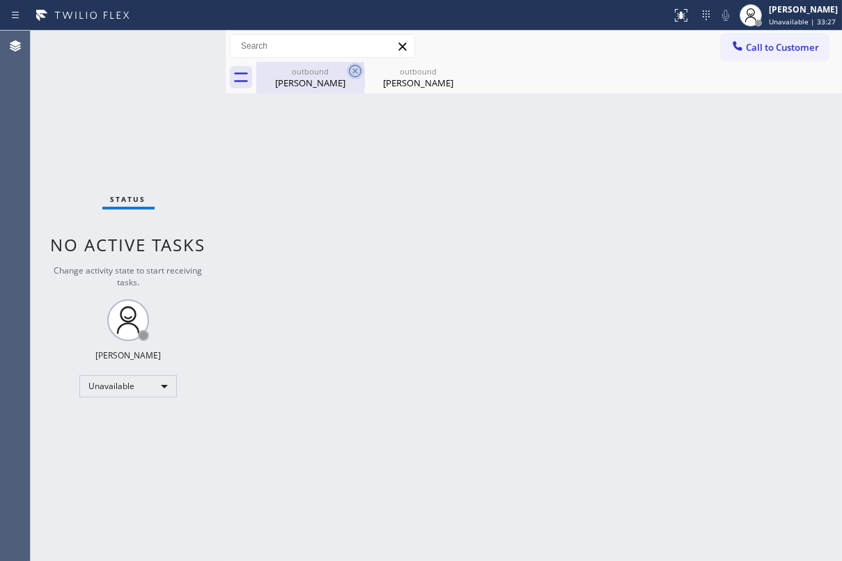
click at [357, 76] on icon at bounding box center [355, 71] width 13 height 13
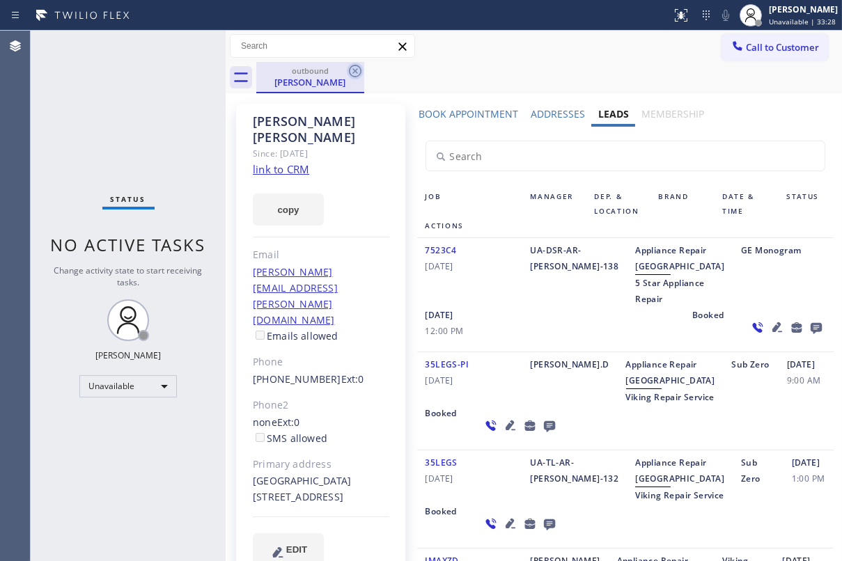
click at [355, 73] on icon at bounding box center [355, 71] width 17 height 17
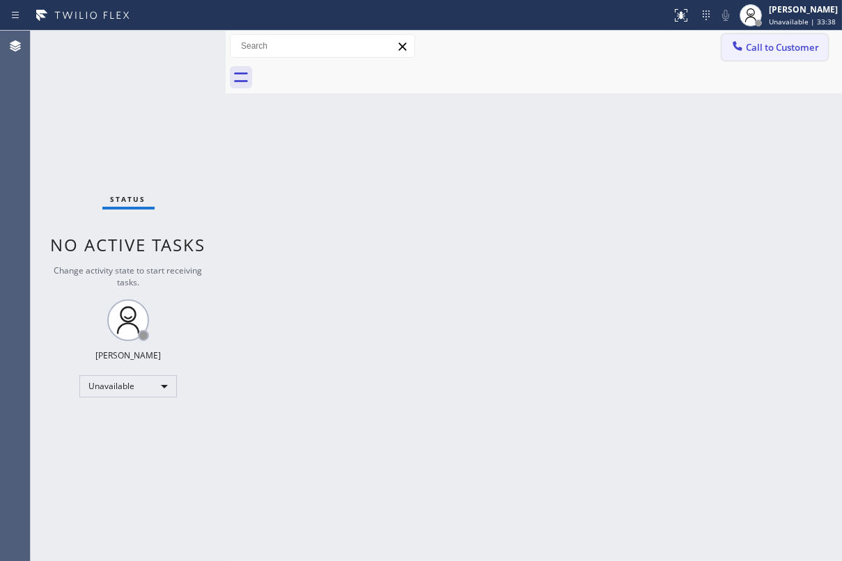
click at [764, 48] on span "Call to Customer" at bounding box center [782, 47] width 73 height 13
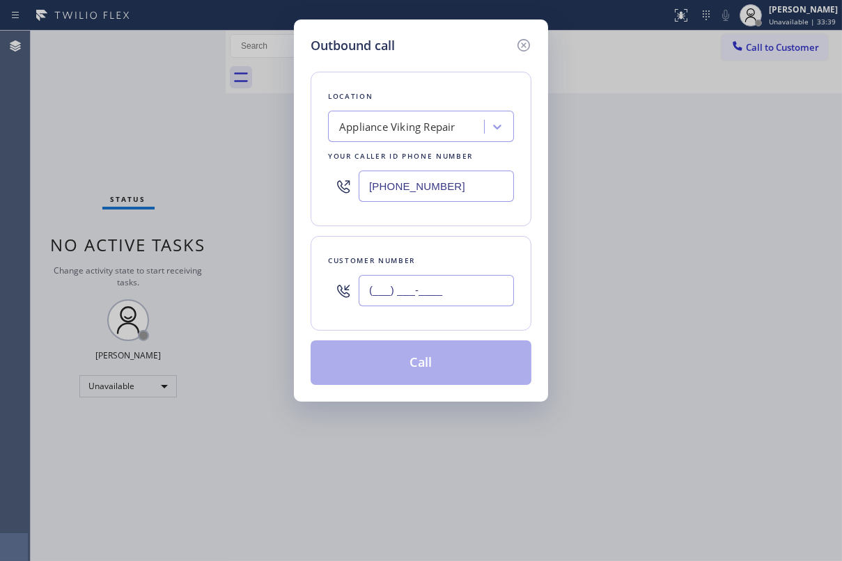
click at [386, 293] on input "(___) ___-____" at bounding box center [436, 290] width 155 height 31
paste input "619) 988-5425"
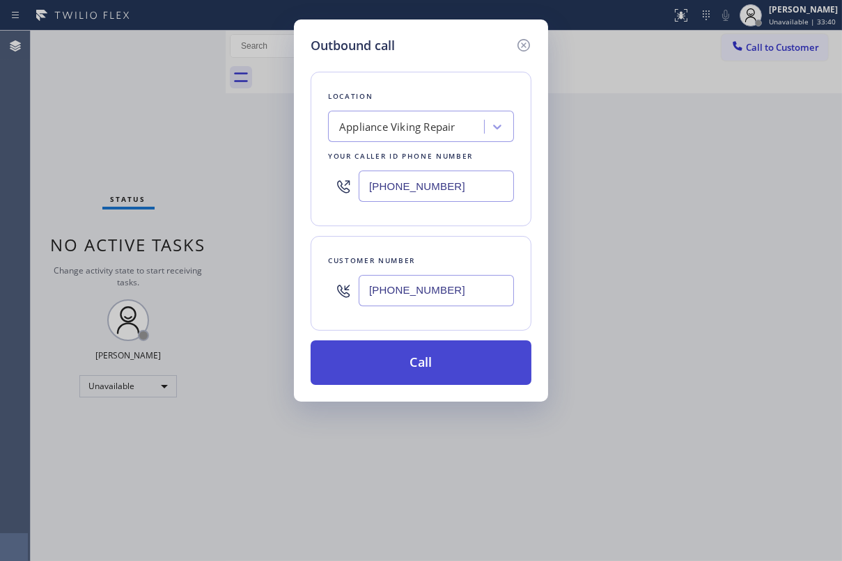
type input "[PHONE_NUMBER]"
click at [417, 364] on button "Call" at bounding box center [421, 363] width 221 height 45
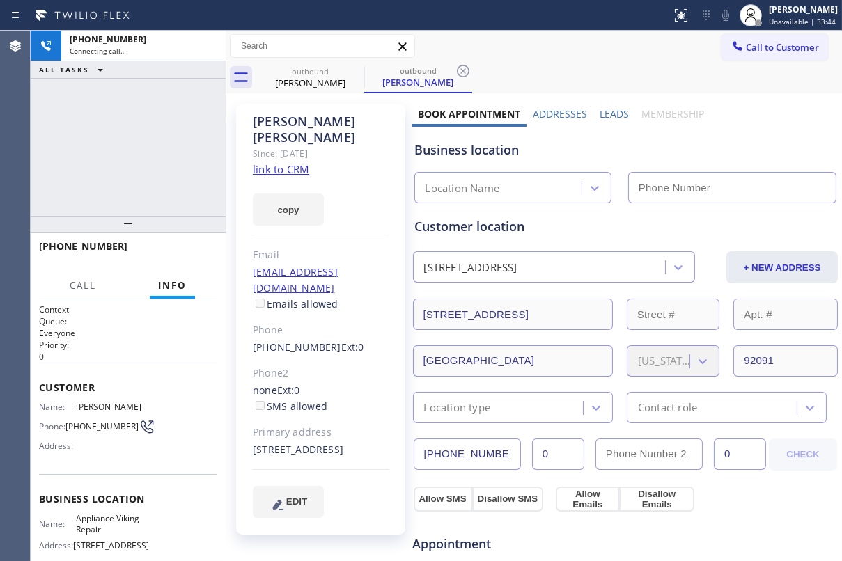
type input "[PHONE_NUMBER]"
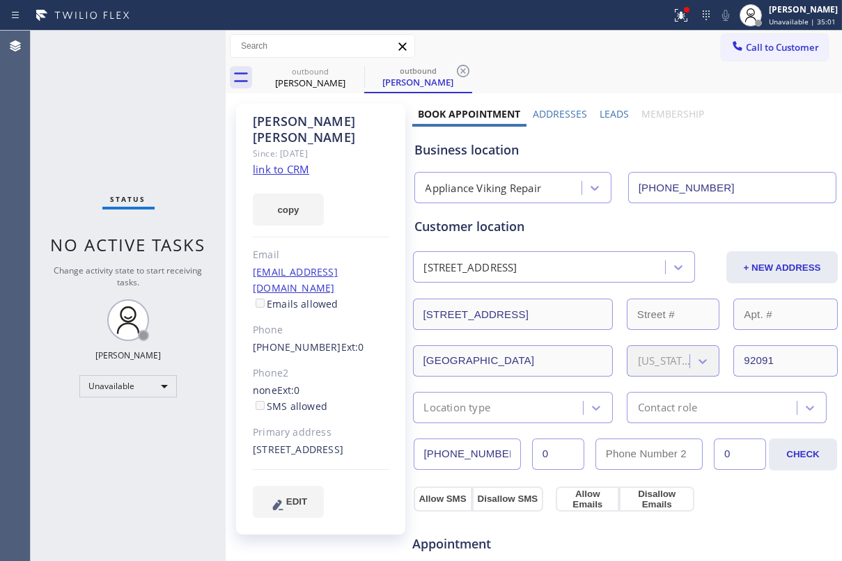
click at [747, 51] on span "Call to Customer" at bounding box center [782, 47] width 73 height 13
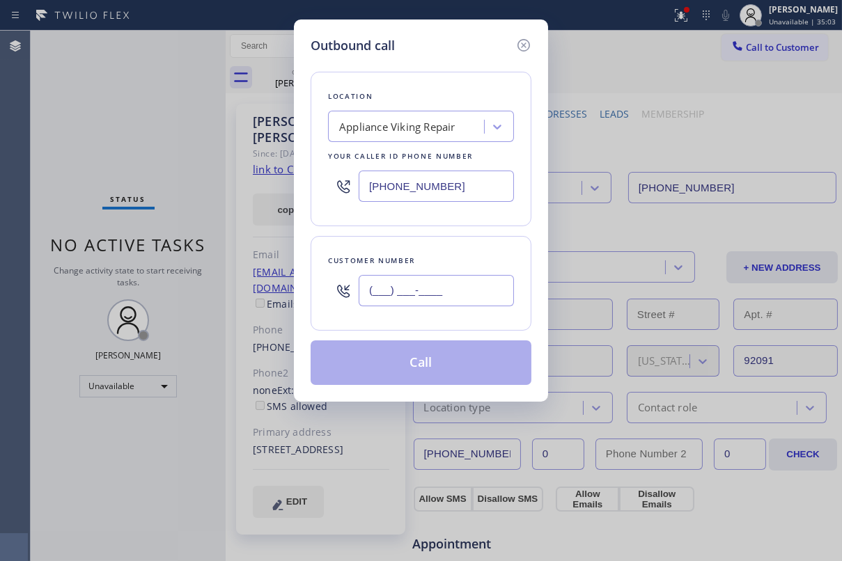
click at [449, 290] on input "(___) ___-____" at bounding box center [436, 290] width 155 height 31
paste input "626) 755-6275"
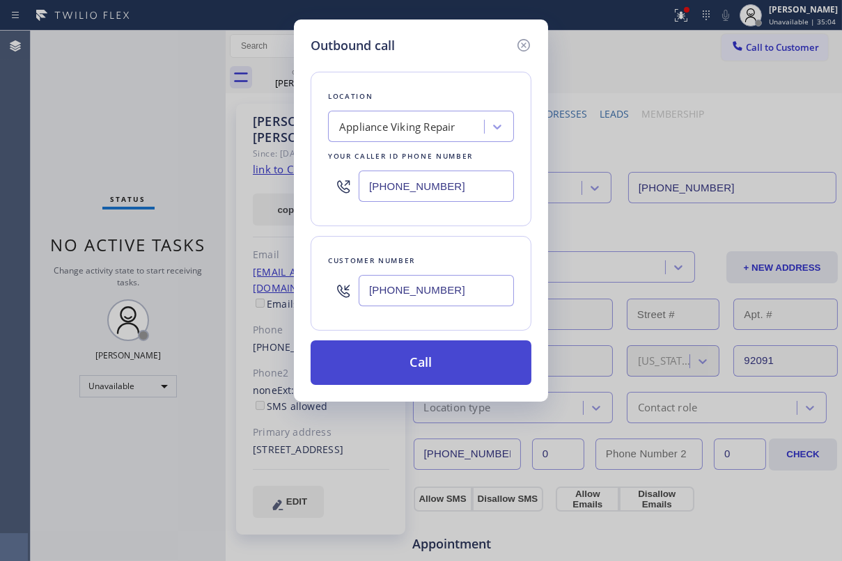
type input "[PHONE_NUMBER]"
click at [421, 362] on button "Call" at bounding box center [421, 363] width 221 height 45
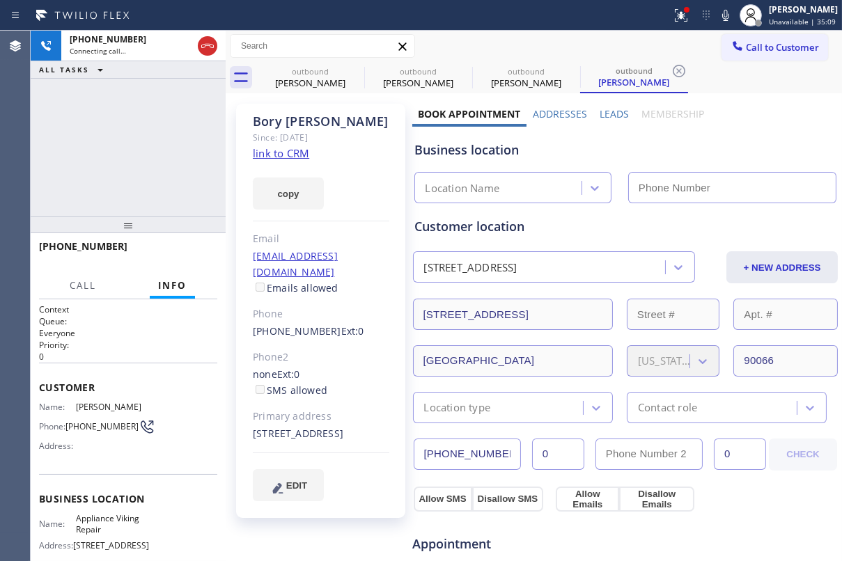
type input "[PHONE_NUMBER]"
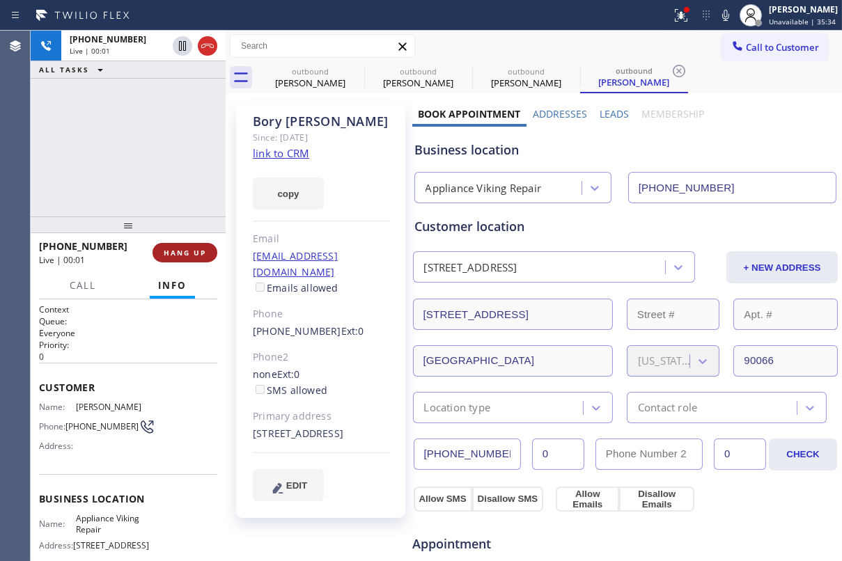
click at [175, 251] on span "HANG UP" at bounding box center [185, 253] width 42 height 10
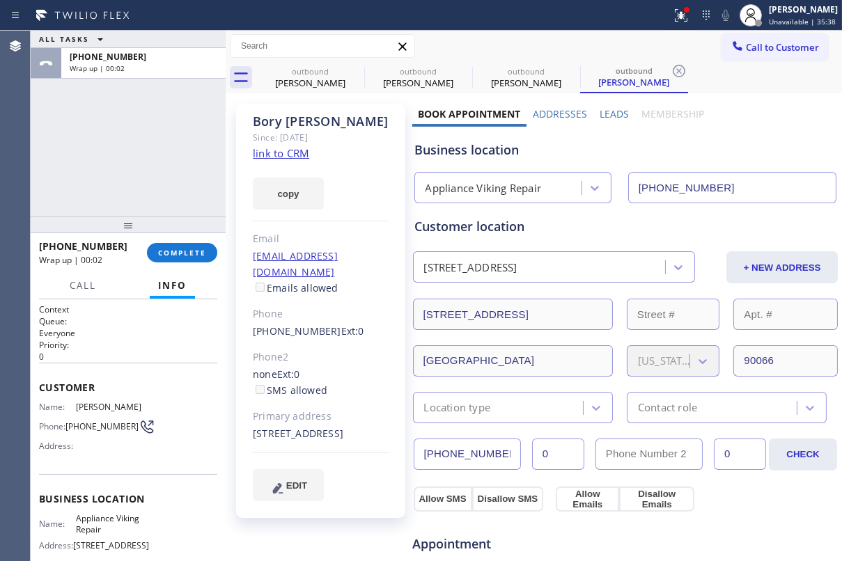
click at [605, 111] on label "Leads" at bounding box center [614, 113] width 29 height 13
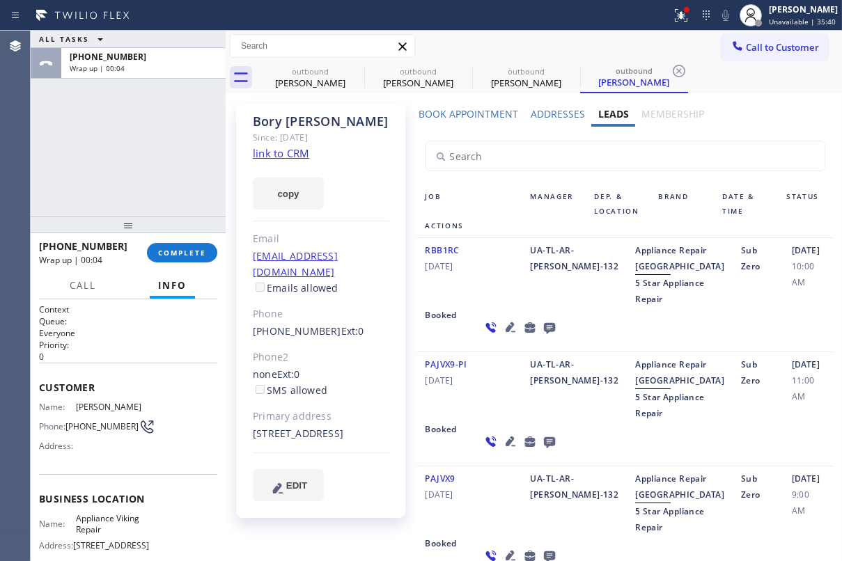
click at [541, 336] on icon at bounding box center [549, 327] width 17 height 17
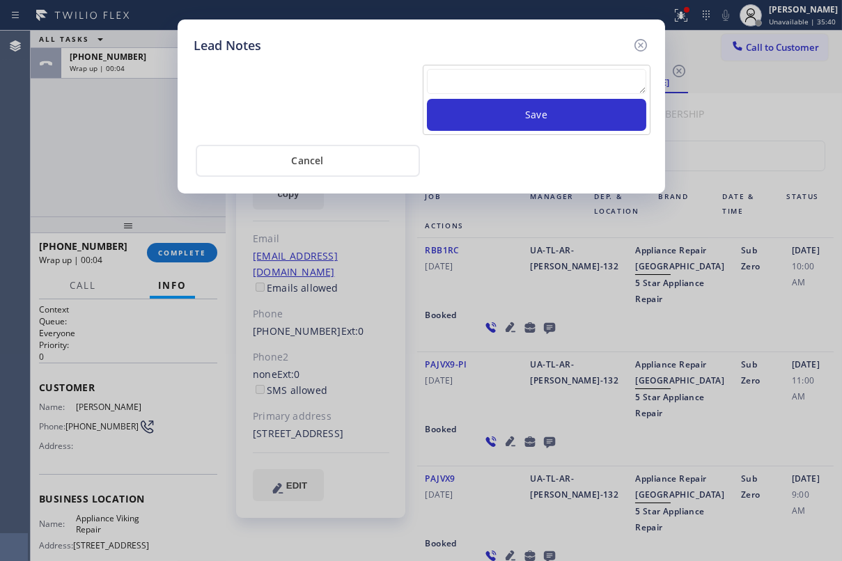
click at [543, 73] on textarea at bounding box center [536, 81] width 219 height 25
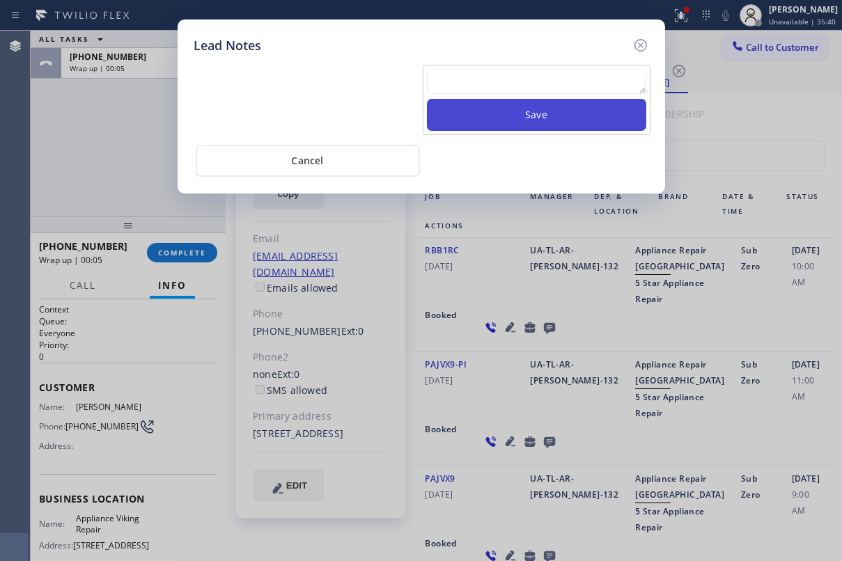
paste textarea "Routed to Voice mail// If CX will call back please transfer to me- Love:*"
type textarea "Routed to Voice mail// If CX will call back please transfer to me- Love:*"
click at [549, 120] on button "Save" at bounding box center [536, 115] width 219 height 32
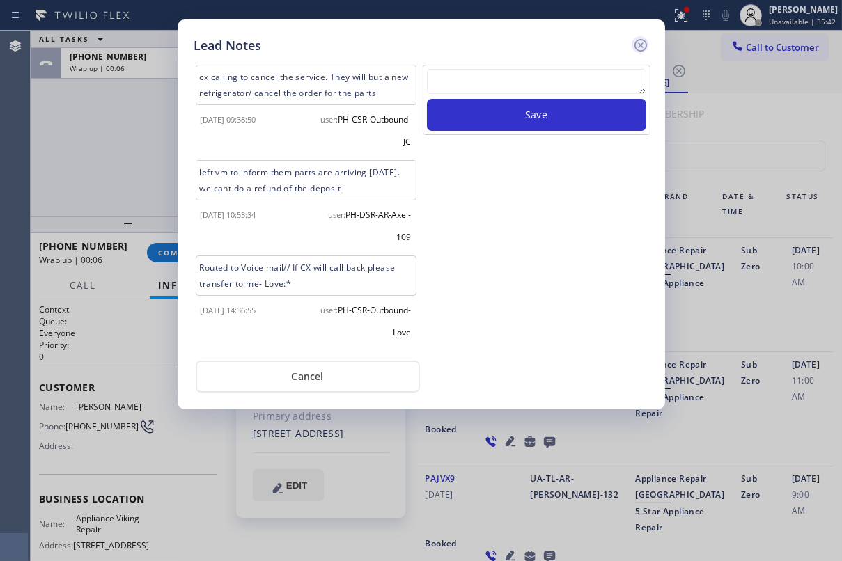
click at [637, 51] on icon at bounding box center [640, 45] width 17 height 17
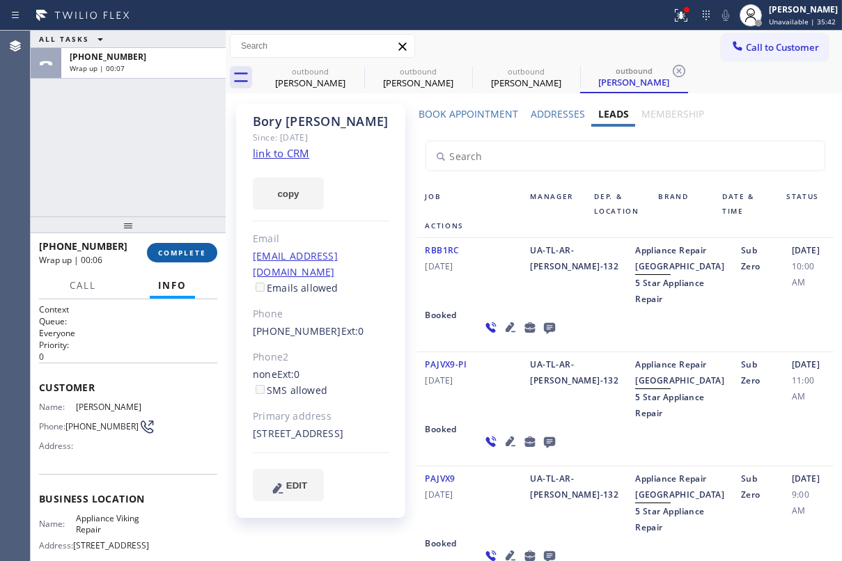
click at [189, 250] on span "COMPLETE" at bounding box center [182, 253] width 48 height 10
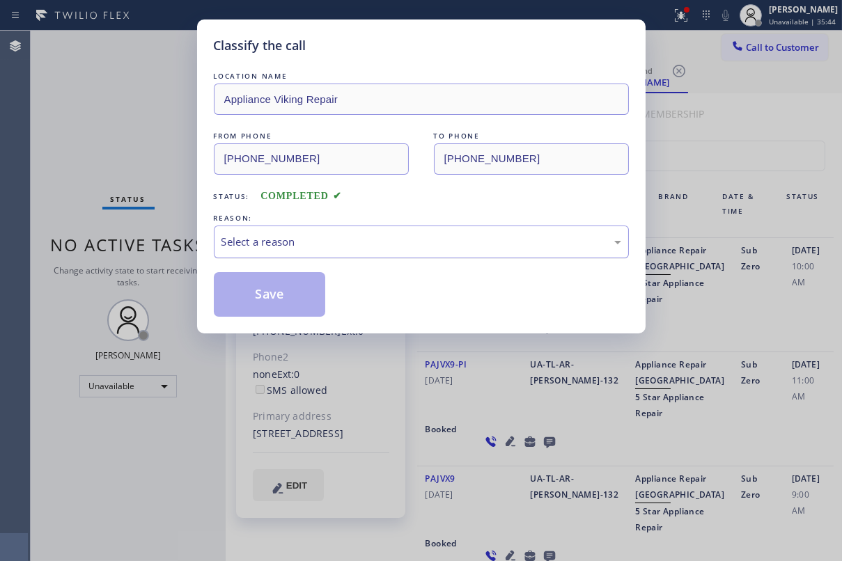
click at [344, 238] on div "Select a reason" at bounding box center [422, 242] width 400 height 16
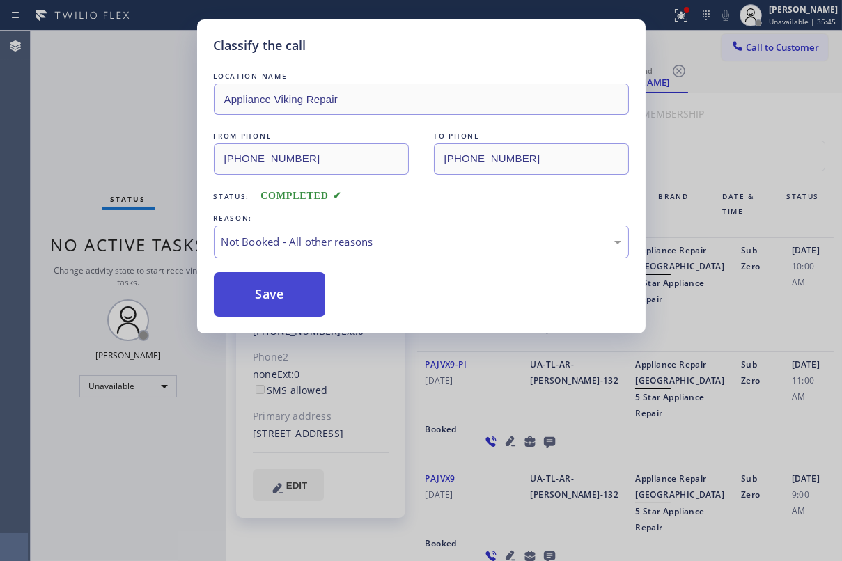
click at [291, 293] on button "Save" at bounding box center [270, 294] width 112 height 45
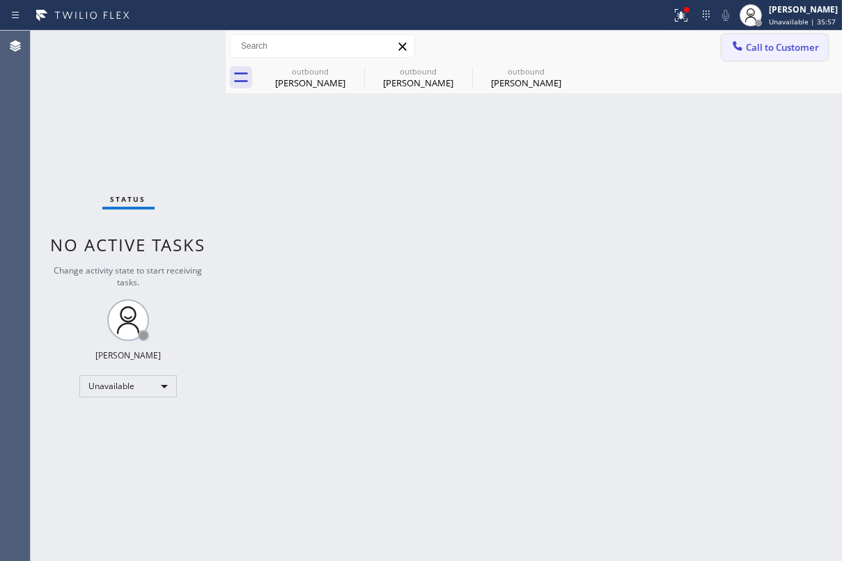
click at [773, 44] on span "Call to Customer" at bounding box center [782, 47] width 73 height 13
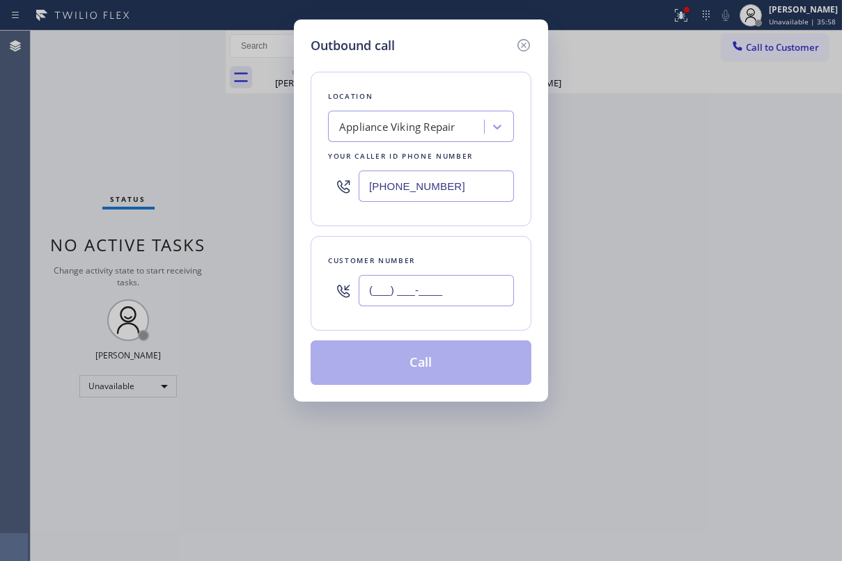
click at [422, 291] on input "(___) ___-____" at bounding box center [436, 290] width 155 height 31
paste input "415) 314-8425"
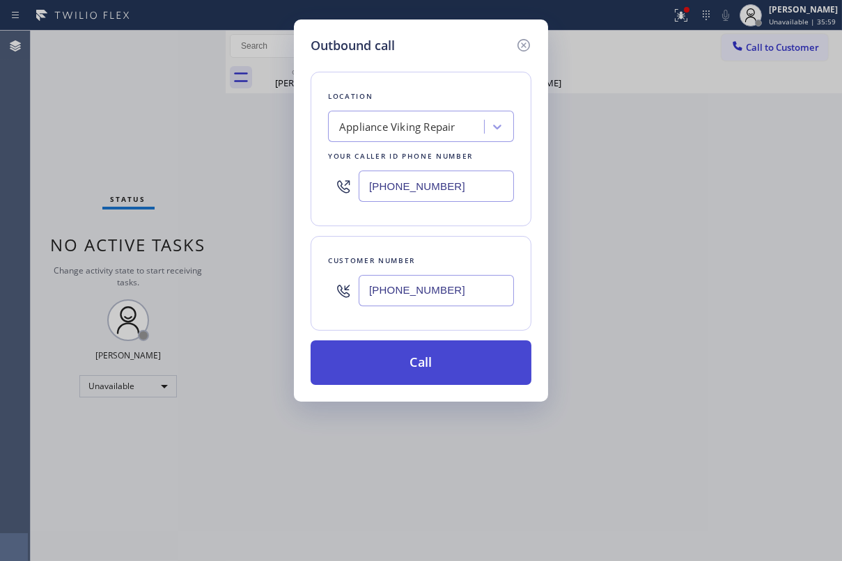
type input "[PHONE_NUMBER]"
click at [420, 365] on button "Call" at bounding box center [421, 363] width 221 height 45
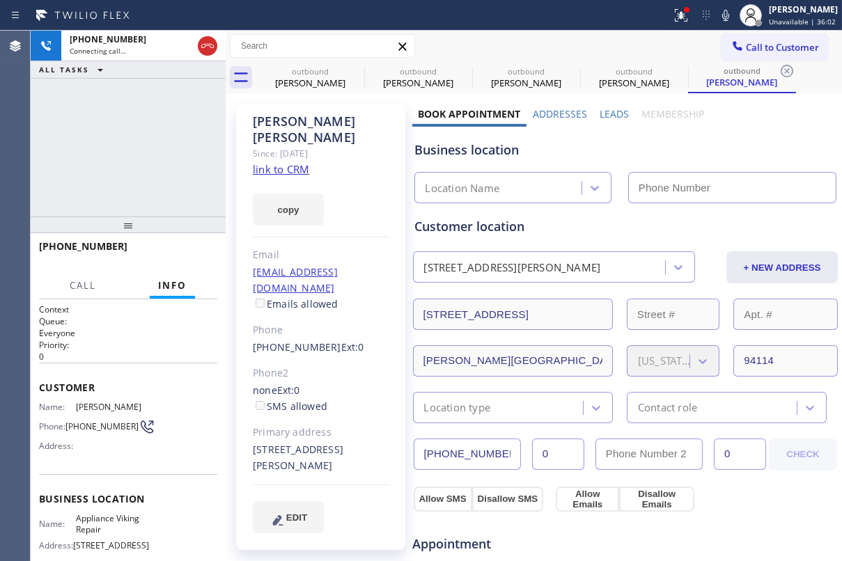
click at [608, 118] on label "Leads" at bounding box center [614, 113] width 29 height 13
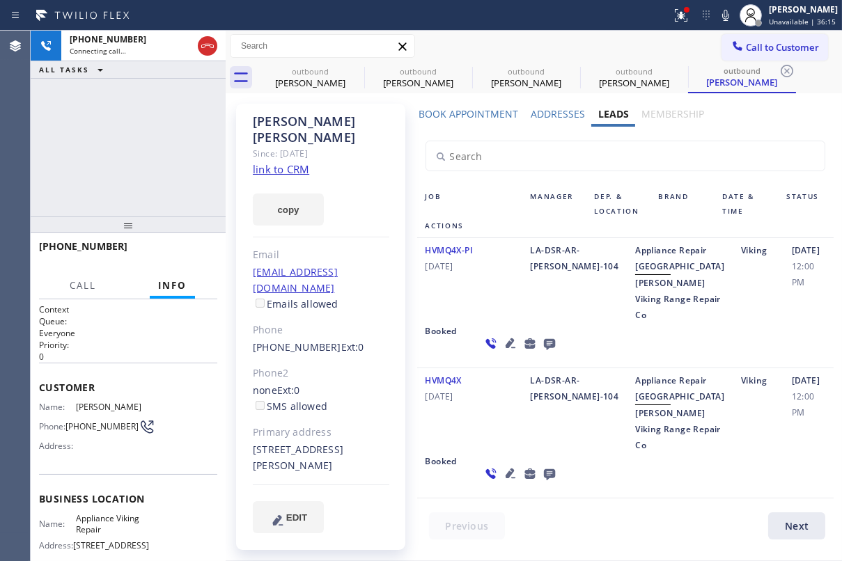
click at [543, 350] on icon at bounding box center [548, 344] width 11 height 11
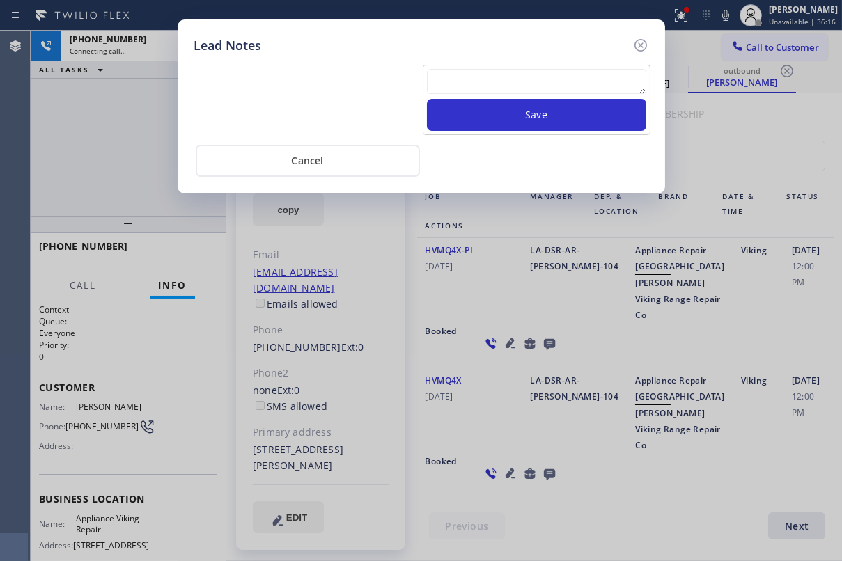
click at [501, 80] on textarea at bounding box center [536, 81] width 219 height 25
paste textarea "Routed to Voice mail// If CX will call back please transfer to me- Love:*"
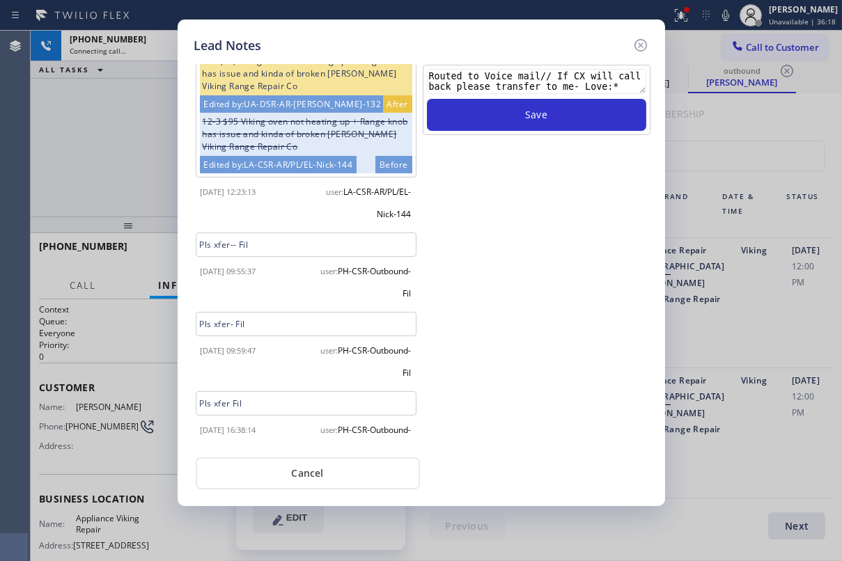
scroll to position [292, 0]
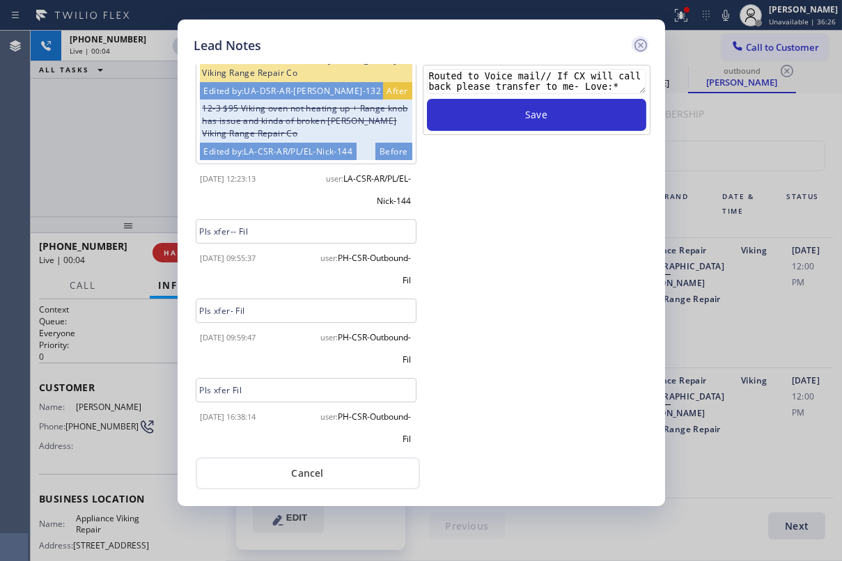
type textarea "Routed to Voice mail// If CX will call back please transfer to me- Love:*"
click at [637, 42] on icon at bounding box center [640, 45] width 17 height 17
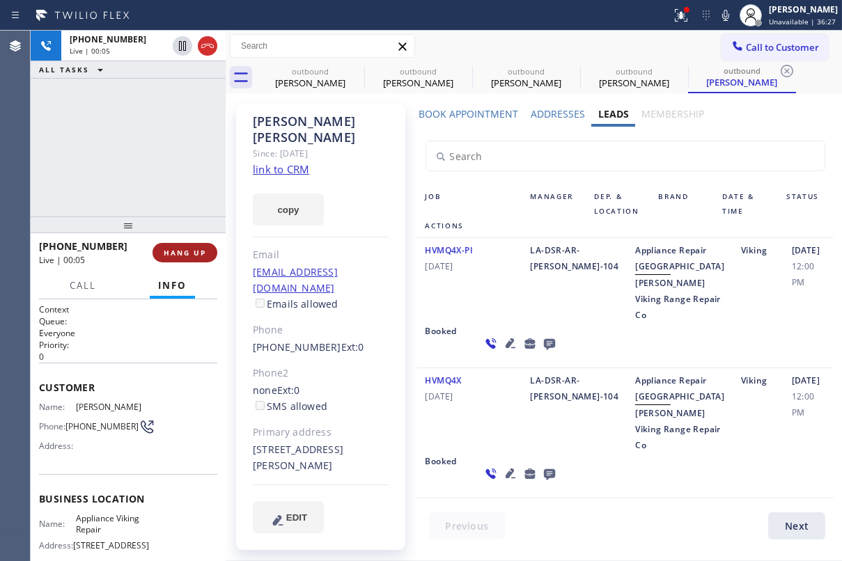
click at [201, 251] on span "HANG UP" at bounding box center [185, 253] width 42 height 10
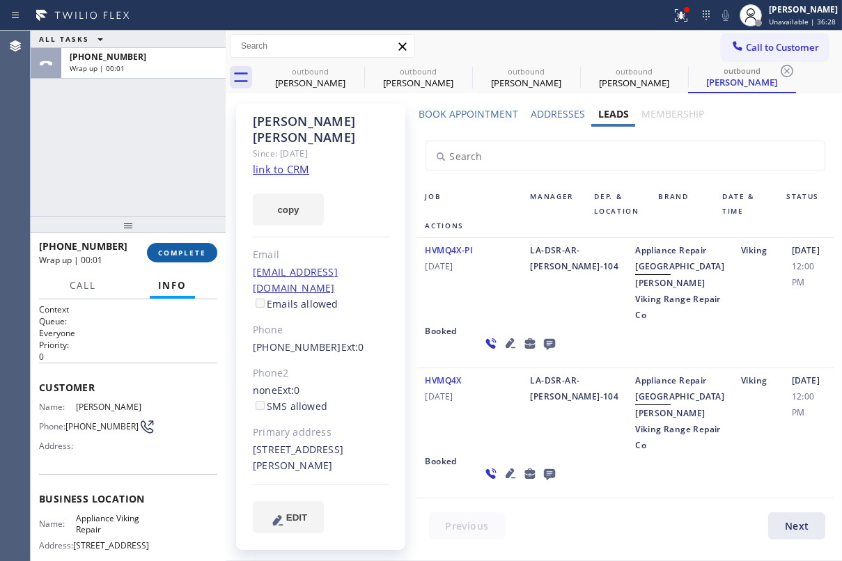
click at [199, 251] on span "COMPLETE" at bounding box center [182, 253] width 48 height 10
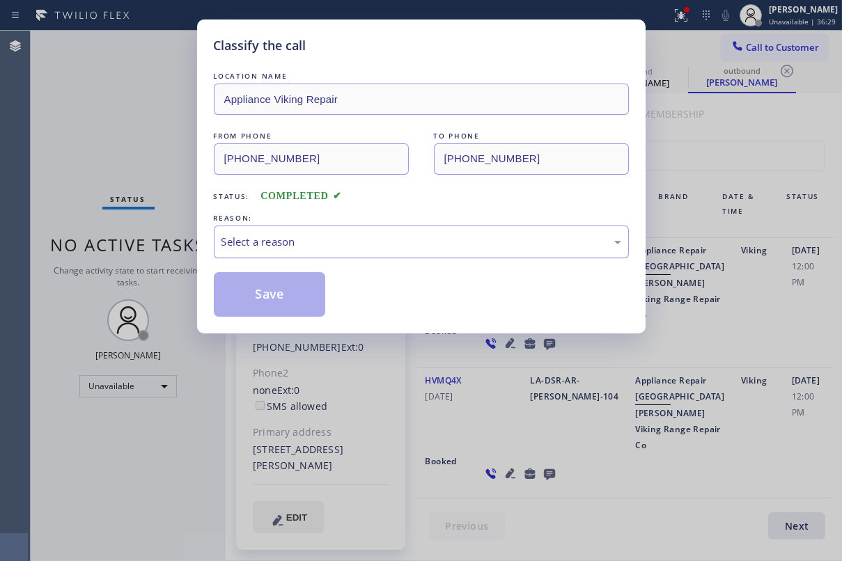
click at [336, 246] on div "Select a reason" at bounding box center [422, 242] width 400 height 16
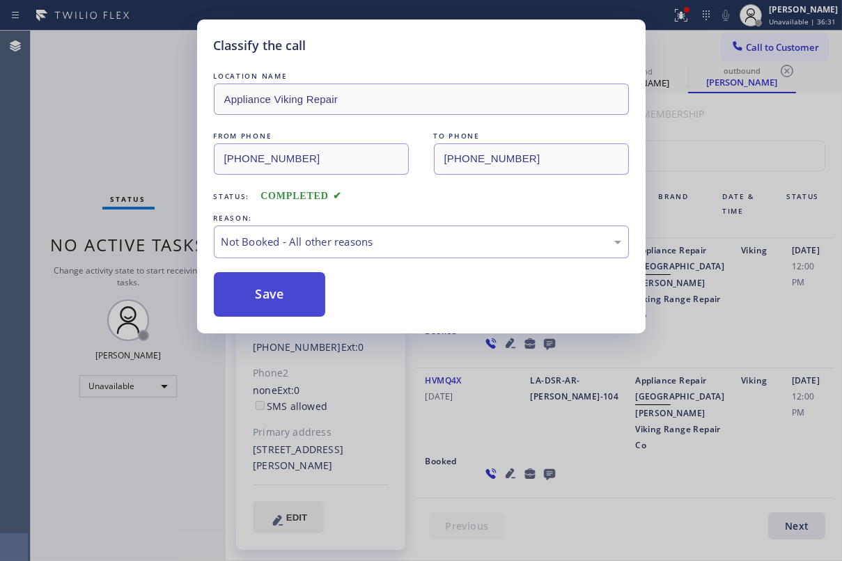
click at [279, 299] on button "Save" at bounding box center [270, 294] width 112 height 45
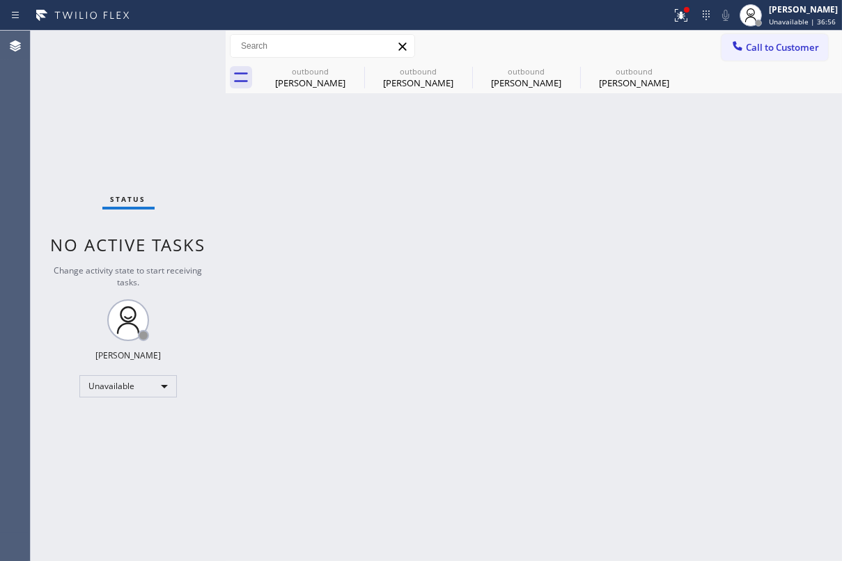
click at [754, 51] on span "Call to Customer" at bounding box center [782, 47] width 73 height 13
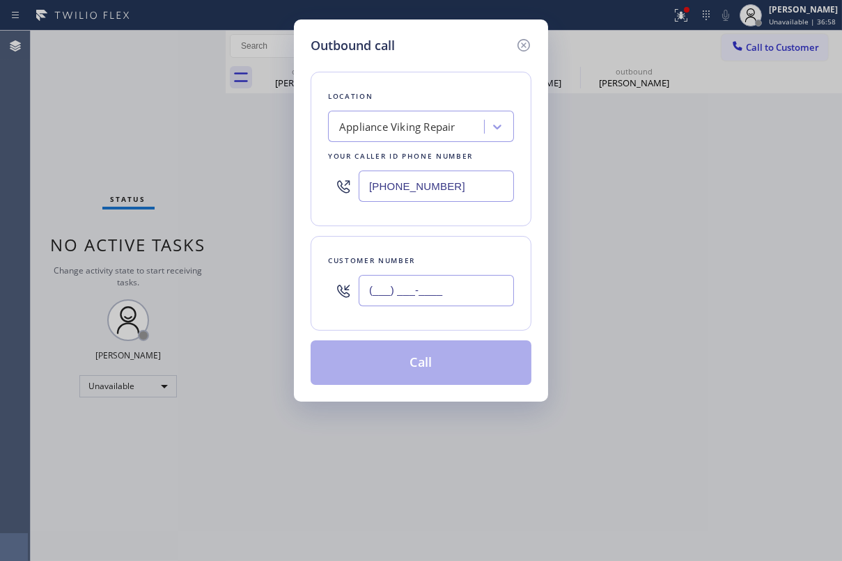
click at [440, 300] on input "(___) ___-____" at bounding box center [436, 290] width 155 height 31
paste input "818) 326-0553"
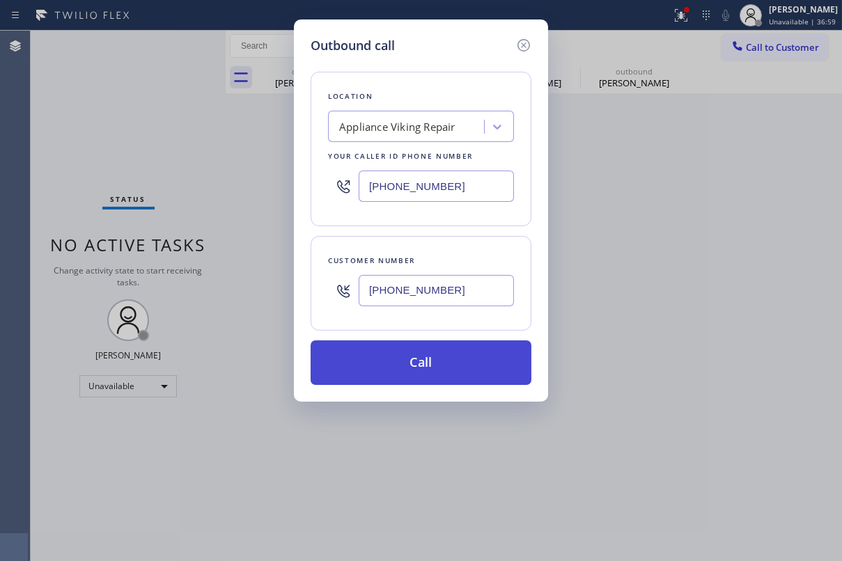
type input "[PHONE_NUMBER]"
click at [439, 371] on button "Call" at bounding box center [421, 363] width 221 height 45
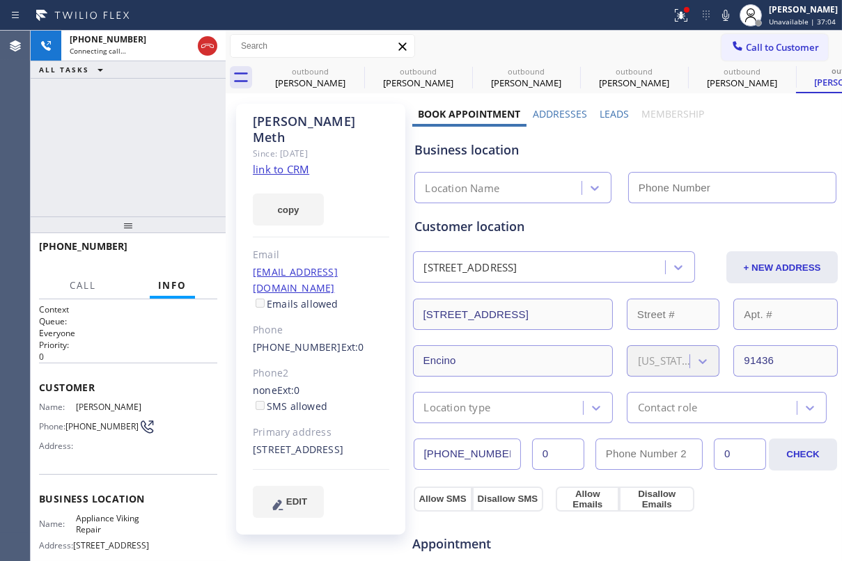
type input "[PHONE_NUMBER]"
click at [164, 251] on span "HANG UP" at bounding box center [185, 253] width 42 height 10
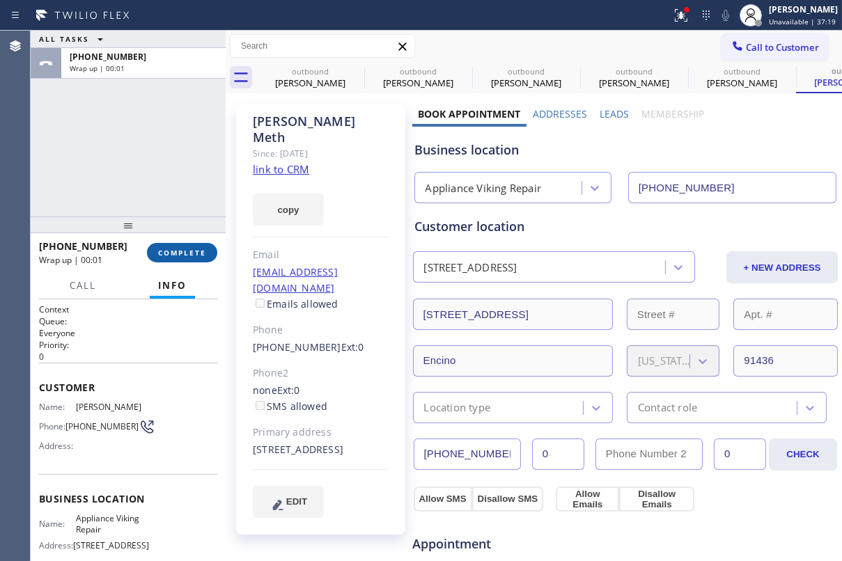
click at [162, 253] on span "COMPLETE" at bounding box center [182, 253] width 48 height 10
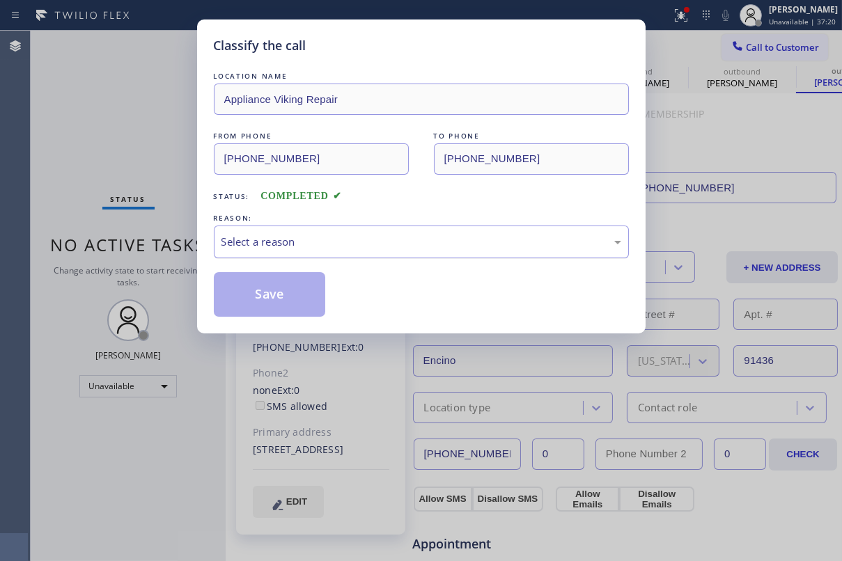
click at [413, 237] on div "Select a reason" at bounding box center [422, 242] width 400 height 16
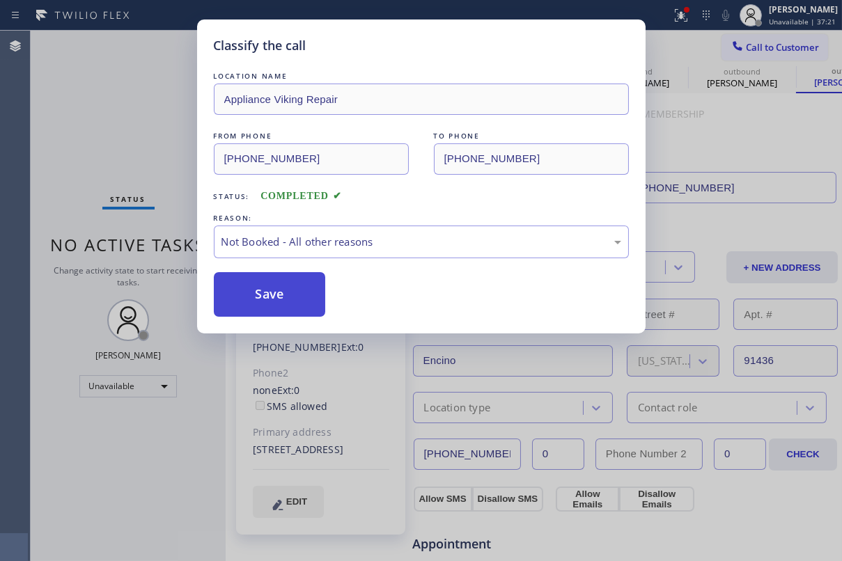
click at [285, 305] on button "Save" at bounding box center [270, 294] width 112 height 45
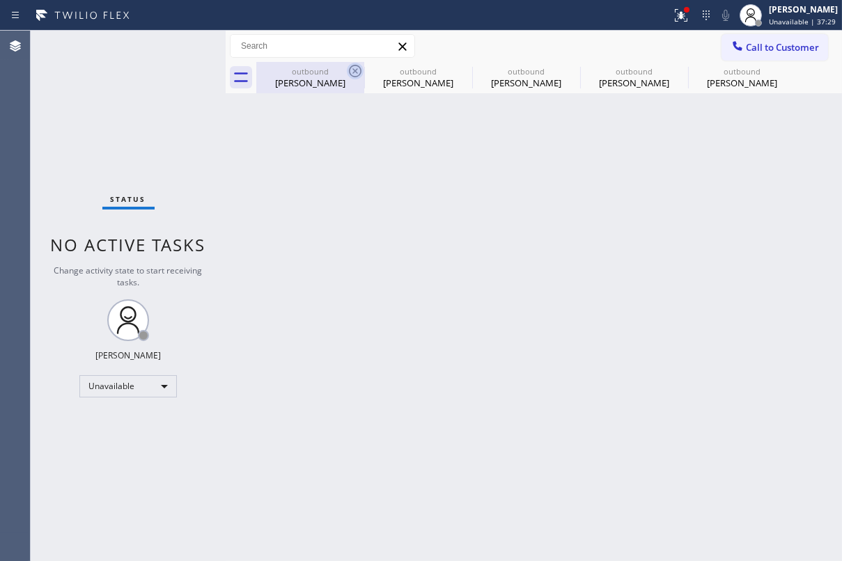
click at [350, 70] on icon at bounding box center [355, 71] width 17 height 17
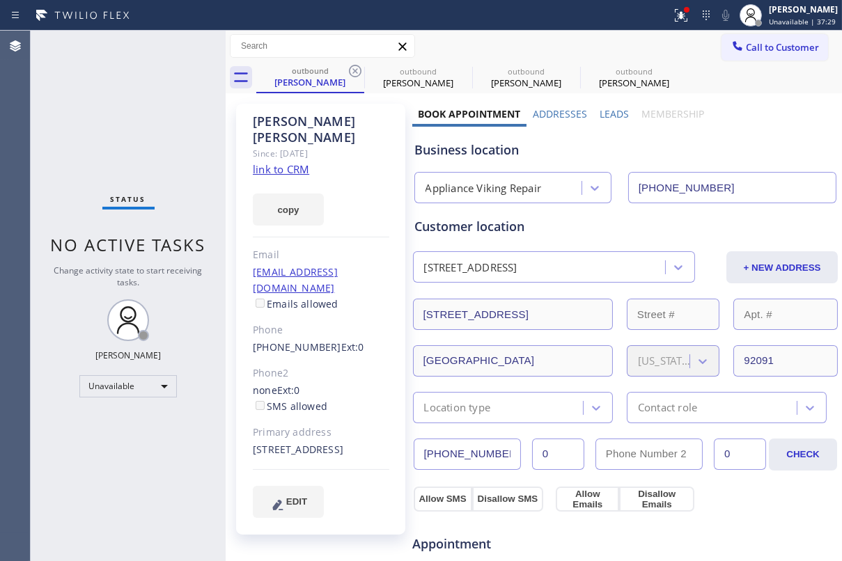
click at [350, 70] on icon at bounding box center [355, 71] width 17 height 17
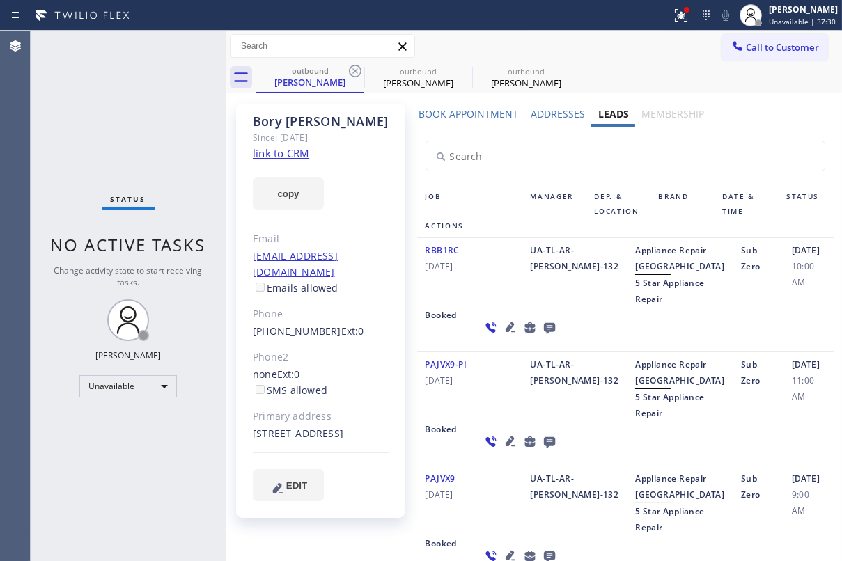
click at [350, 70] on icon at bounding box center [355, 71] width 17 height 17
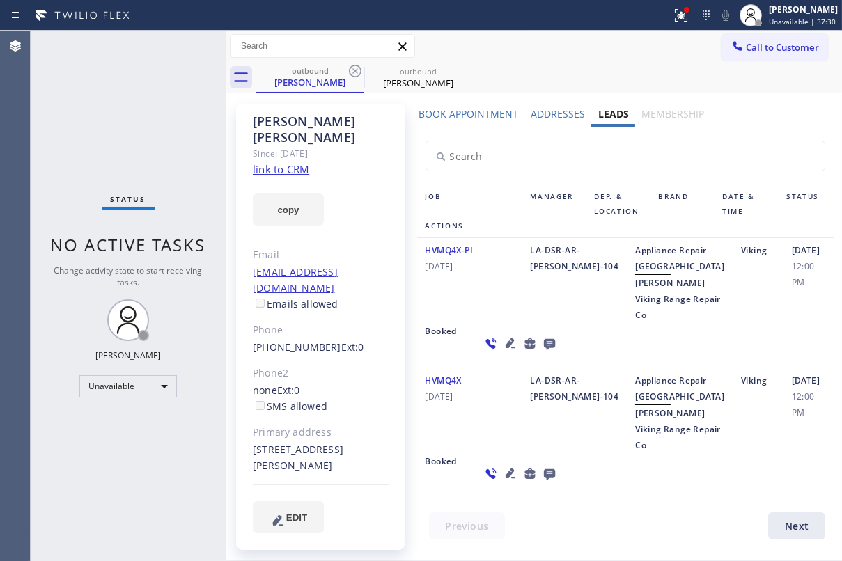
click at [350, 70] on icon at bounding box center [355, 71] width 17 height 17
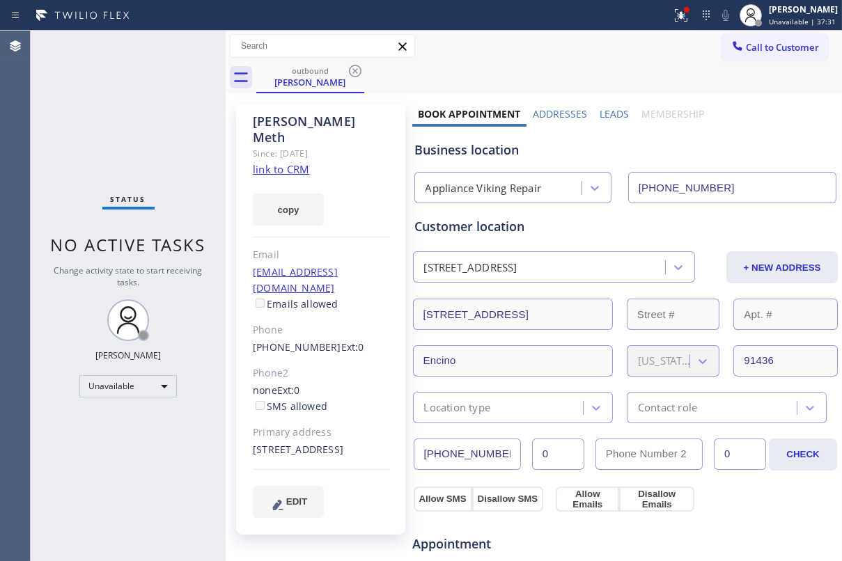
click at [350, 70] on icon at bounding box center [355, 71] width 17 height 17
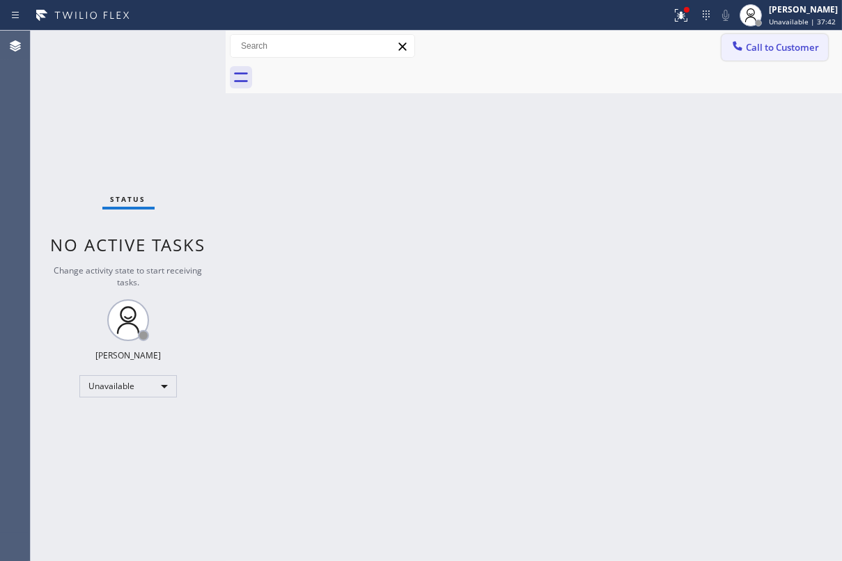
click at [779, 44] on span "Call to Customer" at bounding box center [782, 47] width 73 height 13
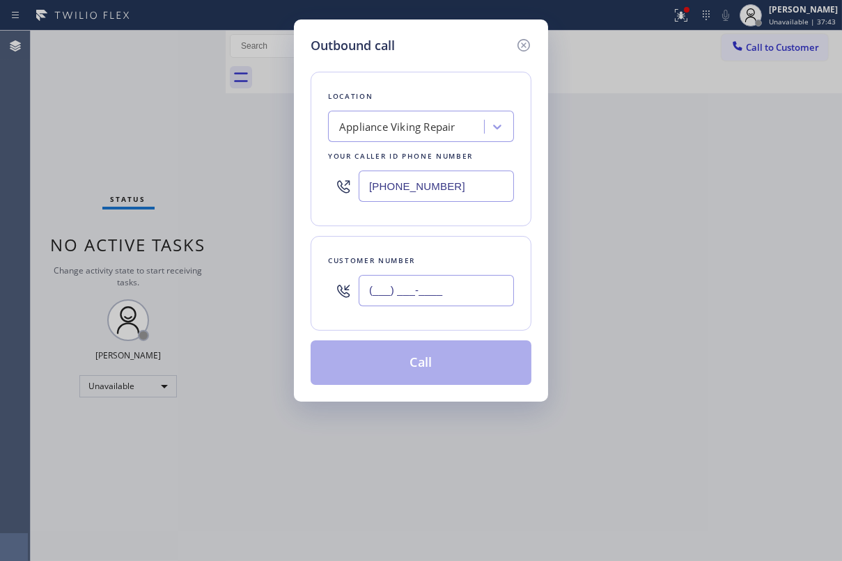
click at [418, 281] on input "(___) ___-____" at bounding box center [436, 290] width 155 height 31
paste input "206) 696-6699"
type input "[PHONE_NUMBER]"
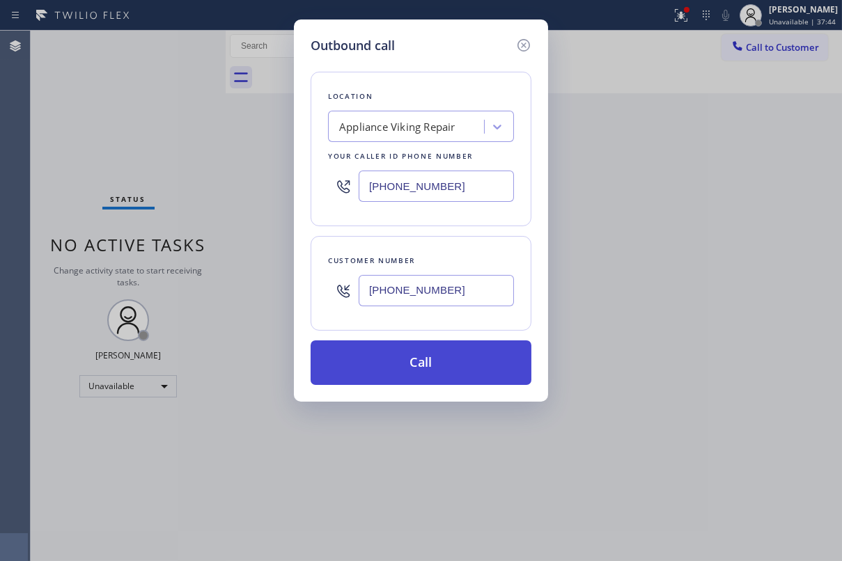
click at [426, 362] on button "Call" at bounding box center [421, 363] width 221 height 45
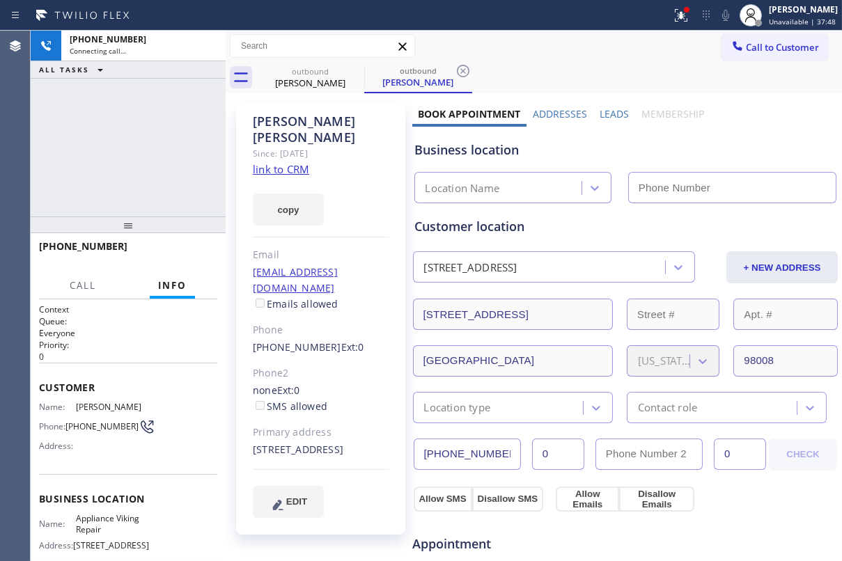
type input "[PHONE_NUMBER]"
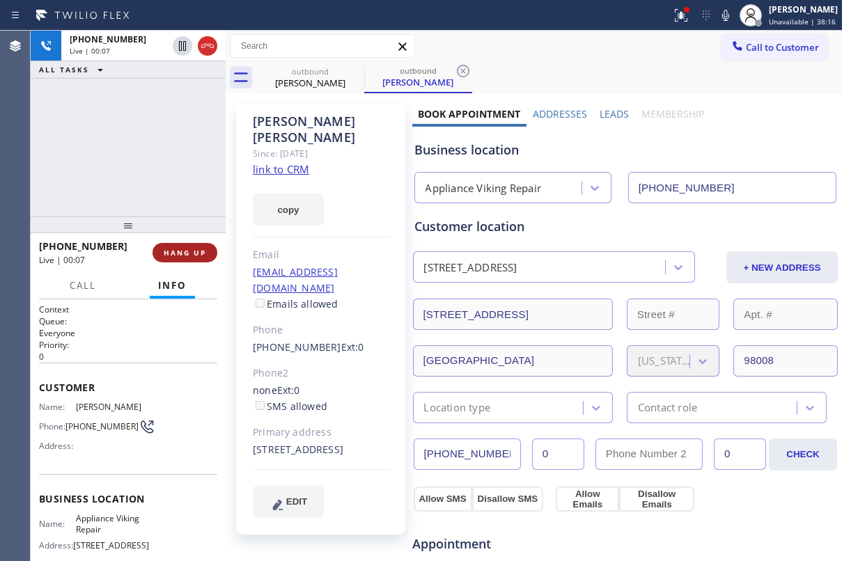
click at [183, 257] on span "HANG UP" at bounding box center [185, 253] width 42 height 10
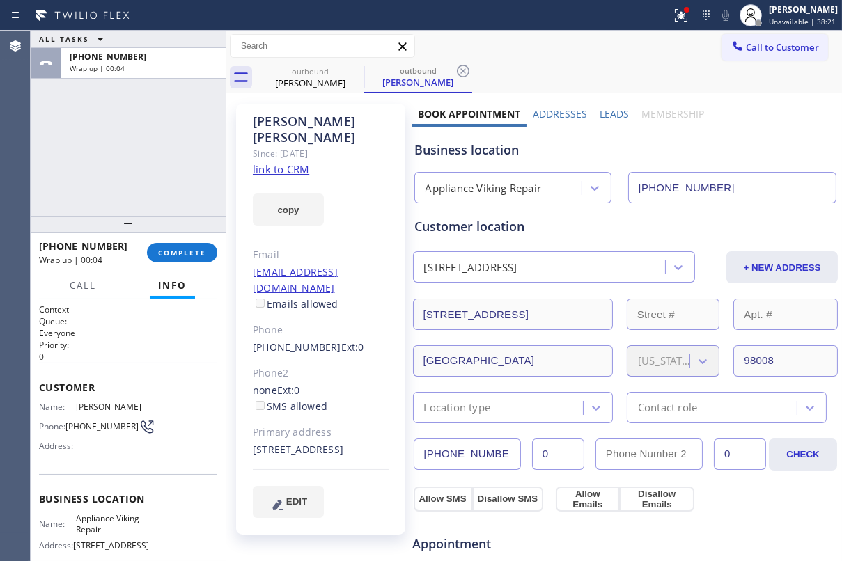
click at [607, 116] on label "Leads" at bounding box center [614, 113] width 29 height 13
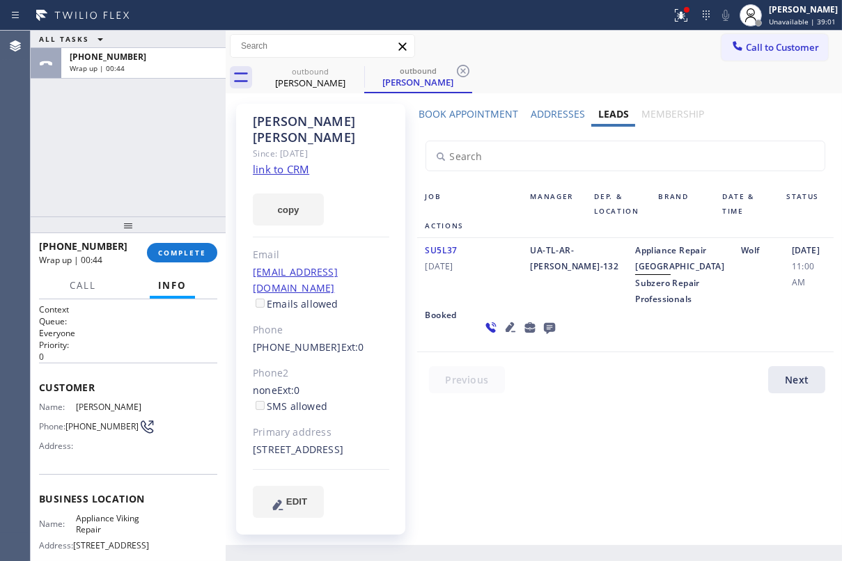
click at [541, 336] on icon at bounding box center [549, 327] width 17 height 17
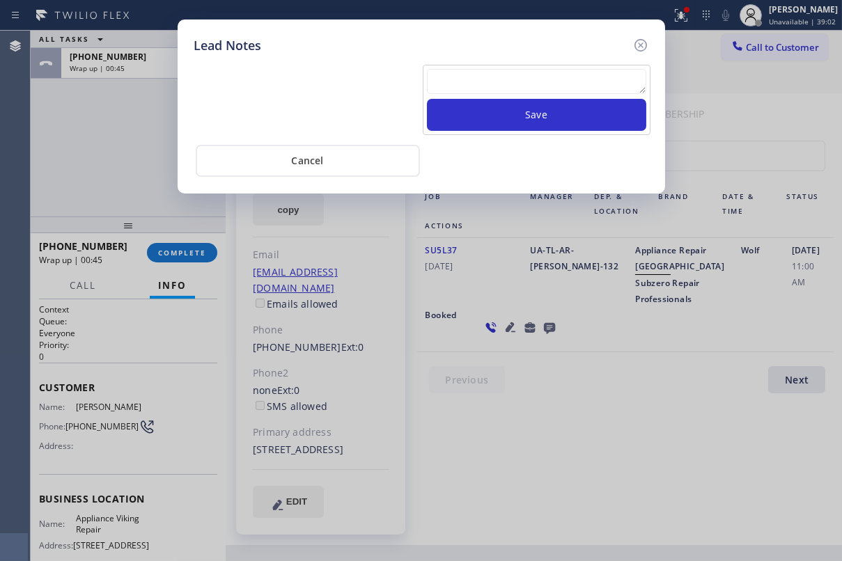
click at [506, 77] on textarea at bounding box center [536, 81] width 219 height 25
paste textarea "Routed to Voice mail// If CX will call back please transfer to me- Love:*"
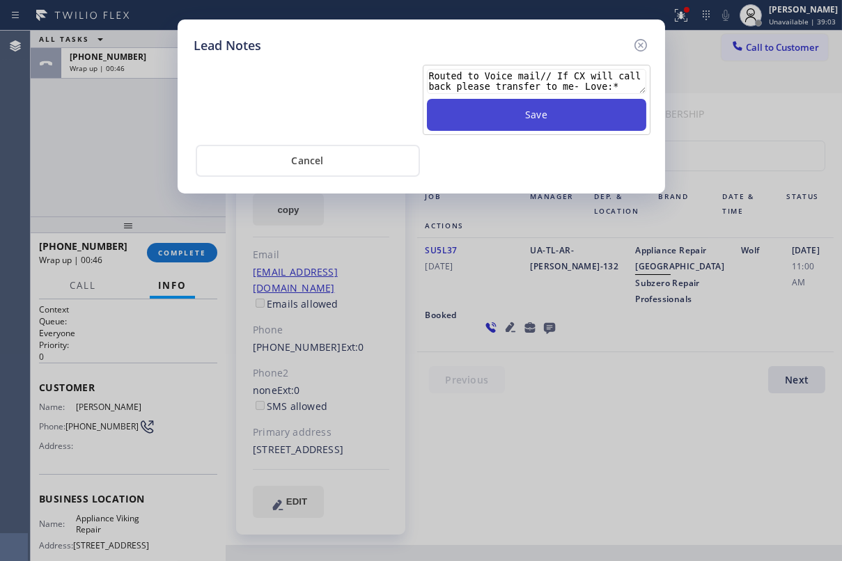
type textarea "Routed to Voice mail// If CX will call back please transfer to me- Love:*"
click at [523, 116] on button "Save" at bounding box center [536, 115] width 219 height 32
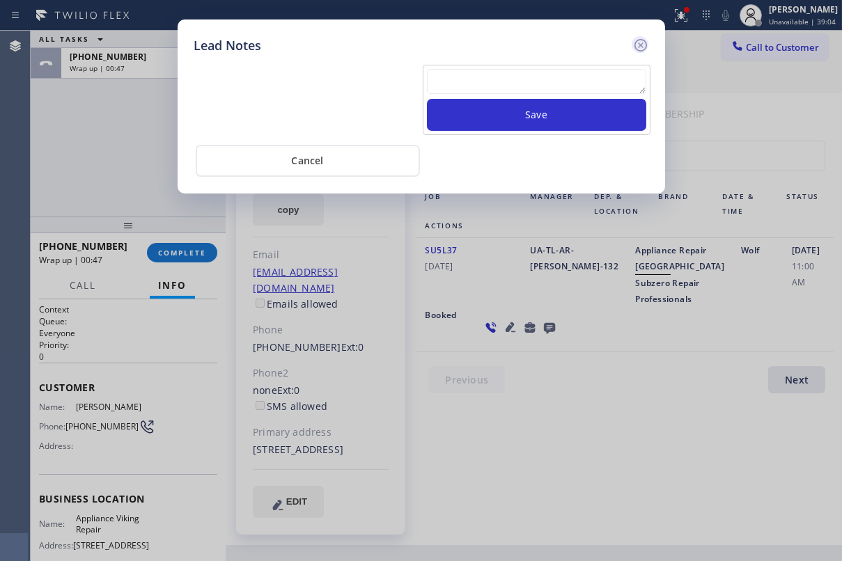
click at [643, 42] on icon at bounding box center [640, 45] width 17 height 17
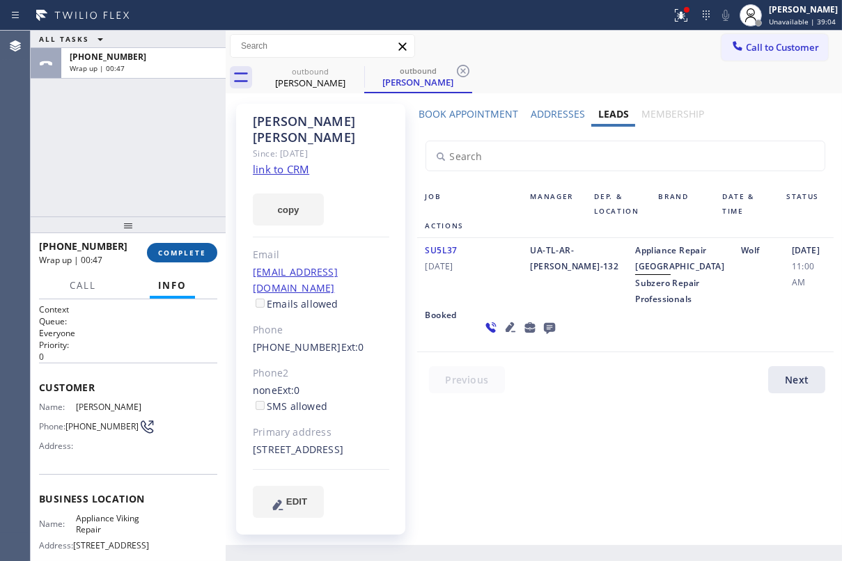
click at [194, 252] on span "COMPLETE" at bounding box center [182, 253] width 48 height 10
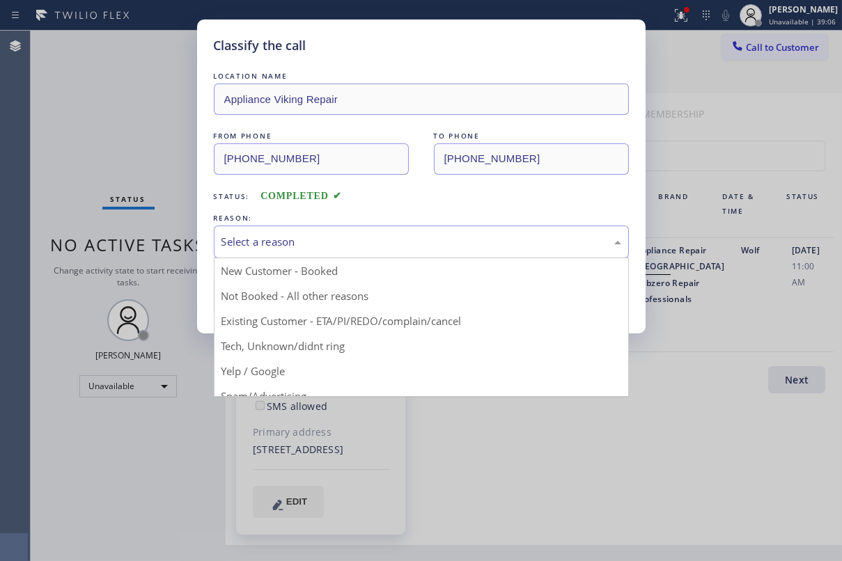
click at [432, 230] on div "Select a reason" at bounding box center [421, 242] width 415 height 33
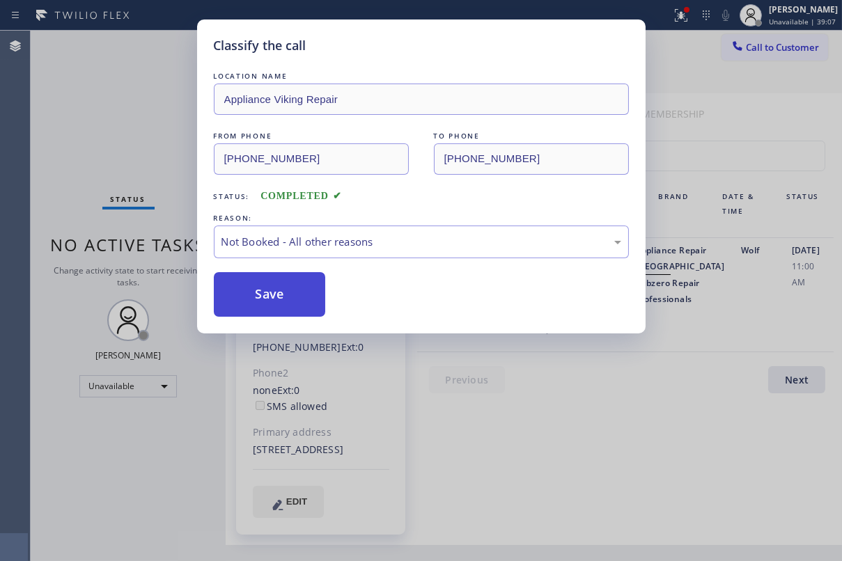
click at [258, 284] on button "Save" at bounding box center [270, 294] width 112 height 45
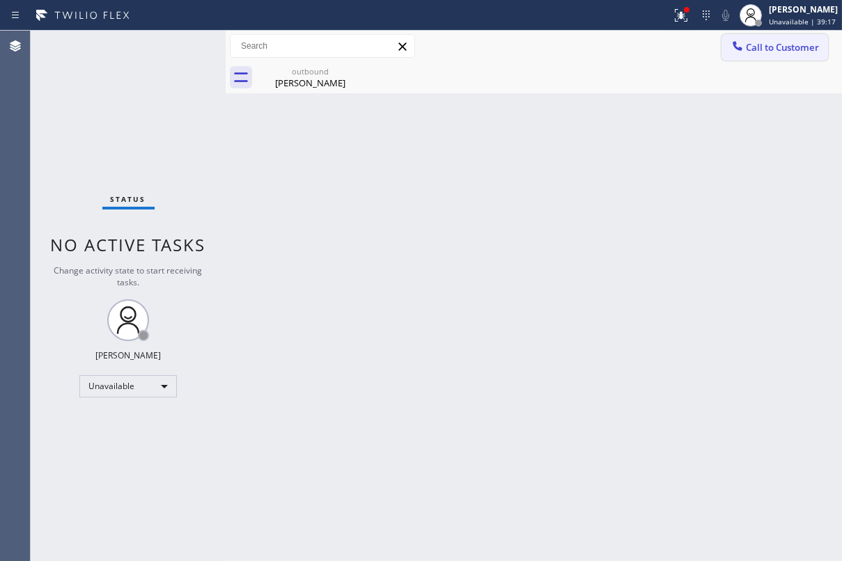
click at [752, 53] on span "Call to Customer" at bounding box center [782, 47] width 73 height 13
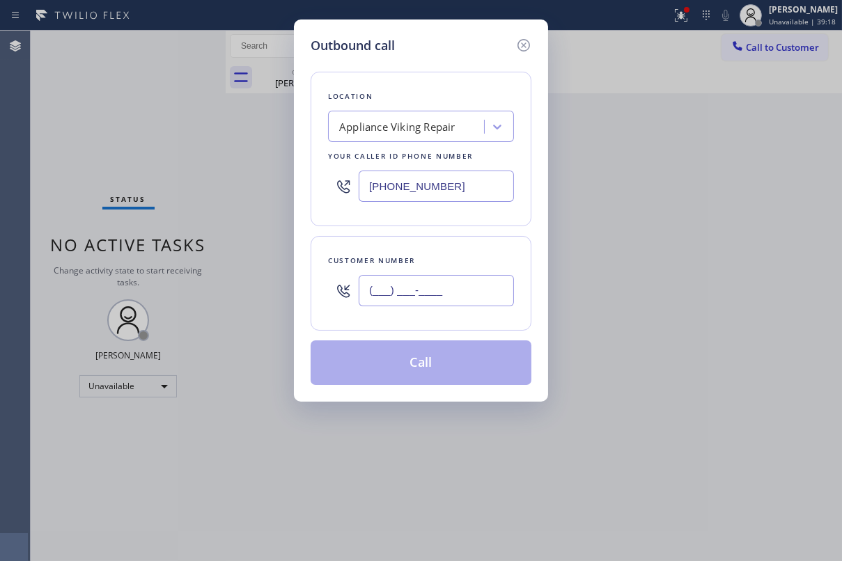
click at [403, 289] on input "(___) ___-____" at bounding box center [436, 290] width 155 height 31
paste input "619) 227-5878"
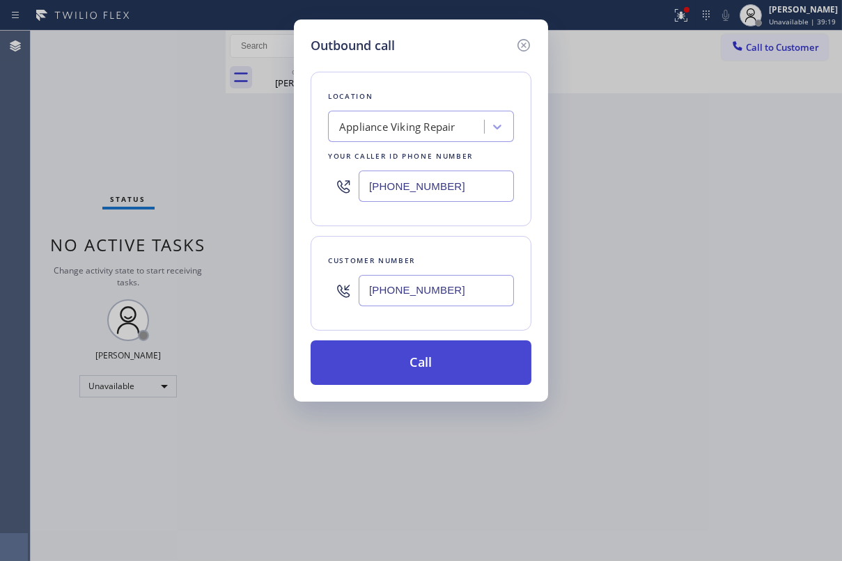
type input "(619) 227-5878"
click at [397, 358] on button "Call" at bounding box center [421, 363] width 221 height 45
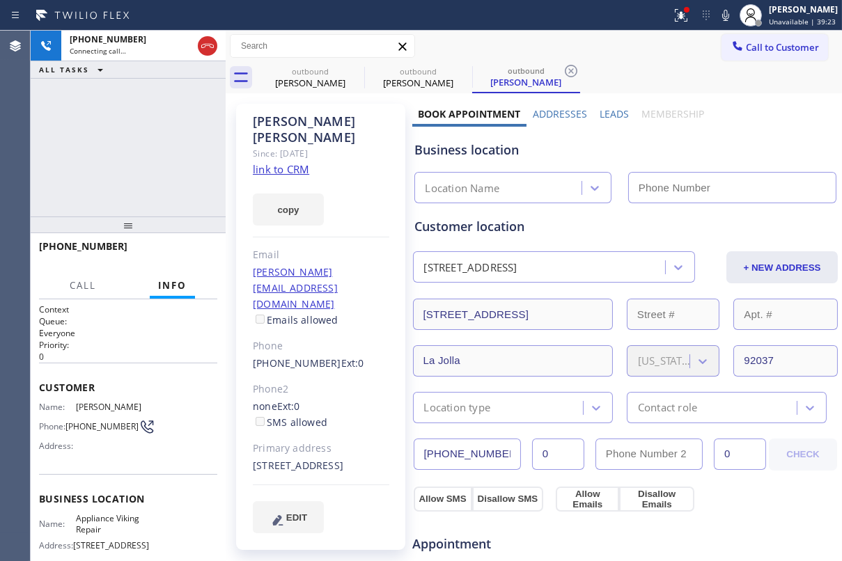
type input "[PHONE_NUMBER]"
click at [611, 113] on label "Leads" at bounding box center [614, 113] width 29 height 13
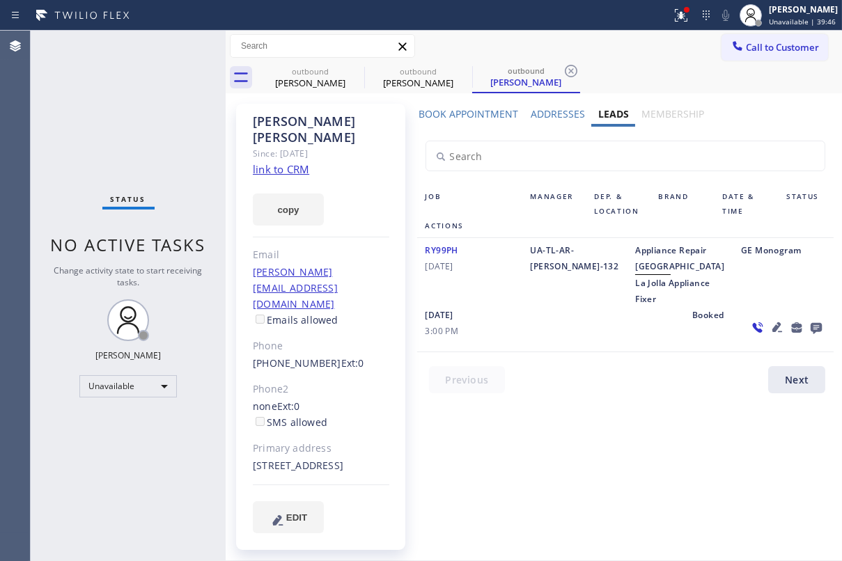
click at [569, 401] on div at bounding box center [634, 383] width 434 height 34
click at [811, 334] on icon at bounding box center [816, 328] width 11 height 11
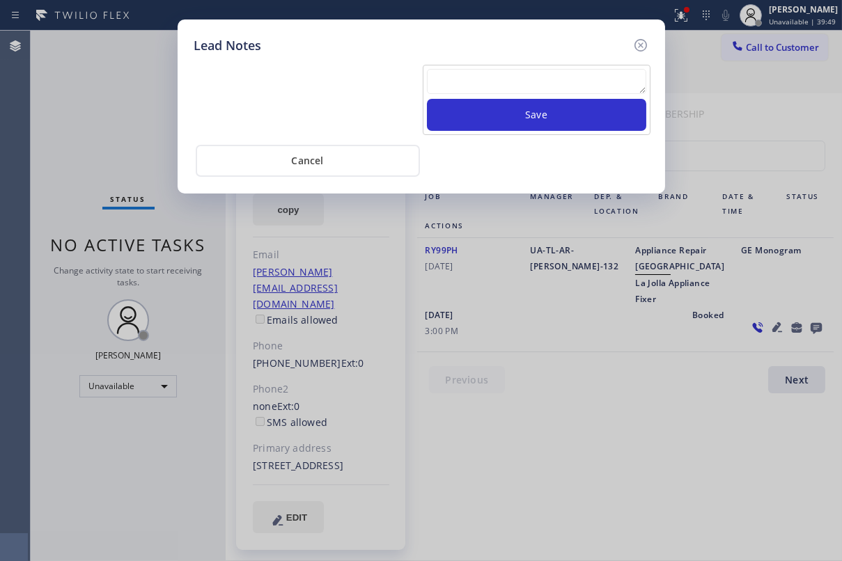
click at [471, 81] on textarea at bounding box center [536, 81] width 219 height 25
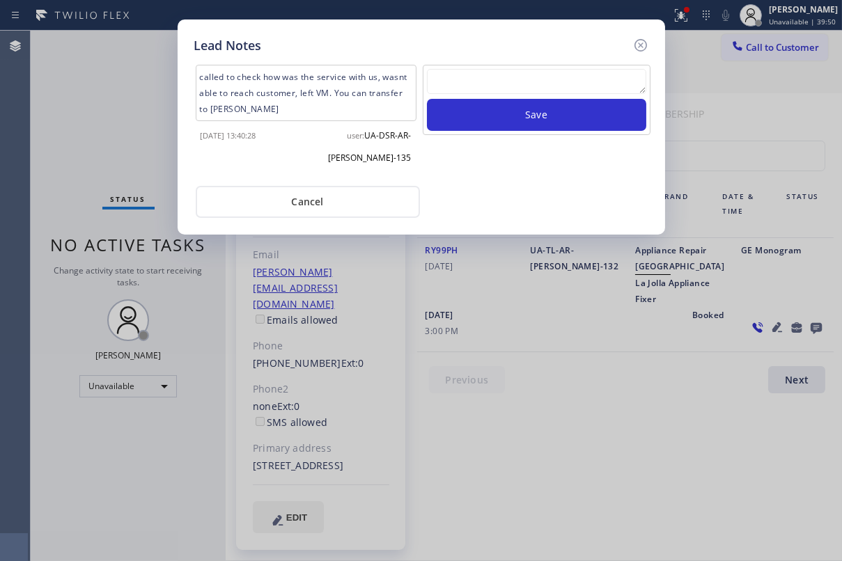
paste textarea "(619) 227-5878"
type textarea "(619) 227-5878"
drag, startPoint x: 550, startPoint y: 80, endPoint x: 261, endPoint y: 82, distance: 289.8
click at [261, 82] on div "called to check how was the service with us, wasnt able to reach customer, left…" at bounding box center [421, 119] width 461 height 114
click at [484, 84] on textarea at bounding box center [536, 81] width 219 height 25
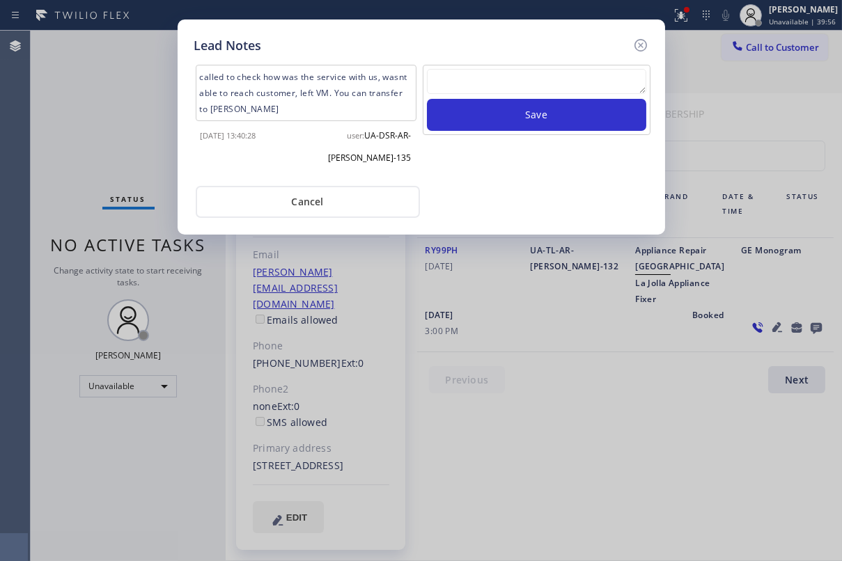
paste textarea "Routed to Voice mail// If CX will call back please transfer to me- Love:*"
click at [618, 84] on textarea "Routed to Voice mail// If CX will call back please transfer to me- Love:*" at bounding box center [536, 81] width 219 height 25
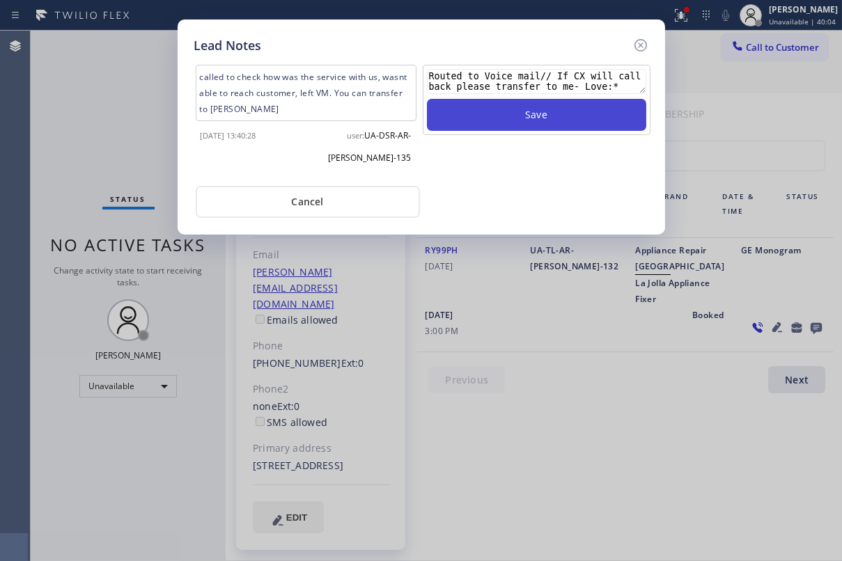
type textarea "Routed to Voice mail// If CX will call back please transfer to me- Love:*"
click at [517, 118] on button "Save" at bounding box center [536, 115] width 219 height 32
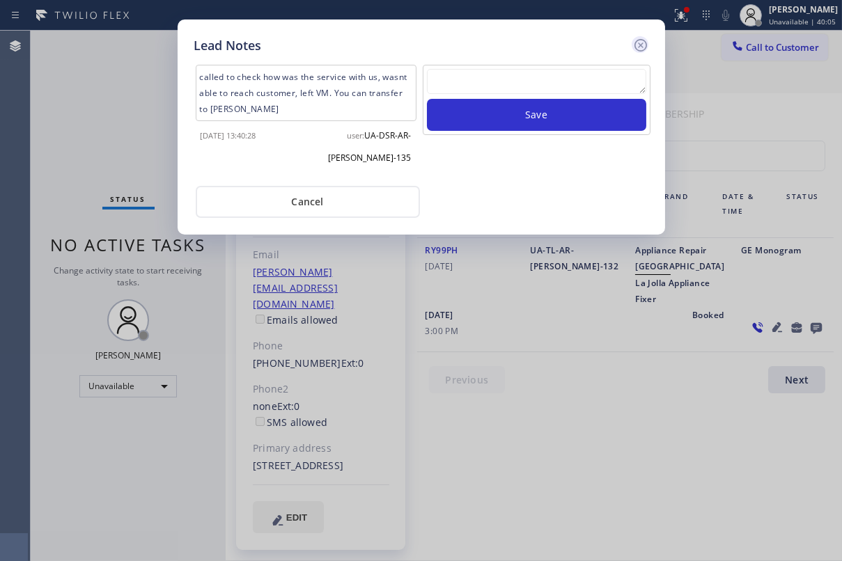
click at [641, 43] on icon at bounding box center [640, 45] width 13 height 13
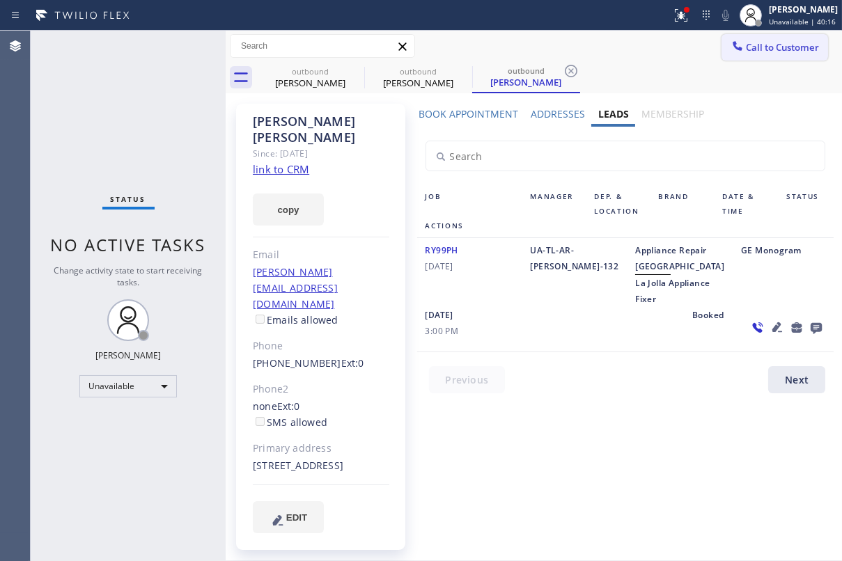
click at [736, 47] on icon at bounding box center [737, 45] width 9 height 9
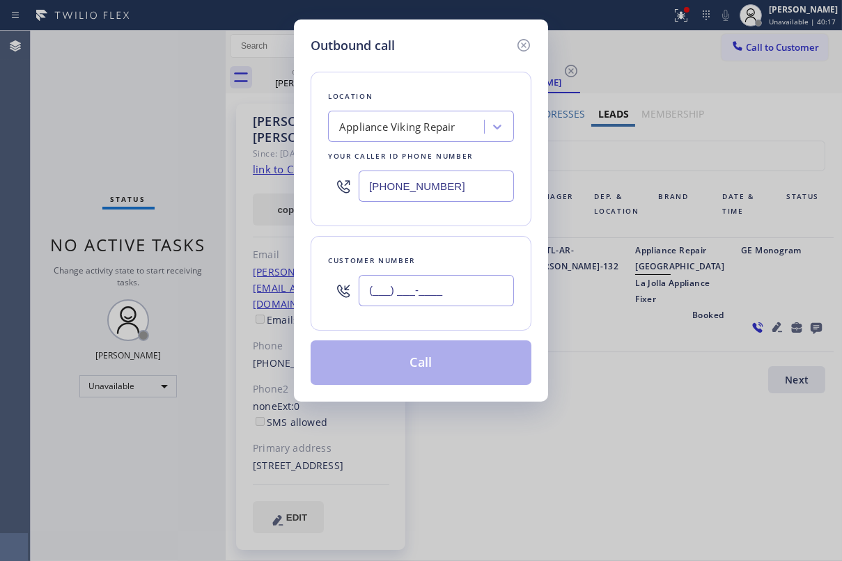
click at [443, 286] on input "(___) ___-____" at bounding box center [436, 290] width 155 height 31
paste input "949) 228-4722"
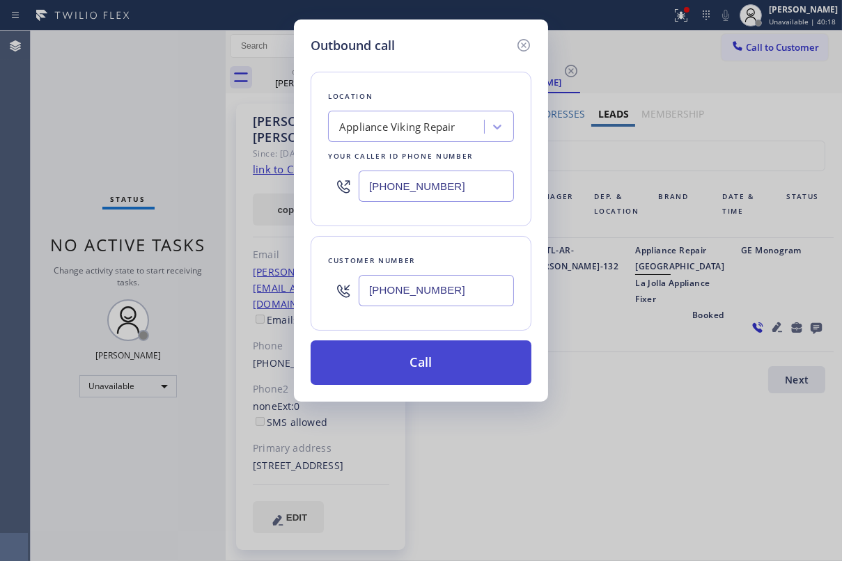
type input "(949) 228-4722"
click at [429, 359] on button "Call" at bounding box center [421, 363] width 221 height 45
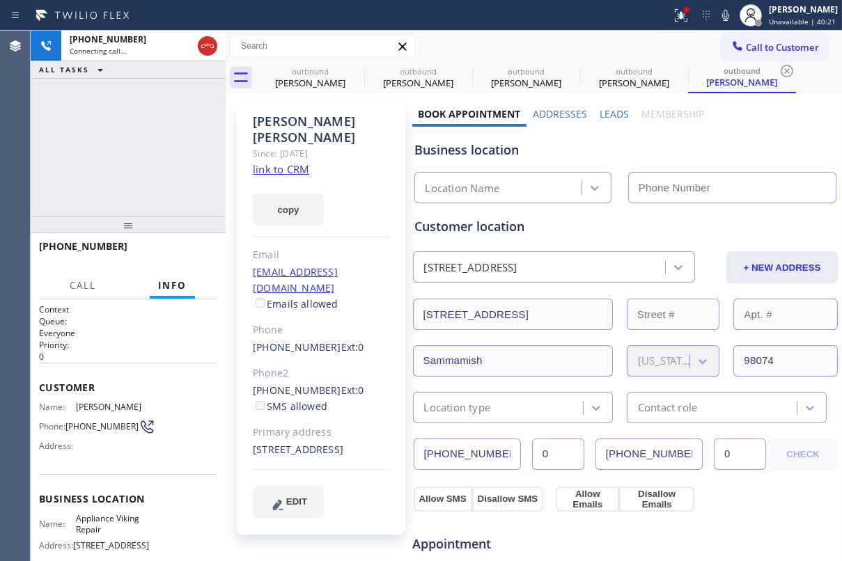
click at [606, 116] on label "Leads" at bounding box center [614, 113] width 29 height 13
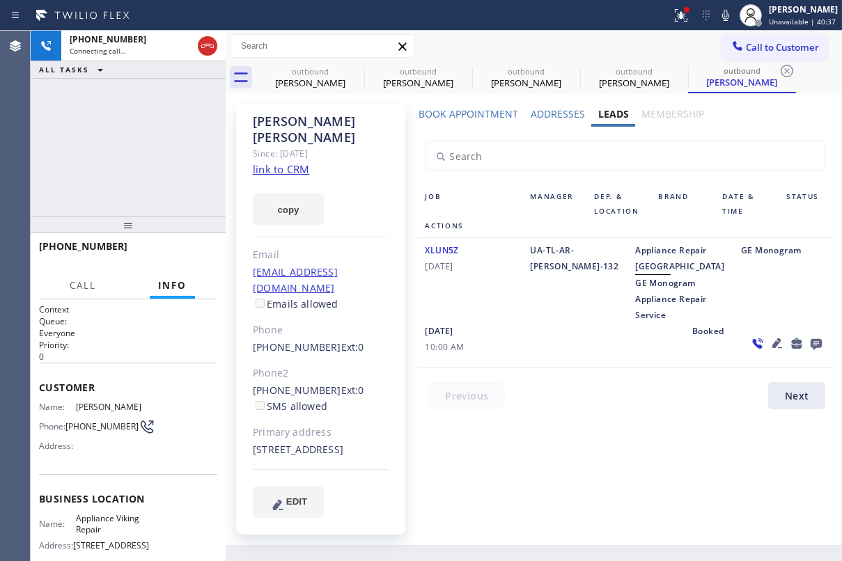
click at [811, 350] on icon at bounding box center [816, 344] width 11 height 11
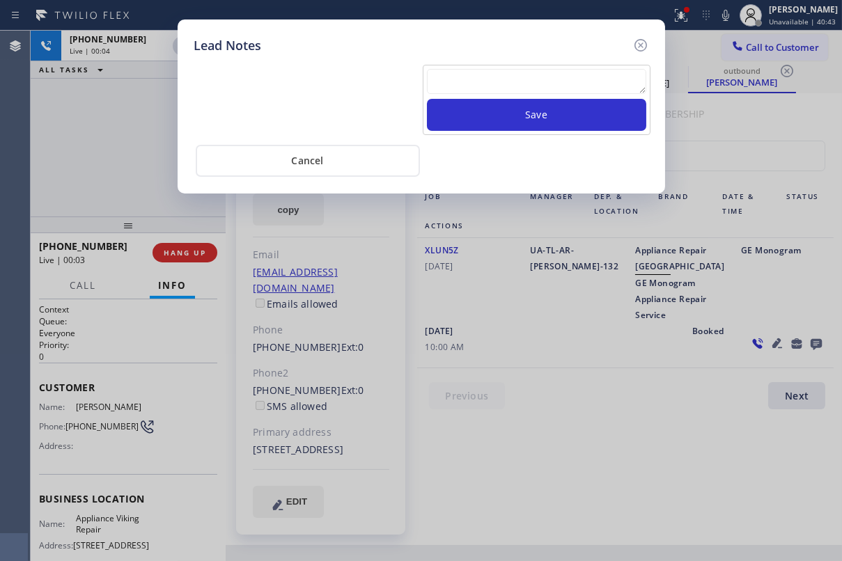
click at [504, 72] on textarea at bounding box center [536, 81] width 219 height 25
paste textarea "Routed to Voice mail// If CX will call back please transfer to me- Love:*"
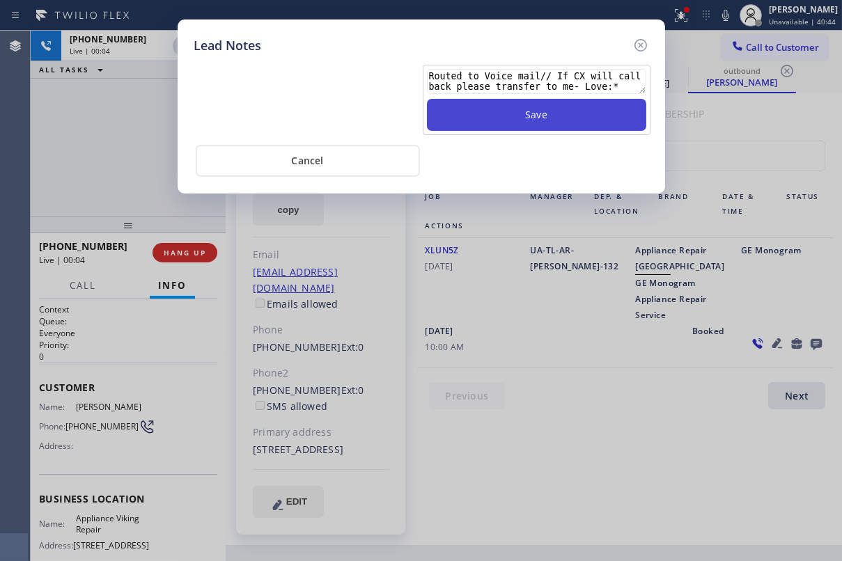
type textarea "Routed to Voice mail// If CX will call back please transfer to me- Love:*"
click at [543, 119] on button "Save" at bounding box center [536, 115] width 219 height 32
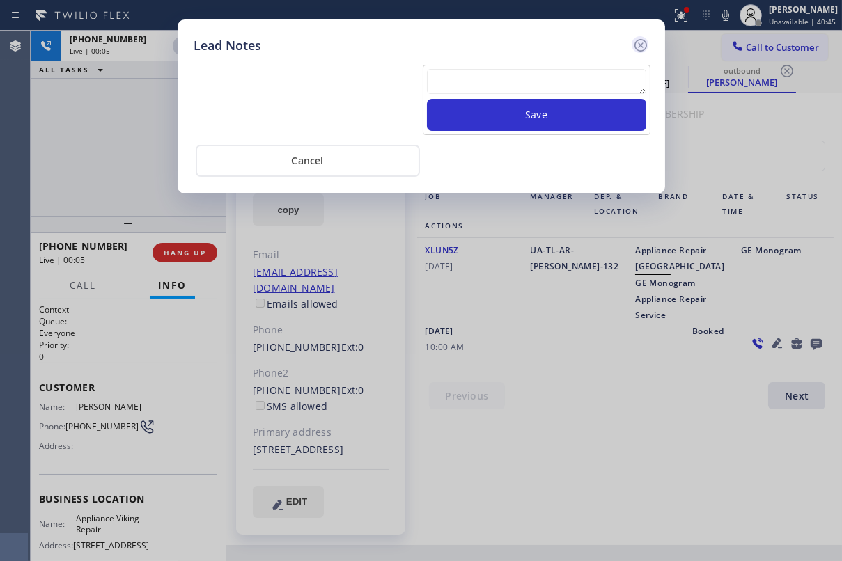
click at [639, 46] on icon at bounding box center [640, 45] width 13 height 13
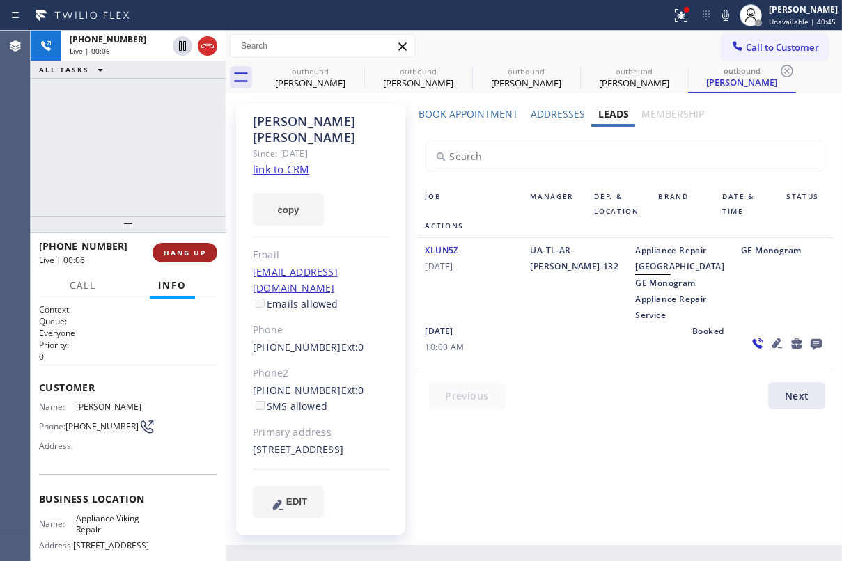
click at [188, 244] on button "HANG UP" at bounding box center [185, 253] width 65 height 20
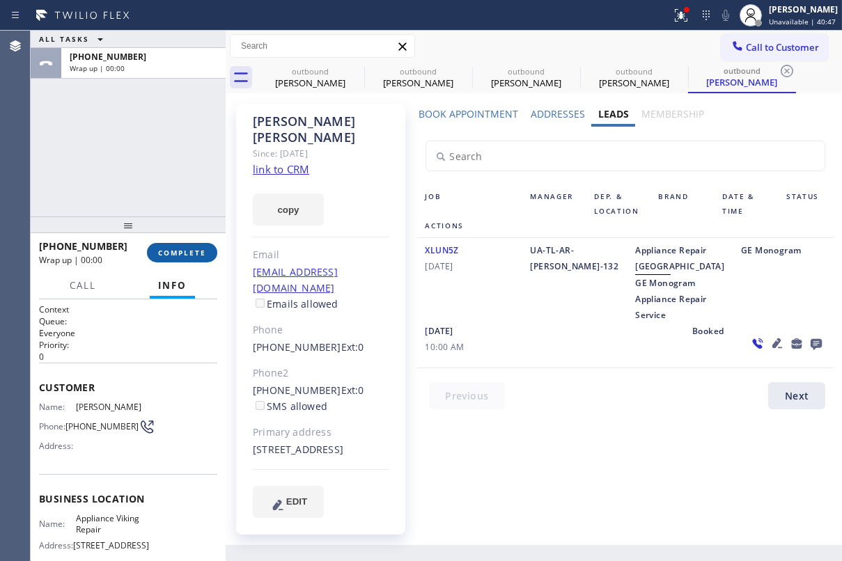
click at [203, 250] on span "COMPLETE" at bounding box center [182, 253] width 48 height 10
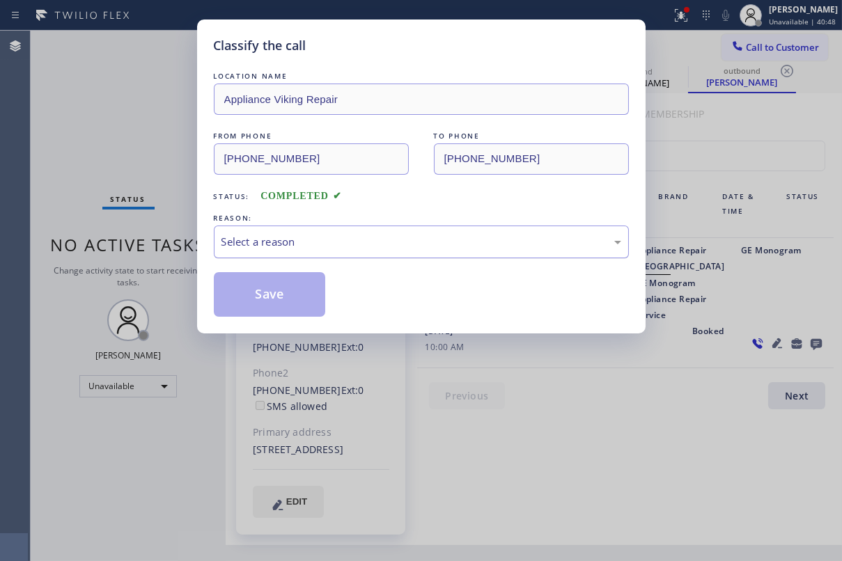
click at [424, 242] on div "Select a reason" at bounding box center [422, 242] width 400 height 16
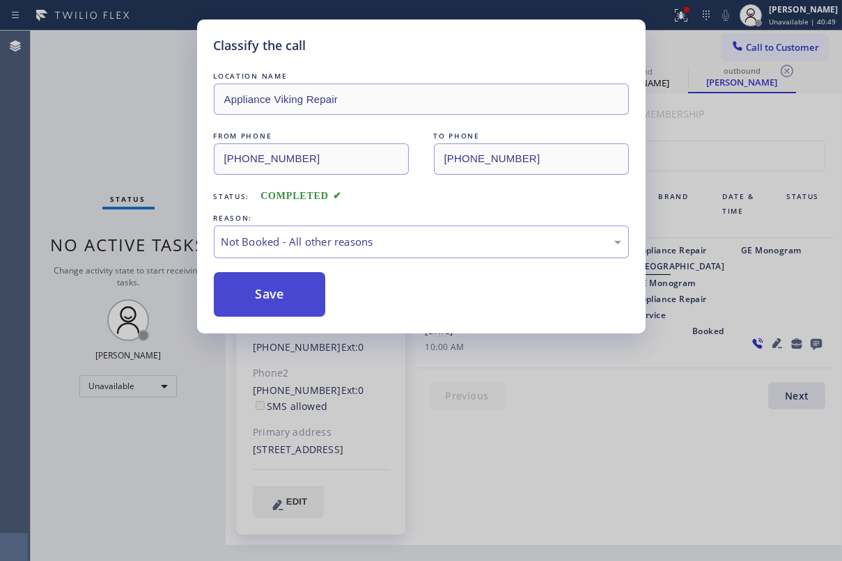
click at [265, 300] on button "Save" at bounding box center [270, 294] width 112 height 45
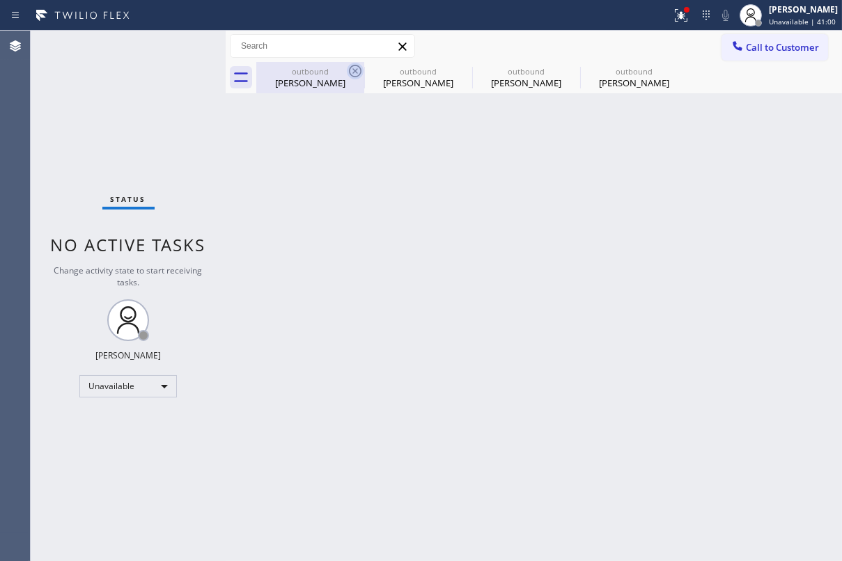
click at [350, 69] on icon at bounding box center [355, 71] width 17 height 17
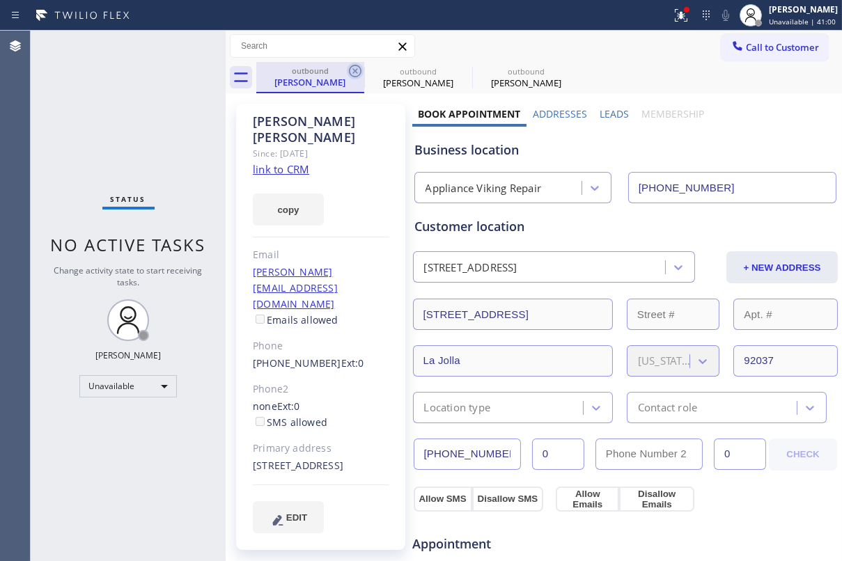
click at [352, 70] on icon at bounding box center [355, 71] width 17 height 17
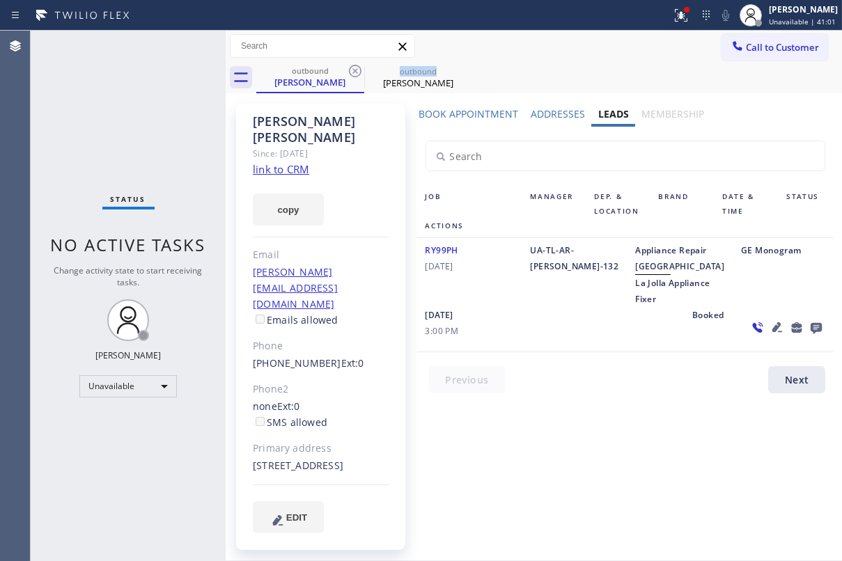
click at [352, 70] on icon at bounding box center [355, 71] width 17 height 17
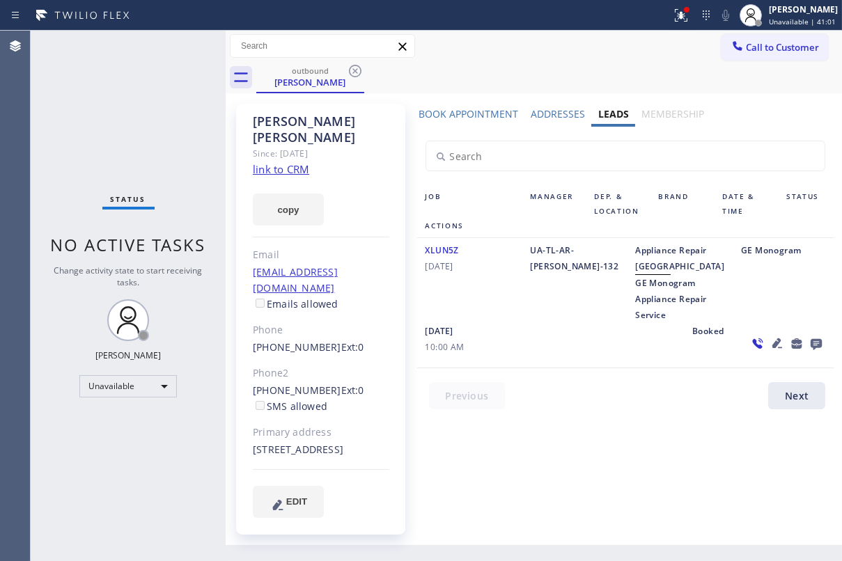
click at [352, 70] on icon at bounding box center [355, 71] width 17 height 17
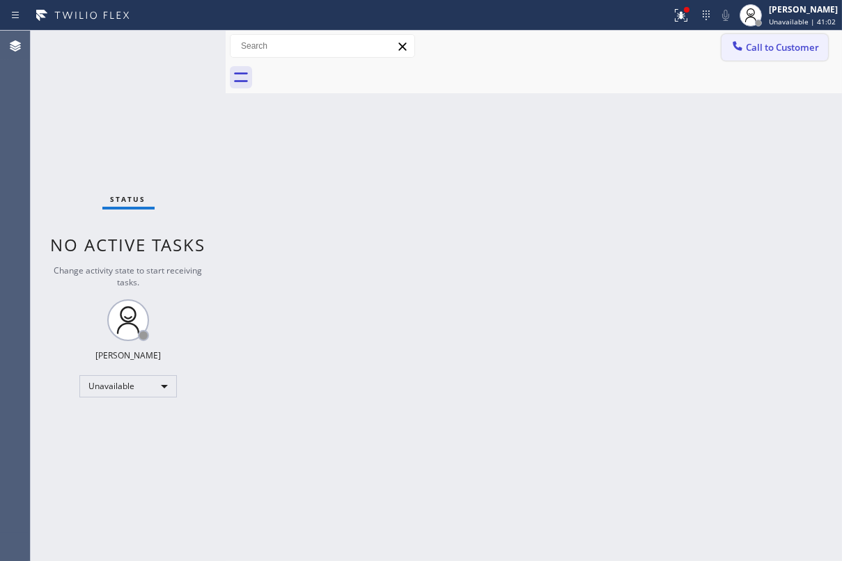
click at [790, 54] on button "Call to Customer" at bounding box center [775, 47] width 107 height 26
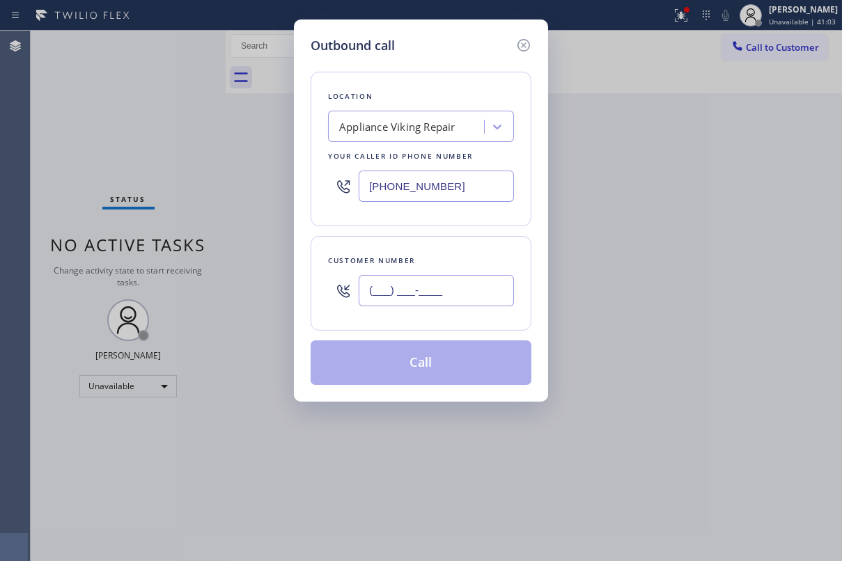
click at [413, 287] on input "(___) ___-____" at bounding box center [436, 290] width 155 height 31
paste input "305) 467-5599"
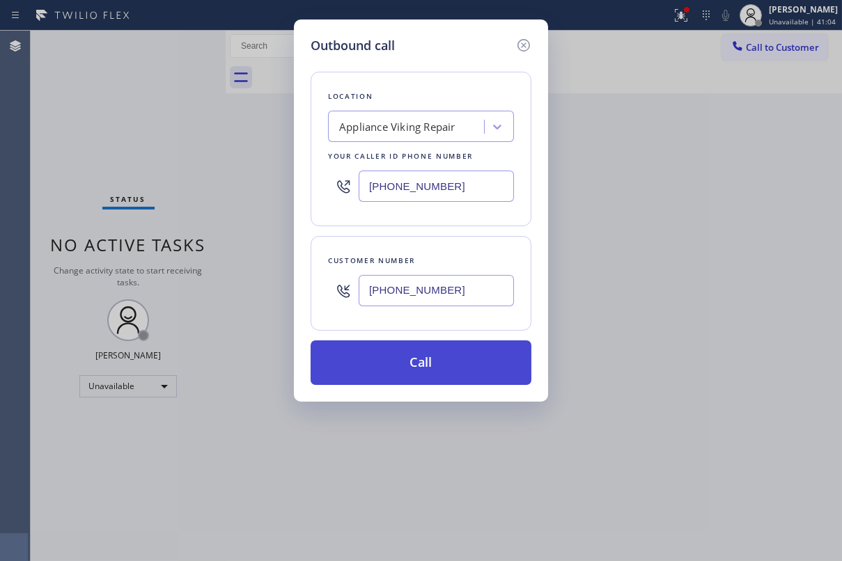
click at [406, 362] on button "Call" at bounding box center [421, 363] width 221 height 45
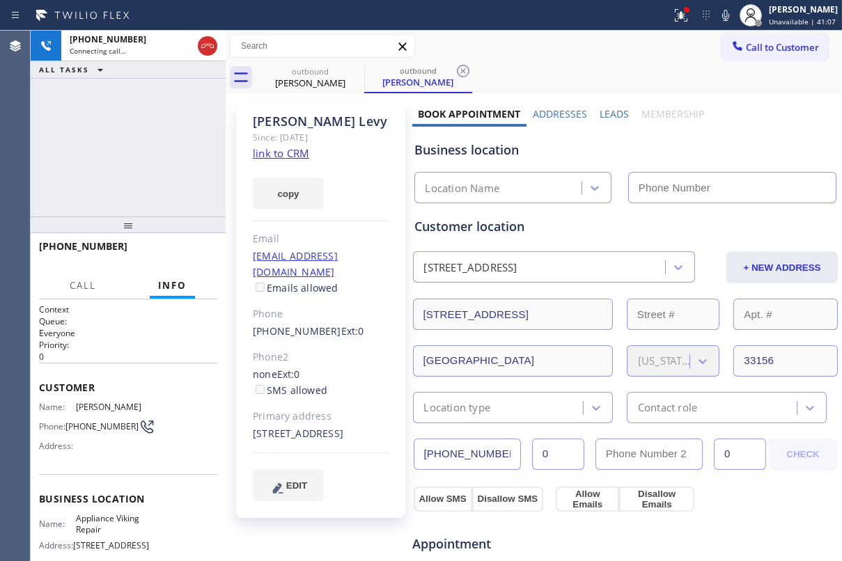
click at [607, 110] on label "Leads" at bounding box center [614, 113] width 29 height 13
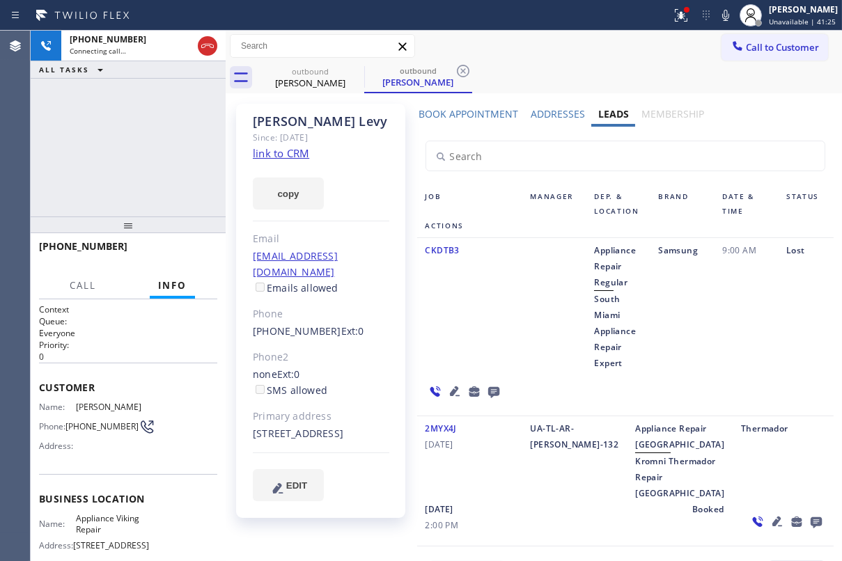
click at [488, 318] on div "CKDTB3" at bounding box center [469, 306] width 105 height 129
click at [196, 253] on span "HANG UP" at bounding box center [185, 253] width 42 height 10
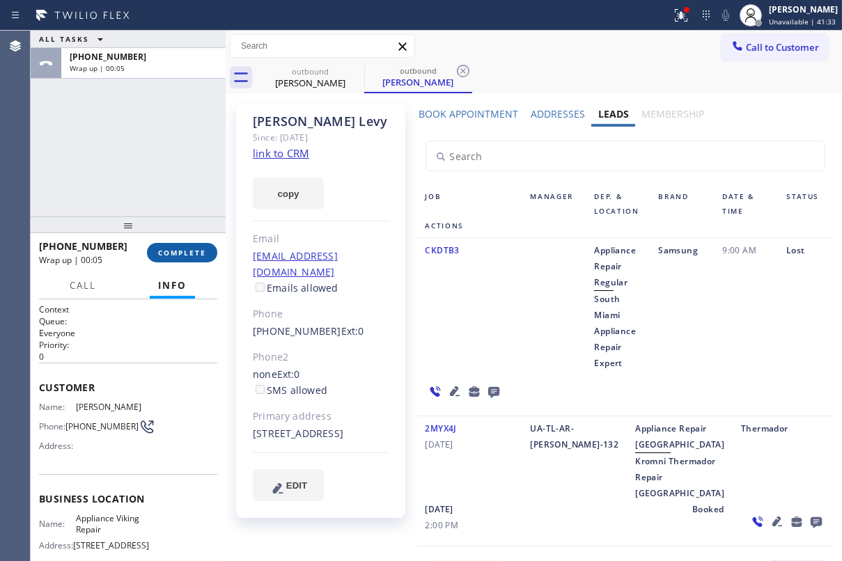
click at [194, 258] on button "COMPLETE" at bounding box center [182, 253] width 70 height 20
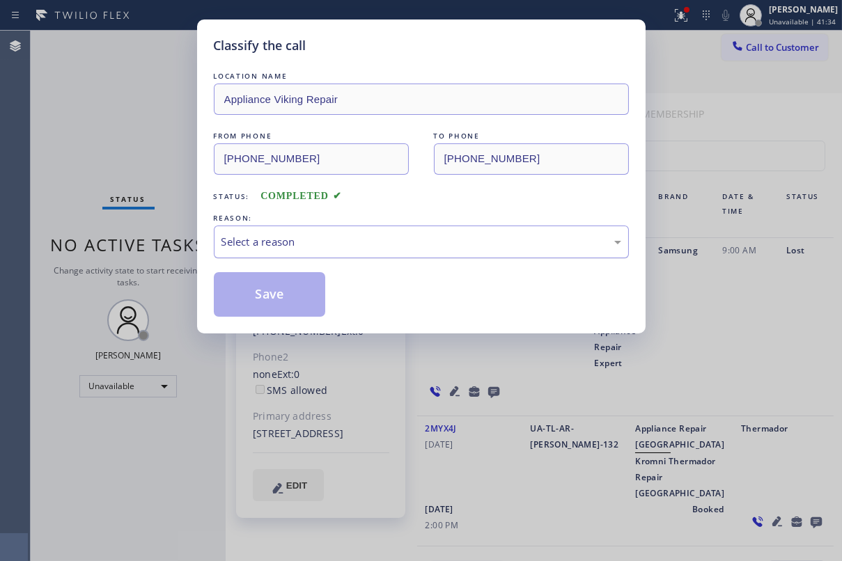
click at [326, 238] on div "Select a reason" at bounding box center [422, 242] width 400 height 16
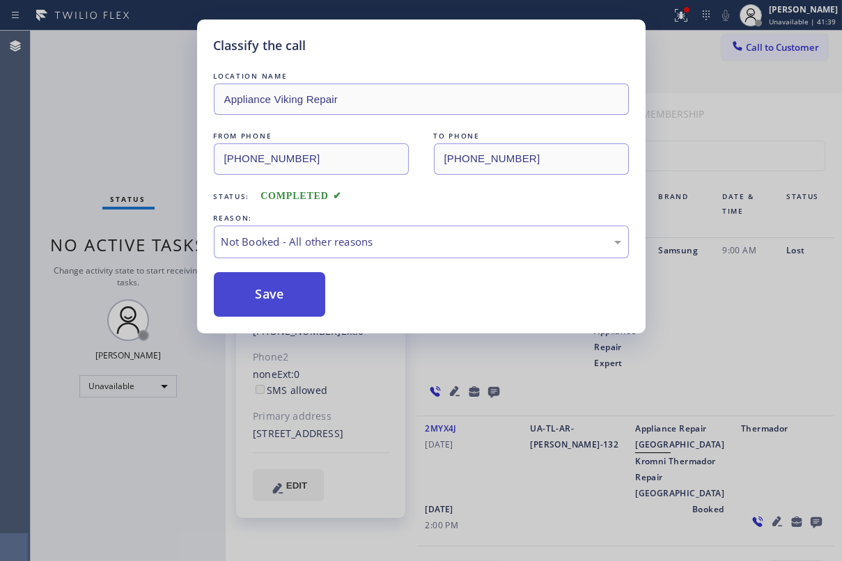
click at [285, 290] on button "Save" at bounding box center [270, 294] width 112 height 45
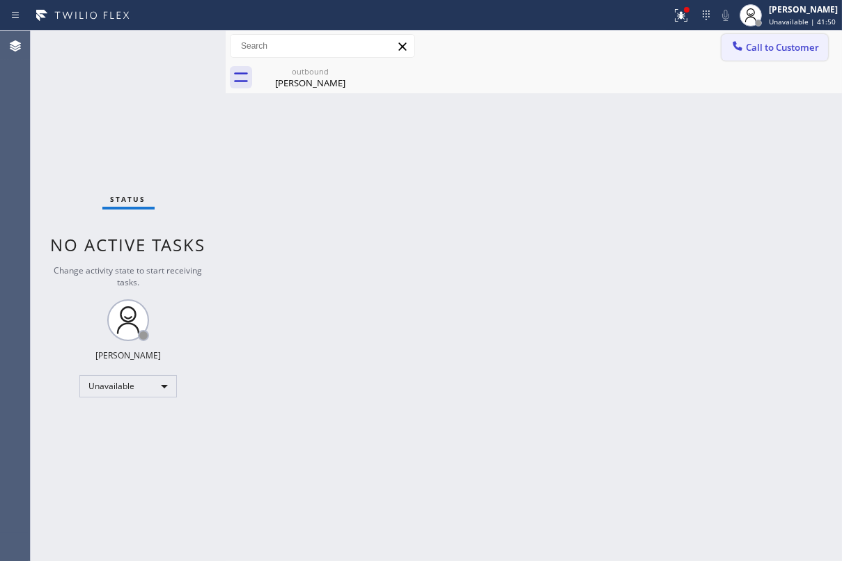
click at [759, 49] on span "Call to Customer" at bounding box center [782, 47] width 73 height 13
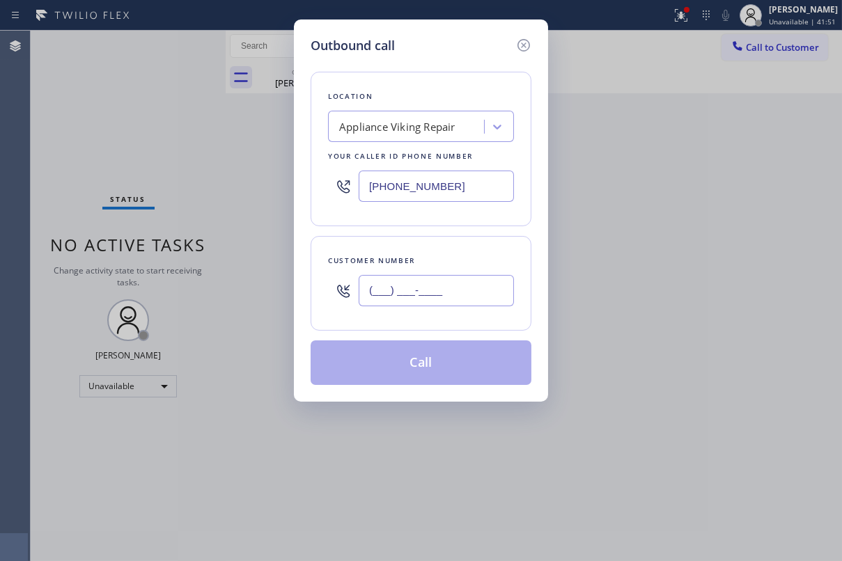
click at [418, 285] on input "(___) ___-____" at bounding box center [436, 290] width 155 height 31
paste input "310) 766-8481"
type input "(310) 766-8481"
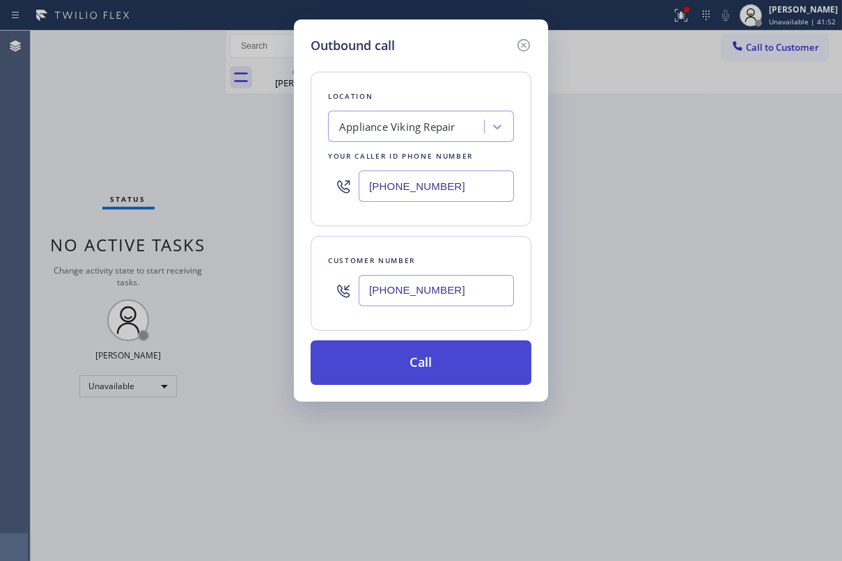
click at [414, 363] on button "Call" at bounding box center [421, 363] width 221 height 45
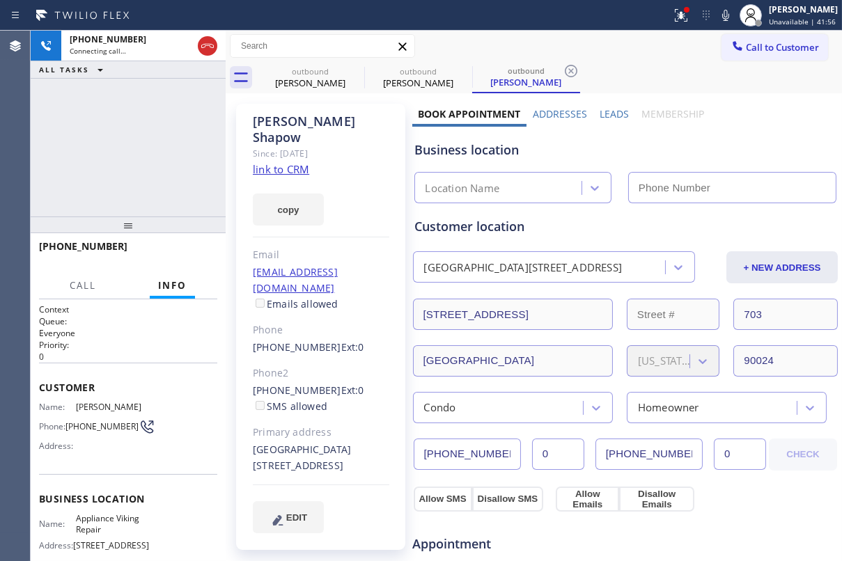
type input "[PHONE_NUMBER]"
click at [605, 114] on label "Leads" at bounding box center [614, 113] width 29 height 13
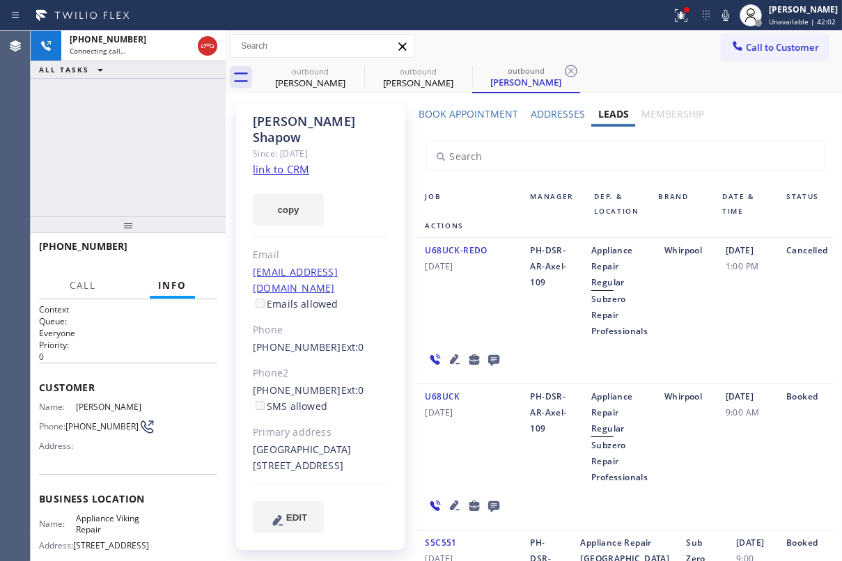
click at [488, 361] on icon at bounding box center [493, 359] width 17 height 17
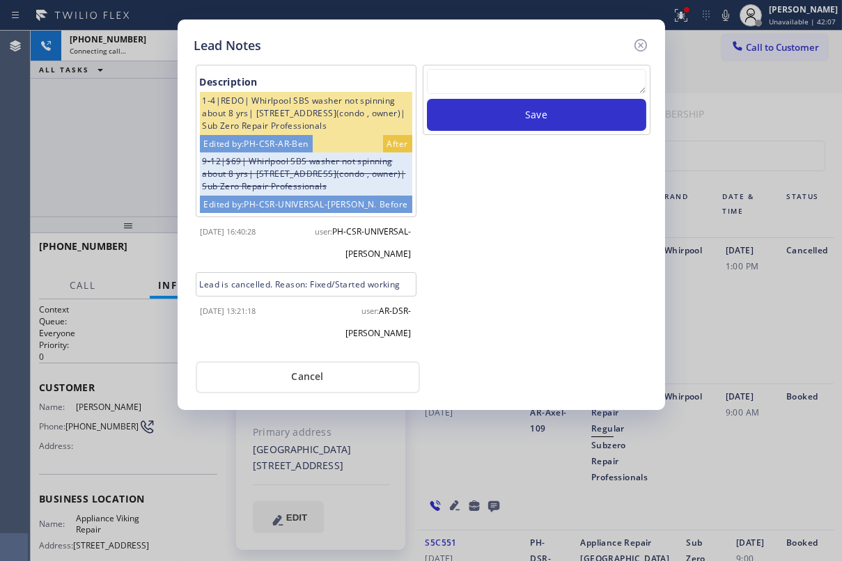
click at [527, 73] on textarea at bounding box center [536, 81] width 219 height 25
paste textarea "Karyn, do you still need appliance repair? Routed to Voice mail// If CX will ca…"
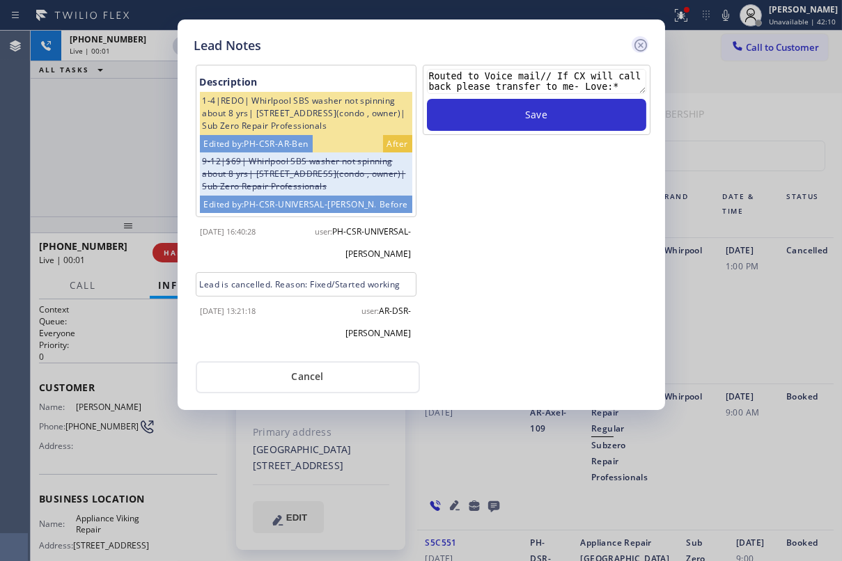
type textarea "Karyn, do you still need appliance repair? Routed to Voice mail// If CX will ca…"
click at [638, 41] on icon at bounding box center [640, 45] width 17 height 17
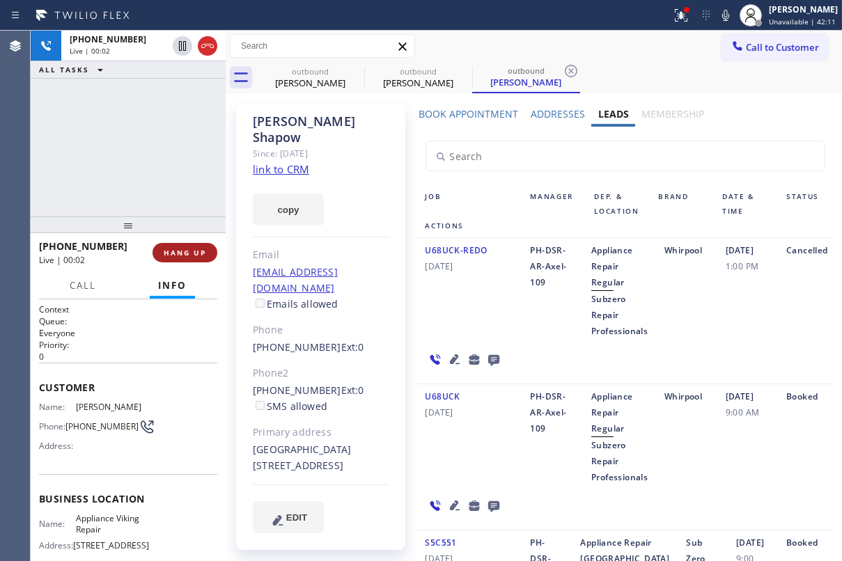
click at [192, 256] on span "HANG UP" at bounding box center [185, 253] width 42 height 10
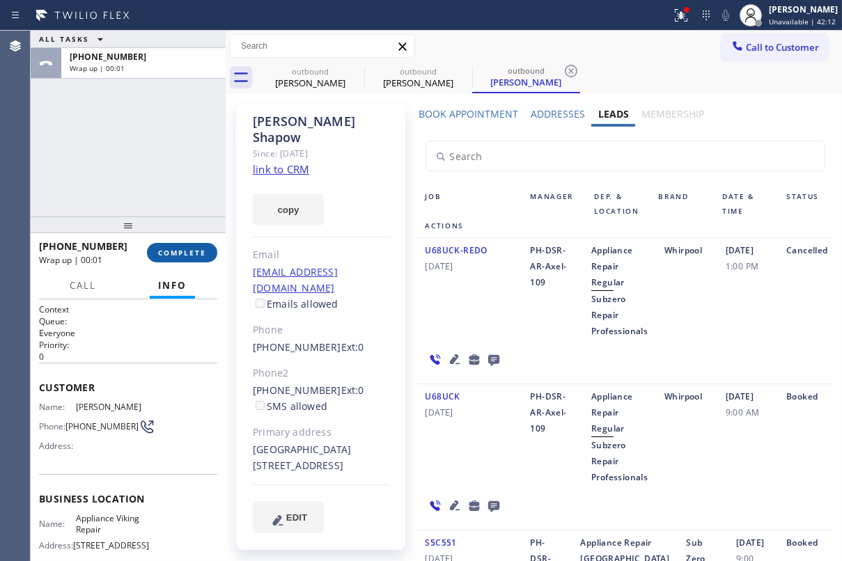
click at [192, 249] on span "COMPLETE" at bounding box center [182, 253] width 48 height 10
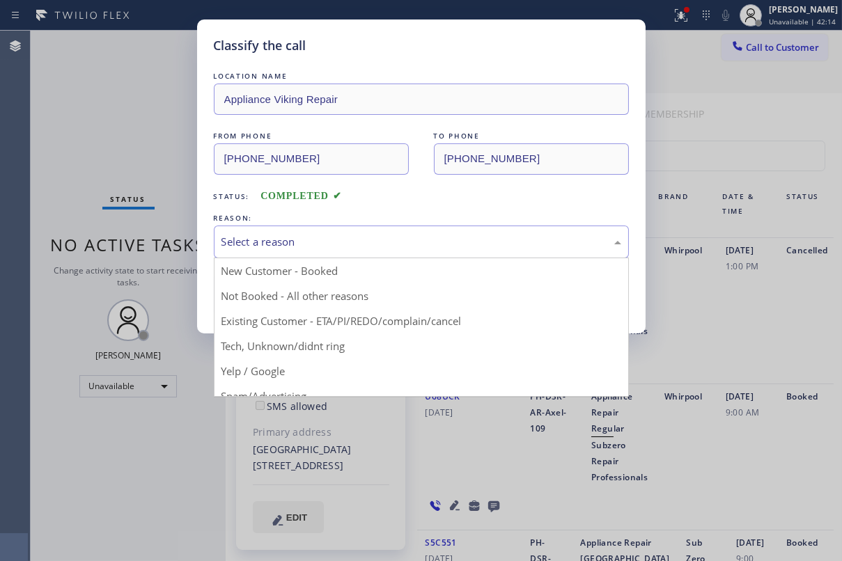
click at [311, 244] on div "Select a reason" at bounding box center [422, 242] width 400 height 16
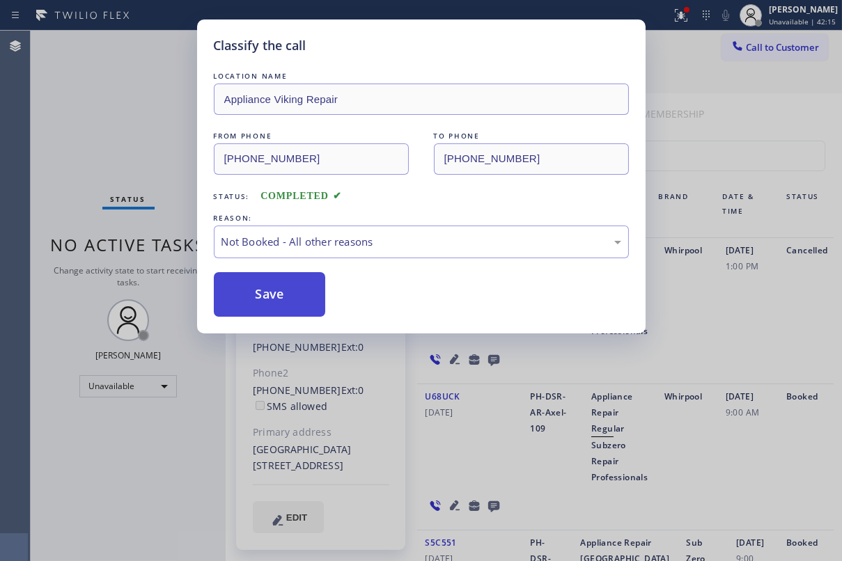
click at [280, 293] on button "Save" at bounding box center [270, 294] width 112 height 45
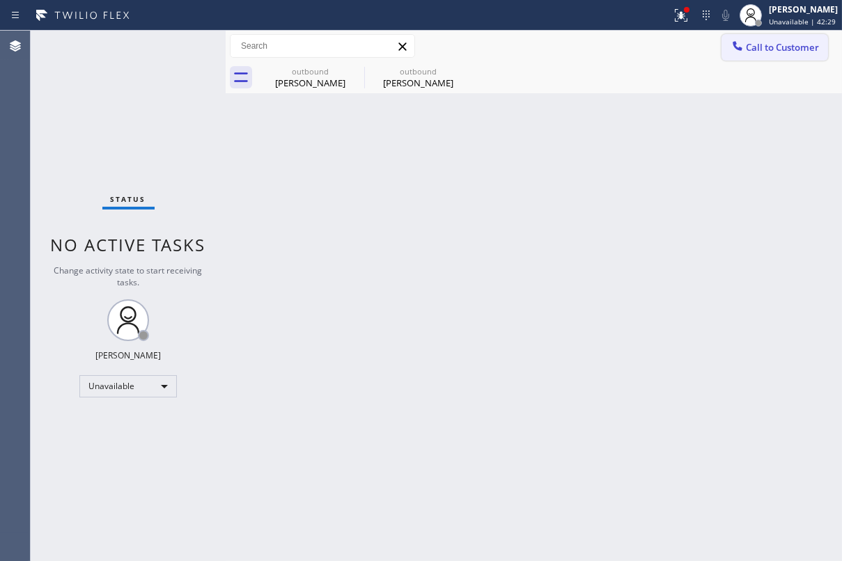
click at [758, 49] on span "Call to Customer" at bounding box center [782, 47] width 73 height 13
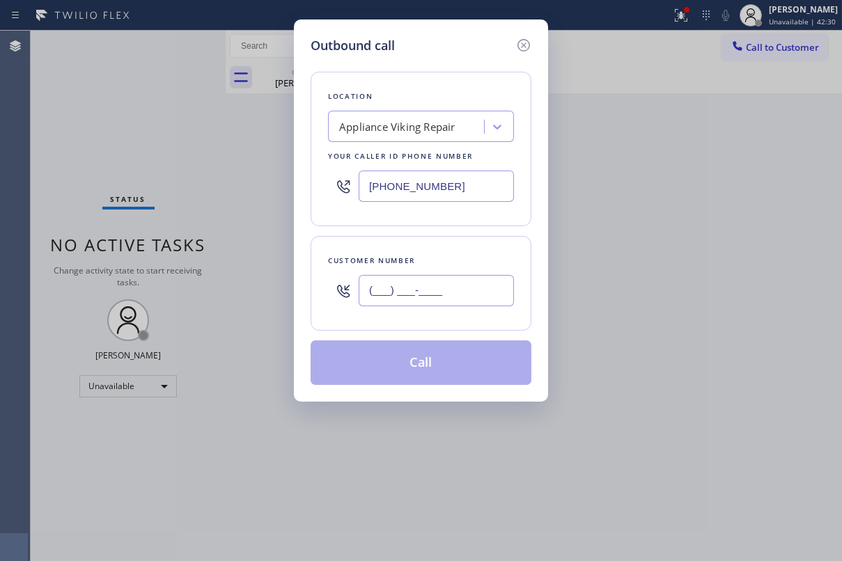
click at [404, 299] on input "(___) ___-____" at bounding box center [436, 290] width 155 height 31
paste input "408) 656-8739"
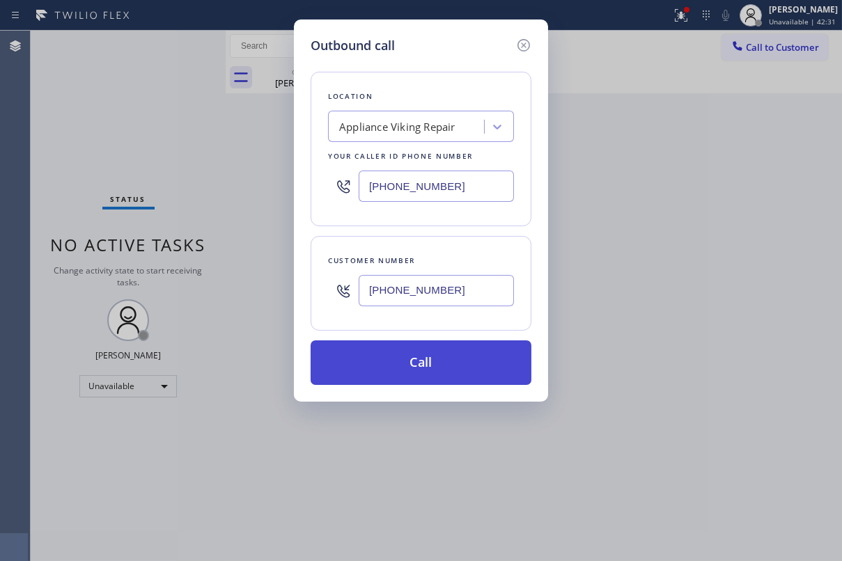
type input "(408) 656-8739"
click at [433, 361] on button "Call" at bounding box center [421, 363] width 221 height 45
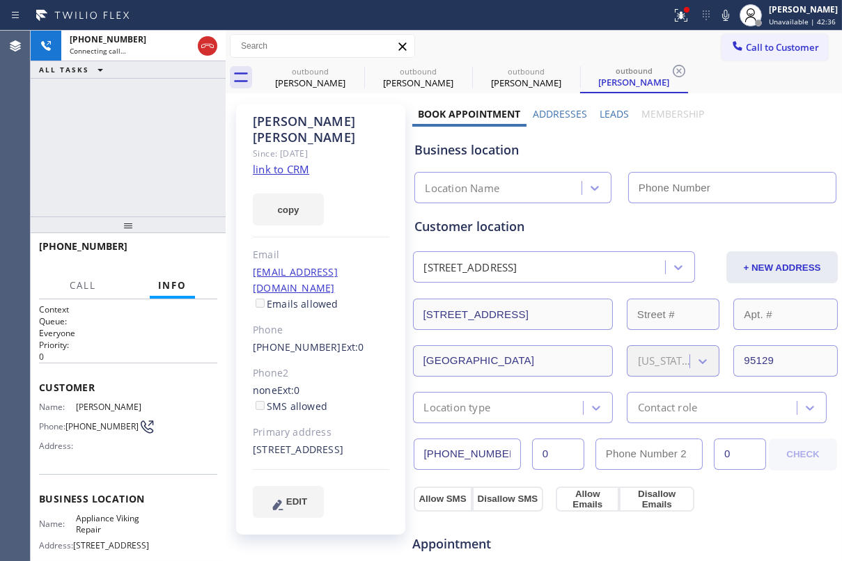
type input "[PHONE_NUMBER]"
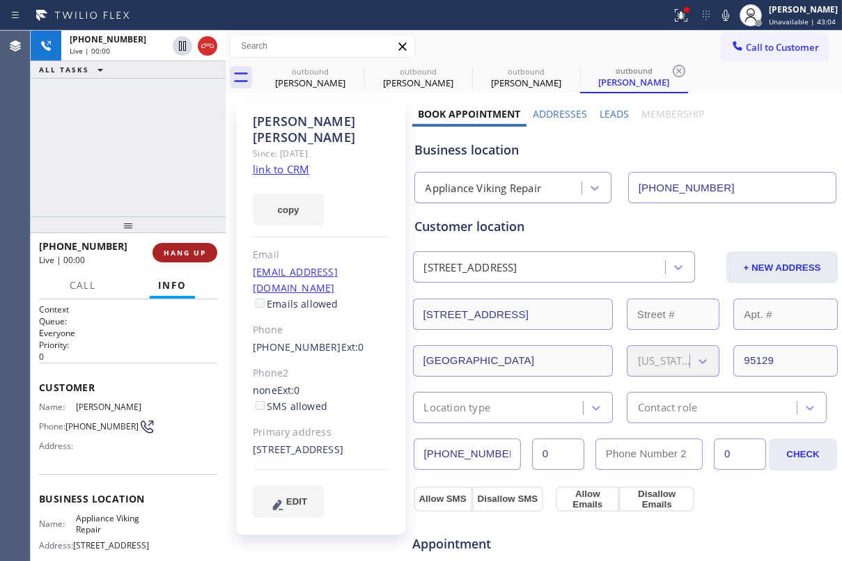
click at [192, 248] on span "HANG UP" at bounding box center [185, 253] width 42 height 10
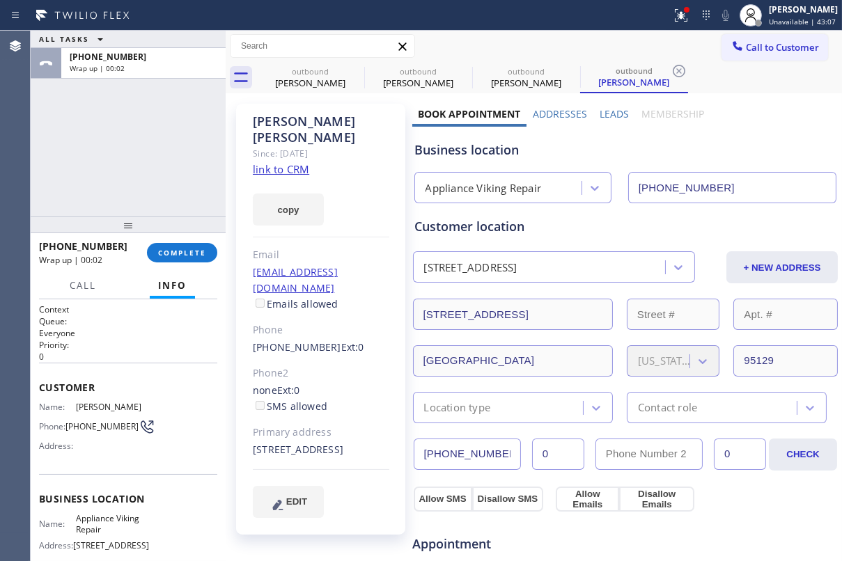
click at [607, 112] on label "Leads" at bounding box center [614, 113] width 29 height 13
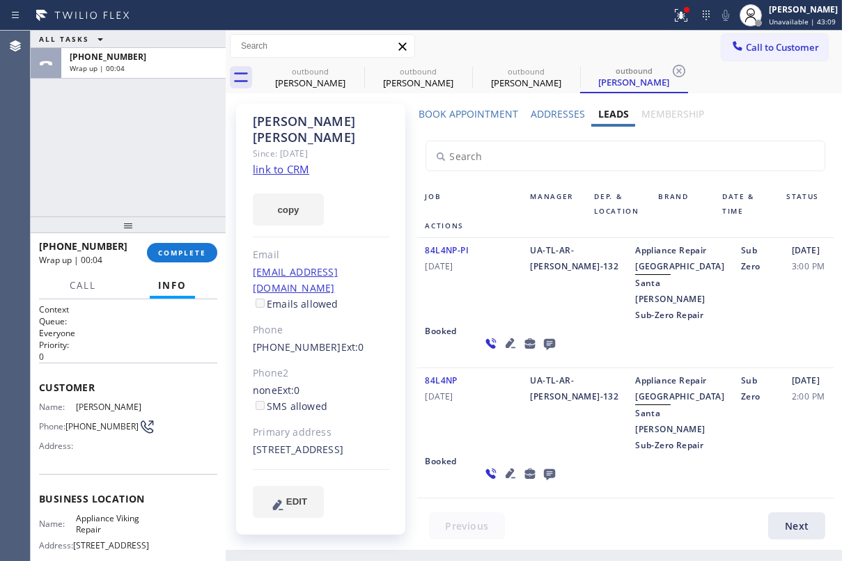
click at [543, 350] on icon at bounding box center [548, 344] width 11 height 11
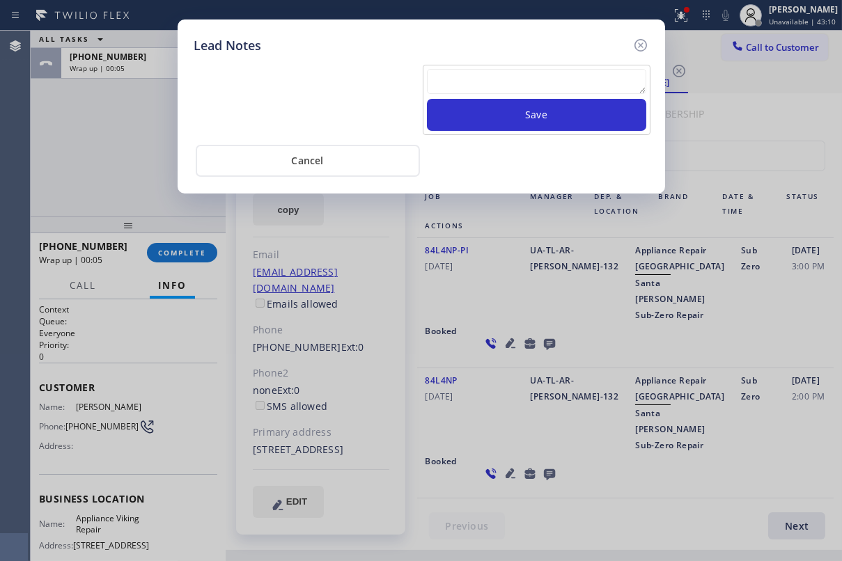
click at [497, 80] on textarea at bounding box center [536, 81] width 219 height 25
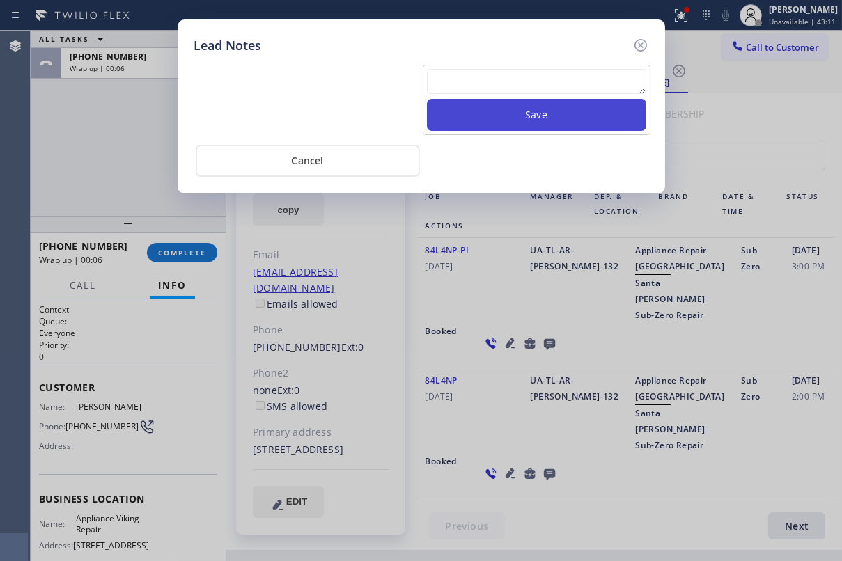
paste textarea "Routed to Voice mail// If CX will call back please transfer to me- Love:*"
type textarea "Routed to Voice mail// If CX will call back please transfer to me- Love:*"
click at [506, 118] on button "Save" at bounding box center [536, 115] width 219 height 32
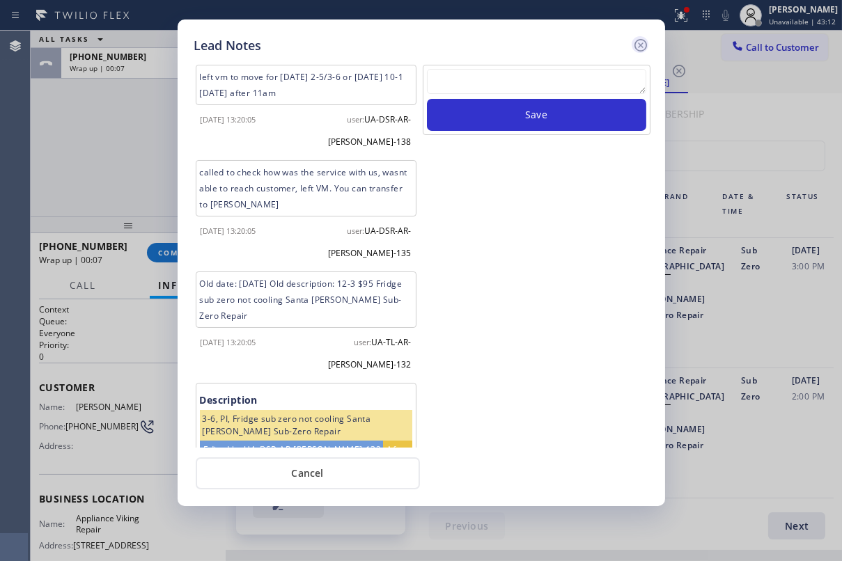
click at [637, 40] on icon at bounding box center [640, 45] width 13 height 13
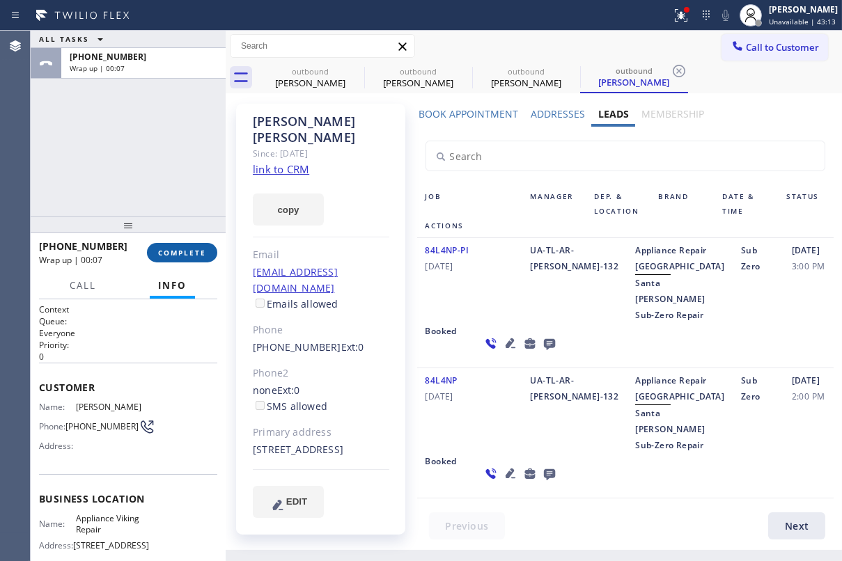
click at [189, 253] on span "COMPLETE" at bounding box center [182, 253] width 48 height 10
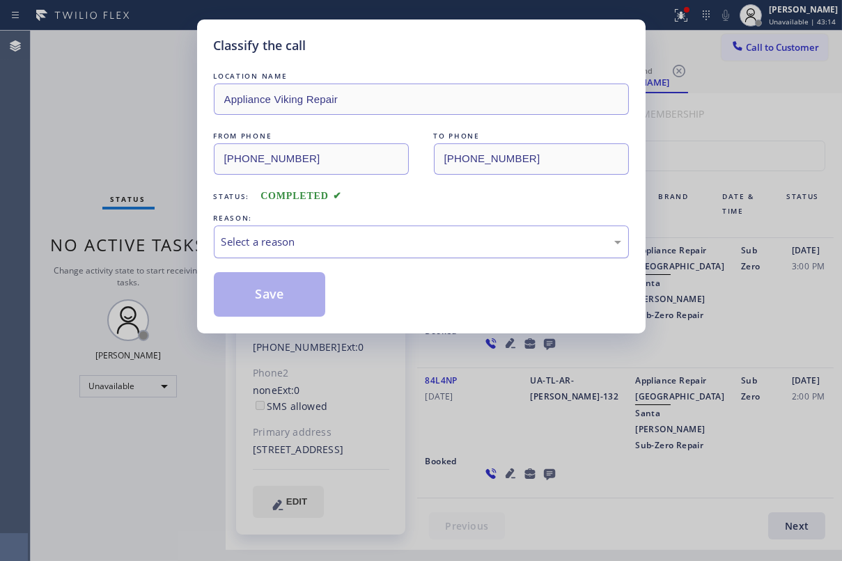
click at [266, 234] on div "Select a reason" at bounding box center [422, 242] width 400 height 16
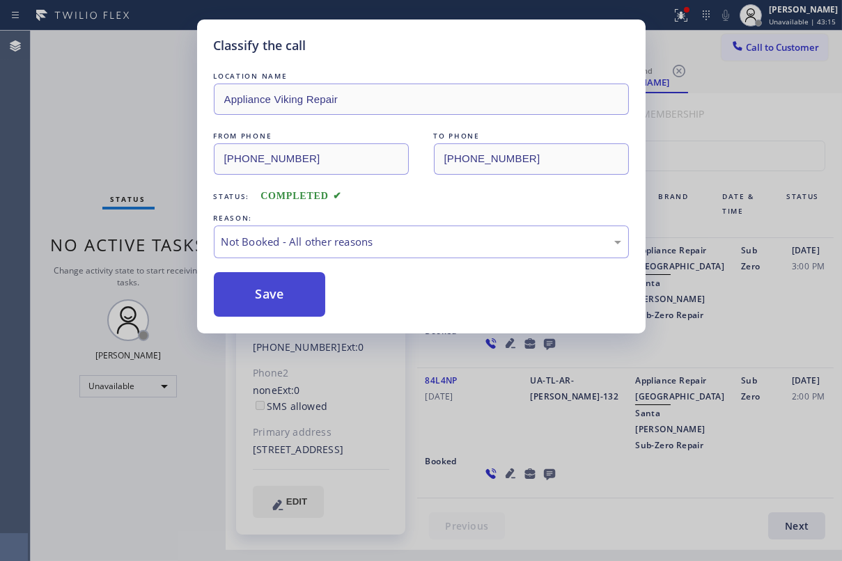
click at [258, 297] on button "Save" at bounding box center [270, 294] width 112 height 45
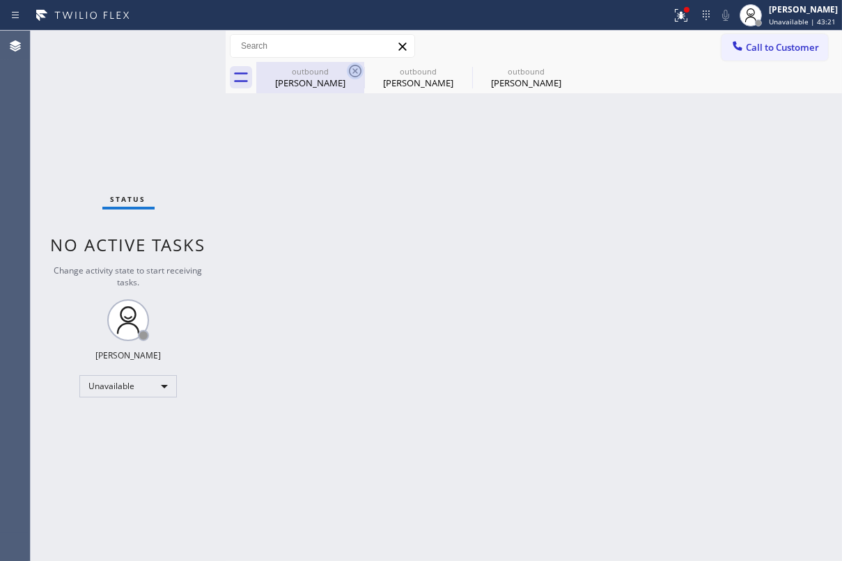
click at [355, 75] on icon at bounding box center [355, 71] width 17 height 17
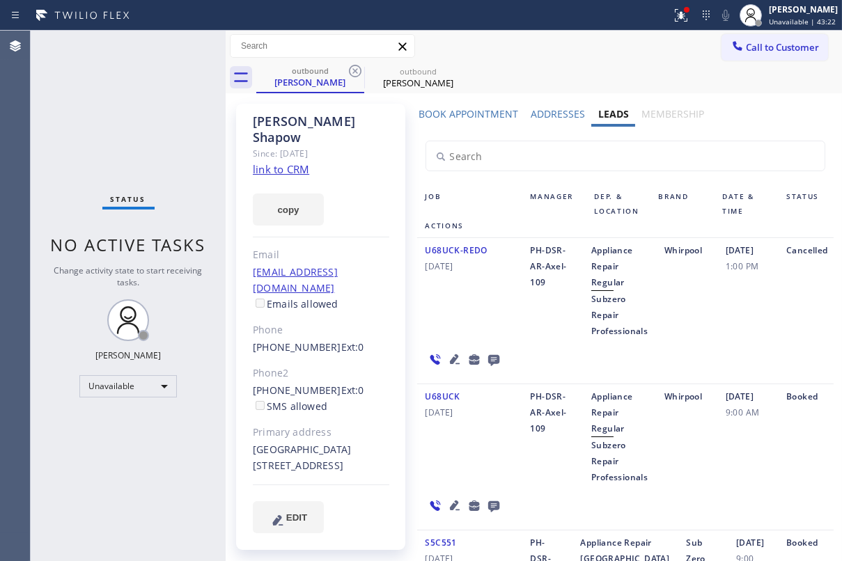
click at [355, 75] on icon at bounding box center [355, 71] width 17 height 17
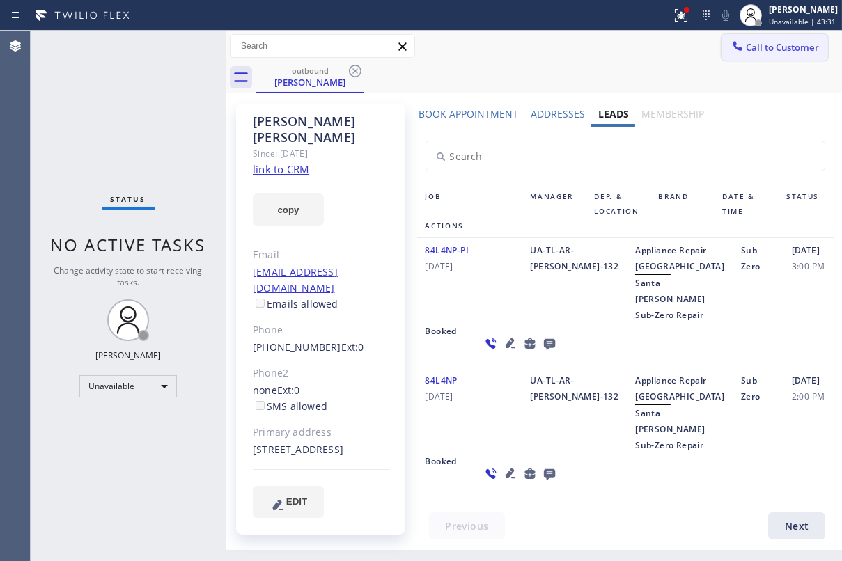
click at [782, 52] on span "Call to Customer" at bounding box center [782, 47] width 73 height 13
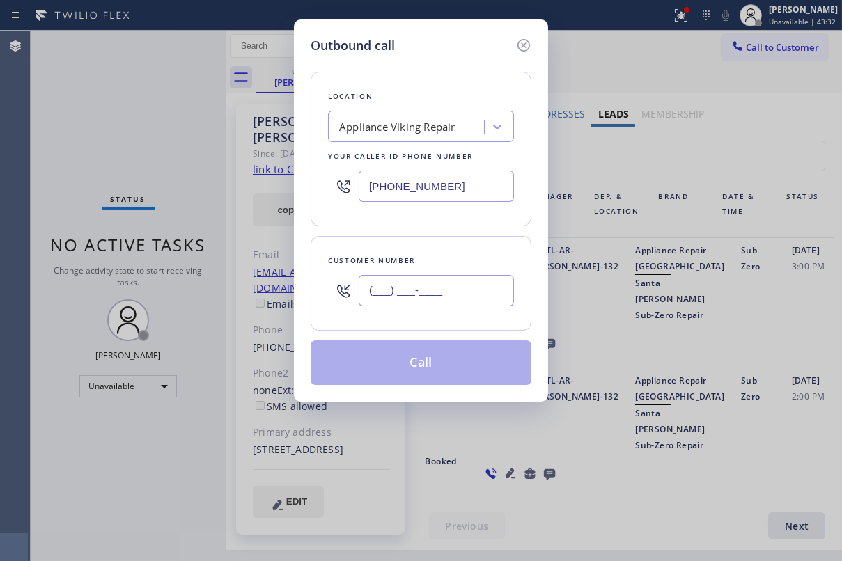
click at [487, 295] on input "(___) ___-____" at bounding box center [436, 290] width 155 height 31
paste input "415) 917-0024"
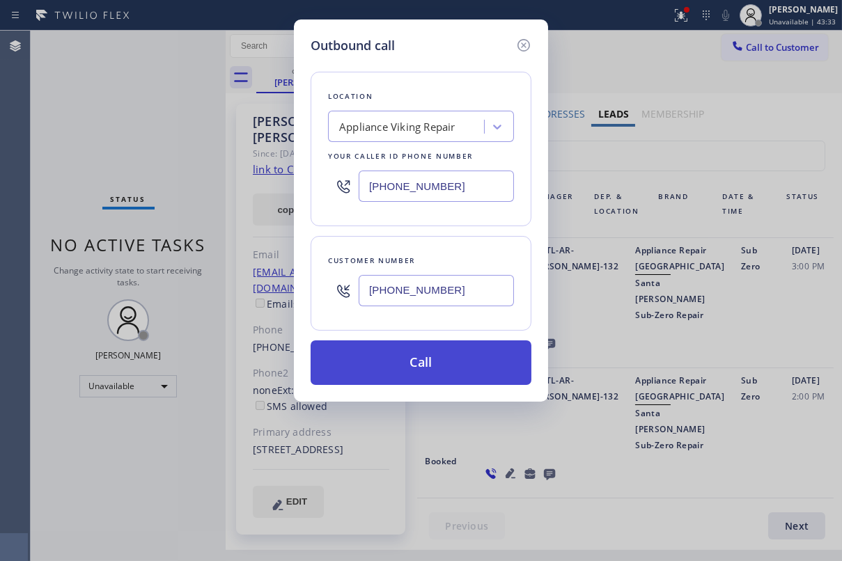
type input "[PHONE_NUMBER]"
click at [448, 361] on button "Call" at bounding box center [421, 363] width 221 height 45
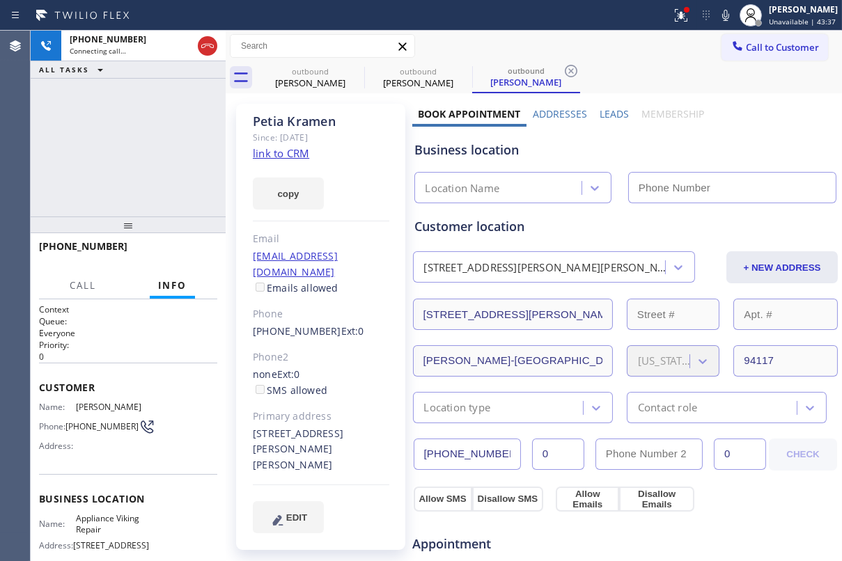
type input "[PHONE_NUMBER]"
click at [608, 115] on label "Leads" at bounding box center [614, 113] width 29 height 13
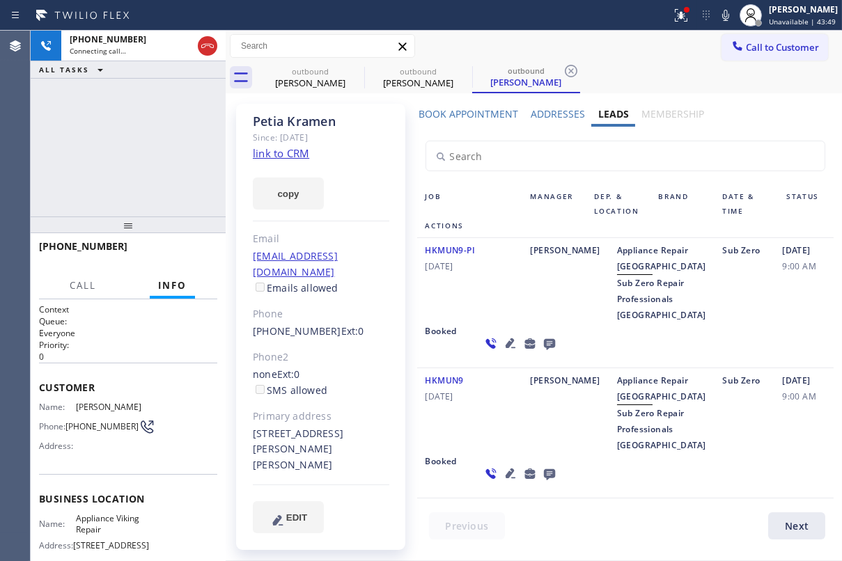
click at [543, 350] on icon at bounding box center [548, 344] width 11 height 11
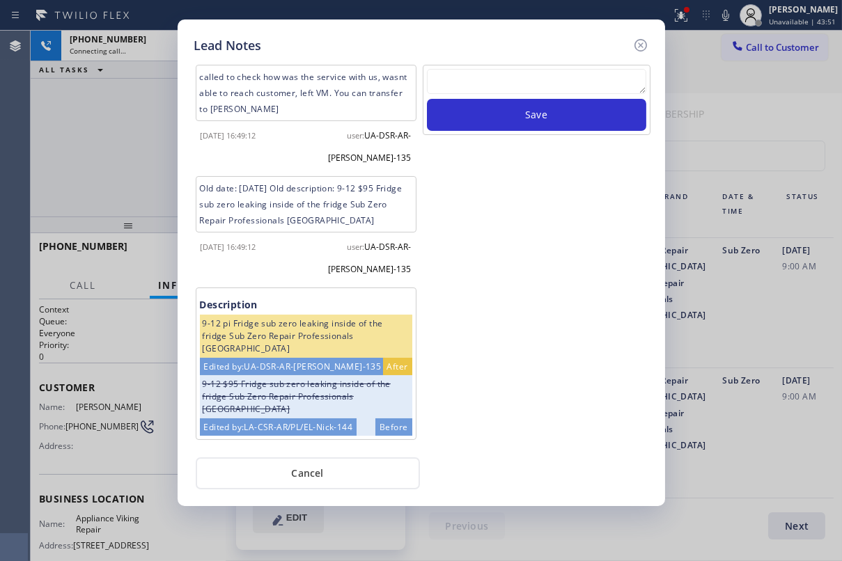
click at [522, 83] on textarea at bounding box center [536, 81] width 219 height 25
paste textarea "Routed to Voice mail// If CX will call back please transfer to me- Love:*"
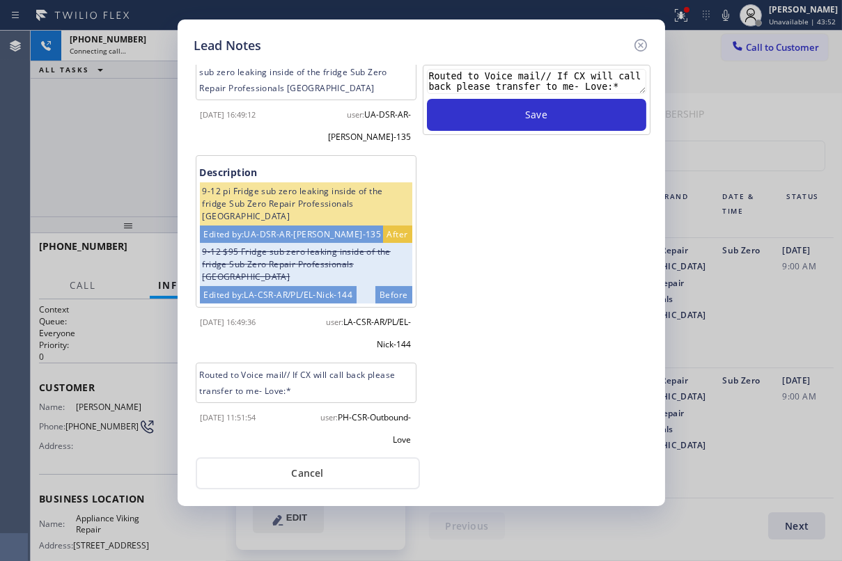
scroll to position [136, 0]
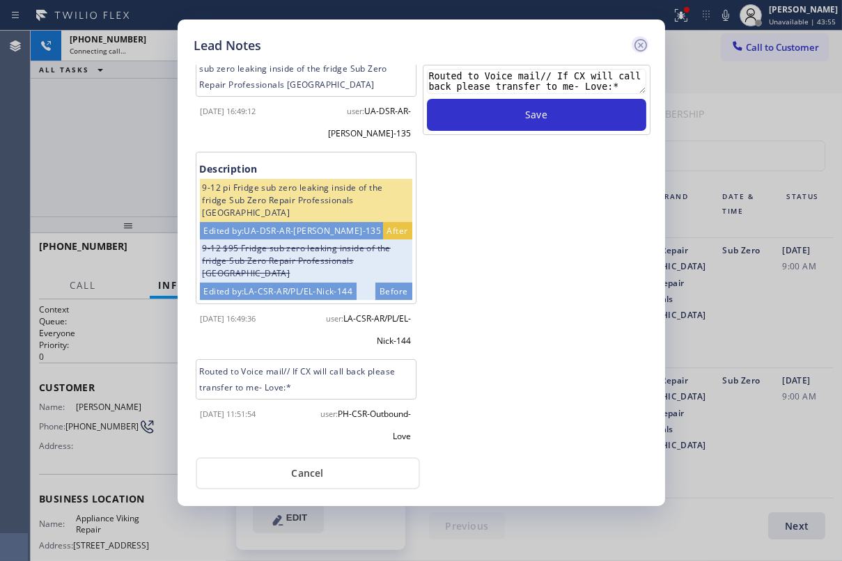
type textarea "Routed to Voice mail// If CX will call back please transfer to me- Love:*"
click at [639, 44] on icon at bounding box center [640, 45] width 17 height 17
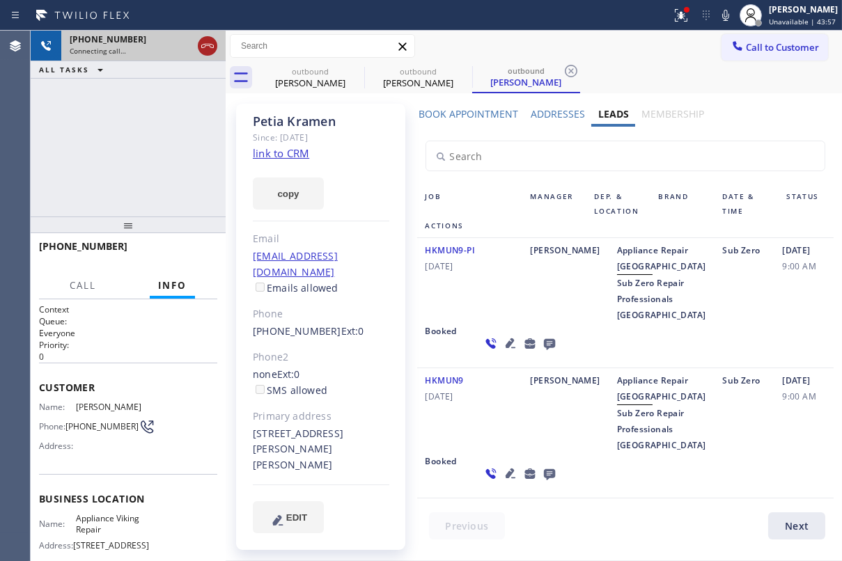
click at [208, 45] on icon at bounding box center [207, 46] width 13 height 4
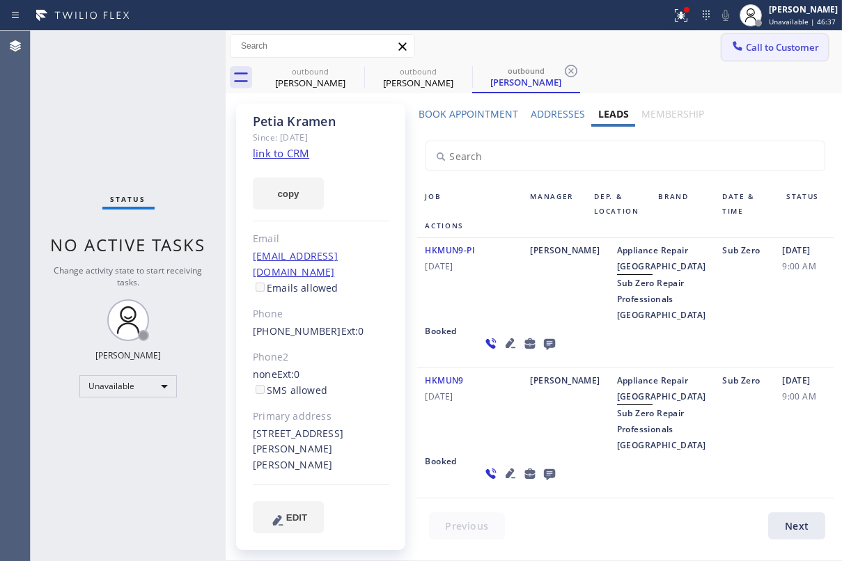
click at [758, 52] on span "Call to Customer" at bounding box center [782, 47] width 73 height 13
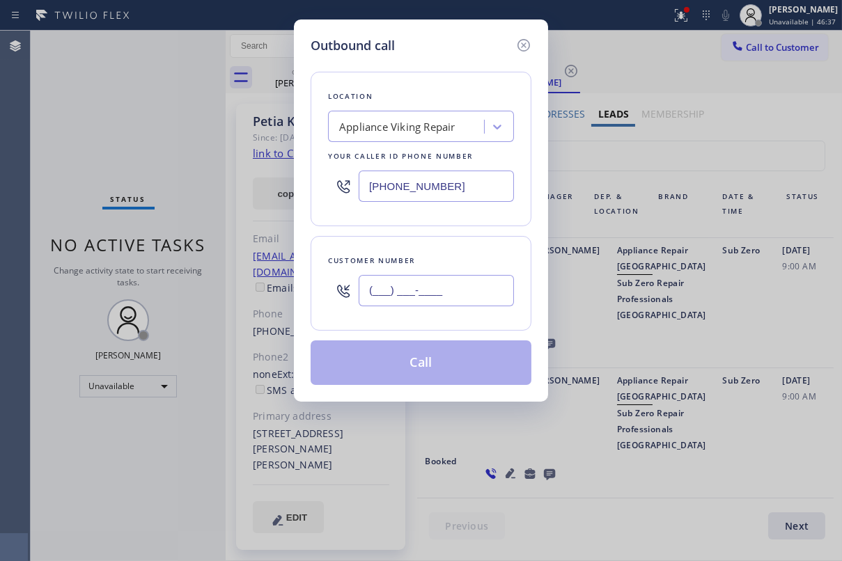
click at [420, 295] on input "(___) ___-____" at bounding box center [436, 290] width 155 height 31
paste input "818) 679-4171"
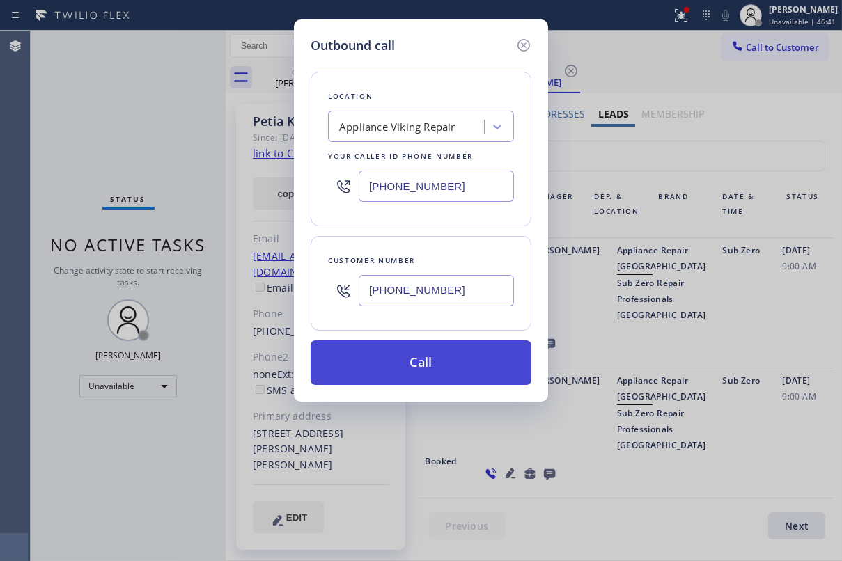
type input "(818) 679-4171"
click at [467, 364] on button "Call" at bounding box center [421, 363] width 221 height 45
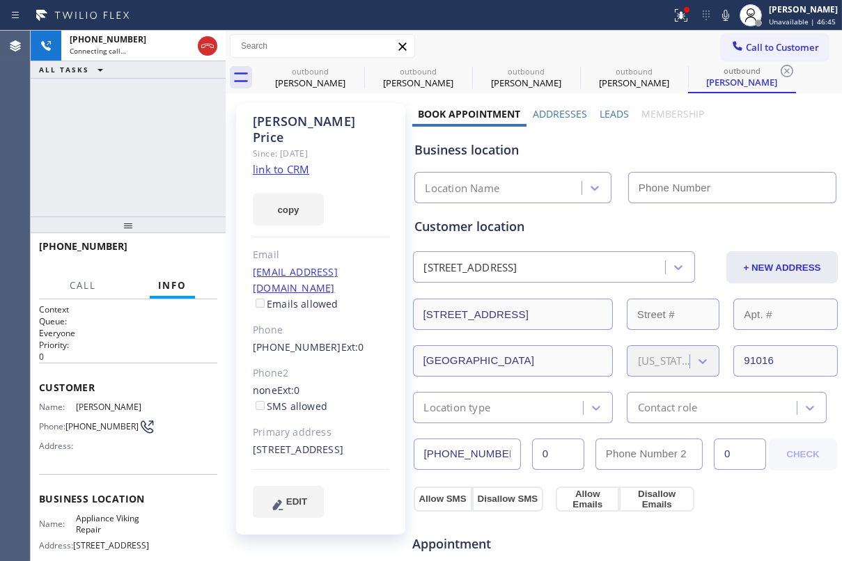
click at [613, 114] on label "Leads" at bounding box center [614, 113] width 29 height 13
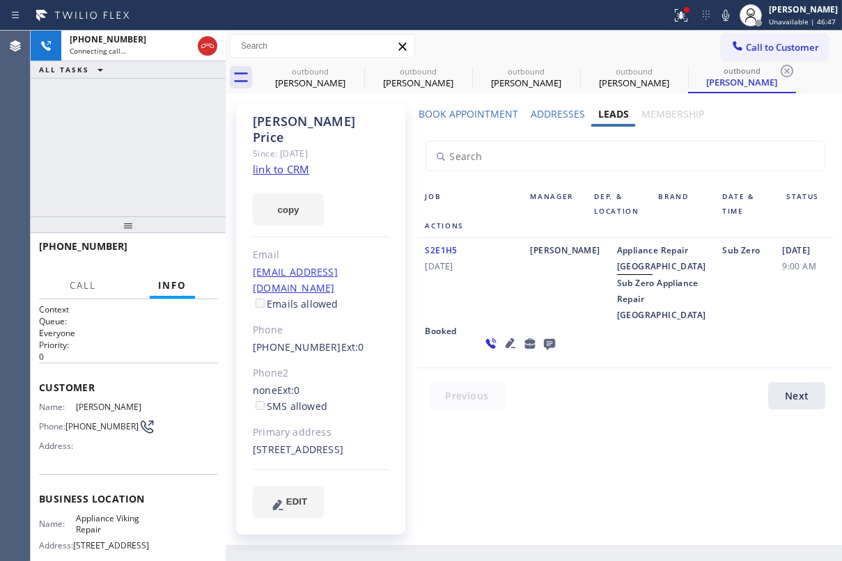
click at [515, 417] on div at bounding box center [634, 399] width 434 height 34
click at [543, 350] on icon at bounding box center [548, 344] width 11 height 11
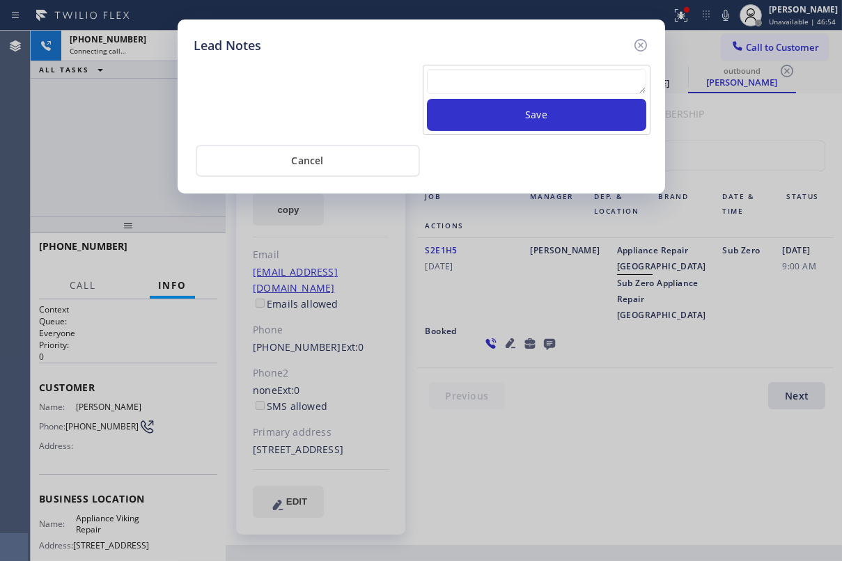
click at [534, 85] on textarea at bounding box center [536, 81] width 219 height 25
click at [636, 42] on icon at bounding box center [640, 45] width 17 height 17
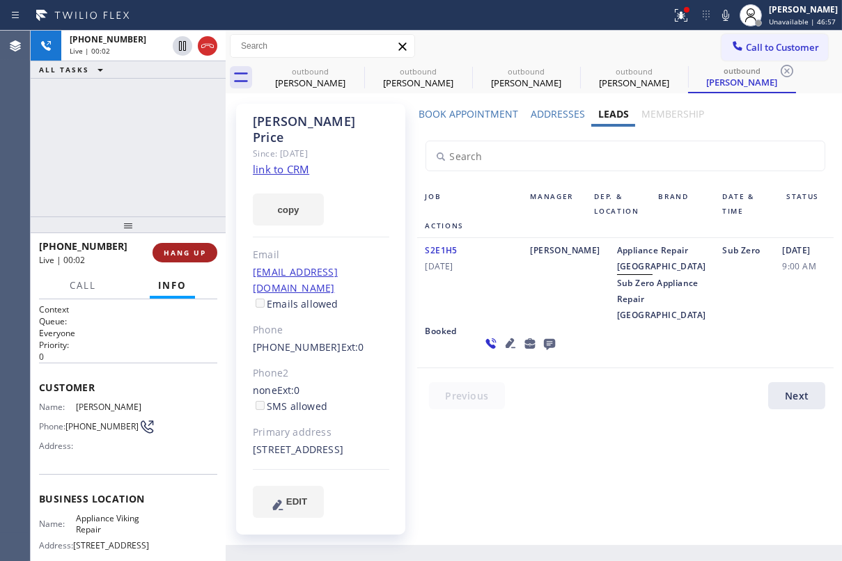
click at [161, 255] on button "HANG UP" at bounding box center [185, 253] width 65 height 20
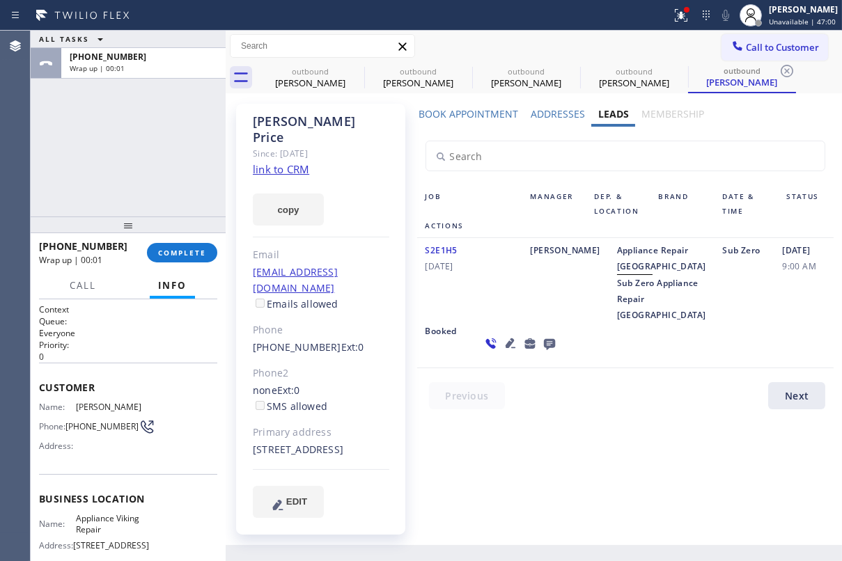
click at [543, 350] on icon at bounding box center [548, 344] width 11 height 11
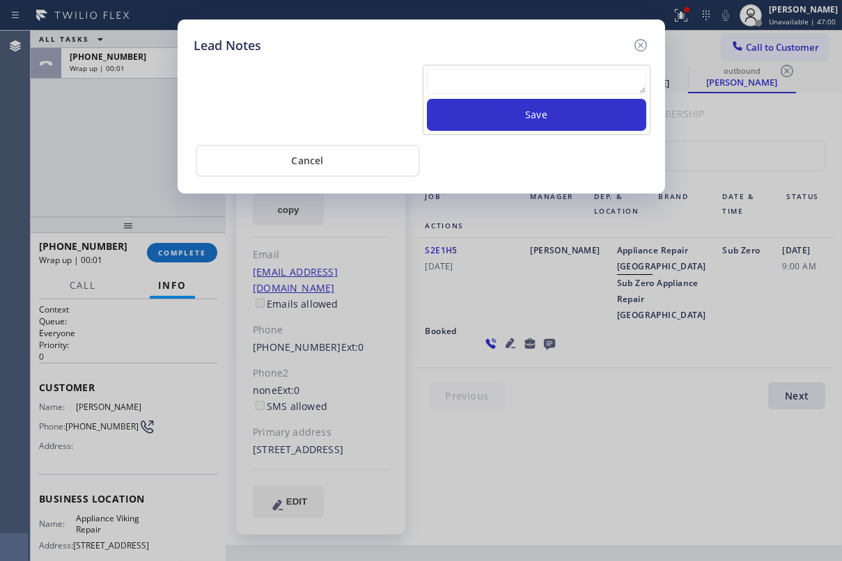
click at [490, 75] on textarea at bounding box center [536, 81] width 219 height 25
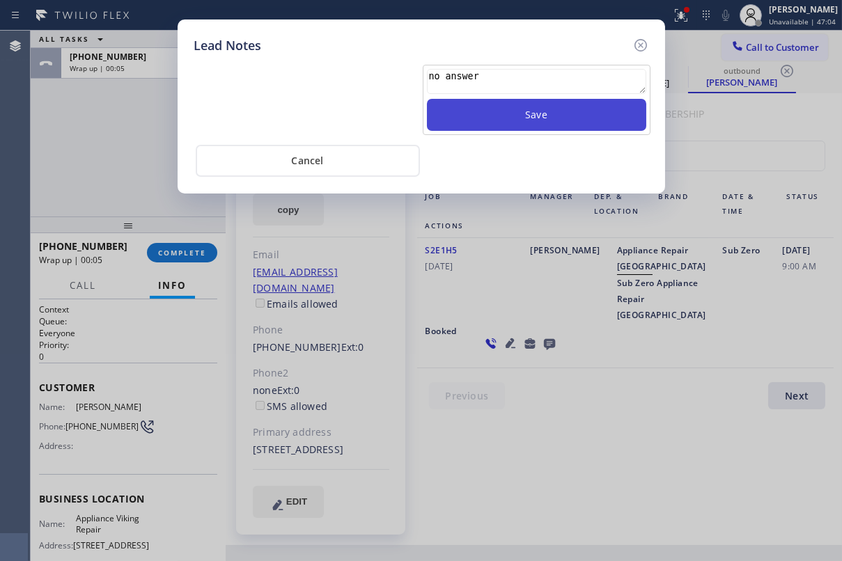
type textarea "no answer"
click at [529, 114] on button "Save" at bounding box center [536, 115] width 219 height 32
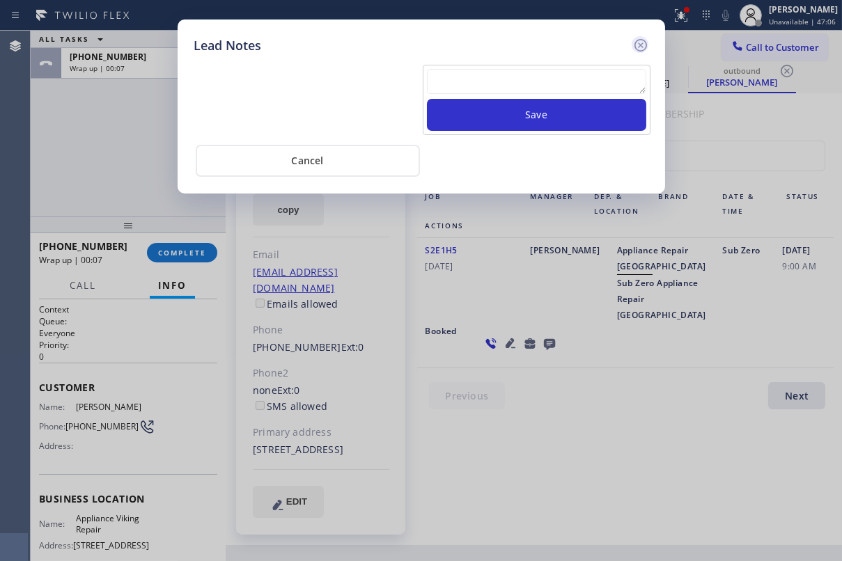
click at [640, 43] on icon at bounding box center [640, 45] width 17 height 17
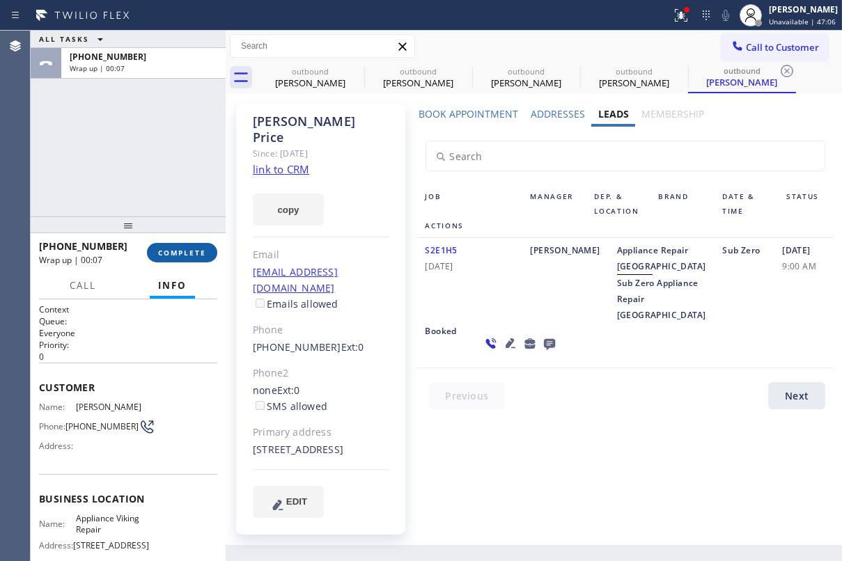
click at [164, 261] on button "COMPLETE" at bounding box center [182, 253] width 70 height 20
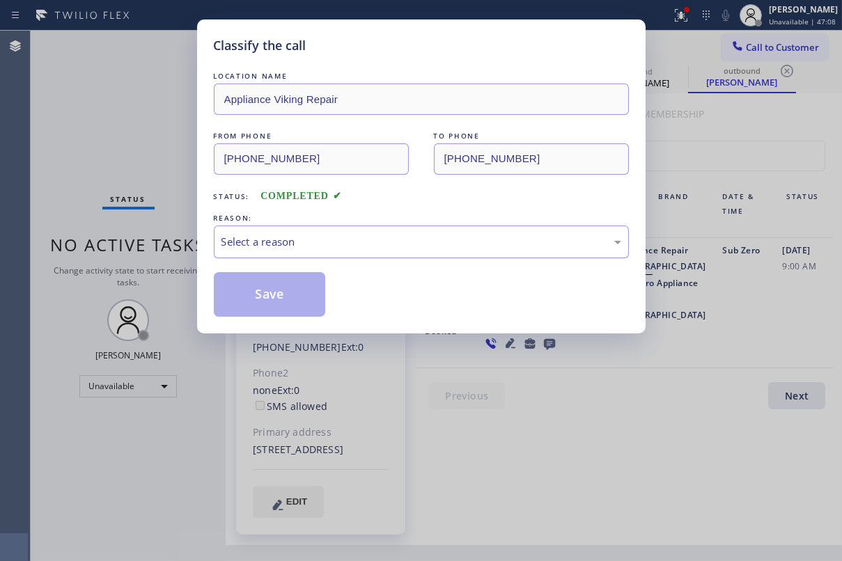
click at [314, 231] on div "Select a reason" at bounding box center [421, 242] width 415 height 33
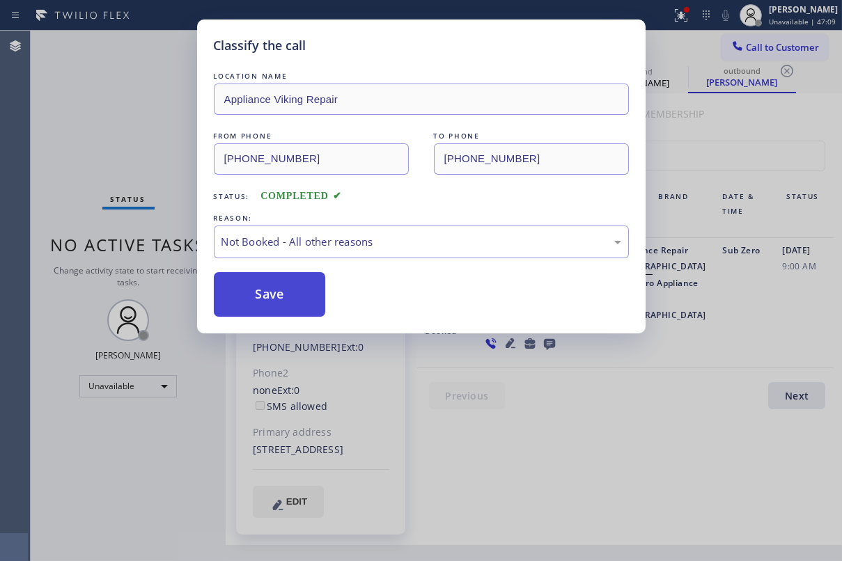
click at [279, 299] on button "Save" at bounding box center [270, 294] width 112 height 45
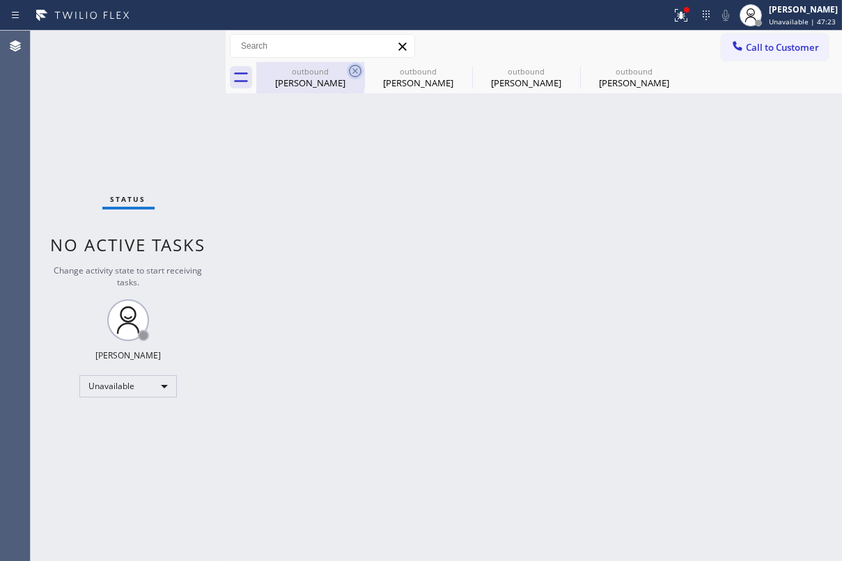
click at [356, 72] on icon at bounding box center [355, 71] width 13 height 13
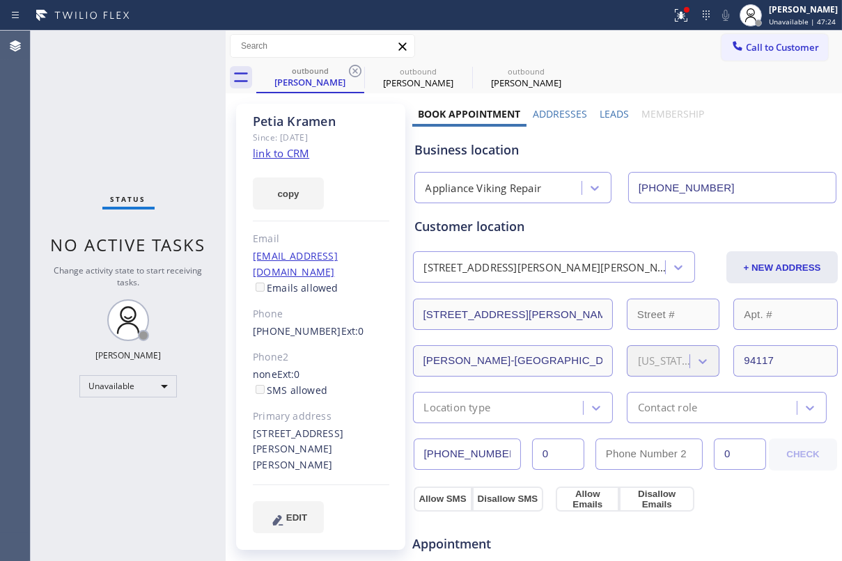
click at [356, 72] on icon at bounding box center [355, 71] width 13 height 13
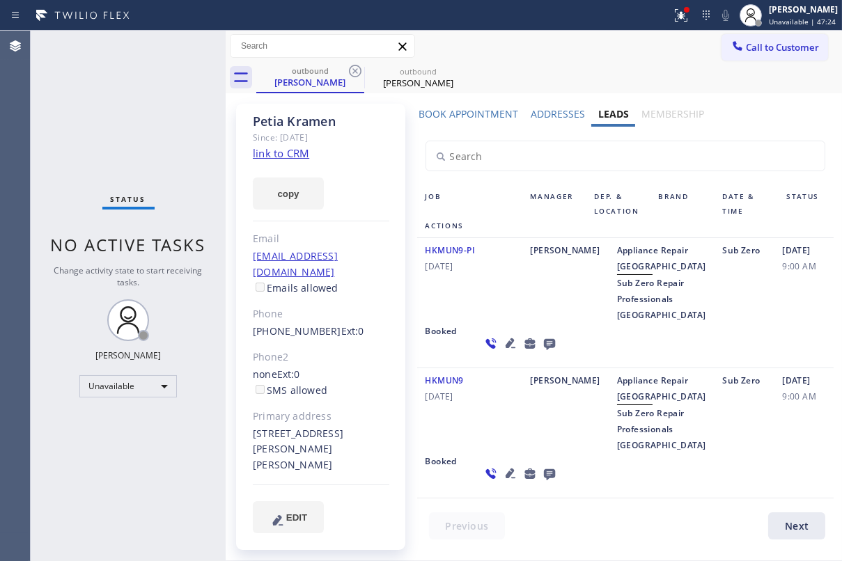
click at [356, 72] on icon at bounding box center [355, 71] width 13 height 13
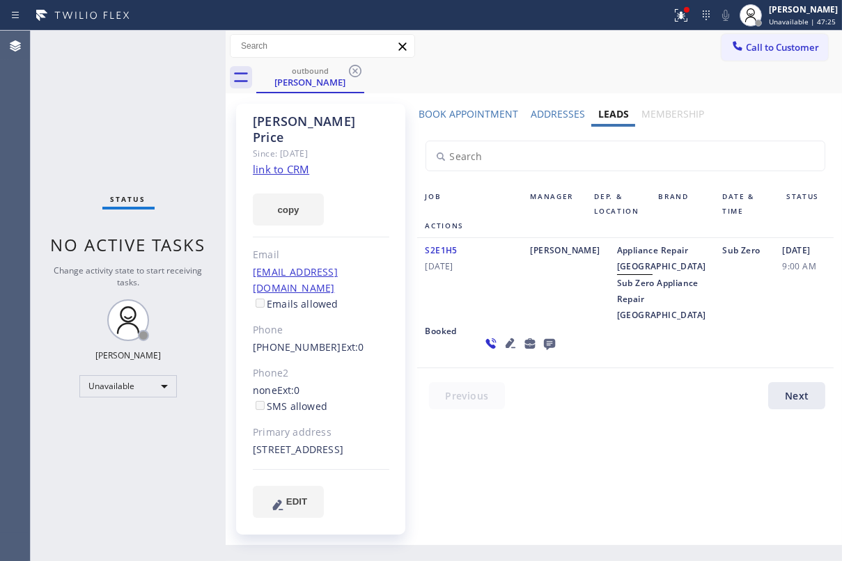
click at [356, 72] on icon at bounding box center [355, 71] width 13 height 13
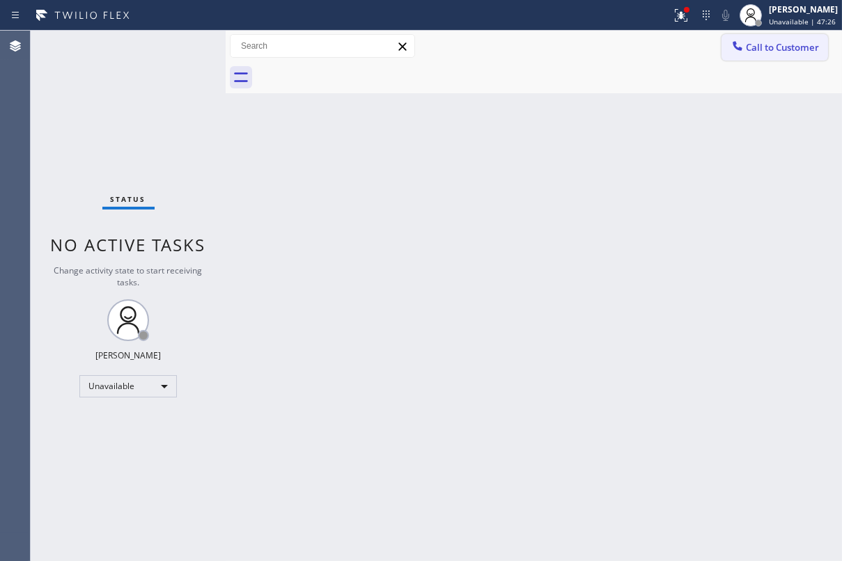
click at [723, 47] on button "Call to Customer" at bounding box center [775, 47] width 107 height 26
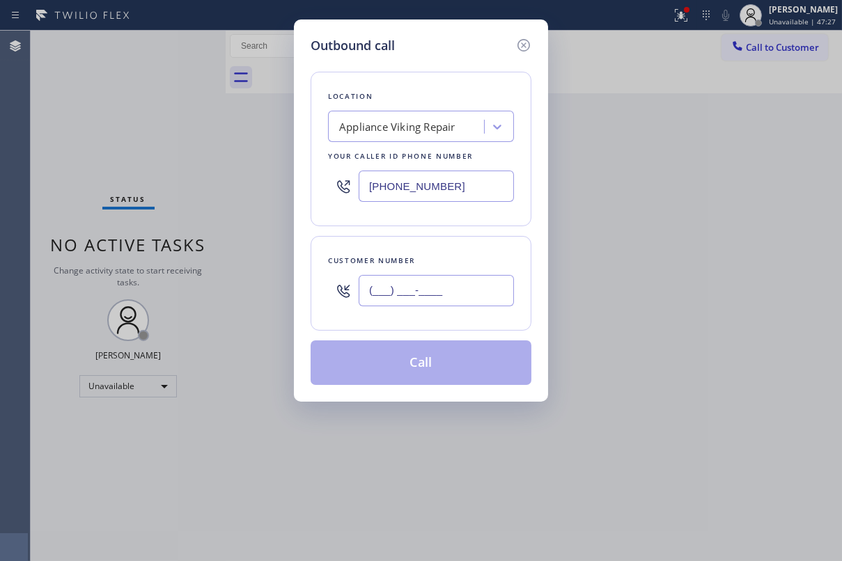
click at [437, 292] on input "(___) ___-____" at bounding box center [436, 290] width 155 height 31
paste input "262) 765-9331"
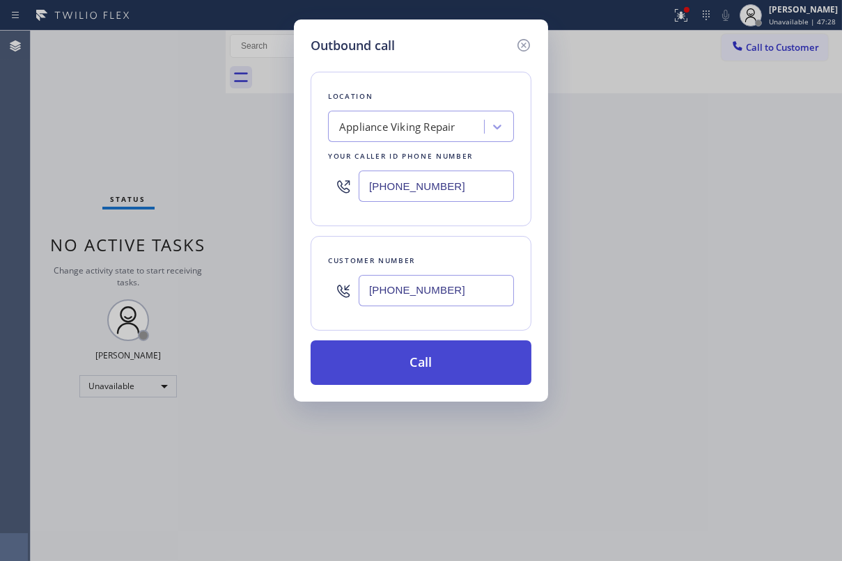
type input "(262) 765-9331"
click at [400, 357] on button "Call" at bounding box center [421, 363] width 221 height 45
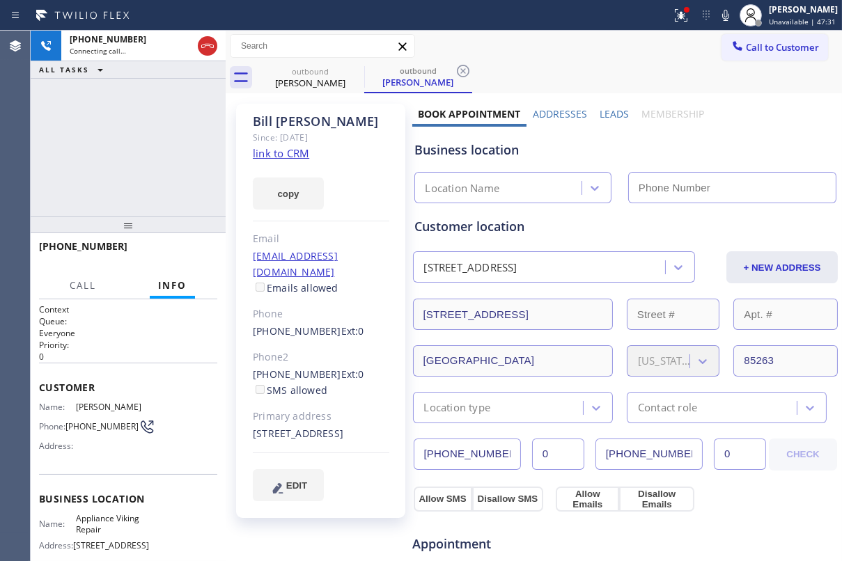
click at [611, 114] on label "Leads" at bounding box center [614, 113] width 29 height 13
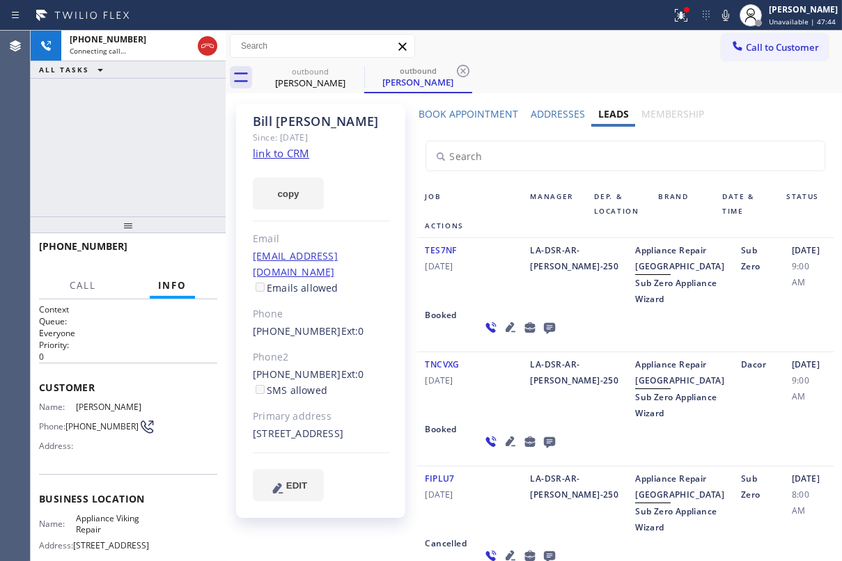
click at [502, 307] on div "TES7NF 04/25/2020" at bounding box center [469, 274] width 105 height 65
click at [543, 334] on icon at bounding box center [548, 328] width 11 height 11
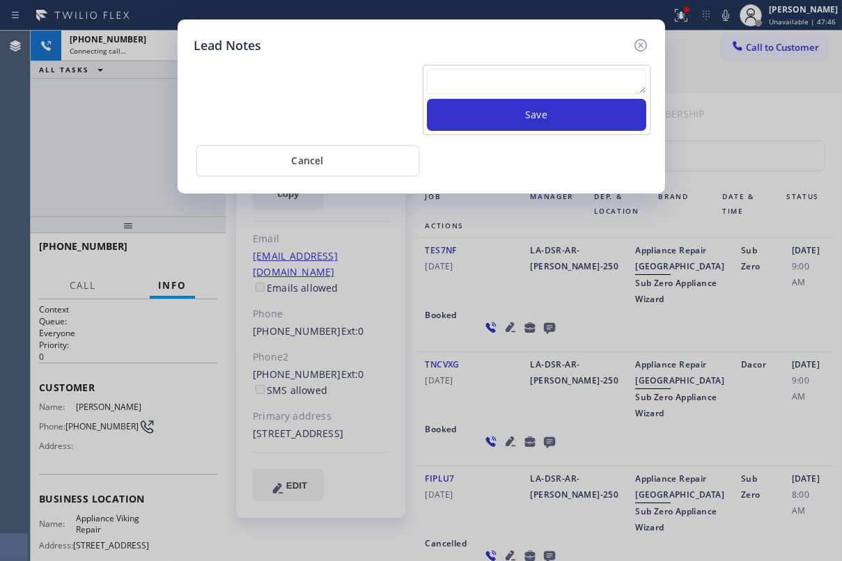
click at [506, 82] on textarea at bounding box center [536, 81] width 219 height 25
paste textarea "Routed to Voice mail// If CX will call back please transfer to me- Love:*"
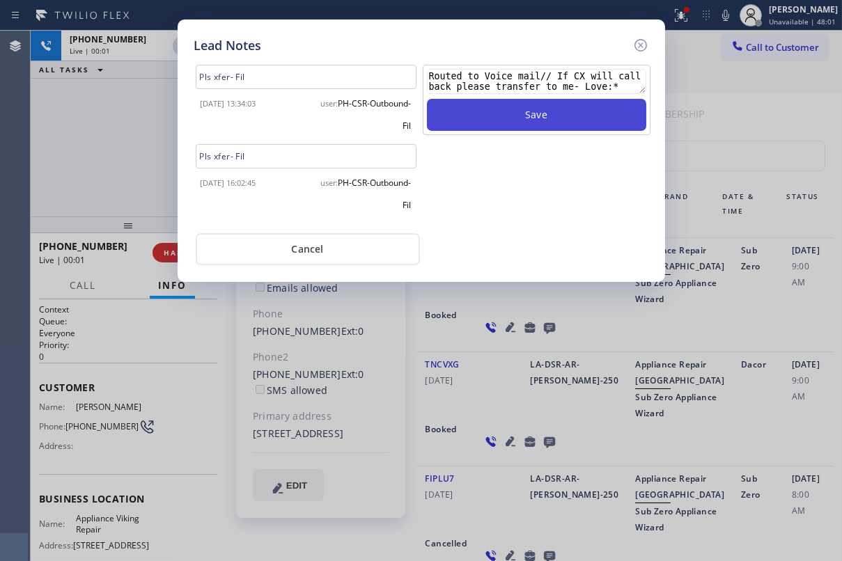
type textarea "Routed to Voice mail// If CX will call back please transfer to me- Love:*"
click at [561, 113] on button "Save" at bounding box center [536, 115] width 219 height 32
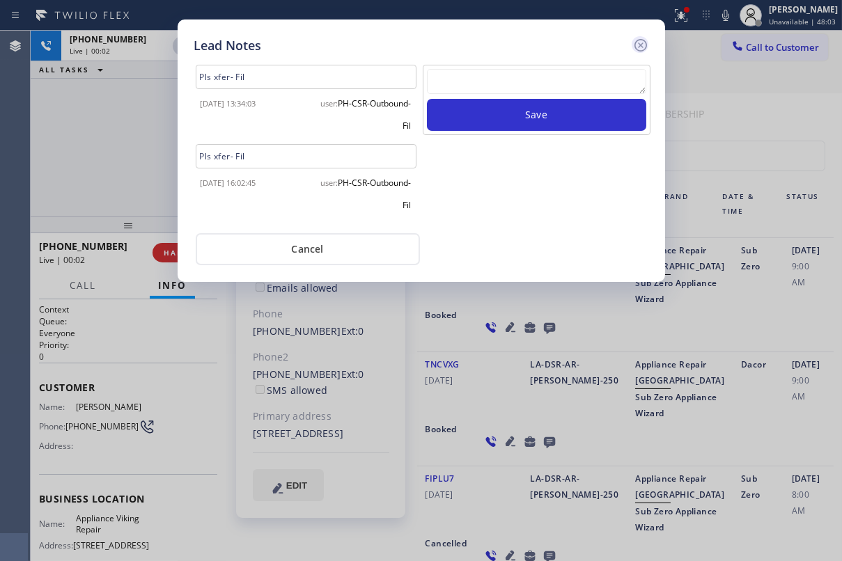
click at [642, 37] on icon at bounding box center [640, 45] width 17 height 17
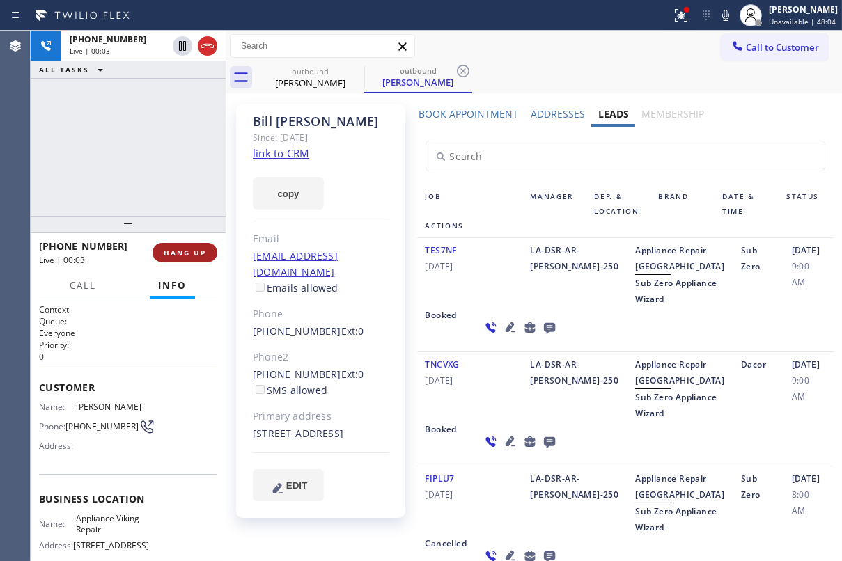
click at [187, 256] on span "HANG UP" at bounding box center [185, 253] width 42 height 10
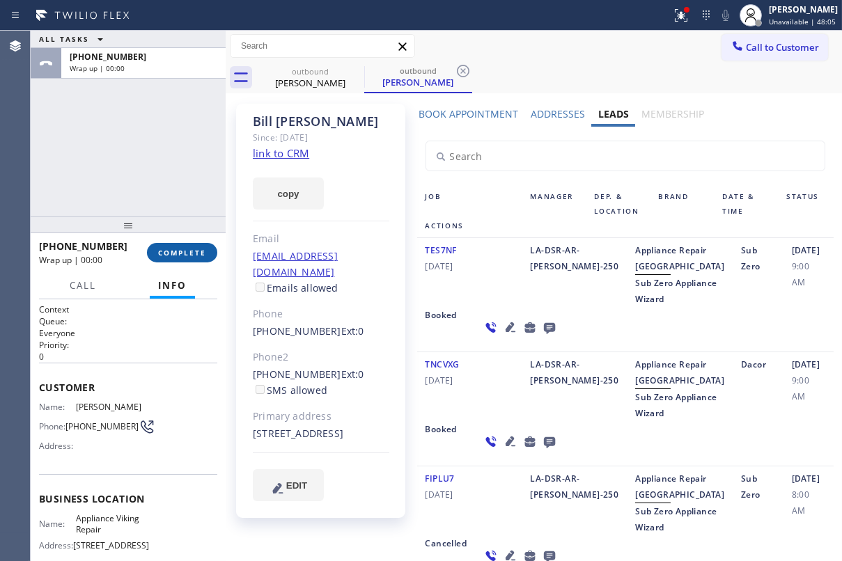
click at [185, 254] on span "COMPLETE" at bounding box center [182, 253] width 48 height 10
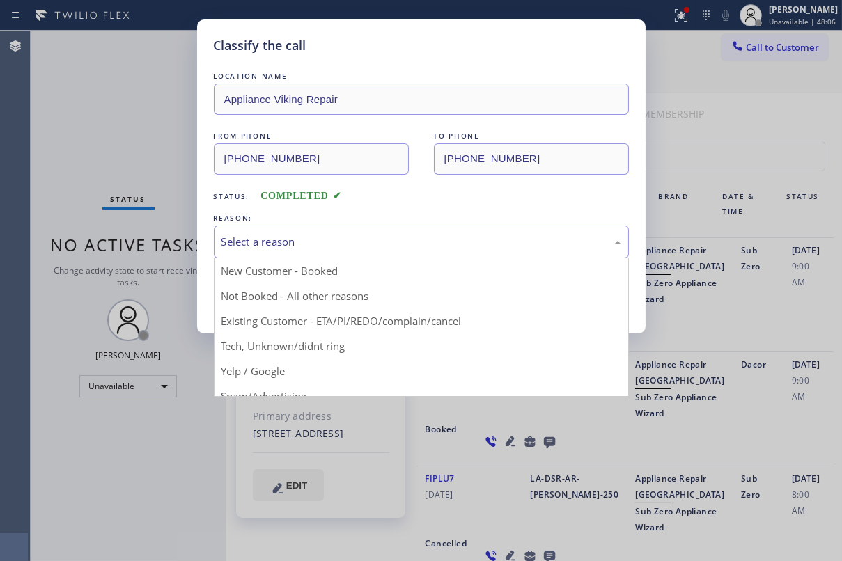
click at [288, 234] on div "Select a reason" at bounding box center [422, 242] width 400 height 16
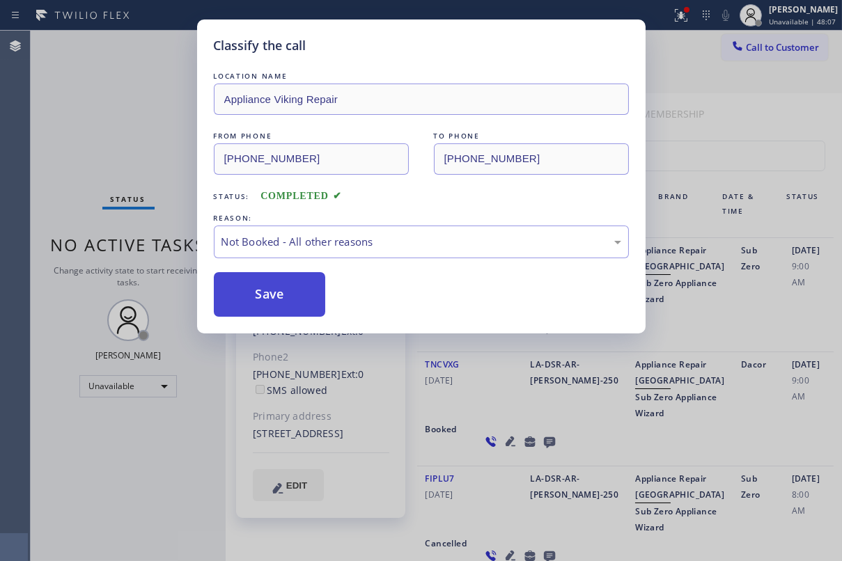
click at [258, 301] on button "Save" at bounding box center [270, 294] width 112 height 45
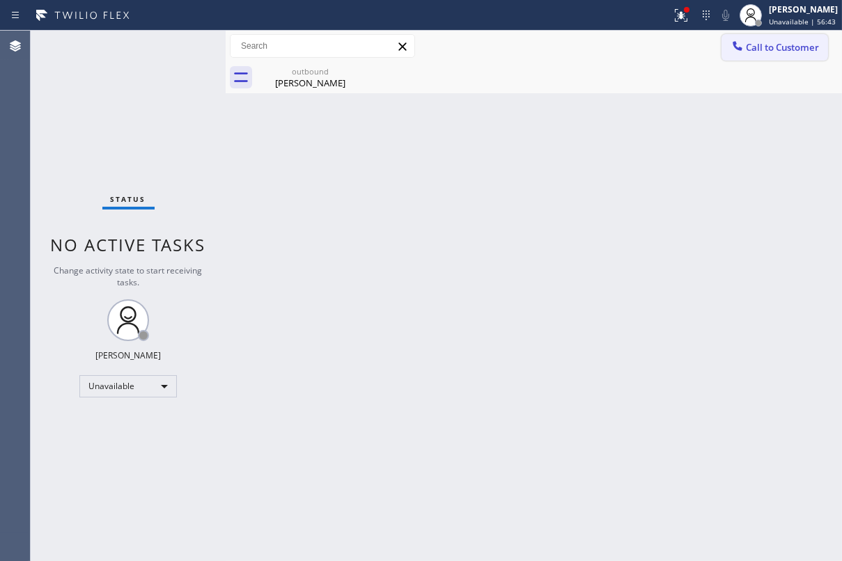
click at [789, 52] on span "Call to Customer" at bounding box center [782, 47] width 73 height 13
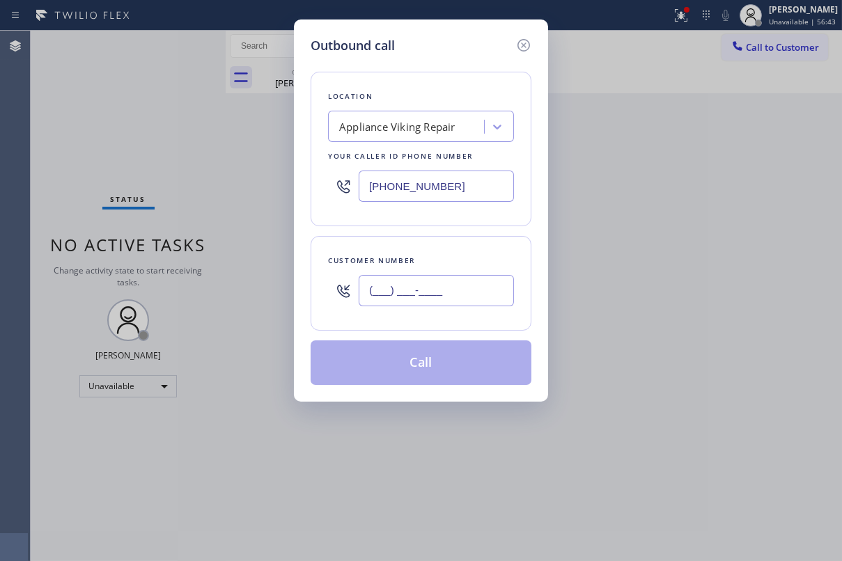
click at [468, 294] on input "(___) ___-____" at bounding box center [436, 290] width 155 height 31
paste input "206) 409-7239"
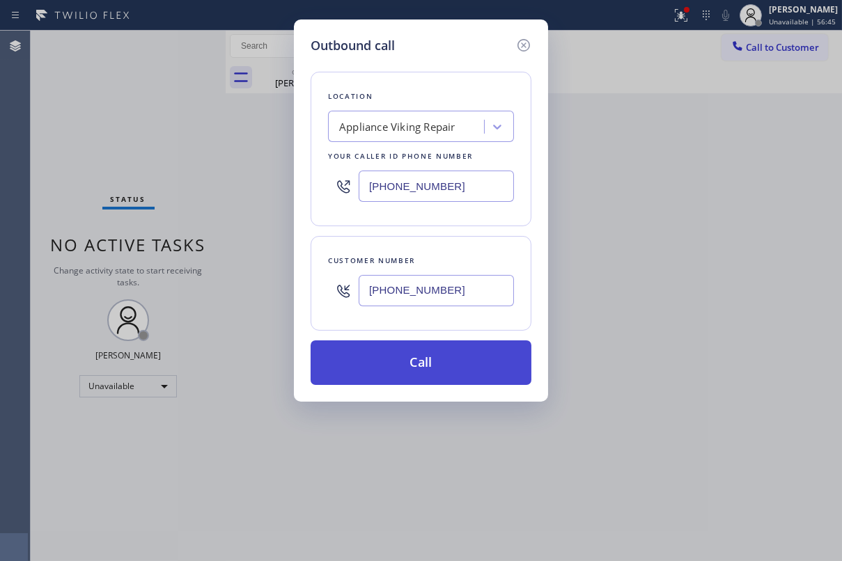
type input "(206) 409-7239"
click at [447, 366] on button "Call" at bounding box center [421, 363] width 221 height 45
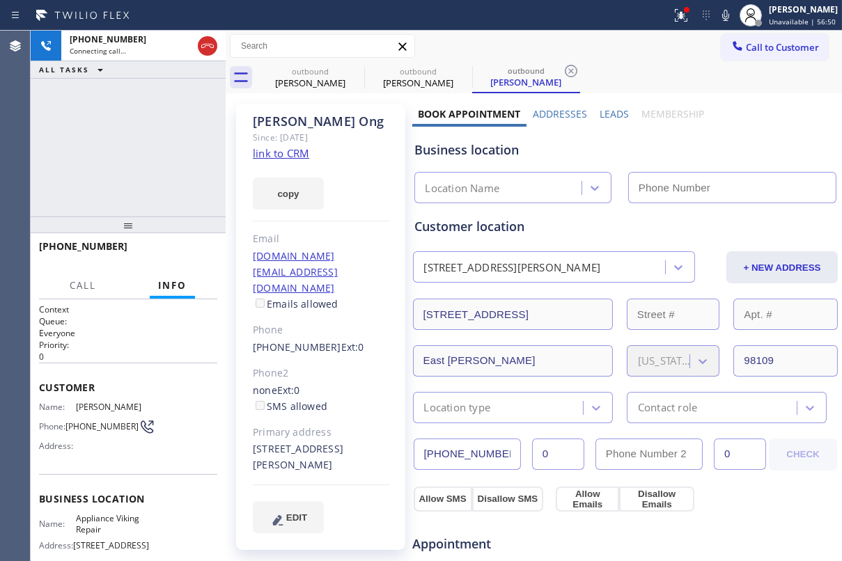
type input "[PHONE_NUMBER]"
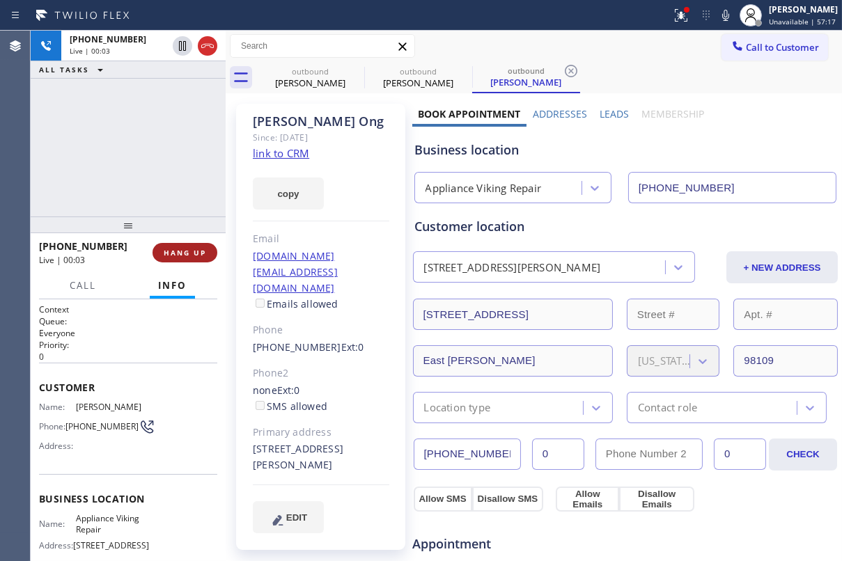
click at [196, 244] on button "HANG UP" at bounding box center [185, 253] width 65 height 20
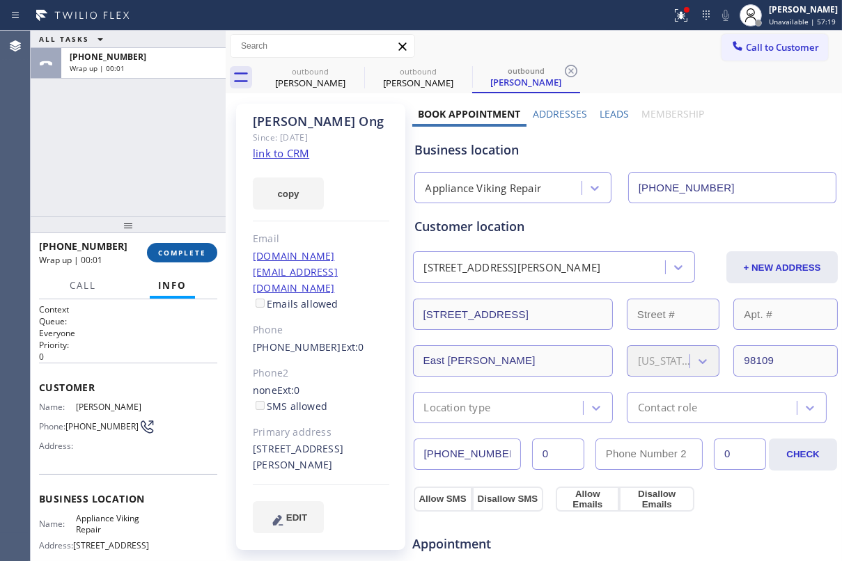
click at [188, 254] on span "COMPLETE" at bounding box center [182, 253] width 48 height 10
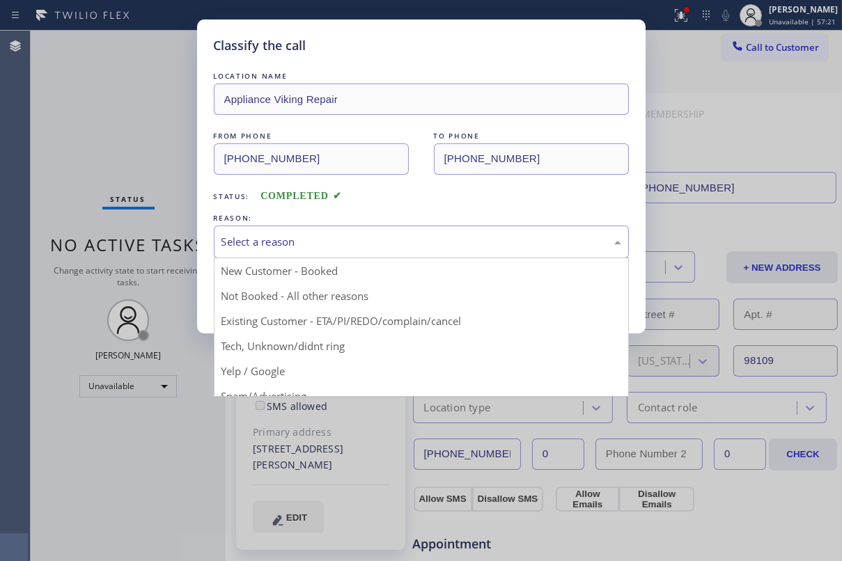
click at [496, 242] on div "Select a reason" at bounding box center [422, 242] width 400 height 16
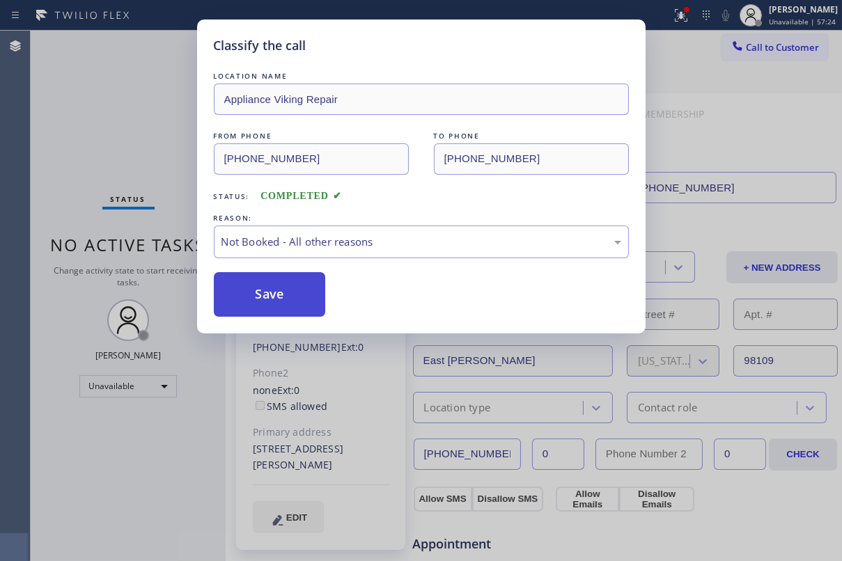
click at [263, 285] on button "Save" at bounding box center [270, 294] width 112 height 45
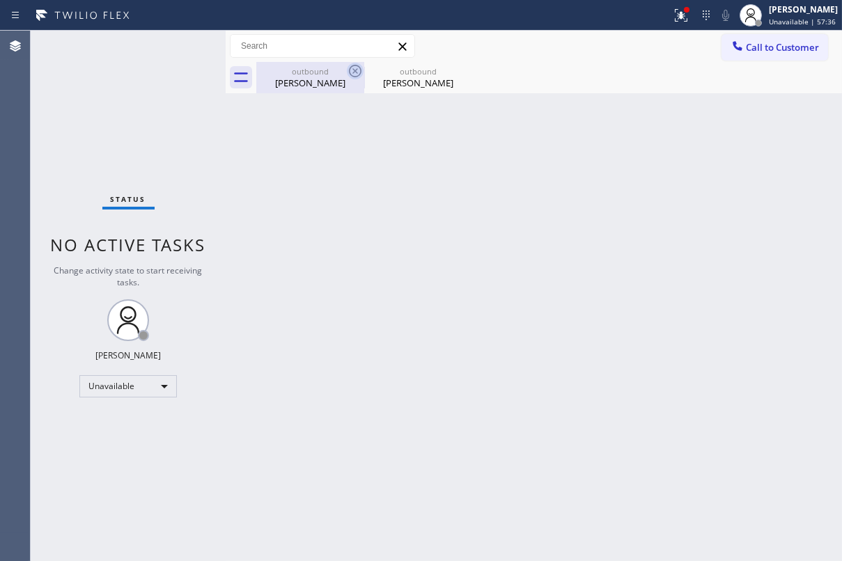
click at [356, 66] on icon at bounding box center [355, 71] width 17 height 17
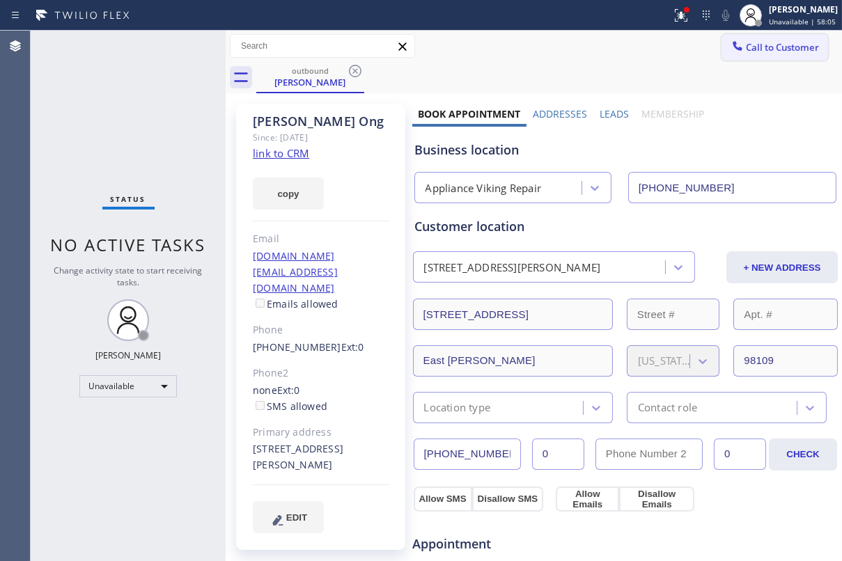
click at [748, 56] on button "Call to Customer" at bounding box center [775, 47] width 107 height 26
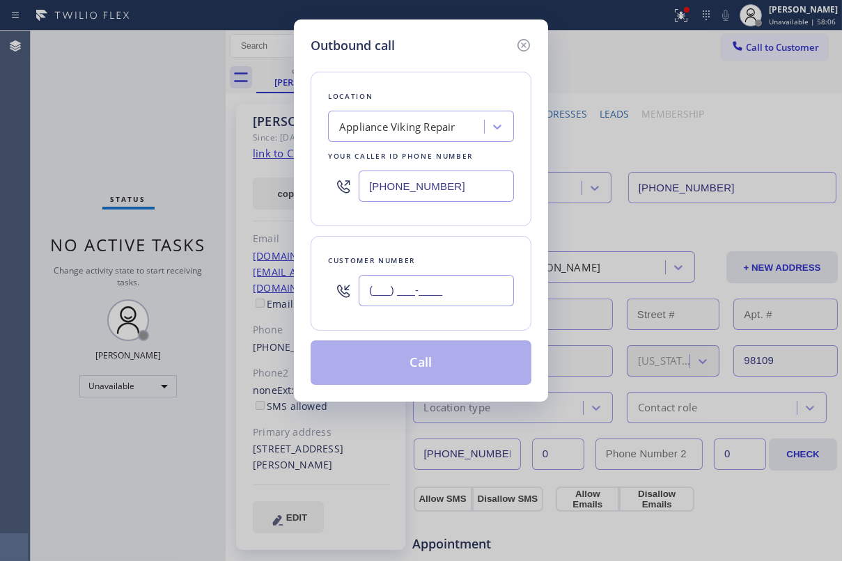
click at [442, 300] on input "(___) ___-____" at bounding box center [436, 290] width 155 height 31
paste input "925) 963-5811"
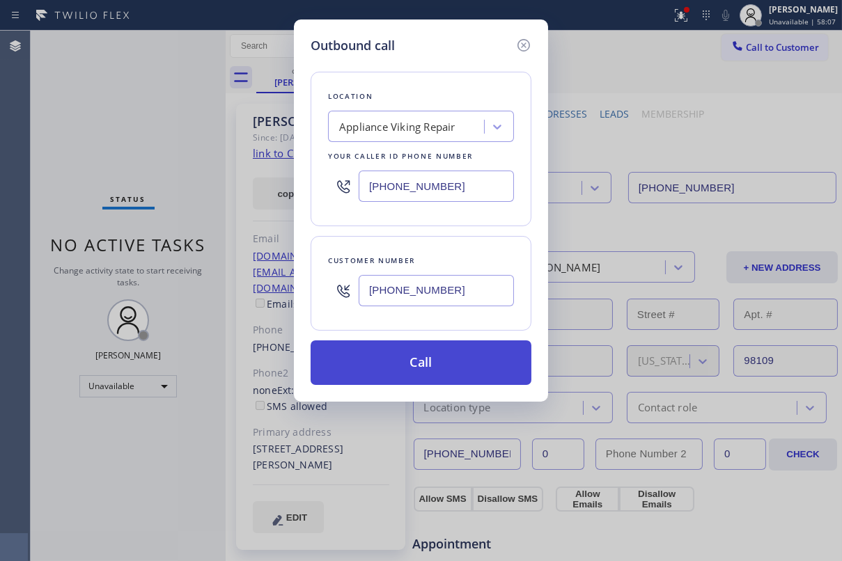
type input "(925) 963-5811"
click at [433, 366] on button "Call" at bounding box center [421, 363] width 221 height 45
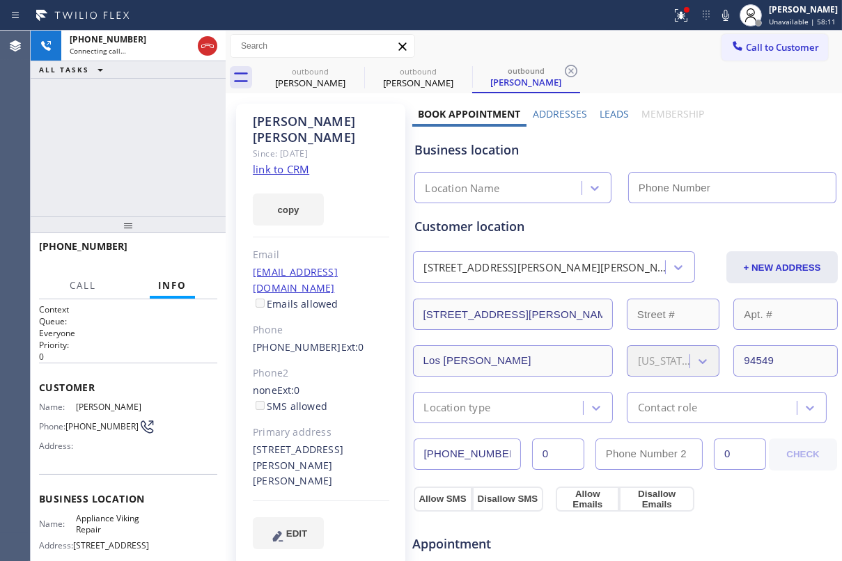
type input "[PHONE_NUMBER]"
click at [608, 114] on label "Leads" at bounding box center [614, 113] width 29 height 13
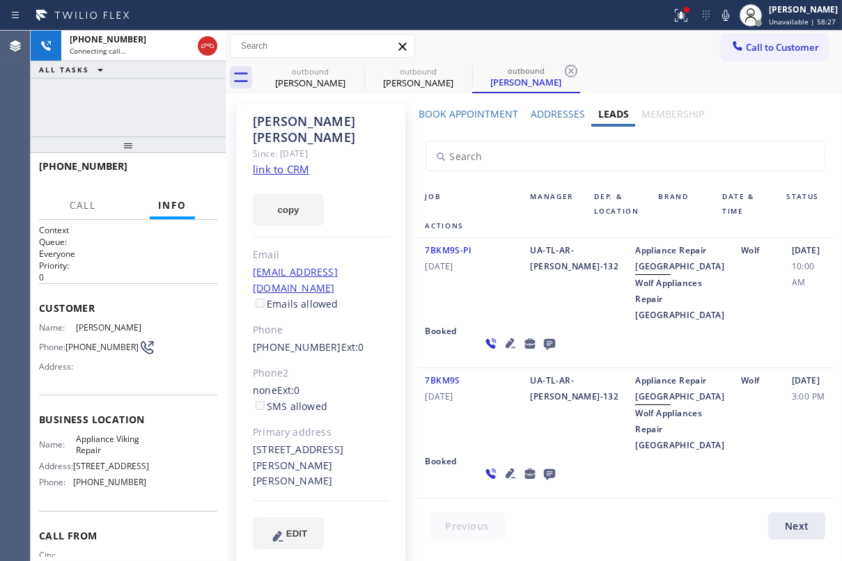
drag, startPoint x: 161, startPoint y: 223, endPoint x: 163, endPoint y: 80, distance: 142.8
click at [163, 80] on div "+19259635811 Connecting call… ALL TASKS ALL TASKS ACTIVE TASKS TASKS IN WRAP UP…" at bounding box center [128, 296] width 195 height 531
click at [543, 350] on icon at bounding box center [548, 344] width 11 height 11
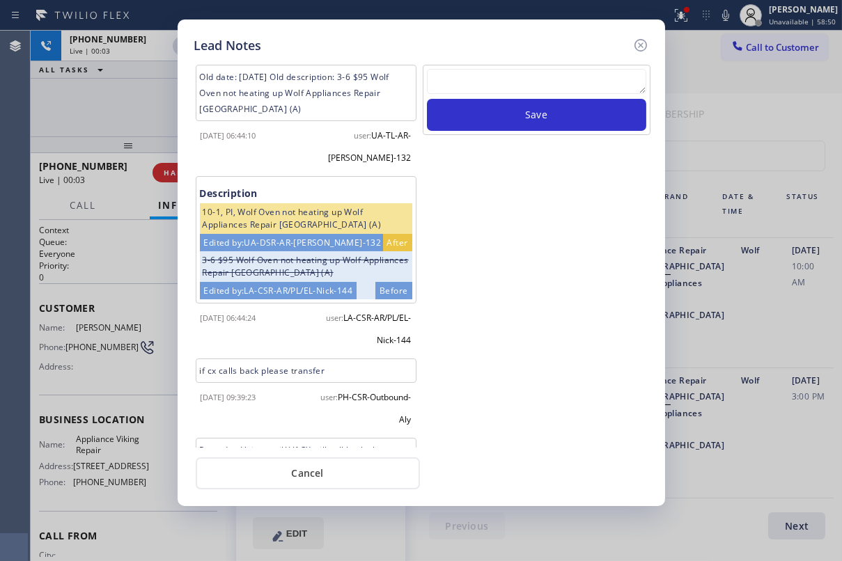
click at [488, 70] on textarea at bounding box center [536, 81] width 219 height 25
paste textarea "Routed to Voice mail// If CX will call back please transfer to me- Love:*"
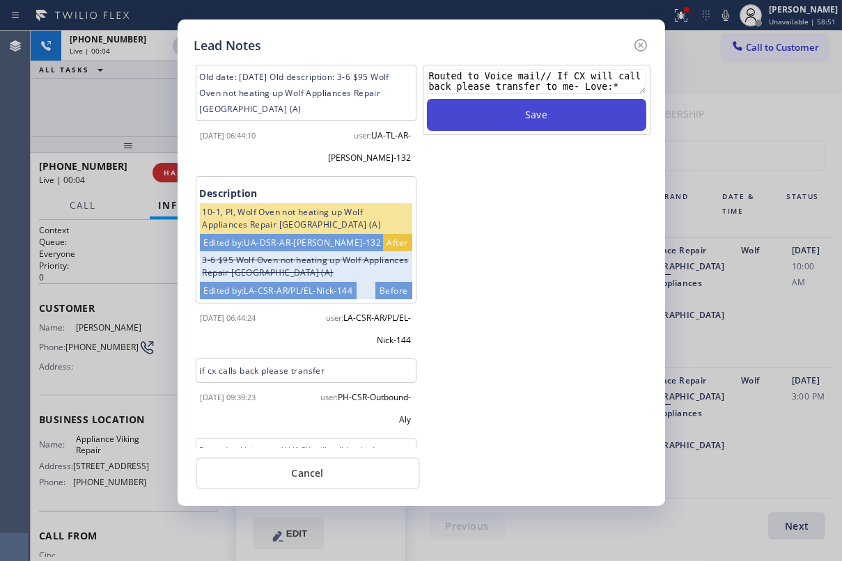
type textarea "Routed to Voice mail// If CX will call back please transfer to me- Love:*"
click at [508, 108] on button "Save" at bounding box center [536, 115] width 219 height 32
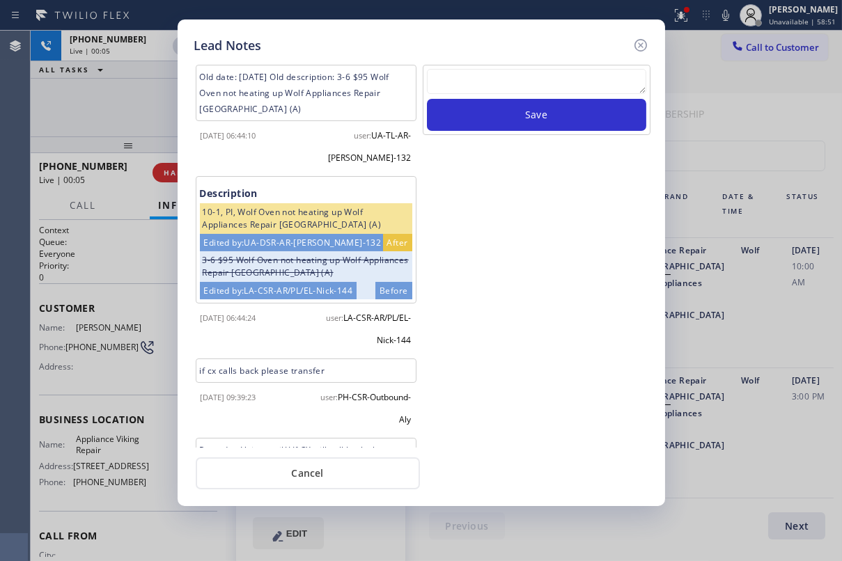
scroll to position [0, 0]
click at [635, 45] on icon at bounding box center [640, 45] width 13 height 13
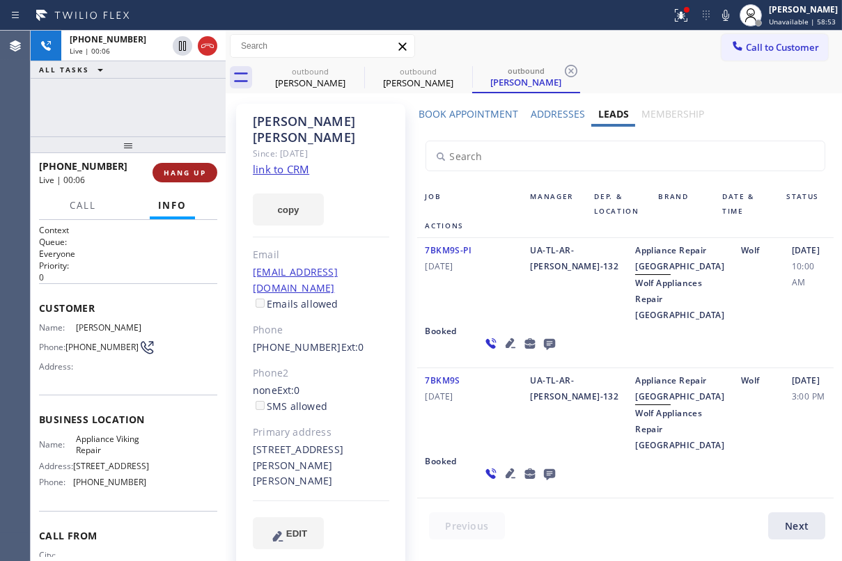
click at [193, 168] on span "HANG UP" at bounding box center [185, 173] width 42 height 10
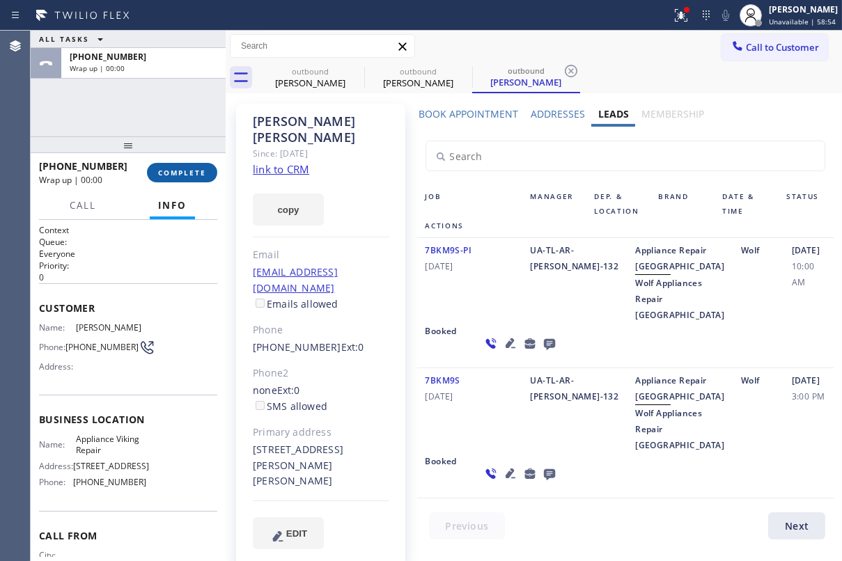
click at [192, 172] on span "COMPLETE" at bounding box center [182, 173] width 48 height 10
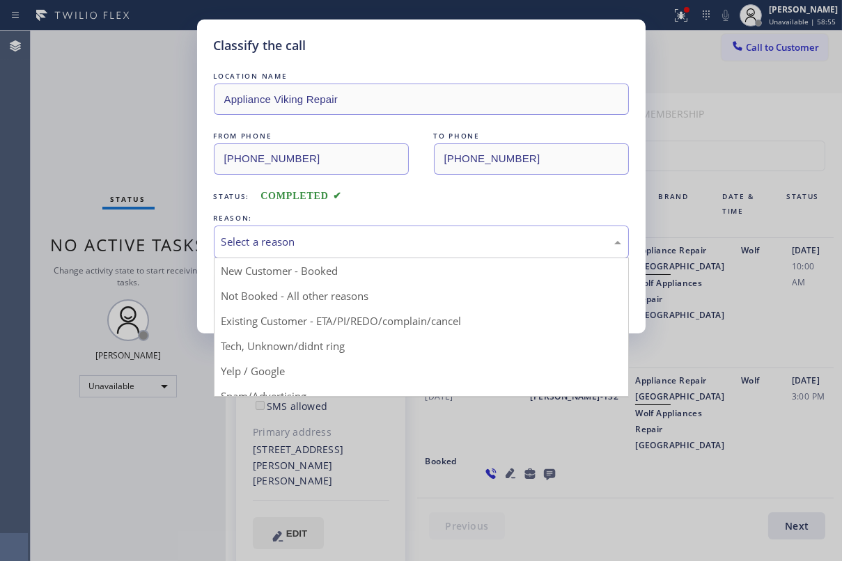
click at [399, 235] on div "Select a reason" at bounding box center [422, 242] width 400 height 16
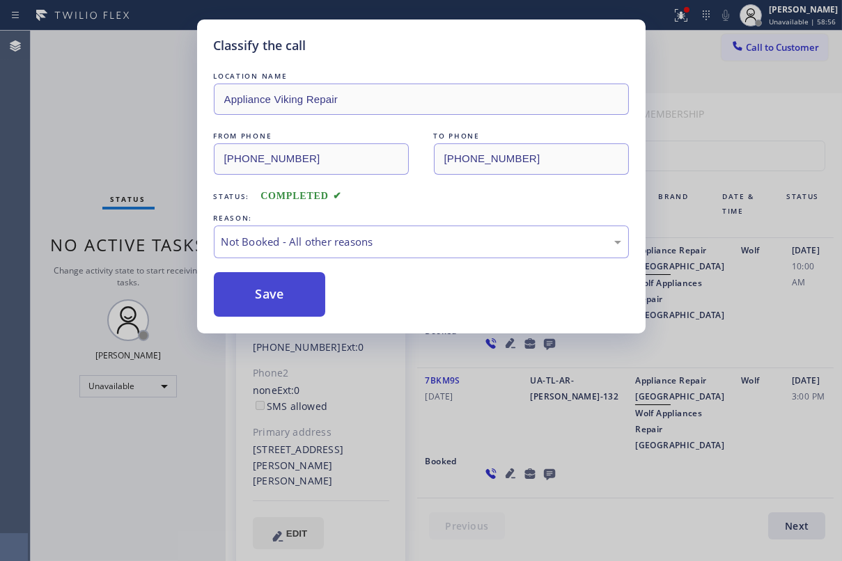
click at [277, 291] on button "Save" at bounding box center [270, 294] width 112 height 45
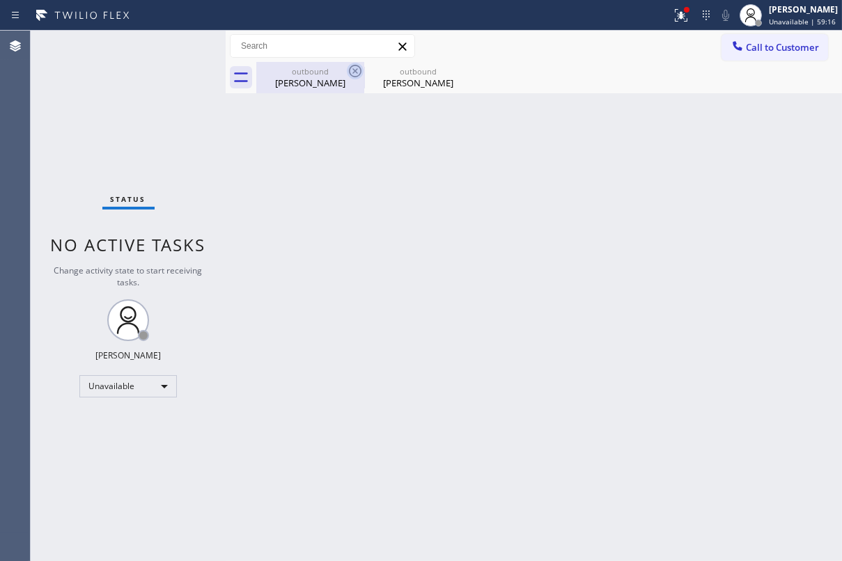
click at [354, 70] on icon at bounding box center [355, 71] width 17 height 17
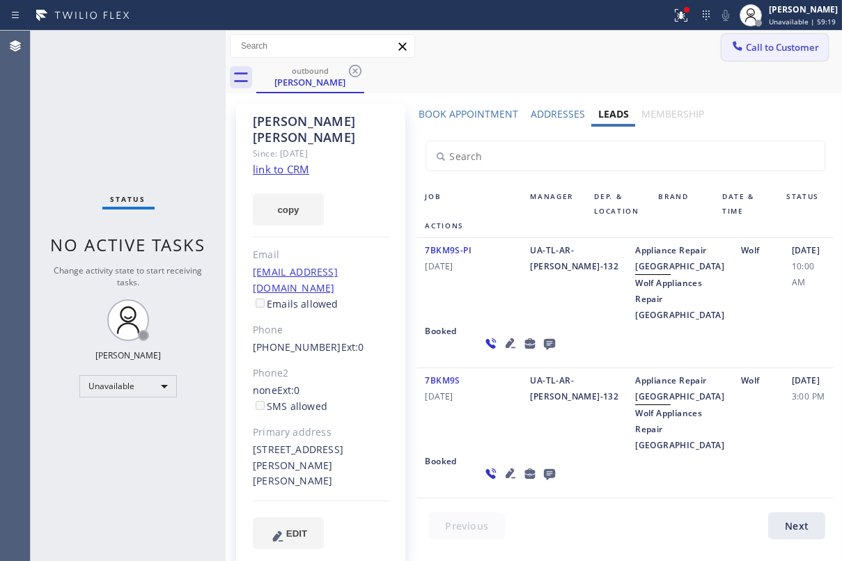
click at [746, 47] on span "Call to Customer" at bounding box center [782, 47] width 73 height 13
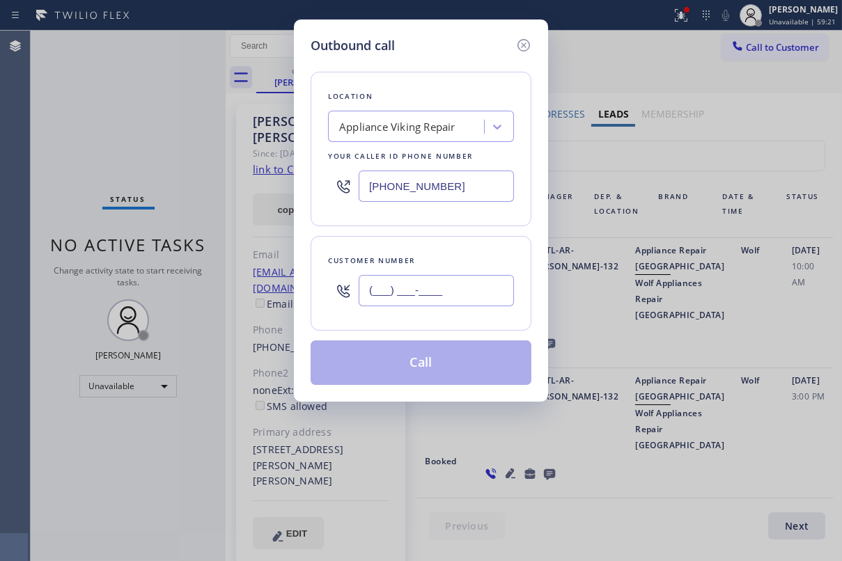
click at [474, 293] on input "(___) ___-____" at bounding box center [436, 290] width 155 height 31
paste input "619) 980-7176"
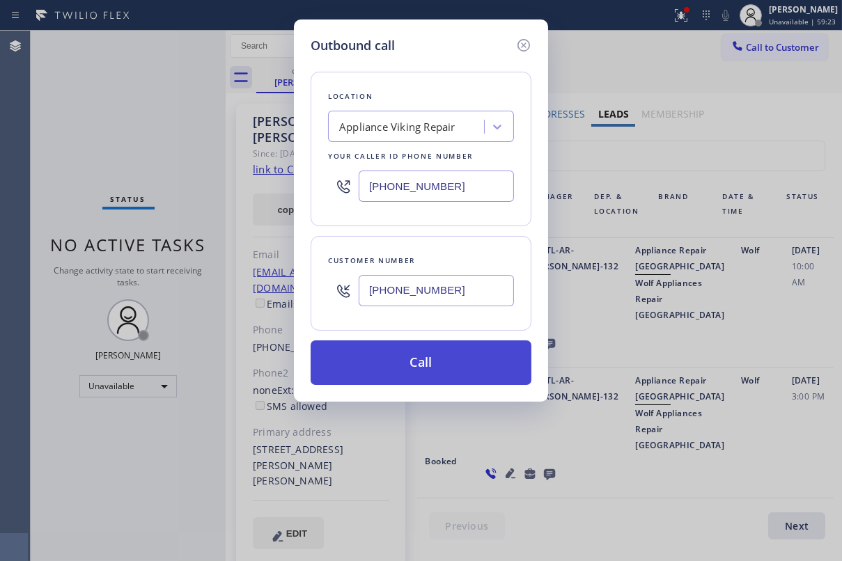
type input "(619) 980-7176"
click at [479, 381] on button "Call" at bounding box center [421, 363] width 221 height 45
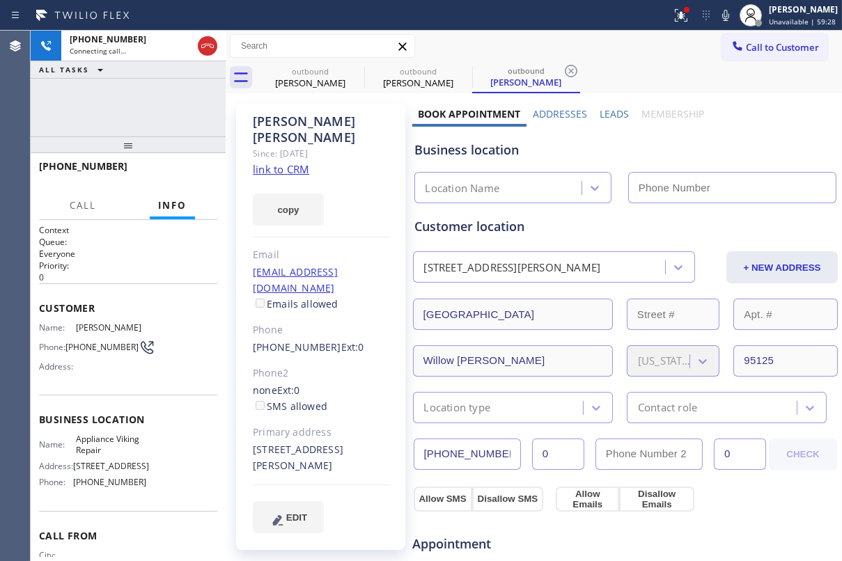
type input "[PHONE_NUMBER]"
click at [608, 111] on label "Leads" at bounding box center [614, 113] width 29 height 13
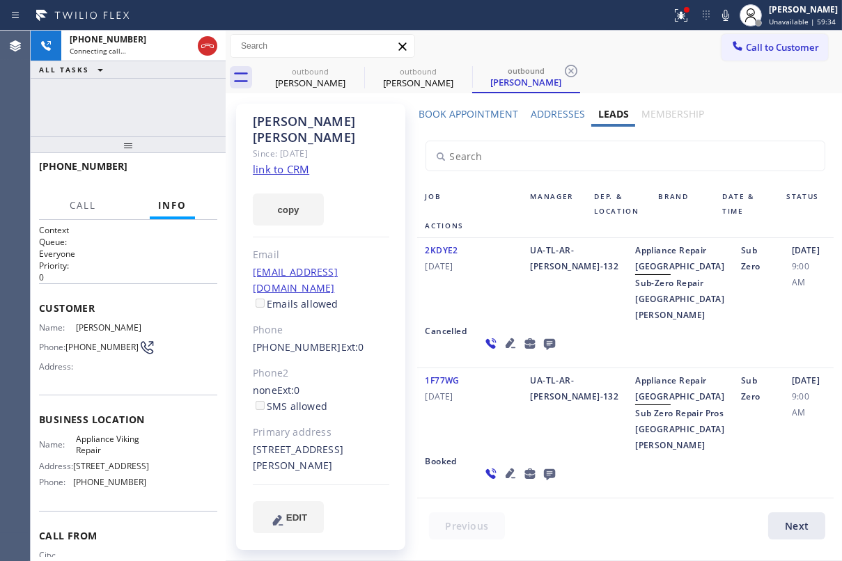
click at [502, 323] on div "2KDYE2 05/06/2020" at bounding box center [469, 282] width 105 height 81
click at [541, 352] on icon at bounding box center [549, 343] width 17 height 17
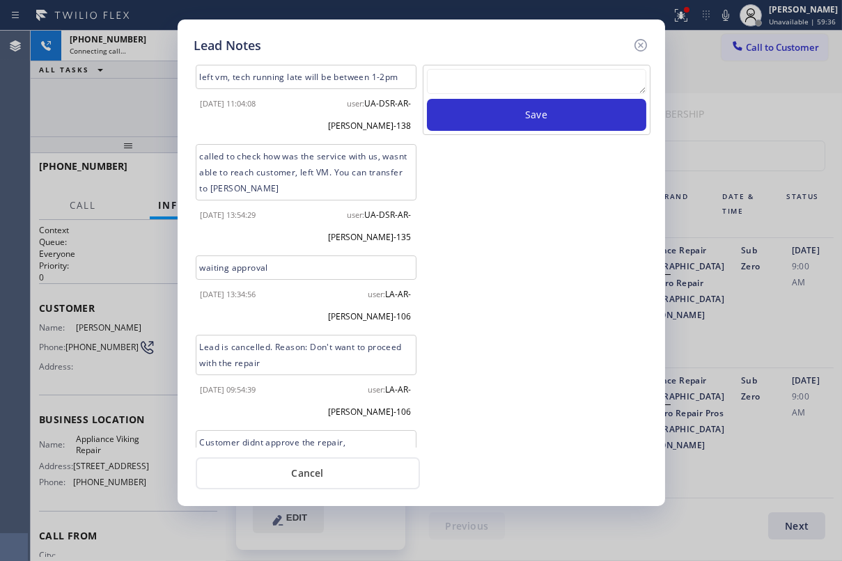
click at [506, 77] on textarea at bounding box center [536, 81] width 219 height 25
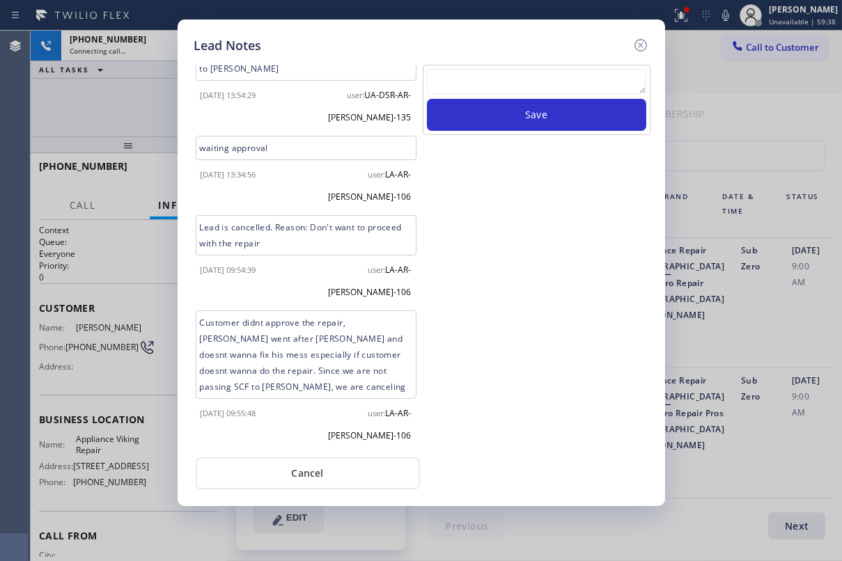
scroll to position [131, 0]
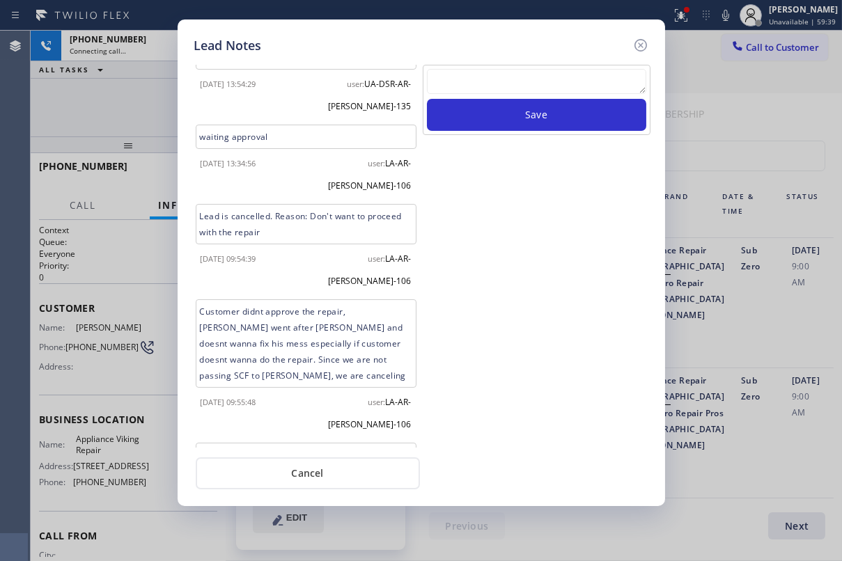
click at [465, 75] on textarea at bounding box center [536, 81] width 219 height 25
paste textarea "Routed to Voice mail// If CX will call back please transfer to me- Love:*"
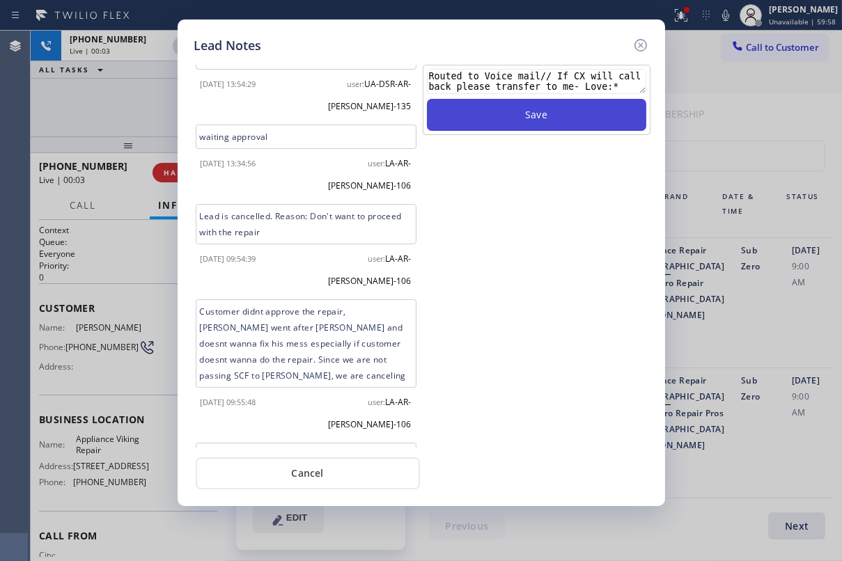
type textarea "Routed to Voice mail// If CX will call back please transfer to me- Love:*"
click at [525, 127] on button "Save" at bounding box center [536, 115] width 219 height 32
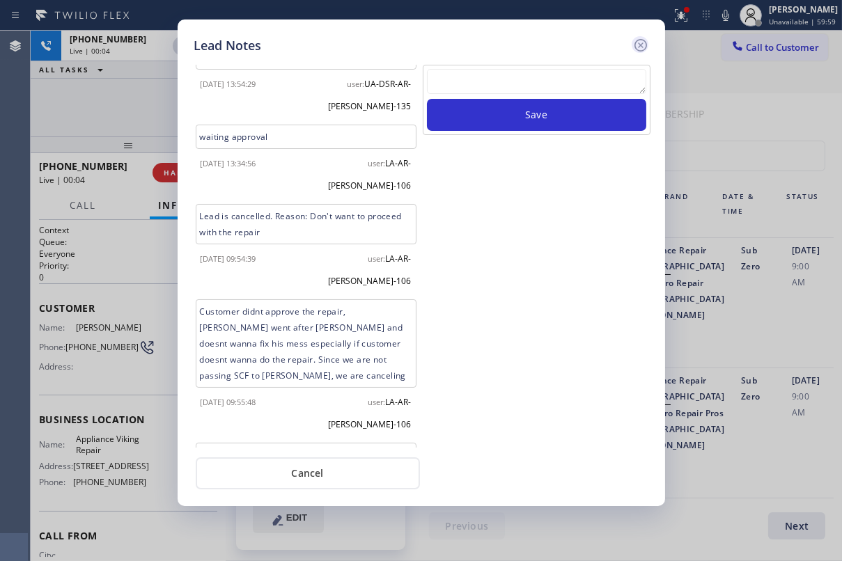
click at [637, 40] on icon at bounding box center [640, 45] width 13 height 13
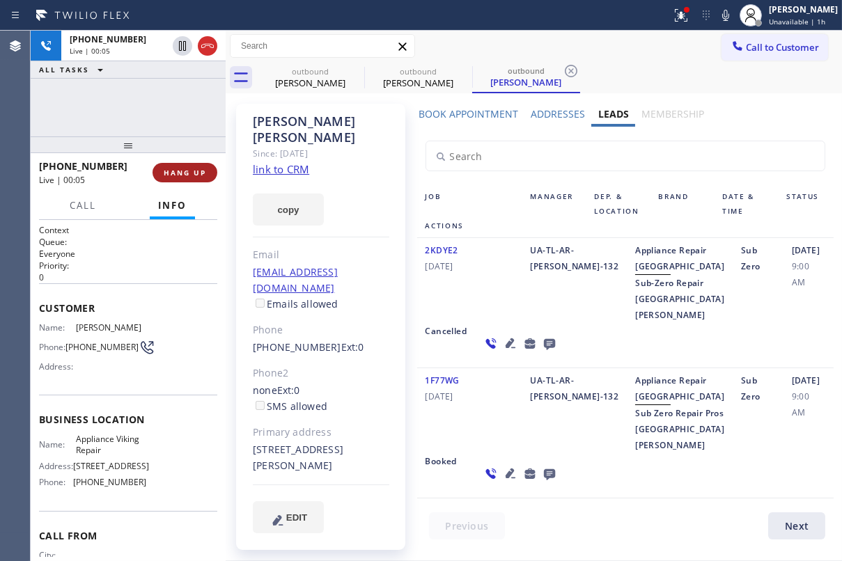
click at [191, 173] on span "HANG UP" at bounding box center [185, 173] width 42 height 10
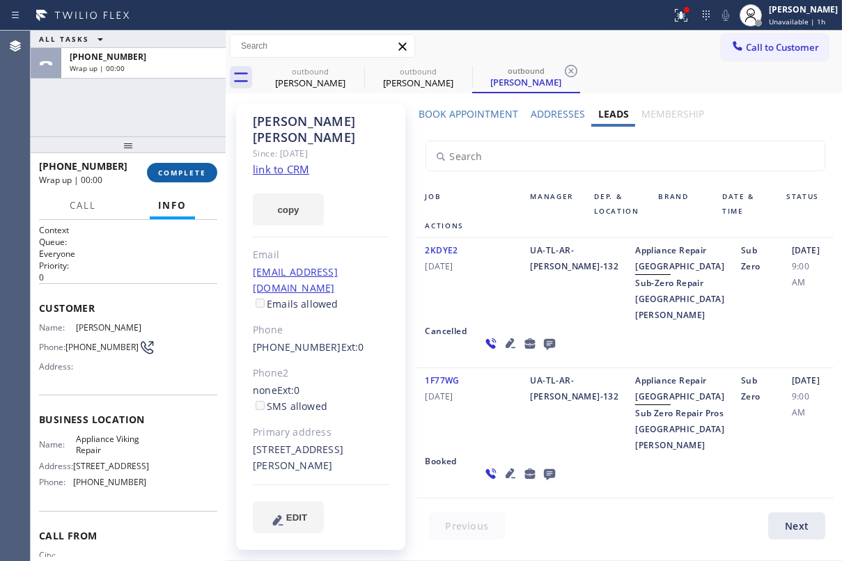
click at [191, 173] on span "COMPLETE" at bounding box center [182, 173] width 48 height 10
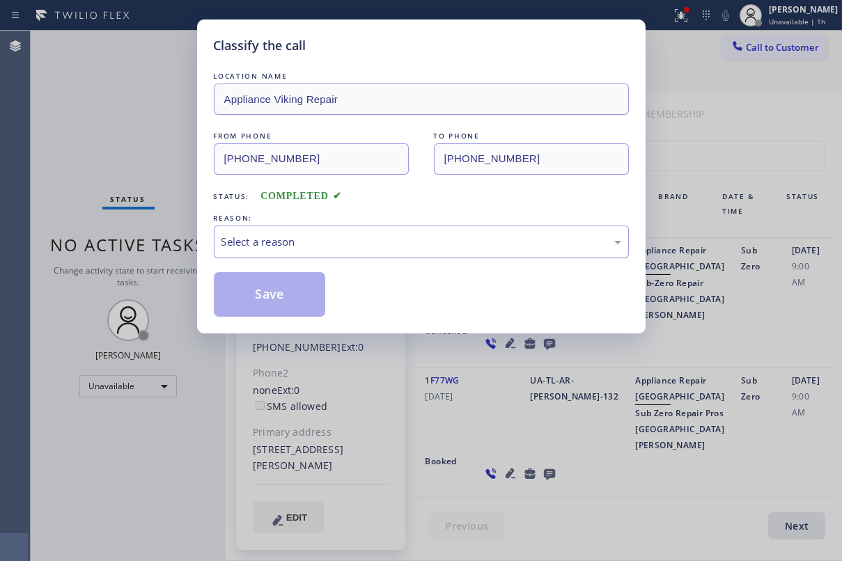
click at [326, 241] on div "Select a reason" at bounding box center [422, 242] width 400 height 16
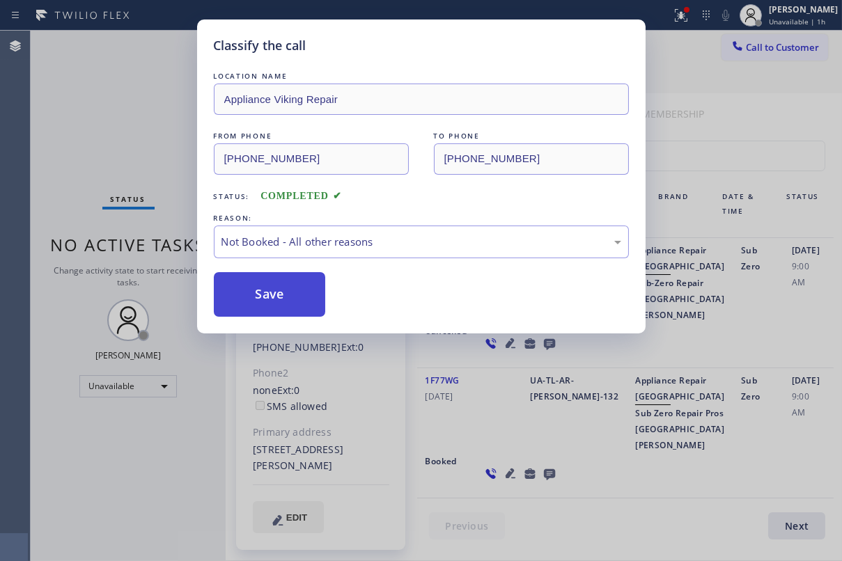
click at [277, 293] on button "Save" at bounding box center [270, 294] width 112 height 45
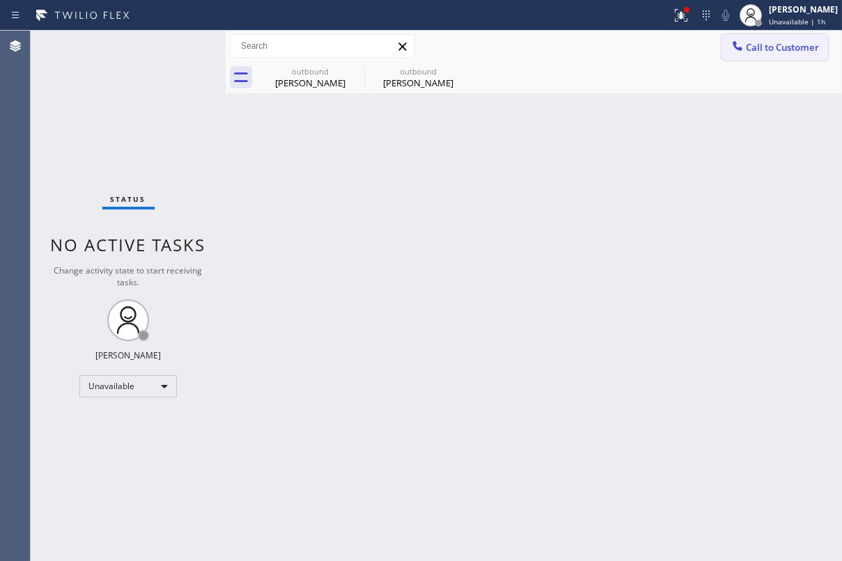
click at [766, 49] on span "Call to Customer" at bounding box center [782, 47] width 73 height 13
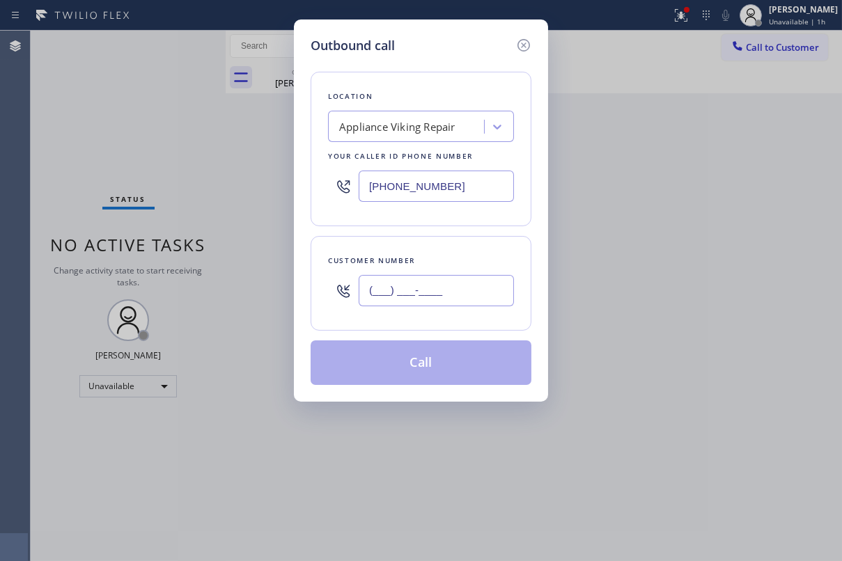
click at [456, 302] on input "(___) ___-____" at bounding box center [436, 290] width 155 height 31
paste input "310) 666-2301"
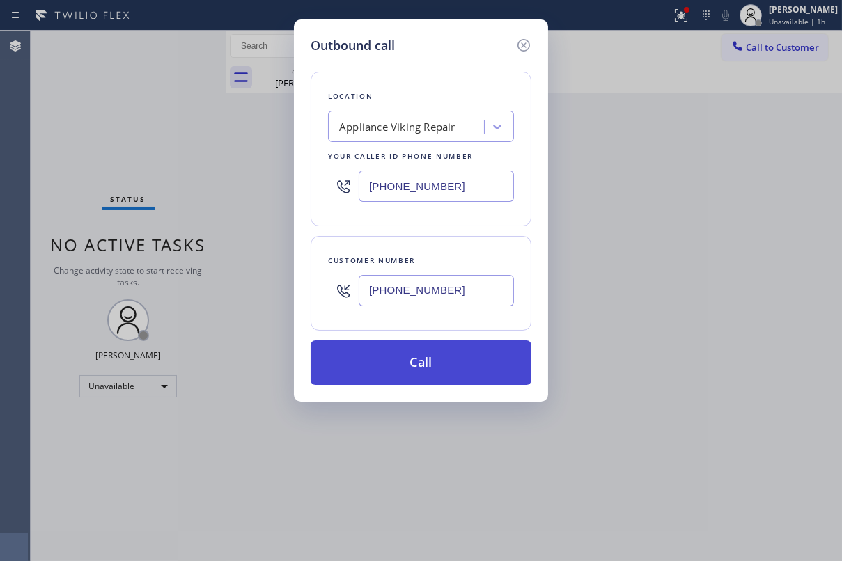
type input "(310) 666-2301"
click at [433, 365] on button "Call" at bounding box center [421, 363] width 221 height 45
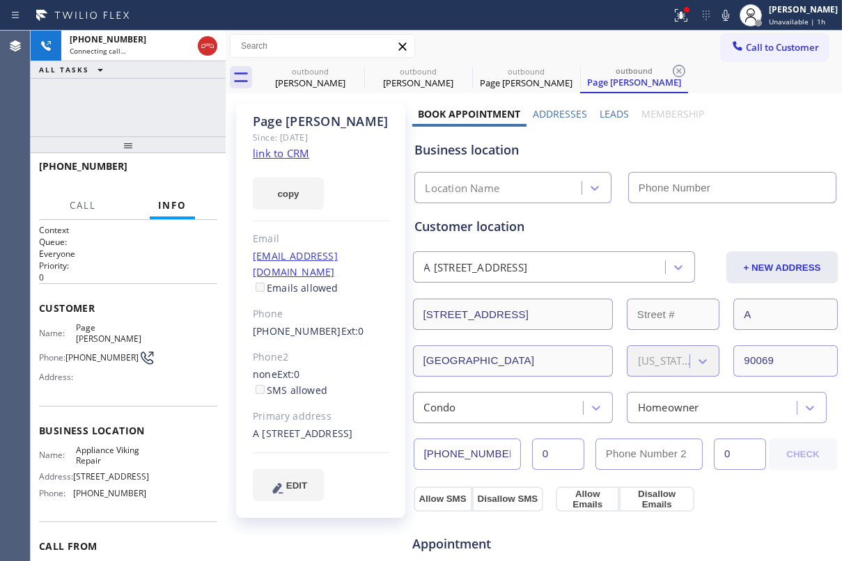
type input "[PHONE_NUMBER]"
click at [612, 112] on label "Leads" at bounding box center [614, 113] width 29 height 13
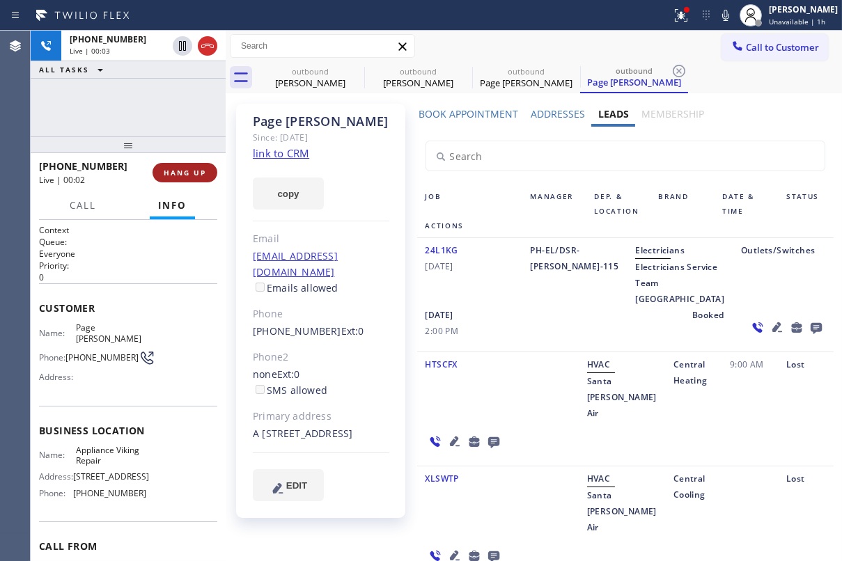
click at [166, 178] on button "HANG UP" at bounding box center [185, 173] width 65 height 20
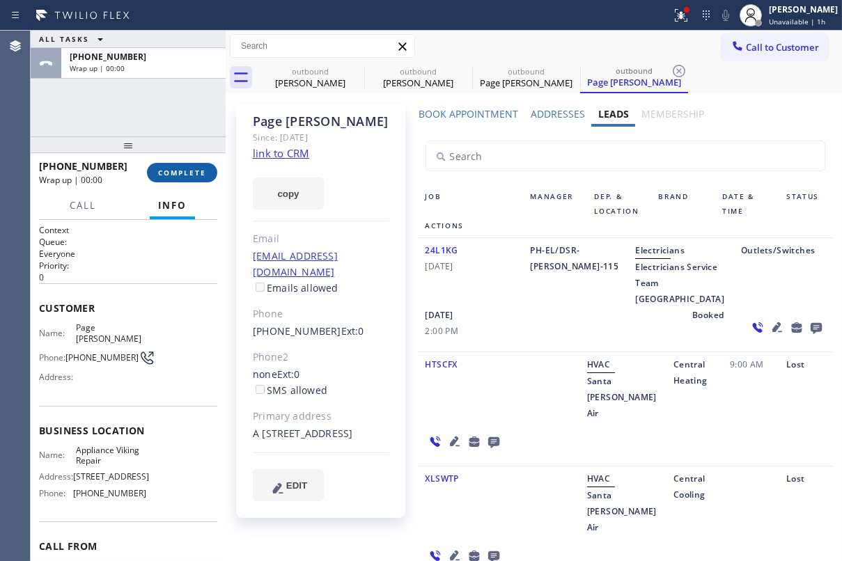
click at [180, 171] on span "COMPLETE" at bounding box center [182, 173] width 48 height 10
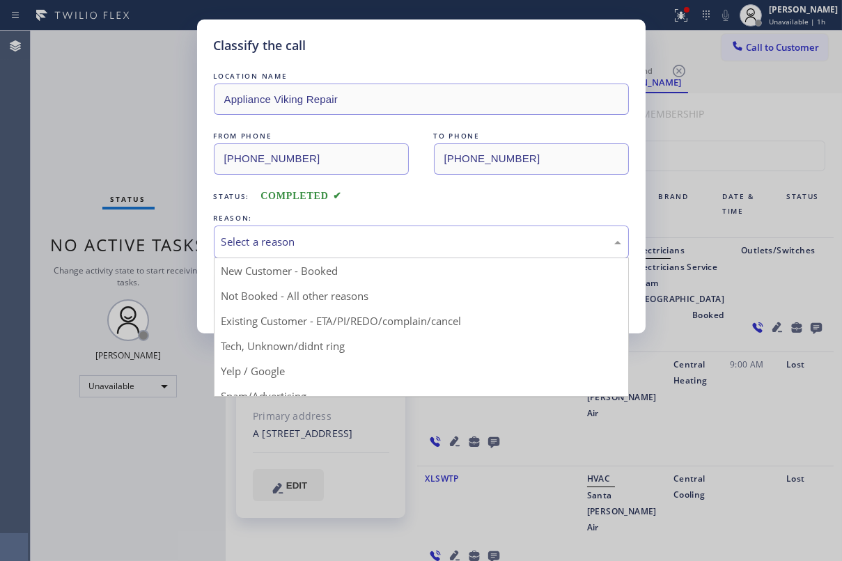
click at [421, 237] on div "Select a reason" at bounding box center [422, 242] width 400 height 16
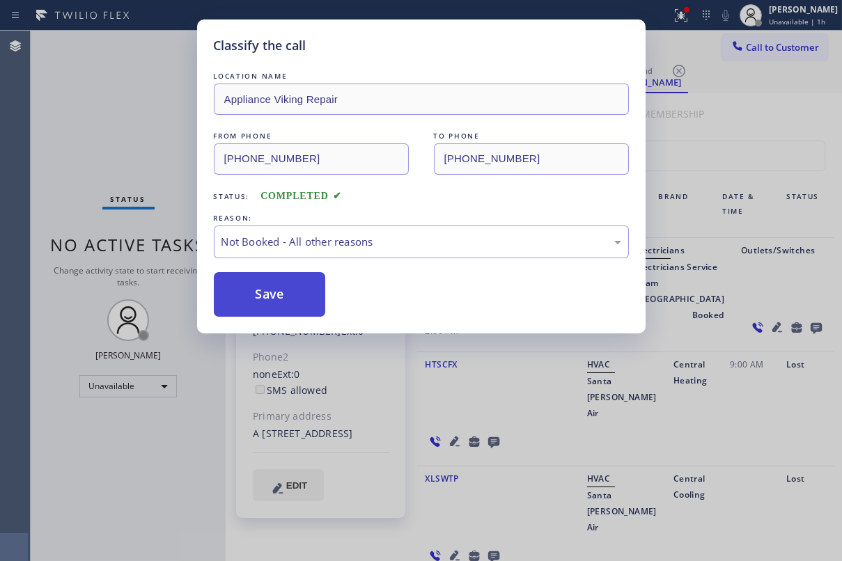
click at [283, 290] on button "Save" at bounding box center [270, 294] width 112 height 45
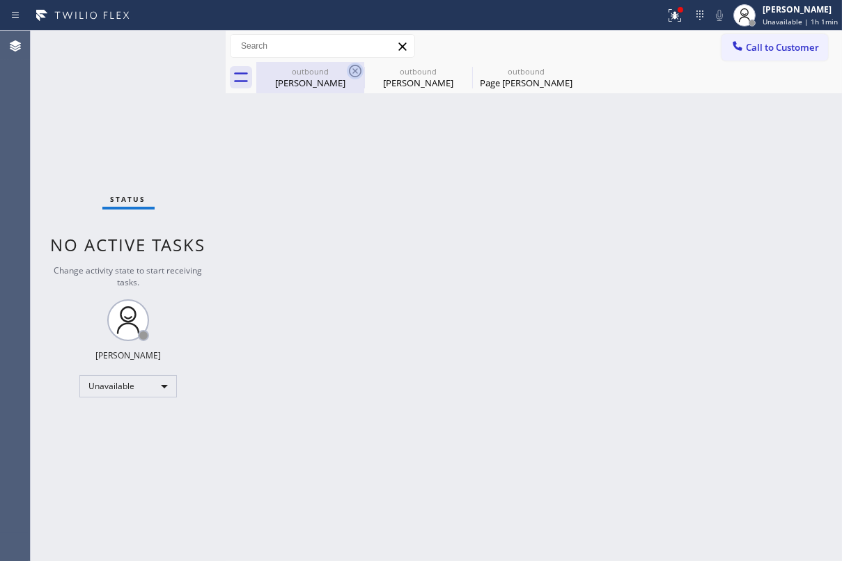
click at [355, 70] on icon at bounding box center [355, 71] width 13 height 13
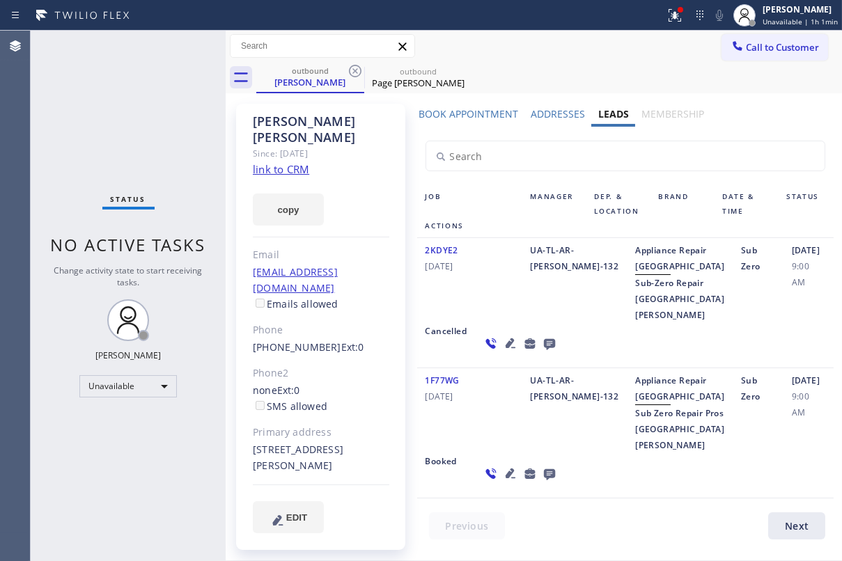
click at [355, 70] on icon at bounding box center [355, 71] width 13 height 13
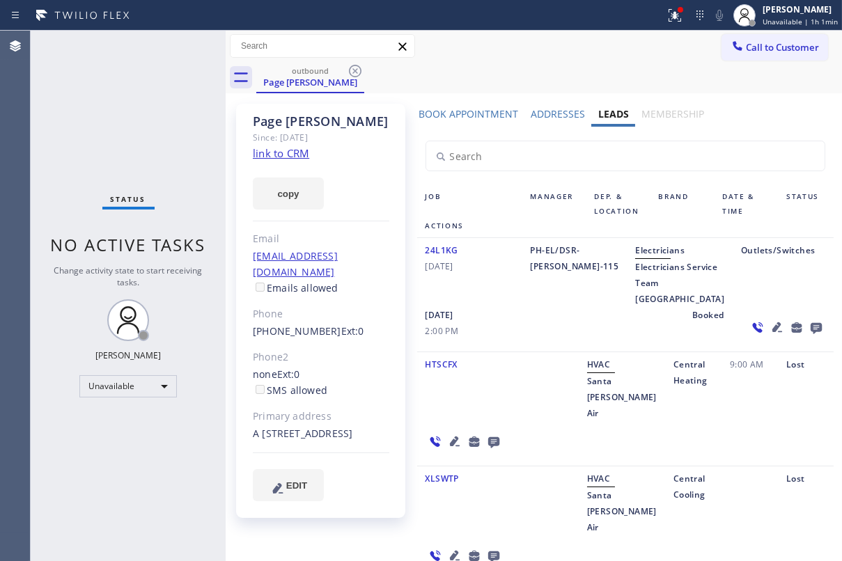
click at [355, 70] on icon at bounding box center [355, 71] width 13 height 13
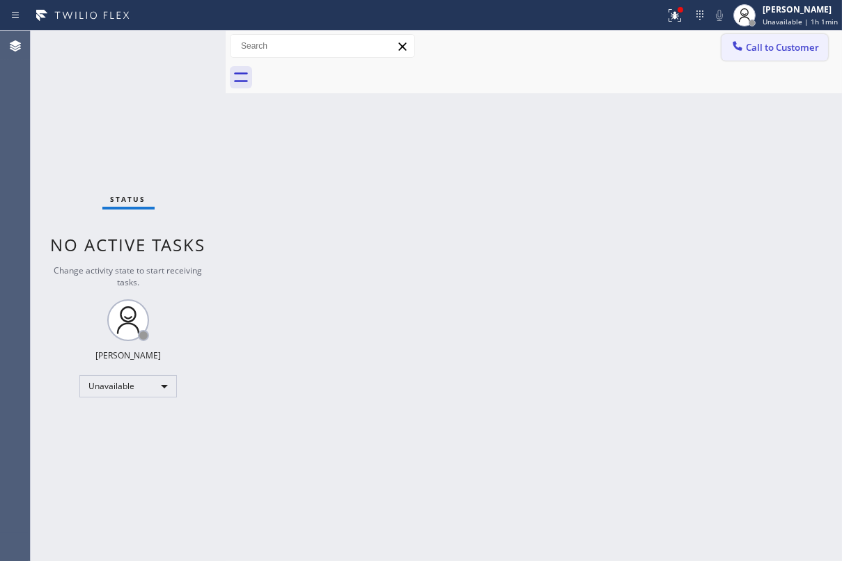
click at [766, 47] on span "Call to Customer" at bounding box center [782, 47] width 73 height 13
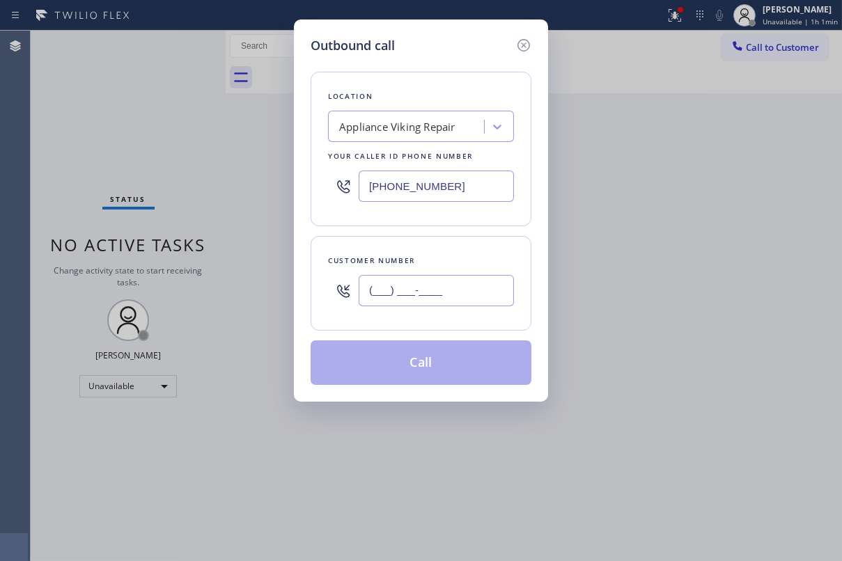
click at [463, 293] on input "(___) ___-____" at bounding box center [436, 290] width 155 height 31
paste input "415) 539-9145"
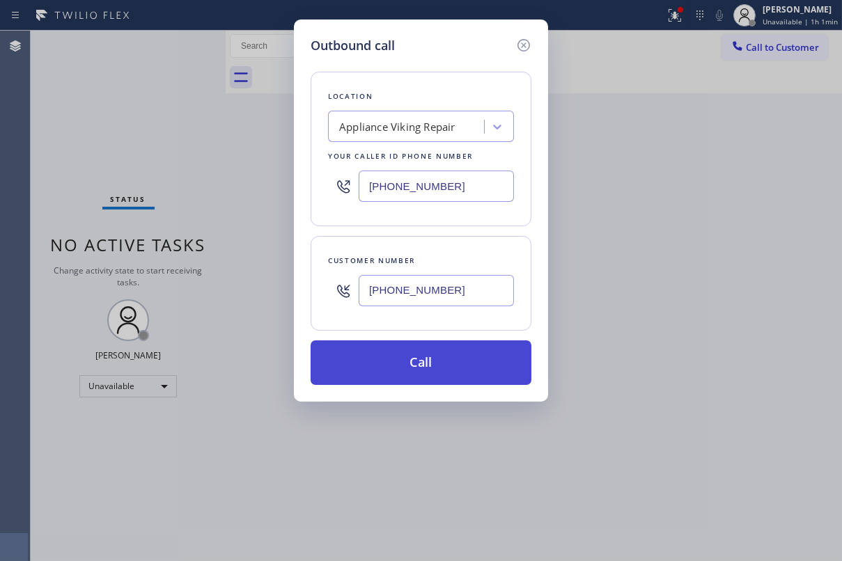
type input "(415) 539-9145"
click at [445, 358] on button "Call" at bounding box center [421, 363] width 221 height 45
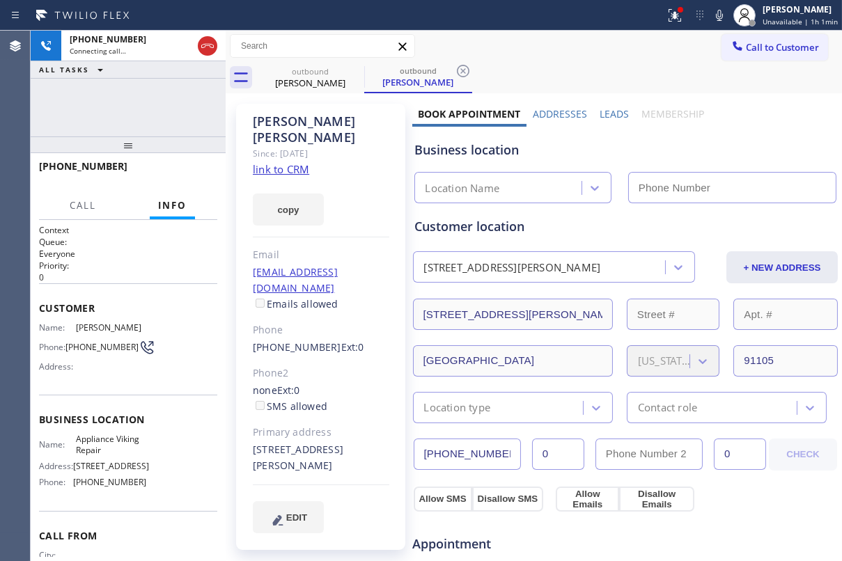
click at [612, 111] on label "Leads" at bounding box center [614, 113] width 29 height 13
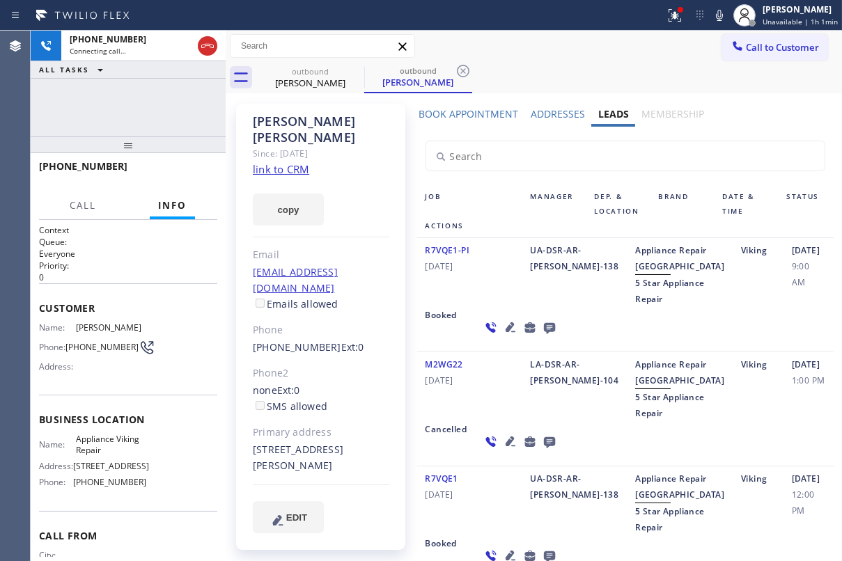
click at [461, 307] on div "R7VQE1-PI 05/18/2020" at bounding box center [469, 274] width 105 height 65
click at [543, 334] on icon at bounding box center [548, 328] width 11 height 11
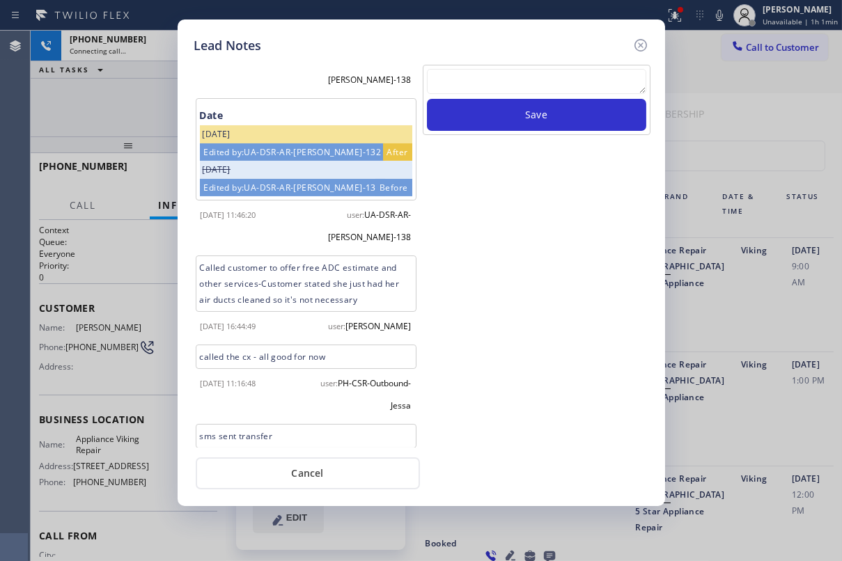
scroll to position [386, 0]
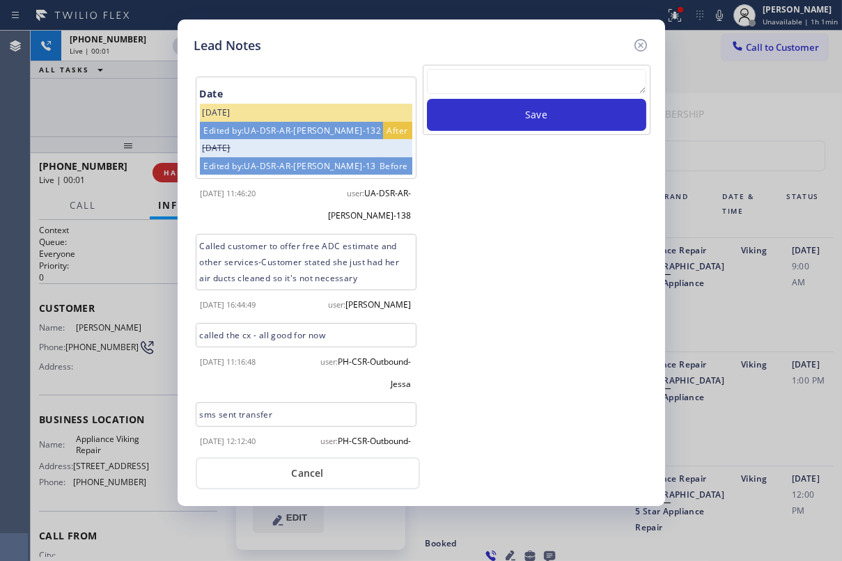
click at [562, 81] on textarea at bounding box center [536, 81] width 219 height 25
paste textarea "Routed to Voice mail// If CX will call back please transfer to me- Love:*"
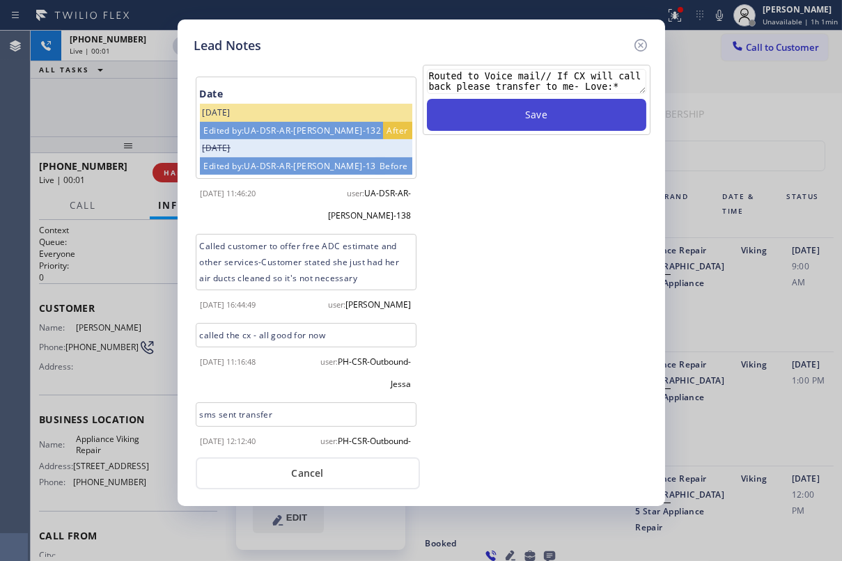
type textarea "Routed to Voice mail// If CX will call back please transfer to me- Love:*"
click at [557, 117] on button "Save" at bounding box center [536, 115] width 219 height 32
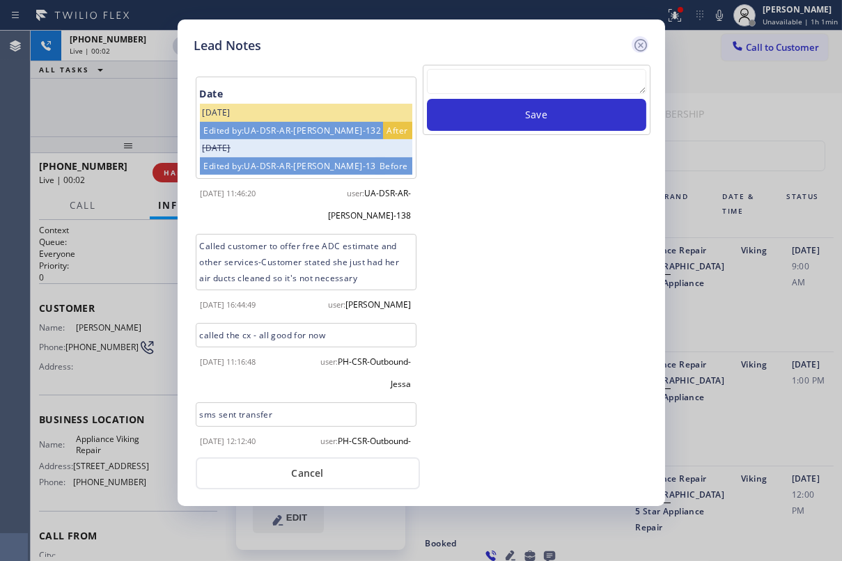
click at [636, 44] on icon at bounding box center [640, 45] width 17 height 17
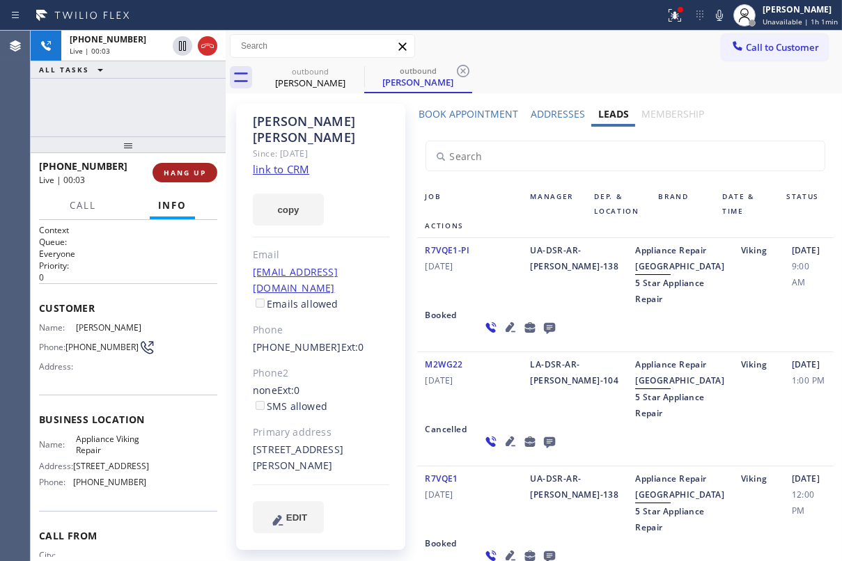
click at [183, 178] on button "HANG UP" at bounding box center [185, 173] width 65 height 20
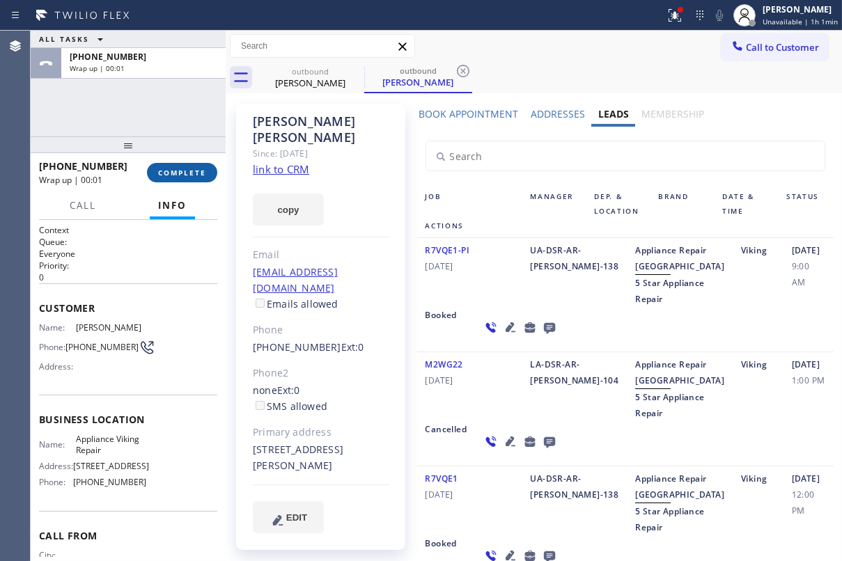
click at [208, 169] on button "COMPLETE" at bounding box center [182, 173] width 70 height 20
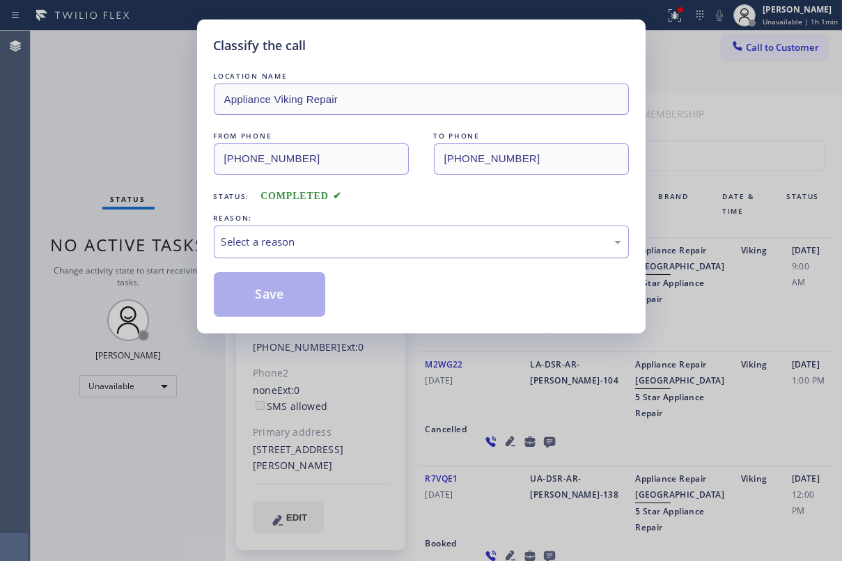
click at [341, 242] on div "Select a reason" at bounding box center [422, 242] width 400 height 16
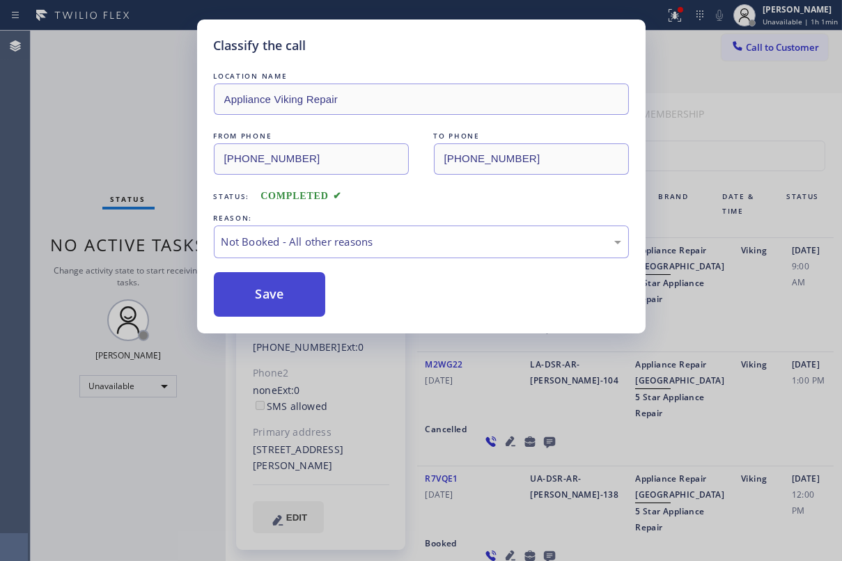
click at [286, 295] on button "Save" at bounding box center [270, 294] width 112 height 45
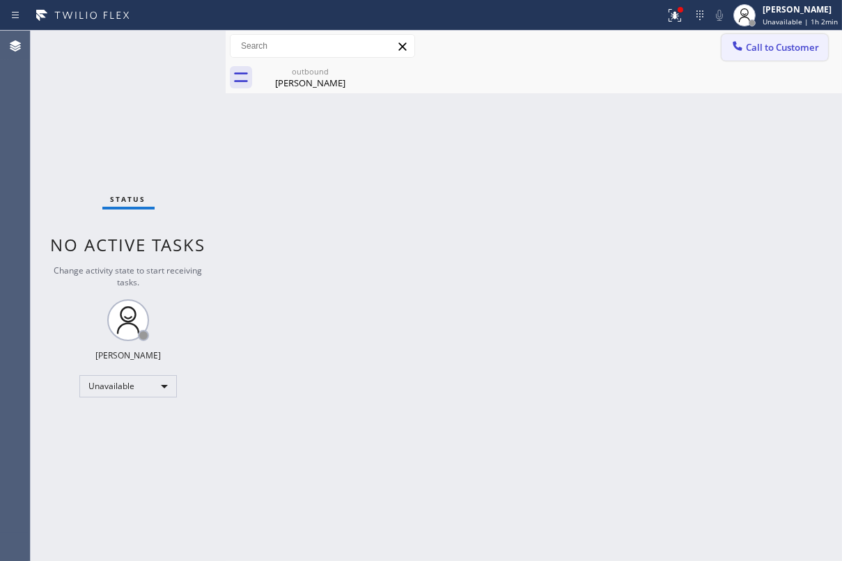
click at [779, 38] on button "Call to Customer" at bounding box center [775, 47] width 107 height 26
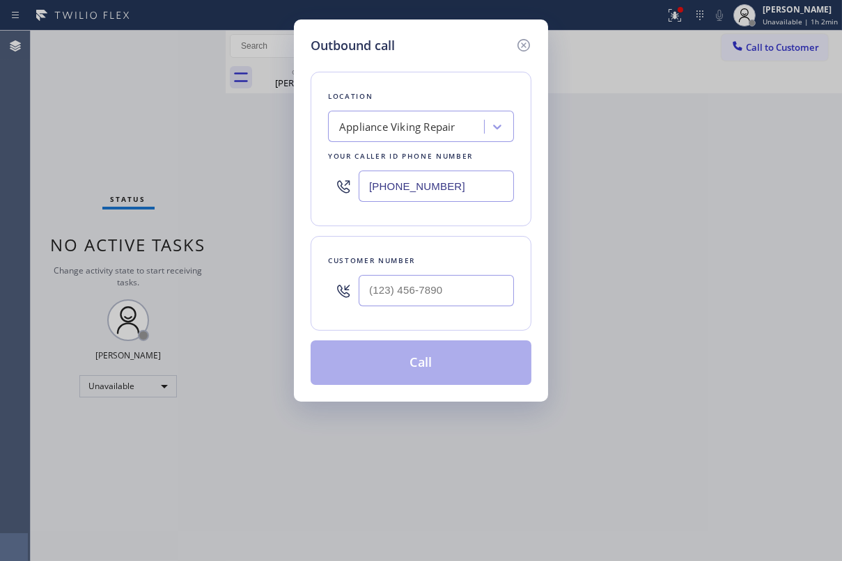
click at [430, 313] on div "Customer number" at bounding box center [421, 283] width 221 height 95
click at [435, 293] on input "(___) ___-____" at bounding box center [436, 290] width 155 height 31
paste input "310) 941-2760"
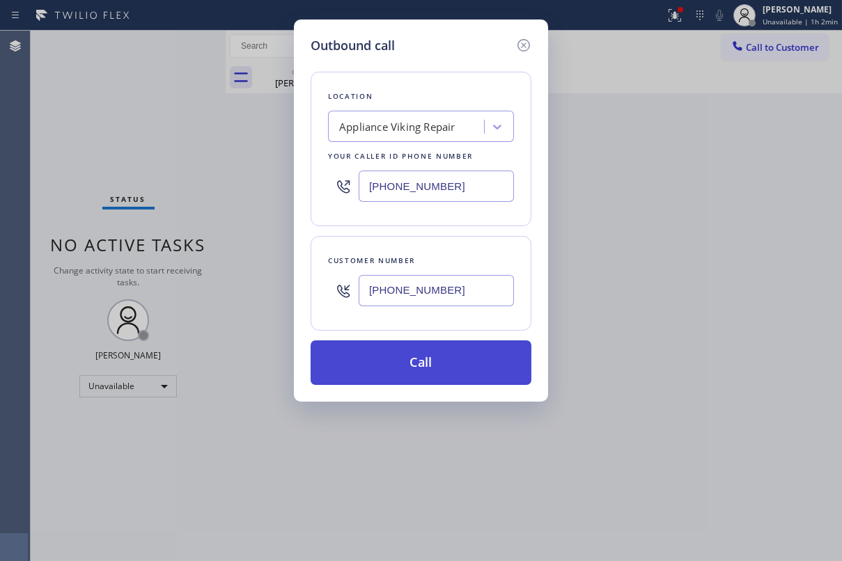
type input "(310) 941-2760"
click at [434, 373] on button "Call" at bounding box center [421, 363] width 221 height 45
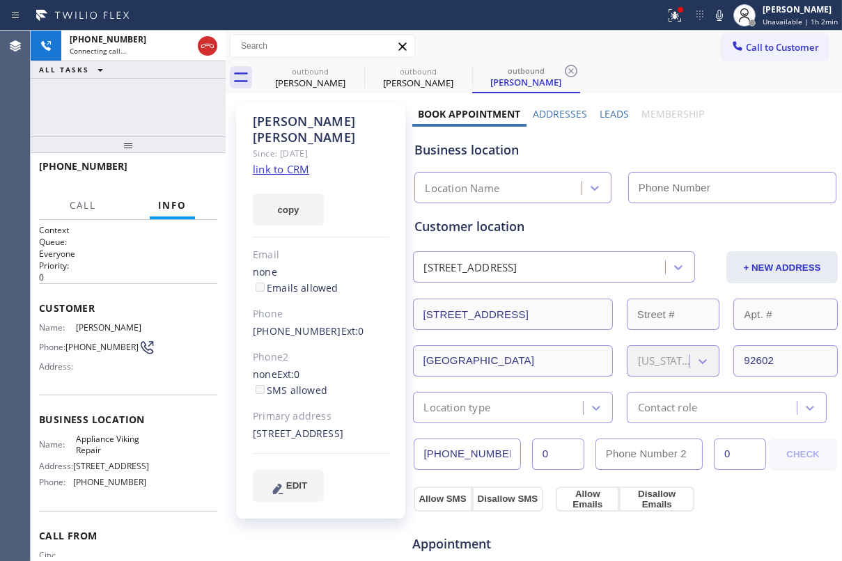
type input "[PHONE_NUMBER]"
click at [609, 111] on label "Leads" at bounding box center [614, 113] width 29 height 13
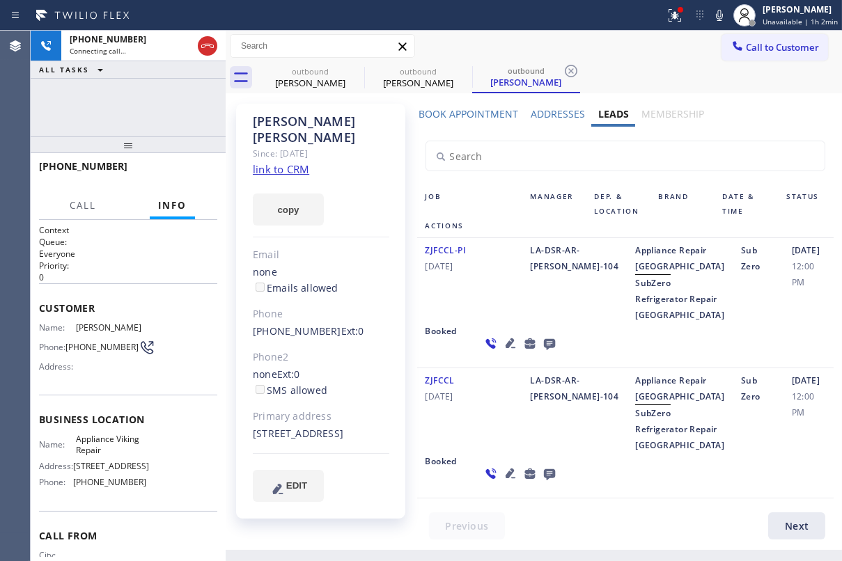
click at [541, 483] on icon at bounding box center [549, 473] width 17 height 17
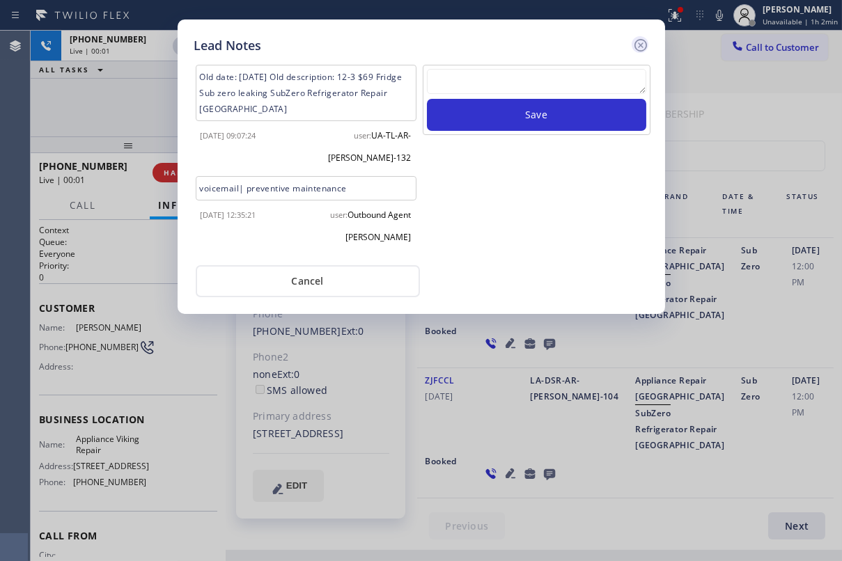
click at [644, 40] on icon at bounding box center [640, 45] width 13 height 13
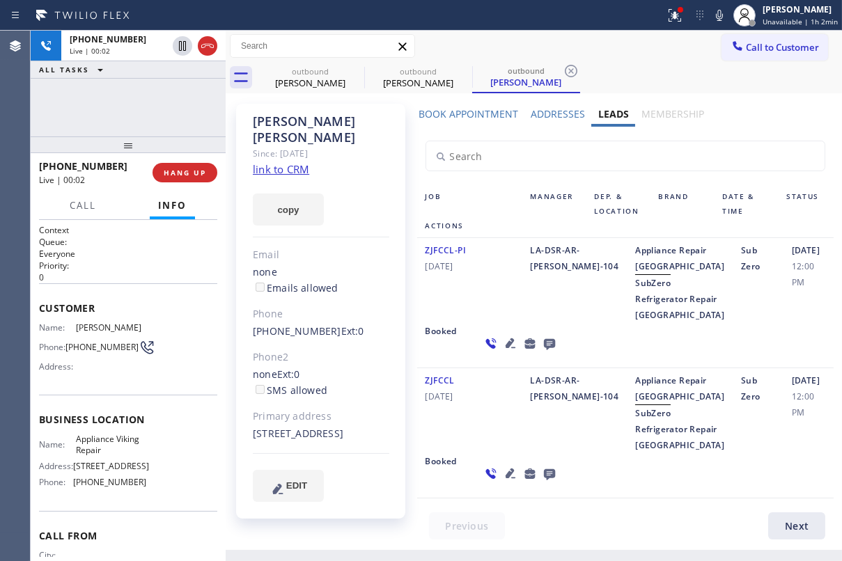
click at [541, 352] on icon at bounding box center [549, 343] width 17 height 17
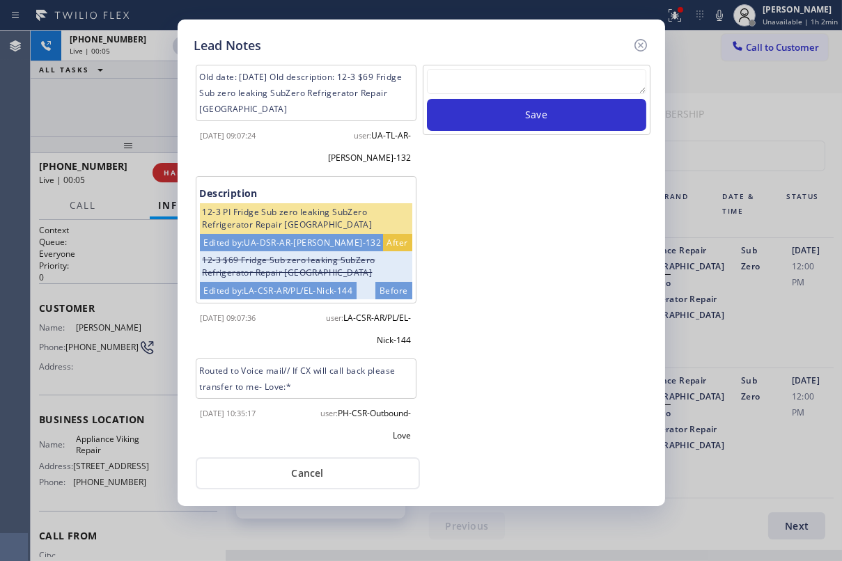
click at [585, 79] on textarea at bounding box center [536, 81] width 219 height 25
paste textarea "Routed to Voice mail// If CX will call back please transfer to me- Love:*"
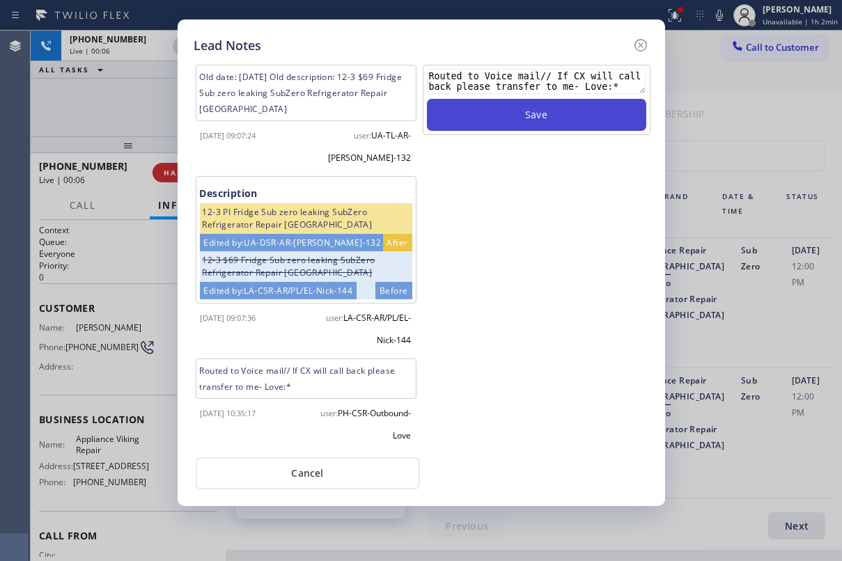
type textarea "Routed to Voice mail// If CX will call back please transfer to me- Love:*"
click at [585, 116] on button "Save" at bounding box center [536, 115] width 219 height 32
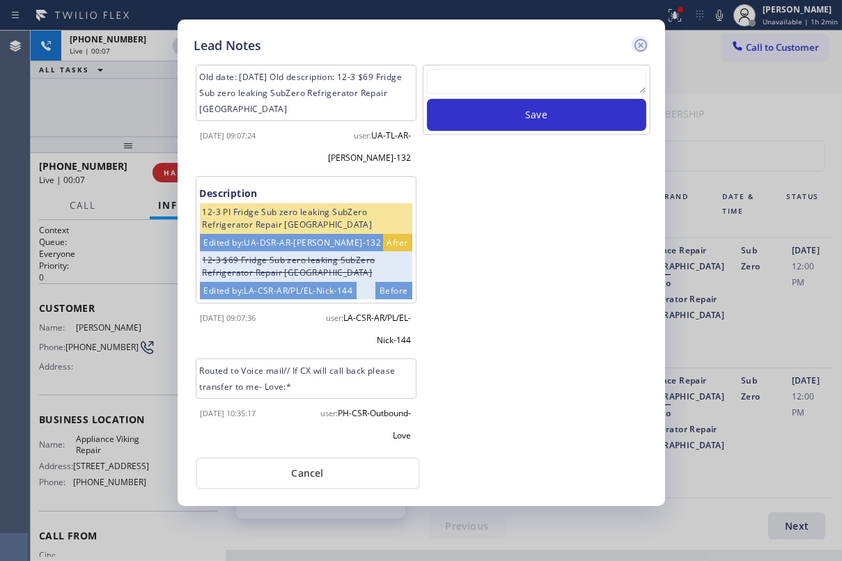
click at [639, 45] on icon at bounding box center [640, 45] width 17 height 17
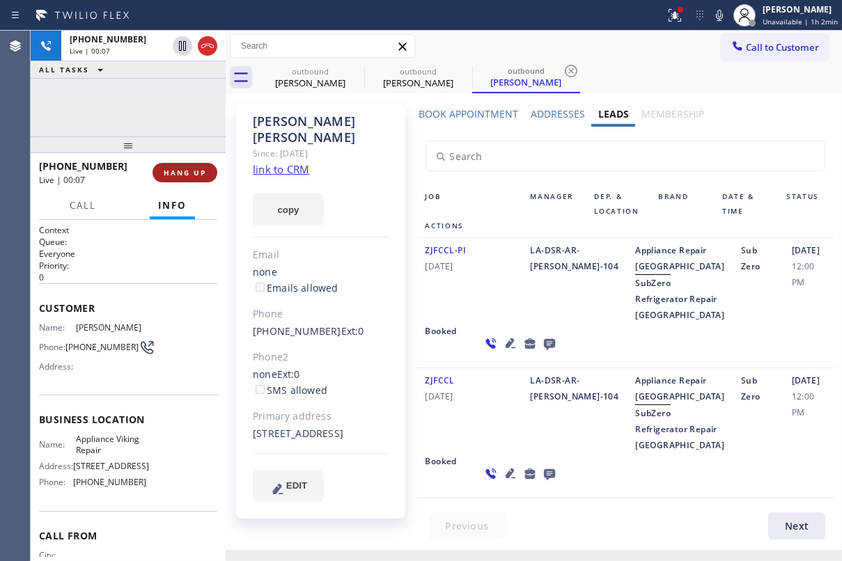
click at [210, 166] on button "HANG UP" at bounding box center [185, 173] width 65 height 20
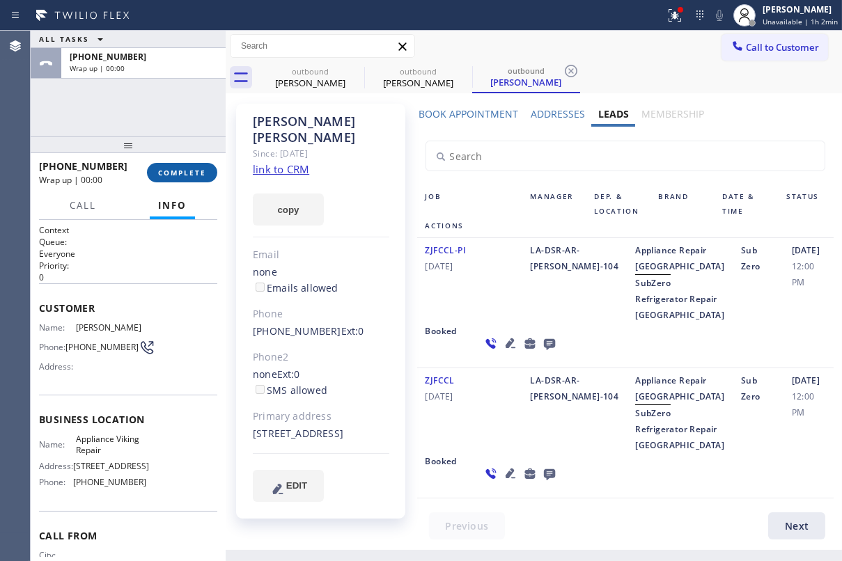
click at [189, 173] on span "COMPLETE" at bounding box center [182, 173] width 48 height 10
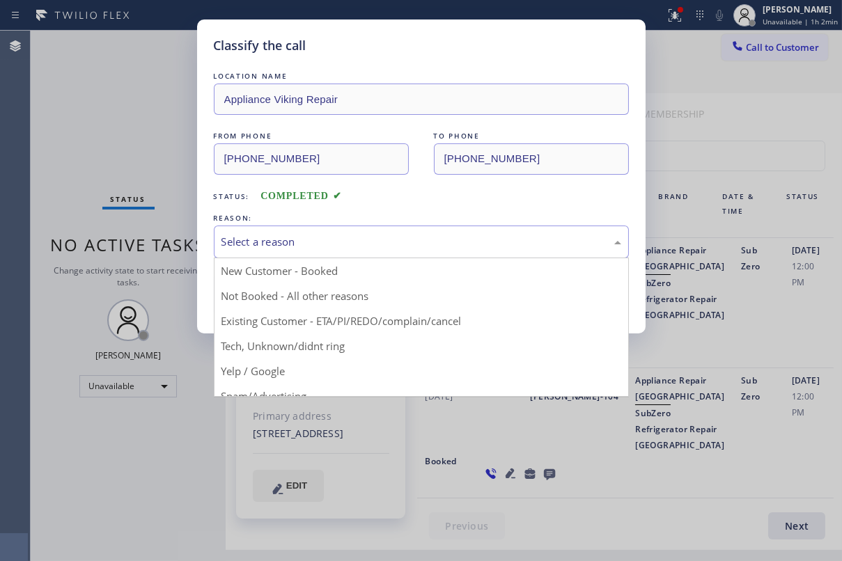
click at [440, 240] on div "Select a reason" at bounding box center [422, 242] width 400 height 16
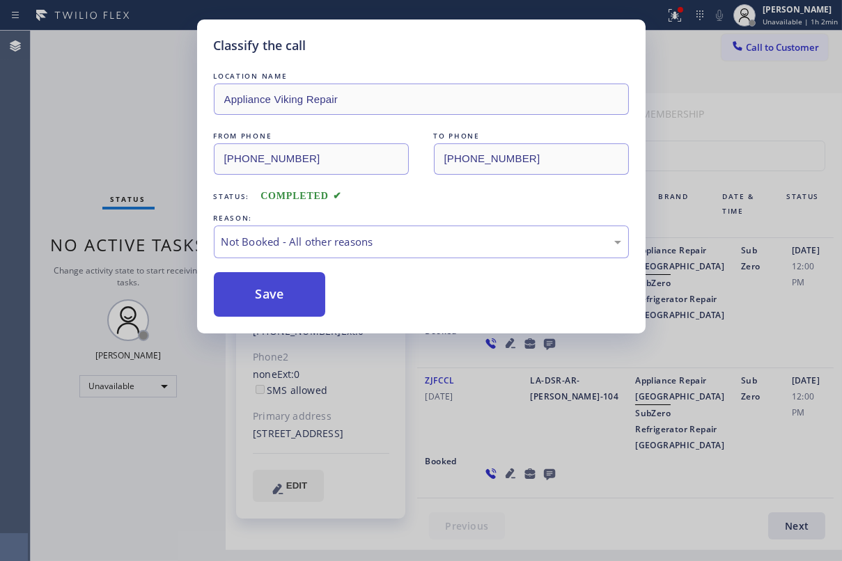
click at [251, 293] on button "Save" at bounding box center [270, 294] width 112 height 45
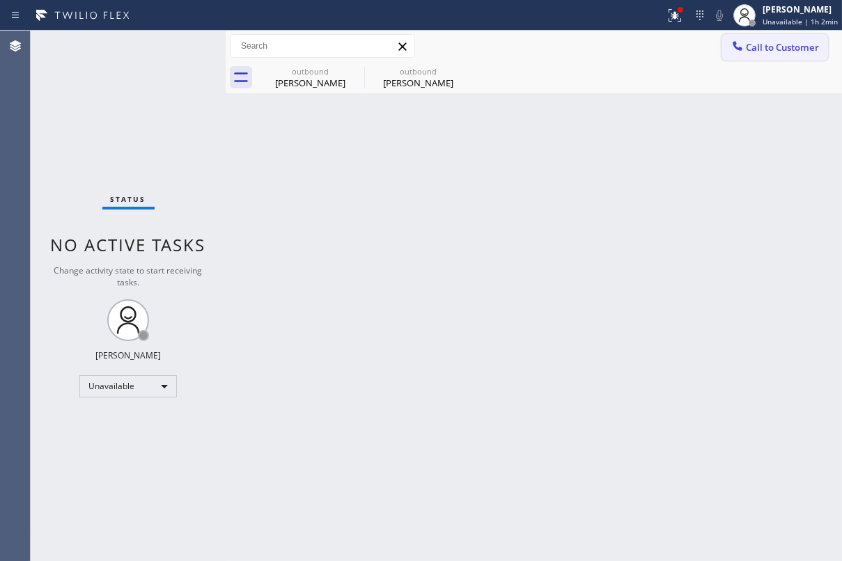
click at [760, 53] on span "Call to Customer" at bounding box center [782, 47] width 73 height 13
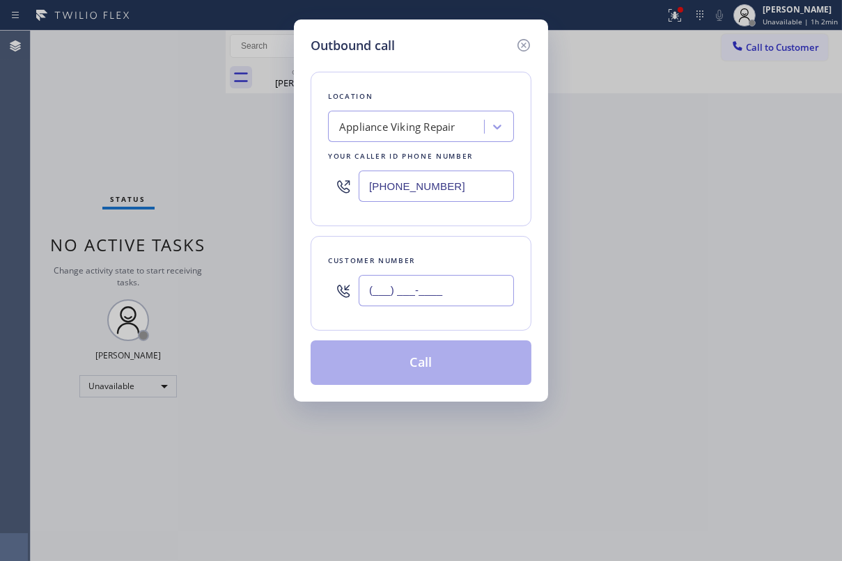
click at [404, 290] on input "(___) ___-____" at bounding box center [436, 290] width 155 height 31
paste input "619) 988-5425"
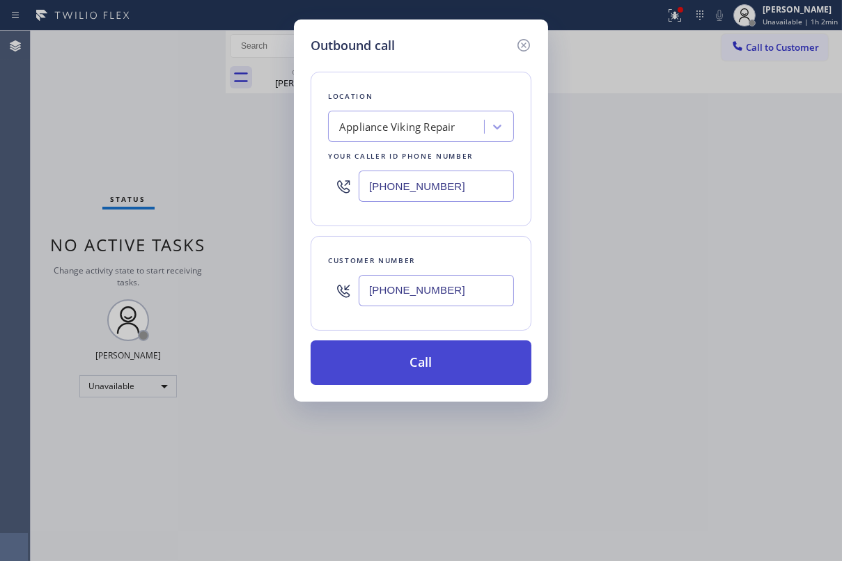
type input "[PHONE_NUMBER]"
click at [425, 373] on button "Call" at bounding box center [421, 363] width 221 height 45
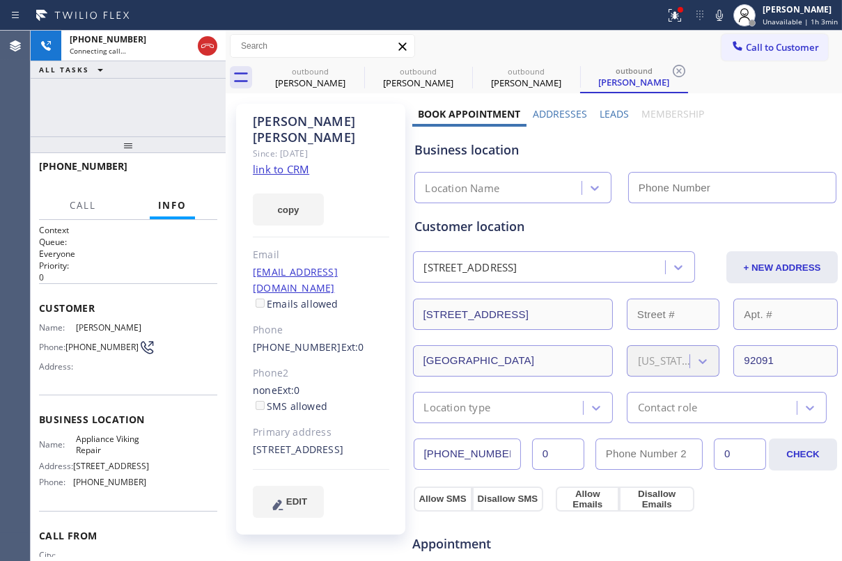
type input "[PHONE_NUMBER]"
click at [201, 176] on span "HANG UP" at bounding box center [185, 173] width 42 height 10
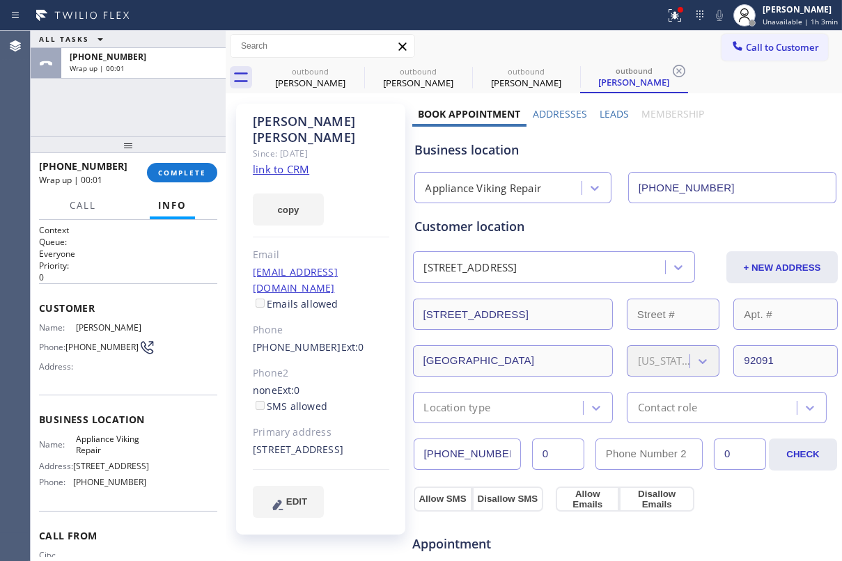
click at [622, 110] on label "Leads" at bounding box center [614, 113] width 29 height 13
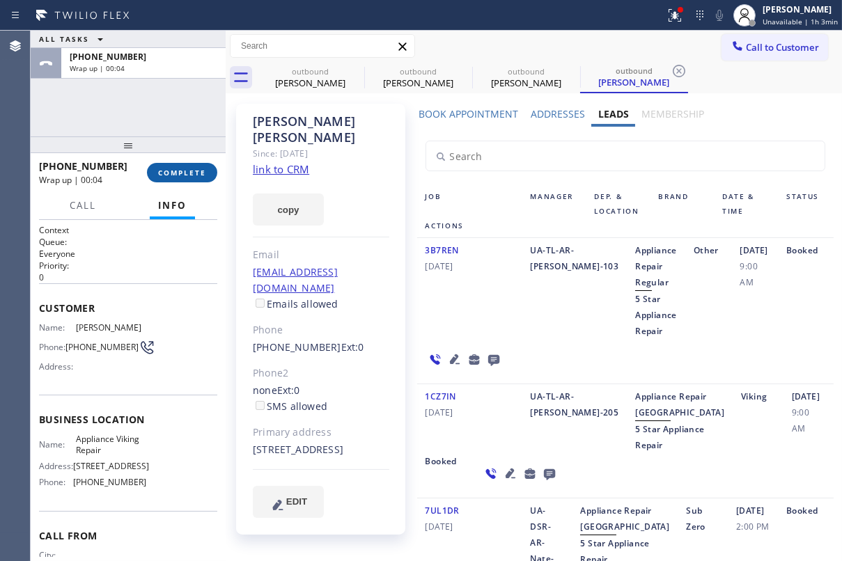
click at [197, 173] on span "COMPLETE" at bounding box center [182, 173] width 48 height 10
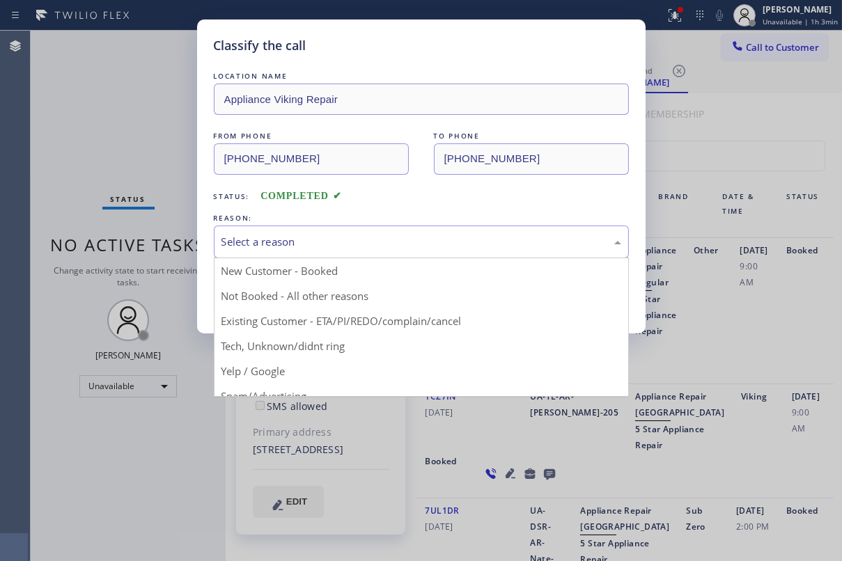
click at [304, 237] on div "Select a reason" at bounding box center [422, 242] width 400 height 16
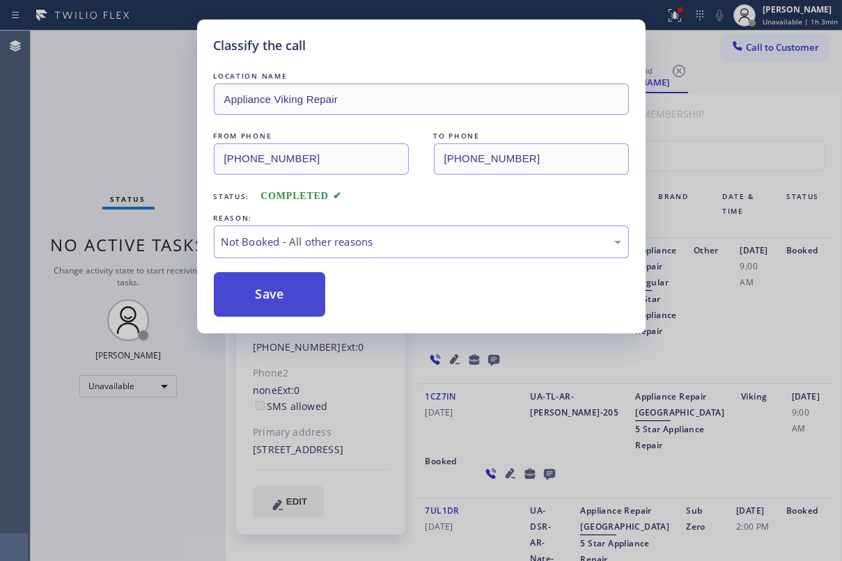
click at [262, 296] on button "Save" at bounding box center [270, 294] width 112 height 45
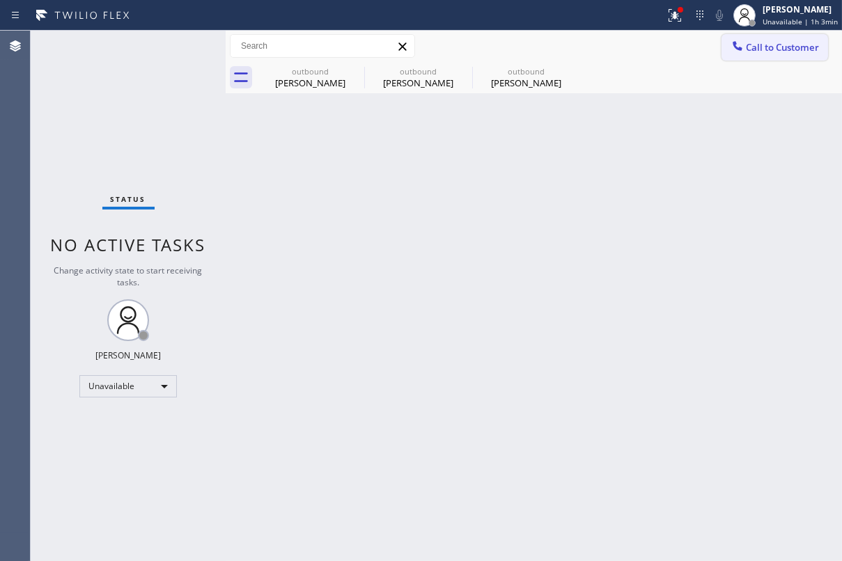
click at [768, 41] on span "Call to Customer" at bounding box center [782, 47] width 73 height 13
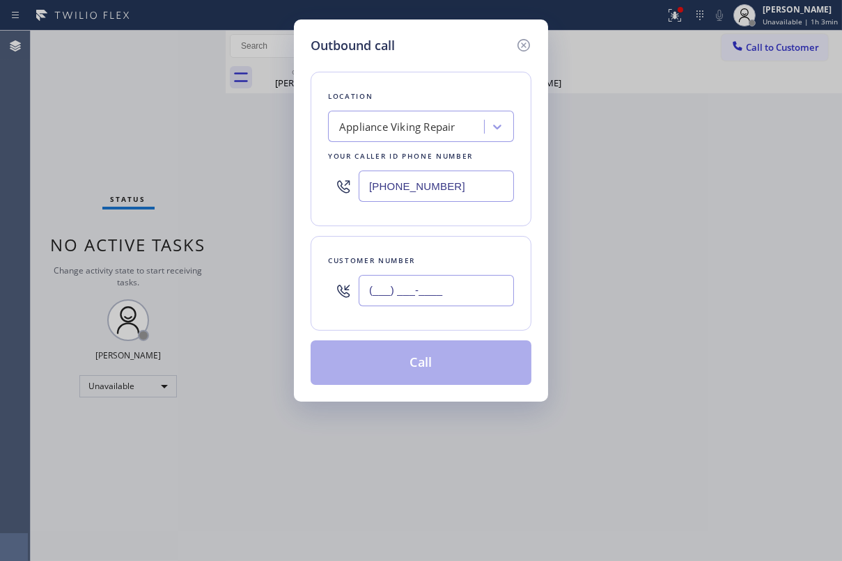
click at [439, 295] on input "(___) ___-____" at bounding box center [436, 290] width 155 height 31
paste input "786) 367-0842"
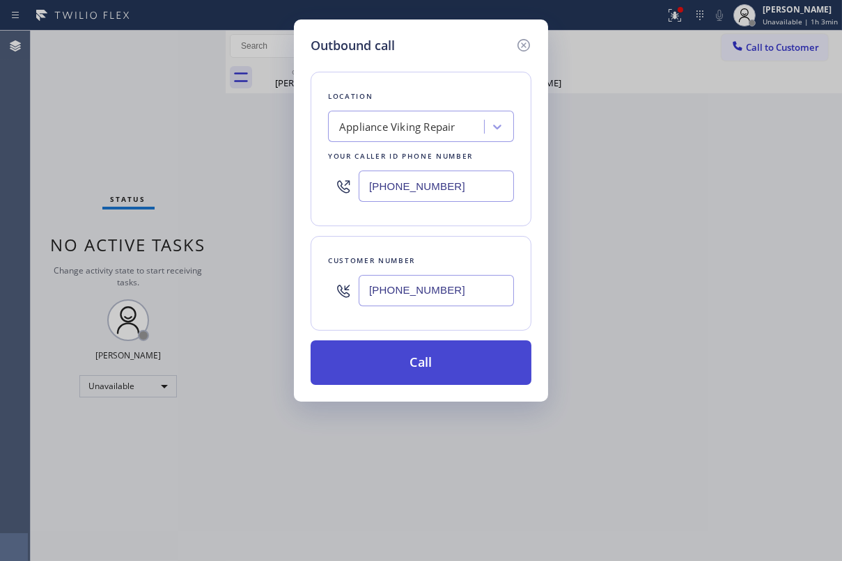
type input "(786) 367-0842"
click at [435, 373] on button "Call" at bounding box center [421, 363] width 221 height 45
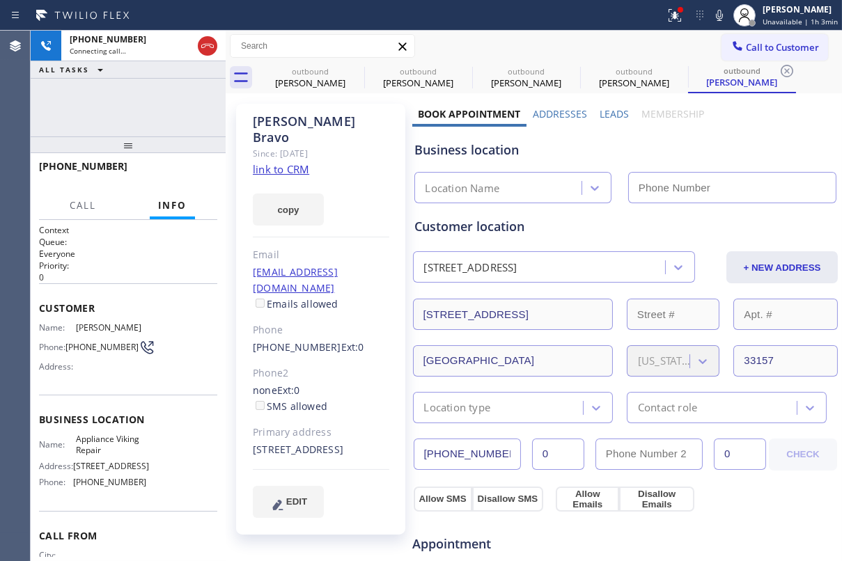
type input "[PHONE_NUMBER]"
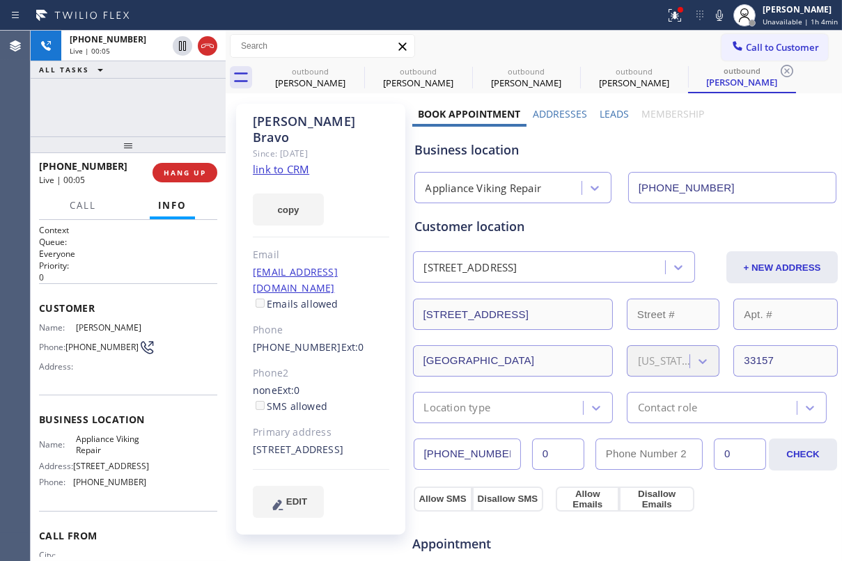
click at [605, 114] on label "Leads" at bounding box center [614, 113] width 29 height 13
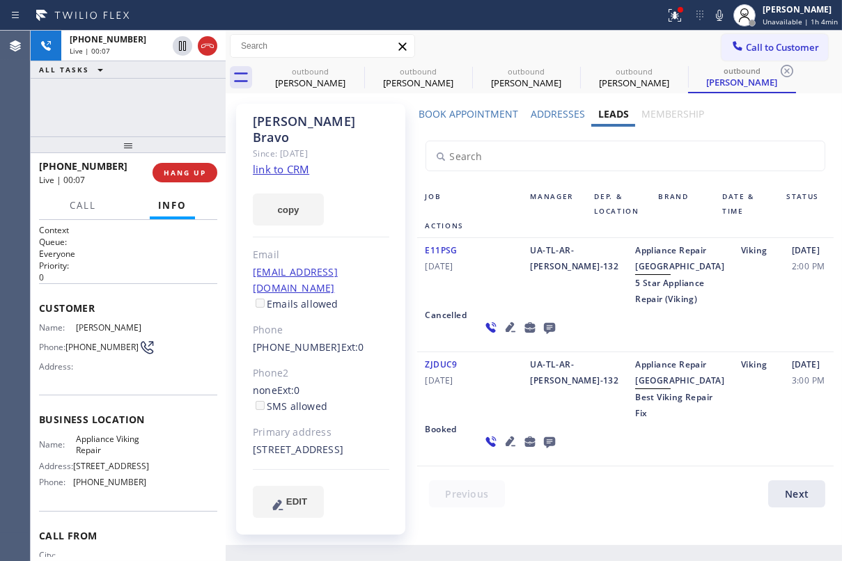
click at [541, 336] on icon at bounding box center [549, 327] width 17 height 17
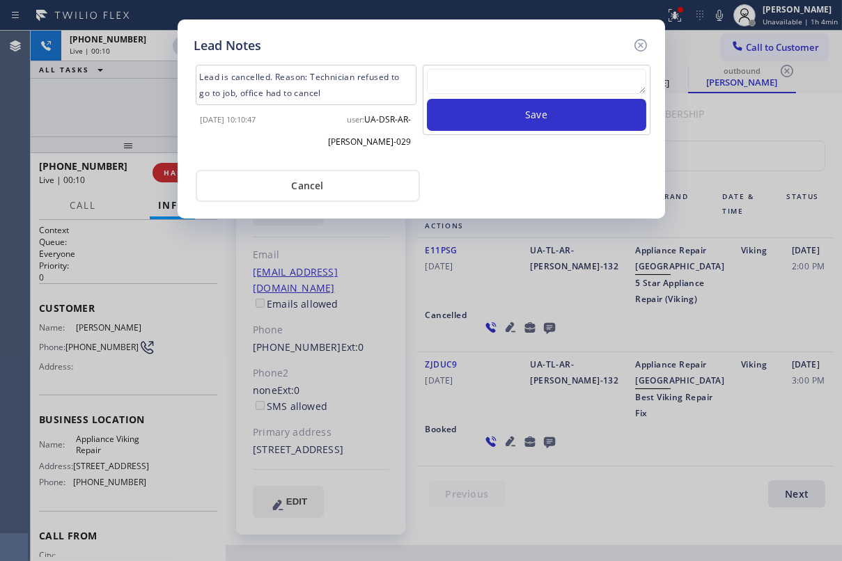
click at [497, 81] on textarea at bounding box center [536, 81] width 219 height 25
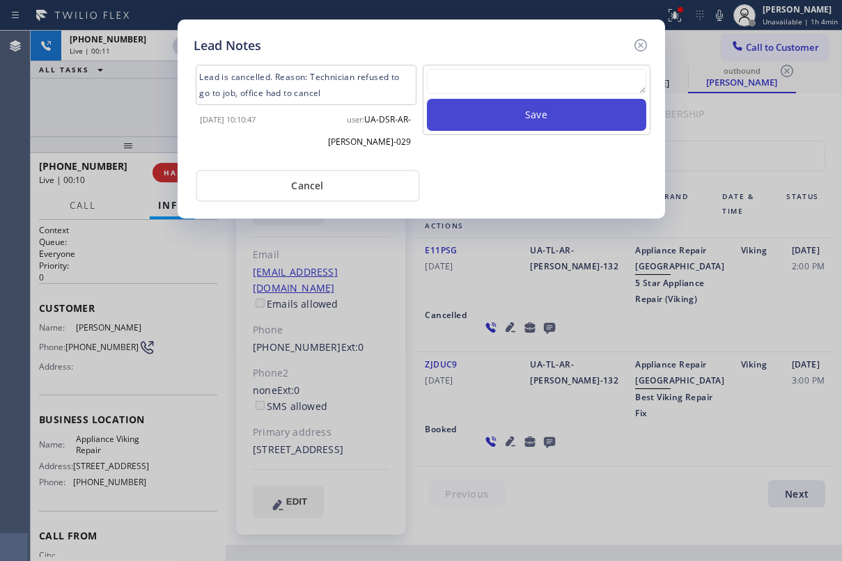
paste textarea "Routed to Voice mail// If CX will call back please transfer to me- Love:*"
type textarea "Routed to Voice mail// If CX will call back please transfer to me- Love:*"
click at [524, 125] on button "Save" at bounding box center [536, 115] width 219 height 32
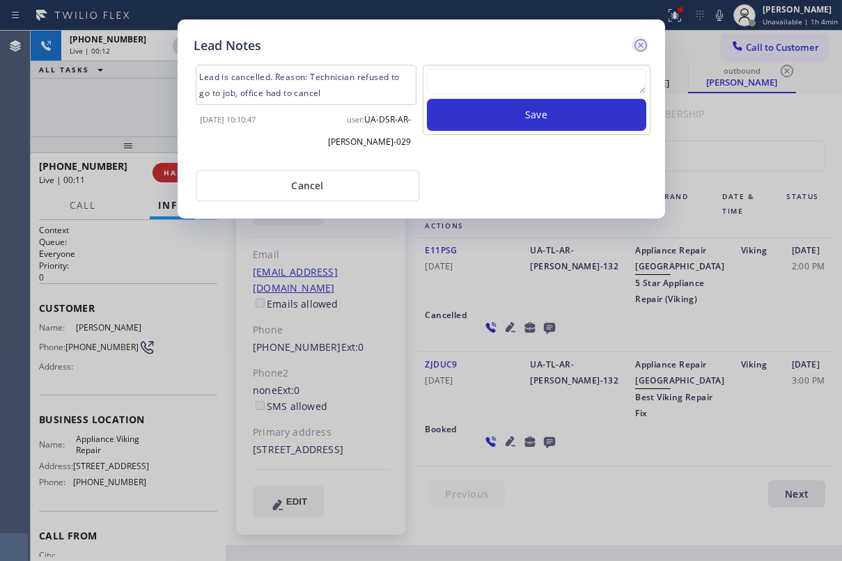
scroll to position [0, 0]
click at [639, 43] on icon at bounding box center [640, 45] width 13 height 13
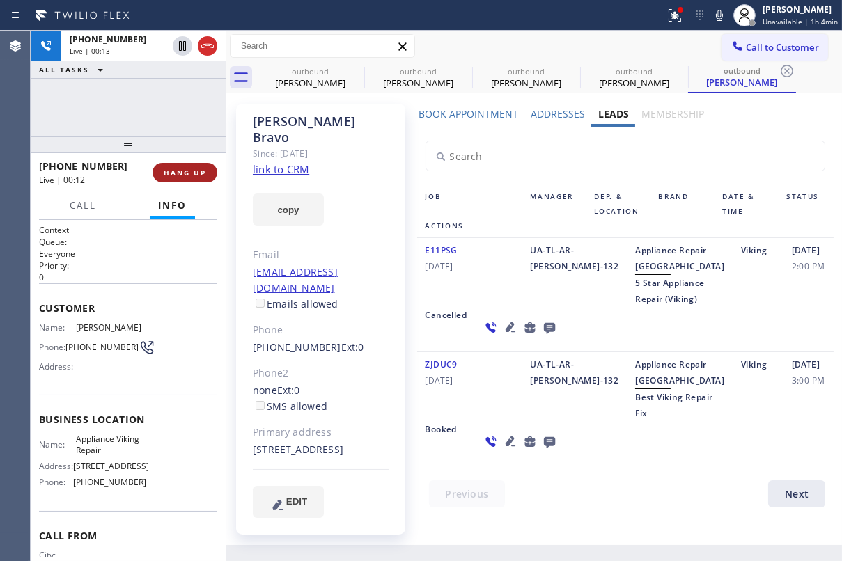
click at [199, 176] on span "HANG UP" at bounding box center [185, 173] width 42 height 10
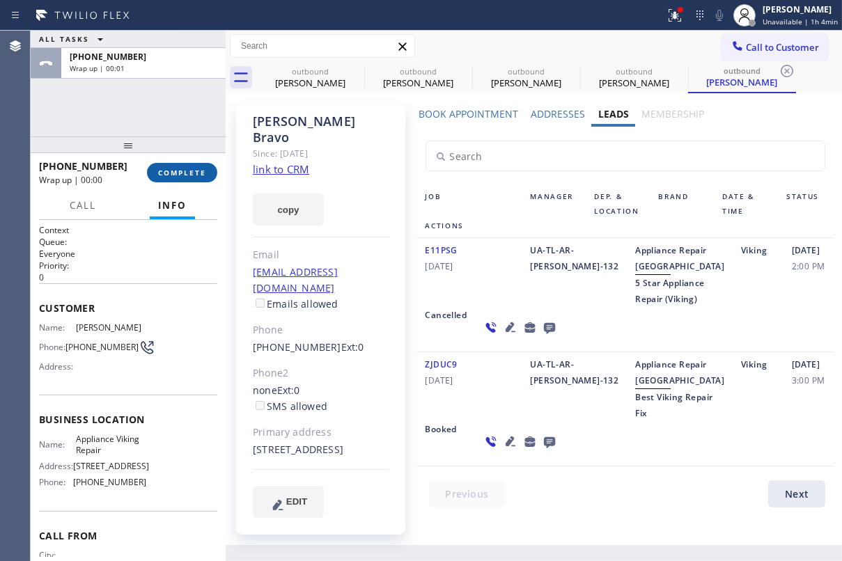
click at [199, 176] on span "COMPLETE" at bounding box center [182, 173] width 48 height 10
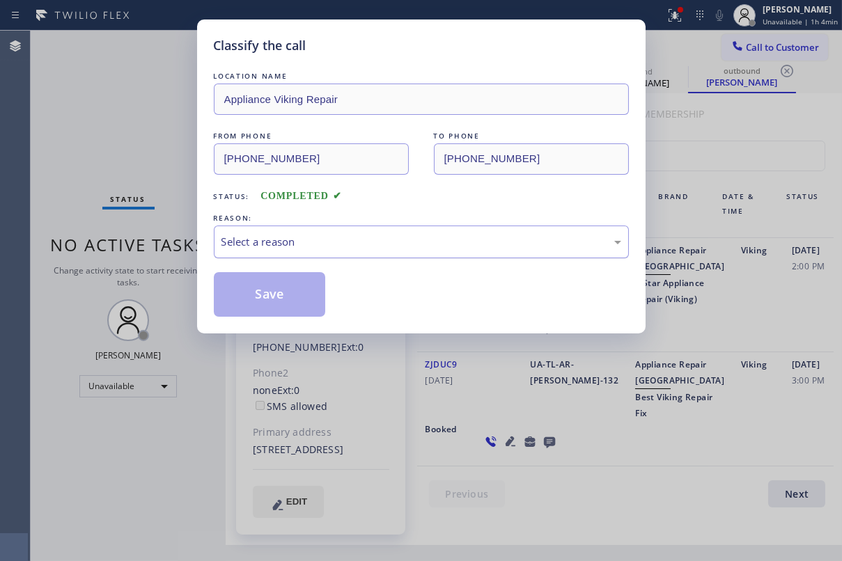
click at [375, 234] on div "Select a reason" at bounding box center [422, 242] width 400 height 16
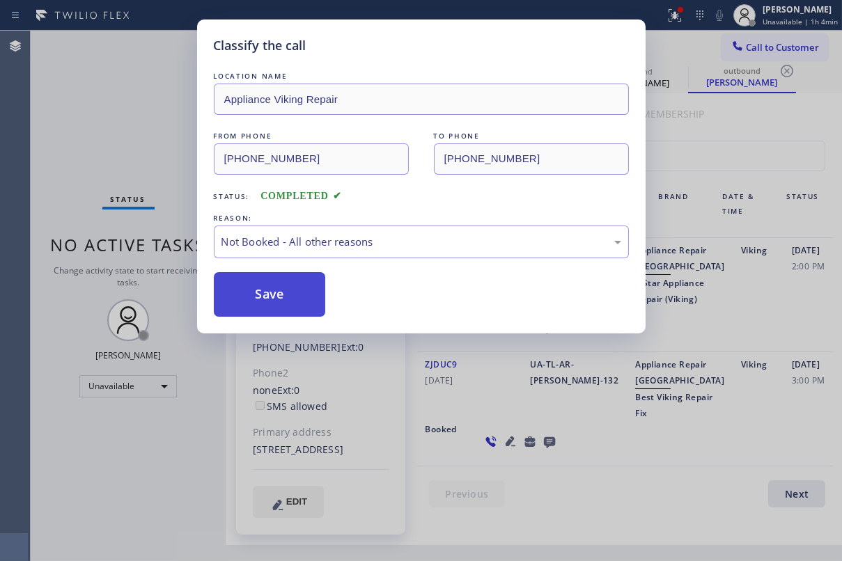
click at [272, 277] on button "Save" at bounding box center [270, 294] width 112 height 45
click at [262, 303] on button "Save" at bounding box center [270, 294] width 112 height 45
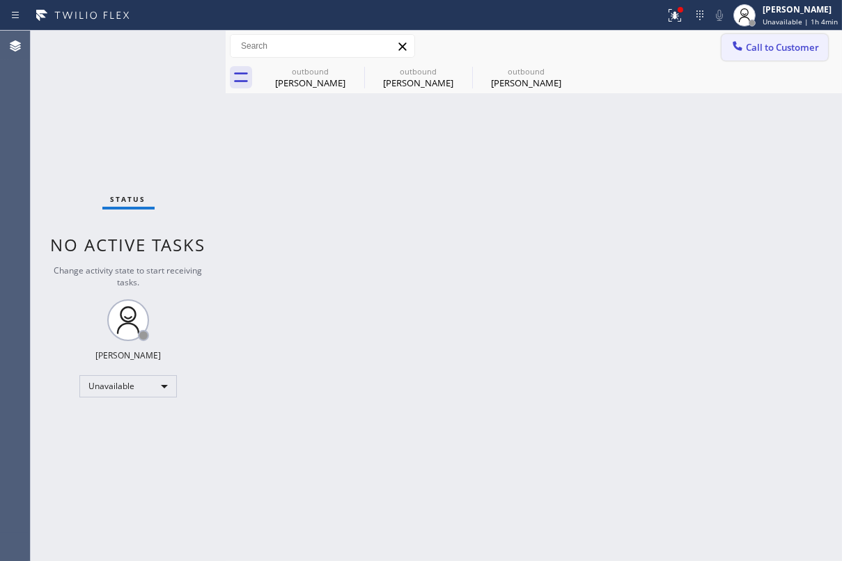
click at [782, 47] on span "Call to Customer" at bounding box center [782, 47] width 73 height 13
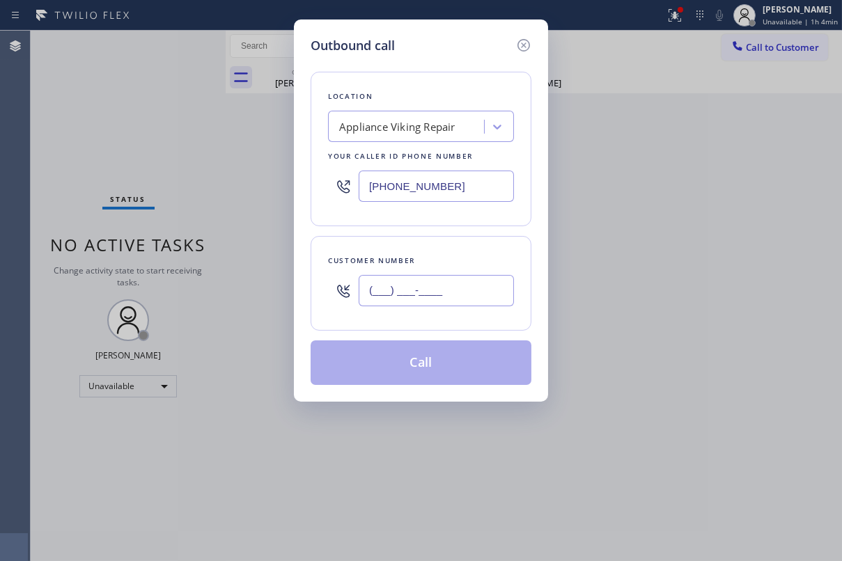
click at [488, 293] on input "(___) ___-____" at bounding box center [436, 290] width 155 height 31
paste input "310) 663-0803"
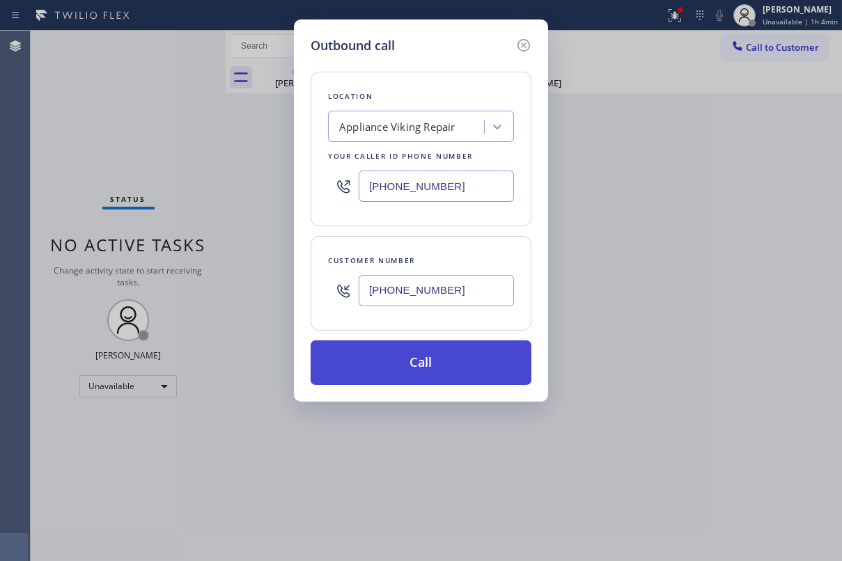
type input "(310) 663-0803"
click at [451, 365] on button "Call" at bounding box center [421, 363] width 221 height 45
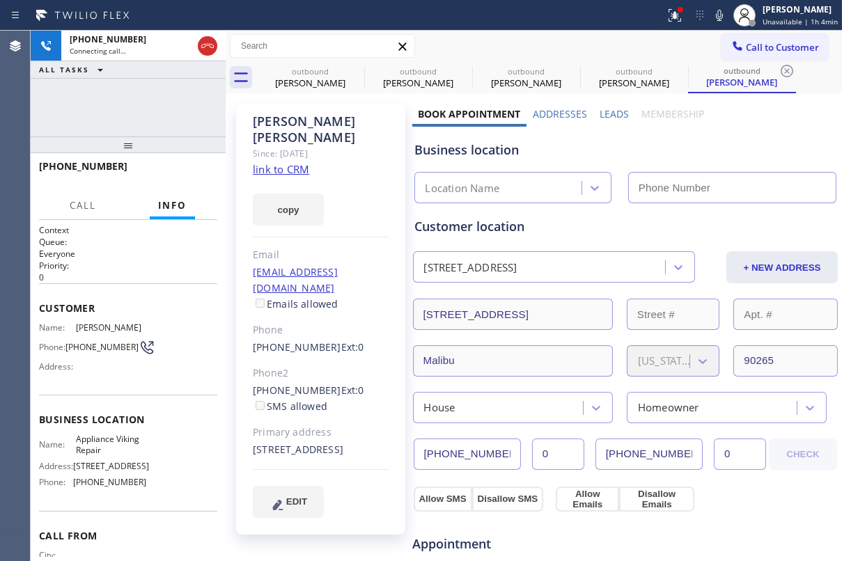
type input "[PHONE_NUMBER]"
click at [617, 109] on label "Leads" at bounding box center [614, 113] width 29 height 13
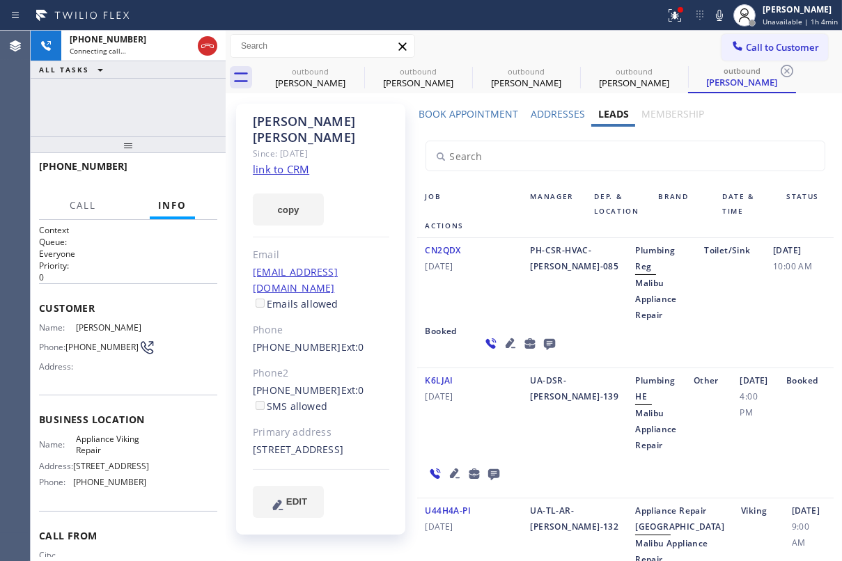
click at [543, 347] on icon at bounding box center [548, 344] width 11 height 11
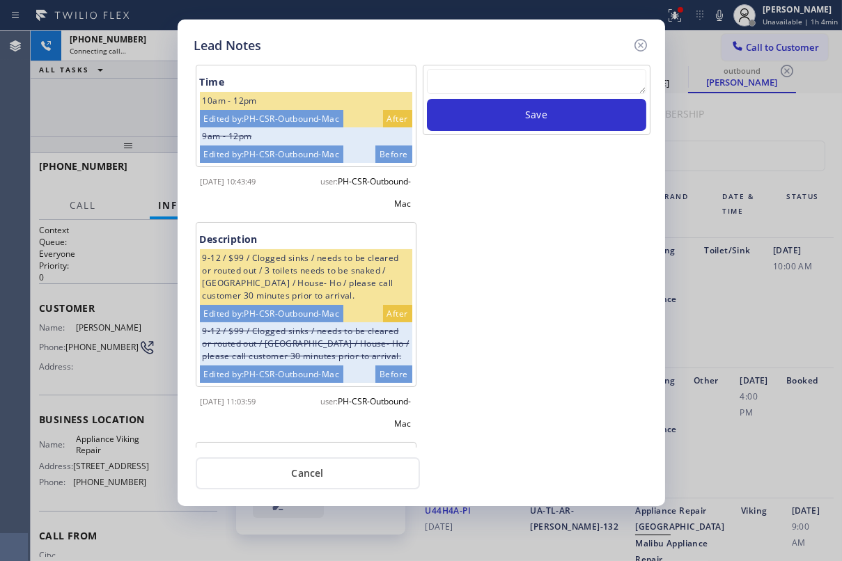
click at [486, 81] on textarea at bounding box center [536, 81] width 219 height 25
paste textarea "Routed to Voice mail// If CX will call back please transfer to me- Love:*"
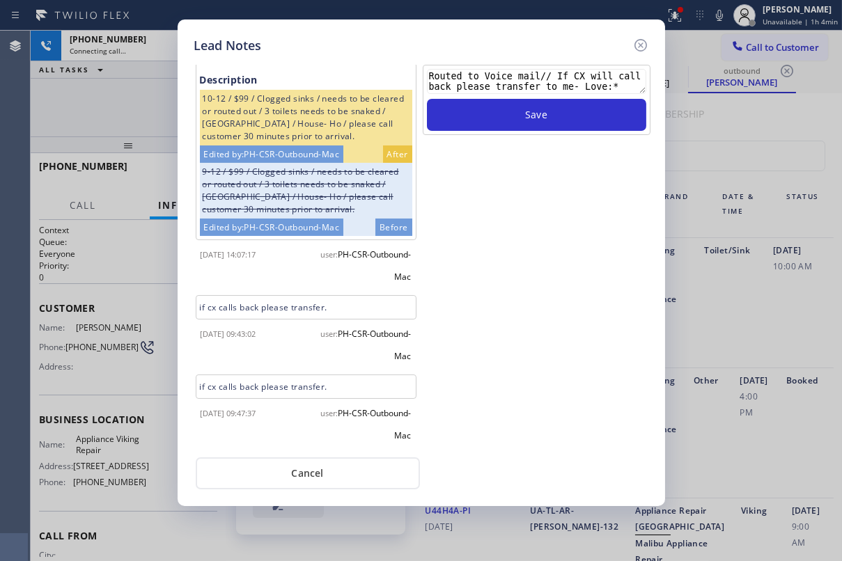
scroll to position [661, 0]
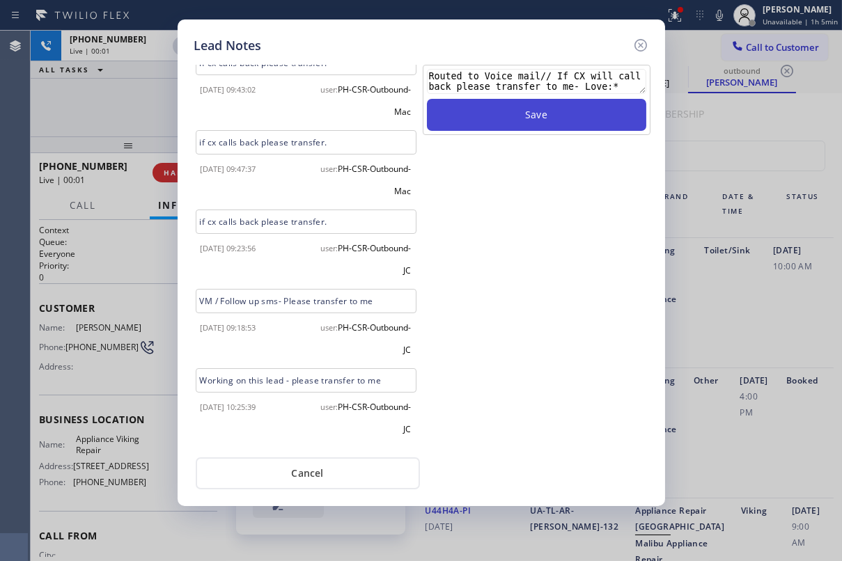
type textarea "Routed to Voice mail// If CX will call back please transfer to me- Love:*"
click at [506, 112] on button "Save" at bounding box center [536, 115] width 219 height 32
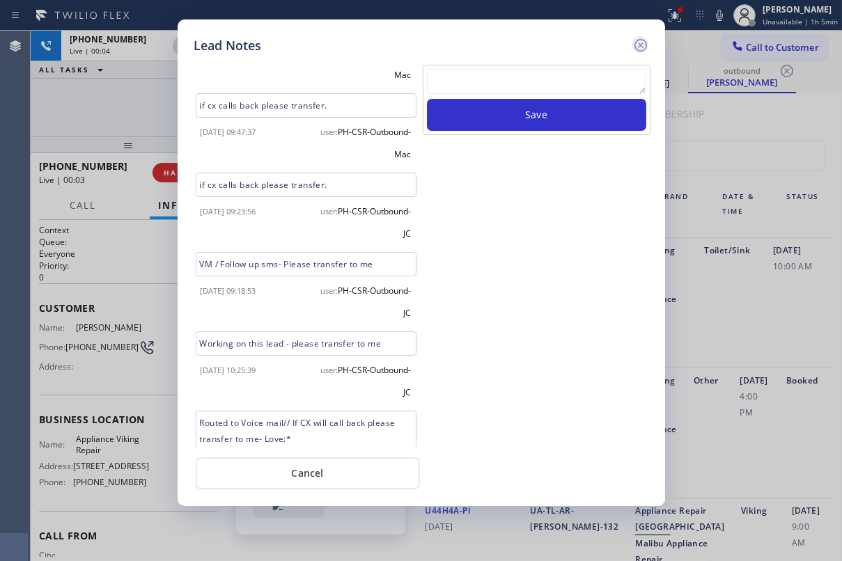
click at [637, 40] on icon at bounding box center [640, 45] width 13 height 13
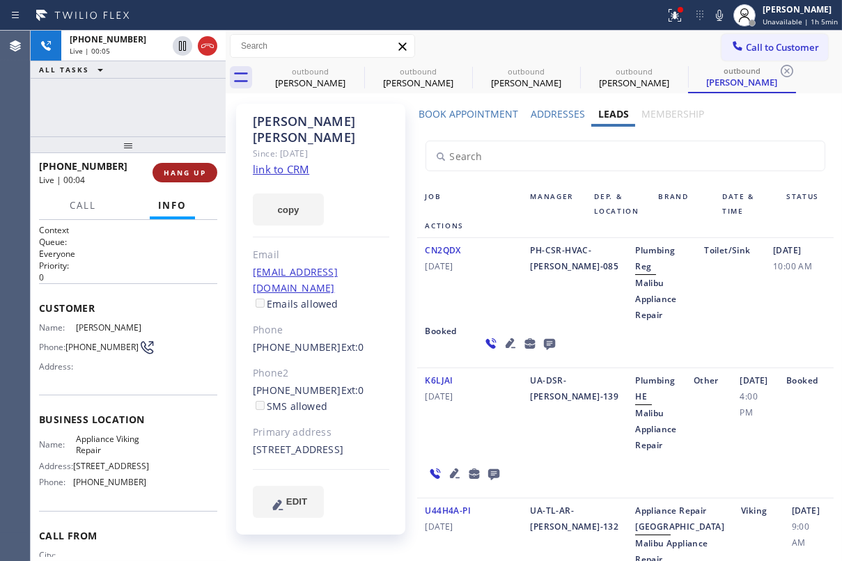
click at [193, 175] on span "HANG UP" at bounding box center [185, 173] width 42 height 10
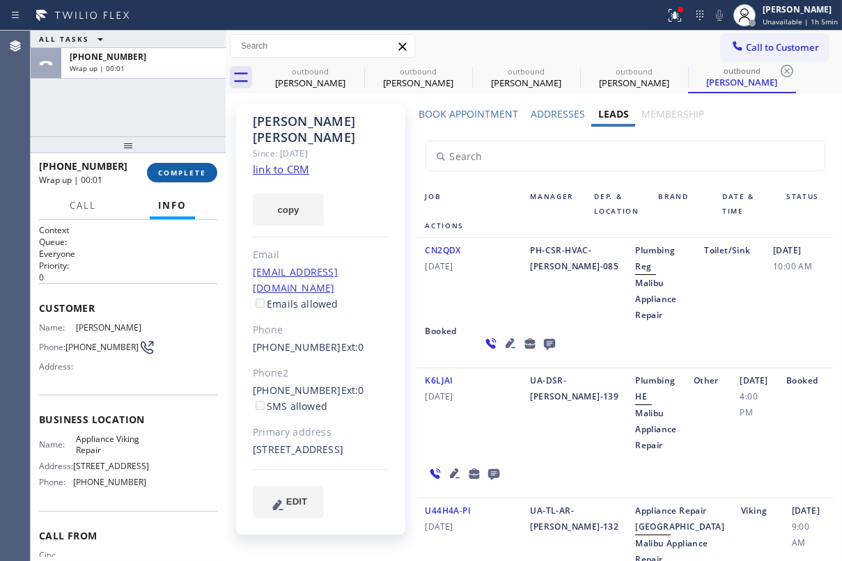
click at [182, 176] on span "COMPLETE" at bounding box center [182, 173] width 48 height 10
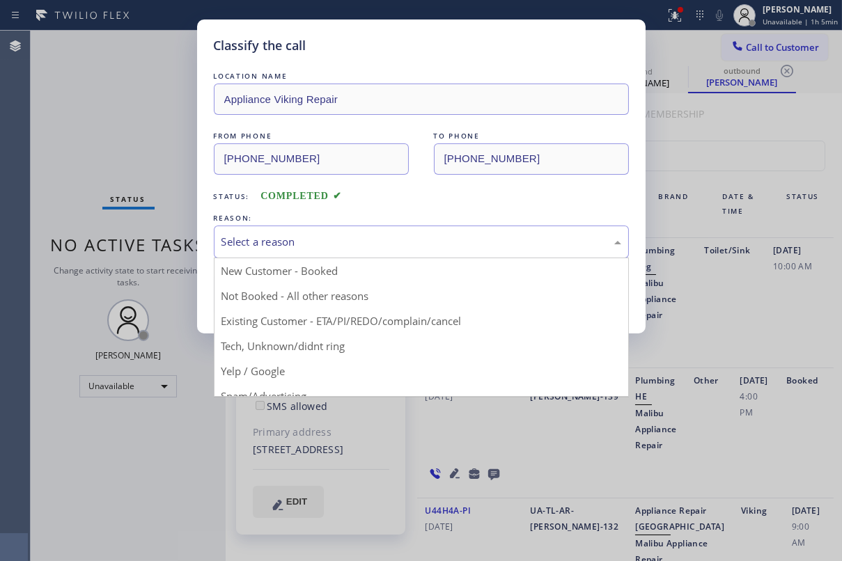
click at [375, 235] on div "Select a reason" at bounding box center [422, 242] width 400 height 16
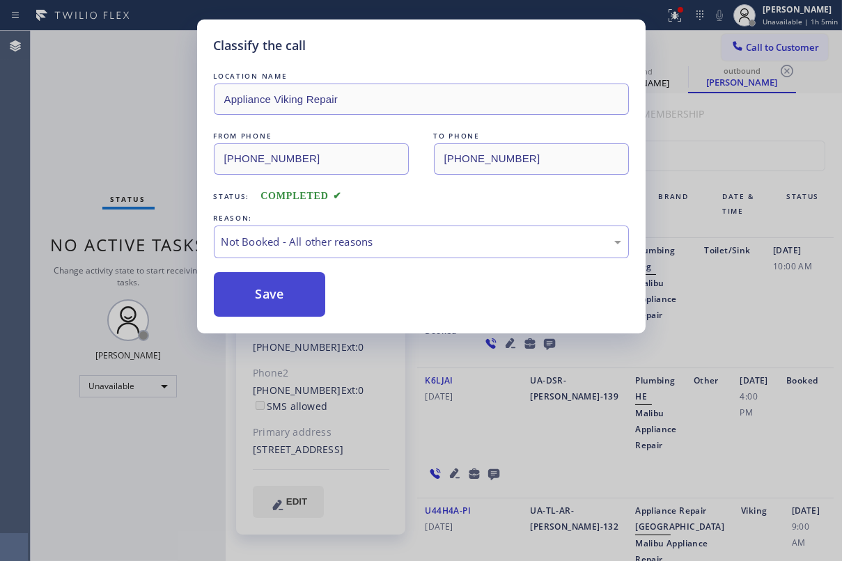
click at [267, 287] on button "Save" at bounding box center [270, 294] width 112 height 45
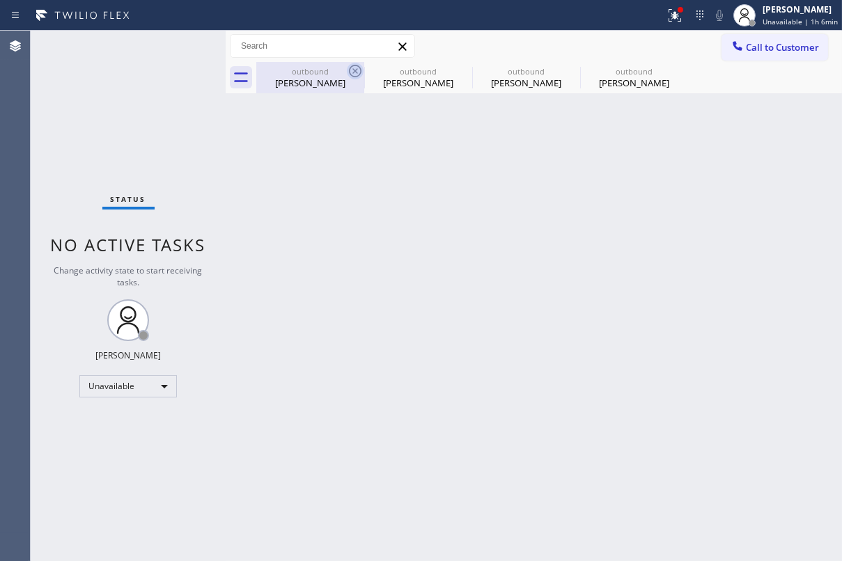
click at [359, 72] on icon at bounding box center [355, 71] width 17 height 17
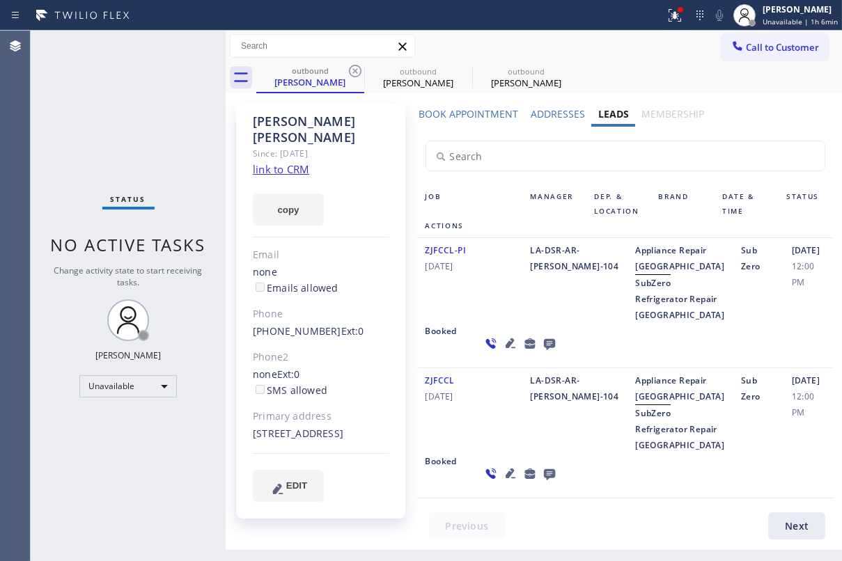
click at [359, 72] on icon at bounding box center [355, 71] width 17 height 17
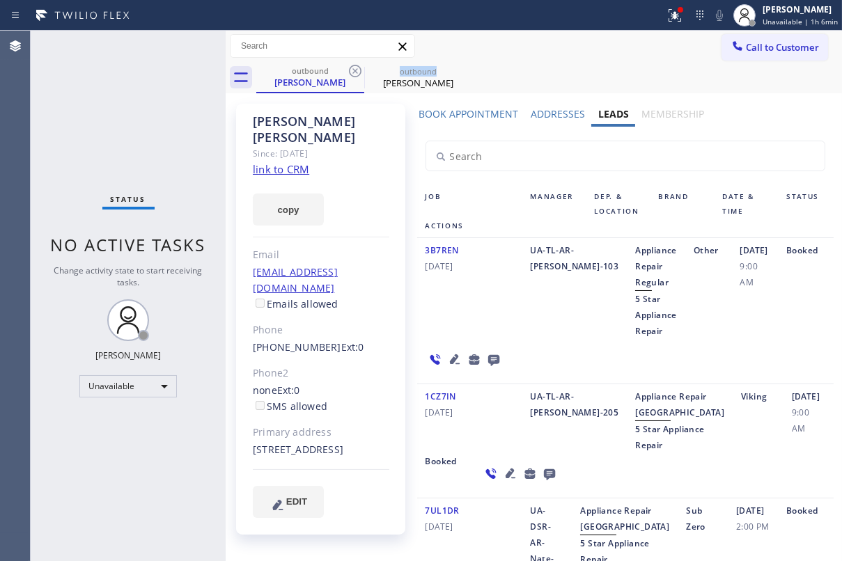
click at [359, 72] on icon at bounding box center [355, 71] width 17 height 17
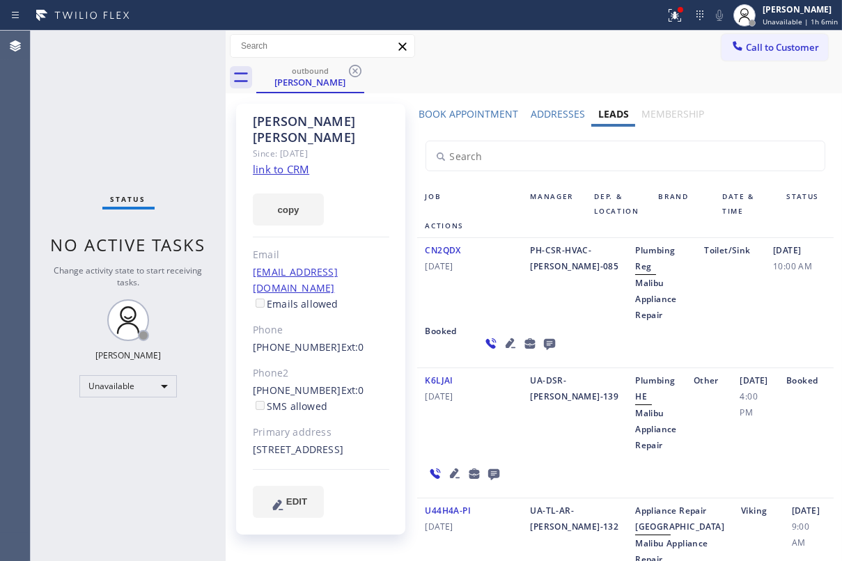
click at [359, 72] on icon at bounding box center [355, 71] width 17 height 17
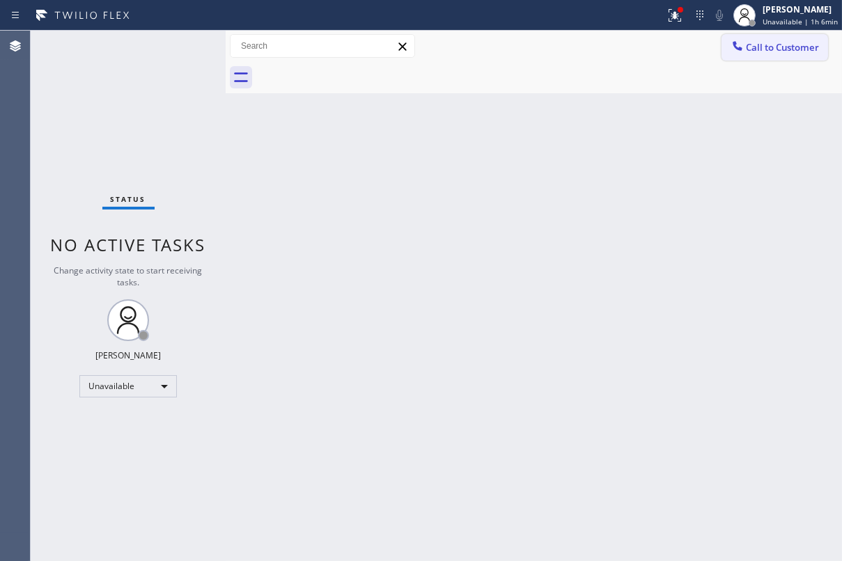
click at [779, 49] on span "Call to Customer" at bounding box center [782, 47] width 73 height 13
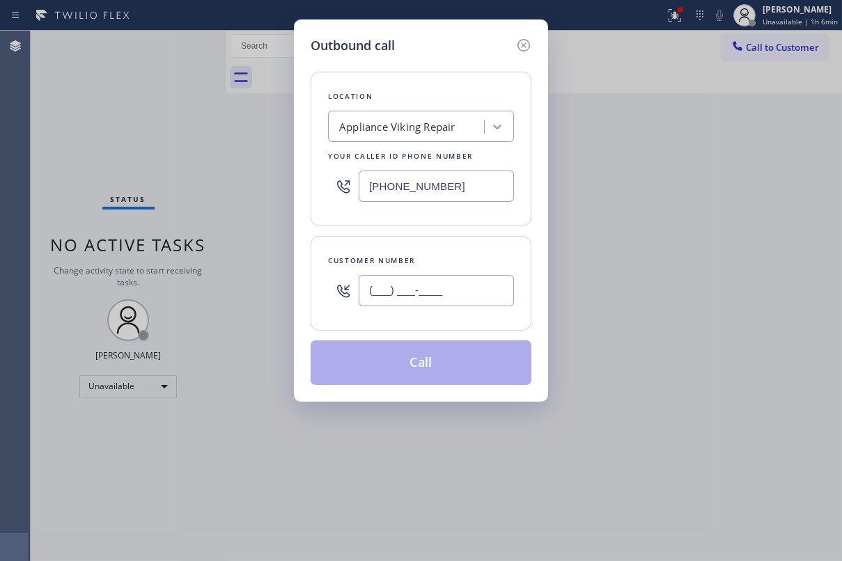
click at [479, 295] on input "(___) ___-____" at bounding box center [436, 290] width 155 height 31
paste input "310) 487-3503"
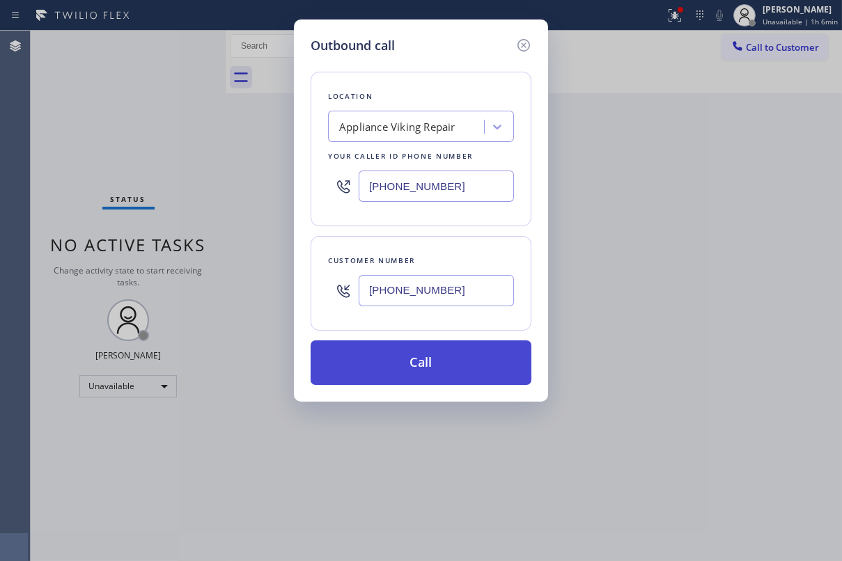
type input "(310) 487-3503"
click at [437, 362] on button "Call" at bounding box center [421, 363] width 221 height 45
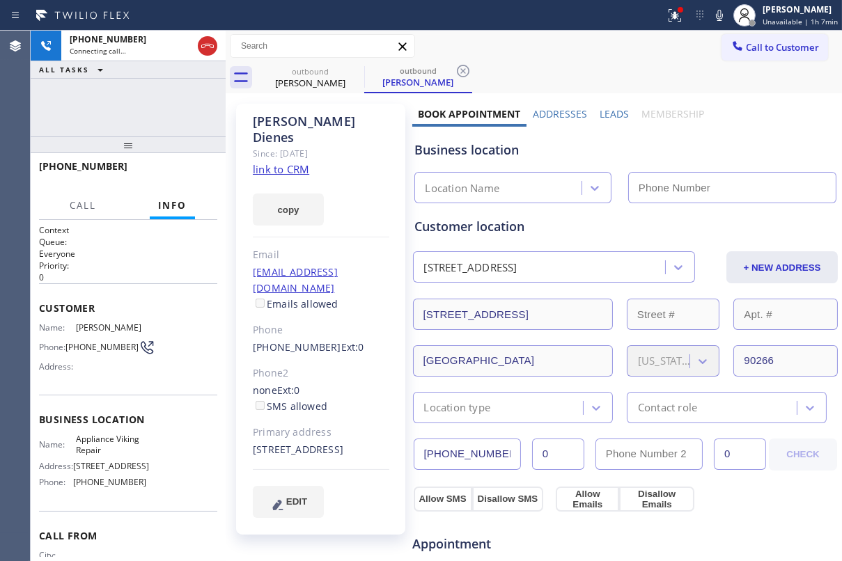
click at [615, 114] on label "Leads" at bounding box center [614, 113] width 29 height 13
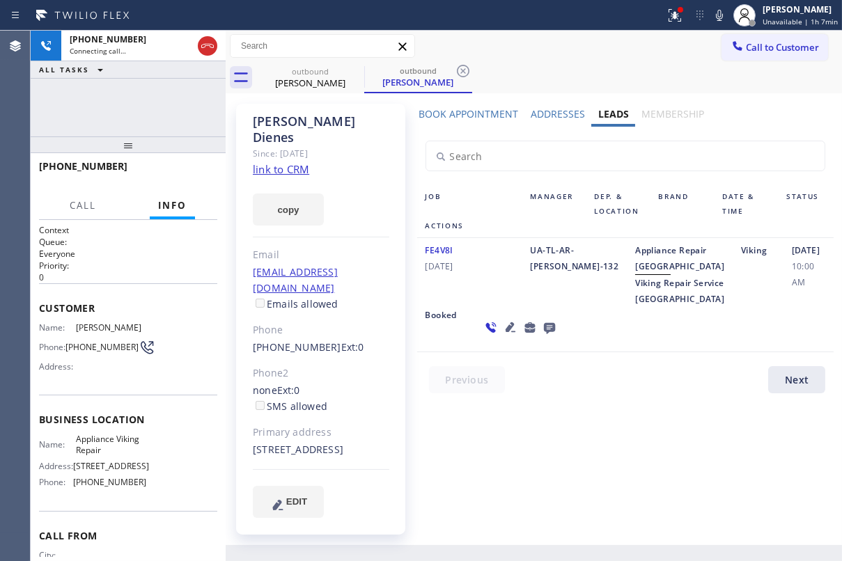
click at [508, 307] on div "FE4V8I 04/24/2020" at bounding box center [469, 274] width 105 height 65
click at [541, 336] on icon at bounding box center [549, 327] width 17 height 17
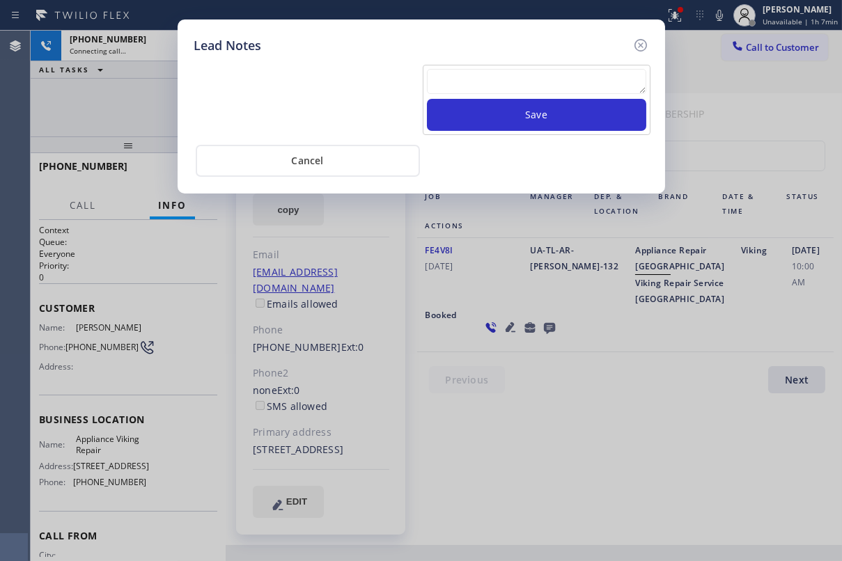
click at [534, 88] on textarea at bounding box center [536, 81] width 219 height 25
paste textarea "Routed to Voice mail// If CX will call back please transfer to me- Love:*"
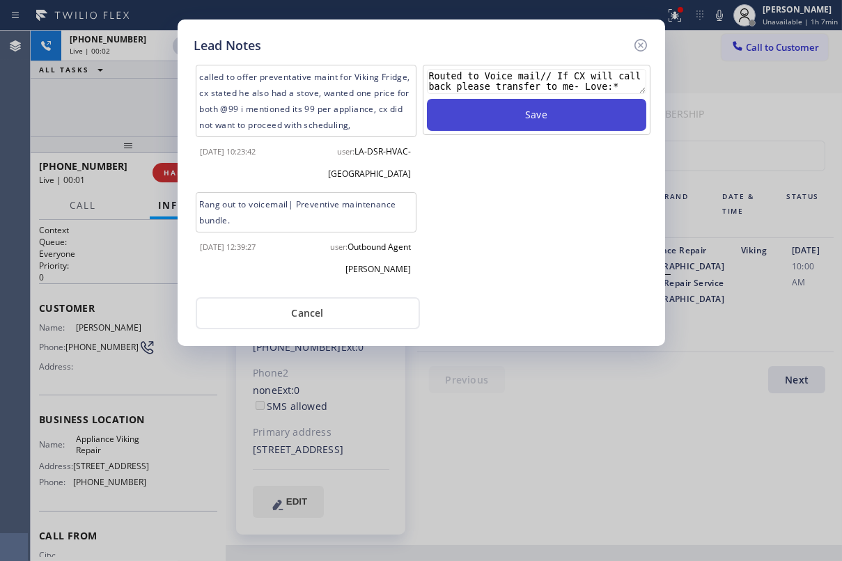
type textarea "Routed to Voice mail// If CX will call back please transfer to me- Love:*"
click at [555, 110] on button "Save" at bounding box center [536, 115] width 219 height 32
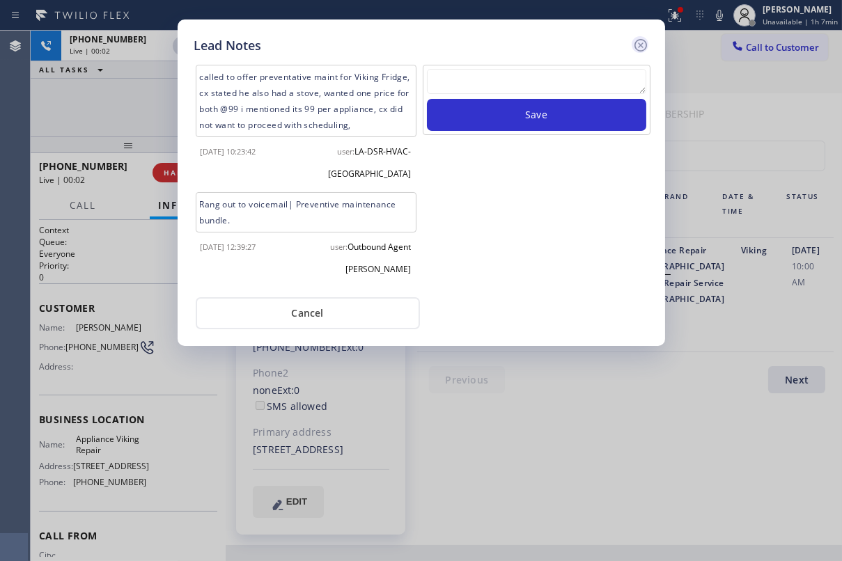
scroll to position [0, 0]
click at [643, 49] on icon at bounding box center [640, 45] width 13 height 13
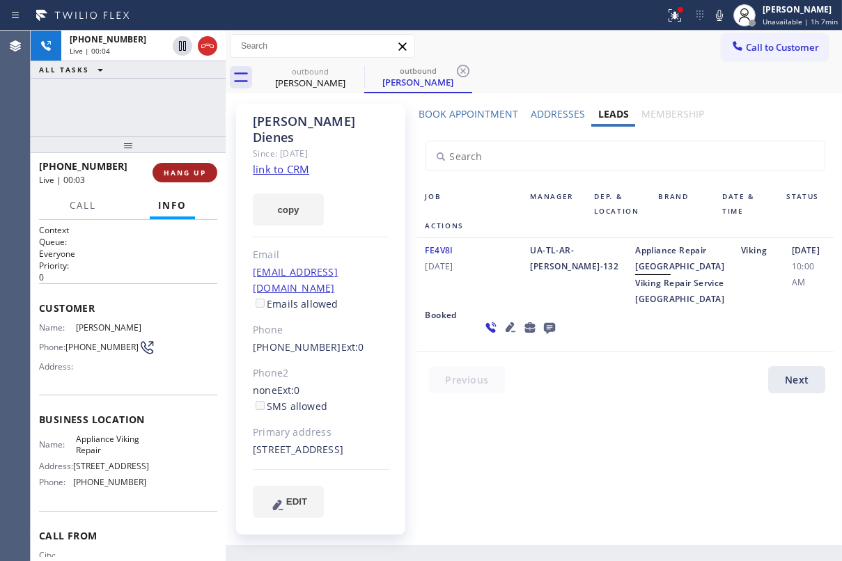
click at [204, 171] on span "HANG UP" at bounding box center [185, 173] width 42 height 10
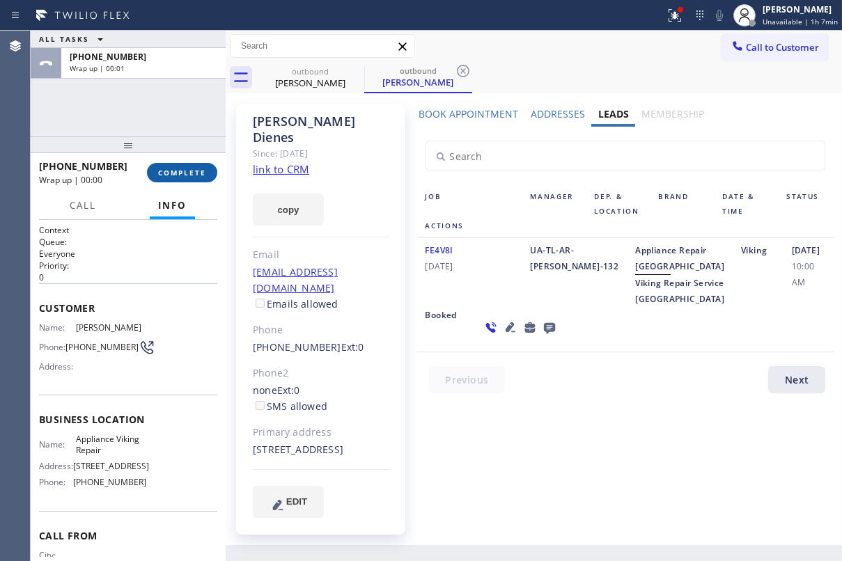
click at [198, 174] on span "COMPLETE" at bounding box center [182, 173] width 48 height 10
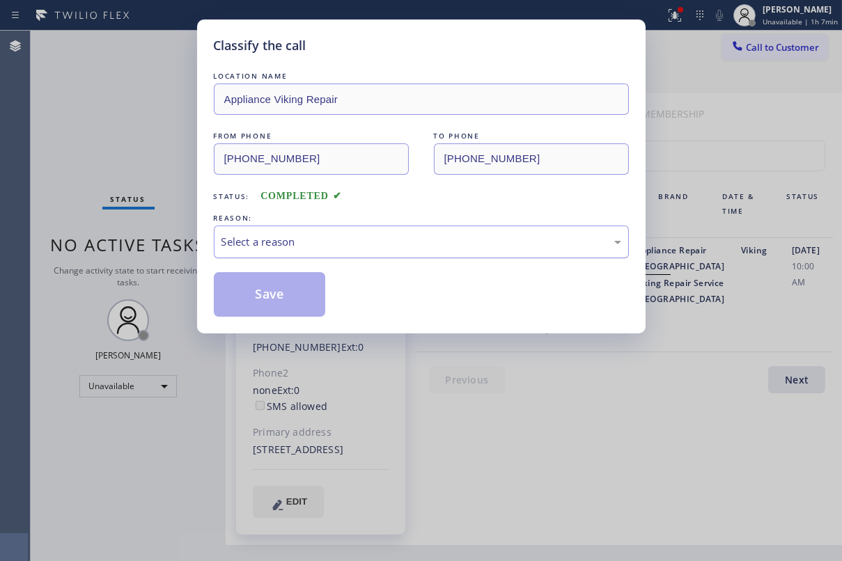
click at [522, 247] on div "Select a reason" at bounding box center [422, 242] width 400 height 16
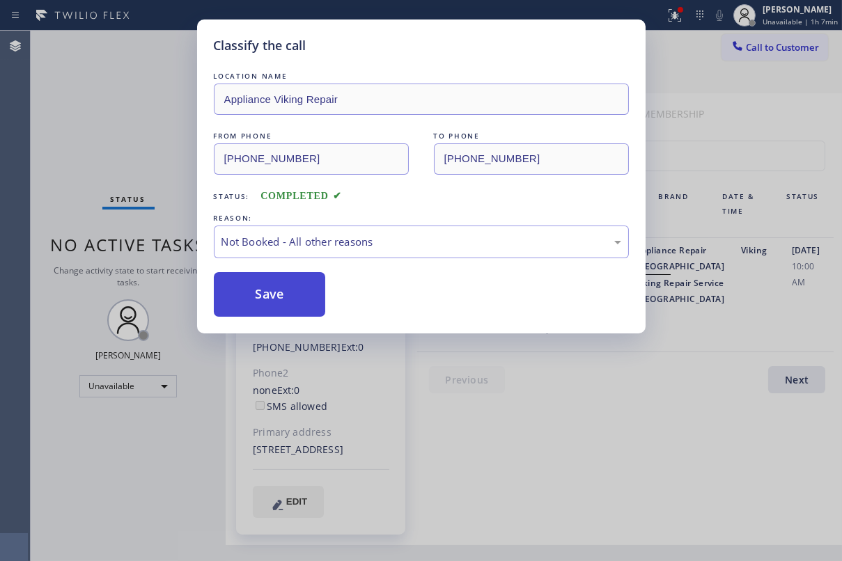
click at [267, 299] on button "Save" at bounding box center [270, 294] width 112 height 45
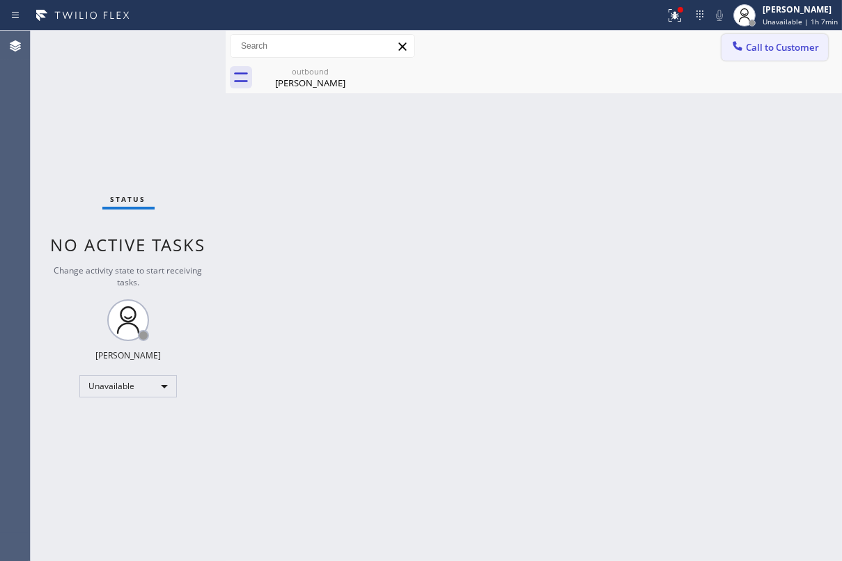
click at [756, 41] on span "Call to Customer" at bounding box center [782, 47] width 73 height 13
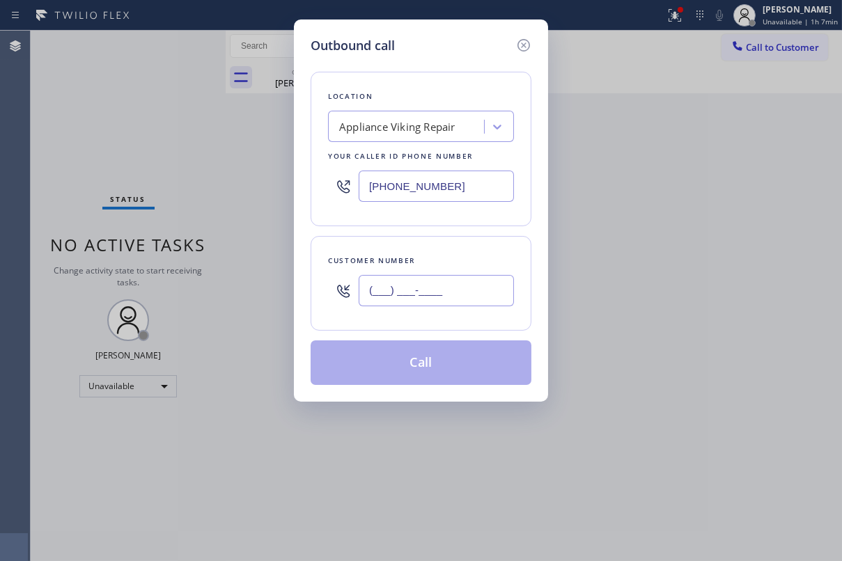
click at [394, 290] on input "(___) ___-____" at bounding box center [436, 290] width 155 height 31
paste input "603) 277-1196"
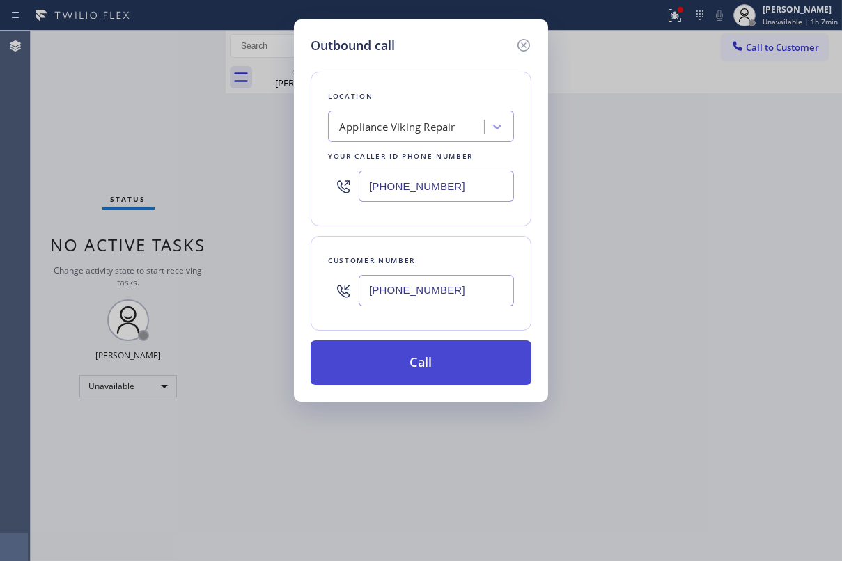
type input "(603) 277-1196"
click at [406, 368] on button "Call" at bounding box center [421, 363] width 221 height 45
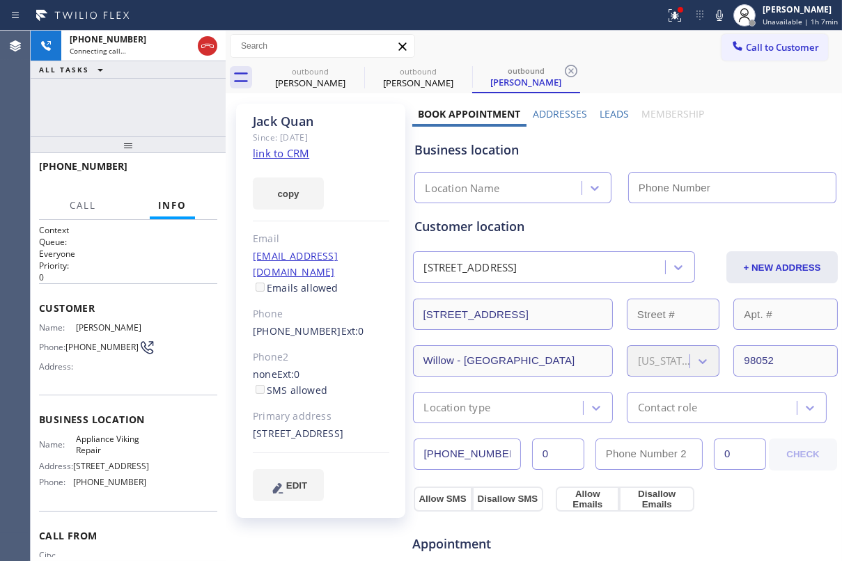
click at [600, 111] on label "Leads" at bounding box center [614, 113] width 29 height 13
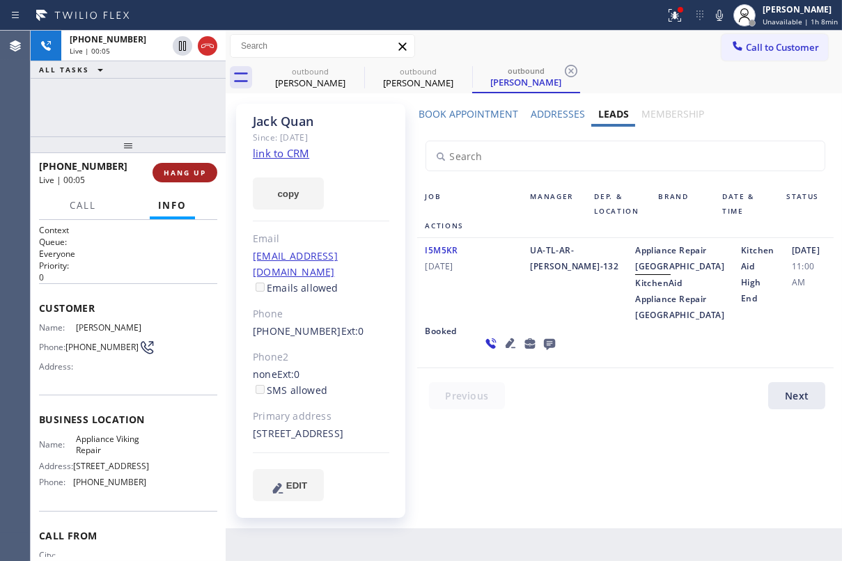
click at [178, 166] on button "HANG UP" at bounding box center [185, 173] width 65 height 20
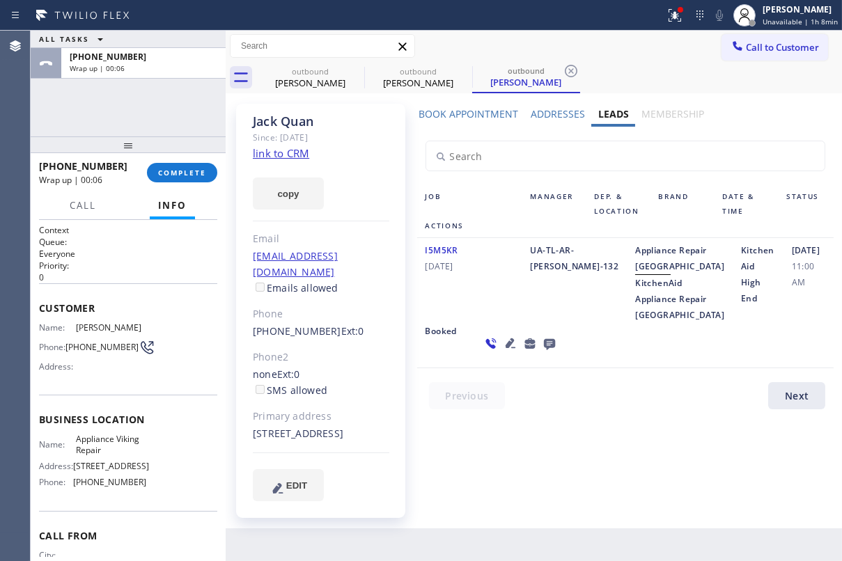
click at [541, 352] on icon at bounding box center [549, 343] width 17 height 17
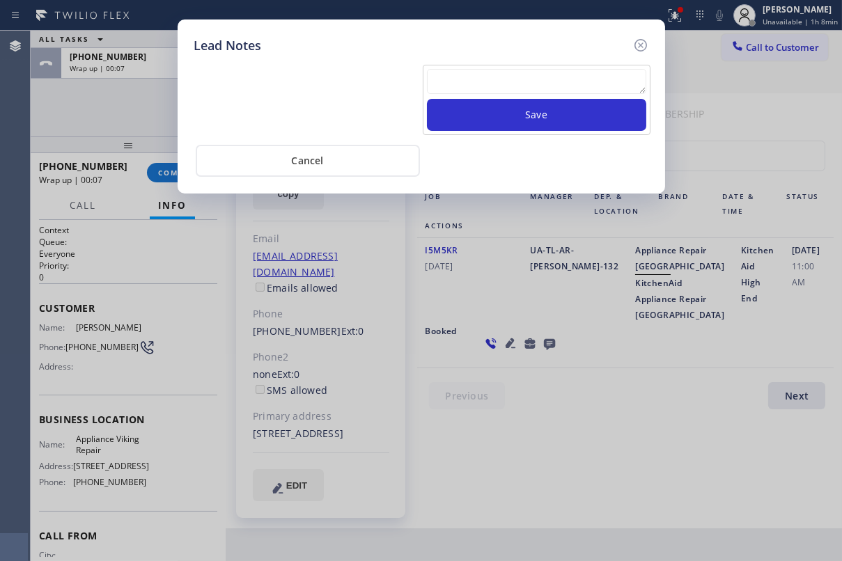
click at [557, 86] on textarea at bounding box center [536, 81] width 219 height 25
paste textarea "Routed to Voice mail// If CX will call back please transfer to me- Love:*"
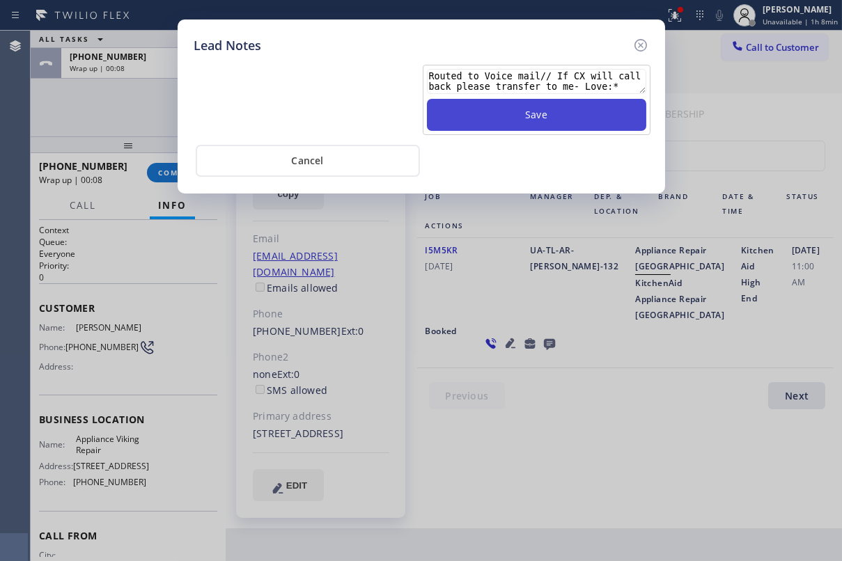
type textarea "Routed to Voice mail// If CX will call back please transfer to me- Love:*"
click at [544, 114] on button "Save" at bounding box center [536, 115] width 219 height 32
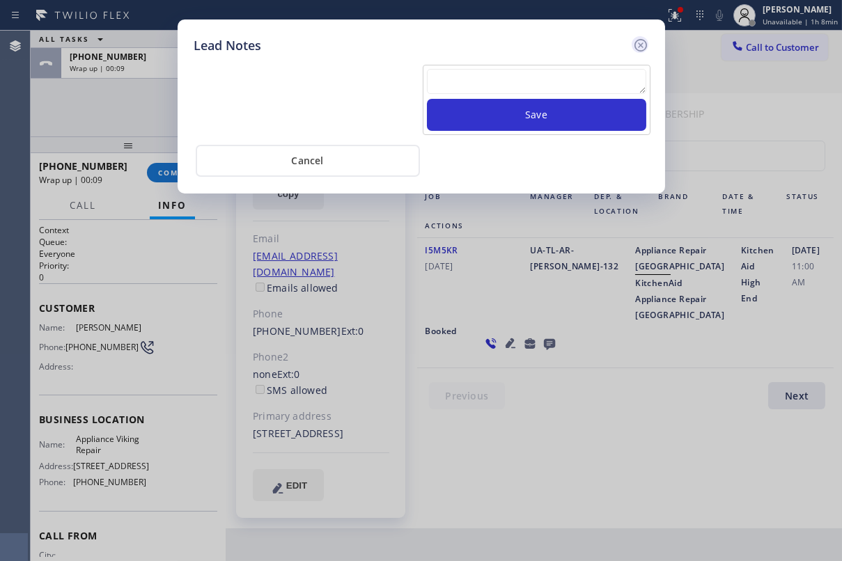
click at [638, 52] on icon at bounding box center [640, 45] width 17 height 17
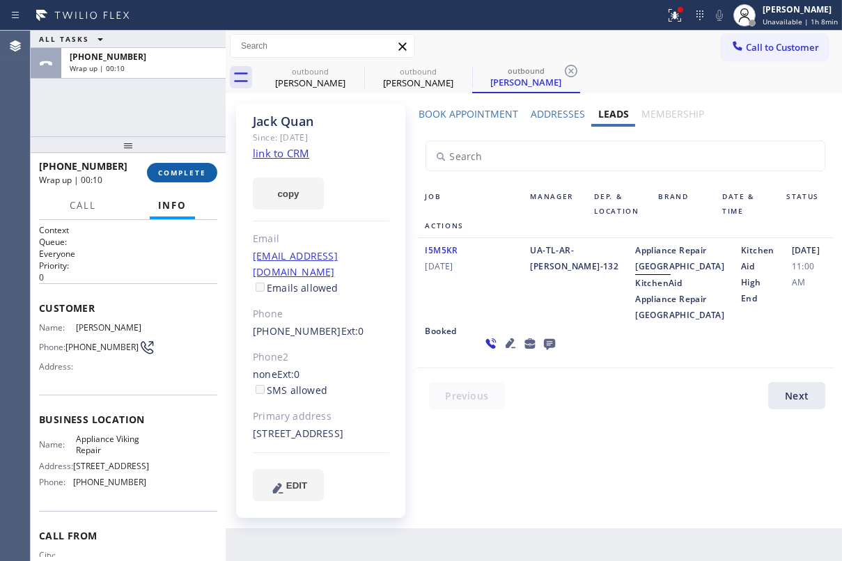
click at [194, 180] on button "COMPLETE" at bounding box center [182, 173] width 70 height 20
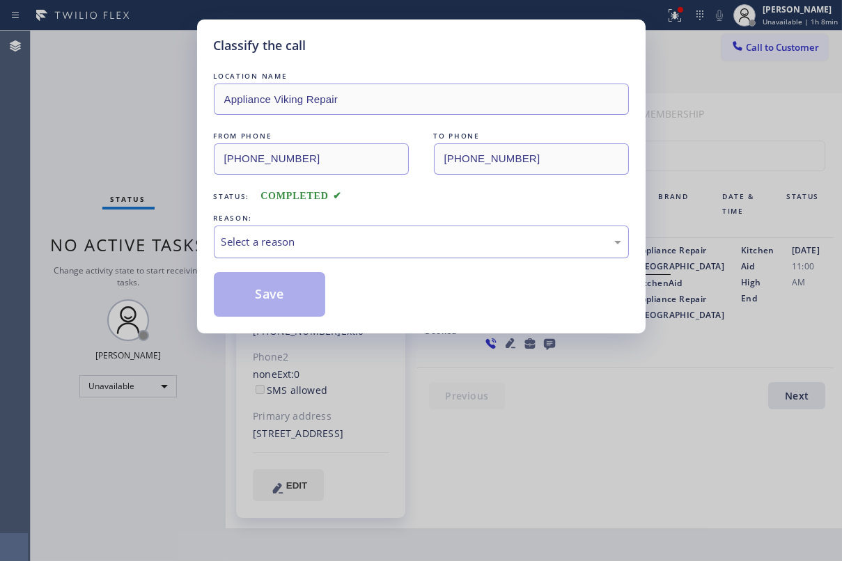
click at [376, 244] on div "Select a reason" at bounding box center [422, 242] width 400 height 16
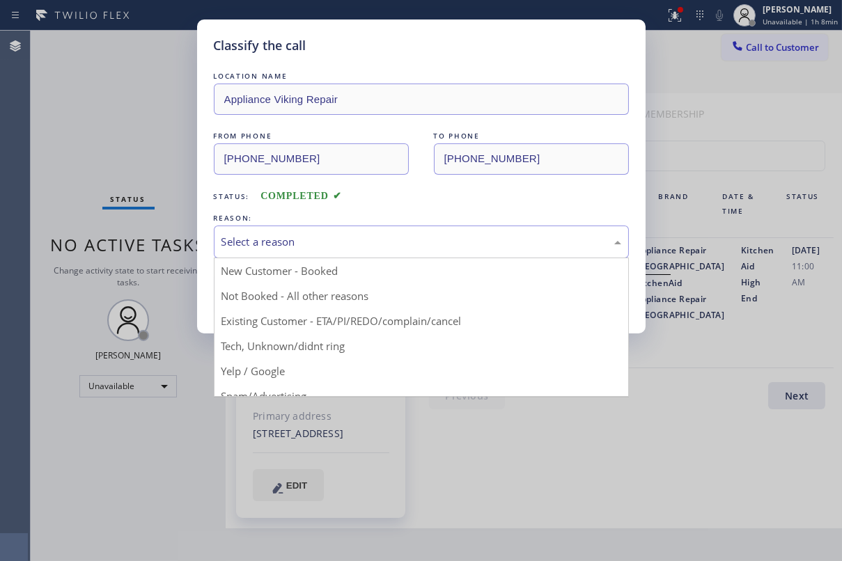
drag, startPoint x: 334, startPoint y: 294, endPoint x: 323, endPoint y: 293, distance: 10.5
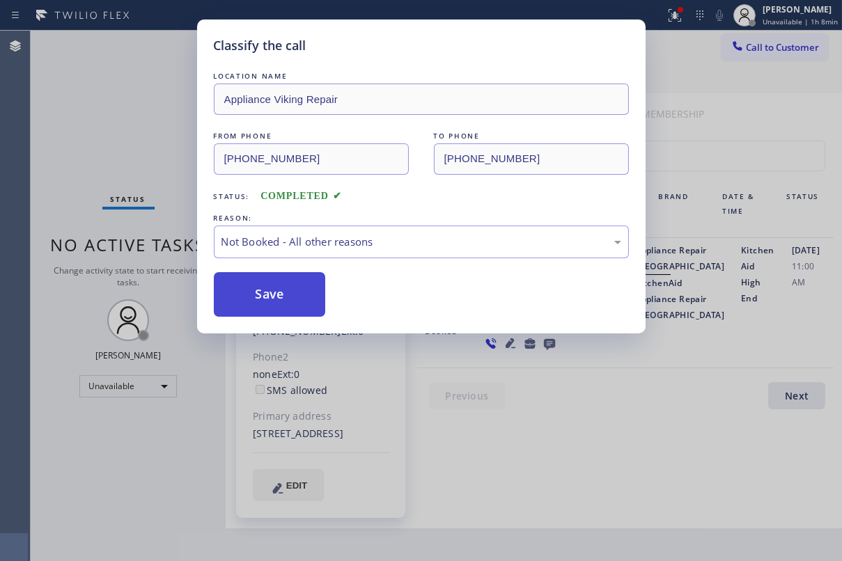
click at [252, 289] on button "Save" at bounding box center [270, 294] width 112 height 45
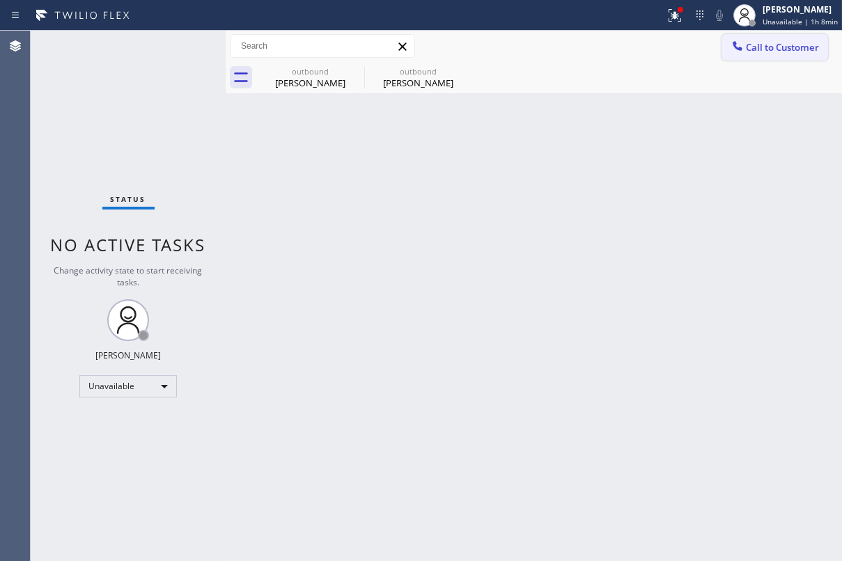
click at [781, 46] on span "Call to Customer" at bounding box center [782, 47] width 73 height 13
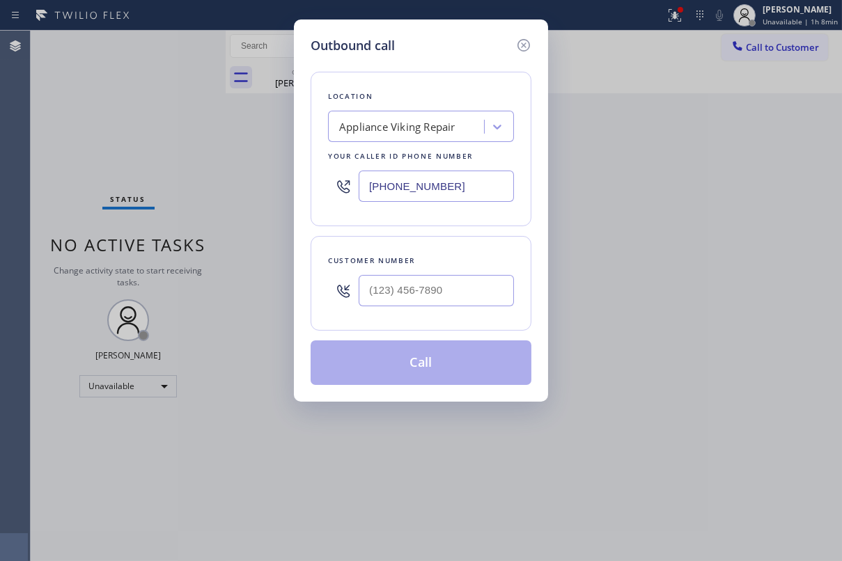
click at [440, 306] on div at bounding box center [436, 290] width 155 height 45
click at [444, 295] on input "(___) ___-____" at bounding box center [436, 290] width 155 height 31
paste input "323) 687-1271"
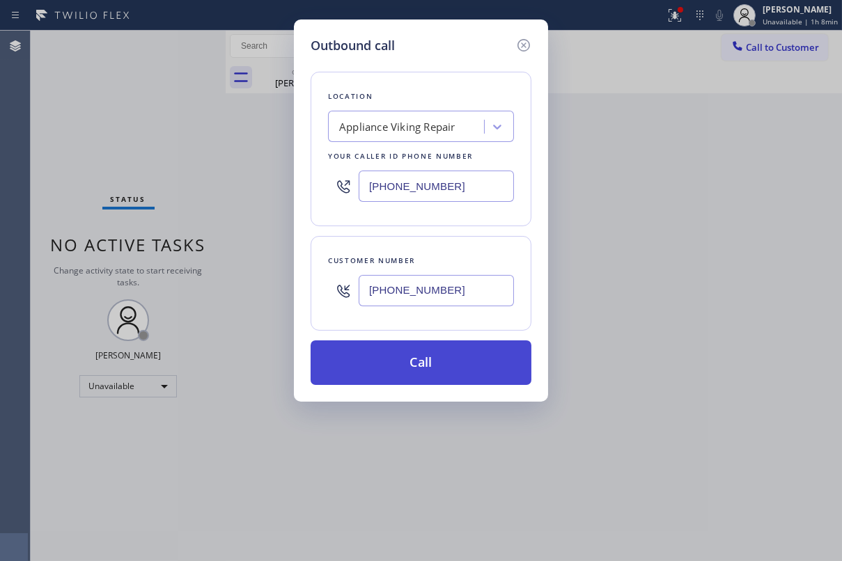
type input "(323) 687-1271"
click at [440, 359] on button "Call" at bounding box center [421, 363] width 221 height 45
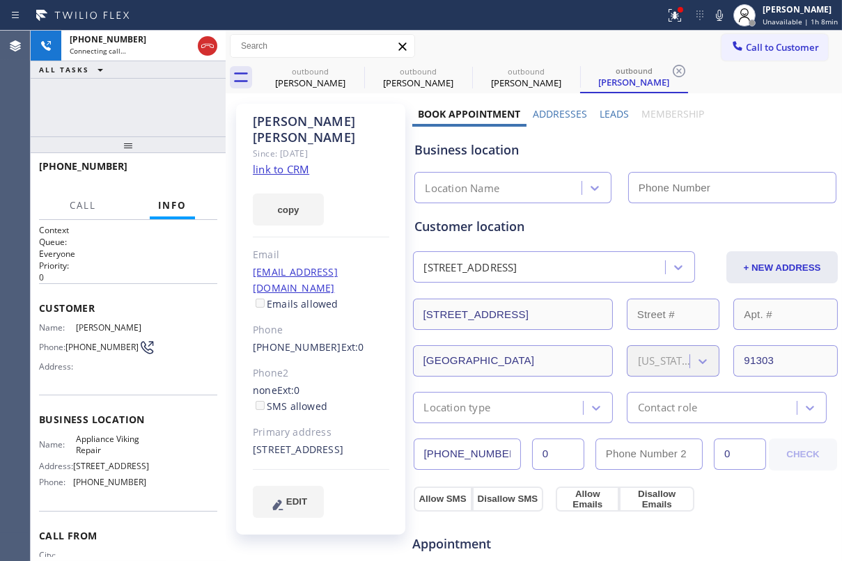
click at [600, 116] on label "Leads" at bounding box center [614, 113] width 29 height 13
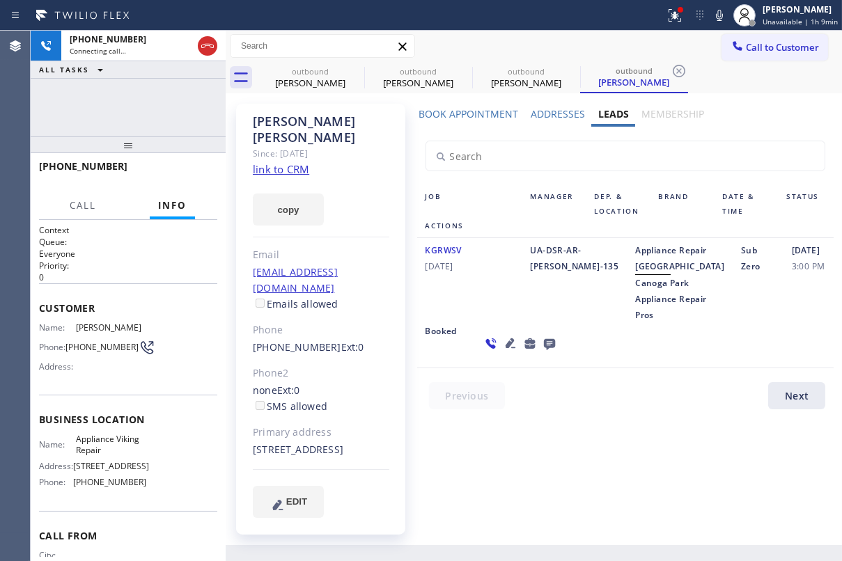
click at [543, 350] on icon at bounding box center [548, 344] width 11 height 11
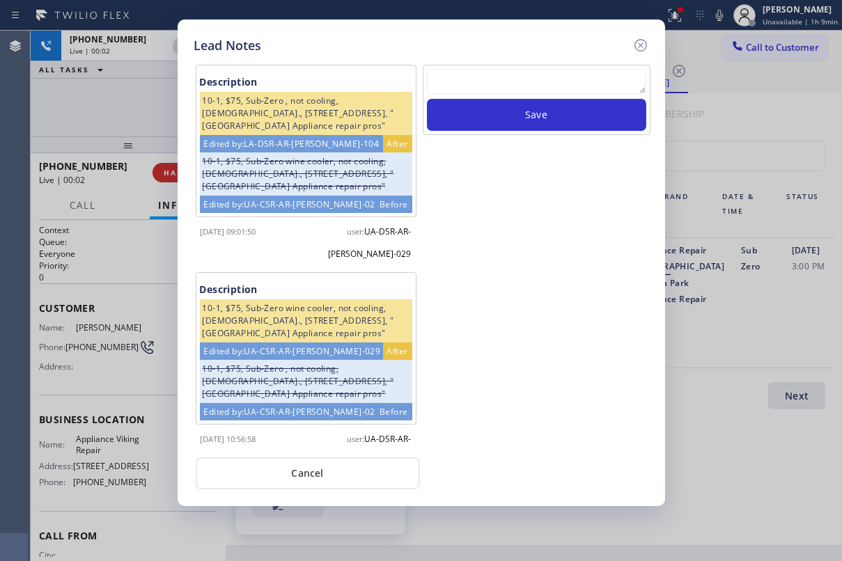
click at [562, 76] on textarea at bounding box center [536, 81] width 219 height 25
paste textarea "Routed to Voice mail// If CX will call back please transfer to me- Love:*"
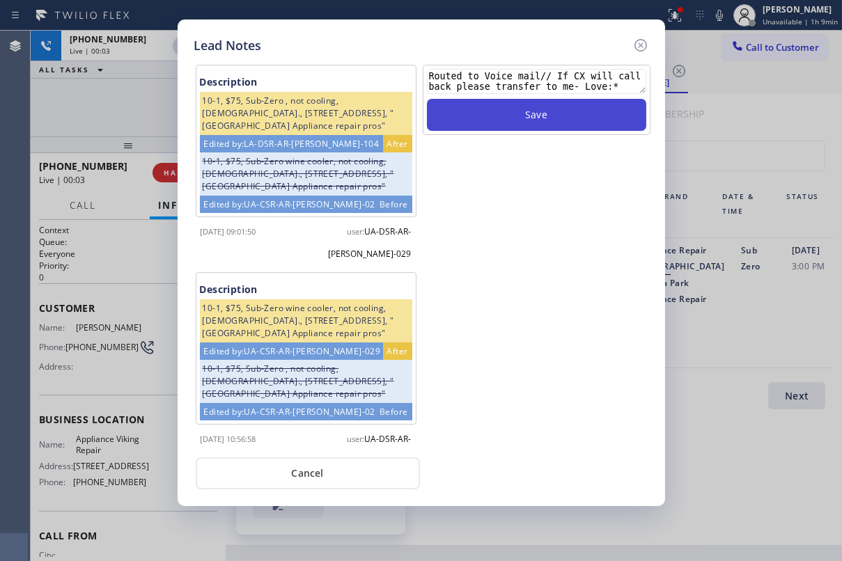
type textarea "Routed to Voice mail// If CX will call back please transfer to me- Love:*"
click at [550, 109] on button "Save" at bounding box center [536, 115] width 219 height 32
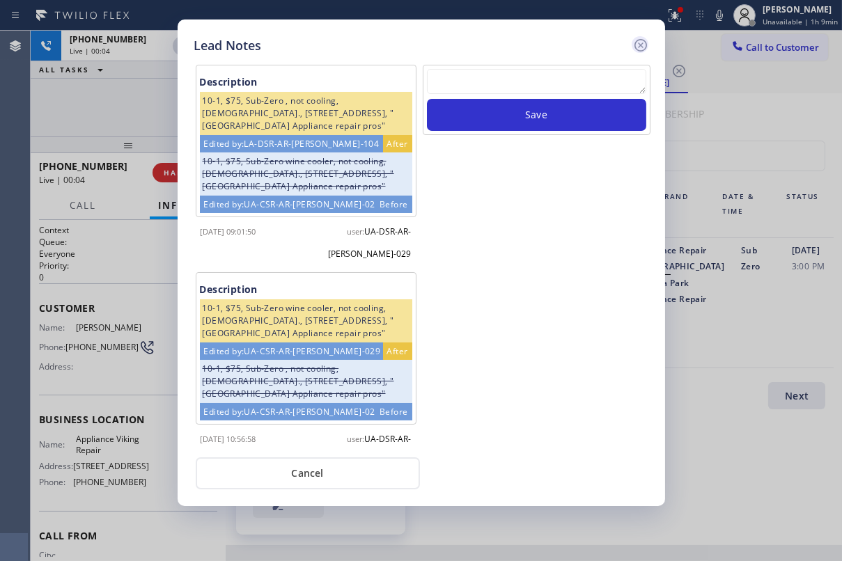
click at [644, 46] on icon at bounding box center [640, 45] width 17 height 17
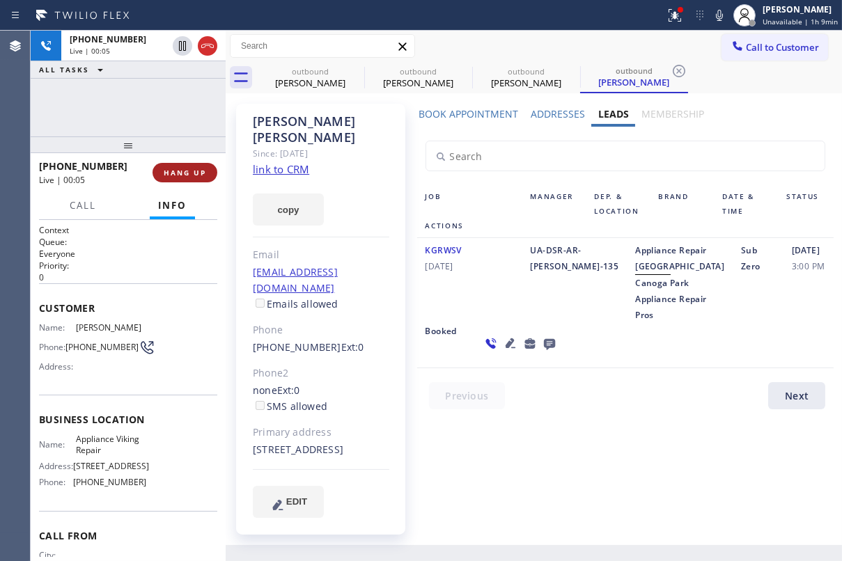
click at [198, 169] on span "HANG UP" at bounding box center [185, 173] width 42 height 10
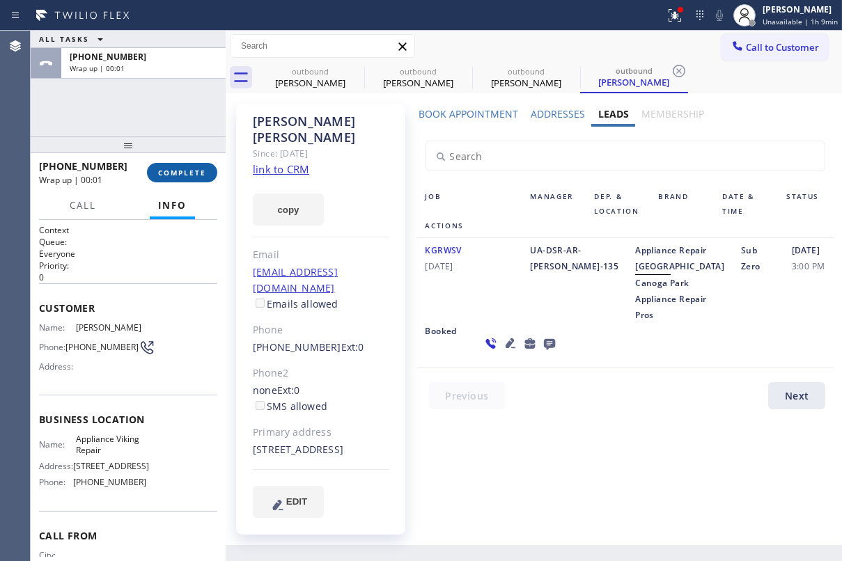
click at [194, 175] on span "COMPLETE" at bounding box center [182, 173] width 48 height 10
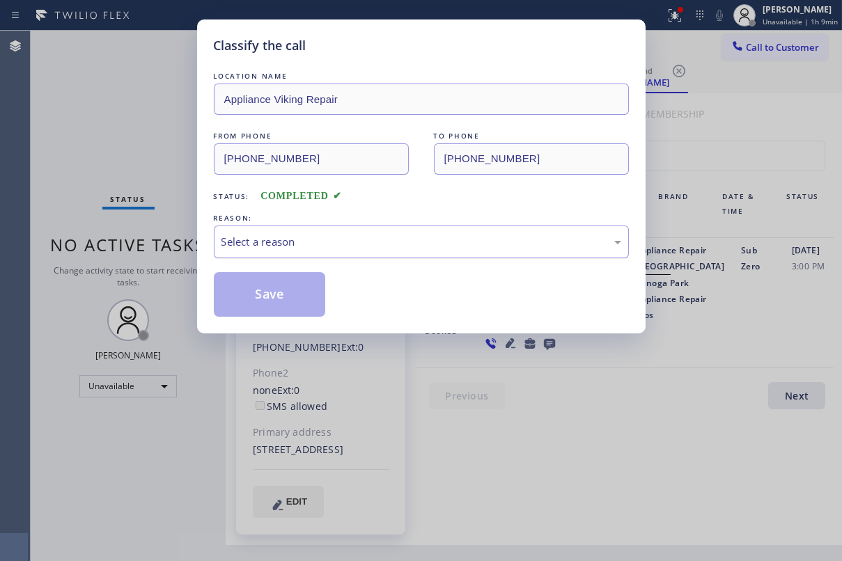
click at [436, 247] on div "Select a reason" at bounding box center [422, 242] width 400 height 16
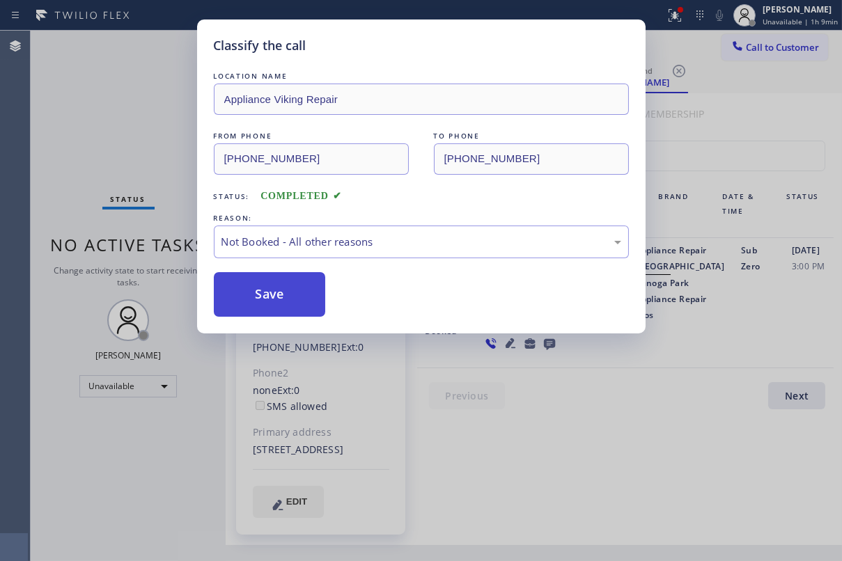
click at [238, 311] on button "Save" at bounding box center [270, 294] width 112 height 45
click at [250, 298] on button "Save" at bounding box center [270, 294] width 112 height 45
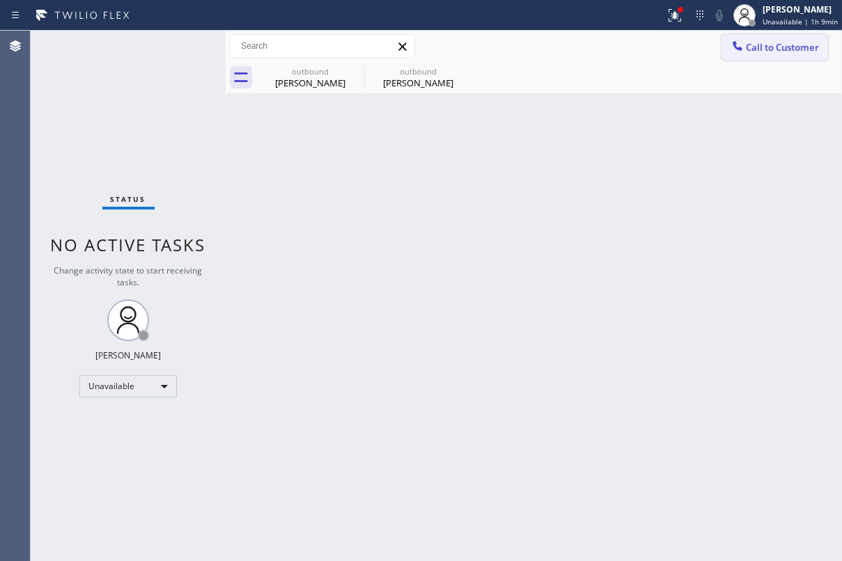
click at [800, 45] on span "Call to Customer" at bounding box center [782, 47] width 73 height 13
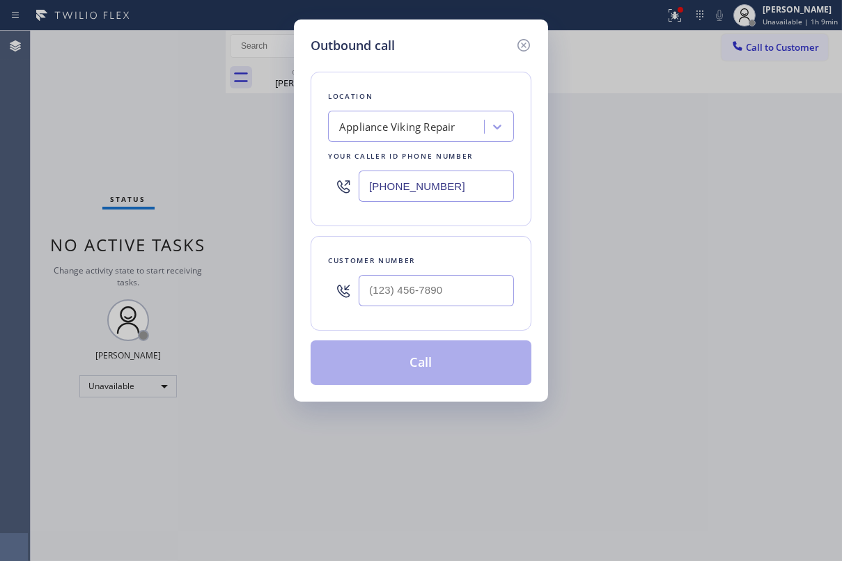
click at [430, 308] on div at bounding box center [436, 290] width 155 height 45
click at [435, 295] on input "(___) ___-____" at bounding box center [436, 290] width 155 height 31
paste input "408) 221-1015"
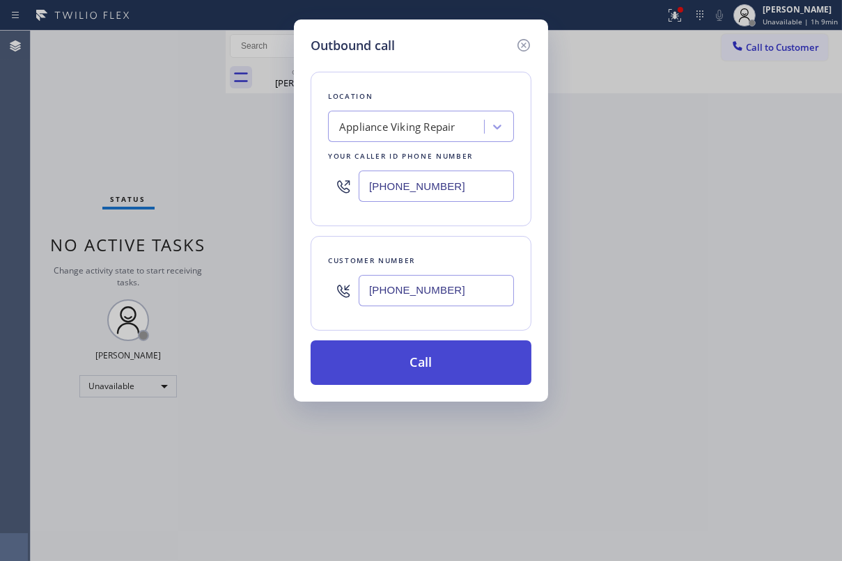
type input "(408) 221-1015"
click at [430, 371] on button "Call" at bounding box center [421, 363] width 221 height 45
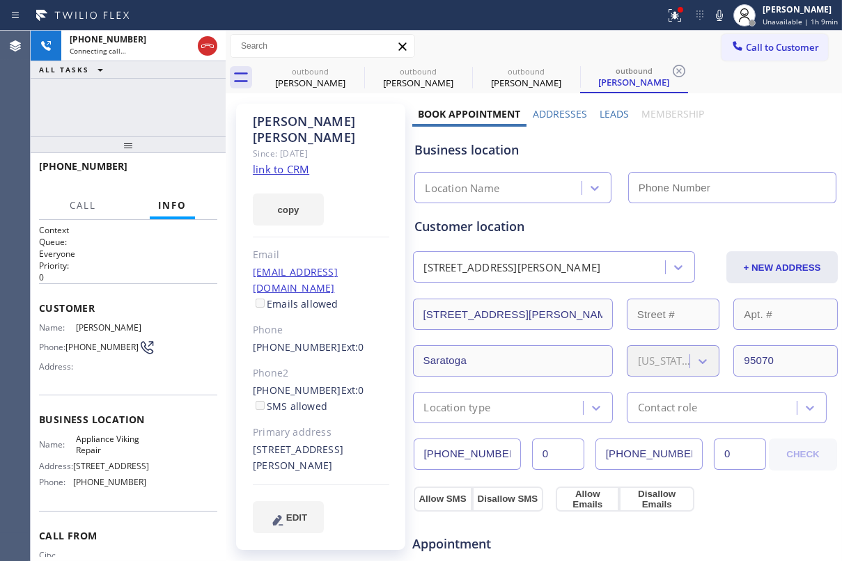
type input "[PHONE_NUMBER]"
click at [609, 116] on label "Leads" at bounding box center [614, 113] width 29 height 13
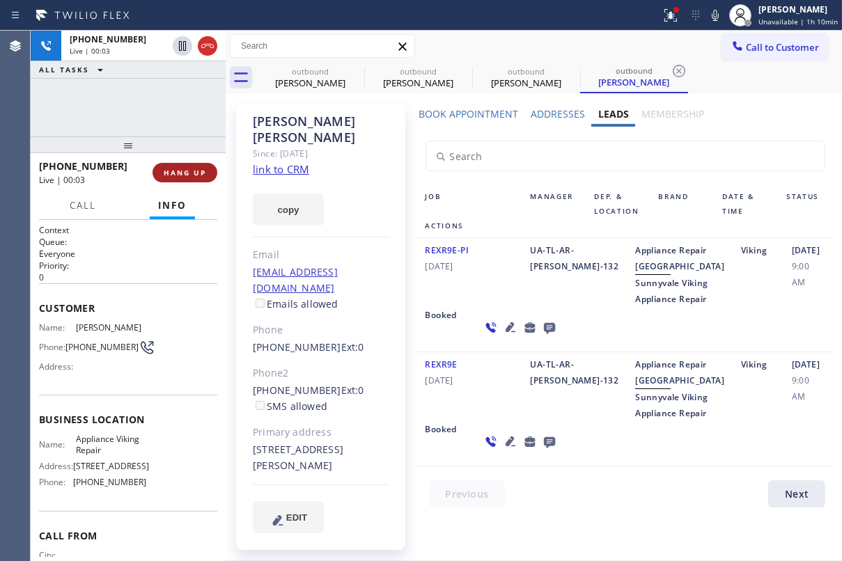
click at [200, 178] on button "HANG UP" at bounding box center [185, 173] width 65 height 20
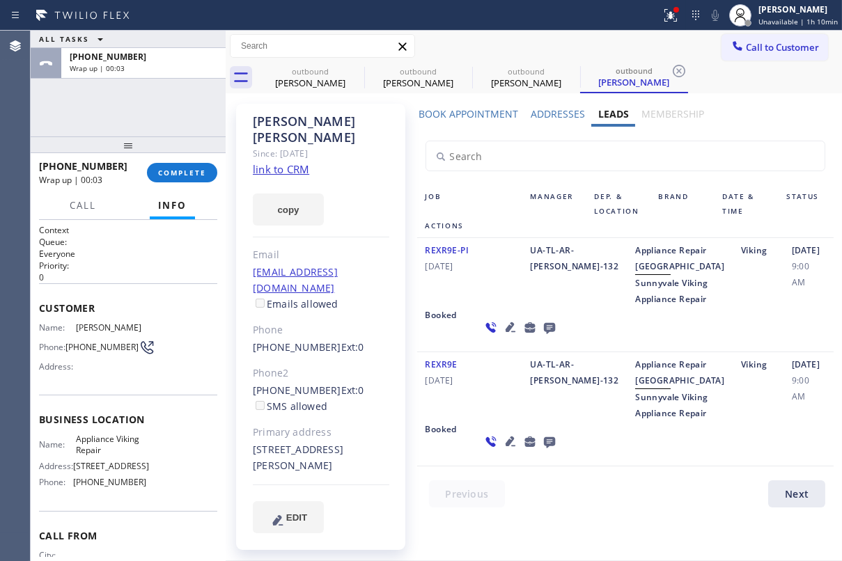
click at [543, 334] on icon at bounding box center [548, 328] width 11 height 11
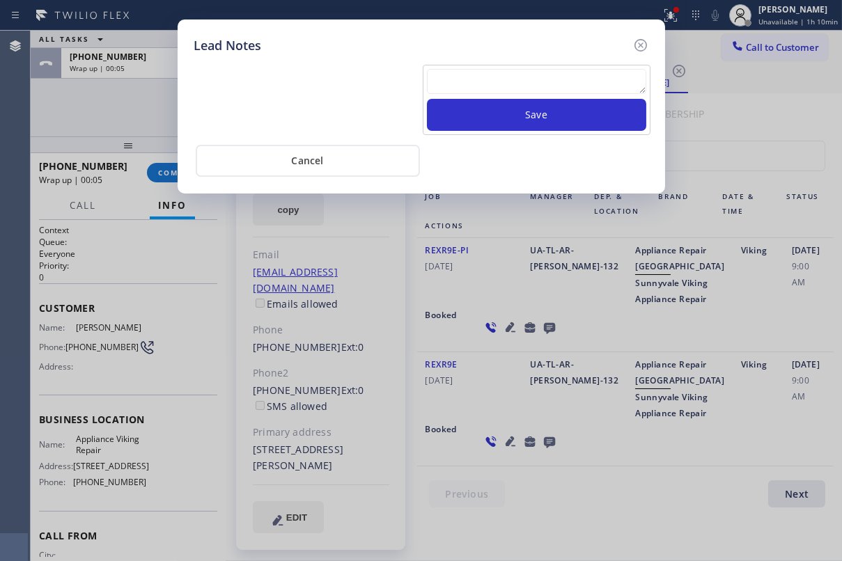
click at [516, 79] on textarea at bounding box center [536, 81] width 219 height 25
paste textarea "(408) 221-1015"
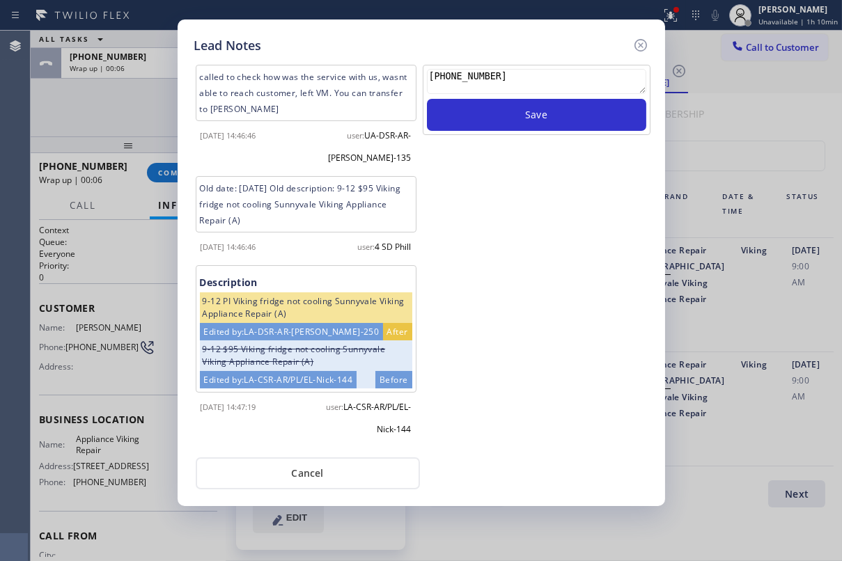
drag, startPoint x: 516, startPoint y: 79, endPoint x: 297, endPoint y: 79, distance: 219.4
click at [297, 79] on div "called to check how was the service with us, wasnt able to reach customer, left…" at bounding box center [421, 255] width 461 height 386
click at [538, 92] on textarea "(408) 221-1015" at bounding box center [536, 81] width 219 height 25
drag, startPoint x: 534, startPoint y: 87, endPoint x: 360, endPoint y: 85, distance: 173.5
click at [360, 85] on div "called to check how was the service with us, wasnt able to reach customer, left…" at bounding box center [421, 255] width 461 height 386
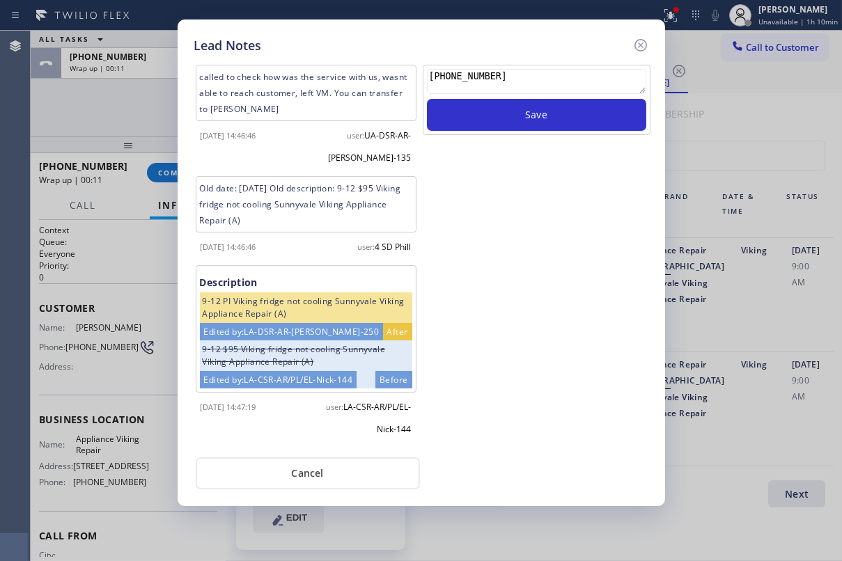
paste textarea "Routed to Voice mail// If CX will call back please transfer to me- Love:*"
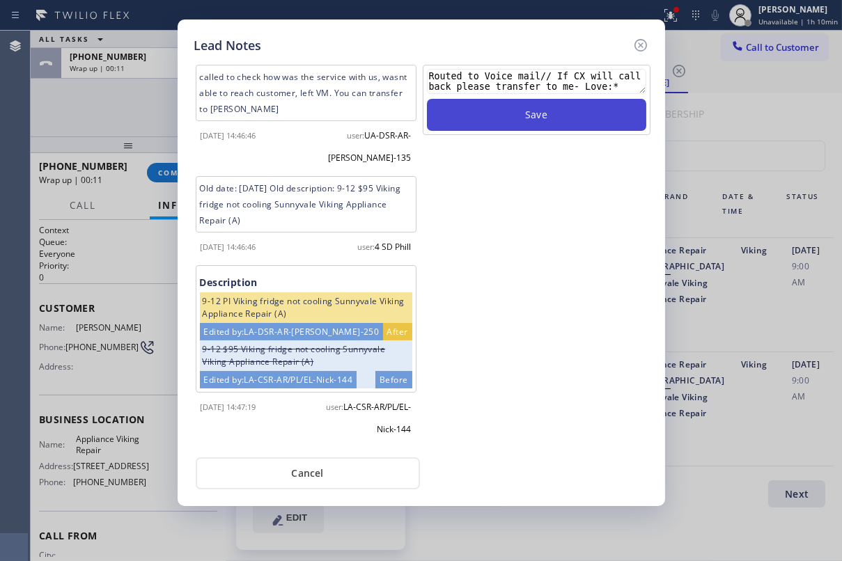
type textarea "Routed to Voice mail// If CX will call back please transfer to me- Love:*"
click at [552, 118] on button "Save" at bounding box center [536, 115] width 219 height 32
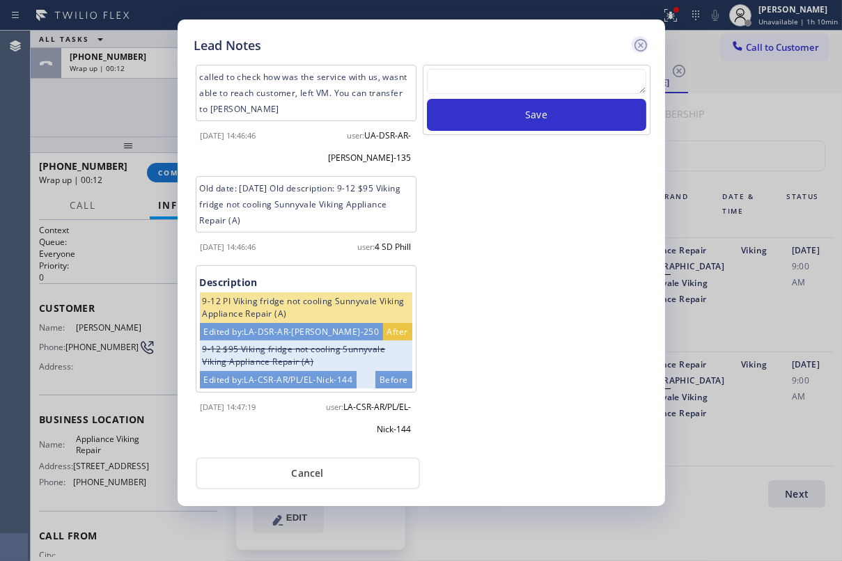
click at [642, 41] on icon at bounding box center [640, 45] width 17 height 17
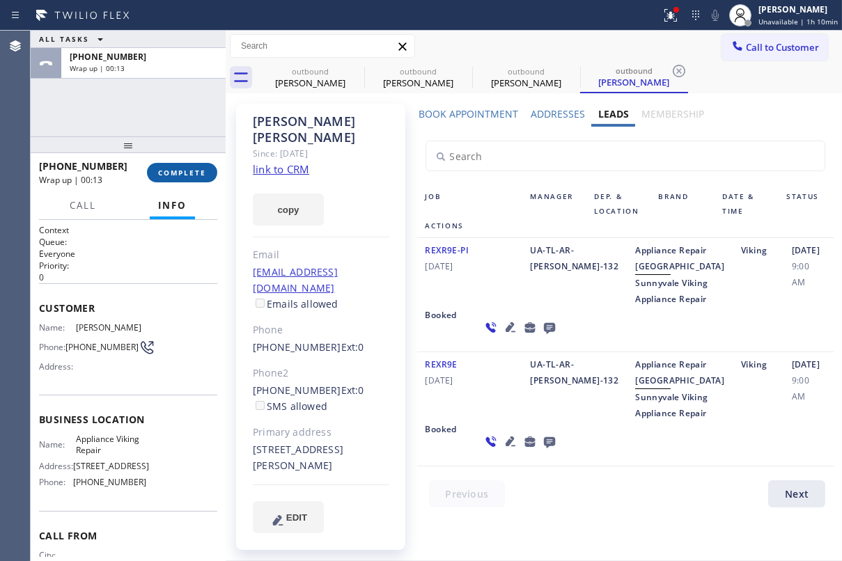
click at [195, 177] on span "COMPLETE" at bounding box center [182, 173] width 48 height 10
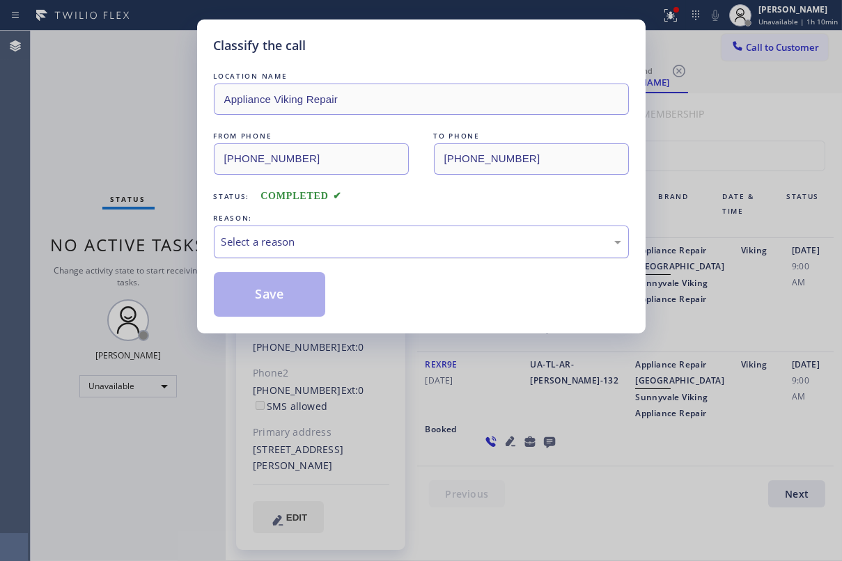
click at [330, 236] on div "Select a reason" at bounding box center [422, 242] width 400 height 16
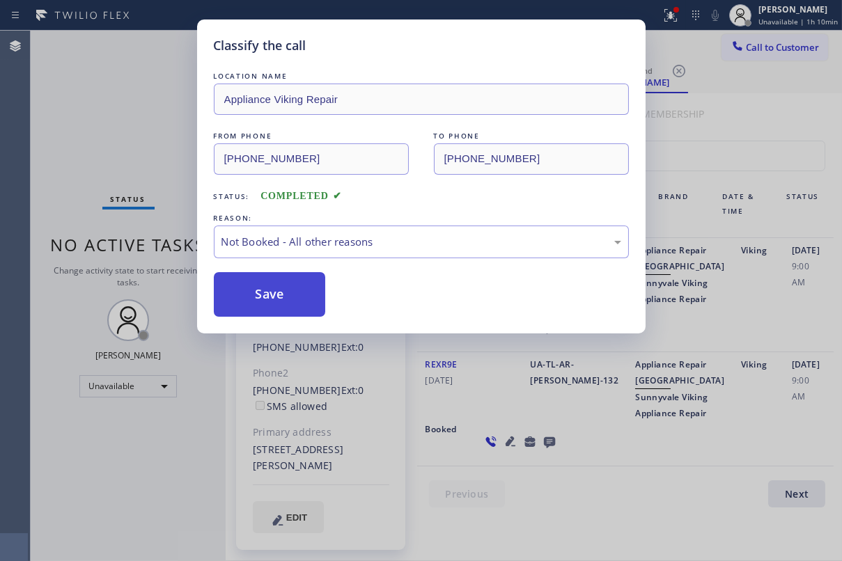
click at [244, 287] on button "Save" at bounding box center [270, 294] width 112 height 45
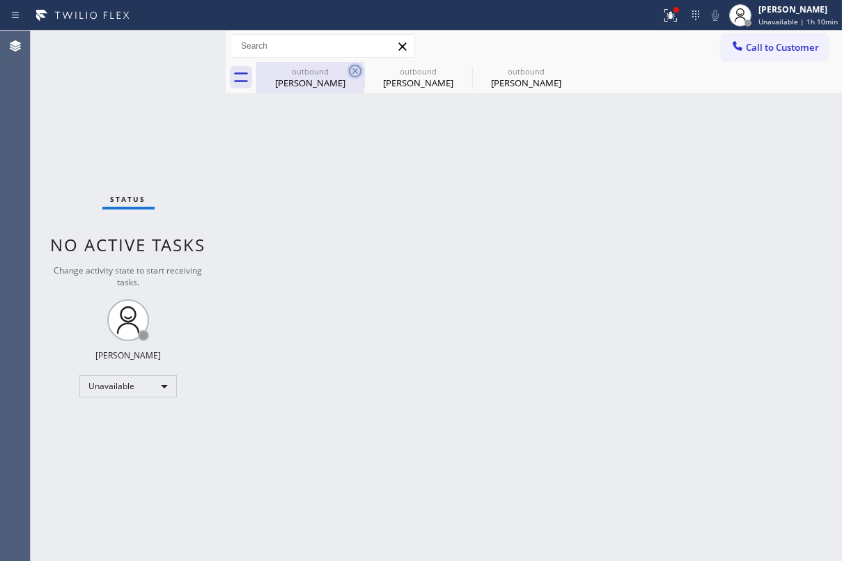
click at [352, 72] on icon at bounding box center [355, 71] width 17 height 17
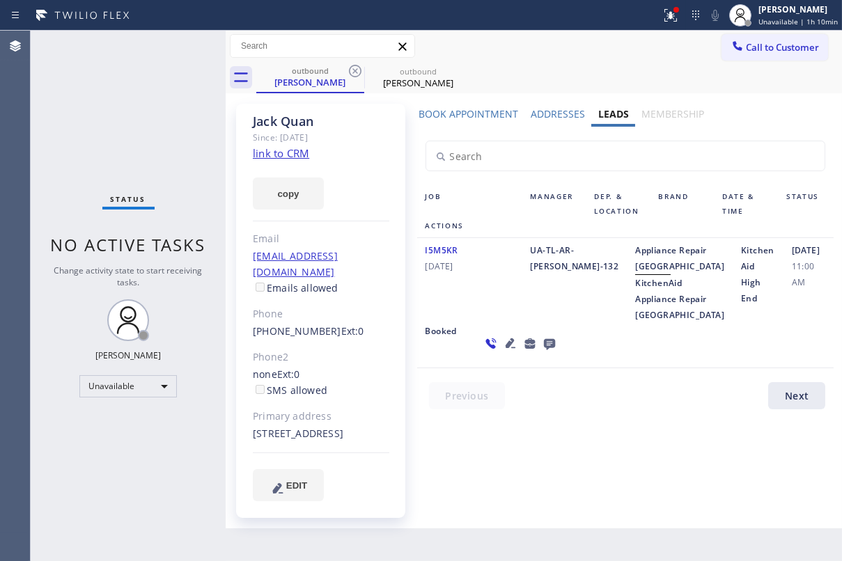
click at [352, 72] on icon at bounding box center [355, 71] width 17 height 17
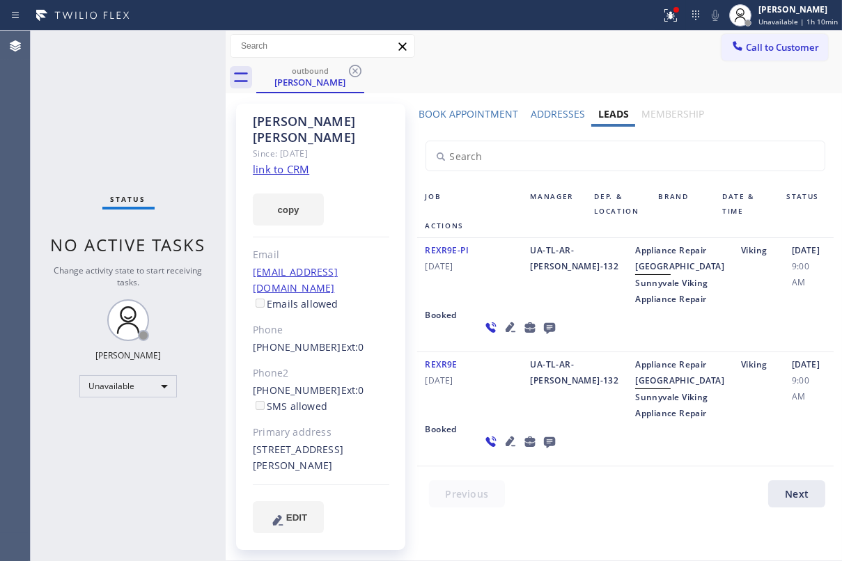
click at [352, 72] on icon at bounding box center [355, 71] width 17 height 17
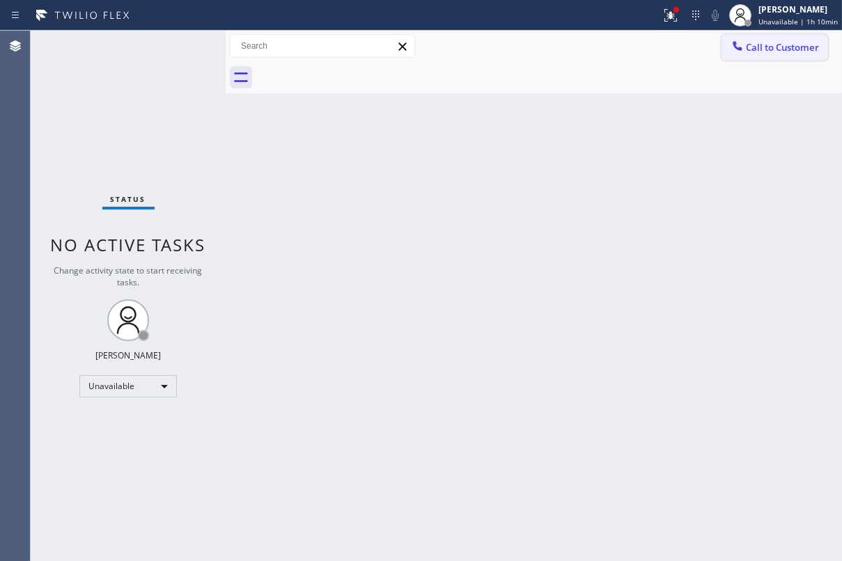
click at [749, 43] on span "Call to Customer" at bounding box center [782, 47] width 73 height 13
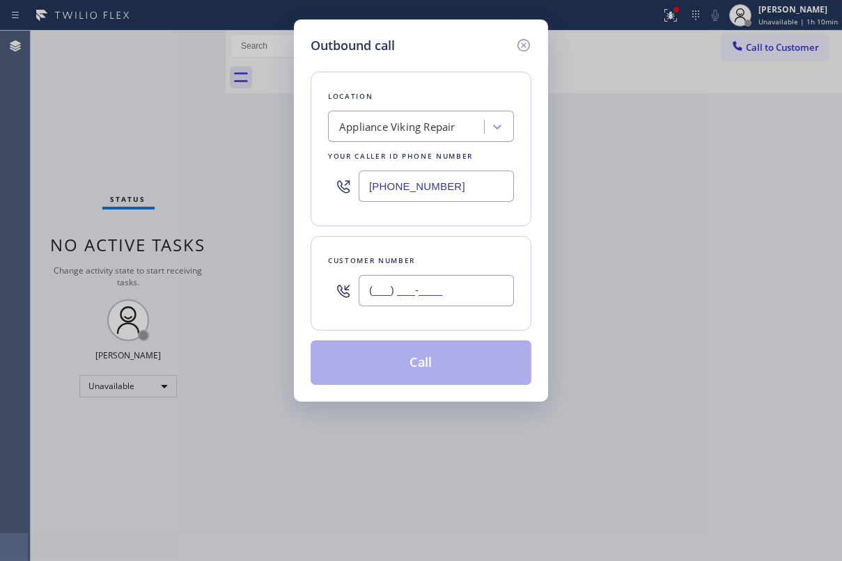
click at [432, 285] on input "(___) ___-____" at bounding box center [436, 290] width 155 height 31
click at [449, 290] on input "(___) ___-____" at bounding box center [436, 290] width 155 height 31
drag, startPoint x: 449, startPoint y: 290, endPoint x: 252, endPoint y: 283, distance: 196.6
click at [252, 283] on div "Outbound call Location Appliance Viking Repair Your caller id phone number (617…" at bounding box center [421, 280] width 842 height 561
paste input "415) 279-2619"
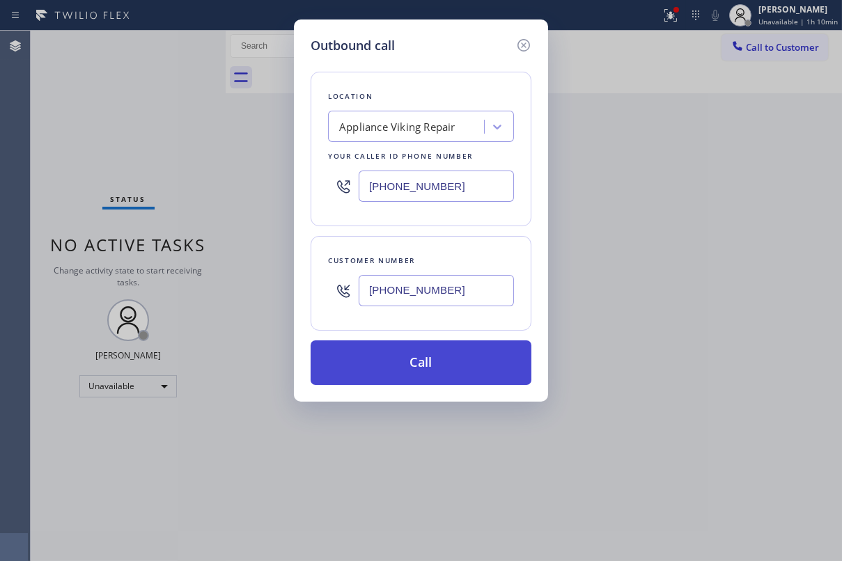
type input "(415) 279-2619"
click at [428, 369] on button "Call" at bounding box center [421, 363] width 221 height 45
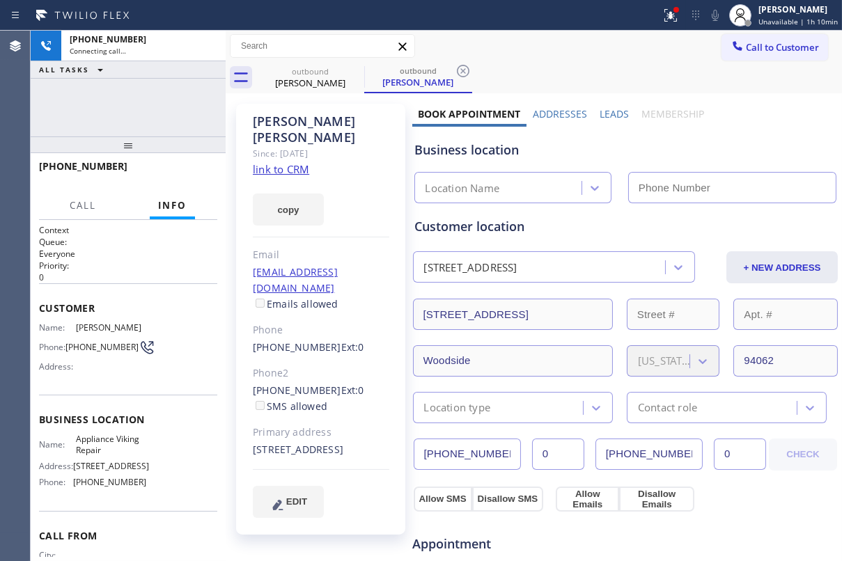
click at [605, 116] on label "Leads" at bounding box center [614, 113] width 29 height 13
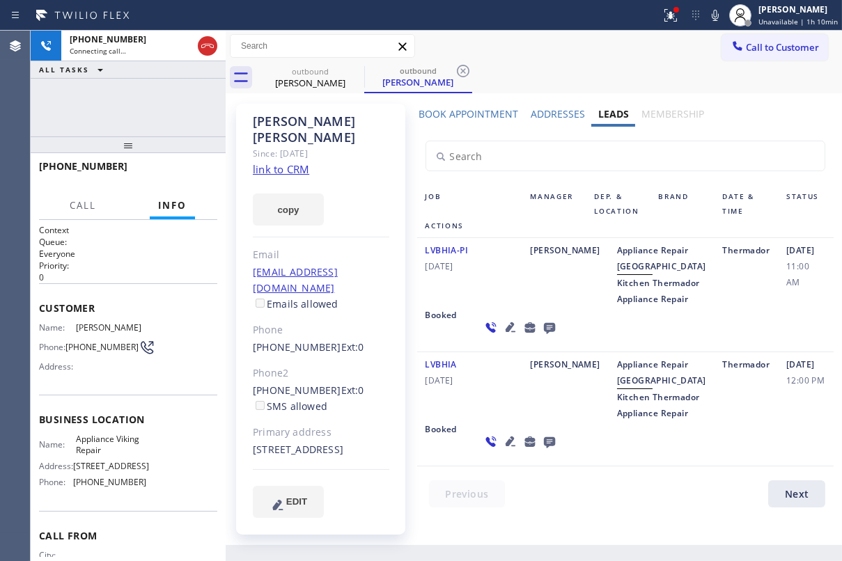
scroll to position [52, 0]
click at [502, 450] on icon at bounding box center [510, 441] width 17 height 17
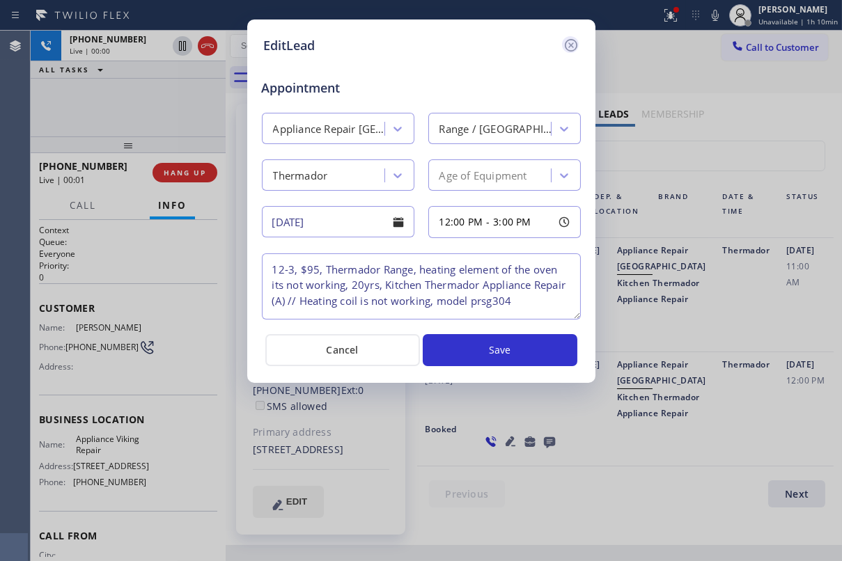
click at [577, 49] on icon at bounding box center [571, 45] width 17 height 17
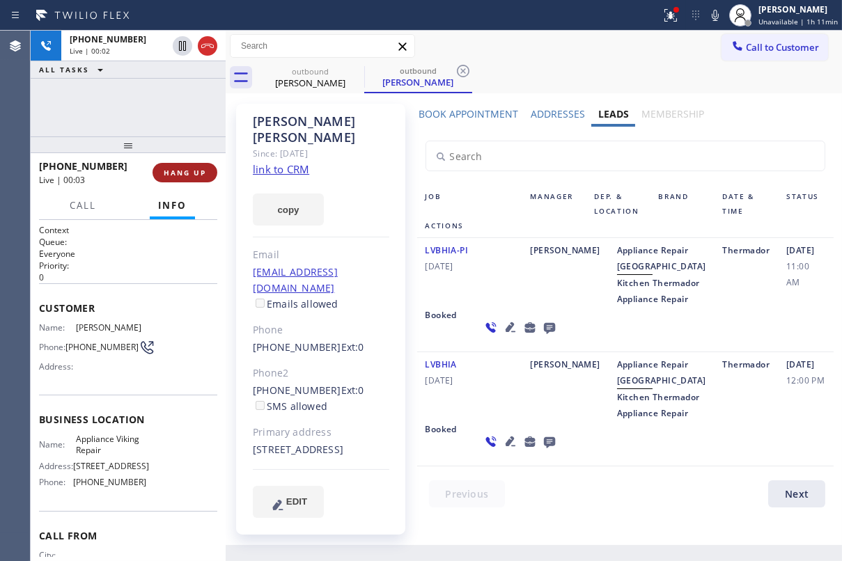
click at [173, 178] on button "HANG UP" at bounding box center [185, 173] width 65 height 20
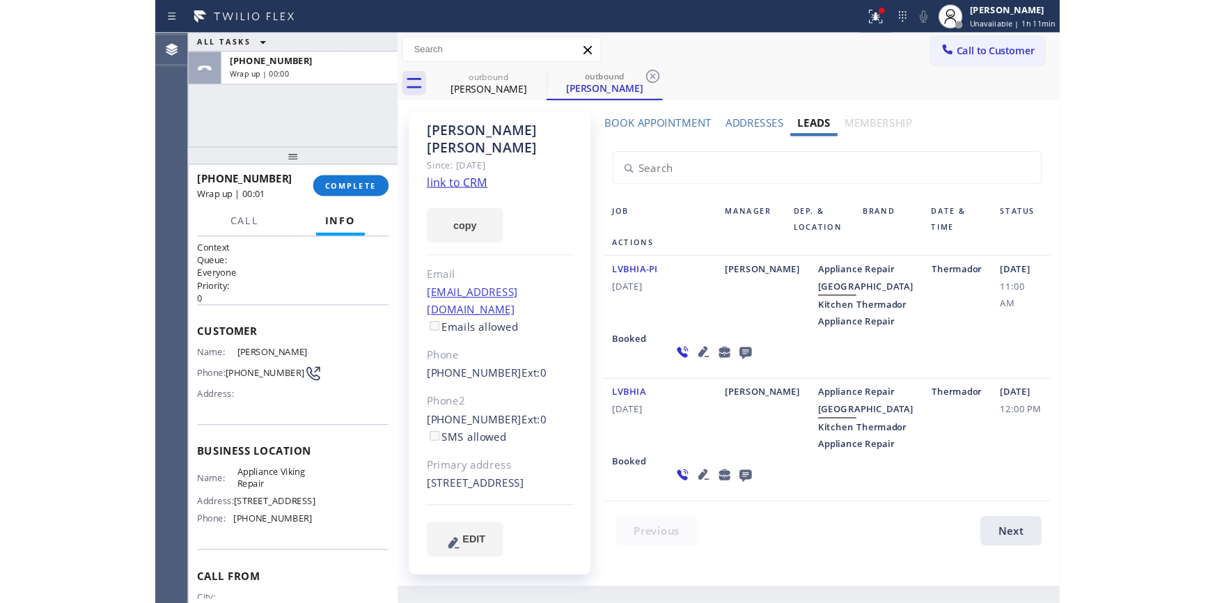
scroll to position [0, 0]
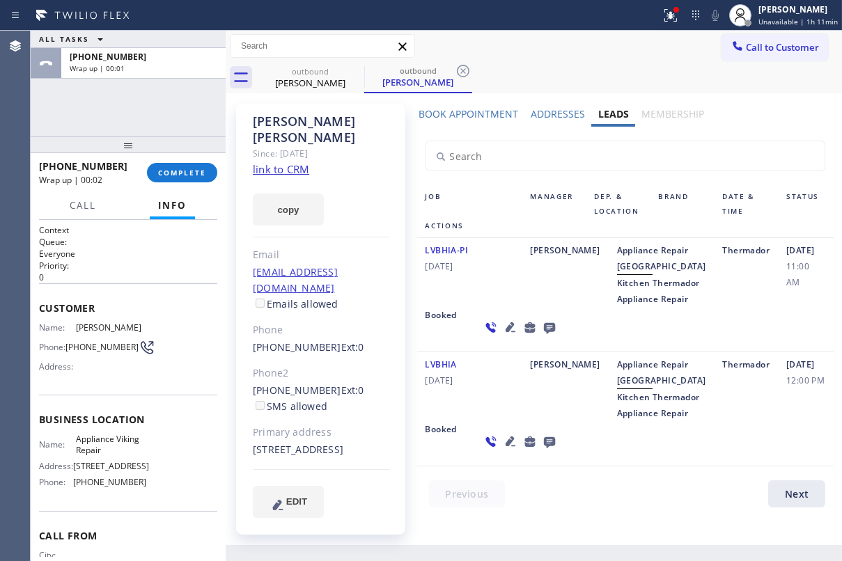
click at [543, 334] on icon at bounding box center [548, 328] width 11 height 11
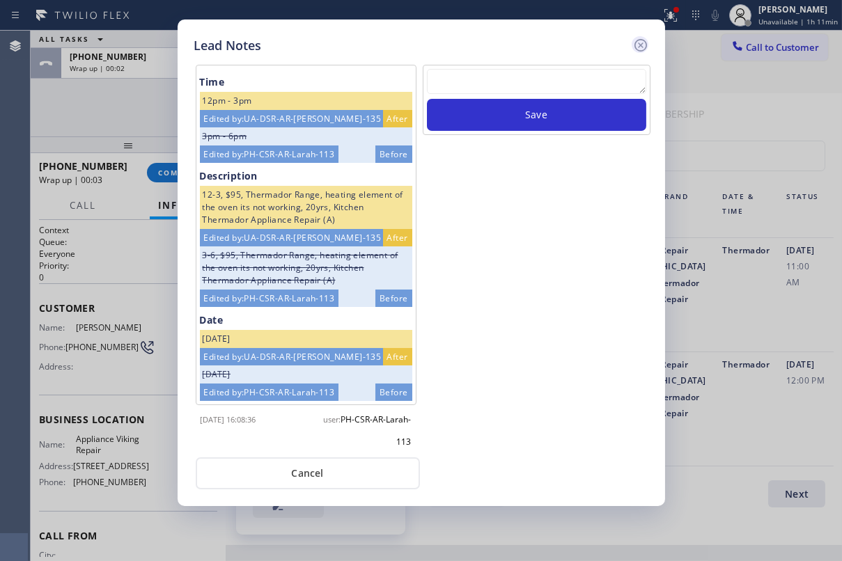
click at [638, 41] on icon at bounding box center [640, 45] width 17 height 17
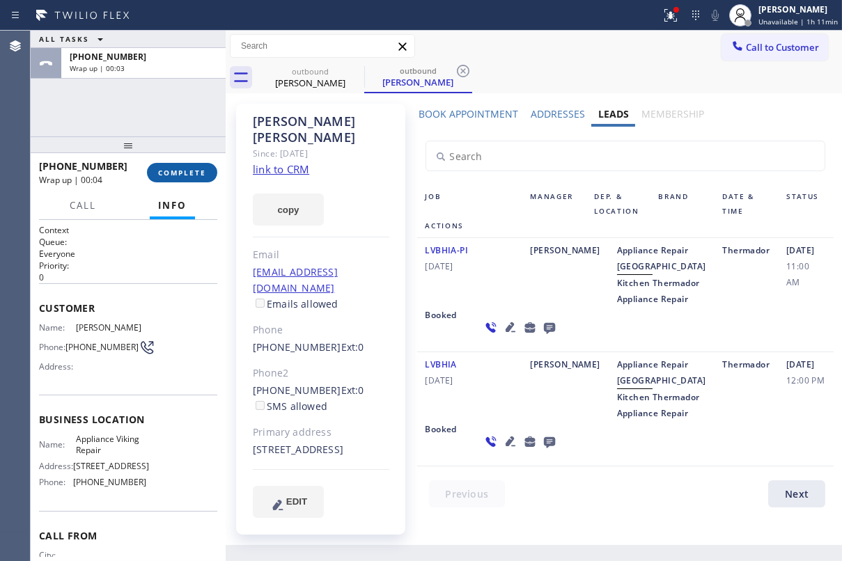
click at [165, 174] on span "COMPLETE" at bounding box center [182, 173] width 48 height 10
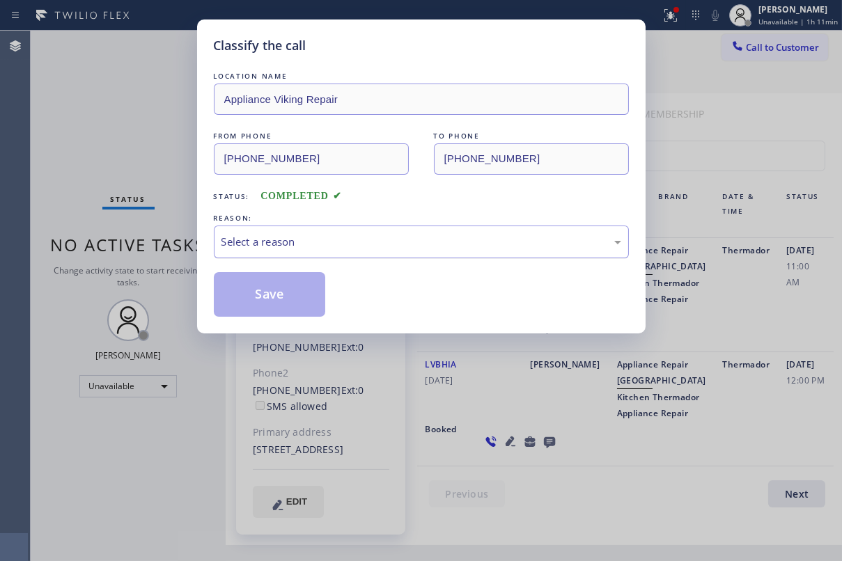
click at [330, 242] on div "Select a reason" at bounding box center [422, 242] width 400 height 16
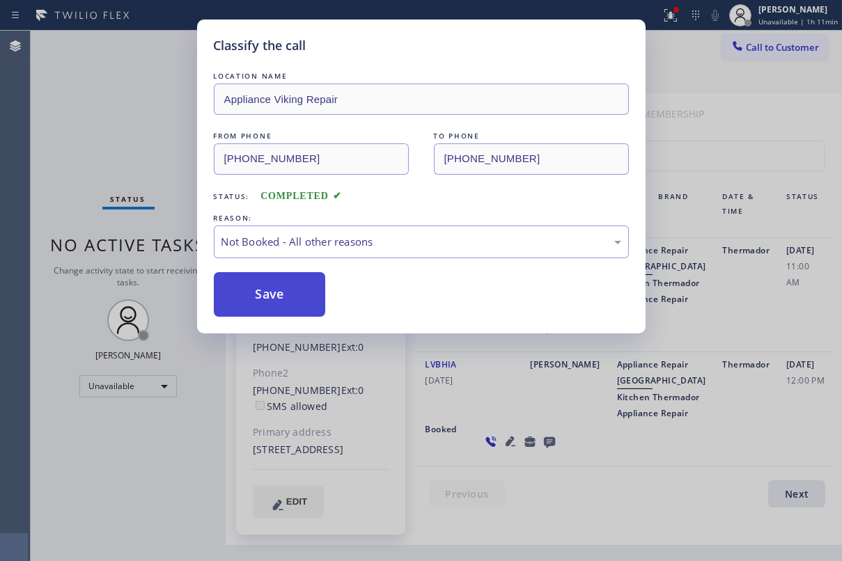
click at [281, 293] on button "Save" at bounding box center [270, 294] width 112 height 45
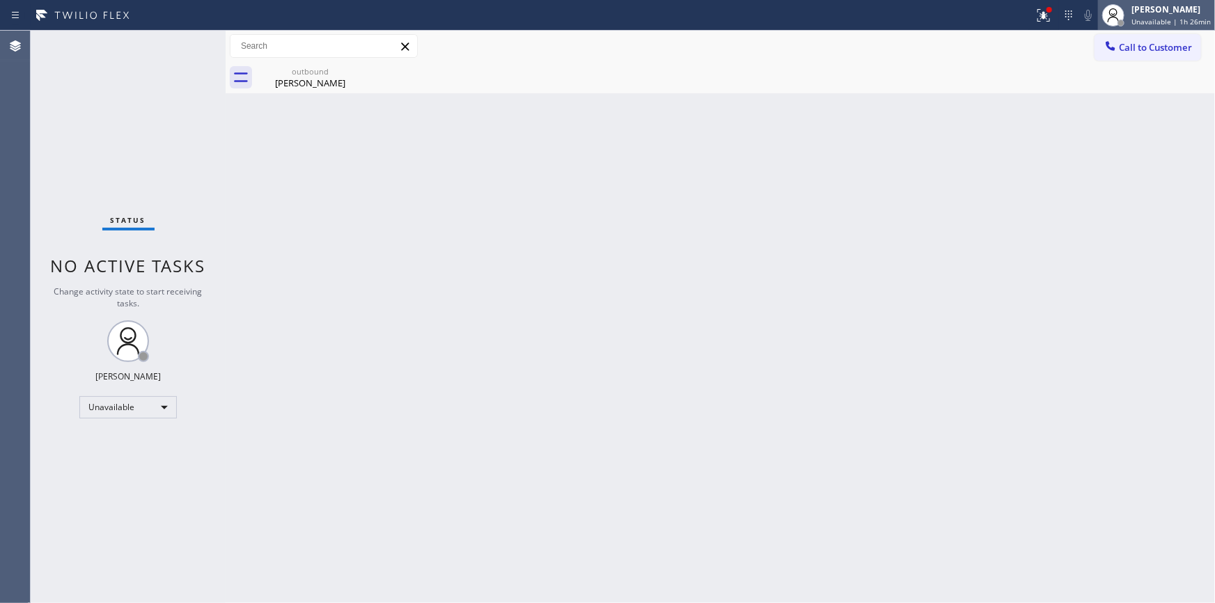
click at [841, 17] on span "Unavailable | 1h 26min" at bounding box center [1171, 22] width 79 height 10
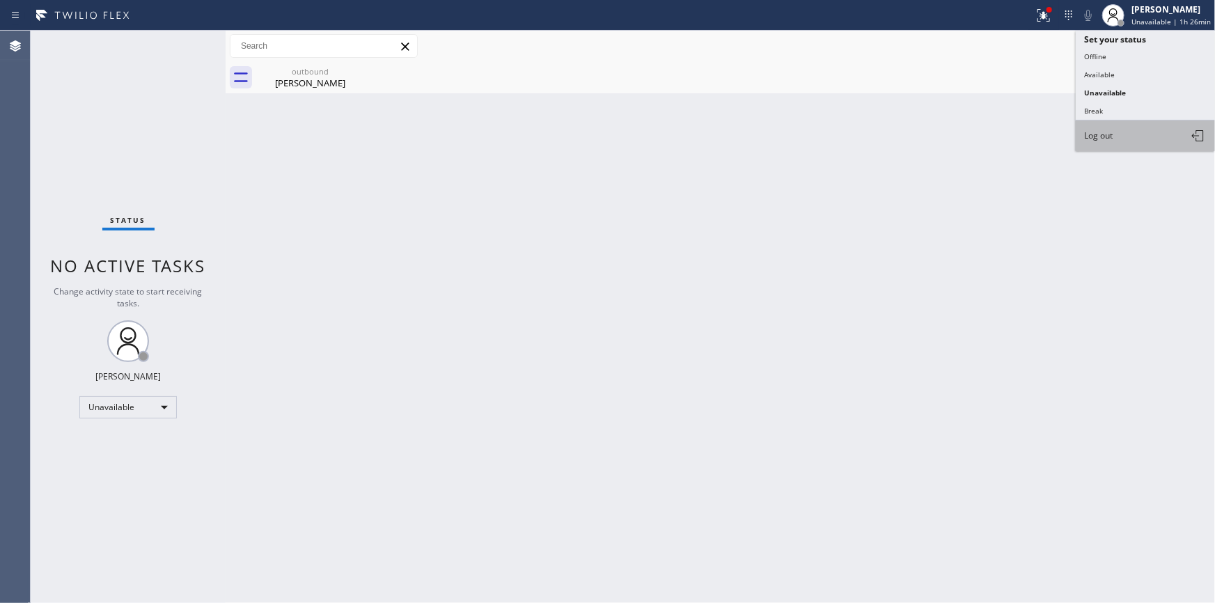
click at [841, 136] on button "Log out" at bounding box center [1145, 136] width 139 height 31
